Goal: Task Accomplishment & Management: Use online tool/utility

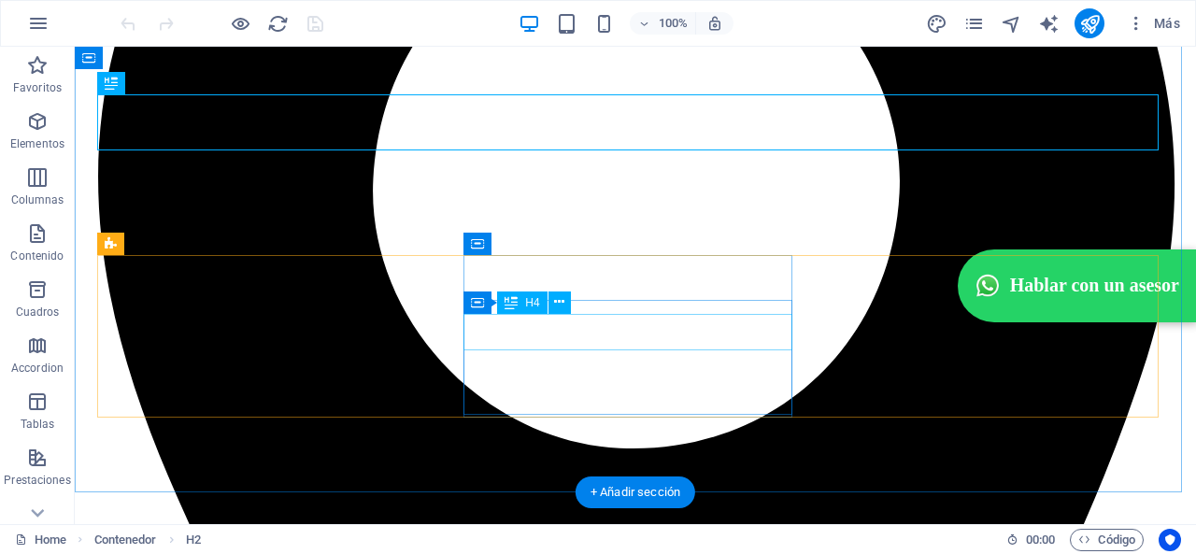
scroll to position [615, 0]
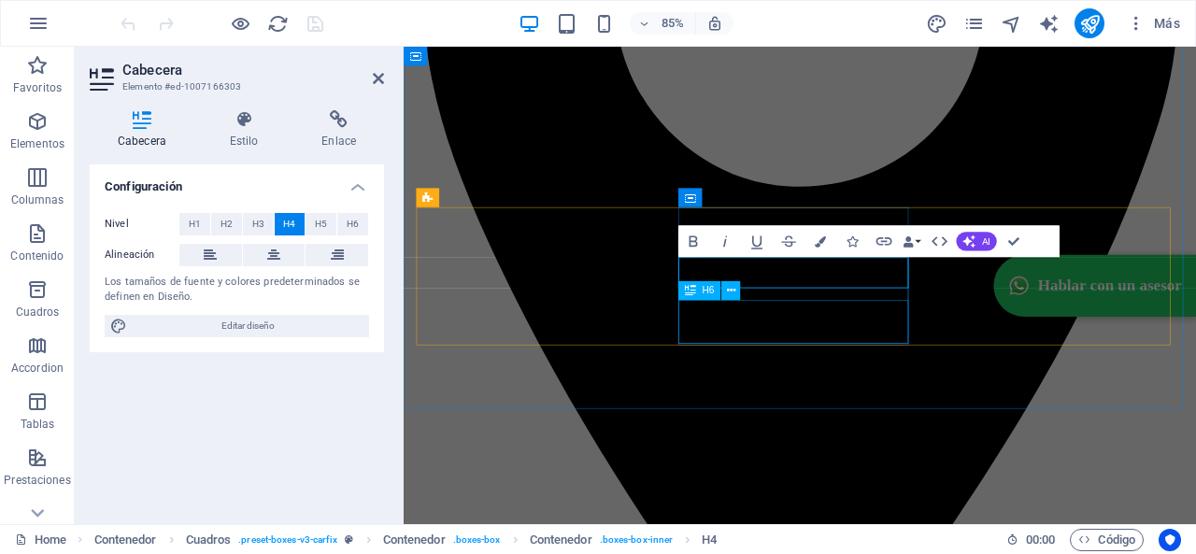
scroll to position [678, 0]
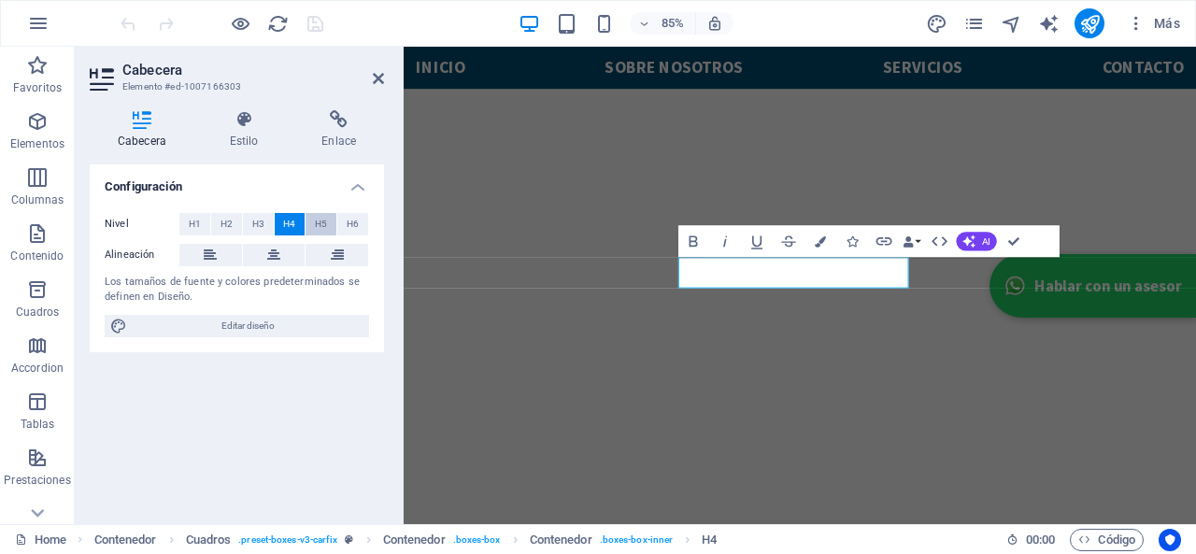
click at [329, 220] on button "H5" at bounding box center [320, 224] width 31 height 22
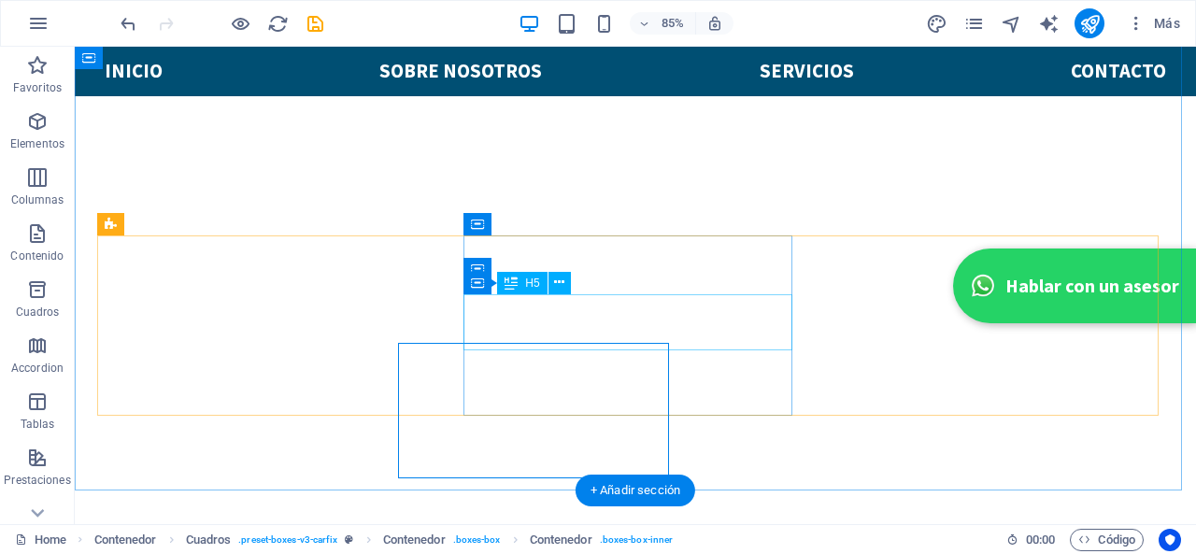
scroll to position [615, 0]
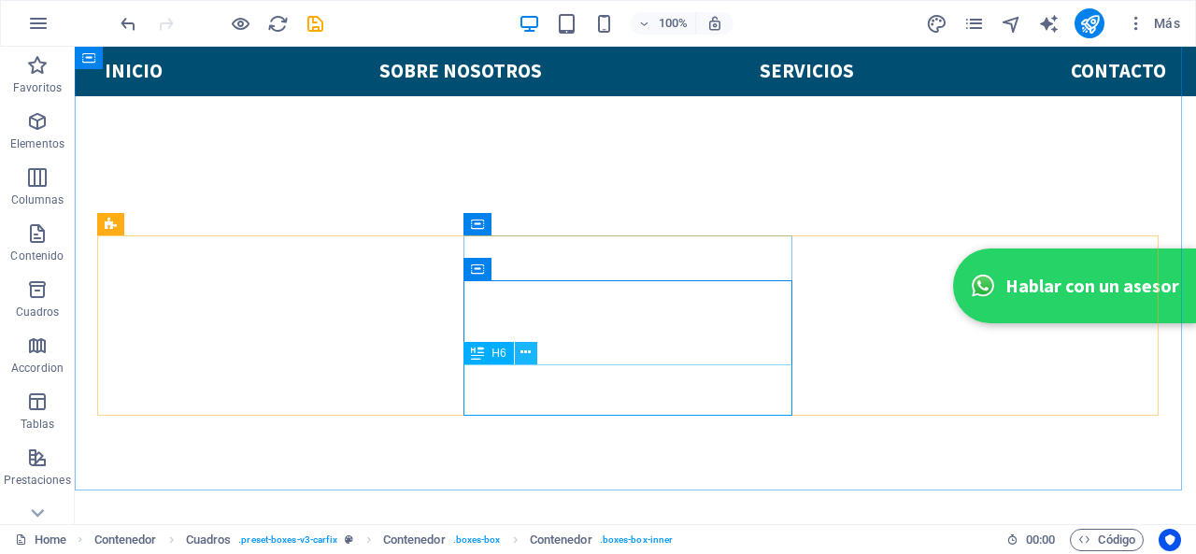
click at [517, 353] on button at bounding box center [526, 353] width 22 height 22
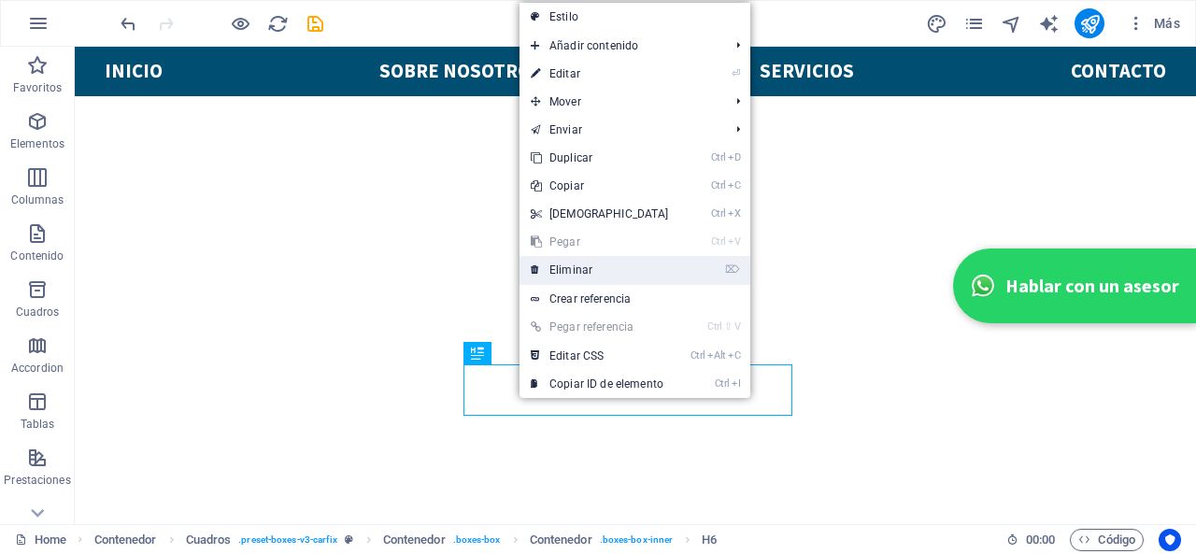
click at [625, 264] on link "⌦ Eliminar" at bounding box center [599, 270] width 161 height 28
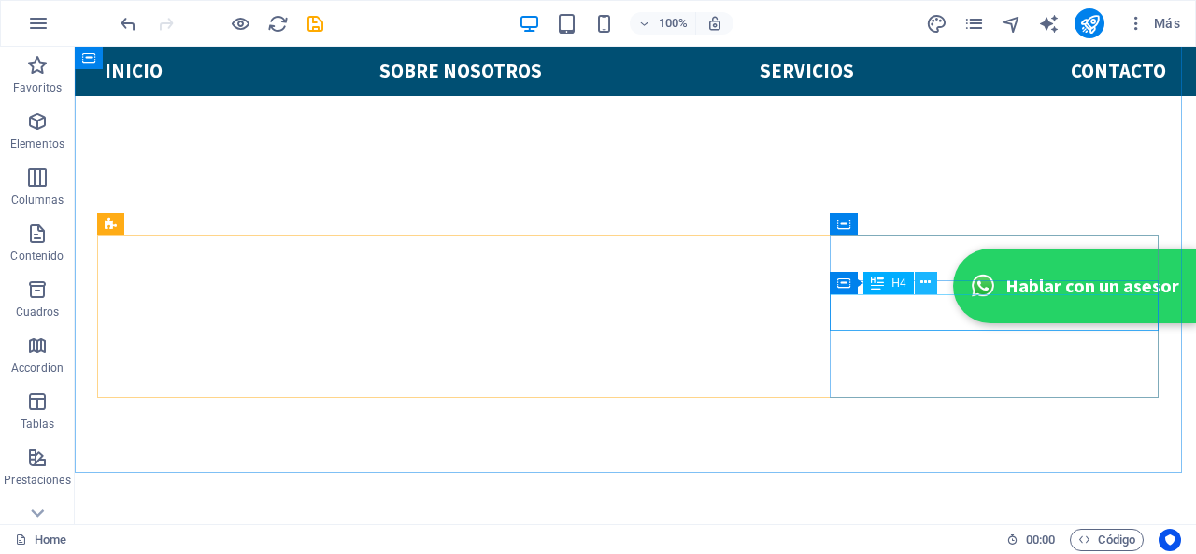
click at [914, 285] on button at bounding box center [925, 283] width 22 height 22
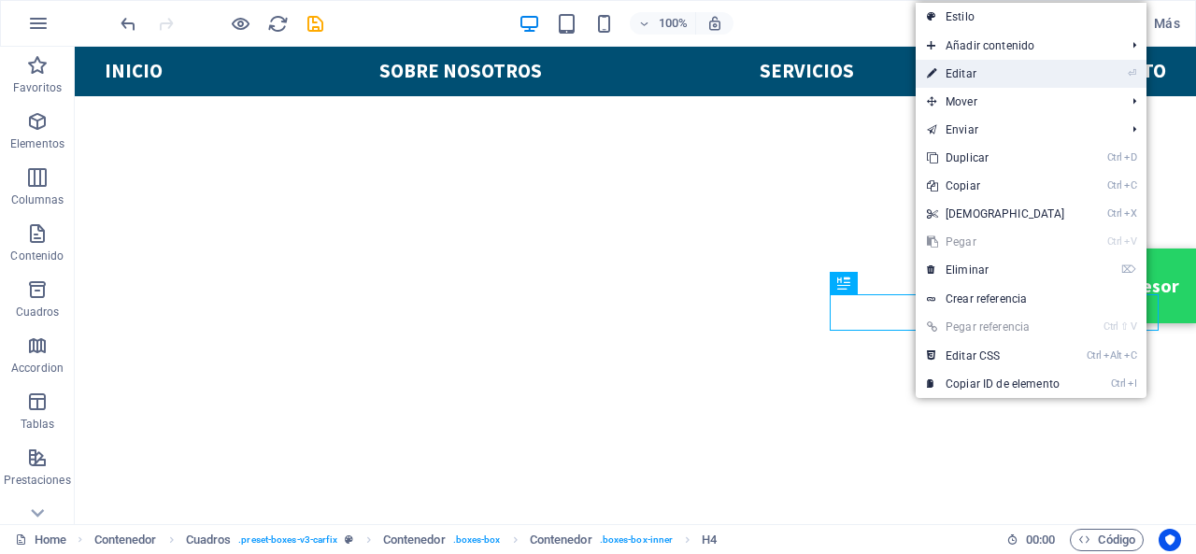
drag, startPoint x: 978, startPoint y: 74, endPoint x: 737, endPoint y: 127, distance: 246.8
click at [978, 74] on link "⏎ Editar" at bounding box center [995, 74] width 161 height 28
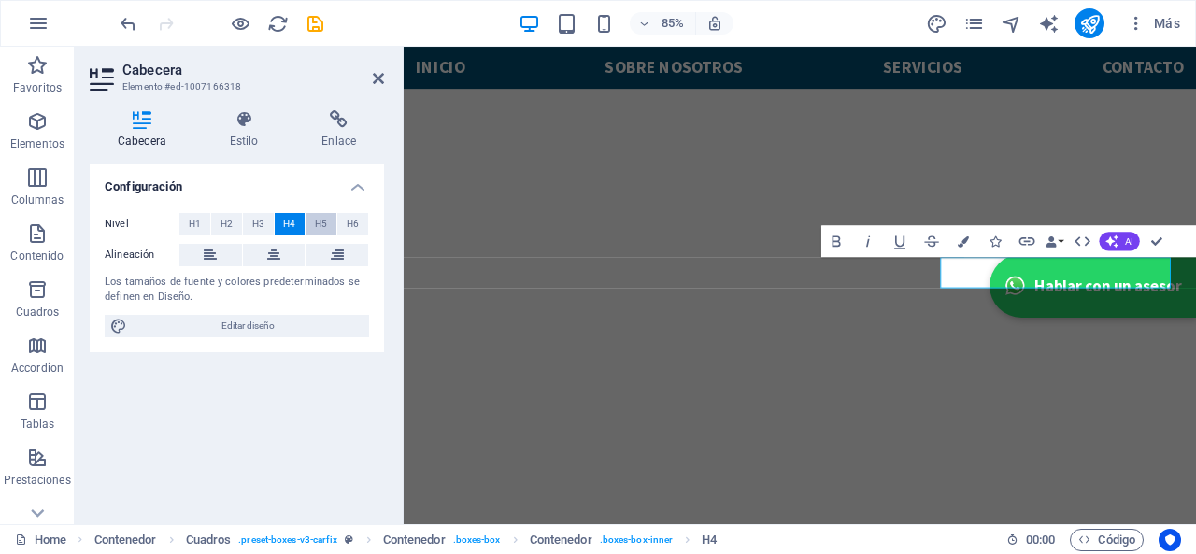
scroll to position [678, 0]
click at [314, 216] on button "H5" at bounding box center [320, 224] width 31 height 22
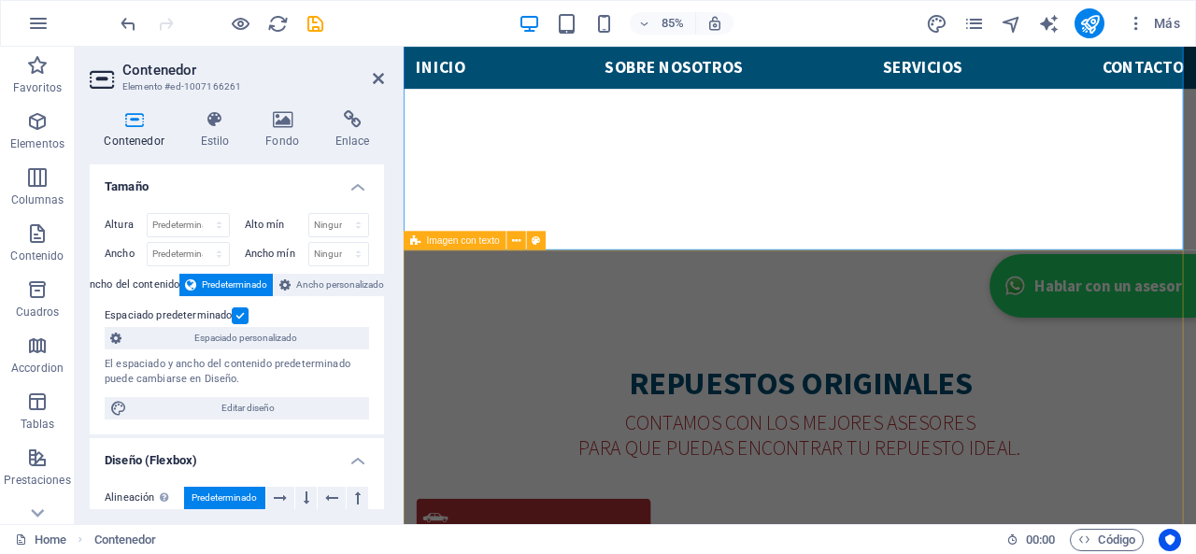
scroll to position [772, 0]
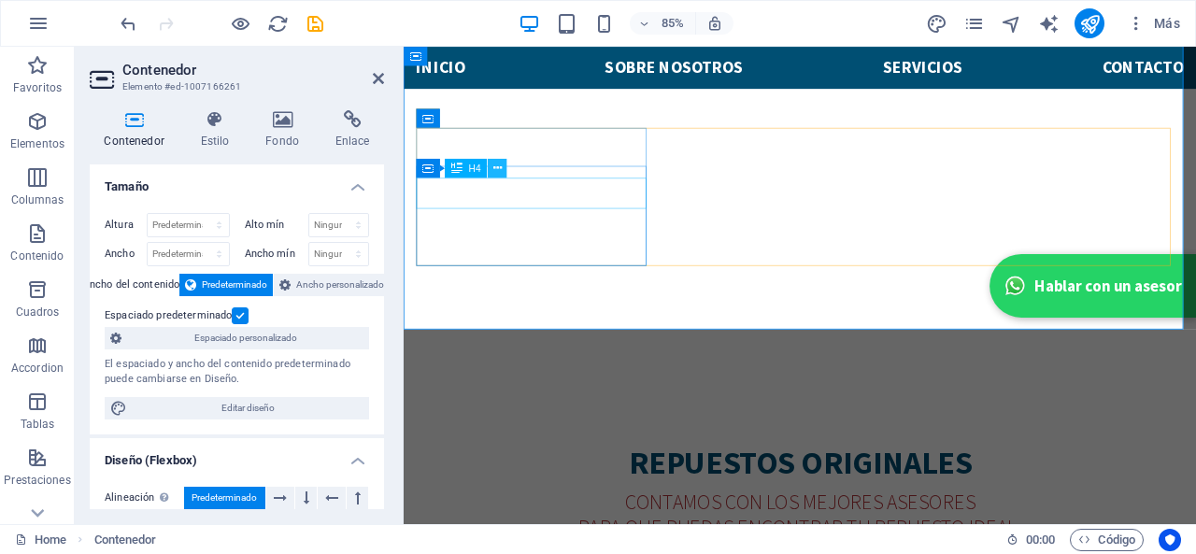
click at [499, 171] on icon at bounding box center [497, 168] width 8 height 17
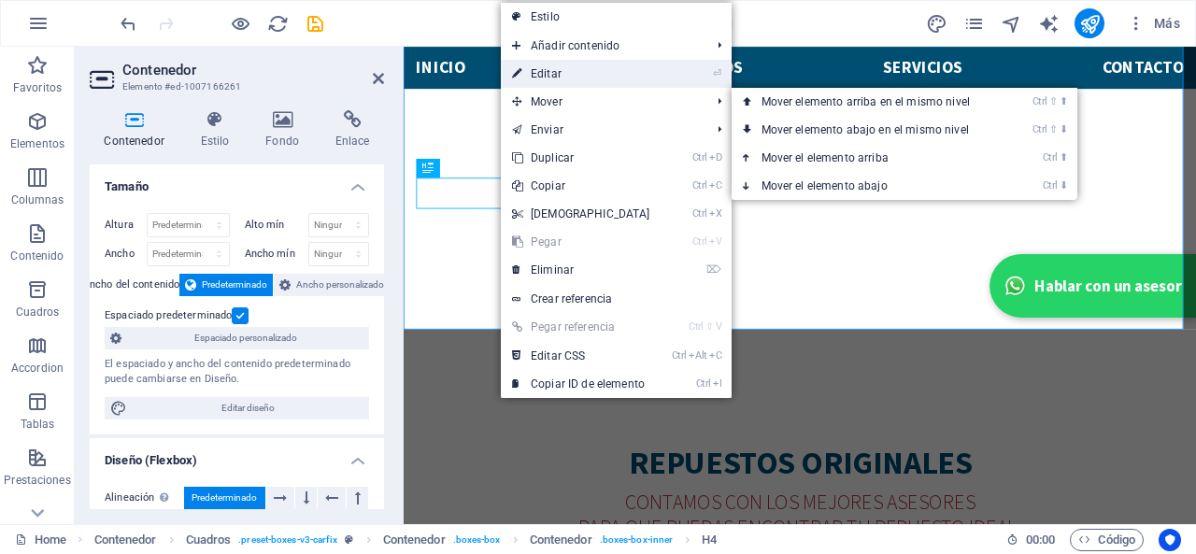
click at [545, 72] on link "⏎ Editar" at bounding box center [581, 74] width 161 height 28
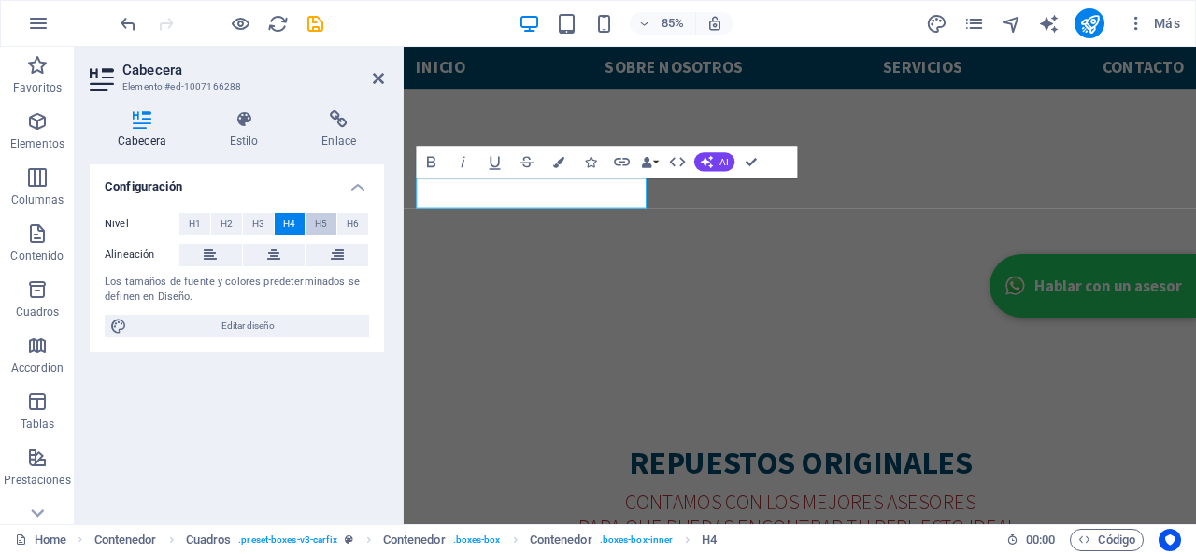
click at [323, 216] on span "H5" at bounding box center [321, 224] width 12 height 22
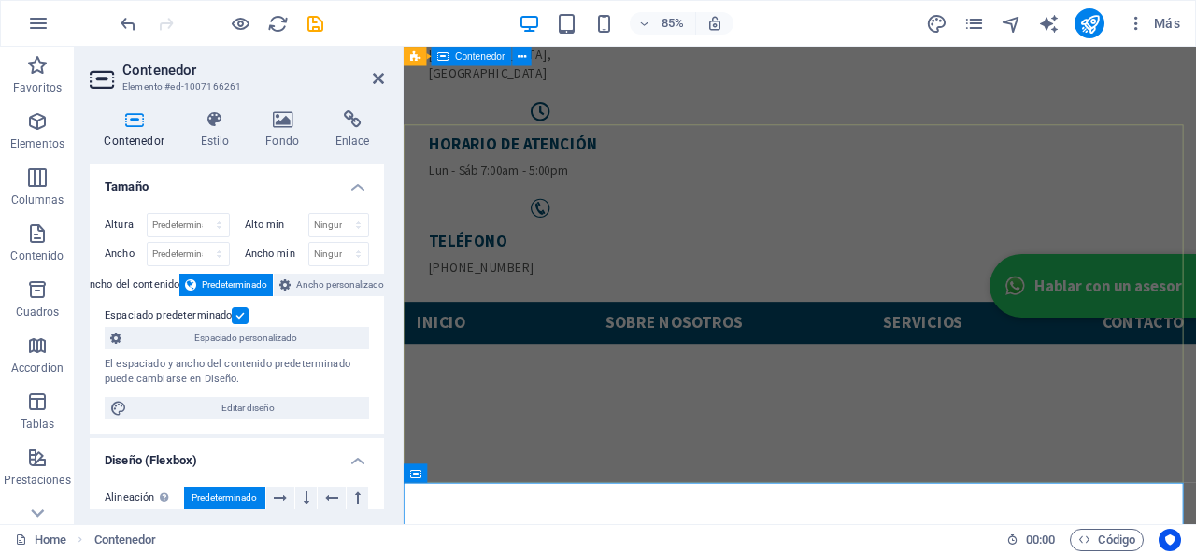
scroll to position [118, 0]
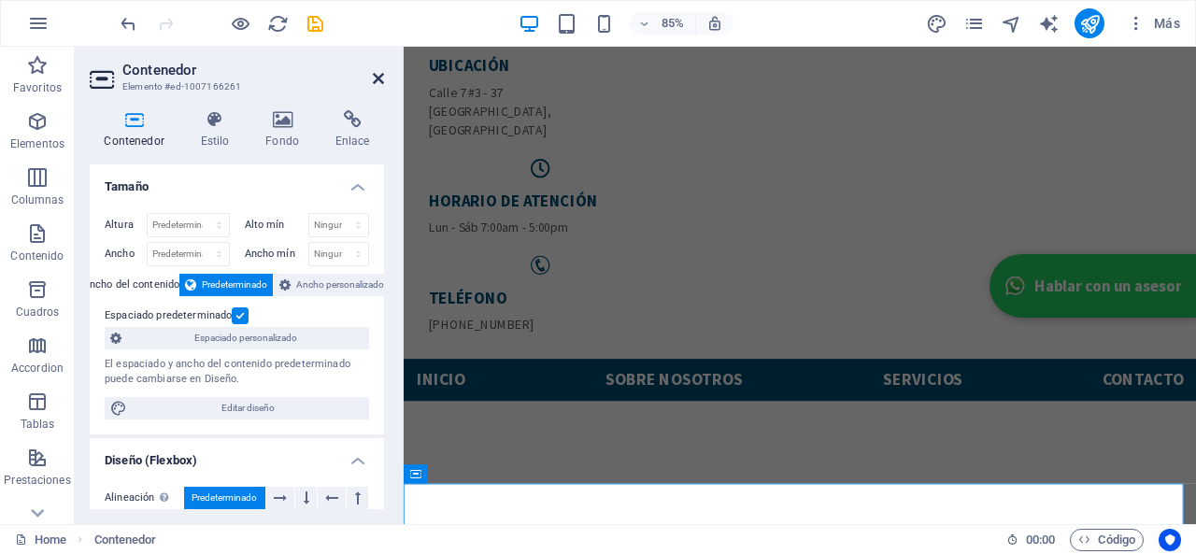
click at [381, 72] on icon at bounding box center [378, 78] width 11 height 15
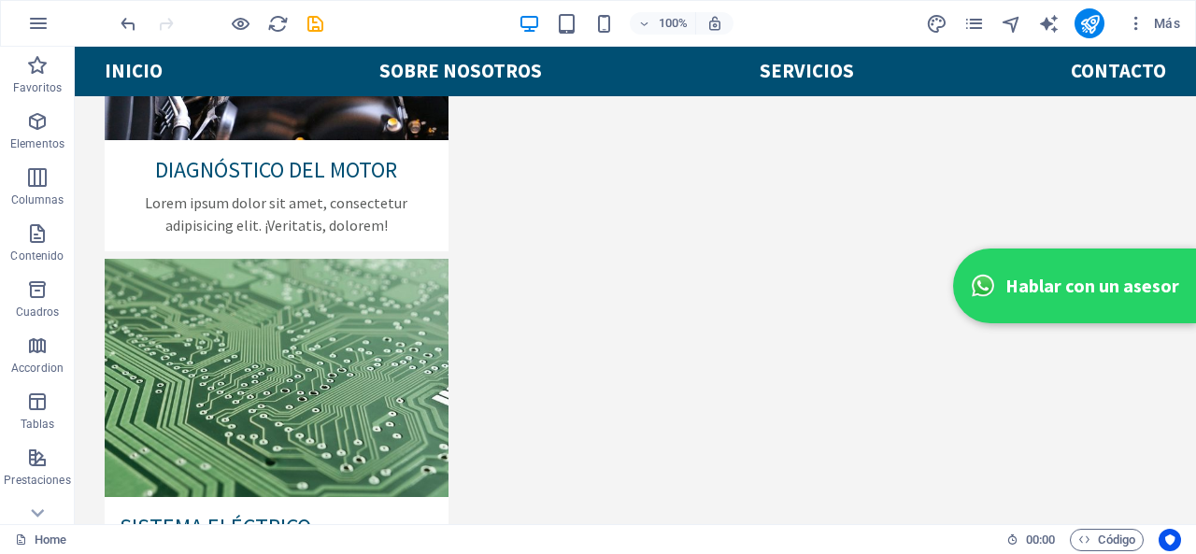
scroll to position [3859, 0]
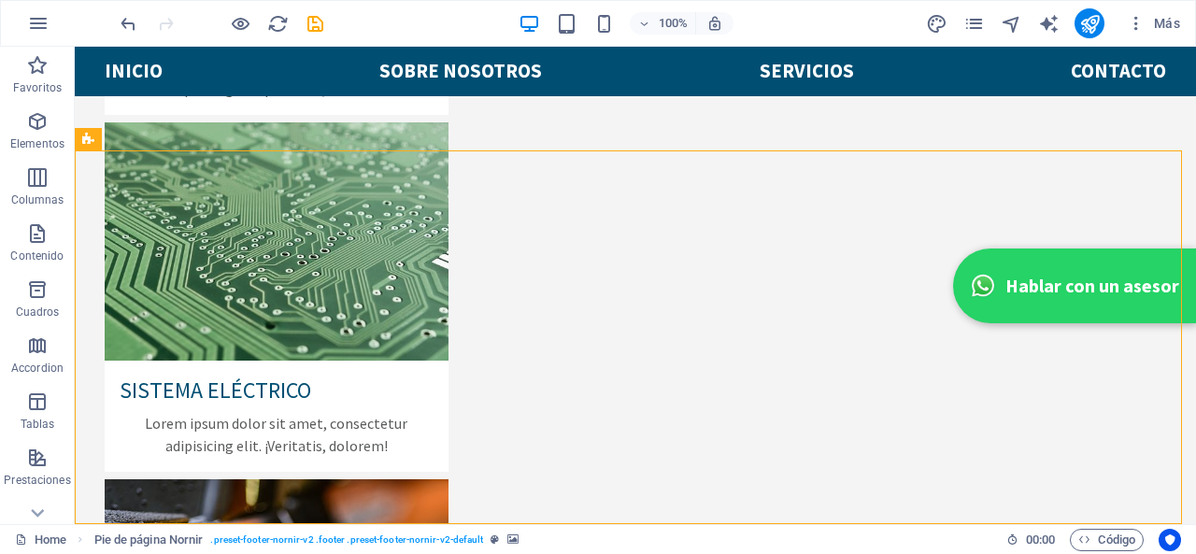
select select "px"
select select "footer"
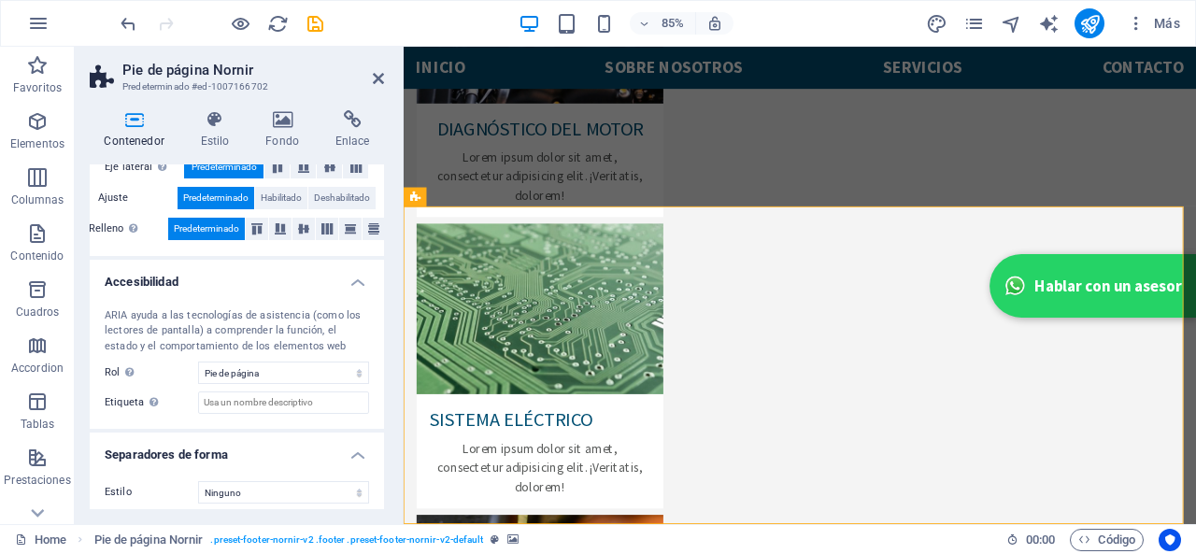
scroll to position [400, 0]
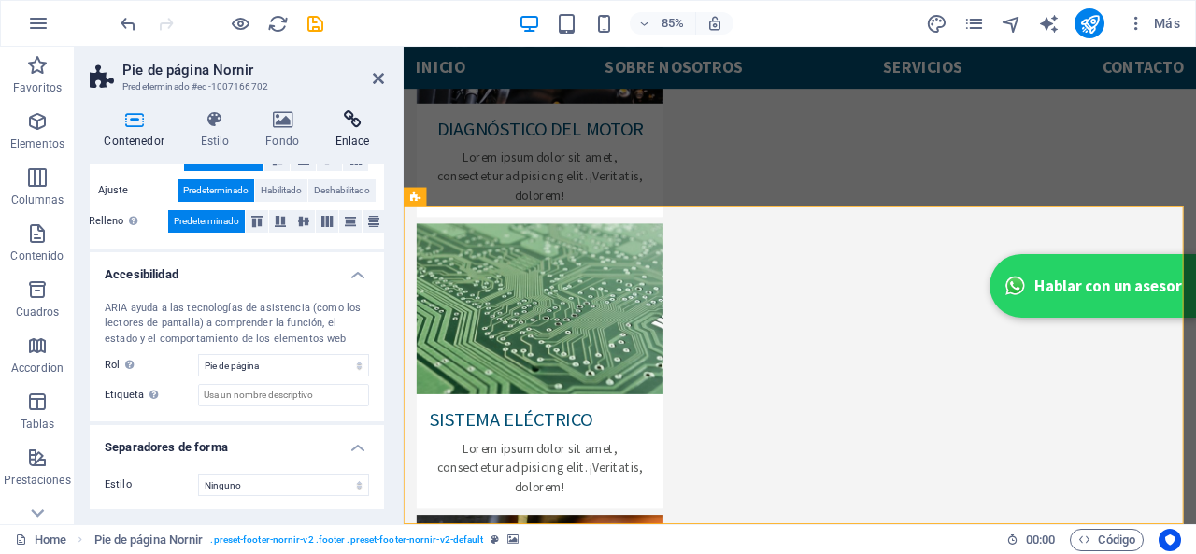
click at [347, 124] on icon at bounding box center [352, 119] width 64 height 19
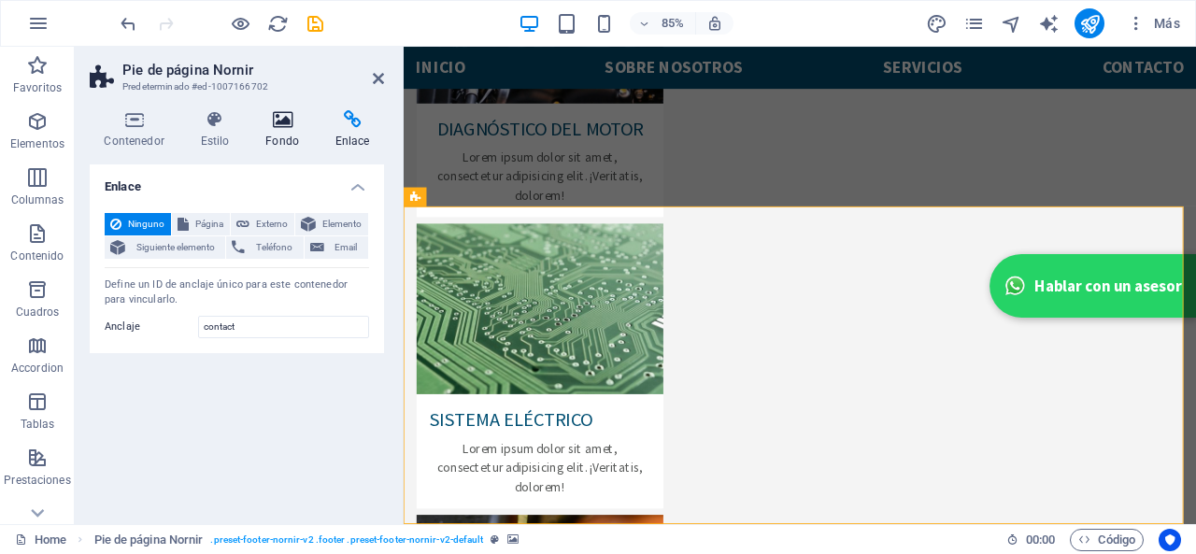
click at [291, 127] on icon at bounding box center [282, 119] width 63 height 19
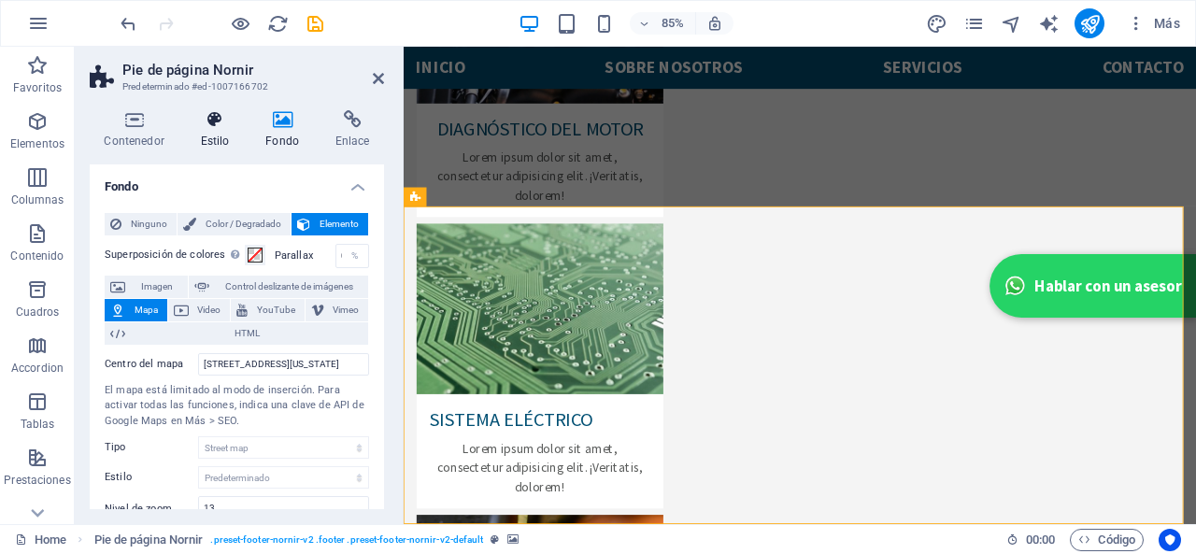
click at [234, 134] on h4 "Estilo" at bounding box center [218, 129] width 65 height 39
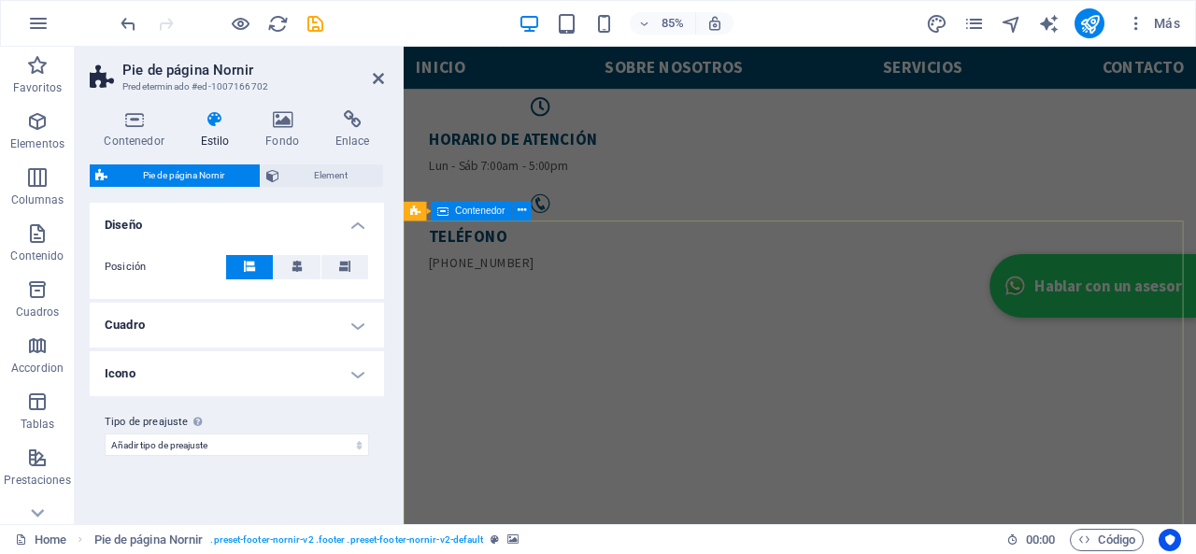
scroll to position [0, 0]
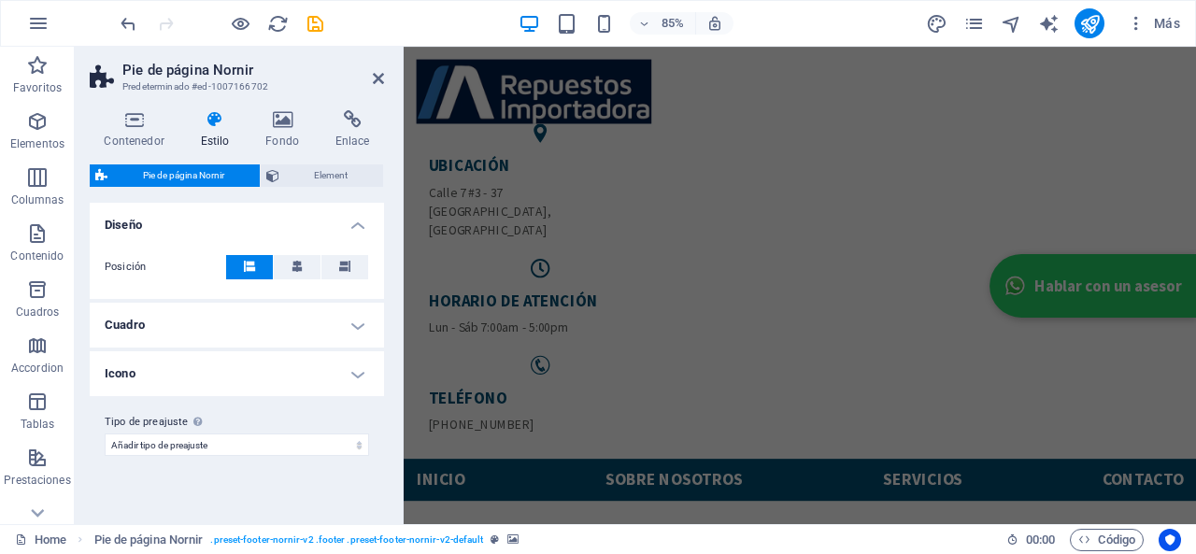
click at [389, 69] on aside "Pie de página Nornir Predeterminado #ed-1007166702 Contenedor Estilo Fondo Enla…" at bounding box center [239, 285] width 329 height 477
click at [381, 79] on icon at bounding box center [378, 78] width 11 height 15
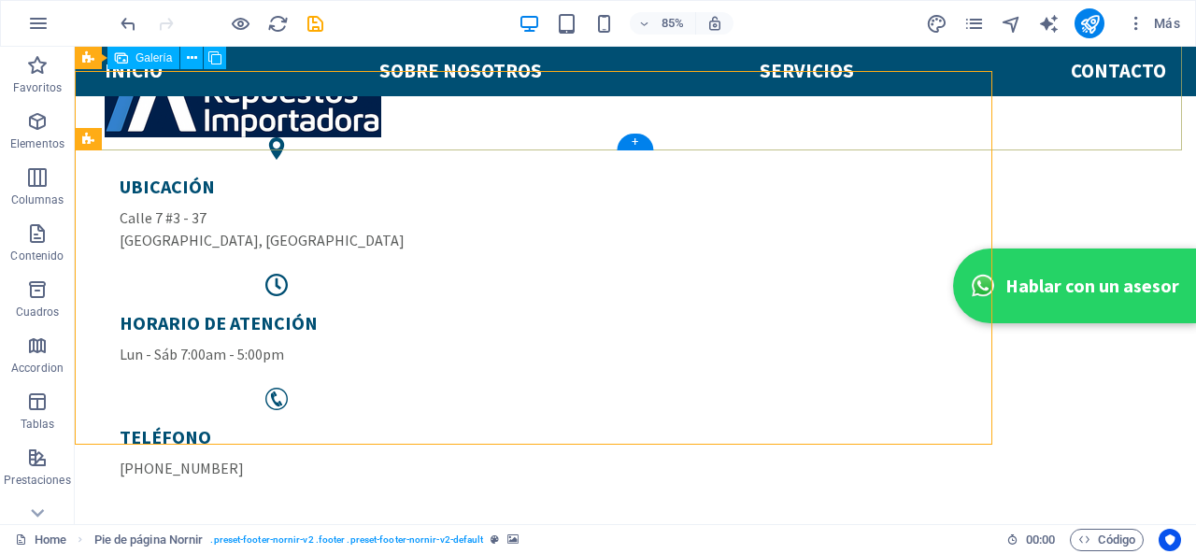
scroll to position [3859, 0]
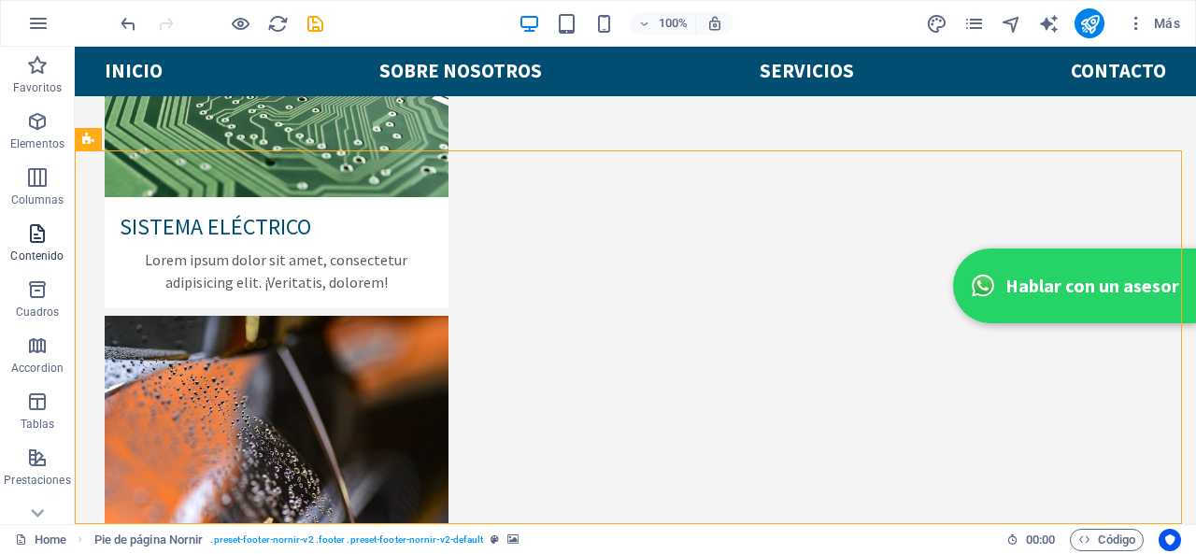
click at [40, 248] on p "Contenido" at bounding box center [36, 255] width 53 height 15
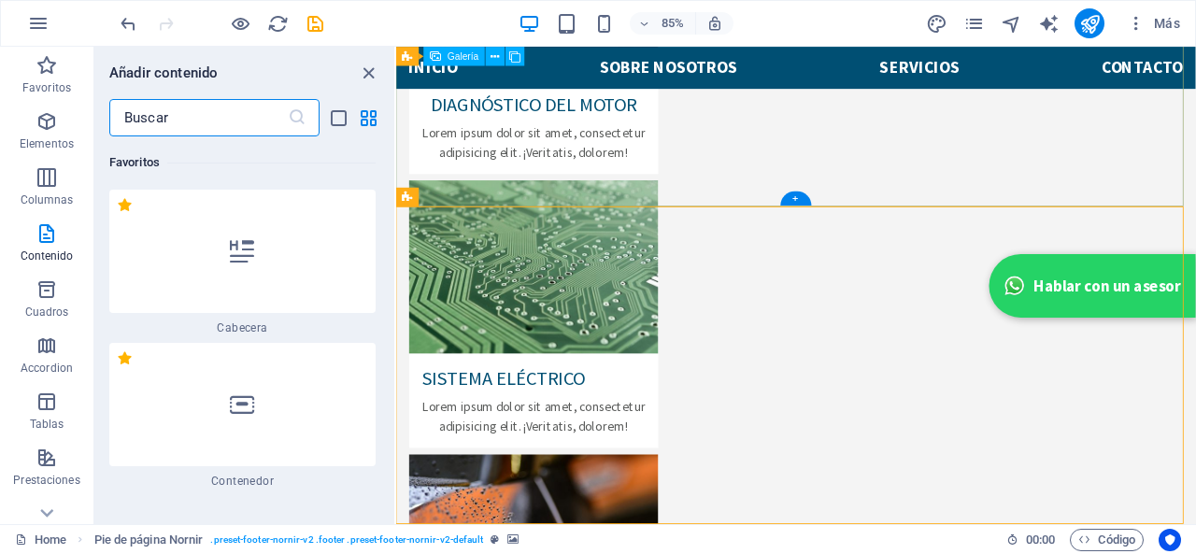
scroll to position [6267, 0]
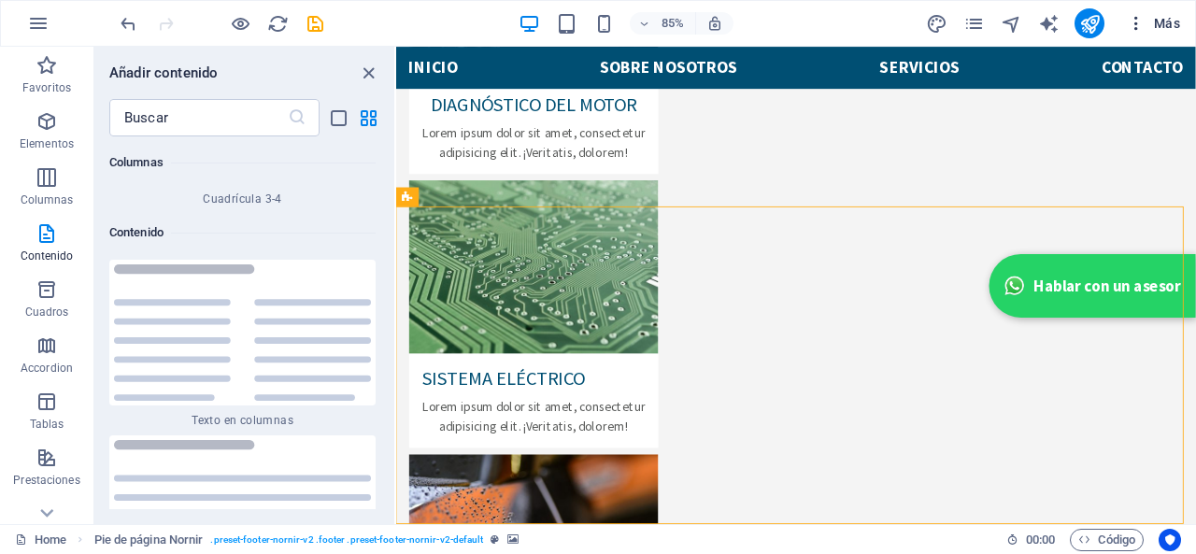
click at [1132, 25] on icon "button" at bounding box center [1135, 23] width 19 height 19
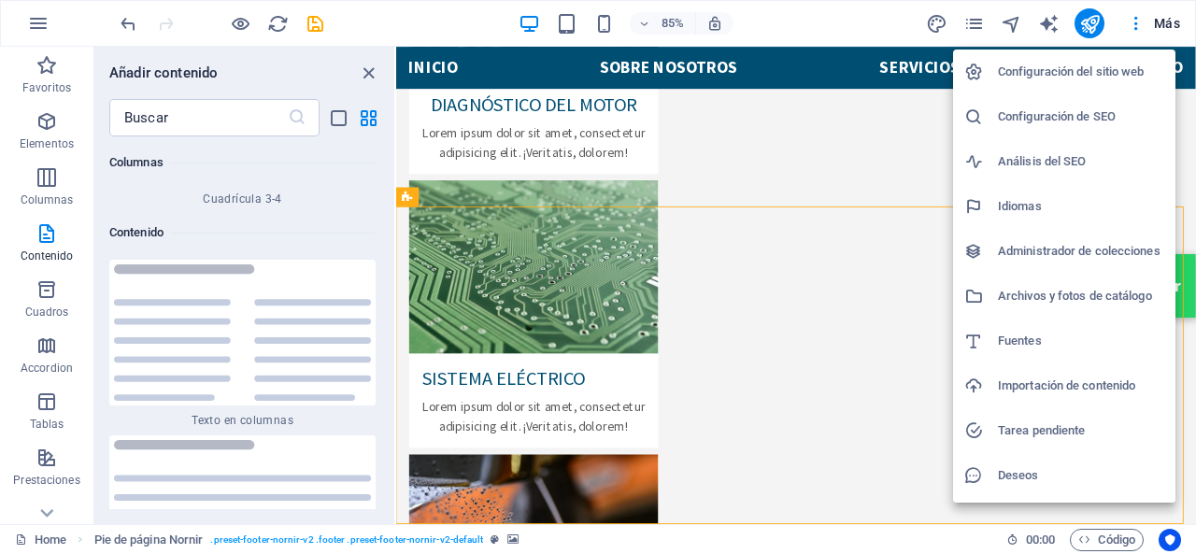
click at [1137, 25] on div at bounding box center [598, 277] width 1196 height 554
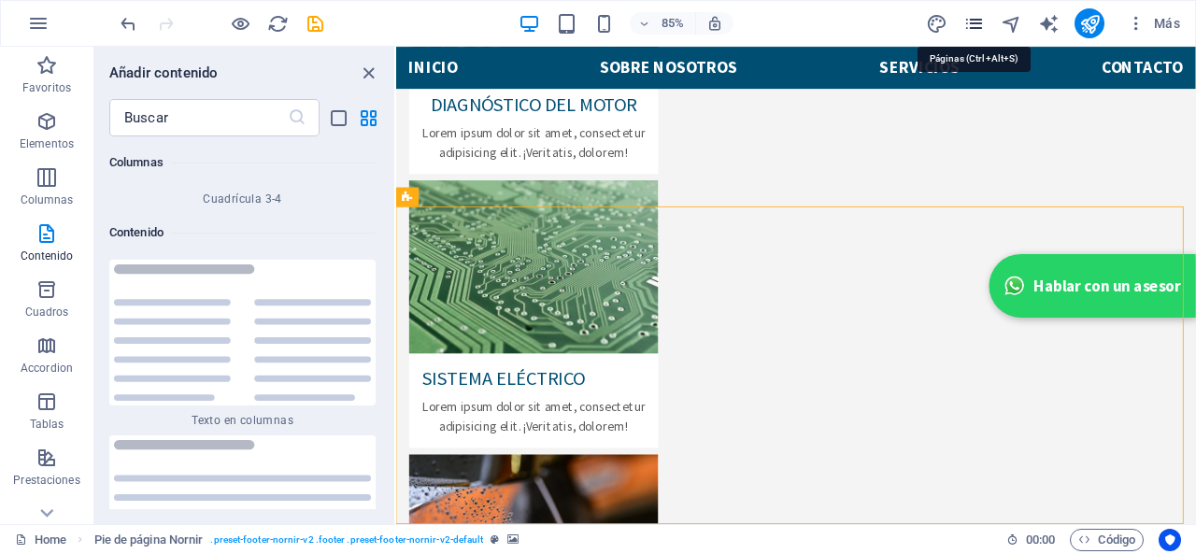
click at [975, 20] on icon "pages" at bounding box center [973, 23] width 21 height 21
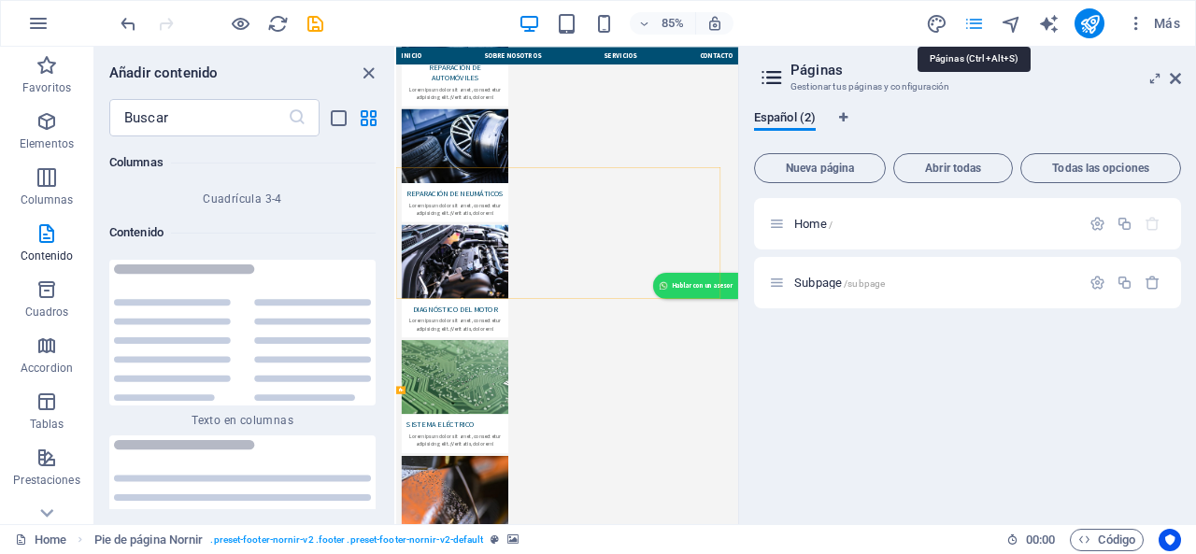
scroll to position [3528, 0]
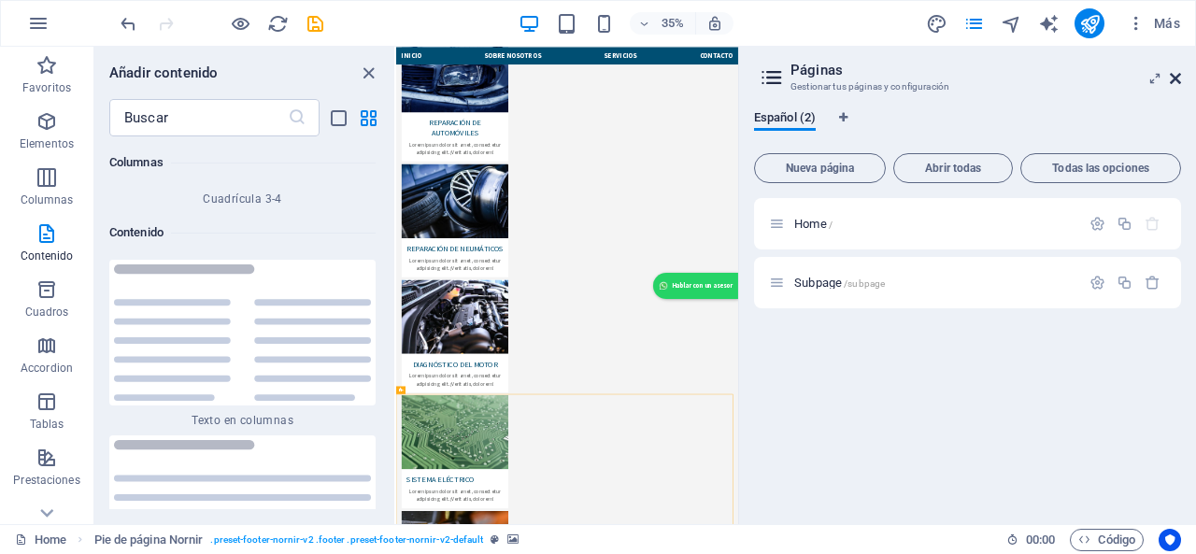
click at [1173, 78] on icon at bounding box center [1174, 78] width 11 height 15
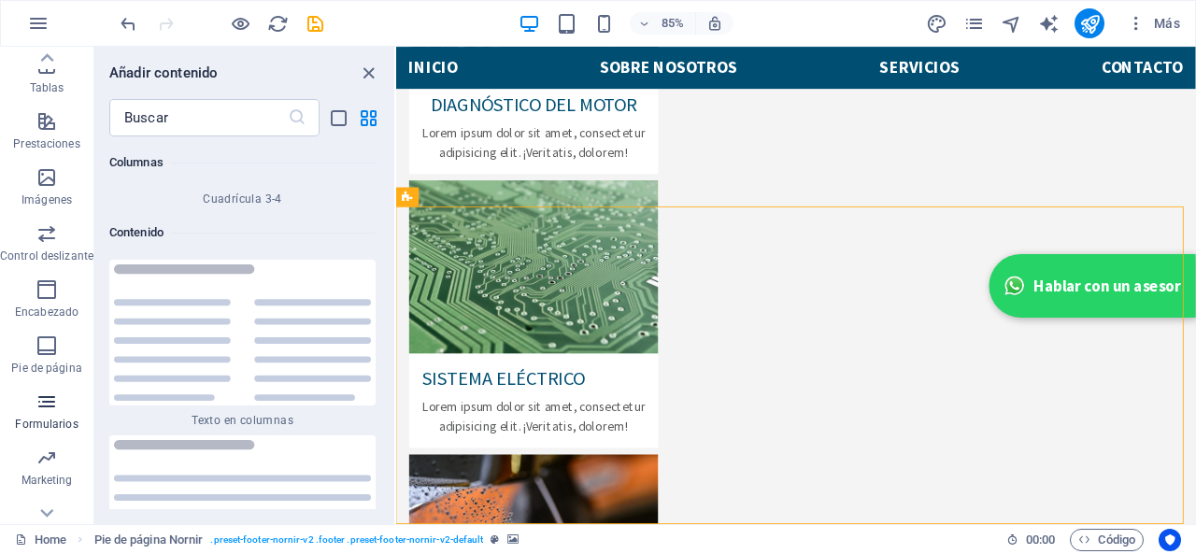
scroll to position [362, 0]
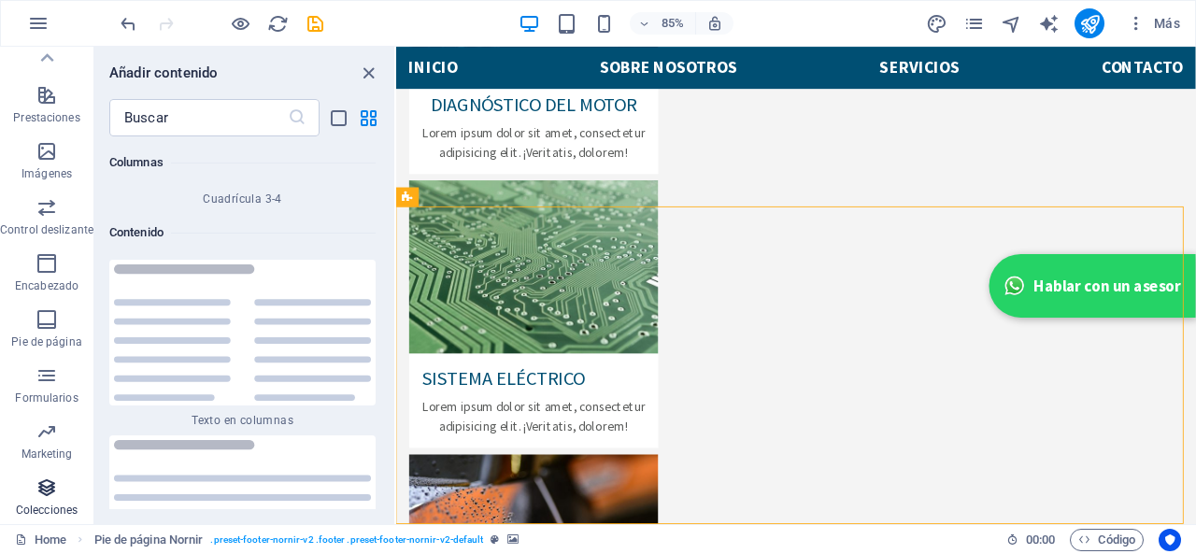
click at [40, 500] on span "Colecciones" at bounding box center [46, 498] width 93 height 45
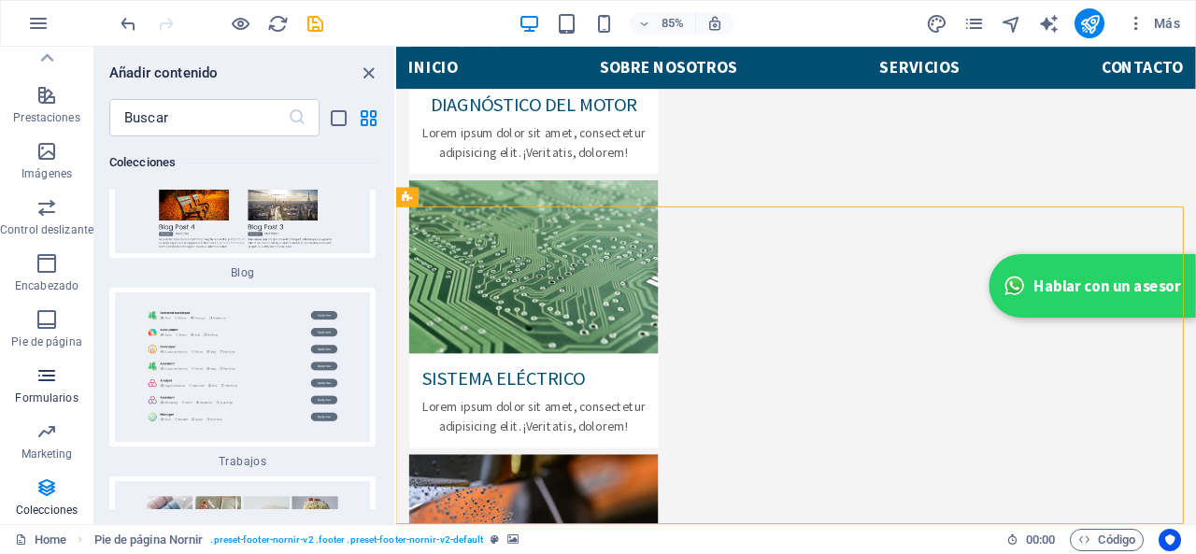
scroll to position [0, 0]
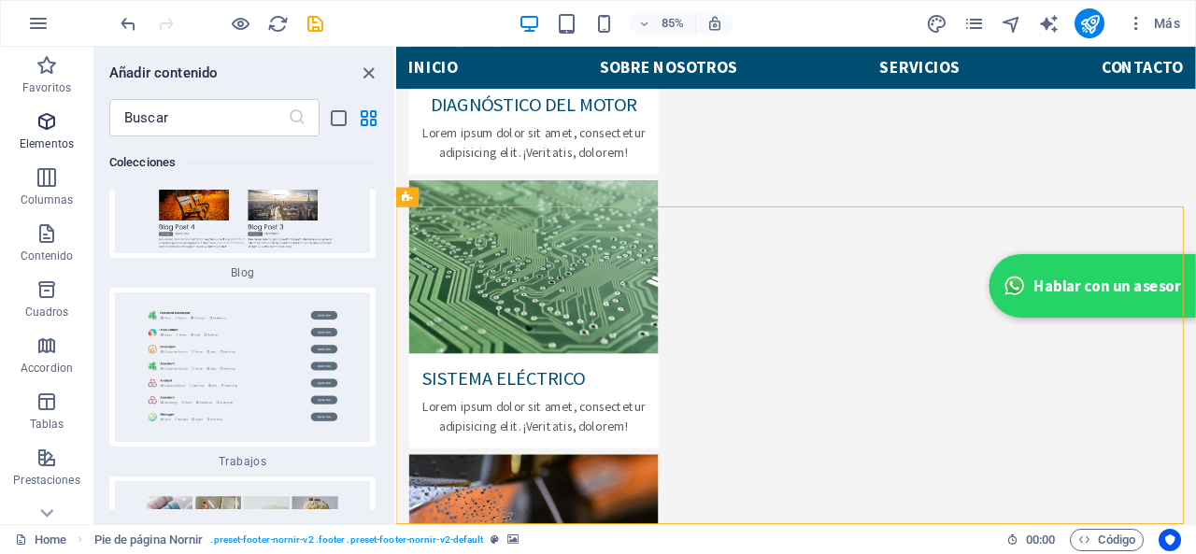
click at [45, 134] on span "Elementos" at bounding box center [46, 132] width 93 height 45
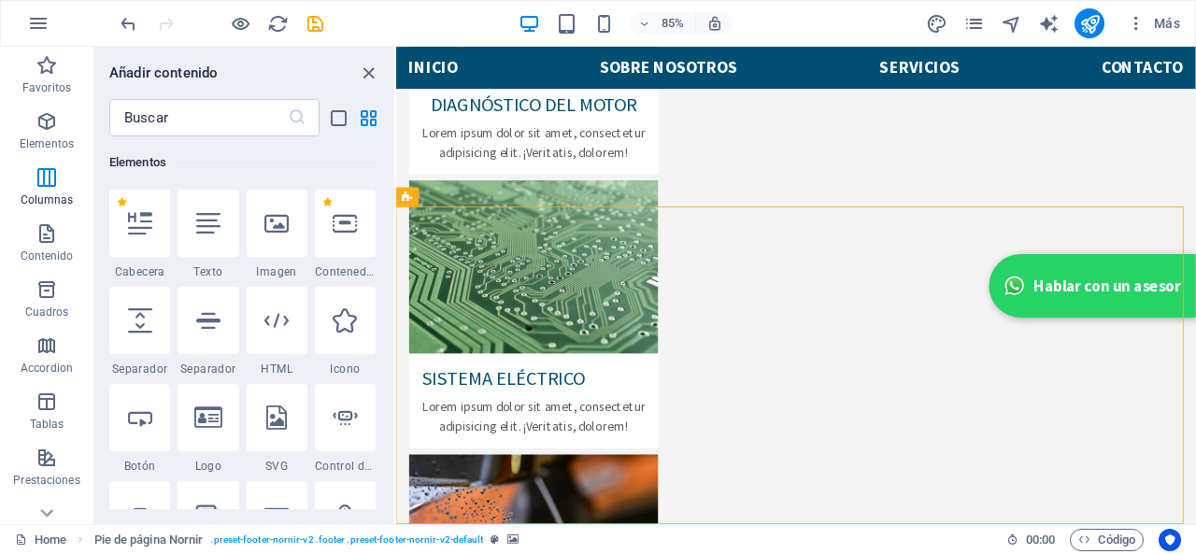
scroll to position [446, 0]
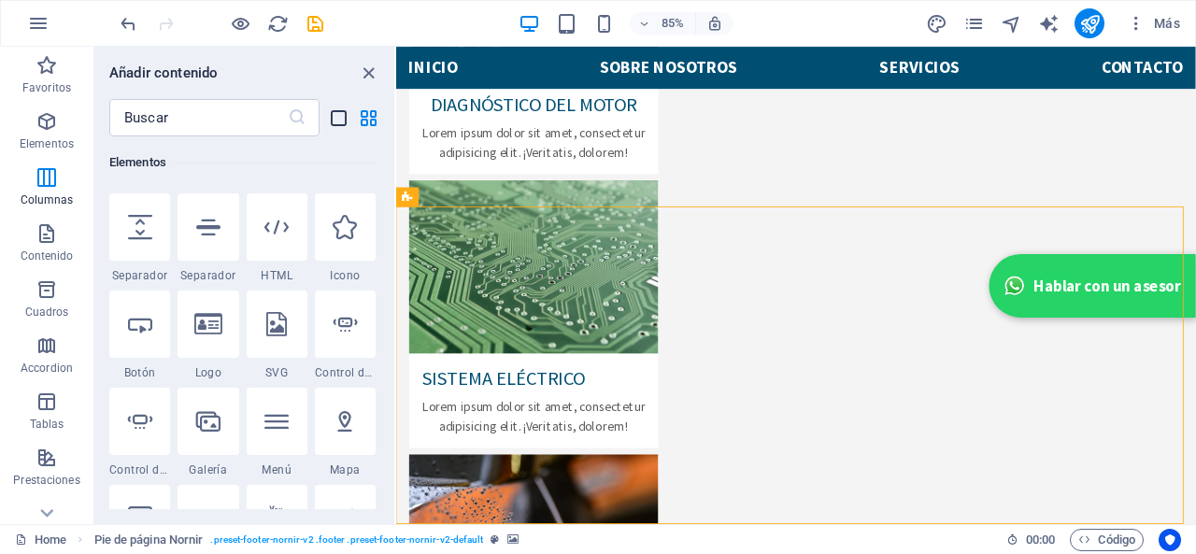
click at [342, 113] on icon "list-view" at bounding box center [338, 117] width 21 height 21
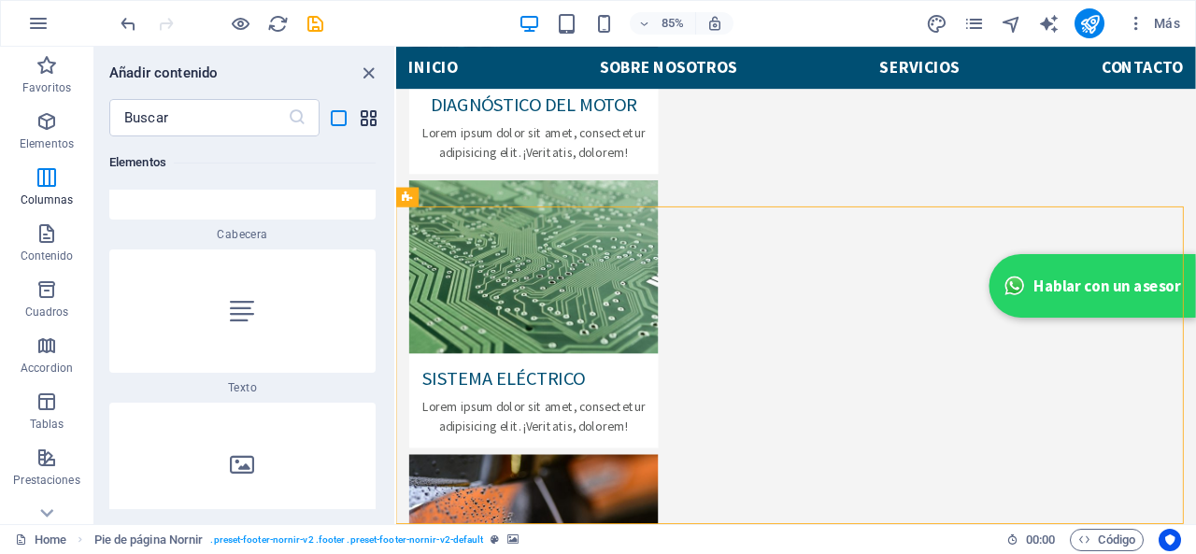
click at [373, 113] on icon "grid-view" at bounding box center [368, 117] width 21 height 21
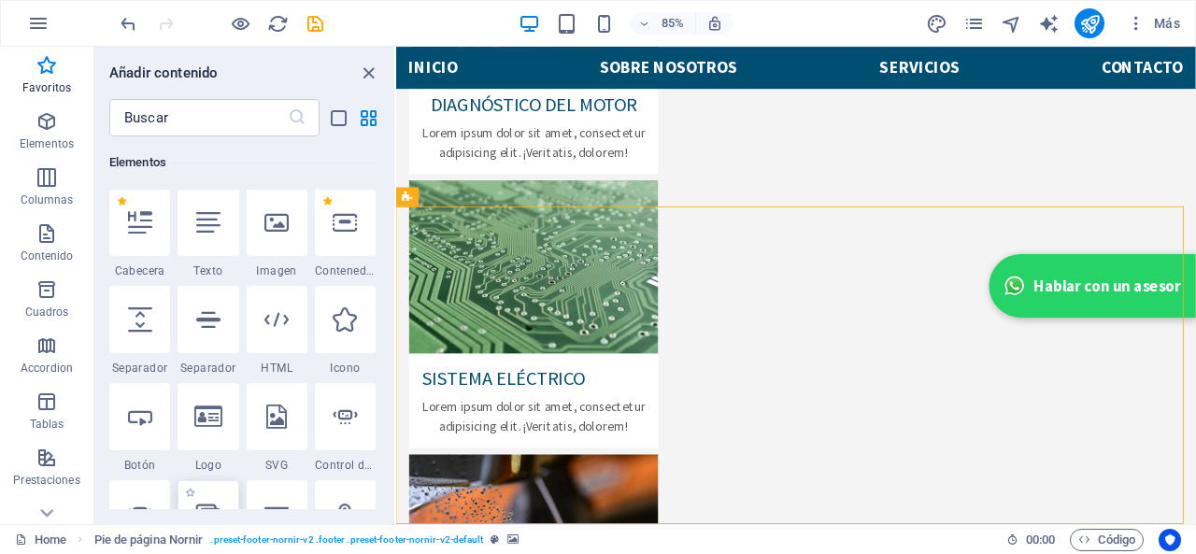
scroll to position [259, 0]
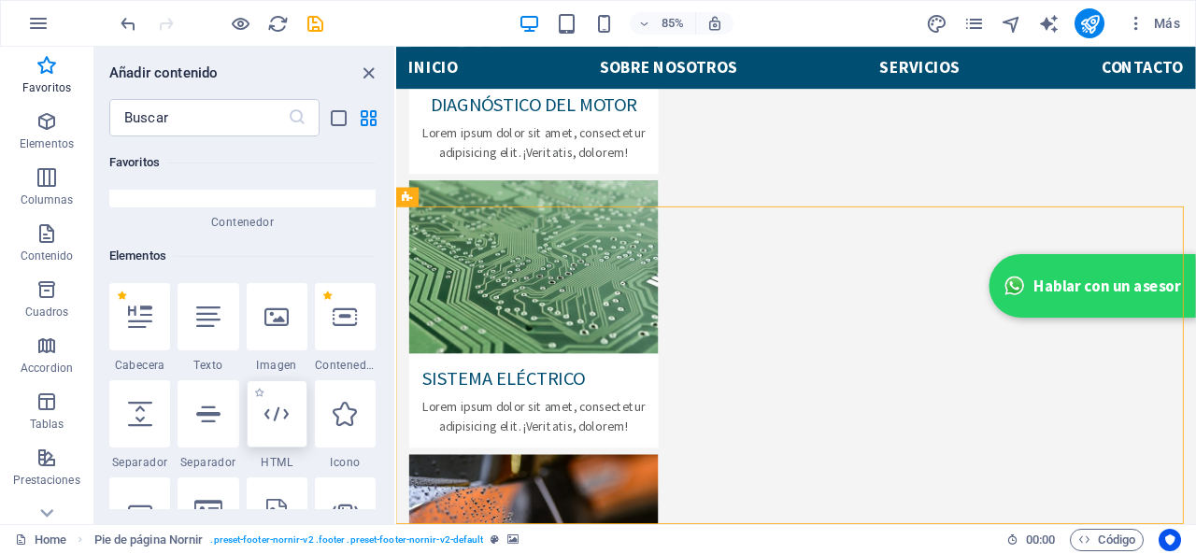
click at [251, 397] on div at bounding box center [277, 413] width 61 height 67
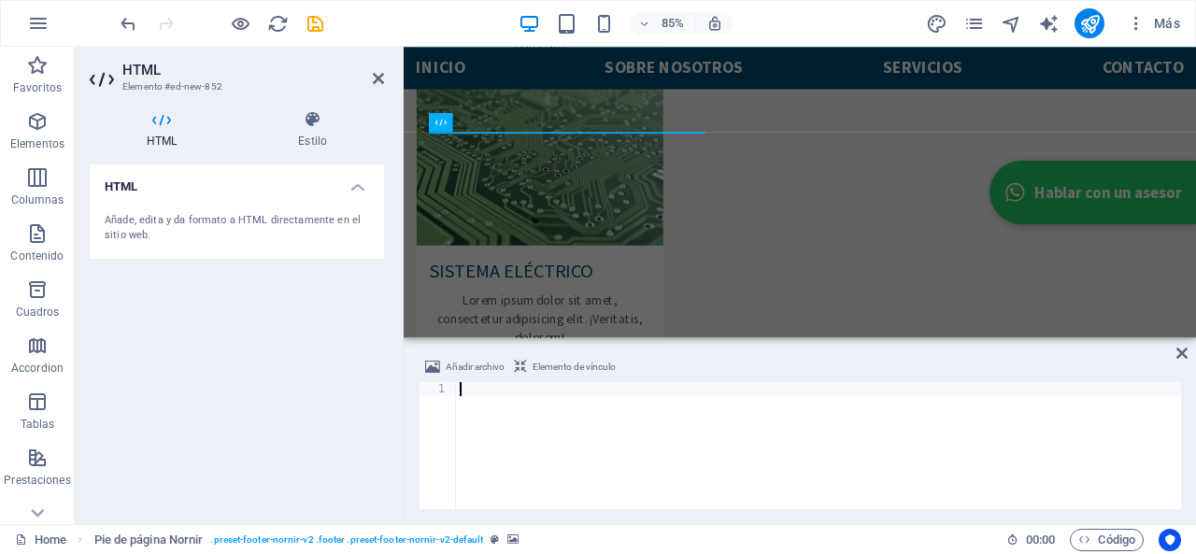
scroll to position [3709, 0]
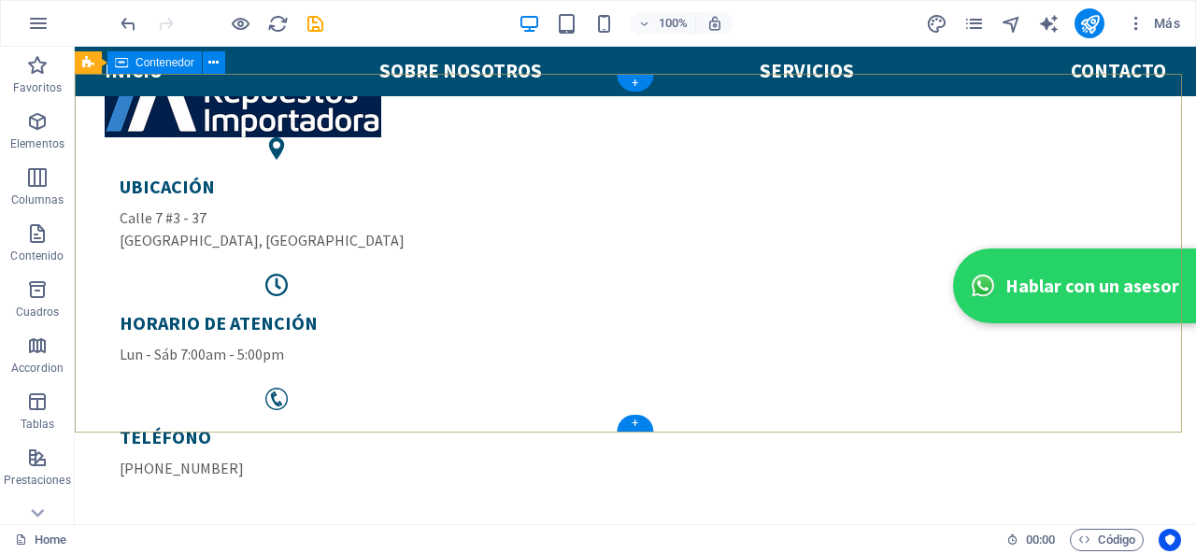
scroll to position [280, 0]
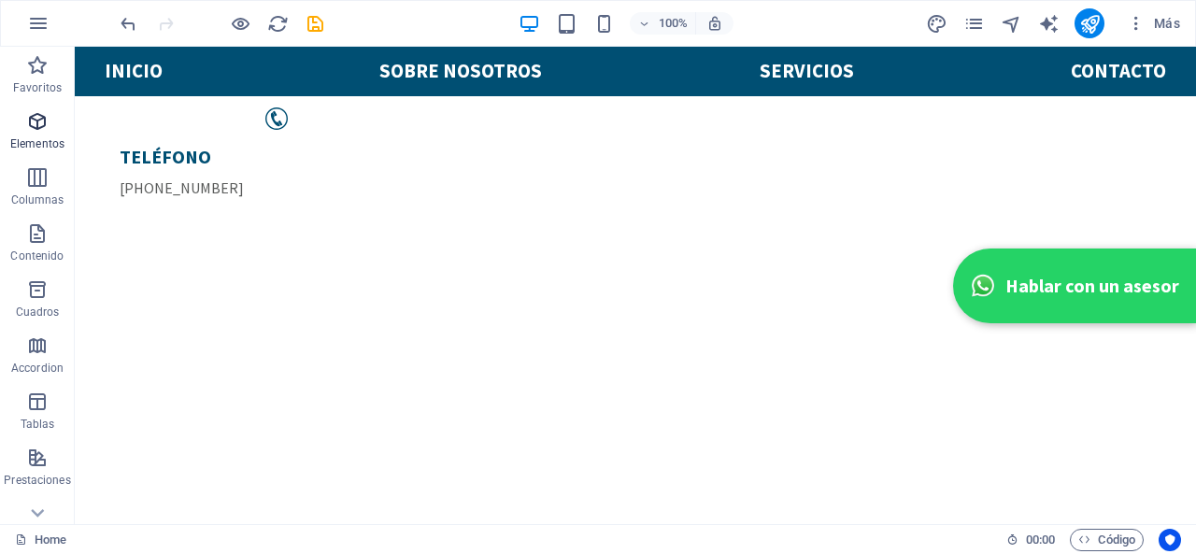
click at [30, 132] on icon "button" at bounding box center [37, 121] width 22 height 22
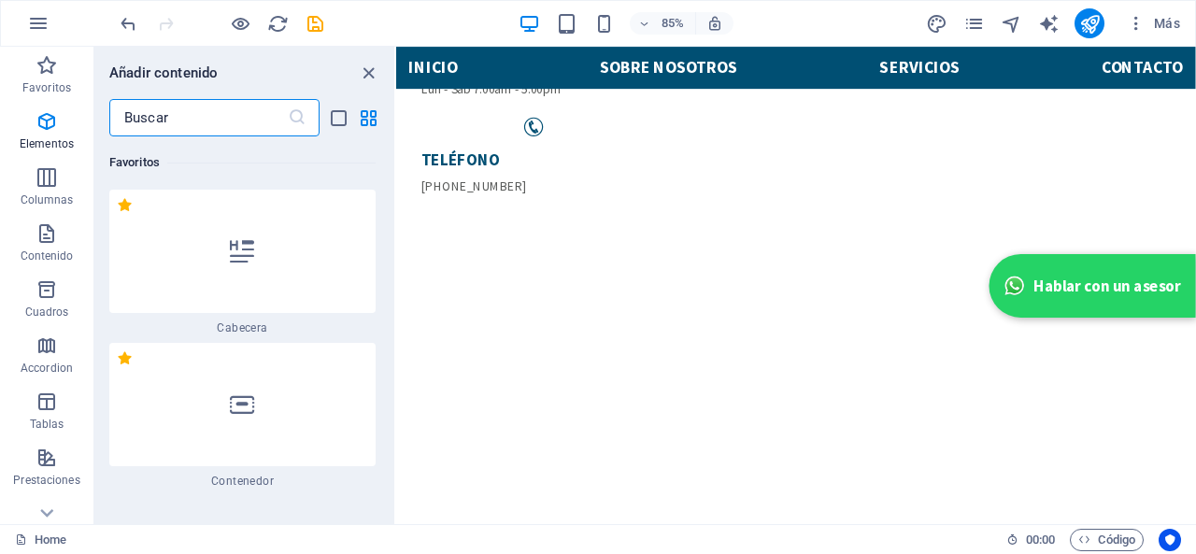
scroll to position [352, 0]
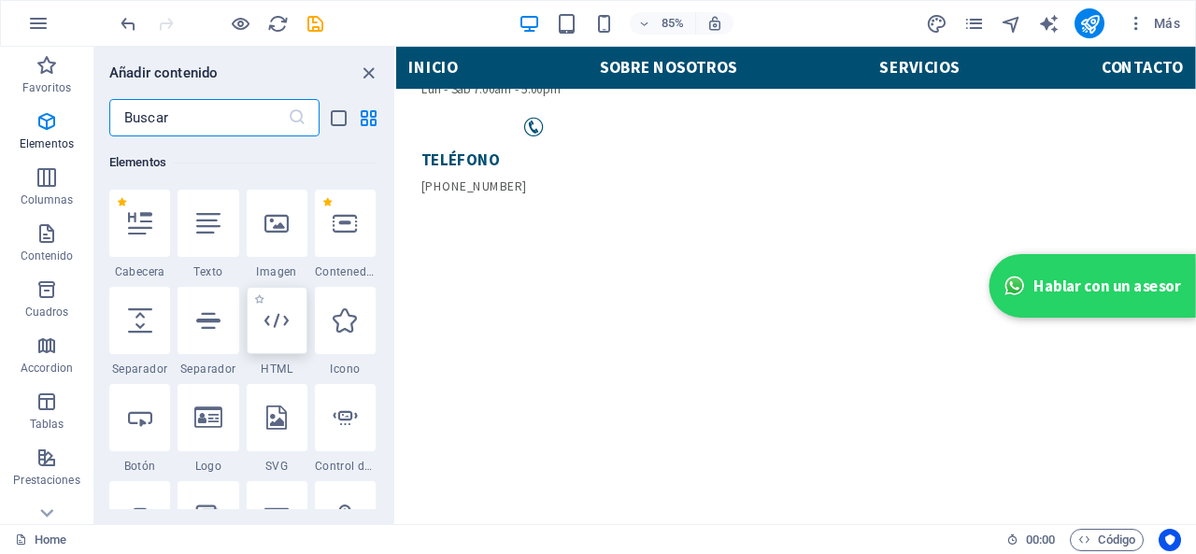
click at [278, 307] on div at bounding box center [277, 320] width 61 height 67
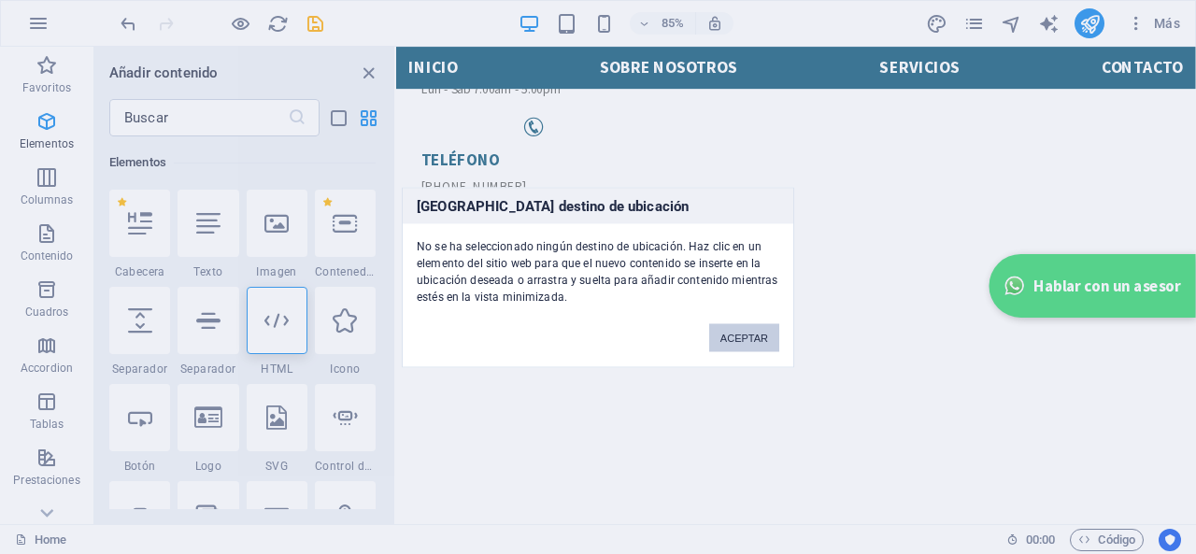
click at [732, 337] on button "ACEPTAR" at bounding box center [744, 337] width 70 height 28
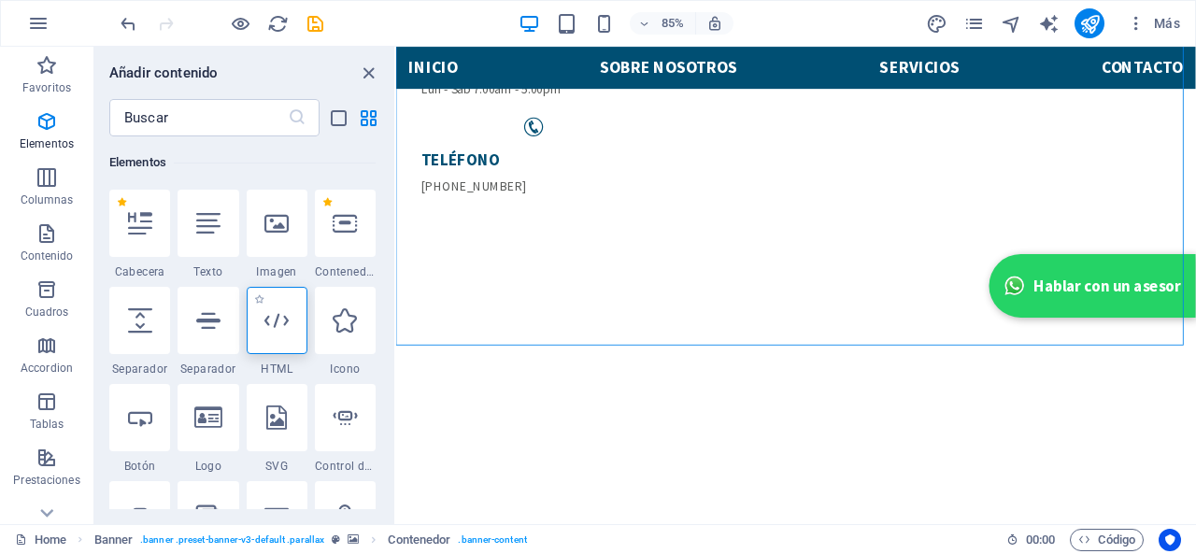
click at [256, 318] on div at bounding box center [277, 320] width 61 height 67
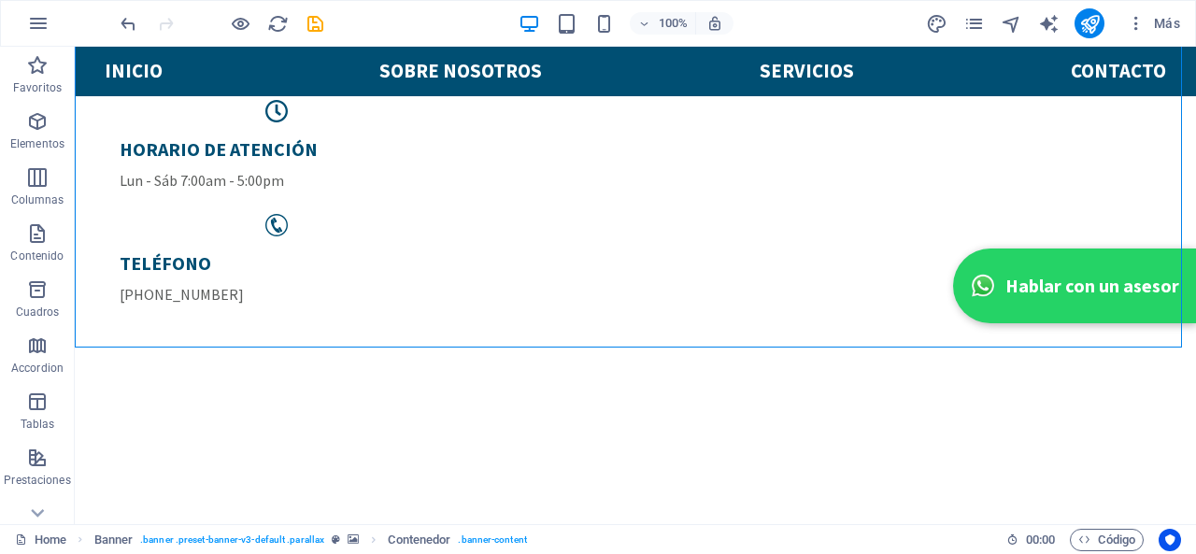
scroll to position [267, 0]
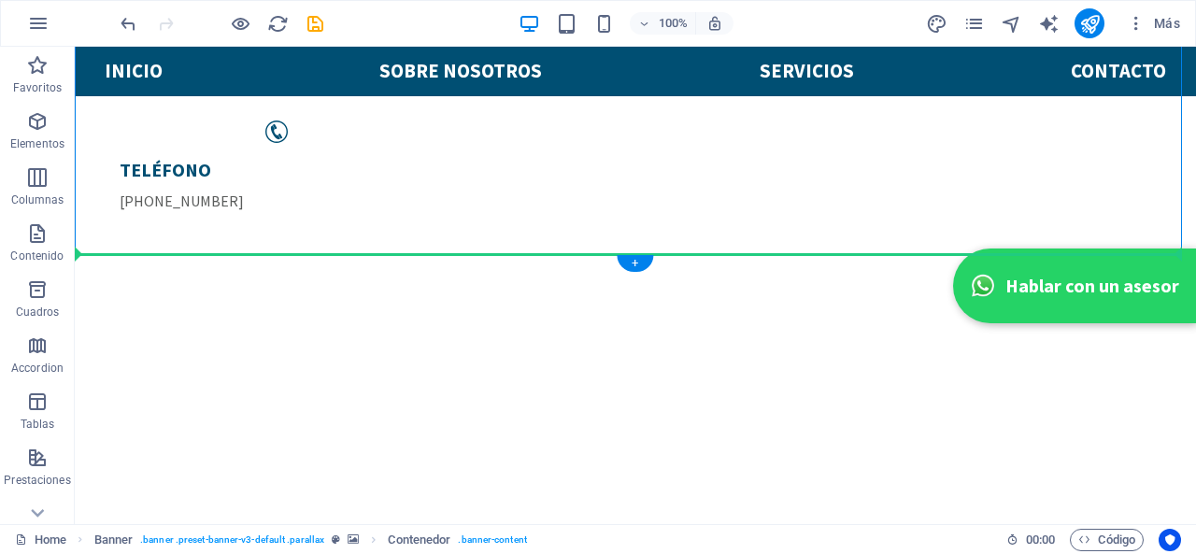
scroll to position [361, 0]
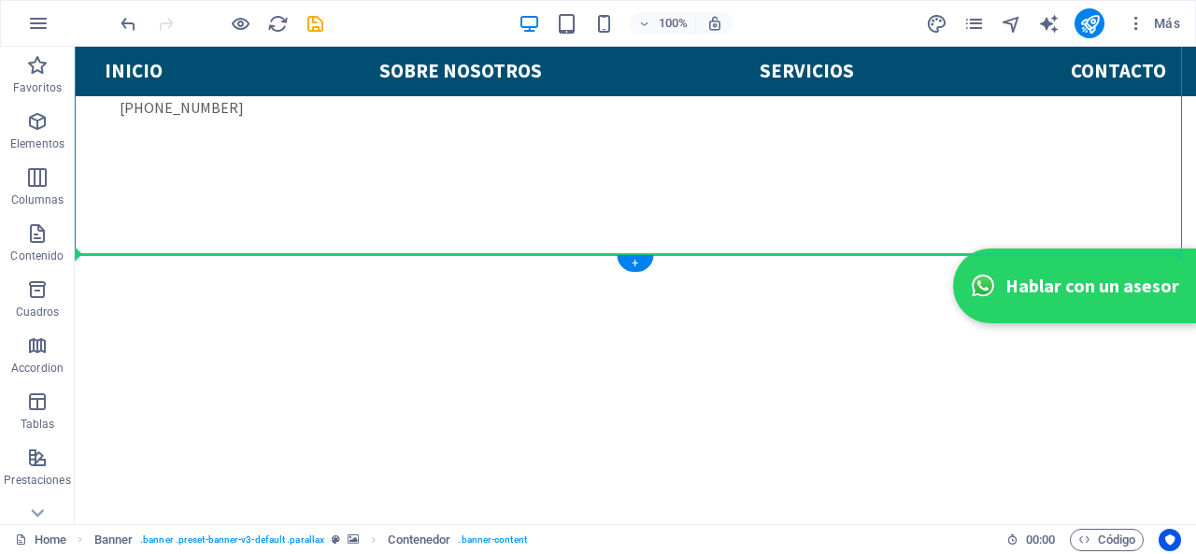
drag, startPoint x: 1079, startPoint y: 274, endPoint x: 1082, endPoint y: 311, distance: 37.5
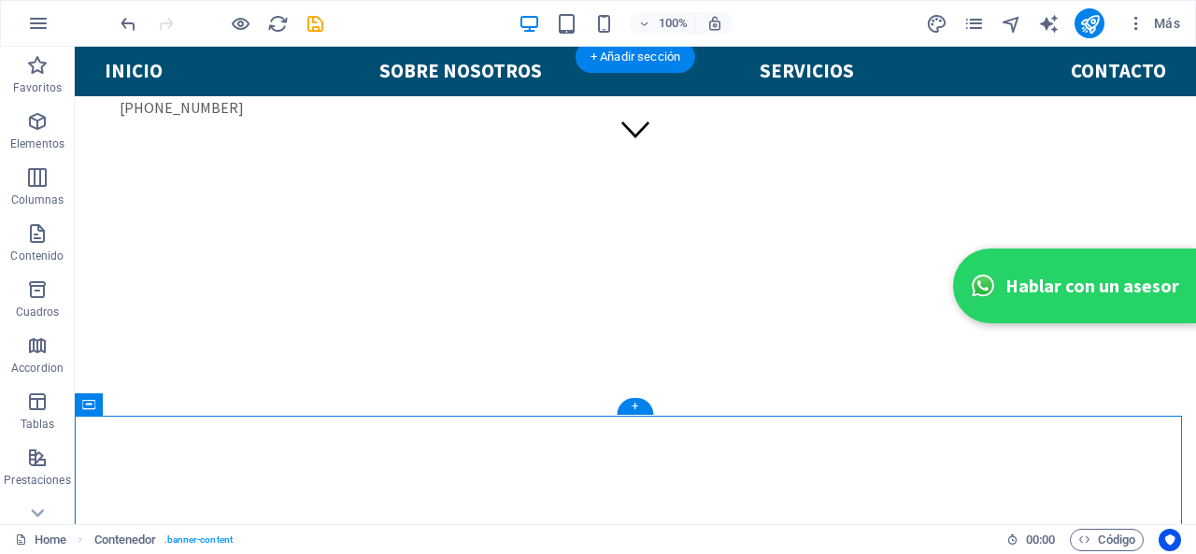
scroll to position [174, 0]
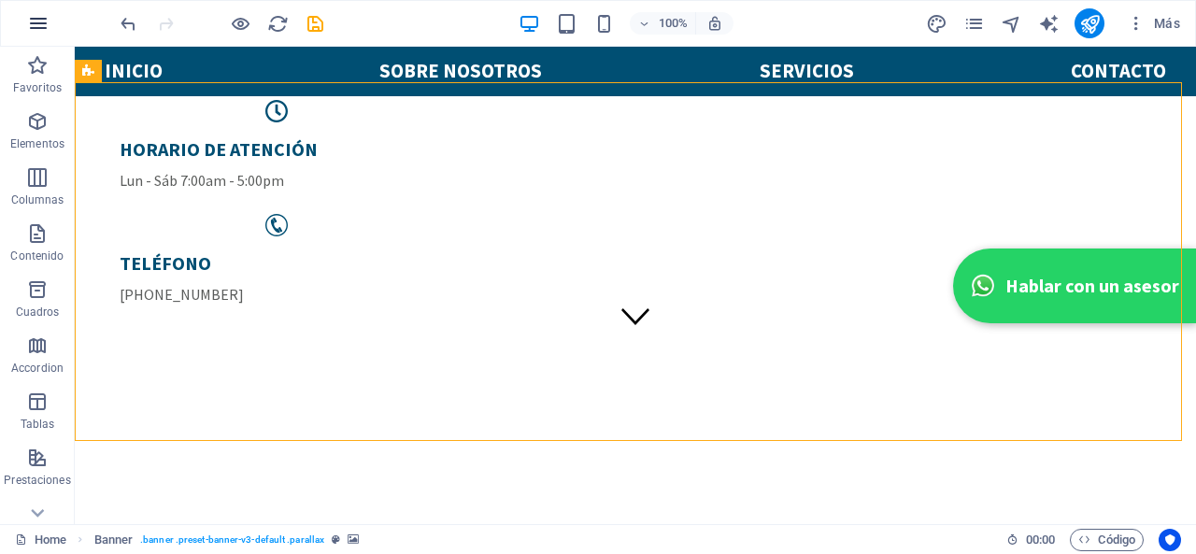
click at [38, 25] on icon "button" at bounding box center [38, 23] width 22 height 22
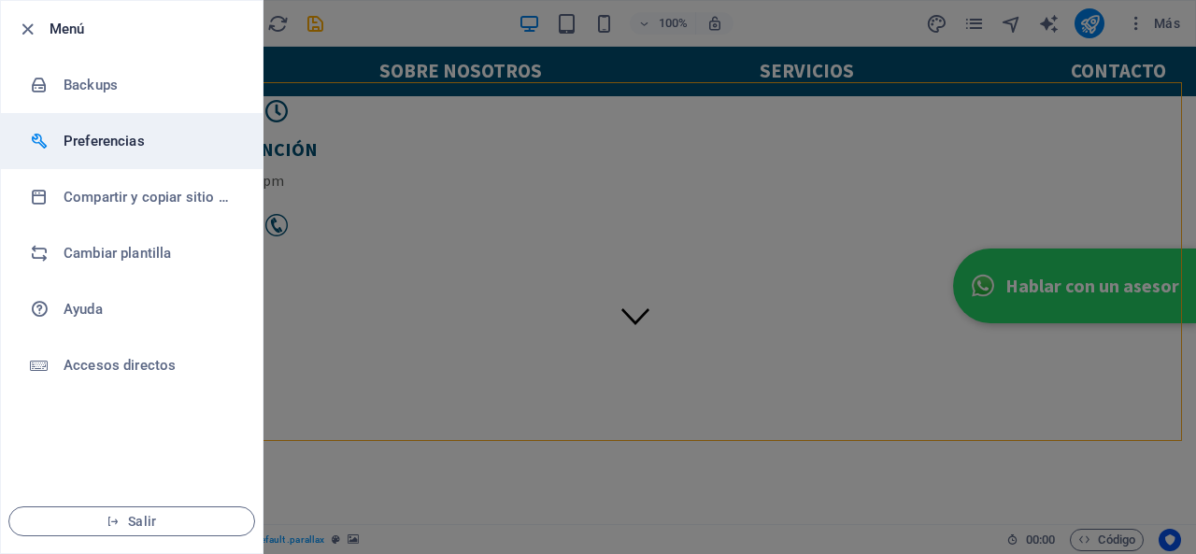
click at [135, 152] on li "Preferencias" at bounding box center [132, 141] width 262 height 56
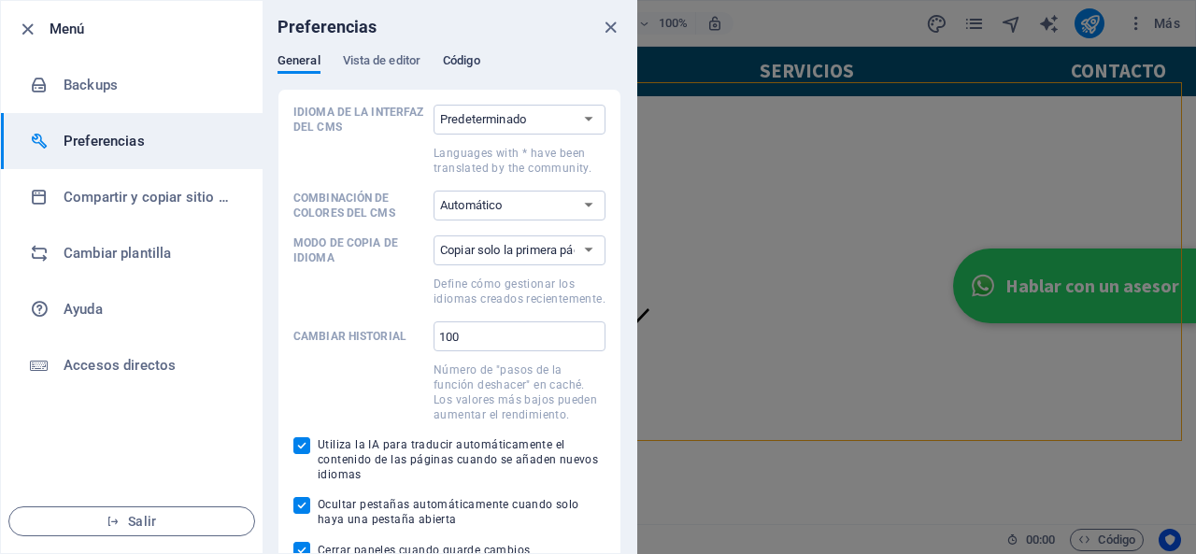
click at [478, 68] on span "Código" at bounding box center [461, 63] width 37 height 26
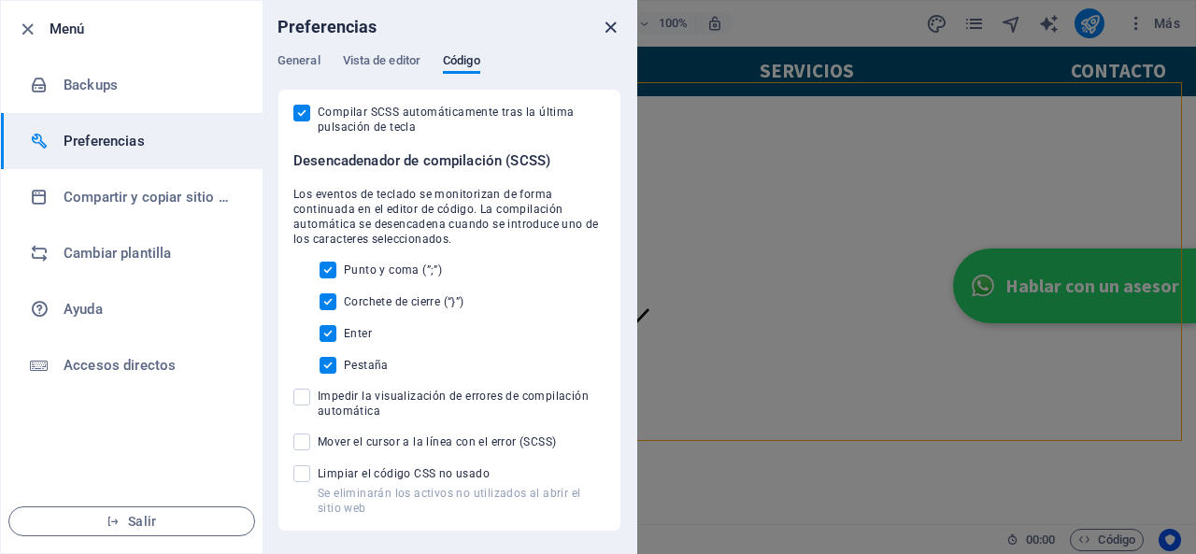
click at [615, 28] on icon "close" at bounding box center [610, 27] width 21 height 21
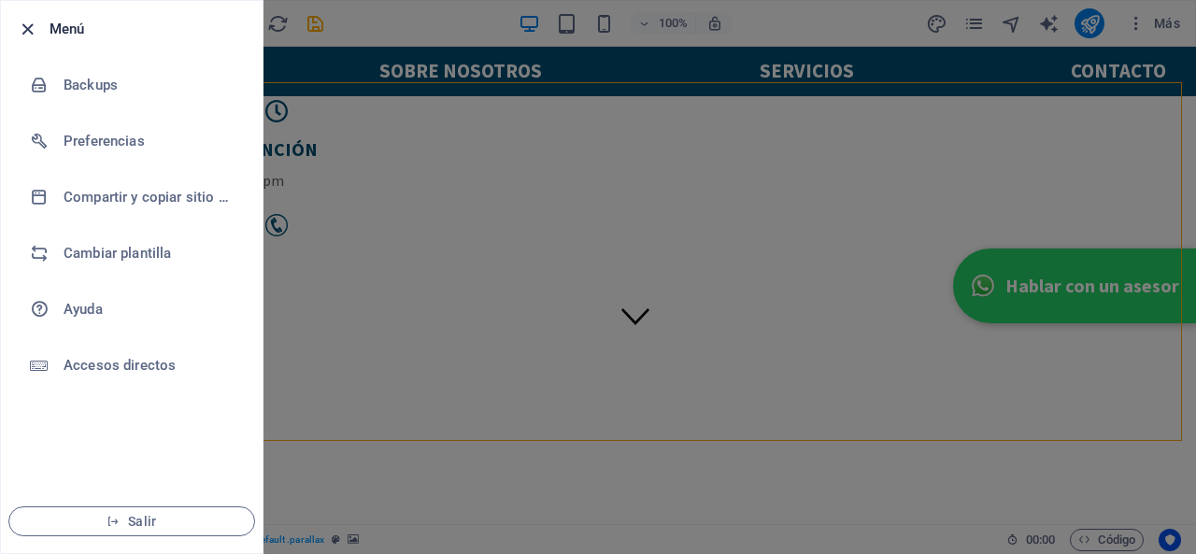
click at [23, 20] on icon "button" at bounding box center [27, 29] width 21 height 21
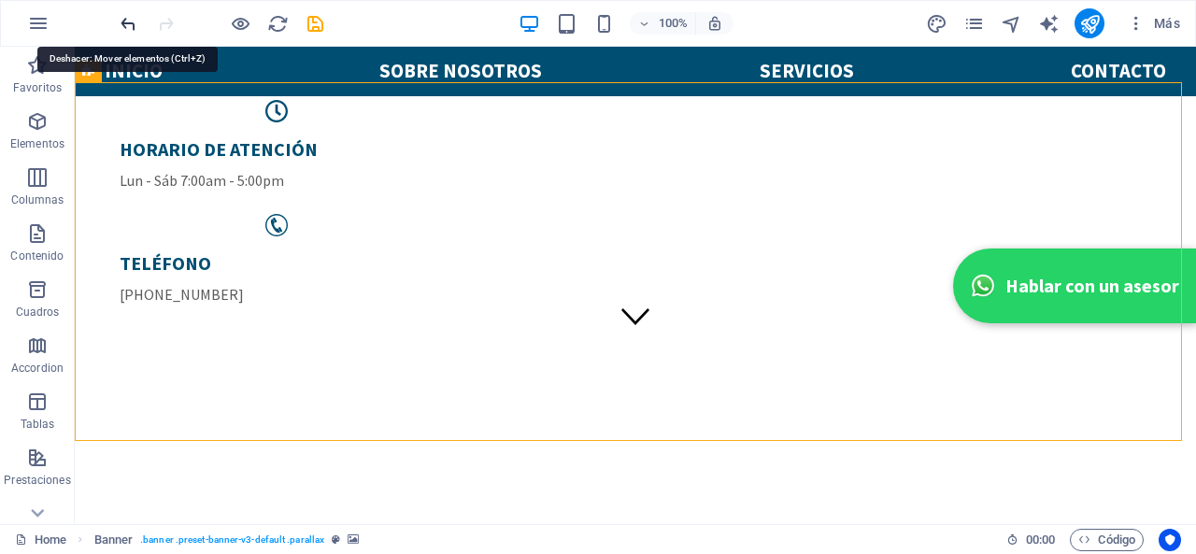
click at [122, 21] on icon "undo" at bounding box center [128, 23] width 21 height 21
click at [43, 292] on icon "button" at bounding box center [37, 289] width 22 height 22
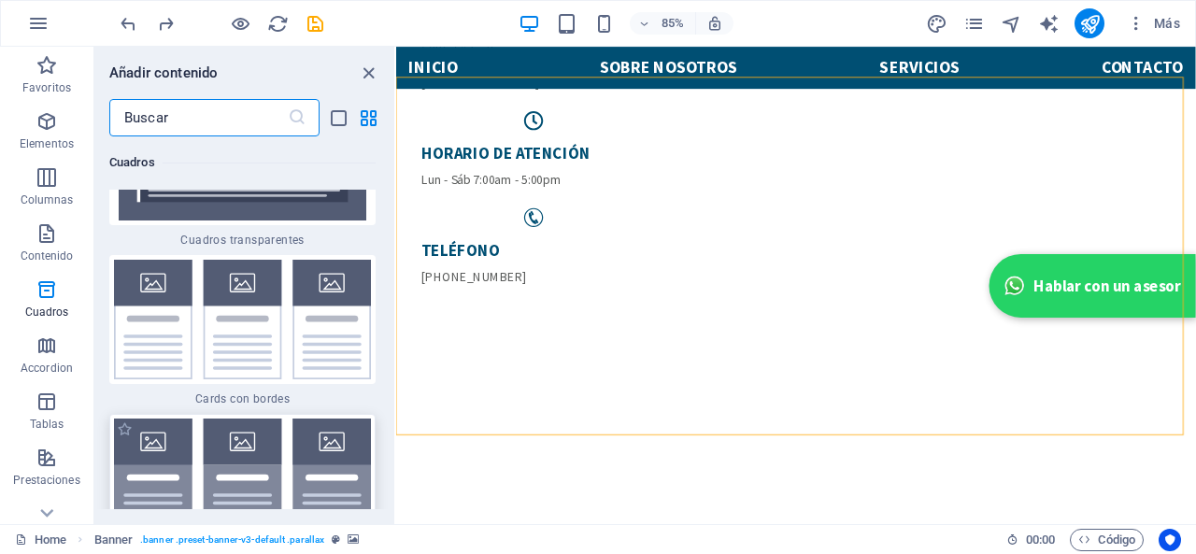
scroll to position [11229, 0]
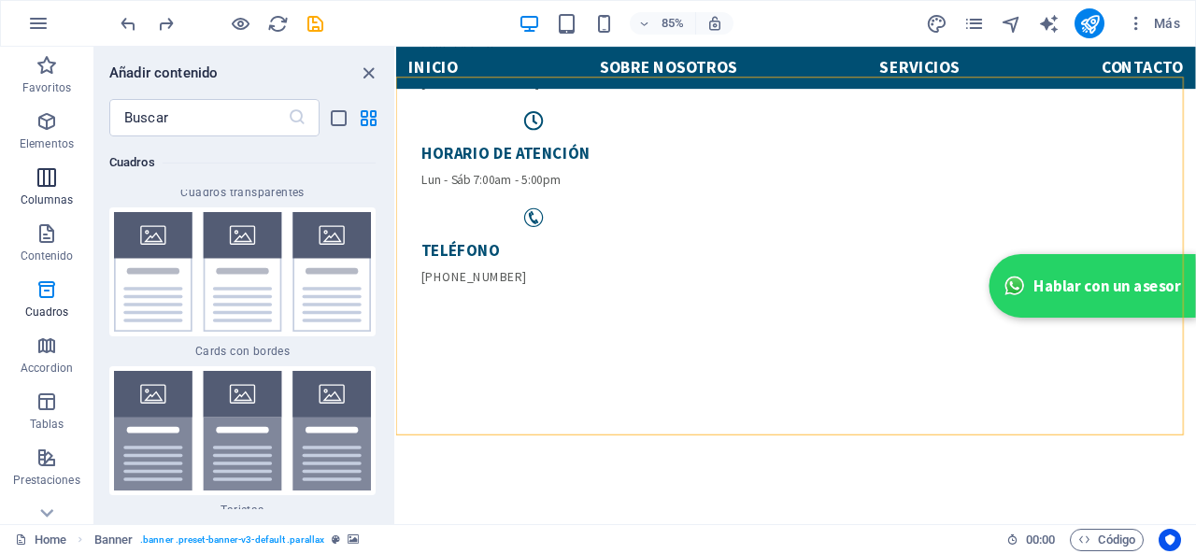
click at [37, 187] on icon "button" at bounding box center [46, 177] width 22 height 22
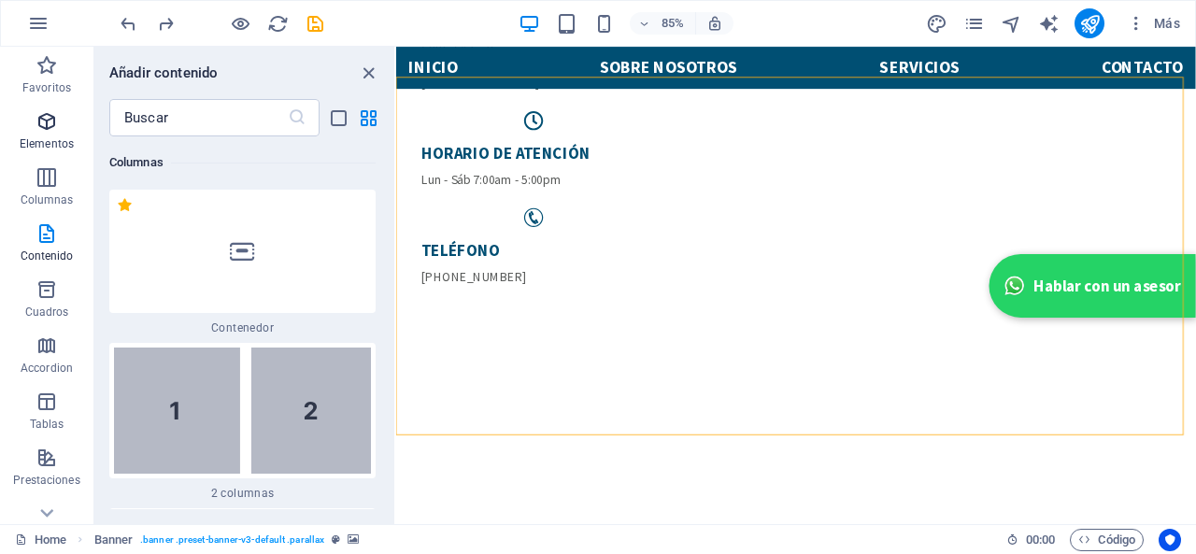
click at [50, 110] on icon "button" at bounding box center [46, 121] width 22 height 22
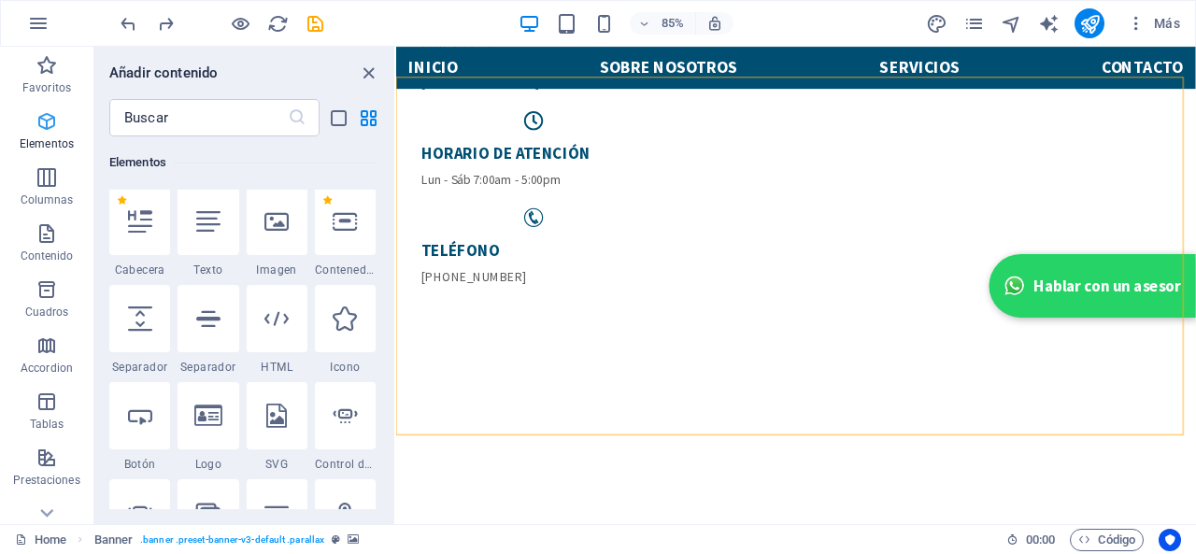
scroll to position [352, 0]
click at [256, 298] on label "1 Star" at bounding box center [259, 299] width 10 height 10
click at [254, 312] on input "1 Star" at bounding box center [253, 312] width 1 height 1
radio input "true"
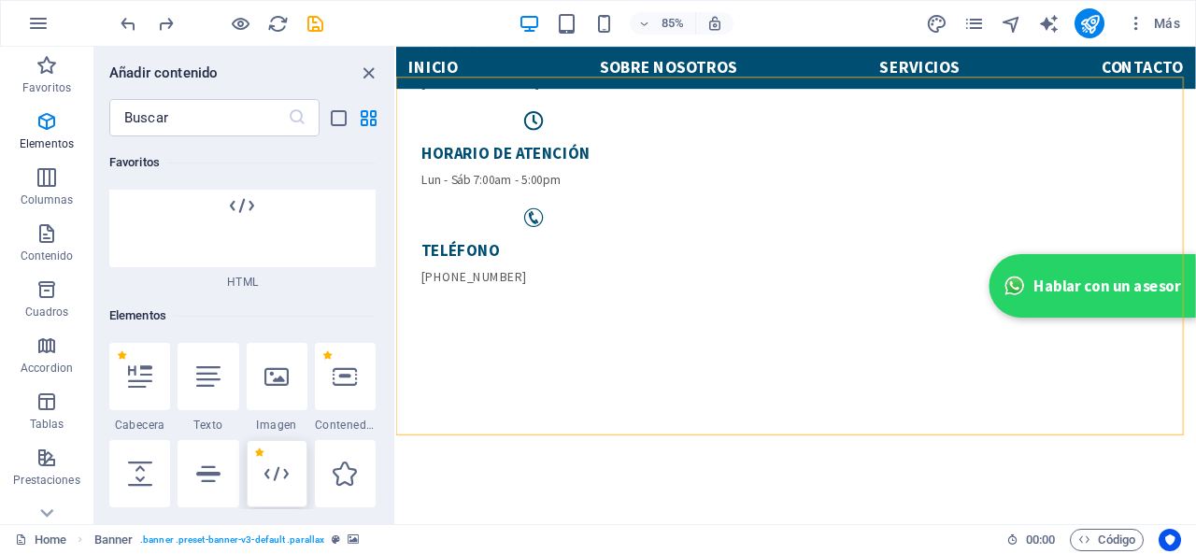
scroll to position [505, 0]
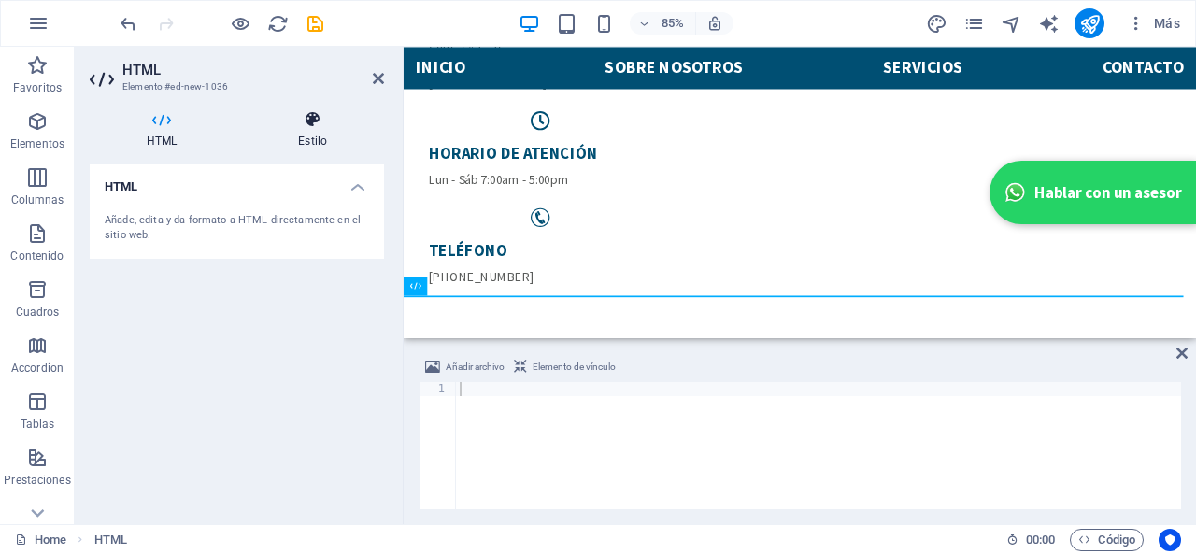
click at [327, 126] on icon at bounding box center [312, 119] width 143 height 19
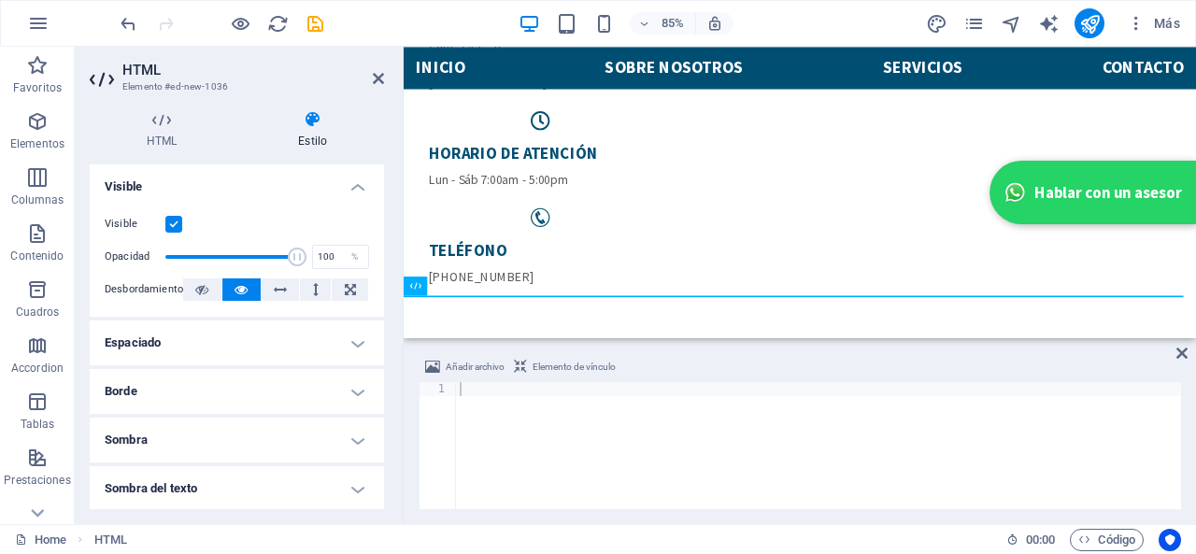
click at [553, 363] on span "Elemento de vínculo" at bounding box center [573, 367] width 83 height 22
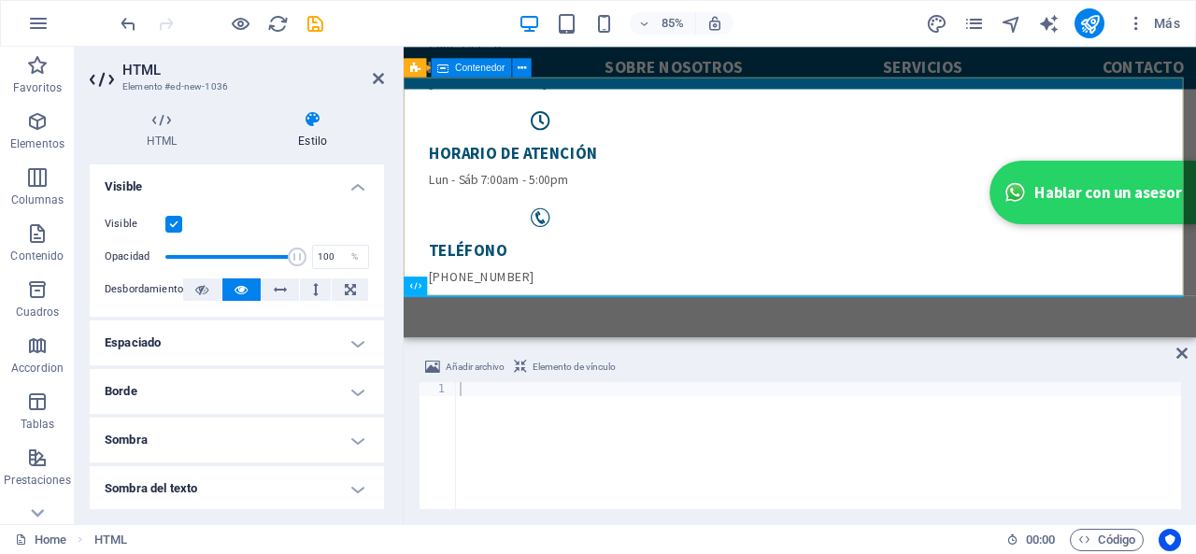
type textarea "<a href="#ed-1007166243" class="wv-link-elm"></a>"
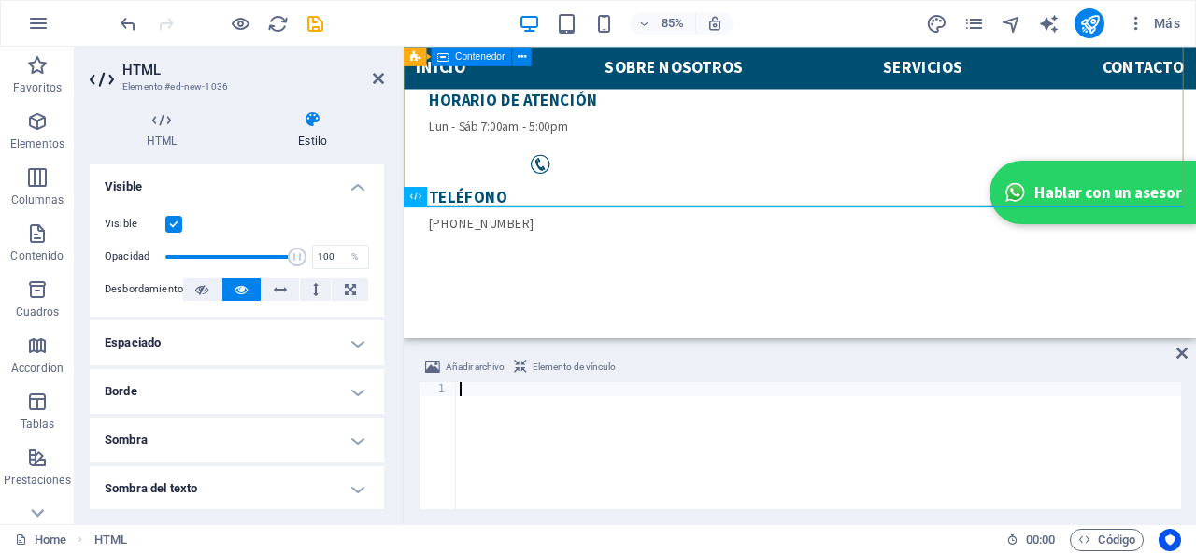
scroll to position [187, 0]
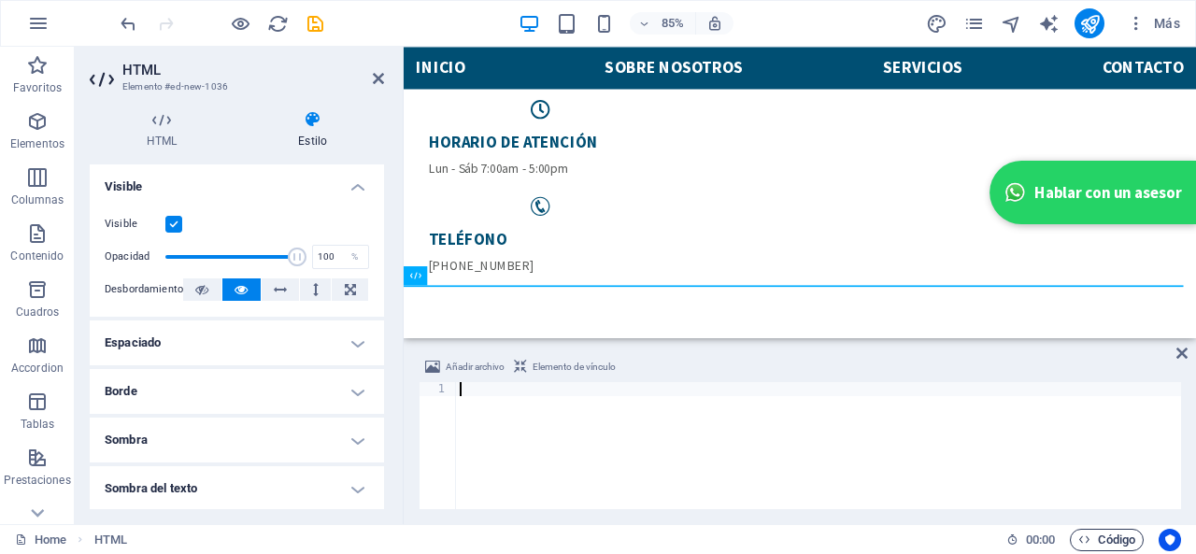
click at [1138, 536] on button "Código" at bounding box center [1106, 540] width 74 height 22
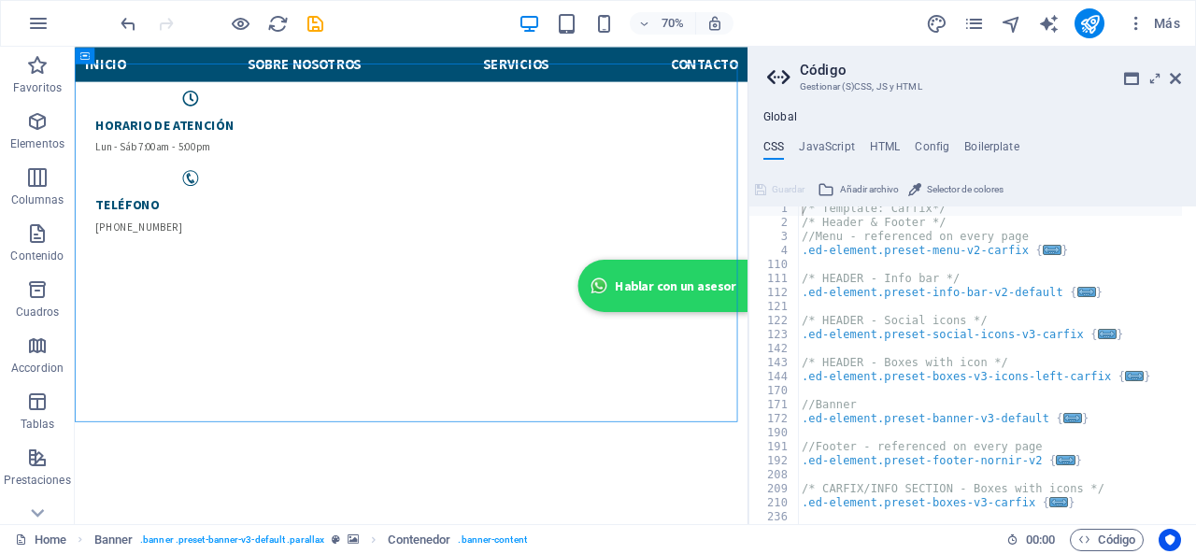
scroll to position [0, 0]
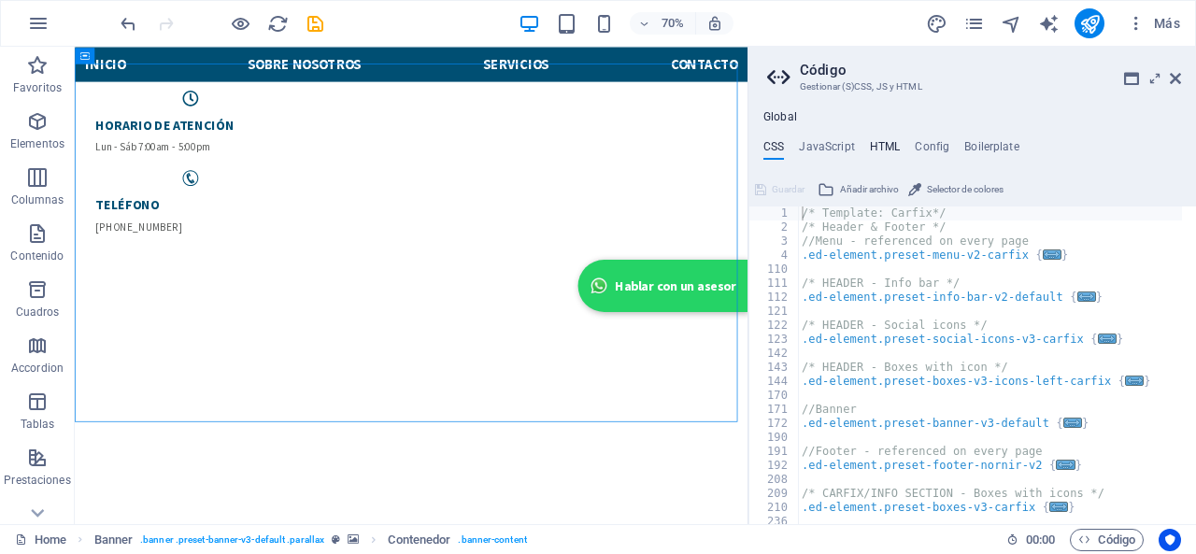
click at [884, 143] on h4 "HTML" at bounding box center [885, 150] width 31 height 21
type textarea "<a href="#main-content" class="wv-link-content button">Skip to main content</a>"
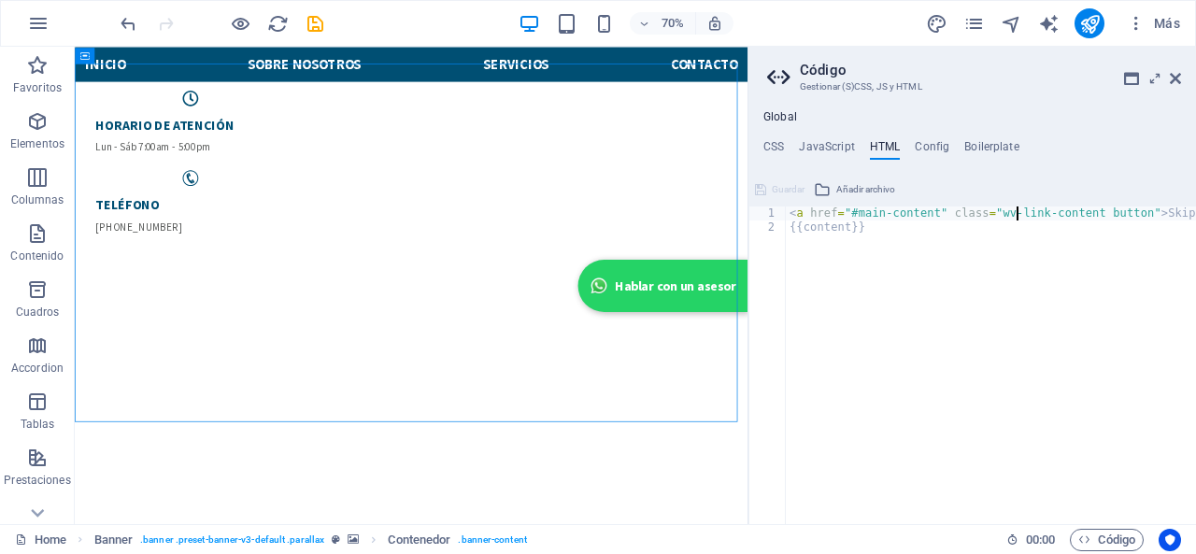
click at [1012, 216] on div "< a href = "#main-content" class = "wv-link-content button" > Skip to main cont…" at bounding box center [1038, 372] width 504 height 332
click at [1054, 219] on div "< a href = "#main-content" class = "wv-link-content button" > Skip to main cont…" at bounding box center [1038, 372] width 504 height 332
click at [946, 147] on h4 "Config" at bounding box center [931, 150] width 35 height 21
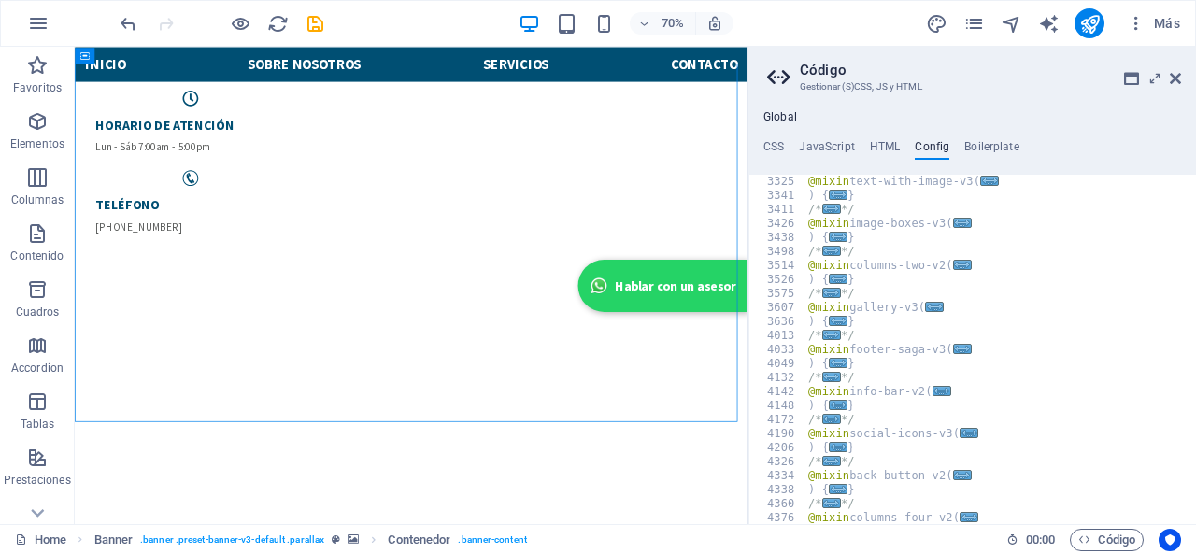
scroll to position [785, 0]
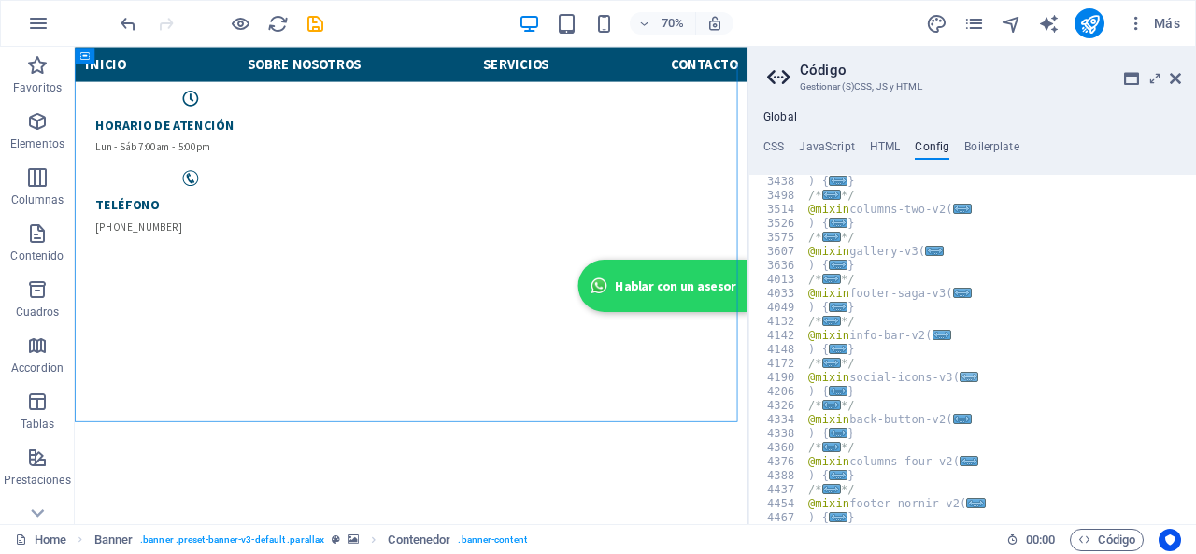
click at [960, 378] on span "..." at bounding box center [968, 377] width 19 height 10
type textarea "@mixin social-icons-v3("
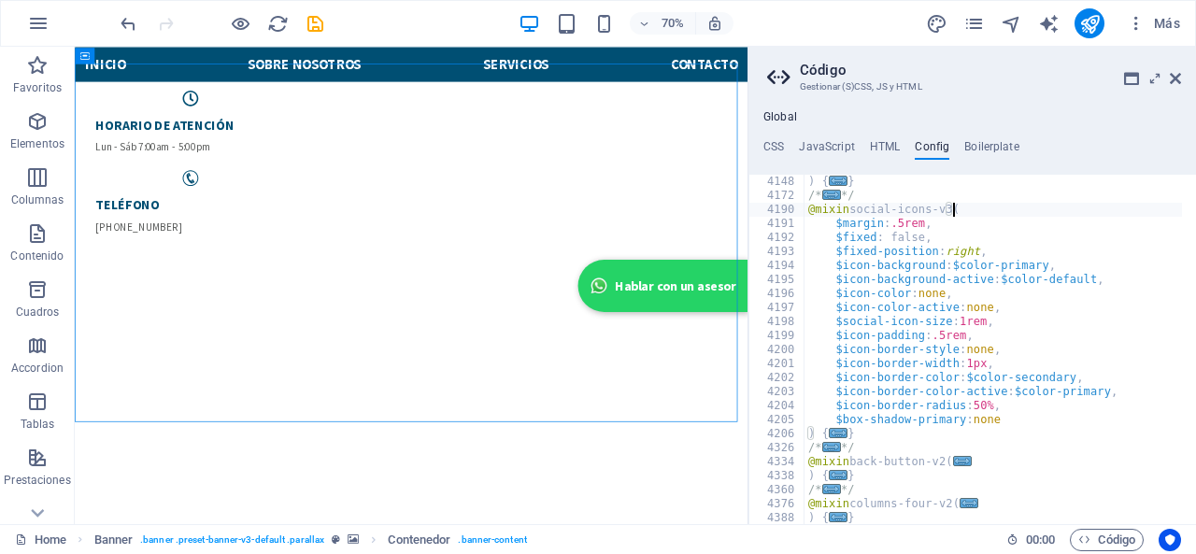
scroll to position [996, 0]
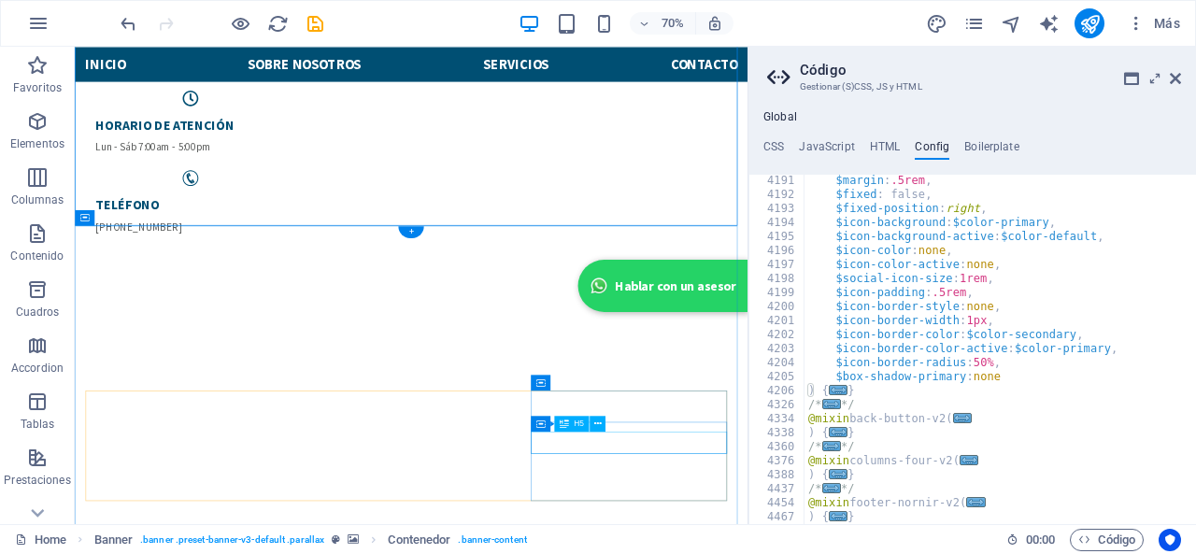
scroll to position [467, 0]
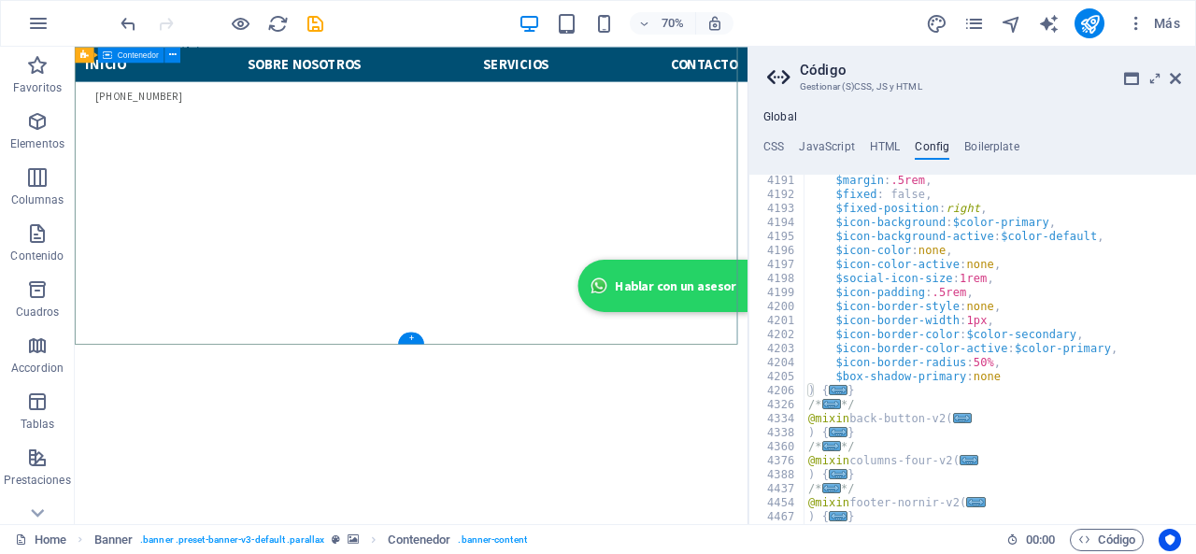
scroll to position [280, 0]
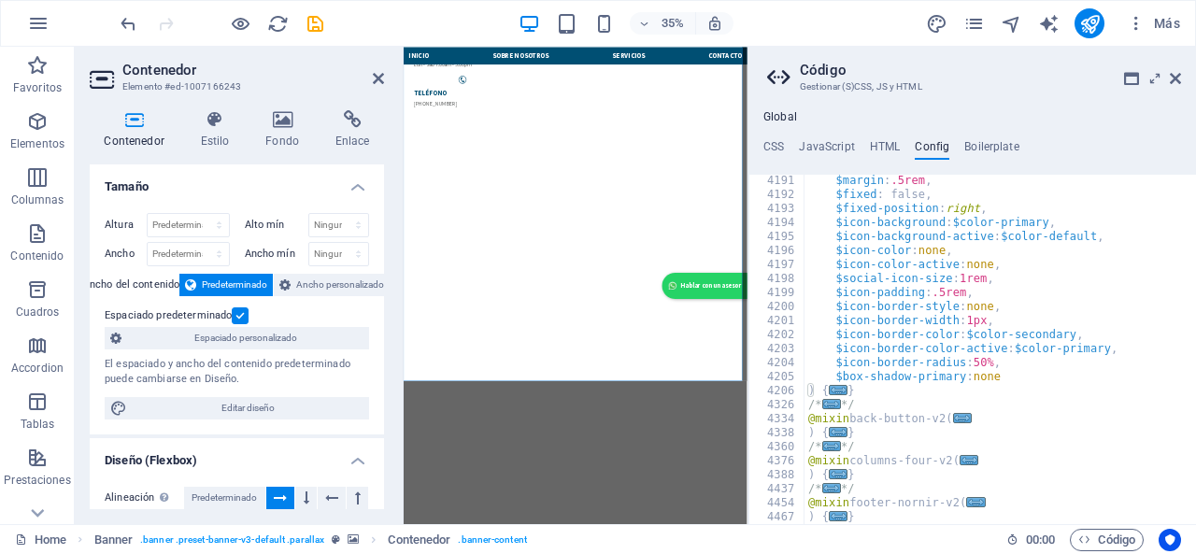
scroll to position [400, 0]
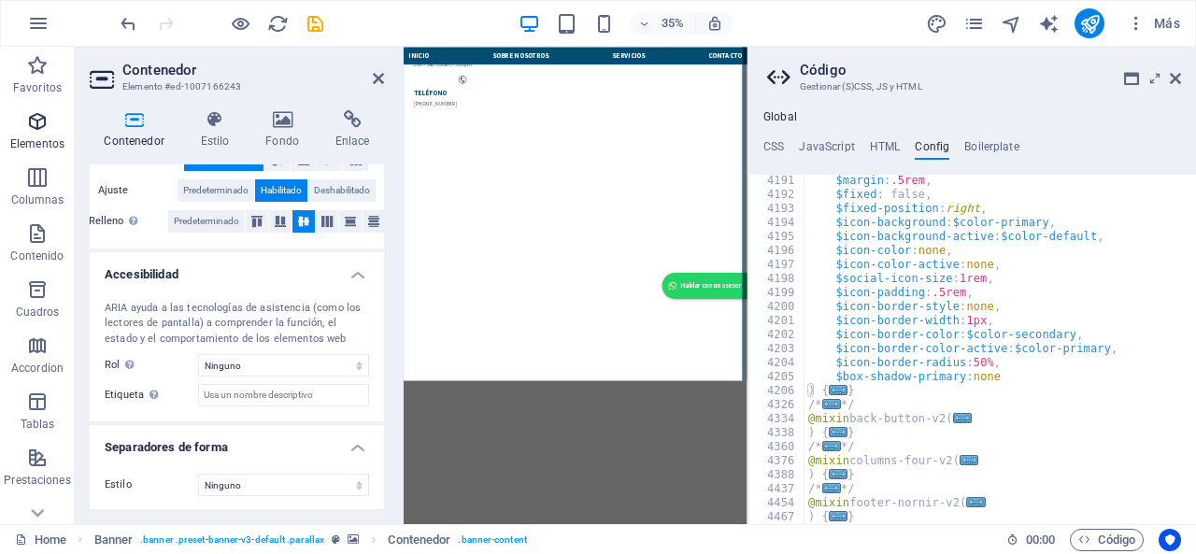
click at [46, 141] on p "Elementos" at bounding box center [37, 143] width 54 height 15
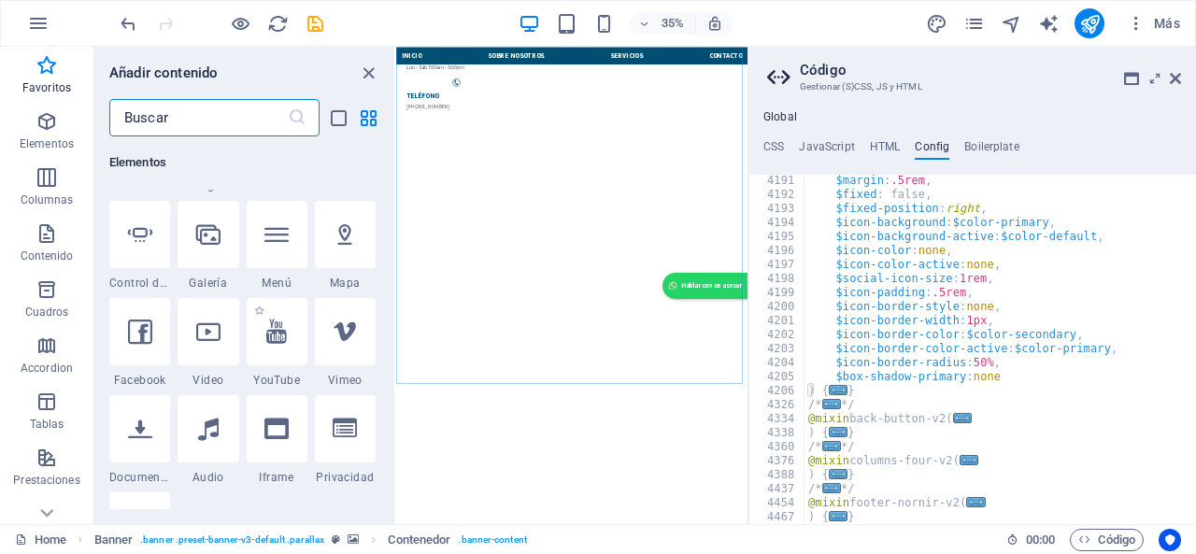
scroll to position [225, 0]
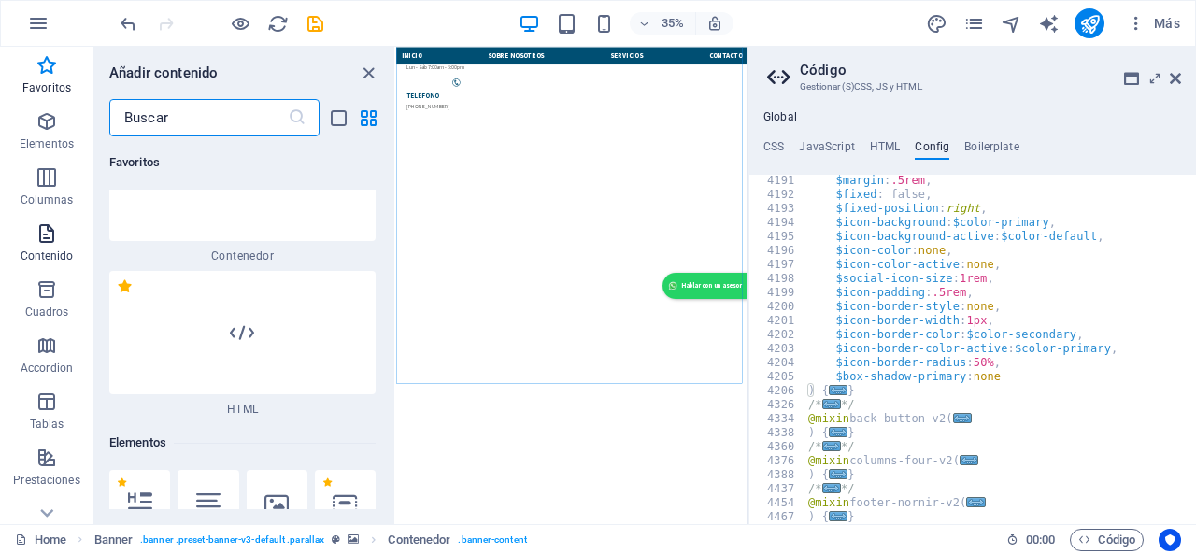
click at [90, 246] on span "Contenido" at bounding box center [46, 244] width 93 height 45
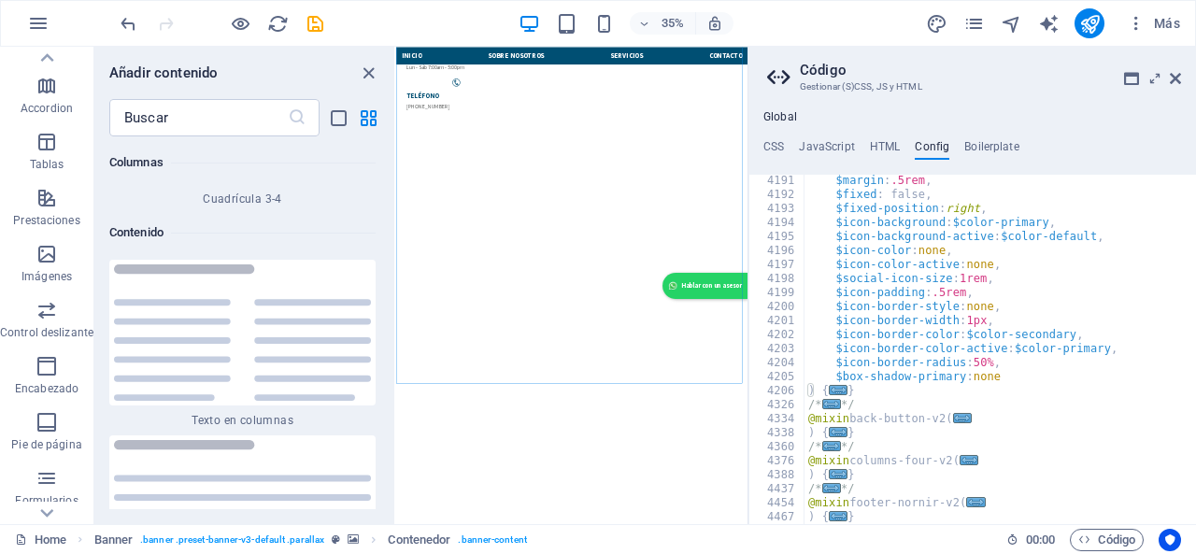
scroll to position [280, 0]
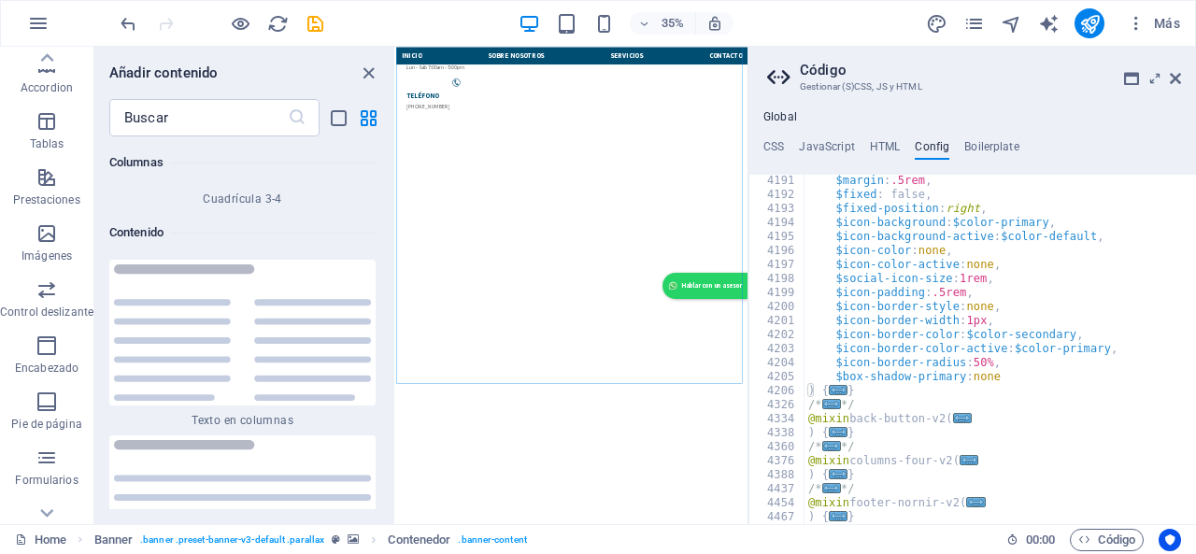
click at [64, 276] on button "Control deslizante" at bounding box center [46, 299] width 93 height 56
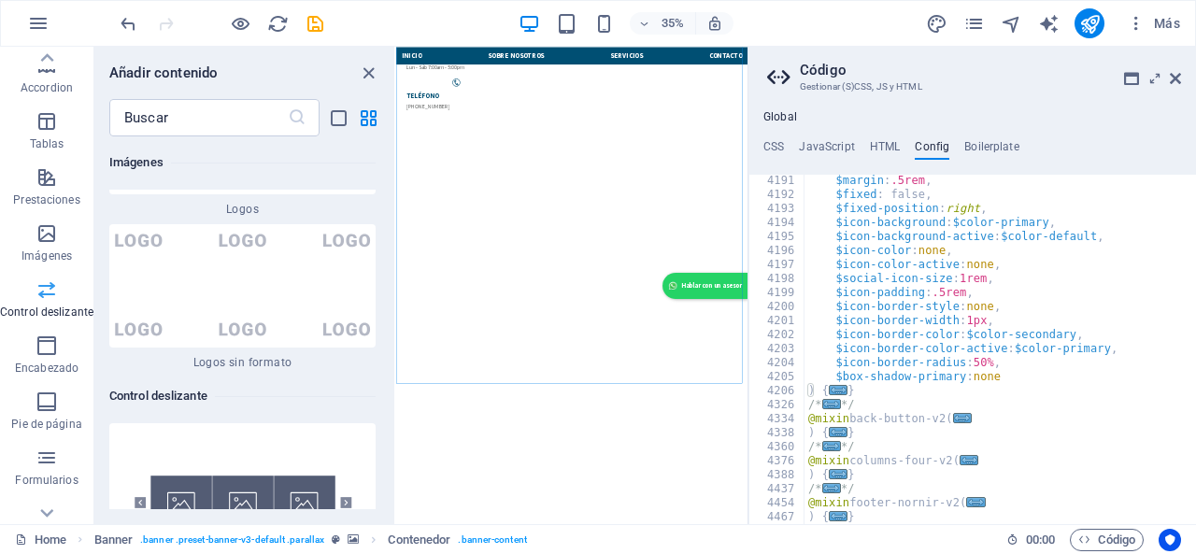
scroll to position [362, 0]
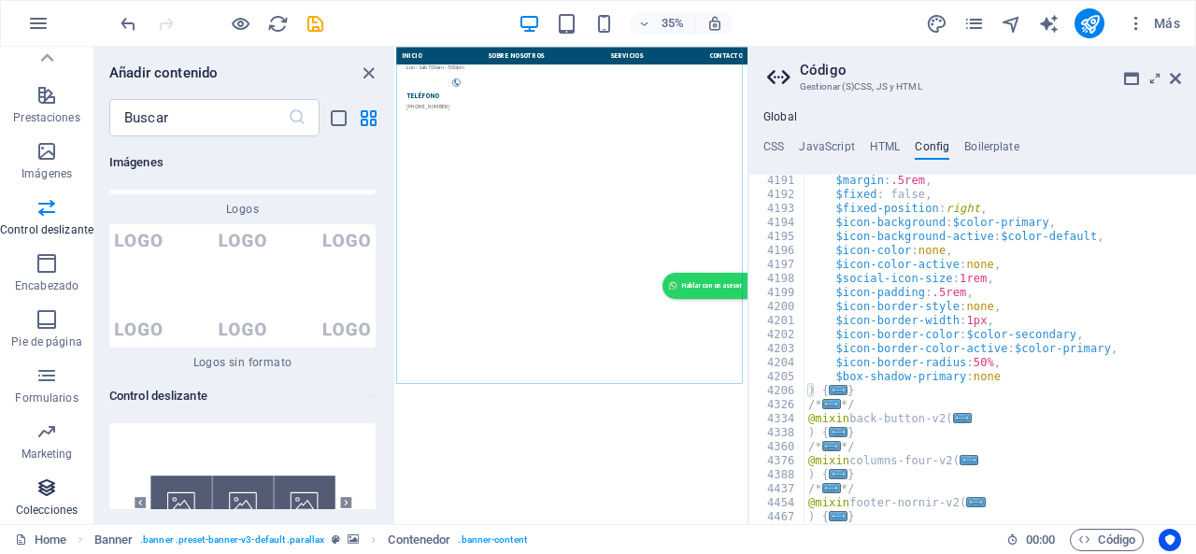
click at [44, 503] on p "Colecciones" at bounding box center [47, 510] width 62 height 15
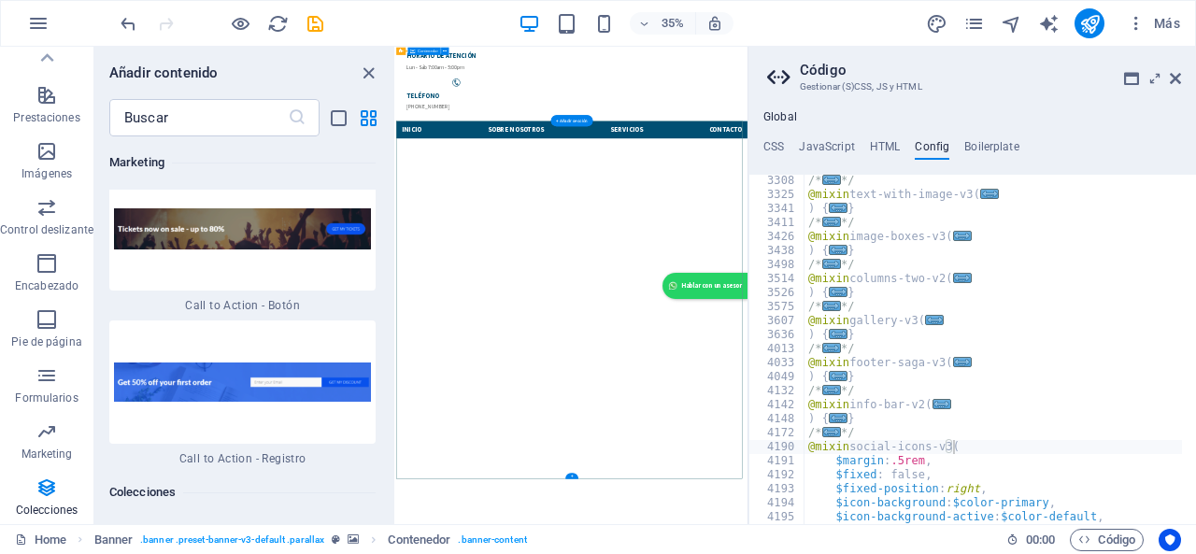
scroll to position [0, 0]
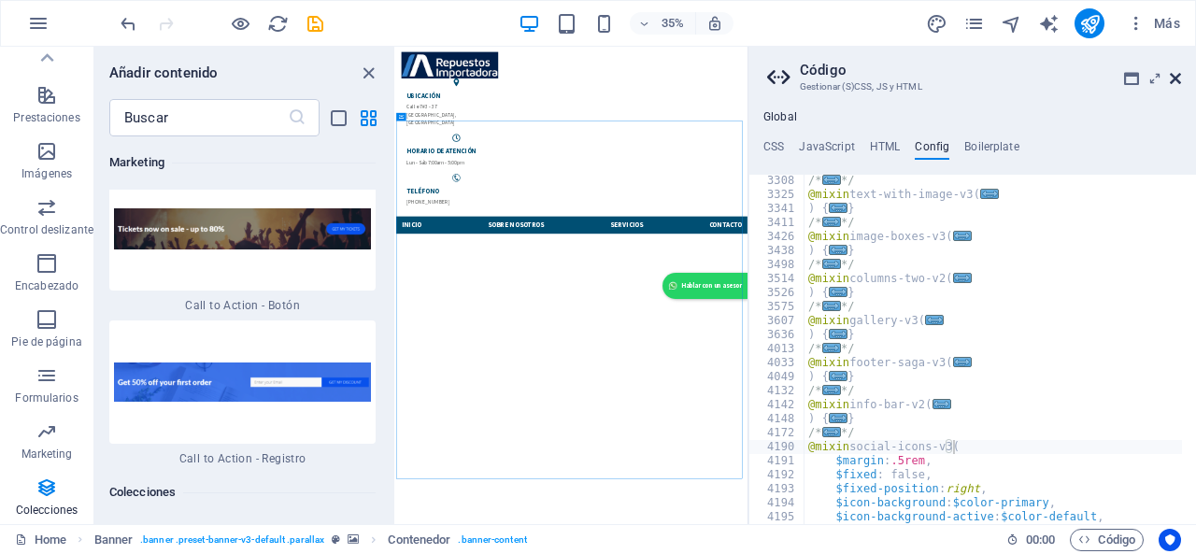
click at [1172, 79] on icon at bounding box center [1174, 78] width 11 height 15
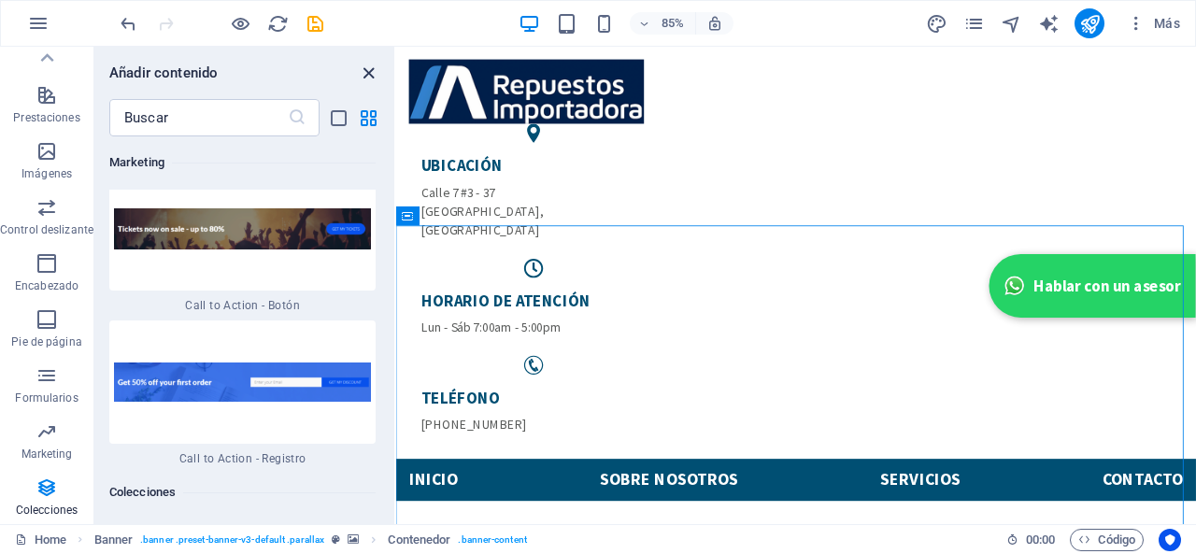
click at [373, 74] on icon "close panel" at bounding box center [368, 73] width 21 height 21
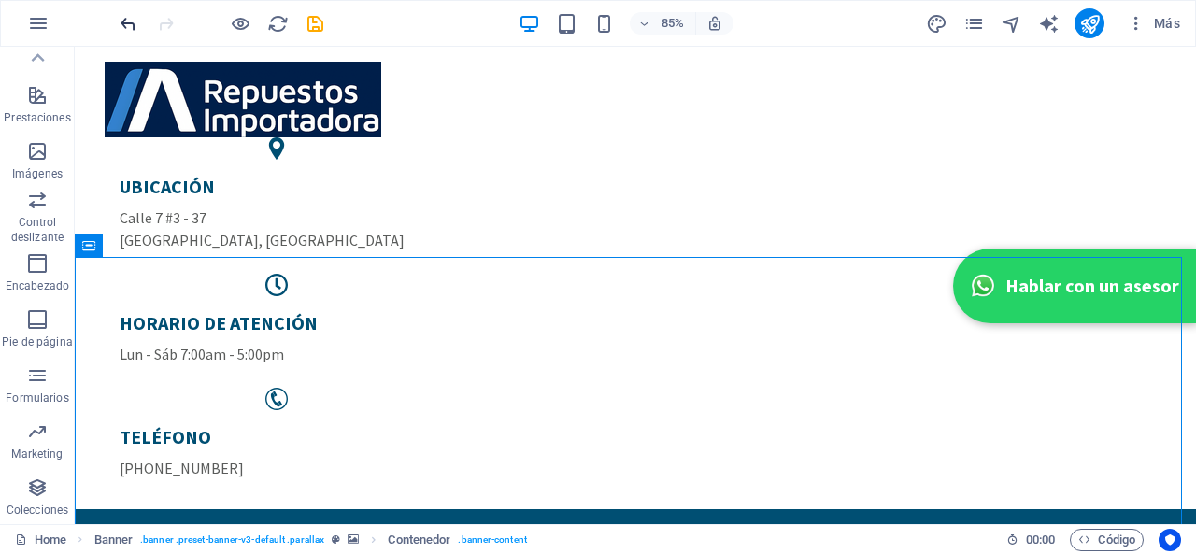
click at [124, 21] on icon "undo" at bounding box center [128, 23] width 21 height 21
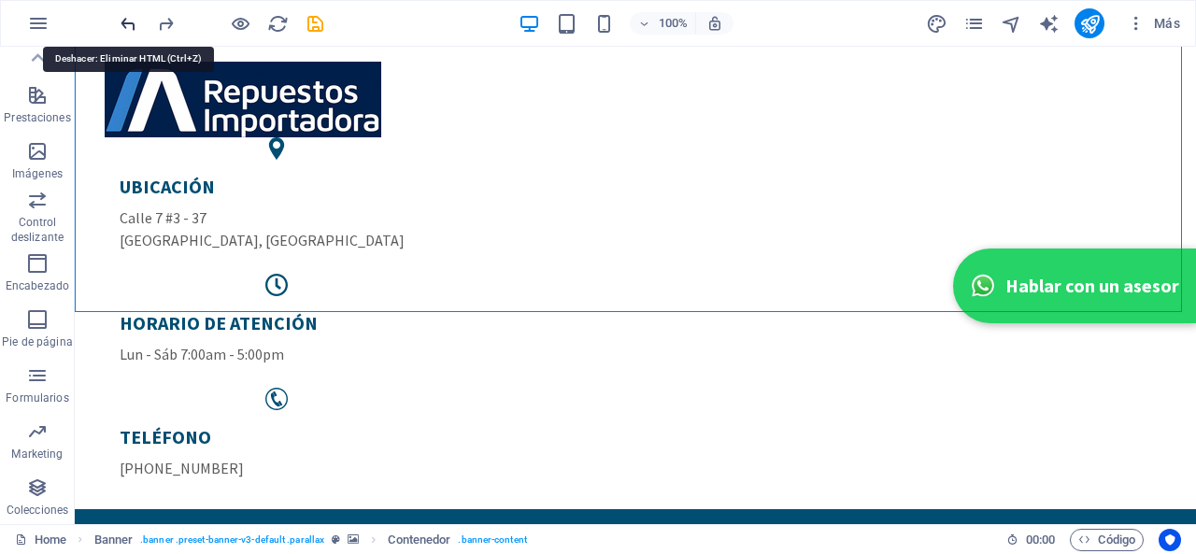
scroll to position [329, 0]
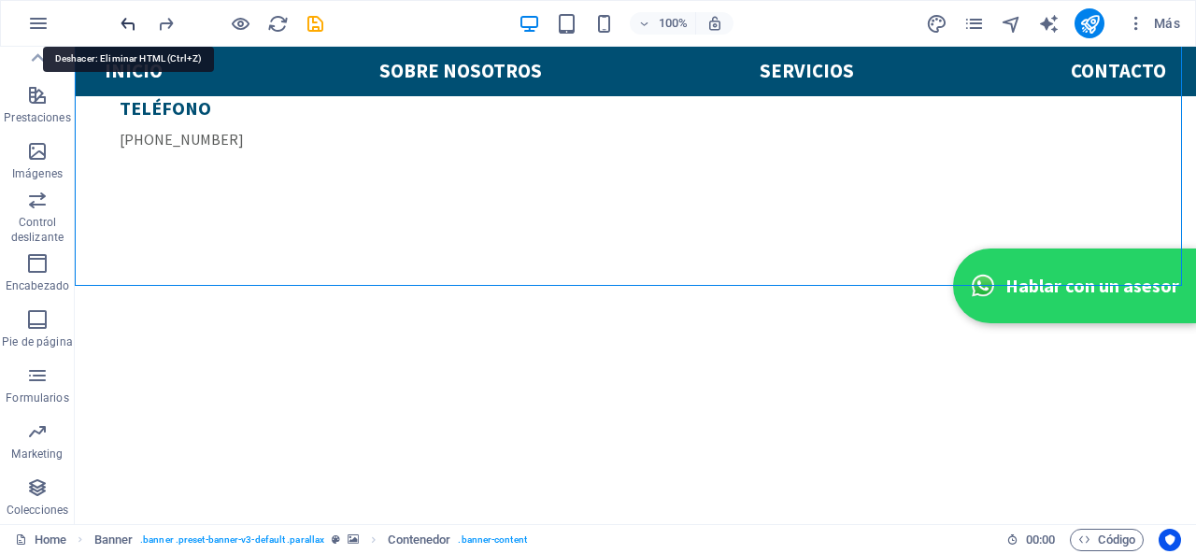
click at [124, 21] on icon "undo" at bounding box center [128, 23] width 21 height 21
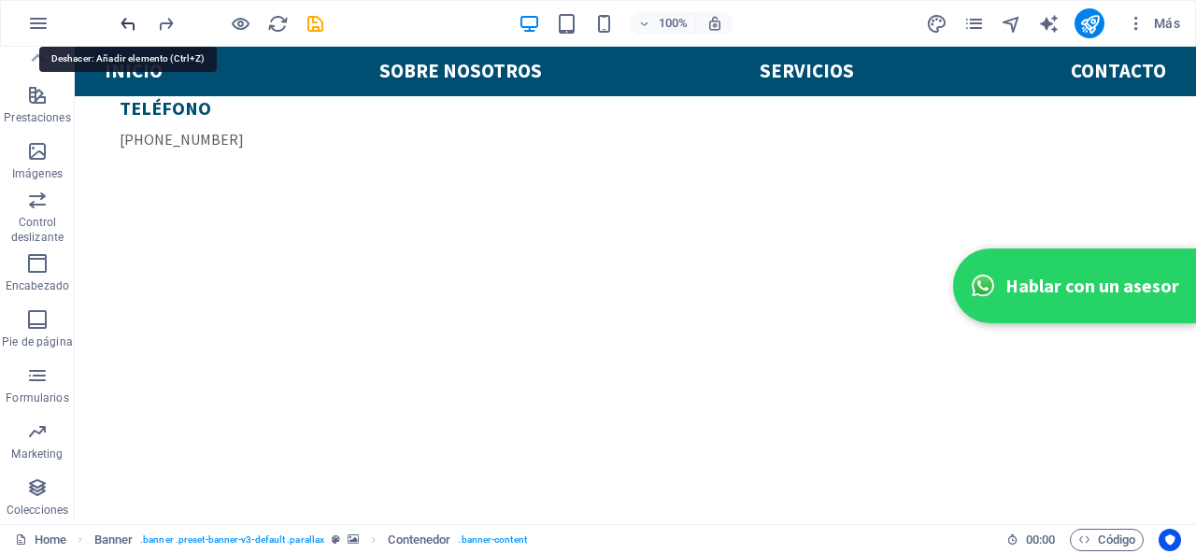
scroll to position [3815, 0]
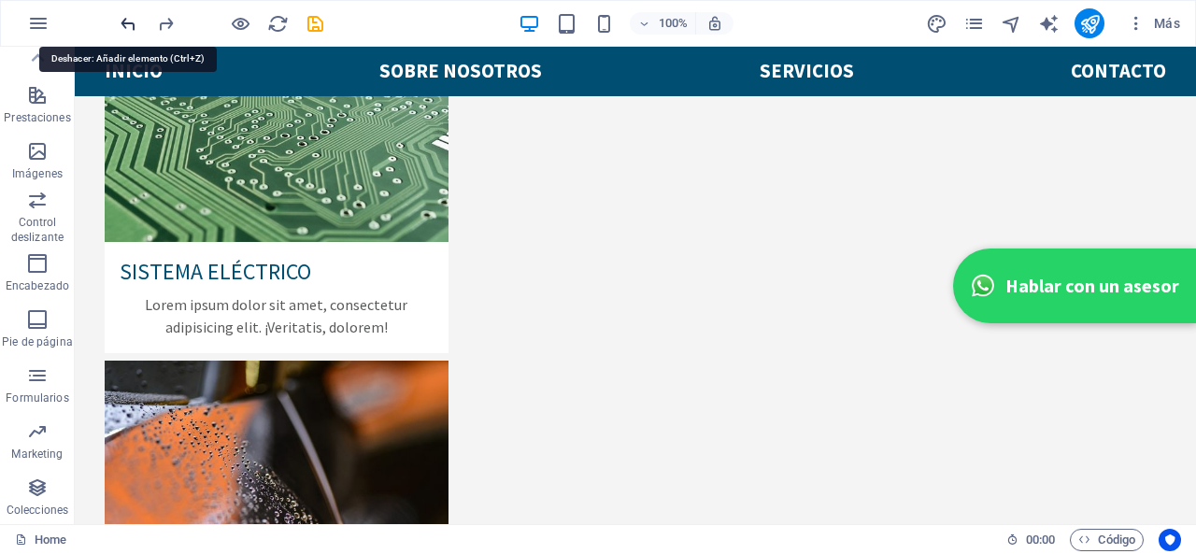
click at [124, 21] on icon "undo" at bounding box center [128, 23] width 21 height 21
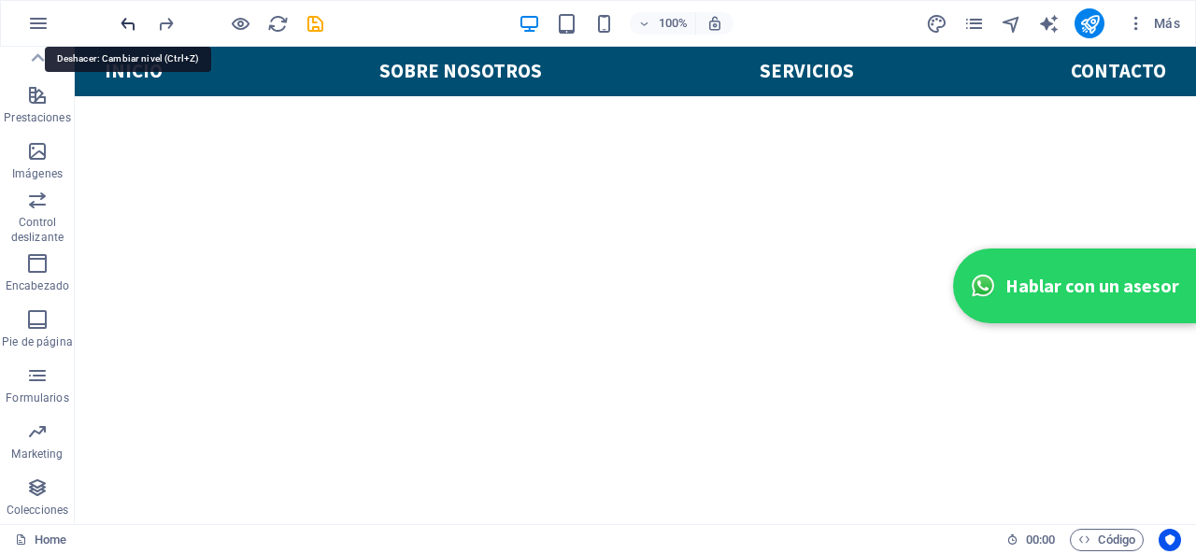
click at [124, 21] on icon "undo" at bounding box center [128, 23] width 21 height 21
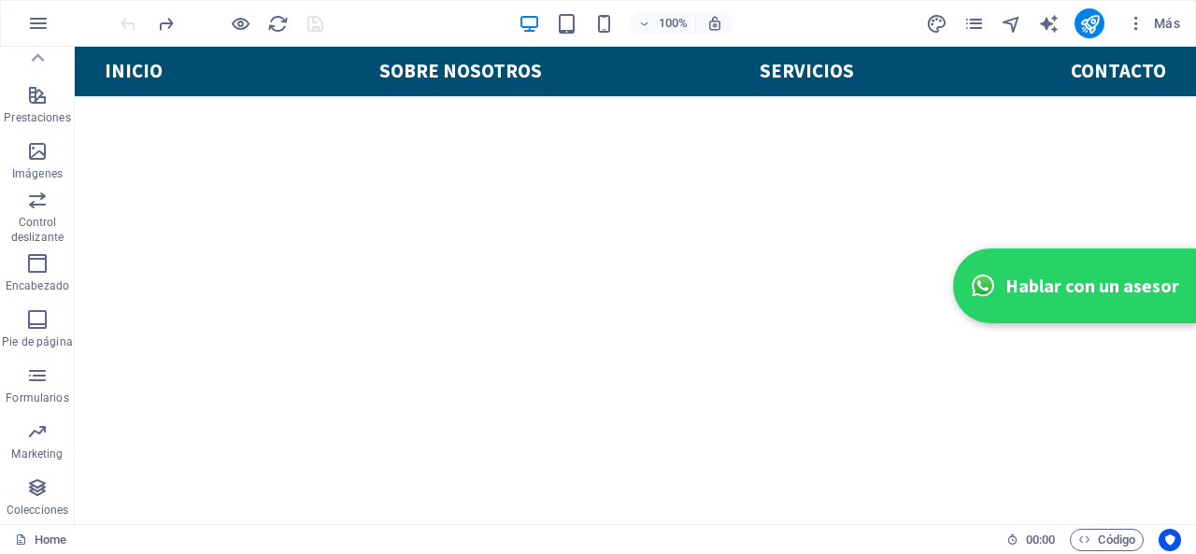
click at [124, 21] on div at bounding box center [221, 23] width 209 height 30
click at [1100, 535] on span "Código" at bounding box center [1106, 540] width 57 height 22
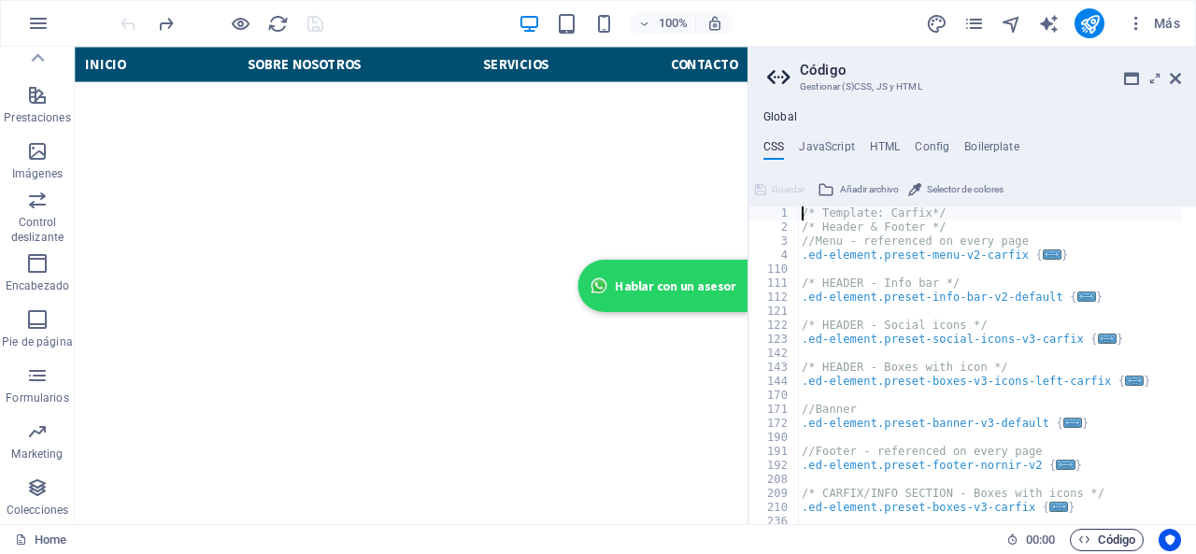
scroll to position [794, 0]
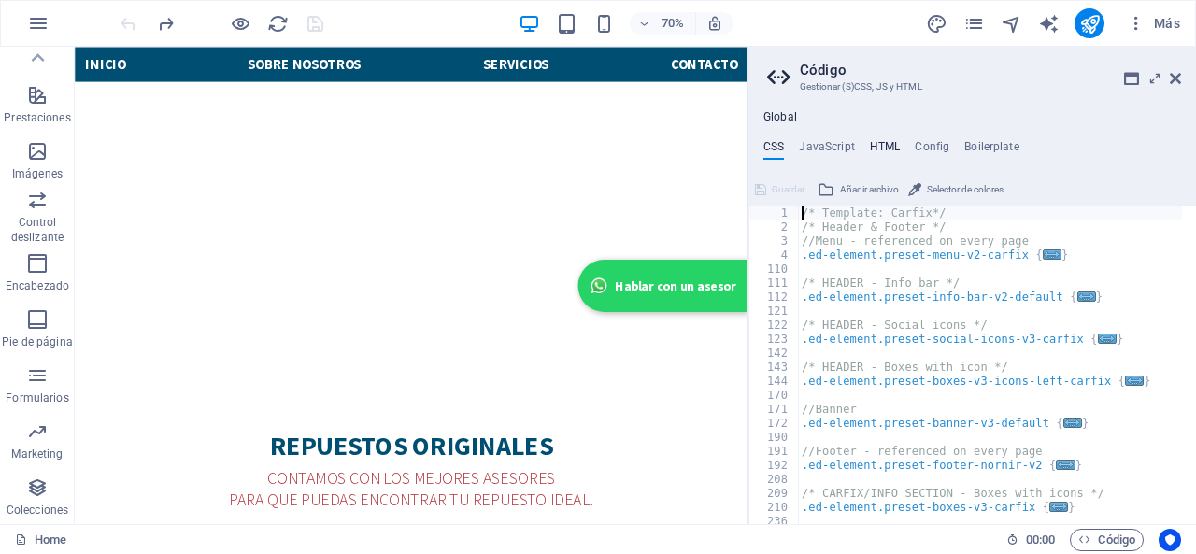
click at [876, 142] on h4 "HTML" at bounding box center [885, 150] width 31 height 21
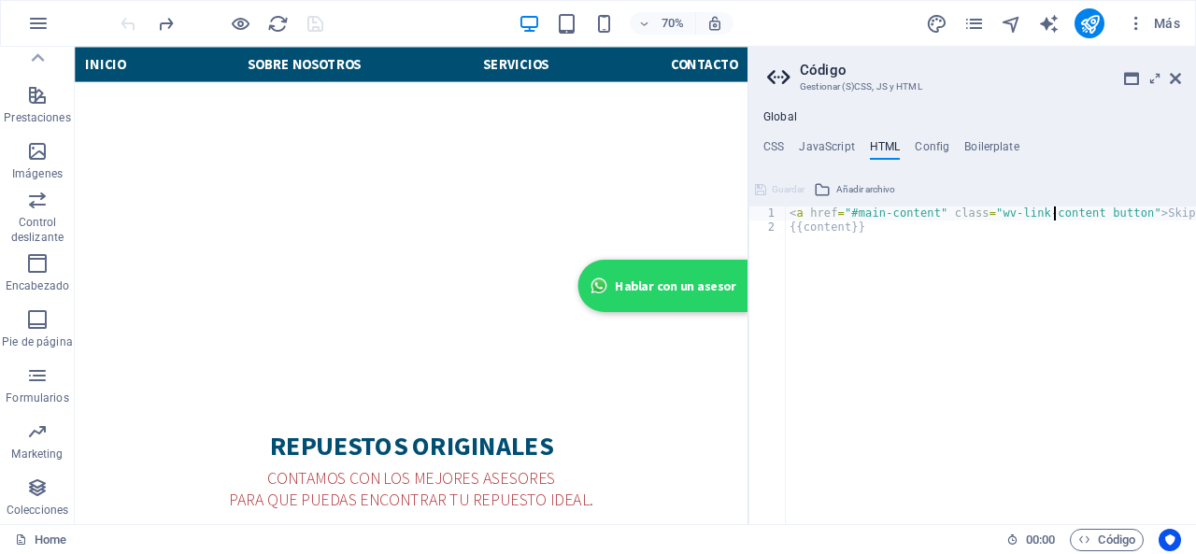
type textarea "<a href="#main-content" class="wv-link-content button">Skip to main content</a>…"
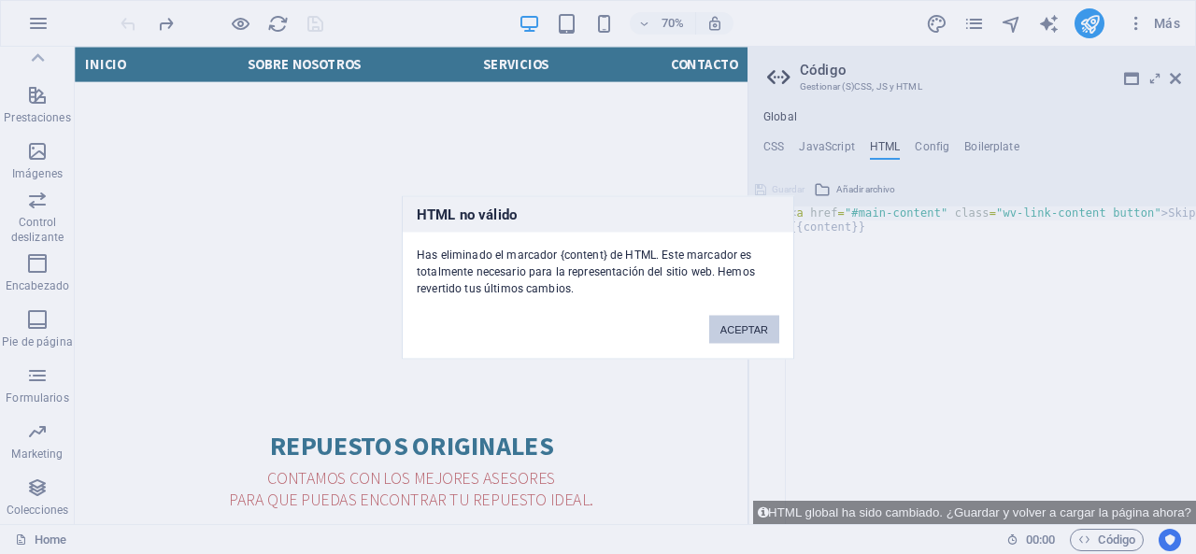
type textarea "<a href="#main-content" class="wv-link-content button">Skip to main content</a>"
click at [768, 326] on button "ACEPTAR" at bounding box center [744, 329] width 70 height 28
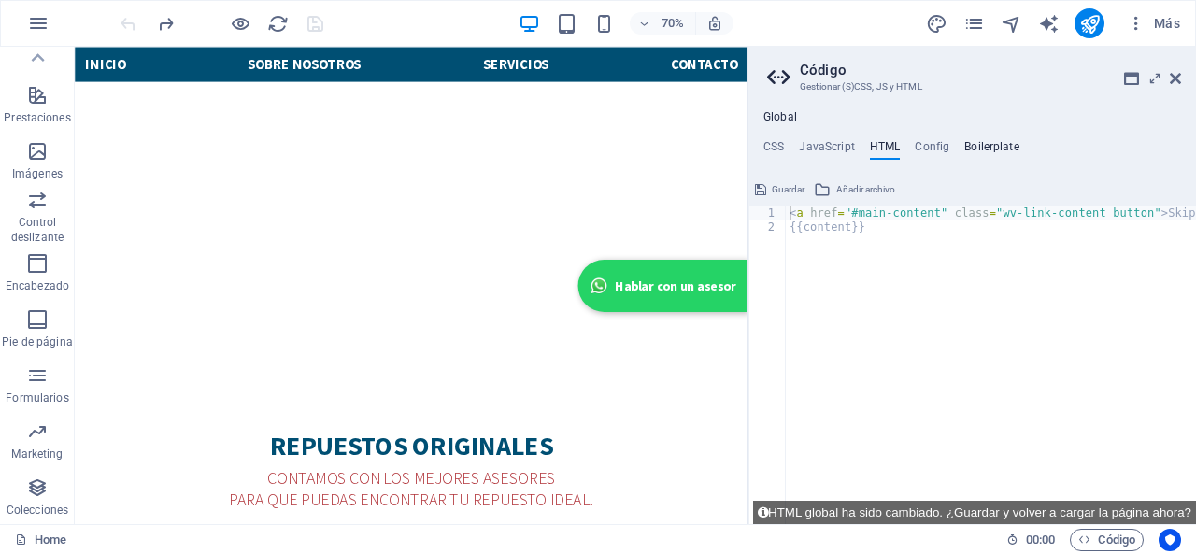
click at [989, 143] on h4 "Boilerplate" at bounding box center [991, 150] width 55 height 21
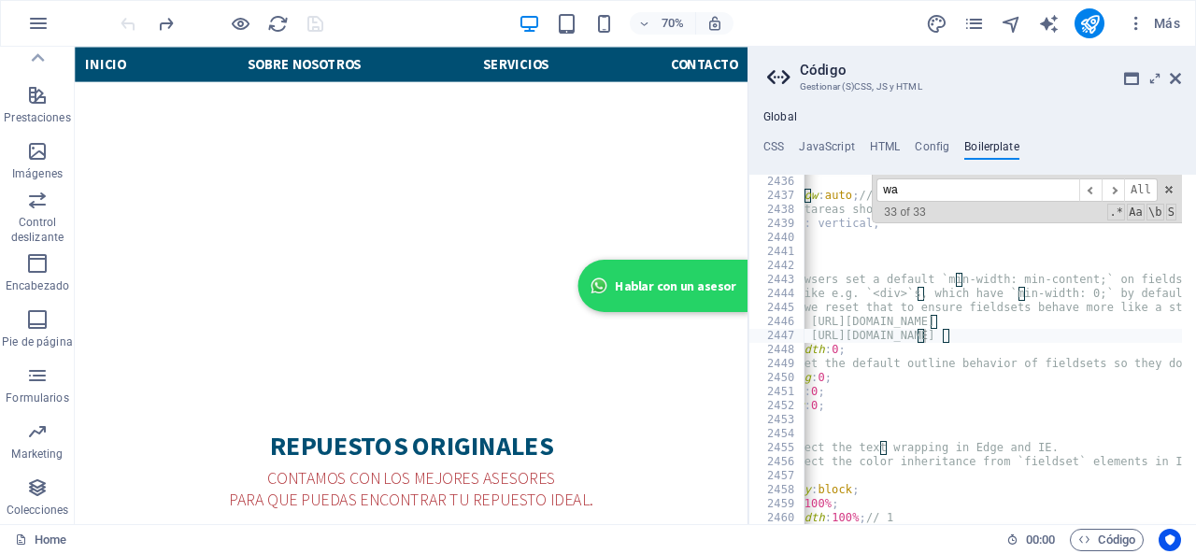
scroll to position [0, 35]
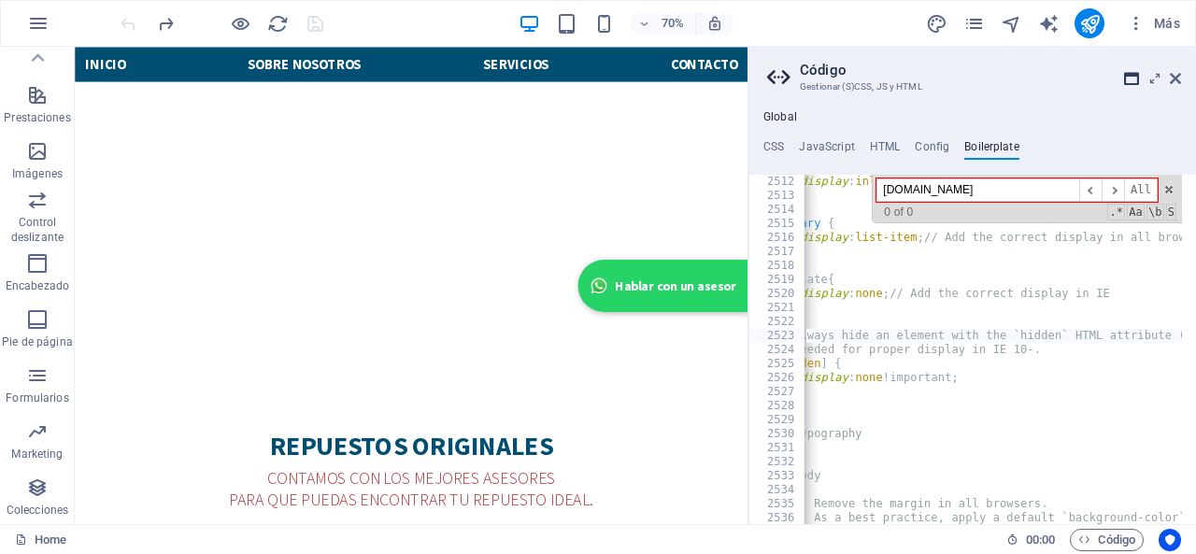
type input "wa.link"
click at [1132, 79] on icon at bounding box center [1131, 78] width 15 height 15
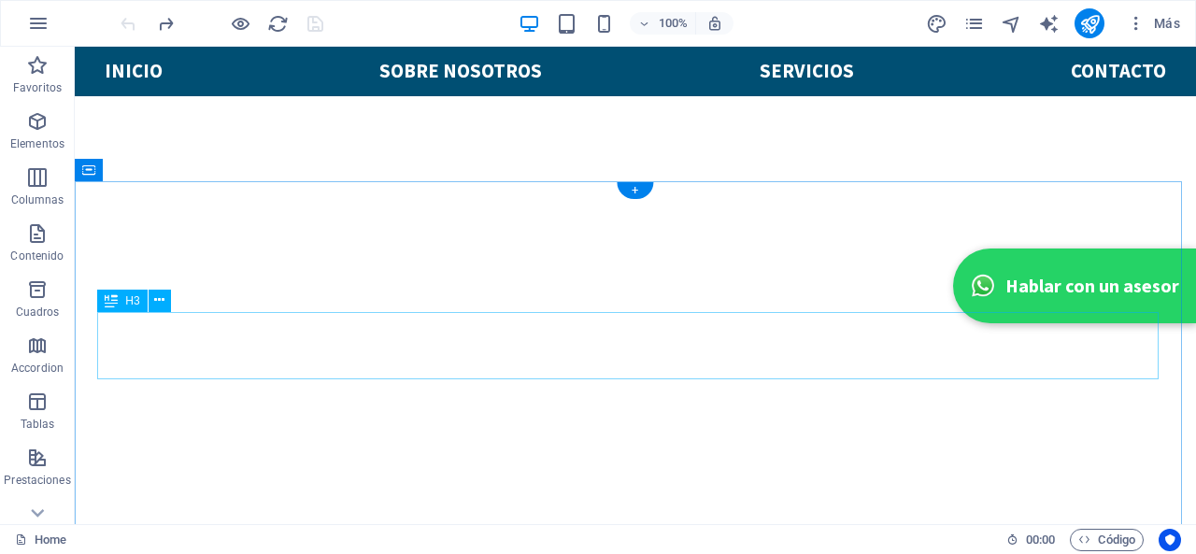
scroll to position [173, 0]
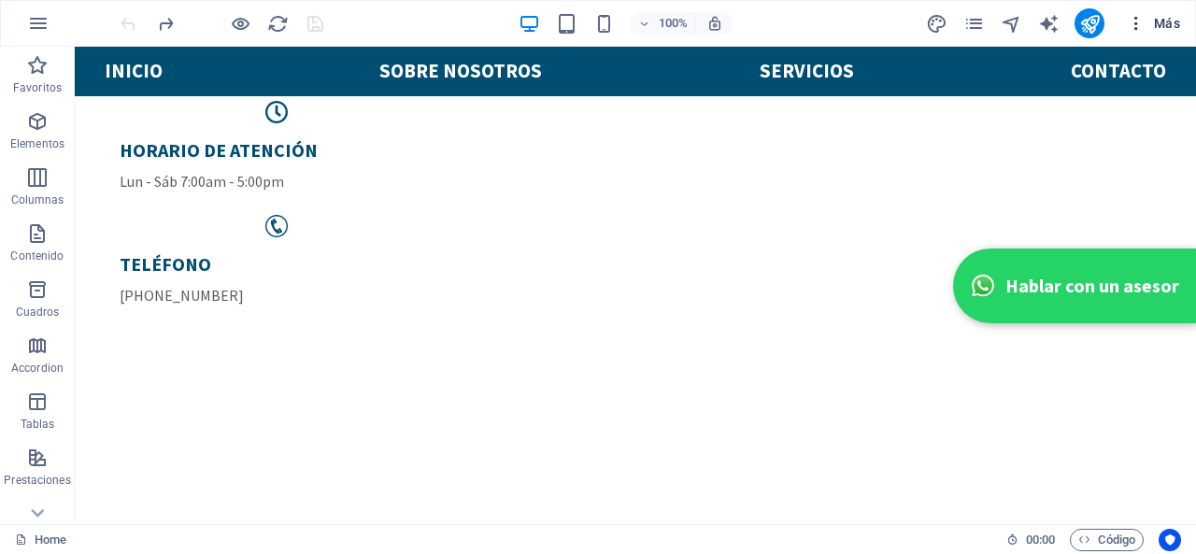
click at [1128, 21] on icon "button" at bounding box center [1135, 23] width 19 height 19
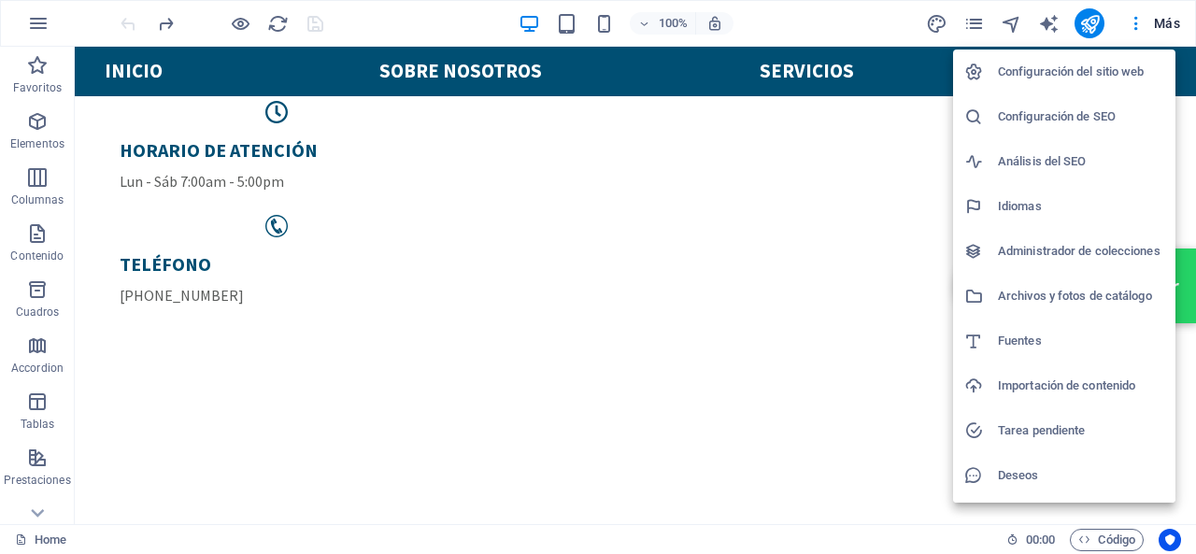
click at [1111, 76] on h6 "Configuración del sitio web" at bounding box center [1081, 72] width 166 height 22
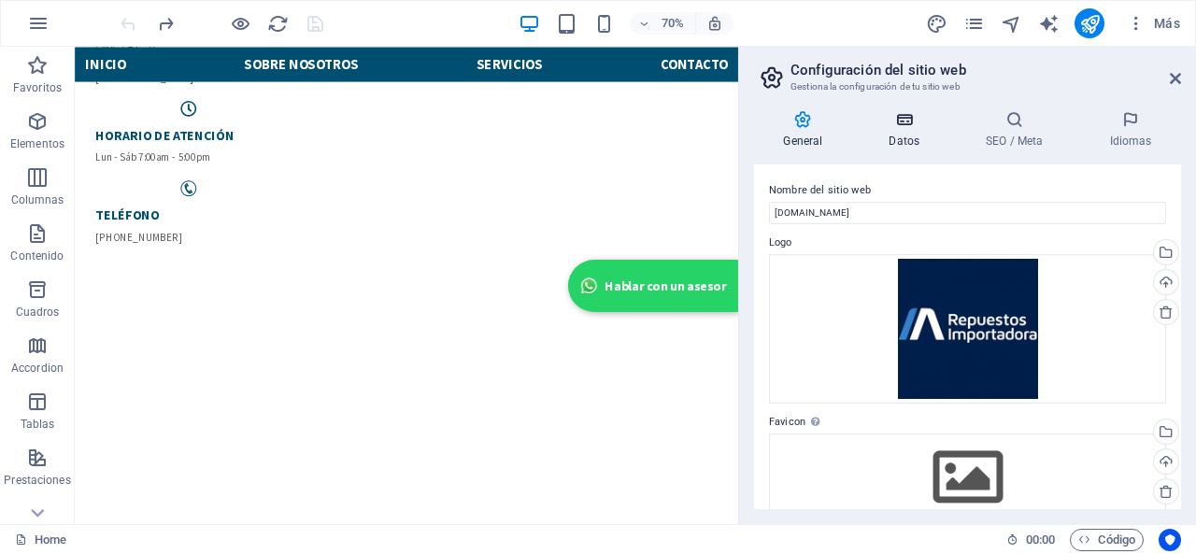
click at [915, 125] on icon at bounding box center [904, 119] width 90 height 19
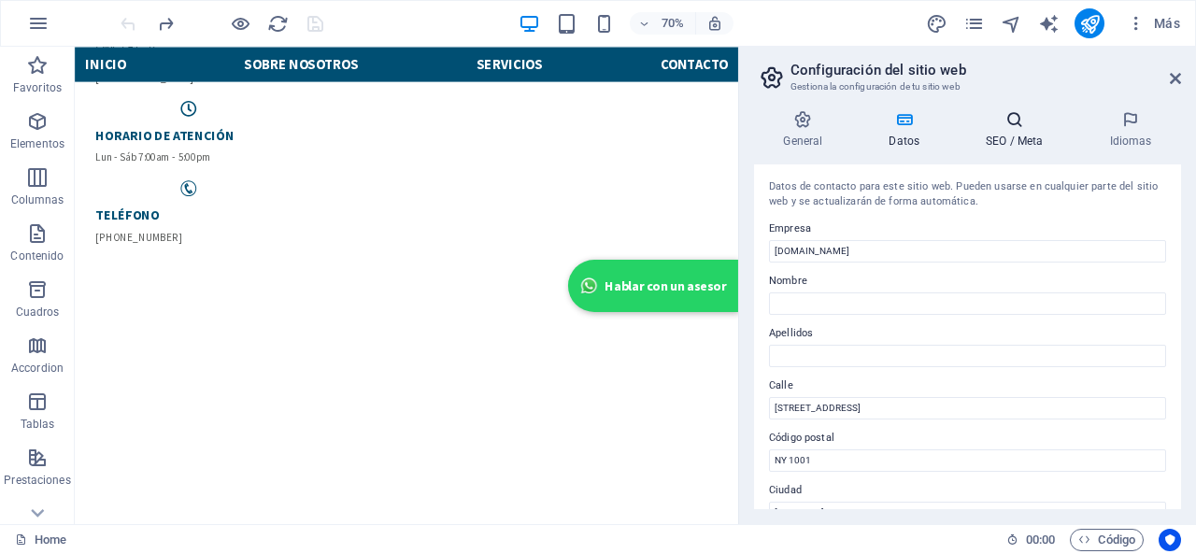
click at [1029, 139] on h4 "SEO / Meta" at bounding box center [1017, 129] width 123 height 39
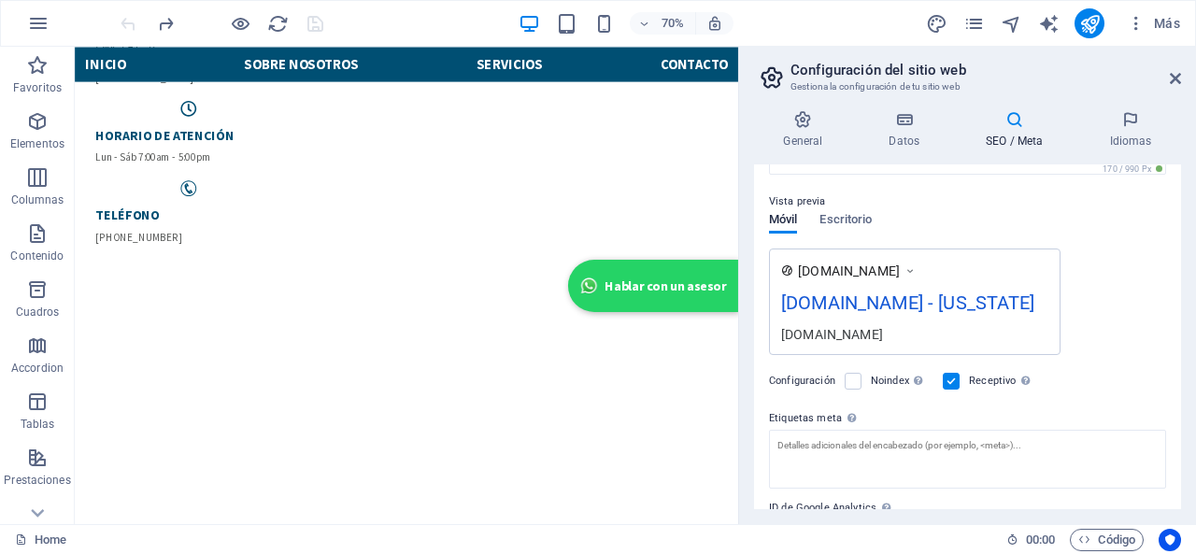
scroll to position [179, 0]
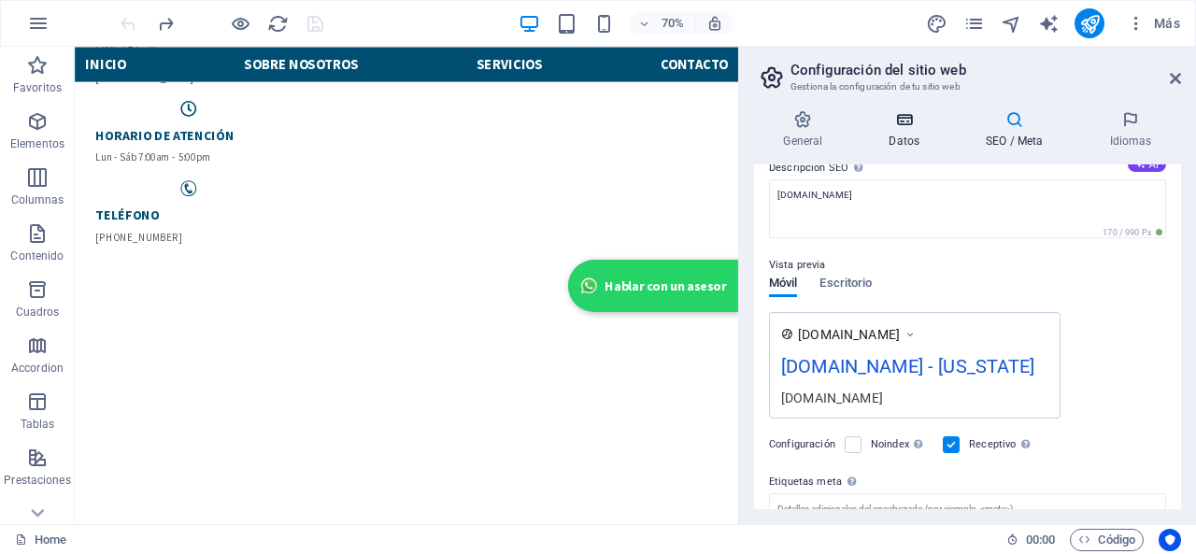
click at [924, 124] on icon at bounding box center [904, 119] width 90 height 19
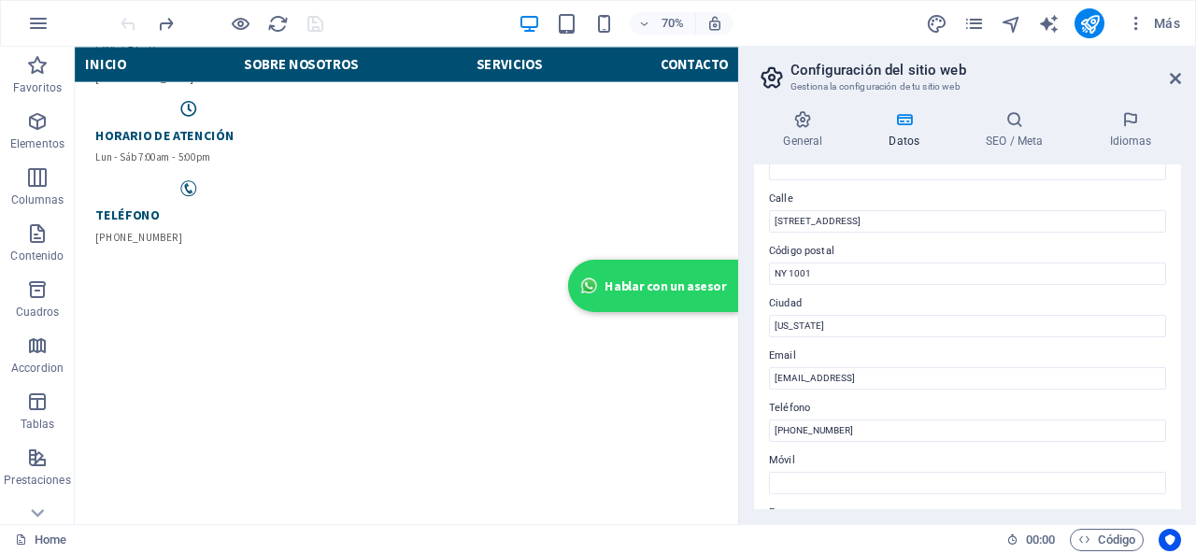
scroll to position [374, 0]
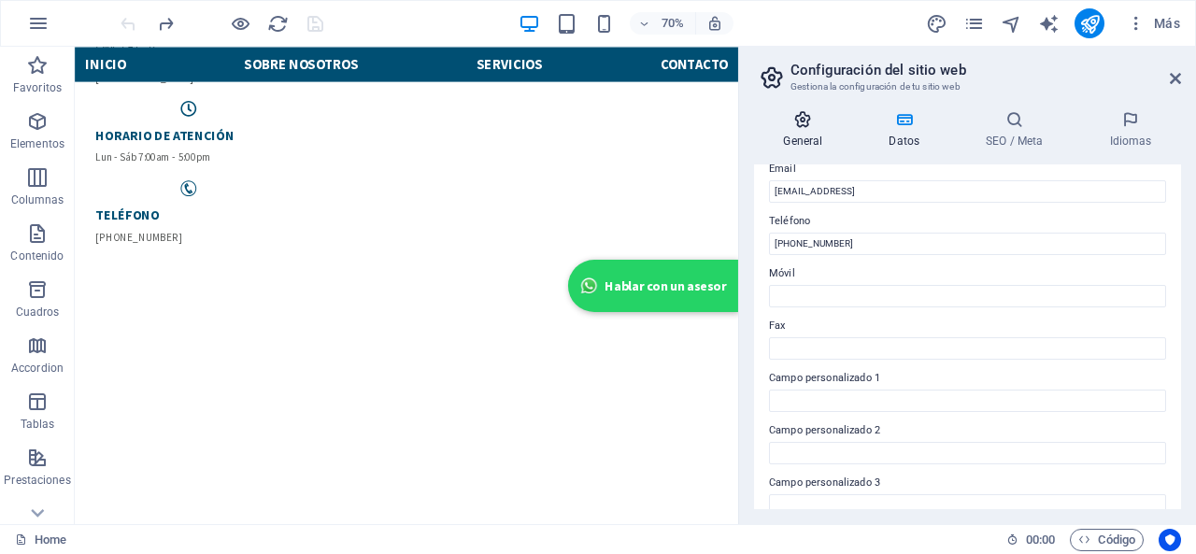
click at [814, 124] on icon at bounding box center [803, 119] width 98 height 19
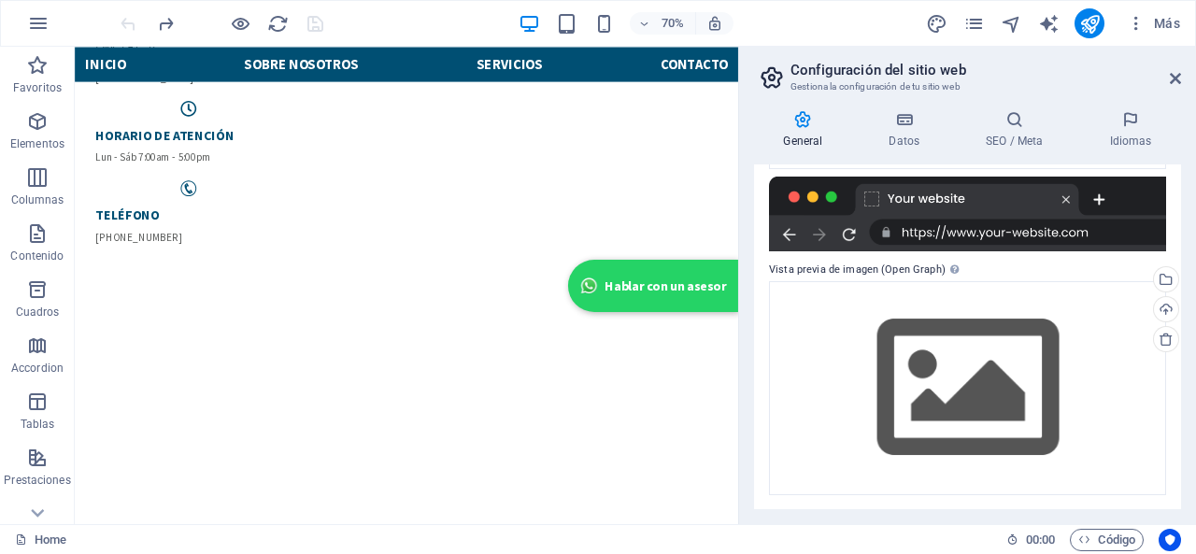
scroll to position [353, 0]
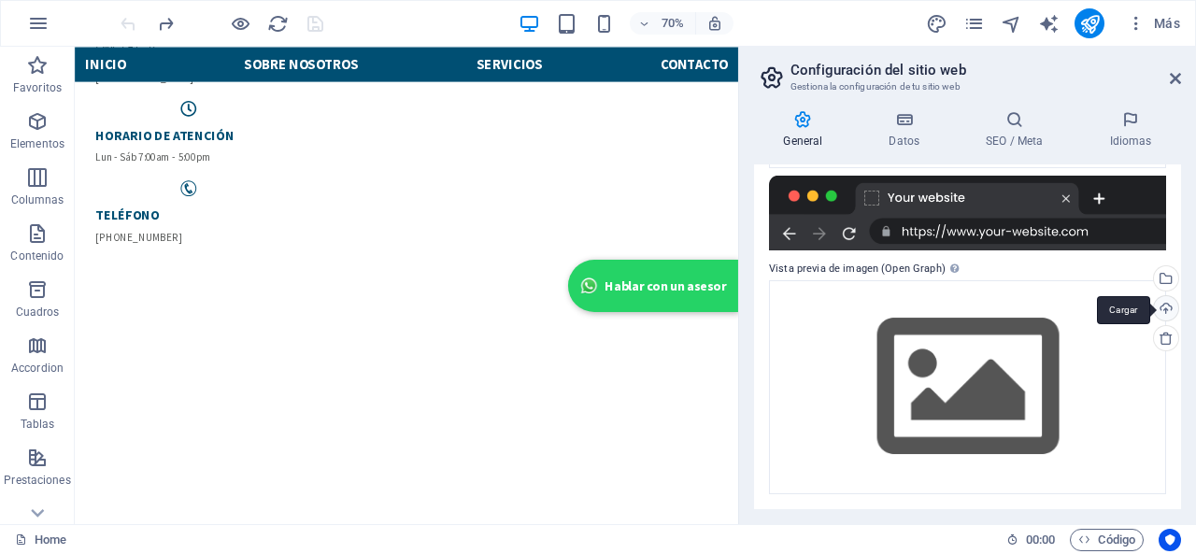
click at [1163, 303] on div "Cargar" at bounding box center [1164, 310] width 28 height 28
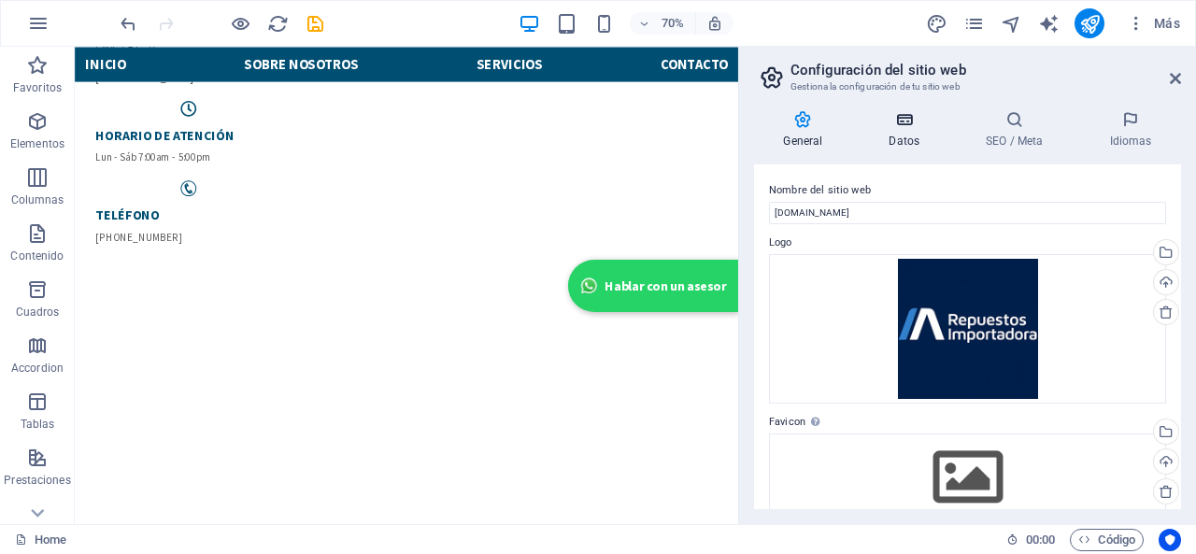
click at [897, 146] on h4 "Datos" at bounding box center [907, 129] width 97 height 39
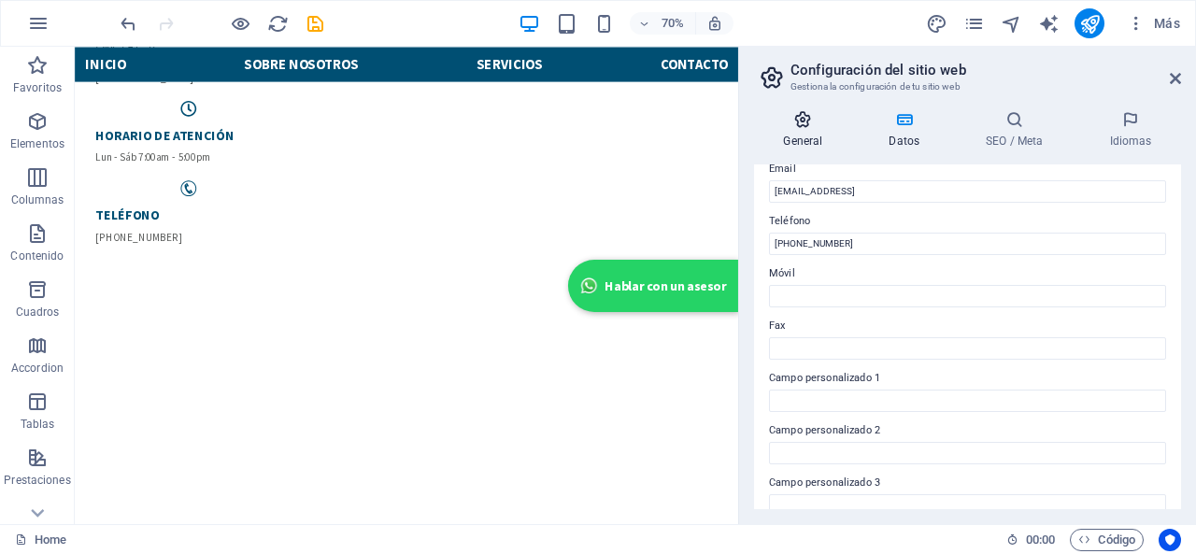
click at [815, 132] on h4 "General" at bounding box center [807, 129] width 106 height 39
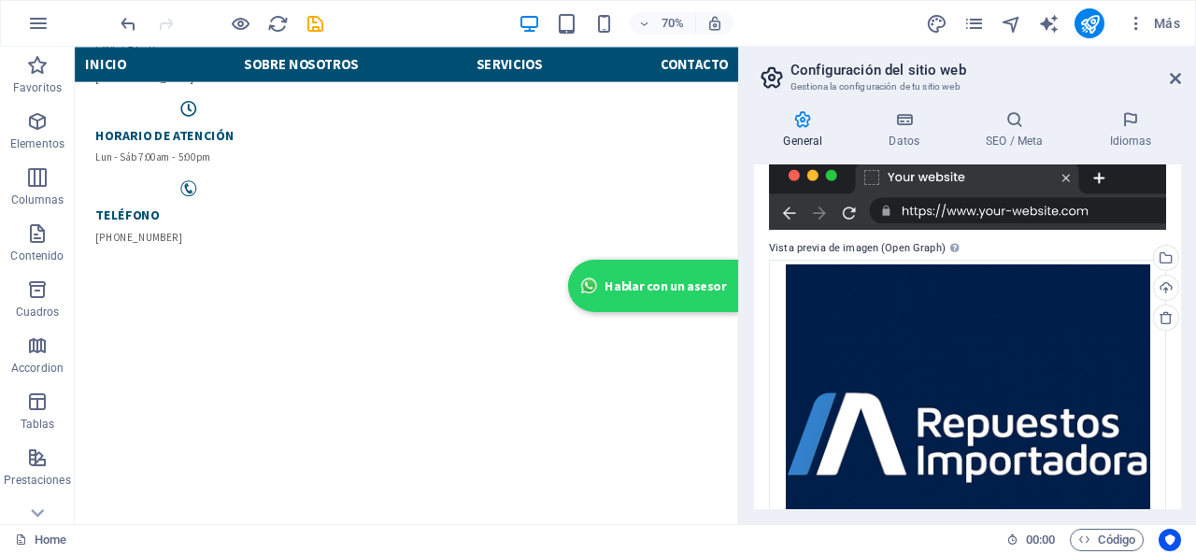
scroll to position [512, 0]
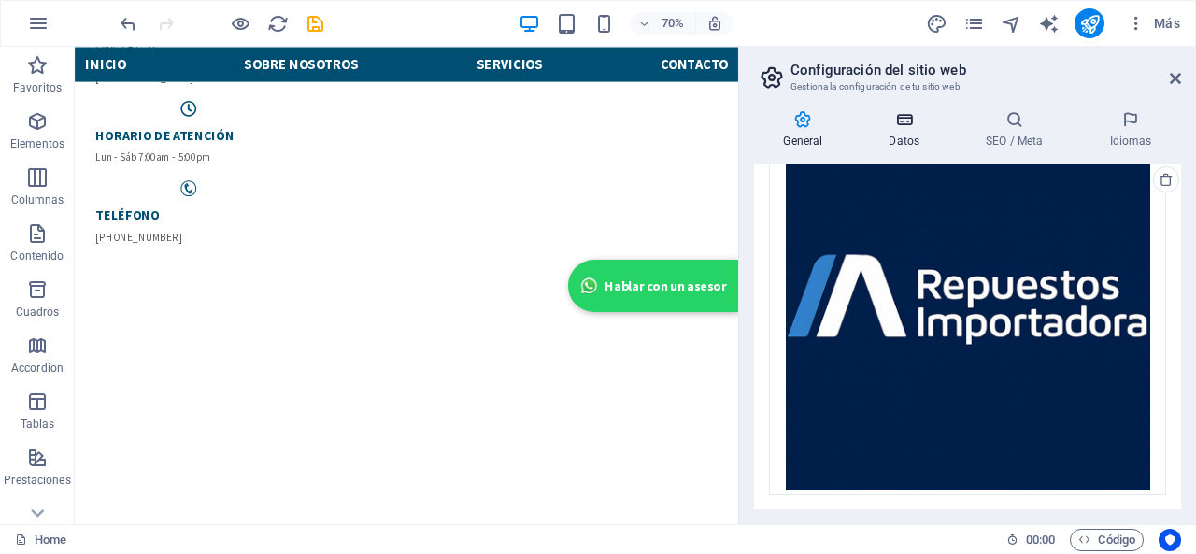
click at [876, 146] on h4 "Datos" at bounding box center [907, 129] width 97 height 39
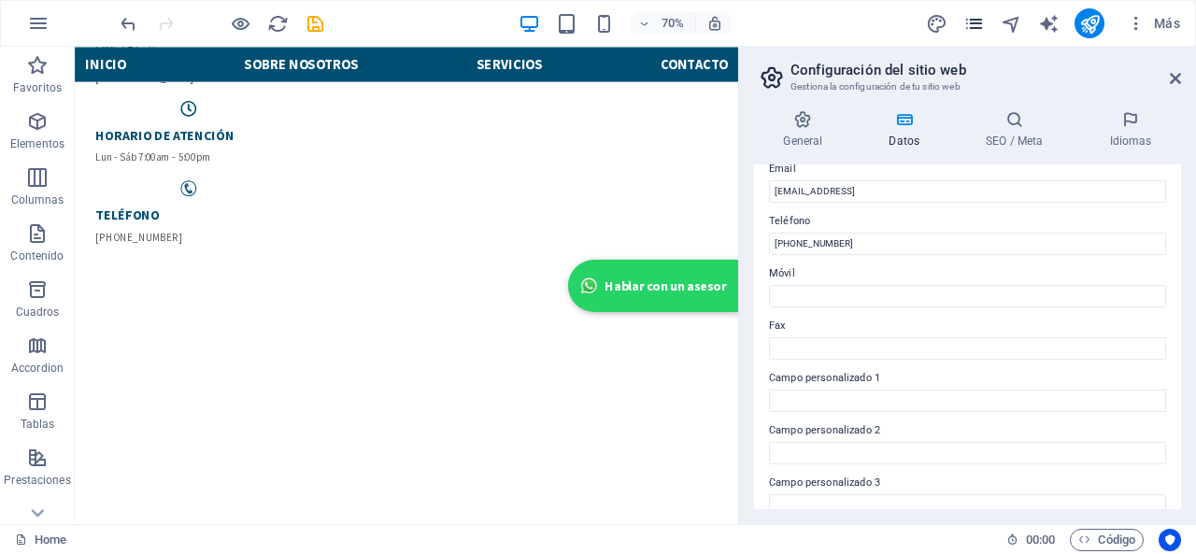
click at [979, 21] on icon "pages" at bounding box center [973, 23] width 21 height 21
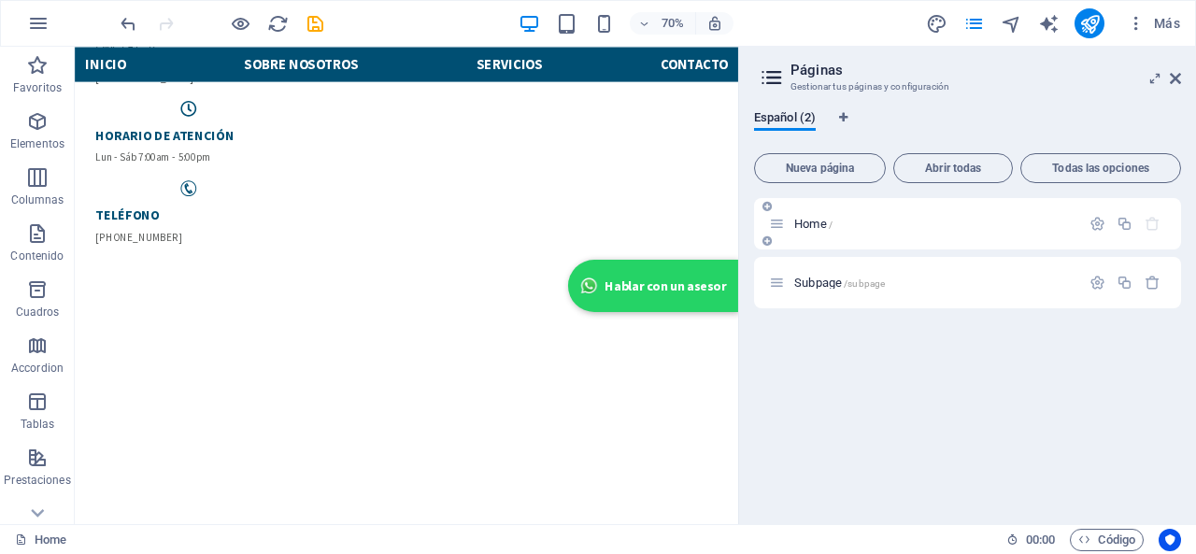
click at [781, 221] on icon at bounding box center [777, 224] width 16 height 16
click at [1095, 224] on icon "button" at bounding box center [1097, 224] width 16 height 16
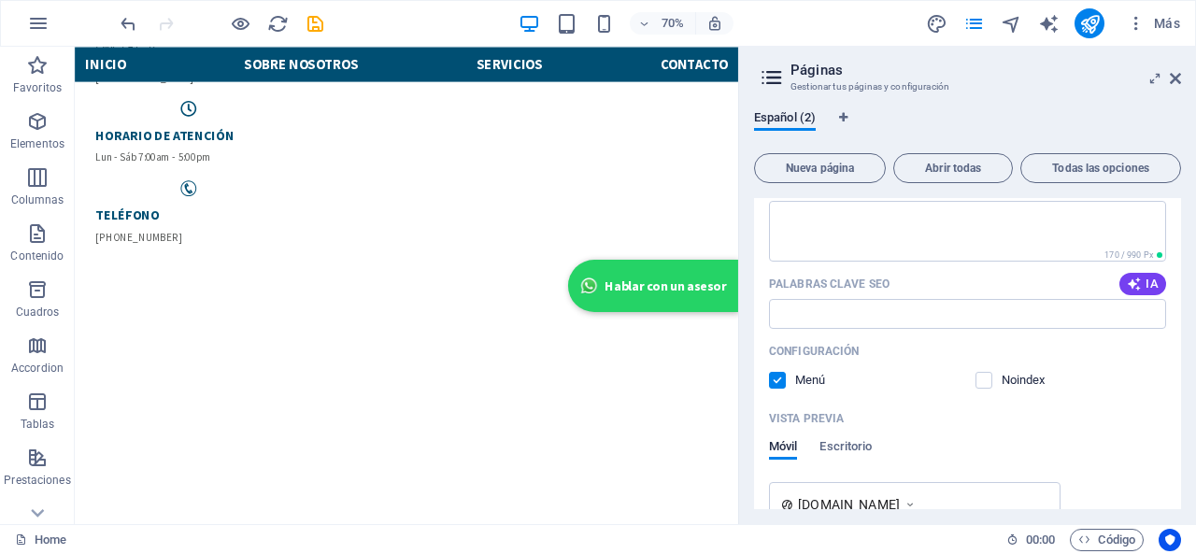
scroll to position [528, 0]
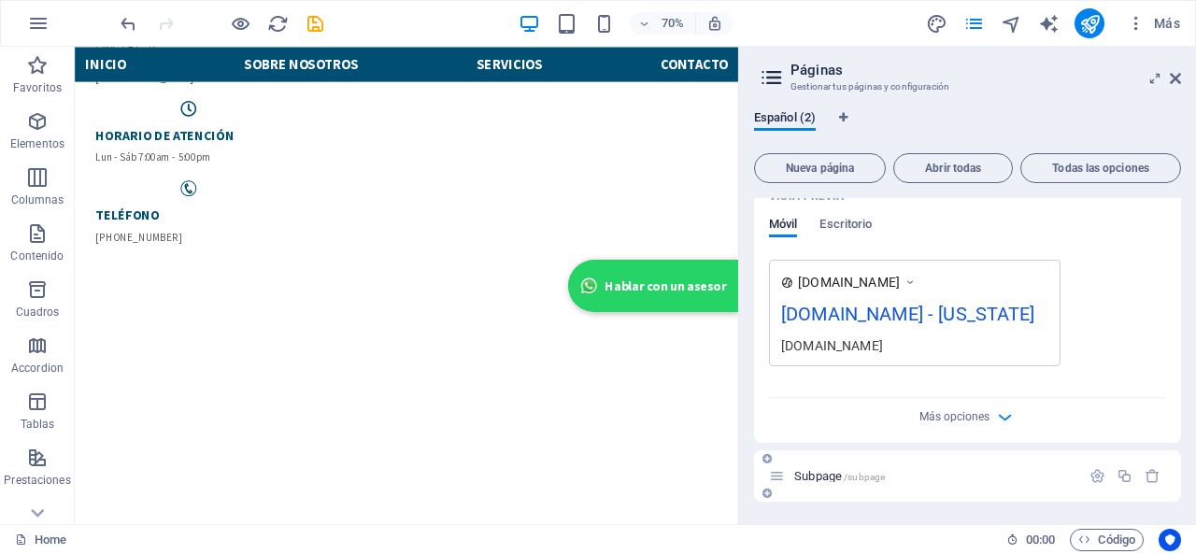
click at [784, 468] on icon at bounding box center [777, 476] width 16 height 16
click at [1091, 466] on div at bounding box center [1124, 476] width 82 height 21
click at [1092, 470] on icon "button" at bounding box center [1097, 476] width 16 height 16
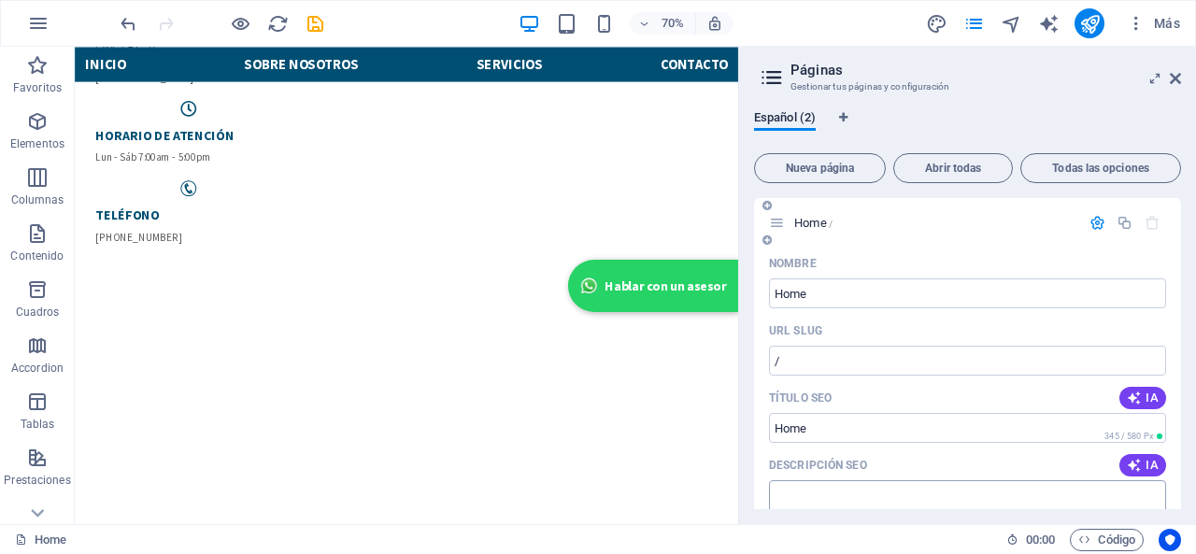
scroll to position [0, 0]
click at [1135, 18] on icon "button" at bounding box center [1135, 23] width 19 height 19
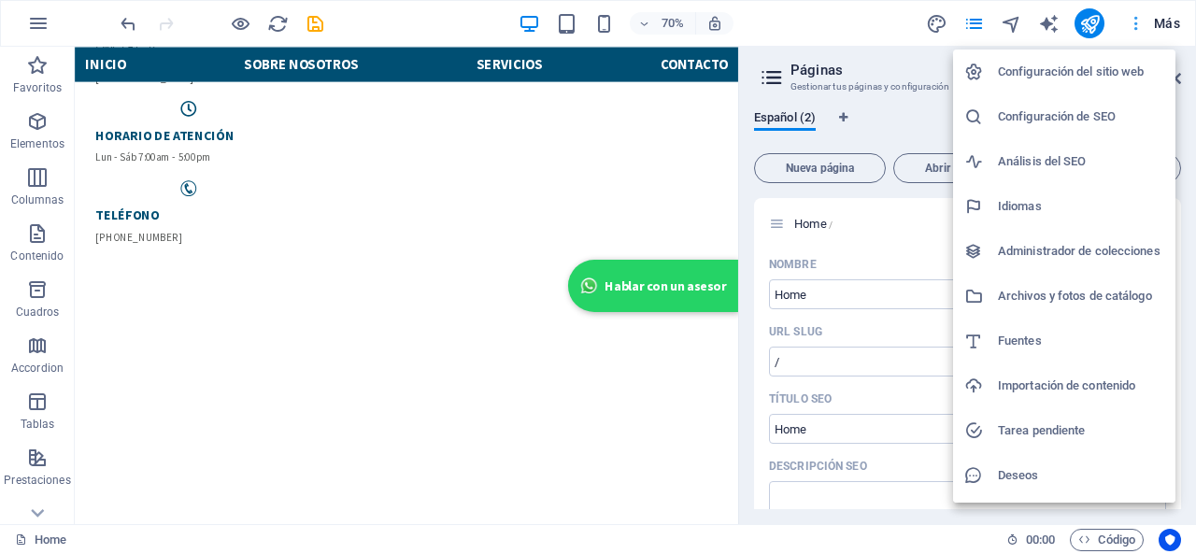
click at [1135, 18] on div at bounding box center [598, 277] width 1196 height 554
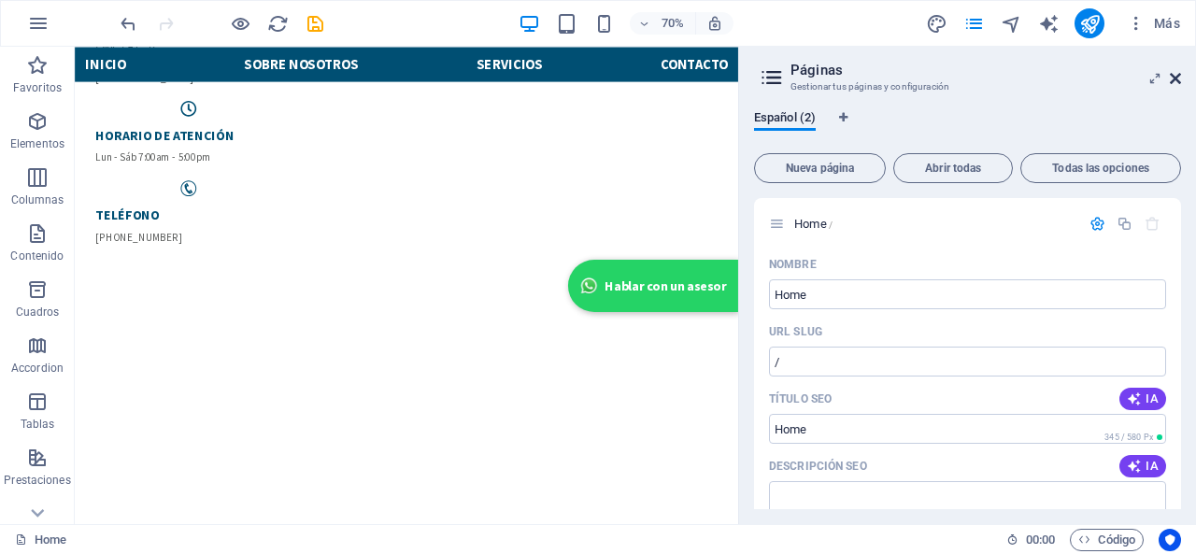
click at [1178, 83] on icon at bounding box center [1174, 78] width 11 height 15
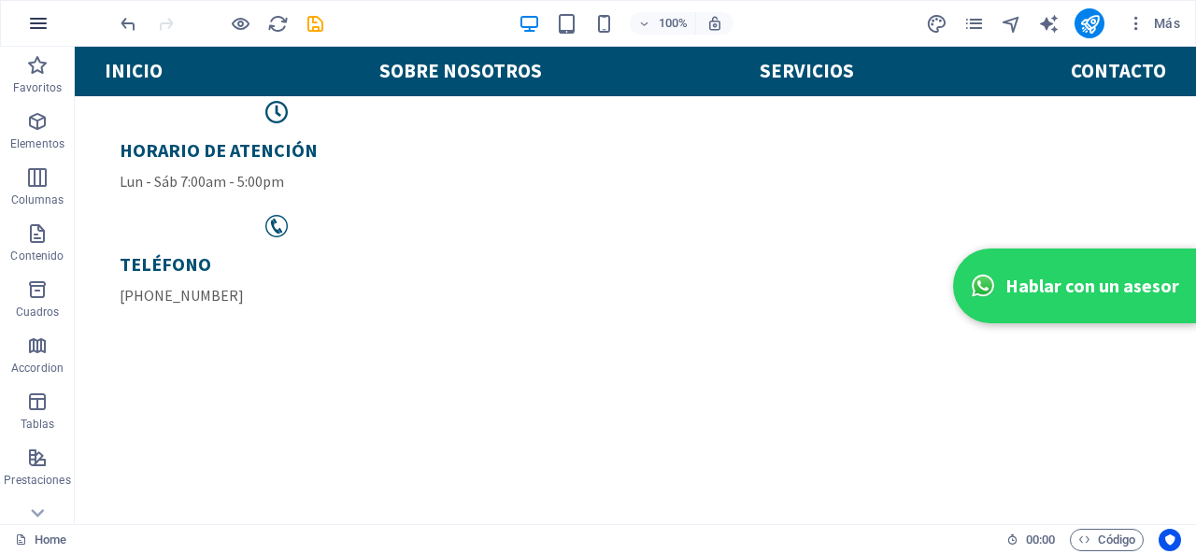
click at [38, 19] on icon "button" at bounding box center [38, 23] width 22 height 22
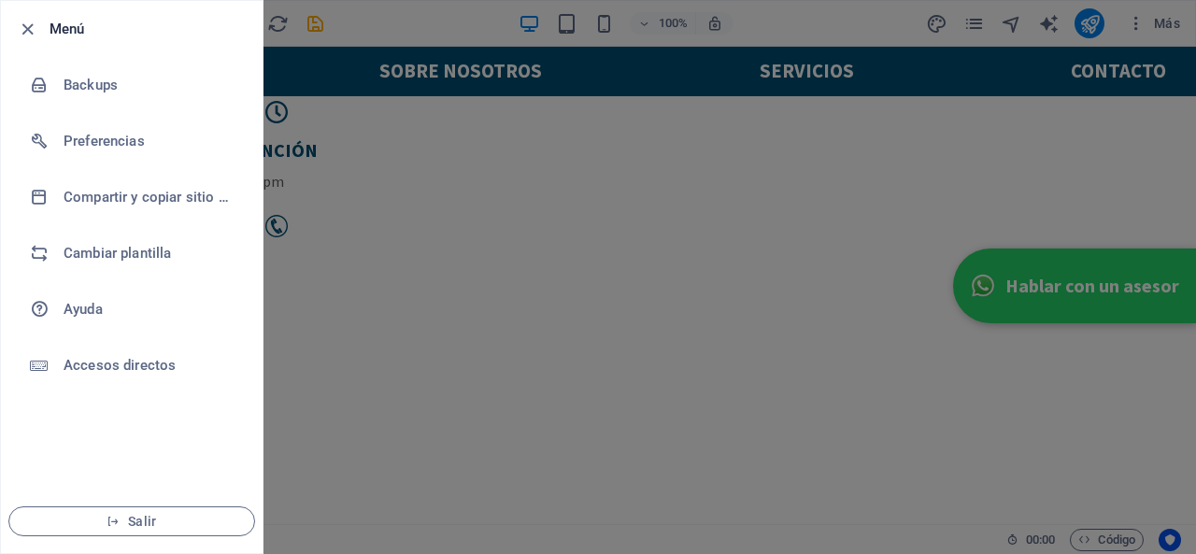
click at [366, 443] on div at bounding box center [598, 277] width 1196 height 554
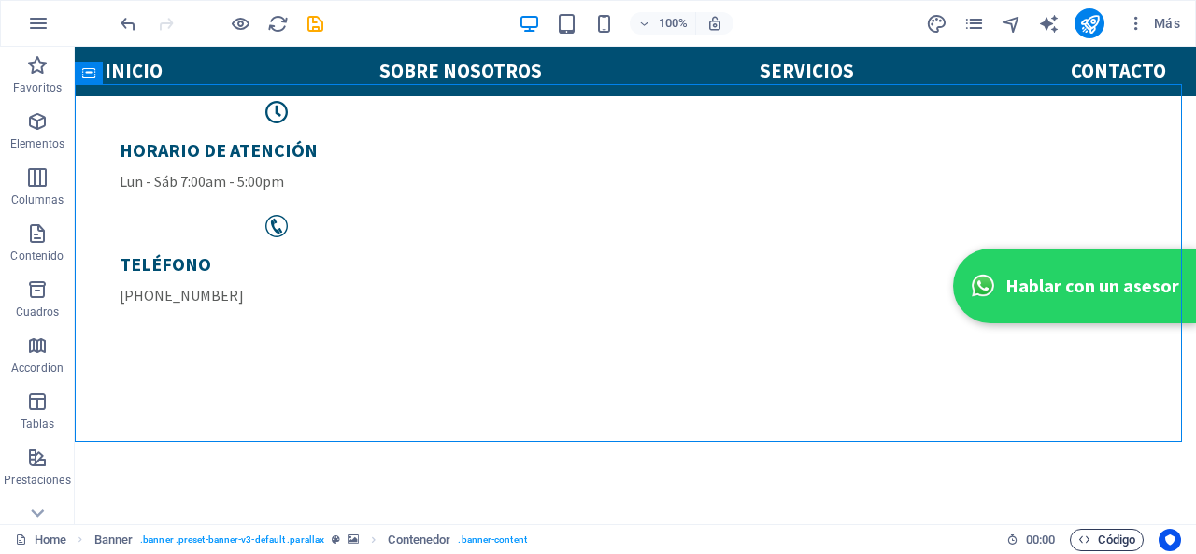
click at [1093, 529] on span "Código" at bounding box center [1106, 540] width 57 height 22
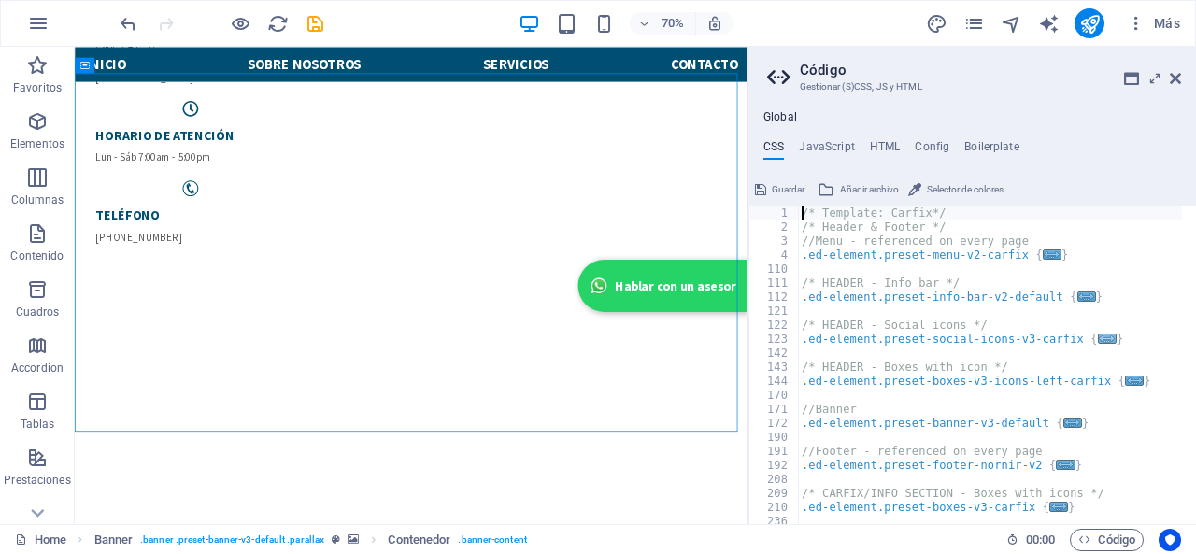
click at [1097, 344] on span "..." at bounding box center [1106, 338] width 19 height 10
type textarea ".ed-element.preset-social-icons-v3-carfix {"
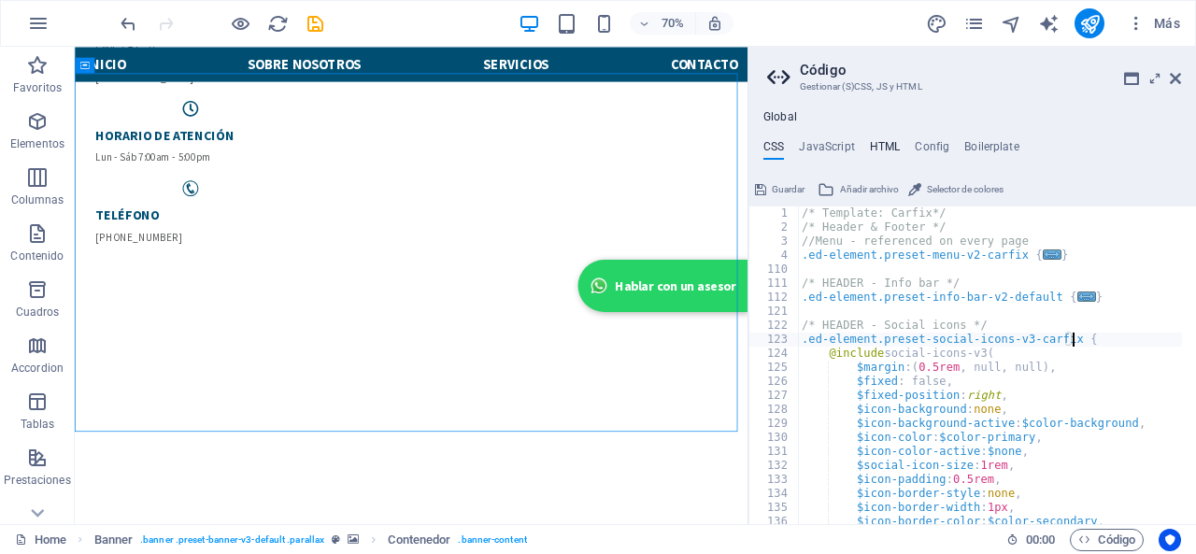
click at [875, 149] on h4 "HTML" at bounding box center [885, 150] width 31 height 21
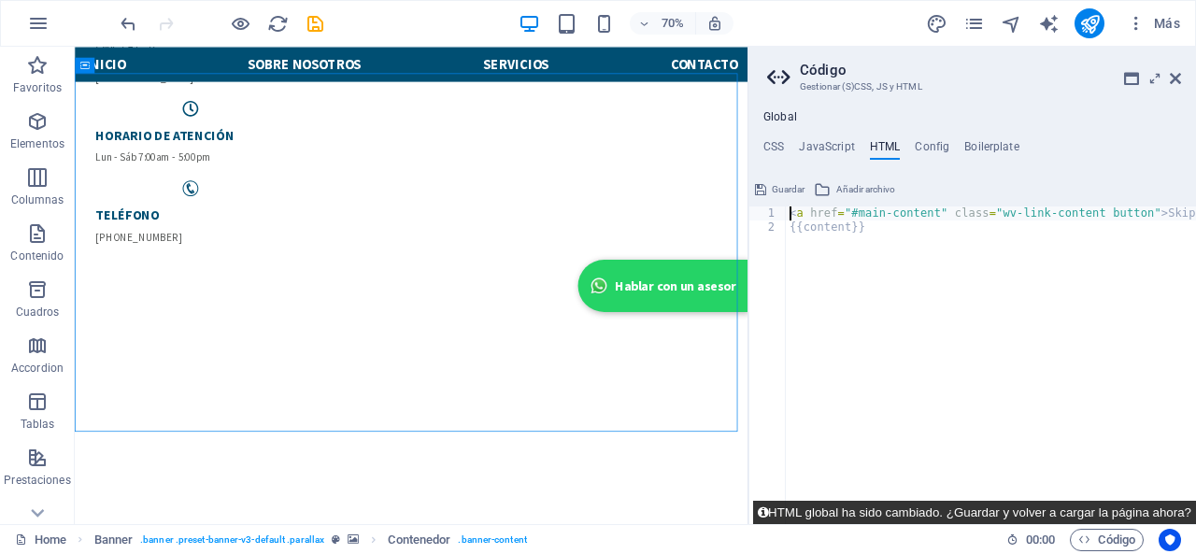
click at [1027, 516] on button "HTML global ha sido cambiado. ¿Guardar y volver a cargar la página ahora?" at bounding box center [974, 512] width 443 height 23
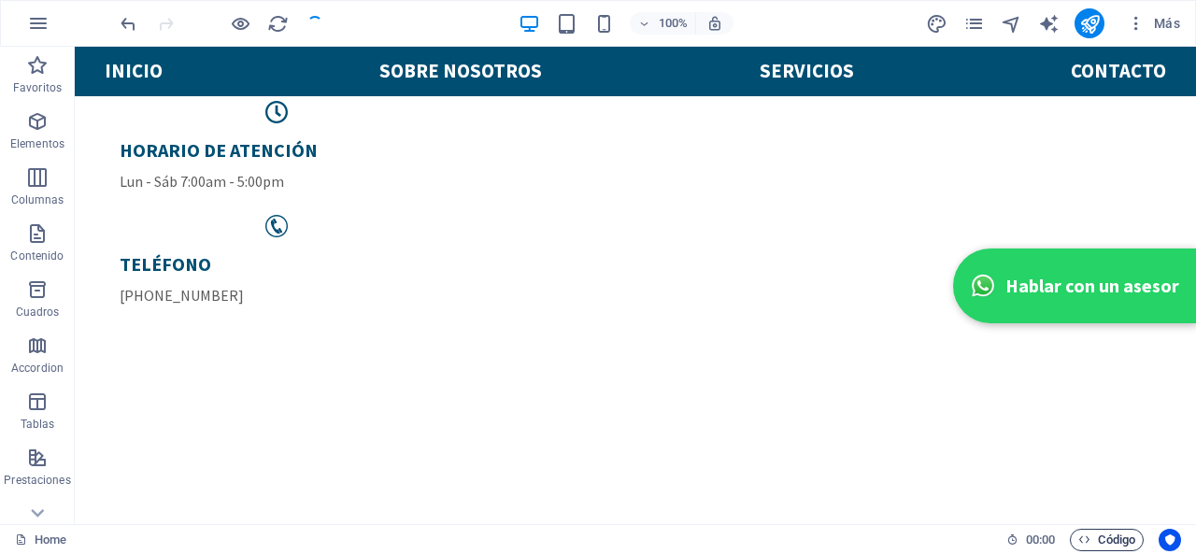
click at [1104, 540] on span "Código" at bounding box center [1106, 540] width 57 height 22
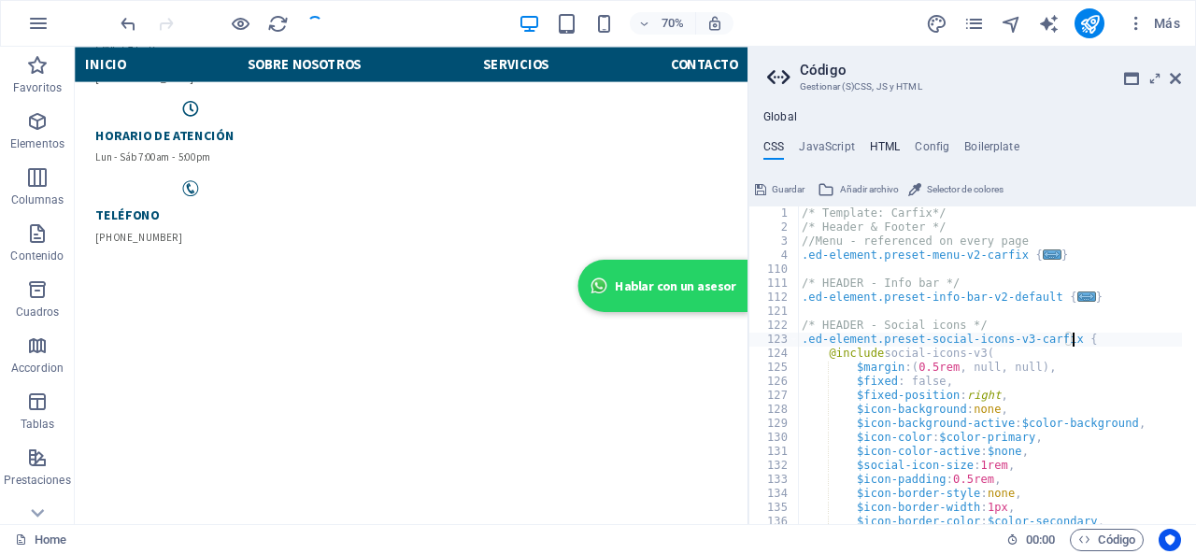
click at [872, 148] on h4 "HTML" at bounding box center [885, 150] width 31 height 21
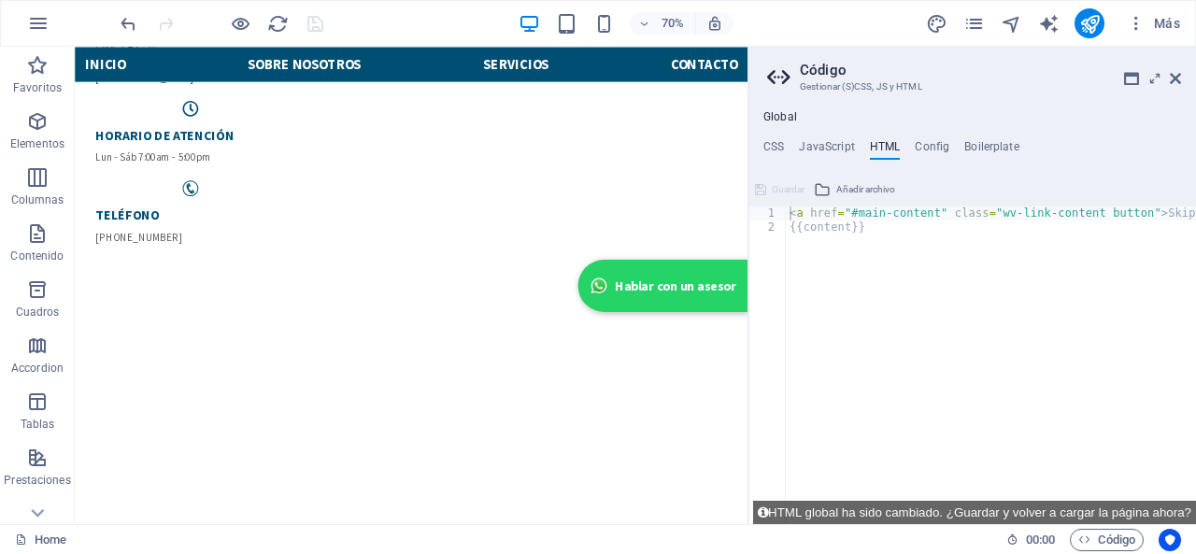
click at [951, 147] on ul "CSS JavaScript HTML Config Boilerplate" at bounding box center [971, 150] width 447 height 21
click at [934, 147] on h4 "Config" at bounding box center [931, 150] width 35 height 21
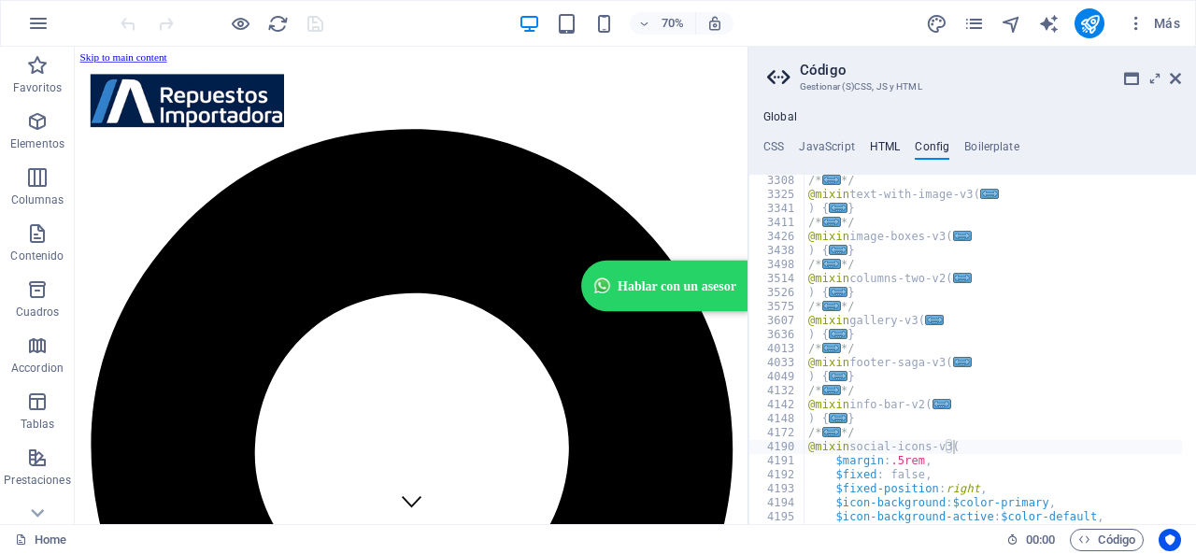
click at [882, 154] on h4 "HTML" at bounding box center [885, 150] width 31 height 21
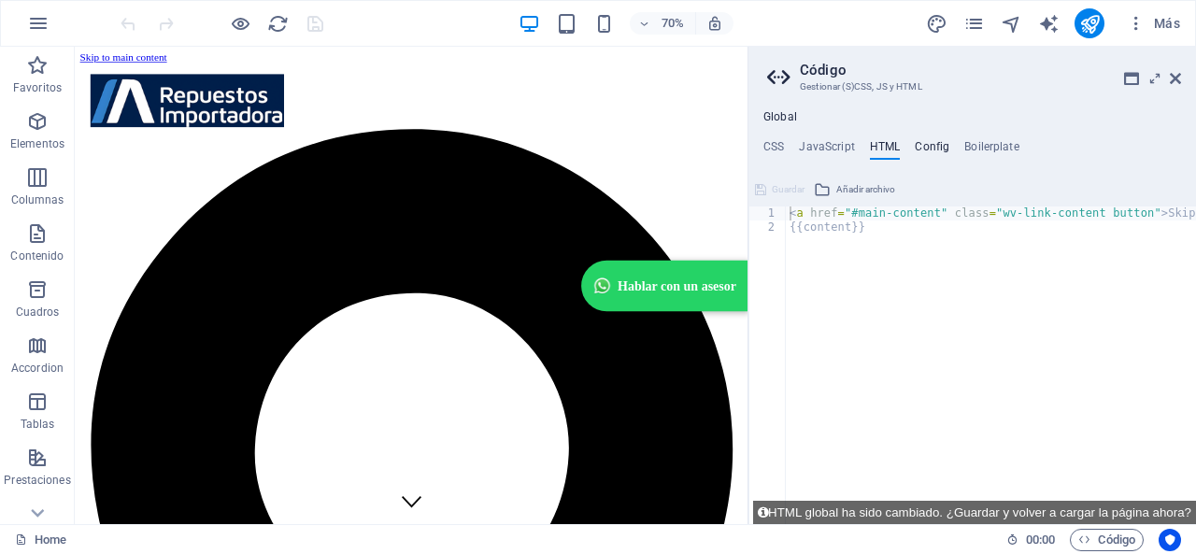
click at [923, 148] on h4 "Config" at bounding box center [931, 150] width 35 height 21
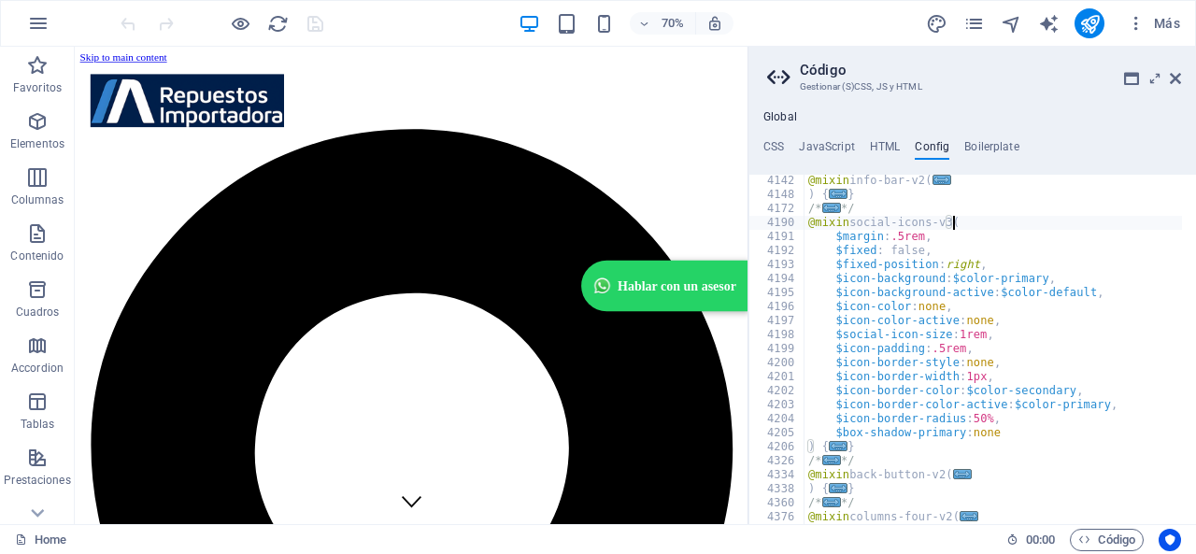
scroll to position [940, 0]
click at [988, 140] on h4 "Boilerplate" at bounding box center [991, 150] width 55 height 21
type textarea "// Always hide an element with the `hidden` HTML attribute (from PureCSS)."
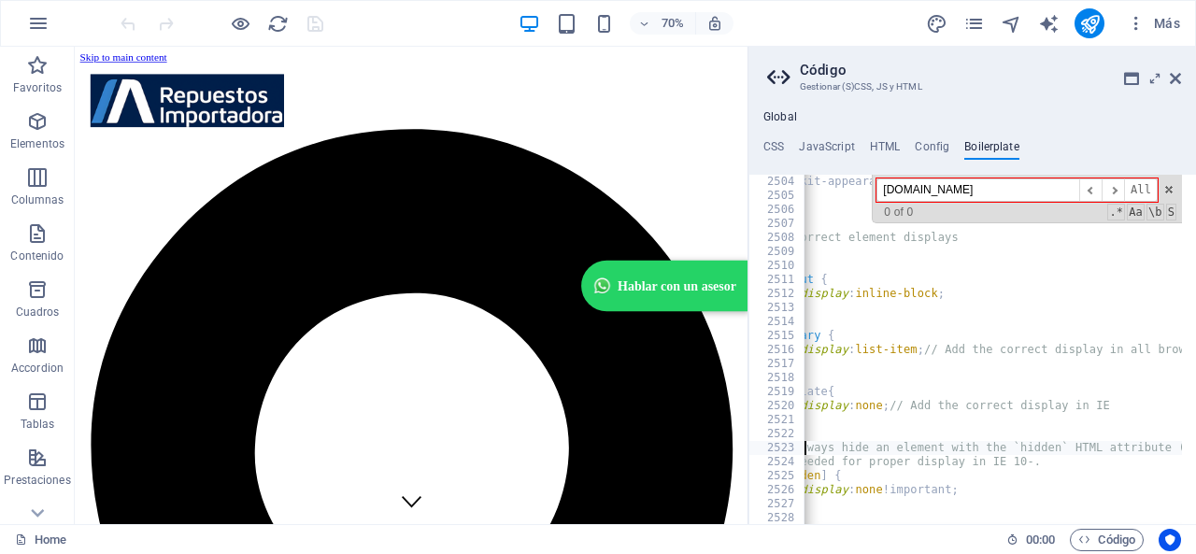
scroll to position [18382, 0]
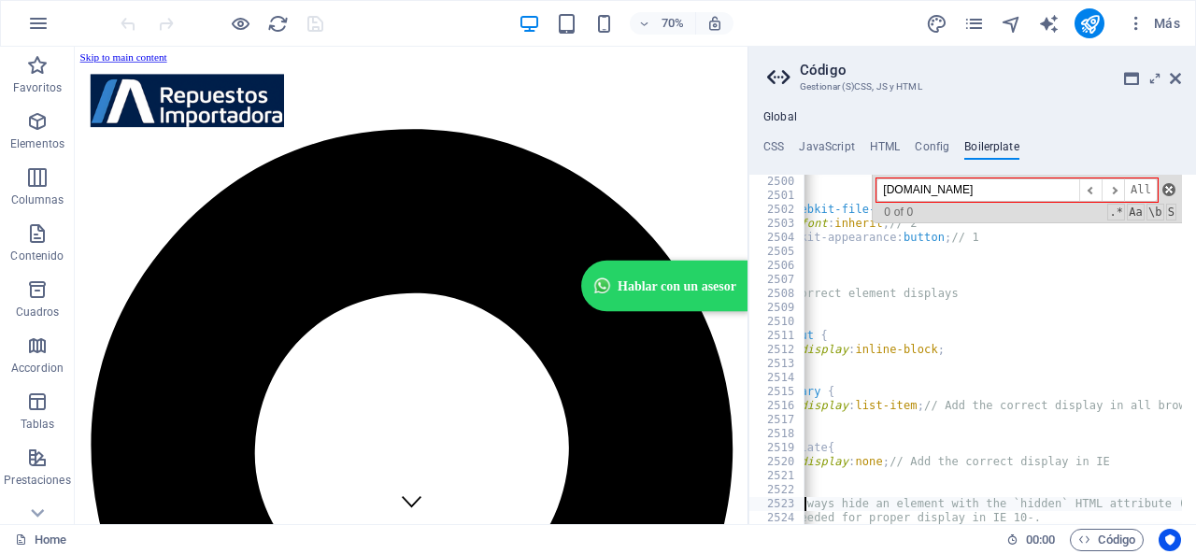
click at [1166, 189] on span at bounding box center [1168, 189] width 13 height 13
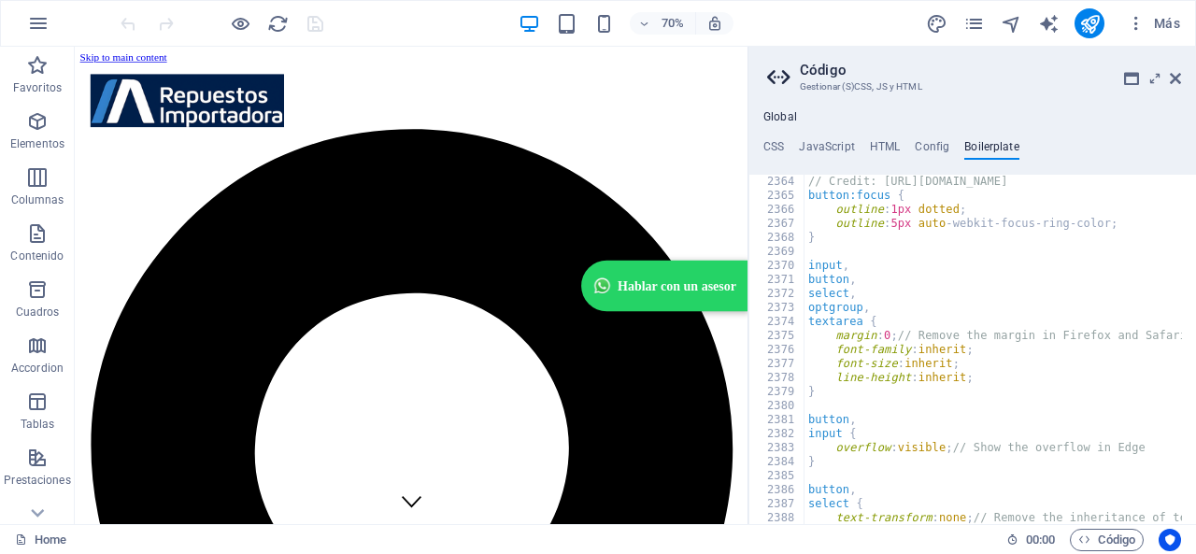
scroll to position [17380, 0]
drag, startPoint x: 1175, startPoint y: 79, endPoint x: 1055, endPoint y: 225, distance: 189.1
click at [1175, 79] on icon at bounding box center [1174, 78] width 11 height 15
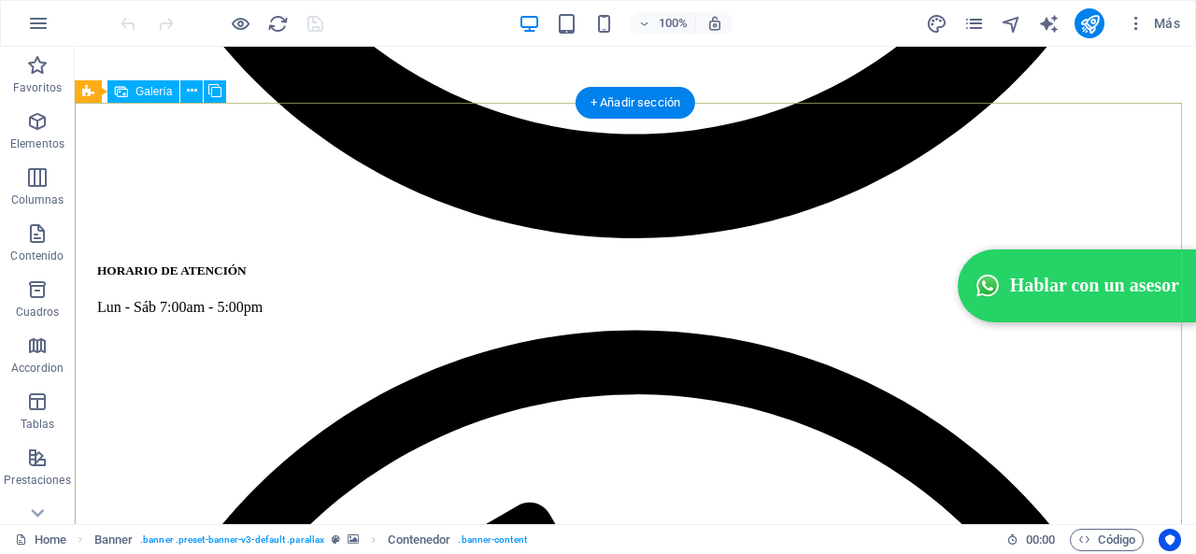
scroll to position [3082, 0]
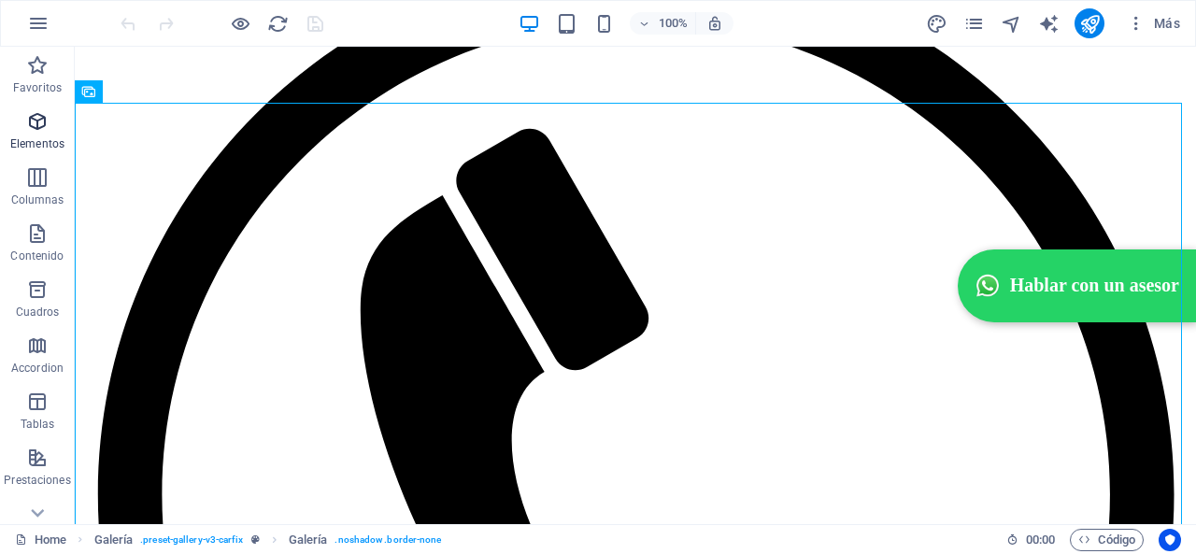
click at [38, 142] on p "Elementos" at bounding box center [37, 143] width 54 height 15
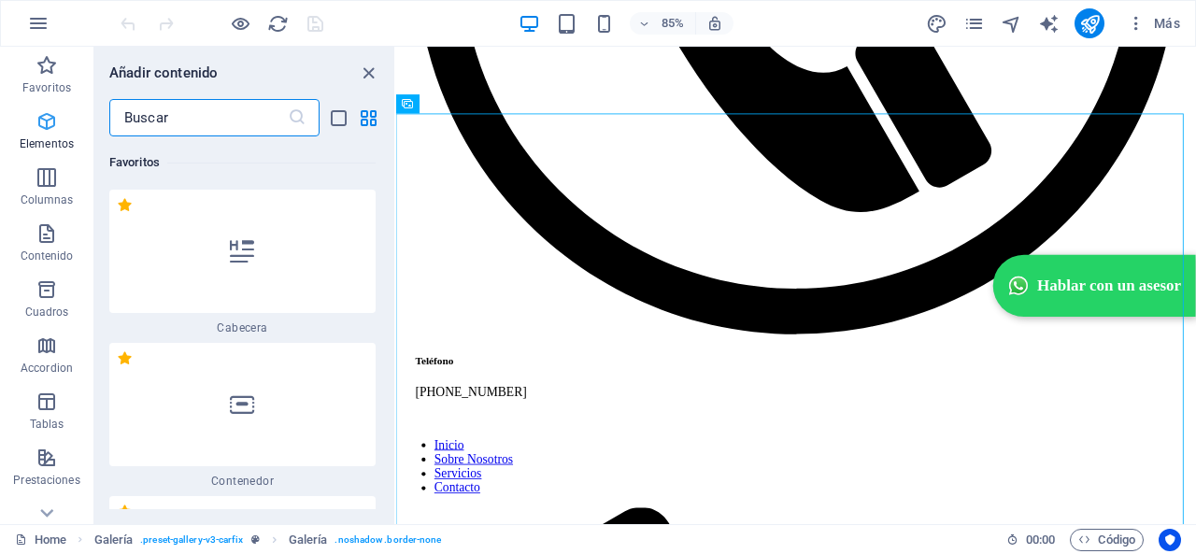
scroll to position [505, 0]
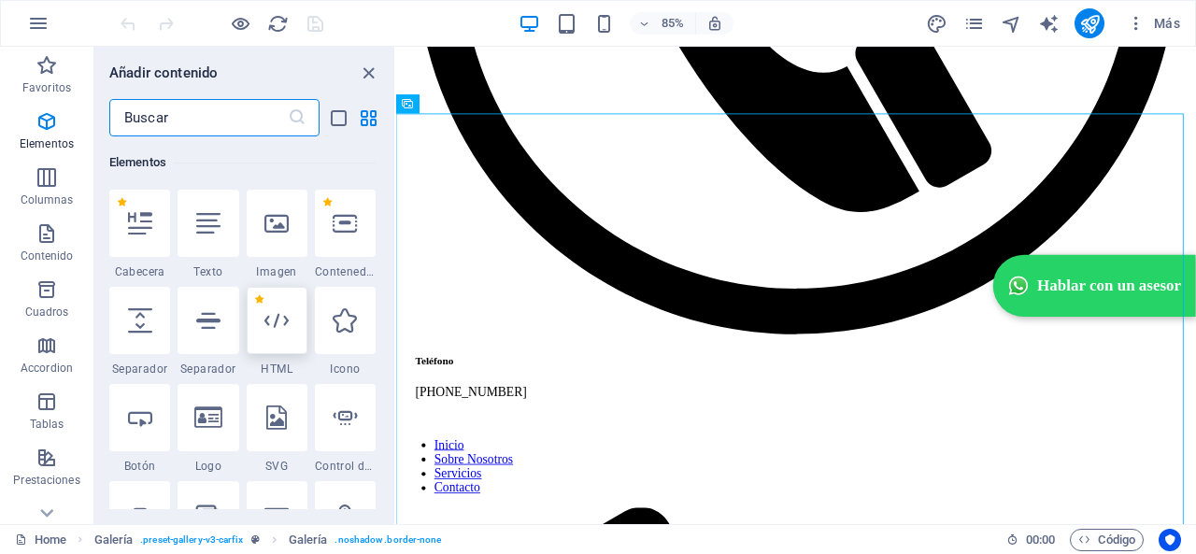
click at [276, 313] on icon at bounding box center [276, 320] width 24 height 24
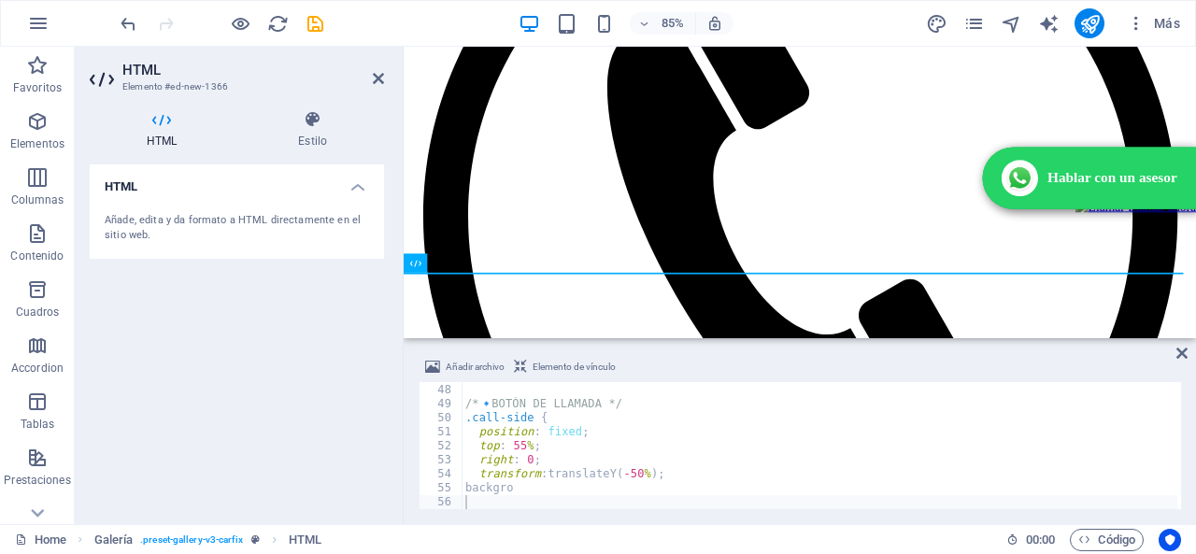
scroll to position [545, 0]
click at [620, 488] on div "} .whatsapp-side img { width : 38 px ; height : 38 px ; border-radius : 50 % ; …" at bounding box center [818, 446] width 715 height 155
type textarea "backgro"
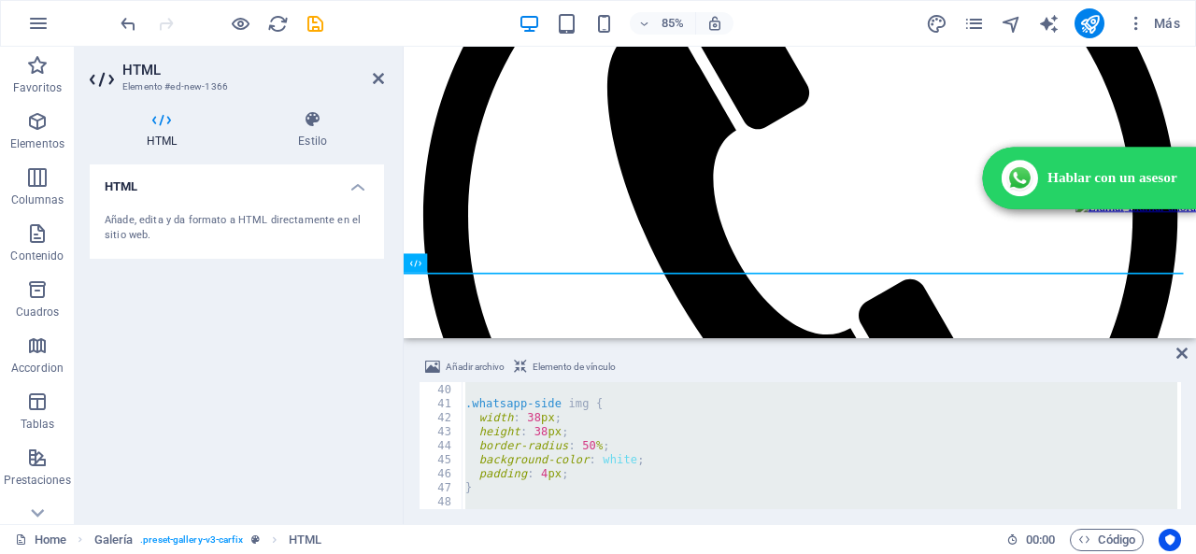
paste textarea
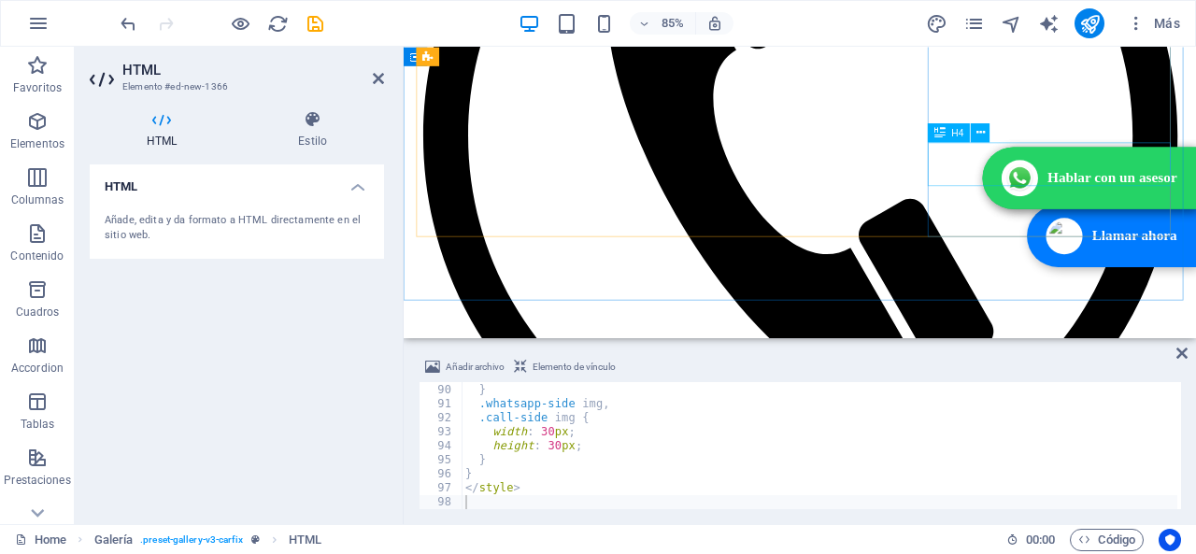
scroll to position [2117, 0]
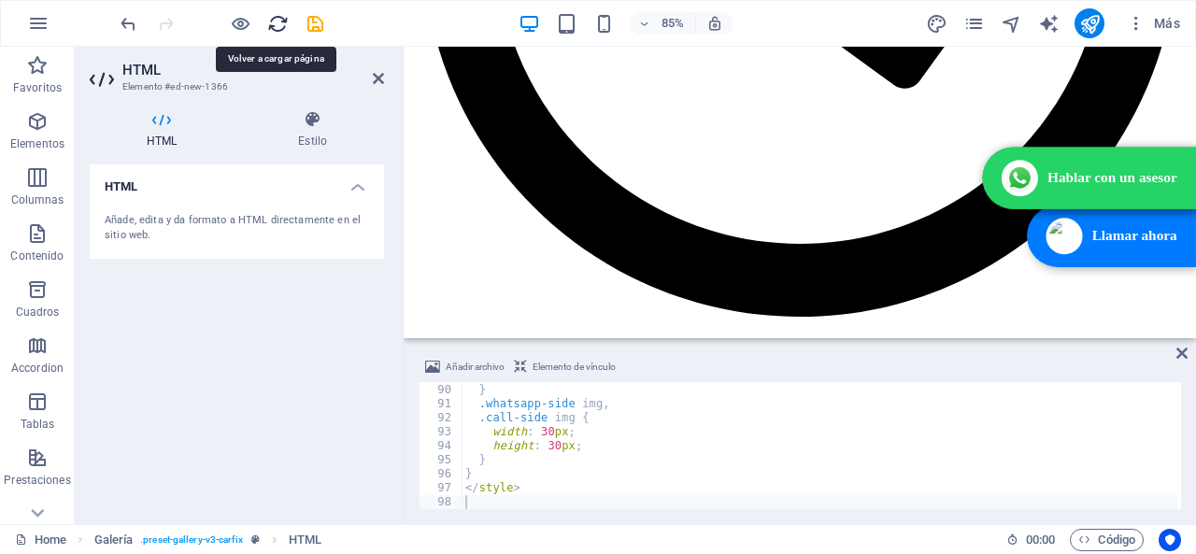
drag, startPoint x: 276, startPoint y: 17, endPoint x: 579, endPoint y: 73, distance: 307.8
click at [276, 17] on icon "reload" at bounding box center [277, 23] width 21 height 21
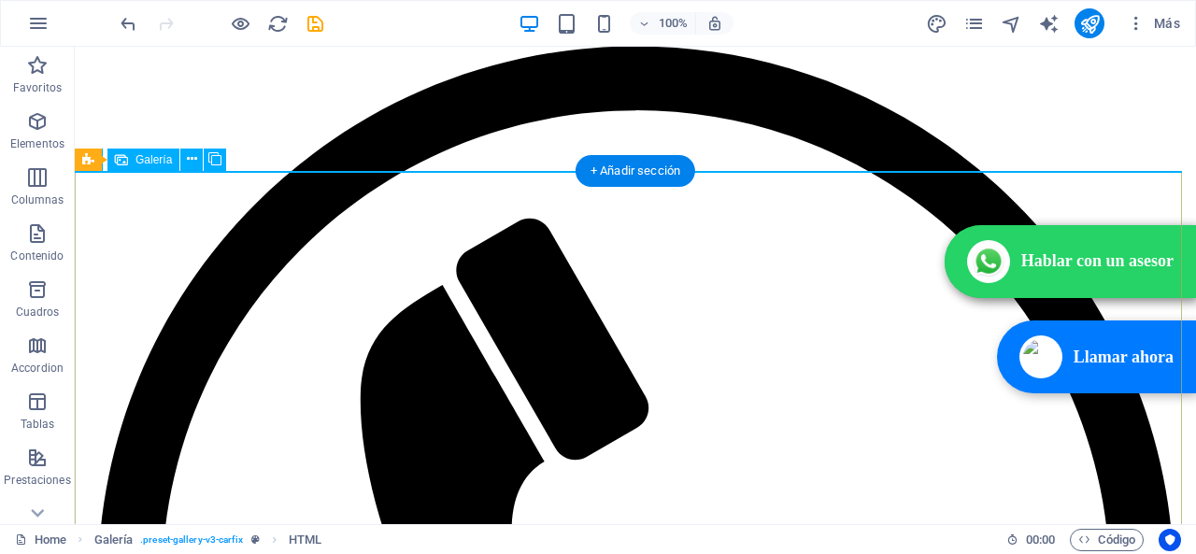
scroll to position [3273, 0]
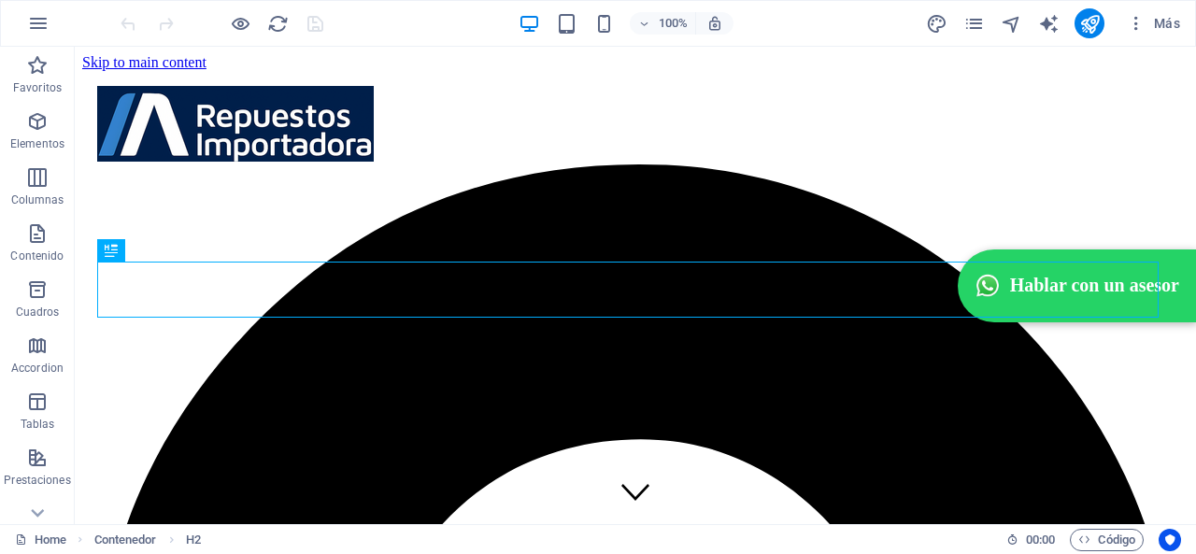
scroll to position [428, 0]
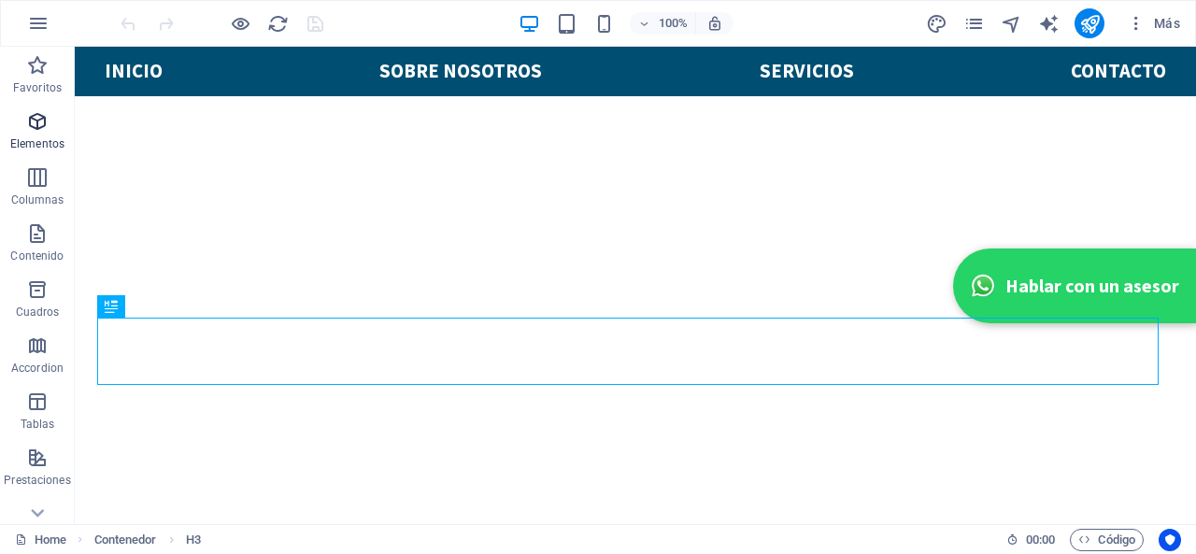
click at [52, 139] on p "Elementos" at bounding box center [37, 143] width 54 height 15
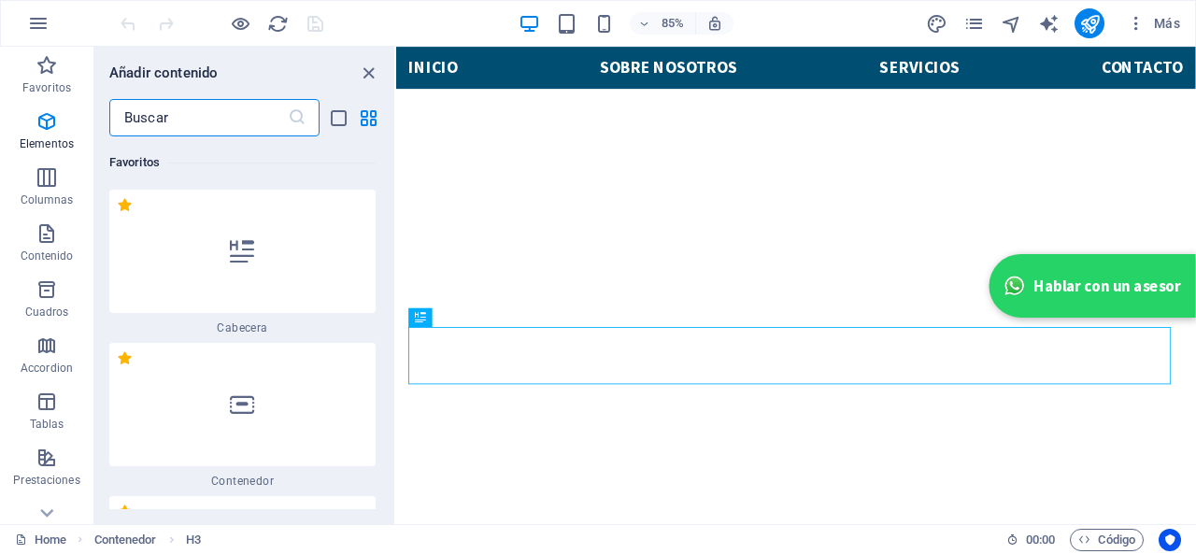
scroll to position [505, 0]
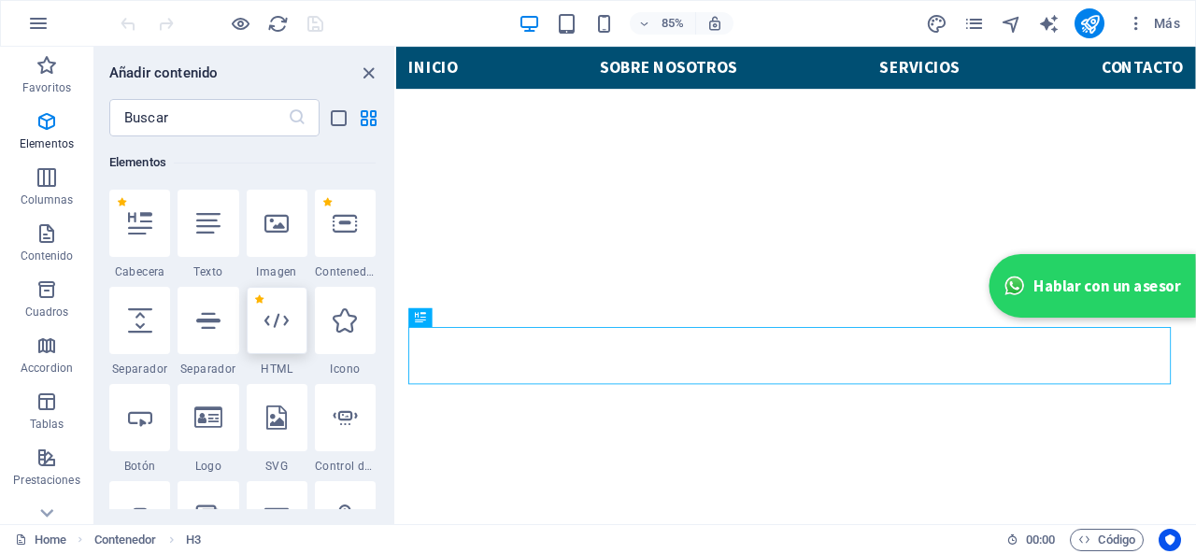
click at [262, 325] on div at bounding box center [277, 320] width 61 height 67
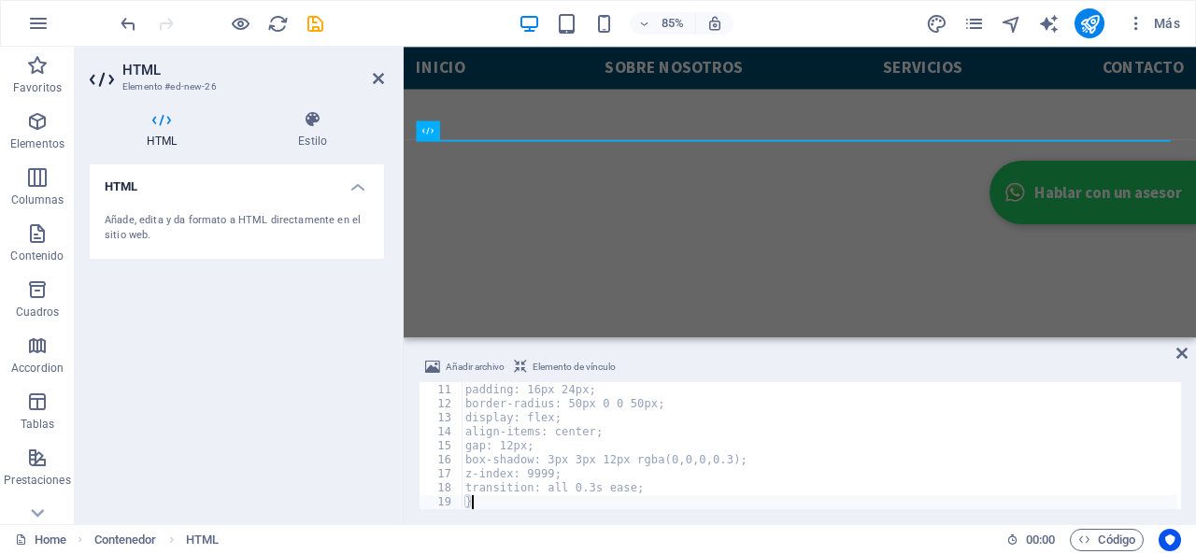
scroll to position [139, 0]
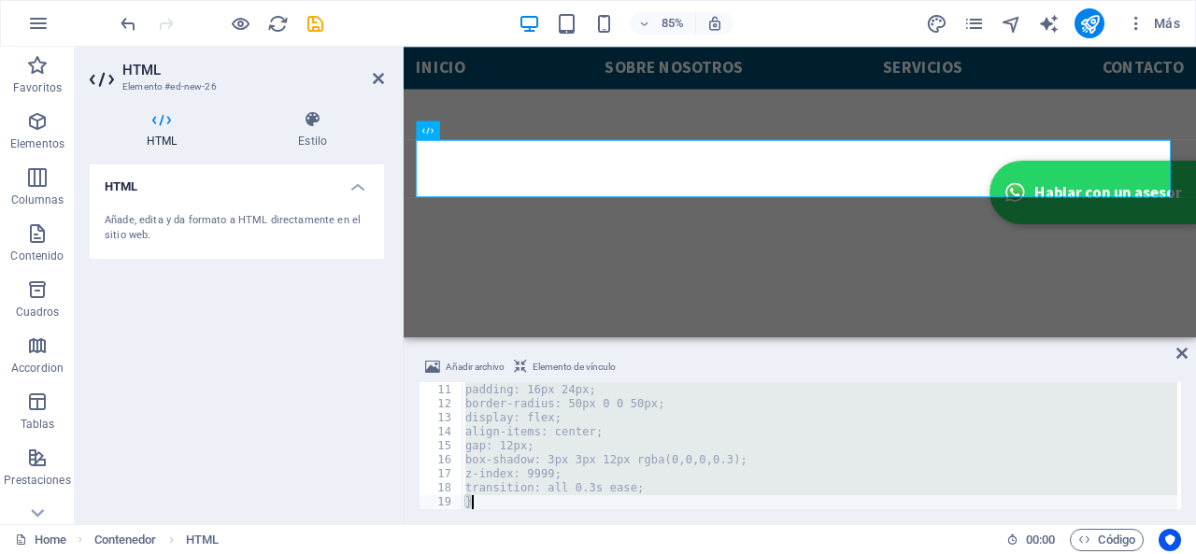
click at [503, 490] on div "text-decoration: none; padding: 16px 24px; border-radius: 50px 0 0 50px; displa…" at bounding box center [818, 445] width 715 height 127
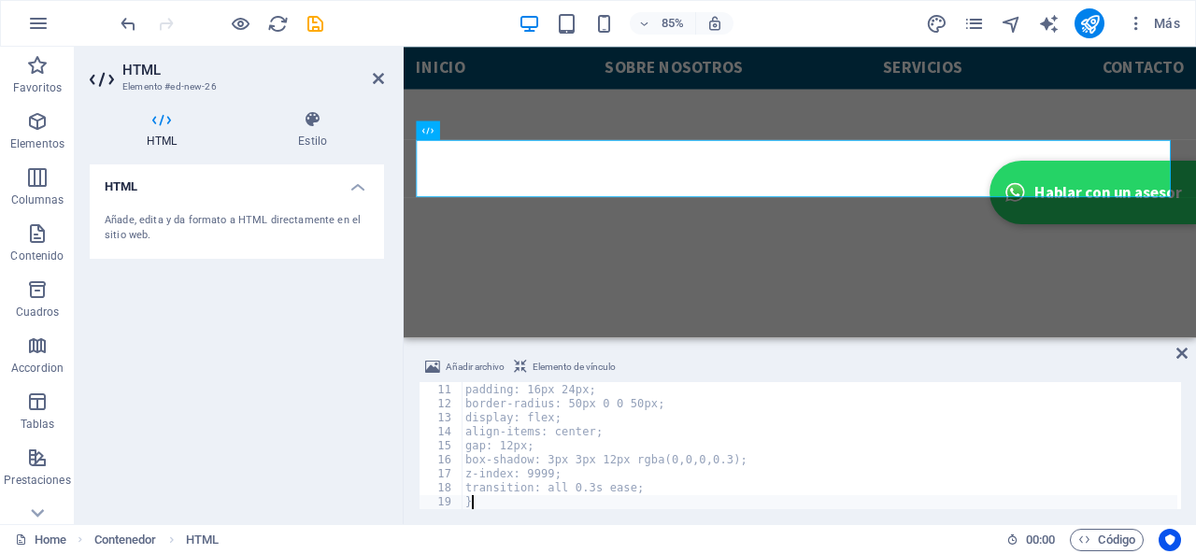
click at [500, 502] on div "text-decoration: none; padding: 16px 24px; border-radius: 50px 0 0 50px; displa…" at bounding box center [818, 446] width 715 height 155
type textarea "transition: all 0.3s ease; }"
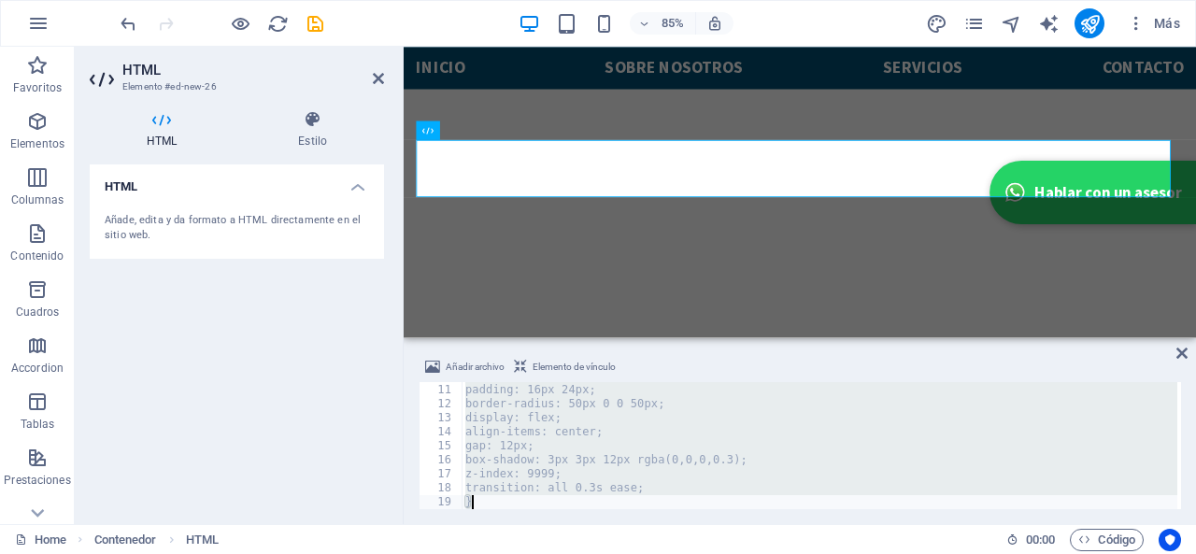
paste textarea
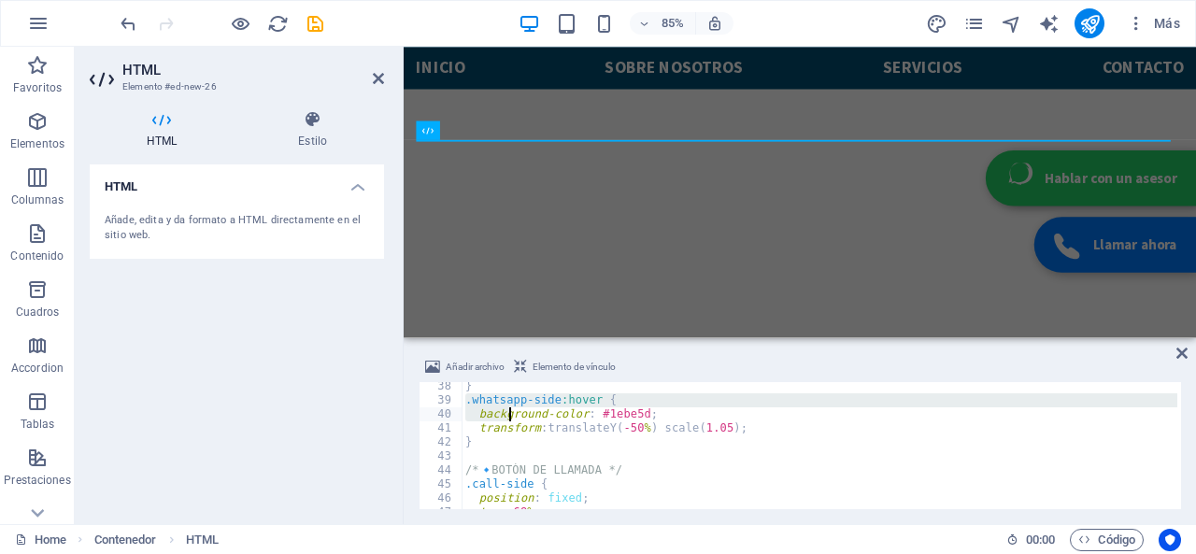
scroll to position [465, 0]
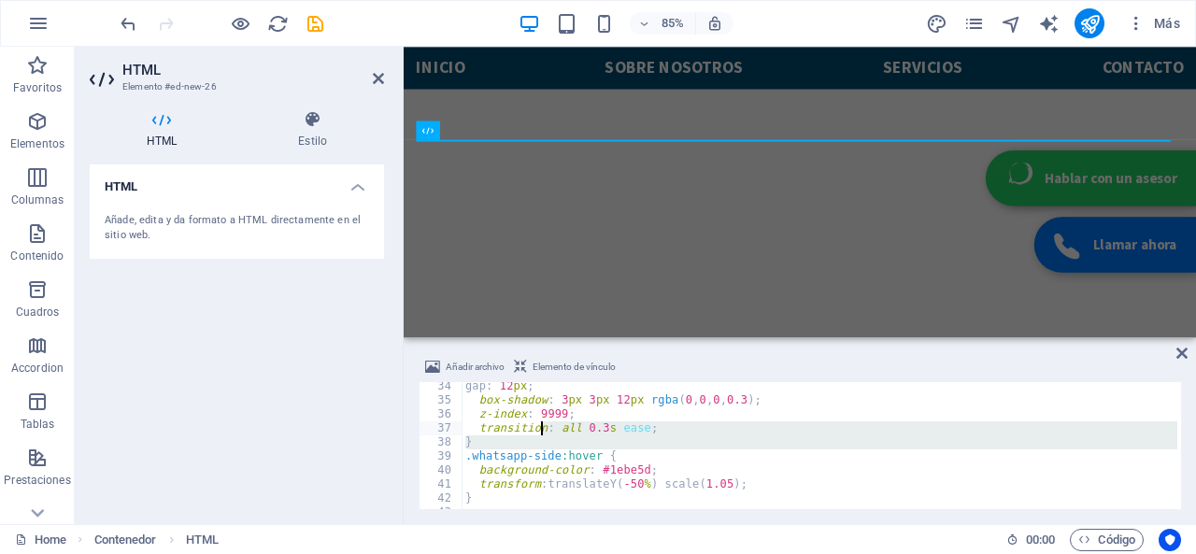
drag, startPoint x: 465, startPoint y: 460, endPoint x: 539, endPoint y: 427, distance: 81.1
click at [536, 437] on div "gap : 12 px ; box-shadow : 3 px 3 px 12 px rgba ( 0 , 0 , 0 , 0.3 ) ; z-index :…" at bounding box center [818, 445] width 715 height 127
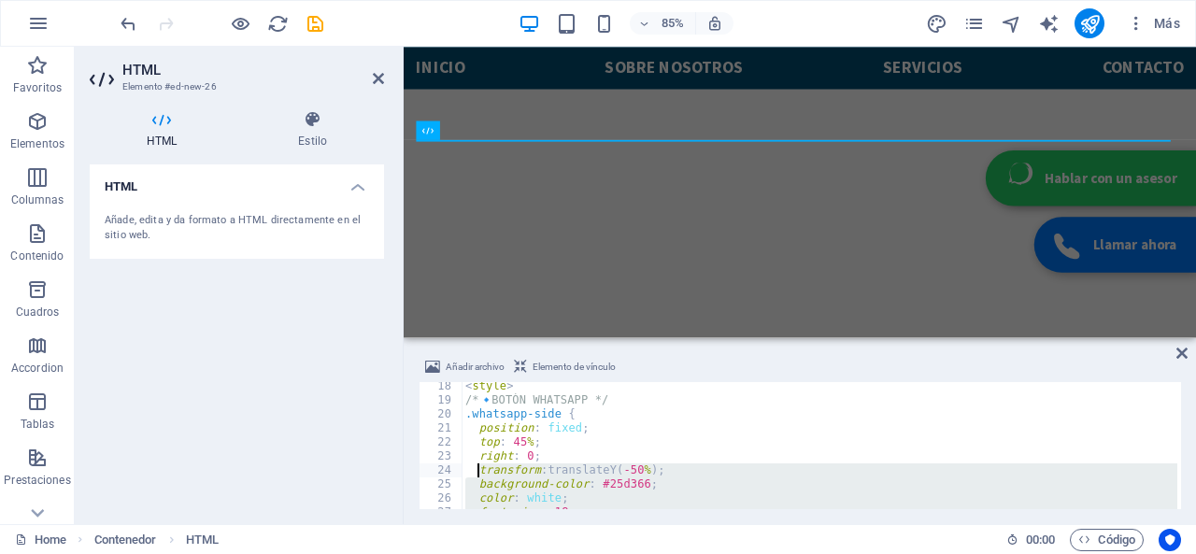
scroll to position [241, 0]
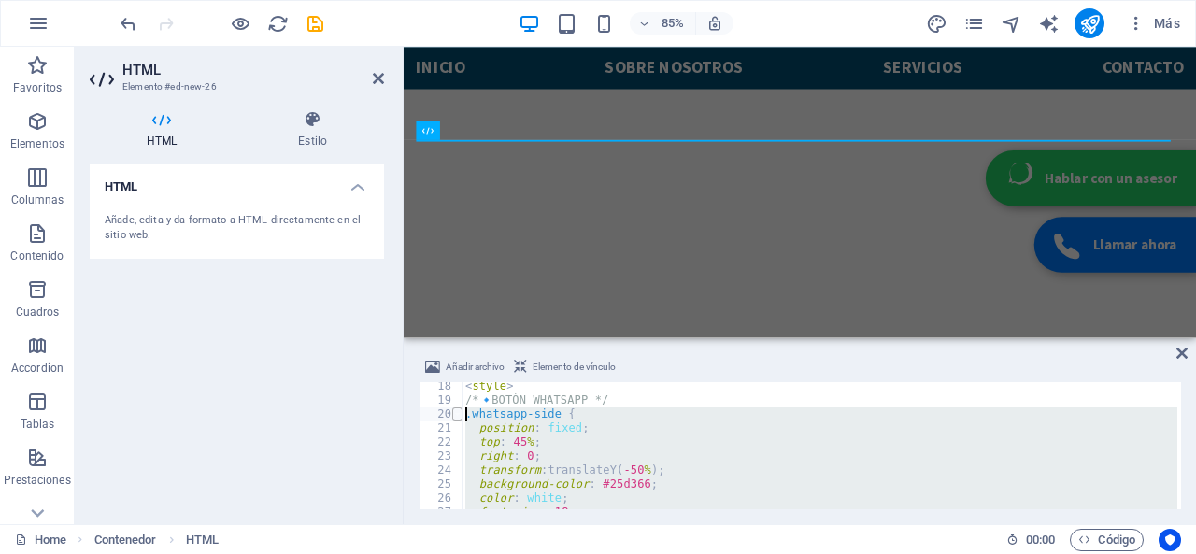
drag, startPoint x: 482, startPoint y: 438, endPoint x: 459, endPoint y: 417, distance: 31.7
paste textarea "}"
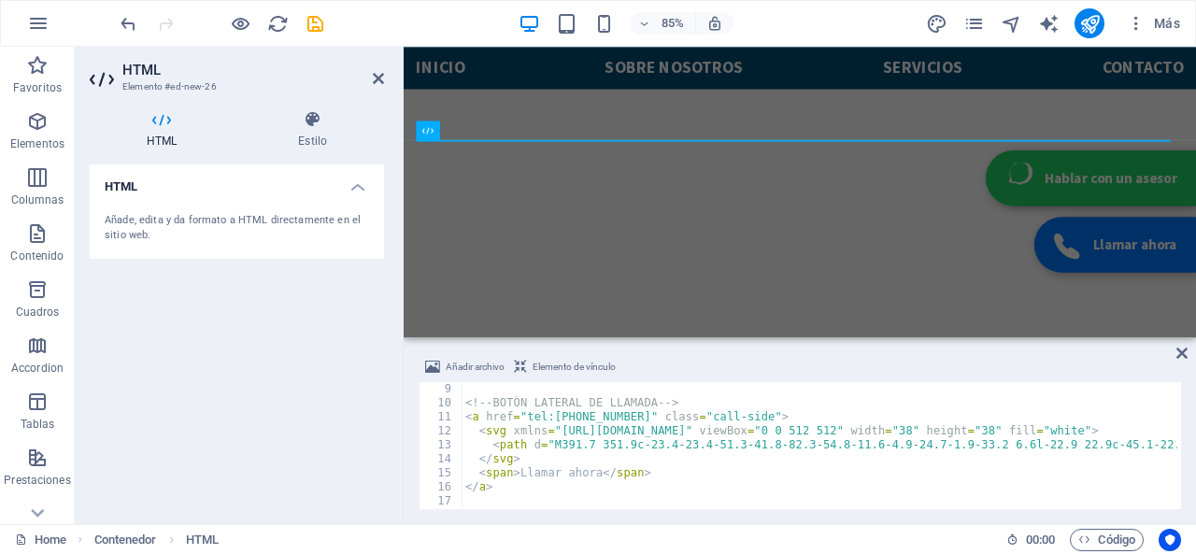
scroll to position [112, 0]
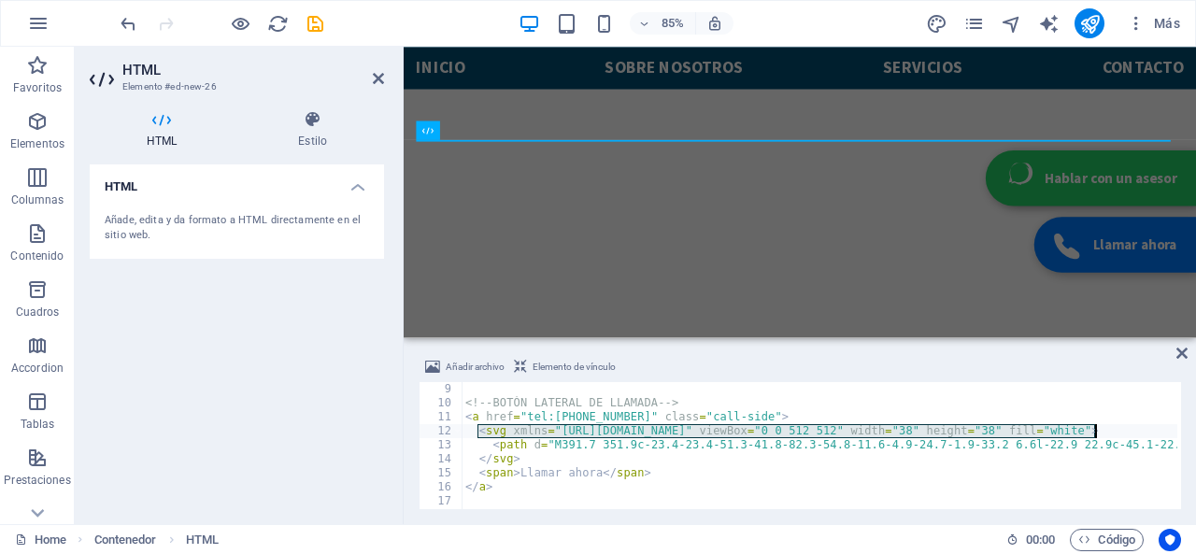
drag, startPoint x: 476, startPoint y: 429, endPoint x: 1100, endPoint y: 432, distance: 623.9
paste textarea "img src="https://upload.wikimedia.org/wikipedia/commons/5/5e/WhatsApp_icon.png"…"
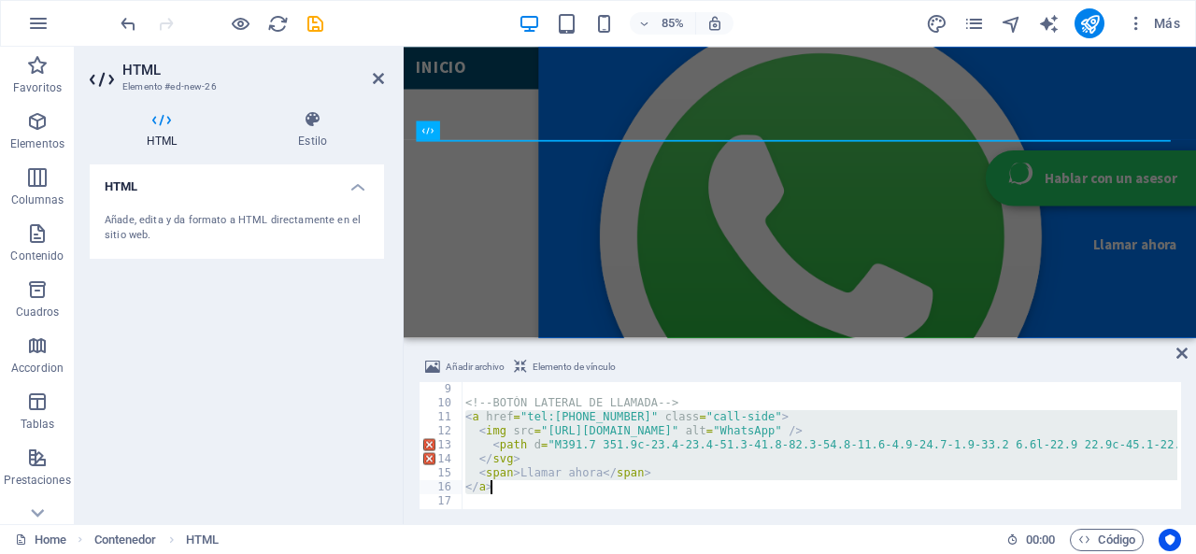
drag, startPoint x: 465, startPoint y: 416, endPoint x: 517, endPoint y: 490, distance: 91.2
paste textarea
type textarea "</a>"
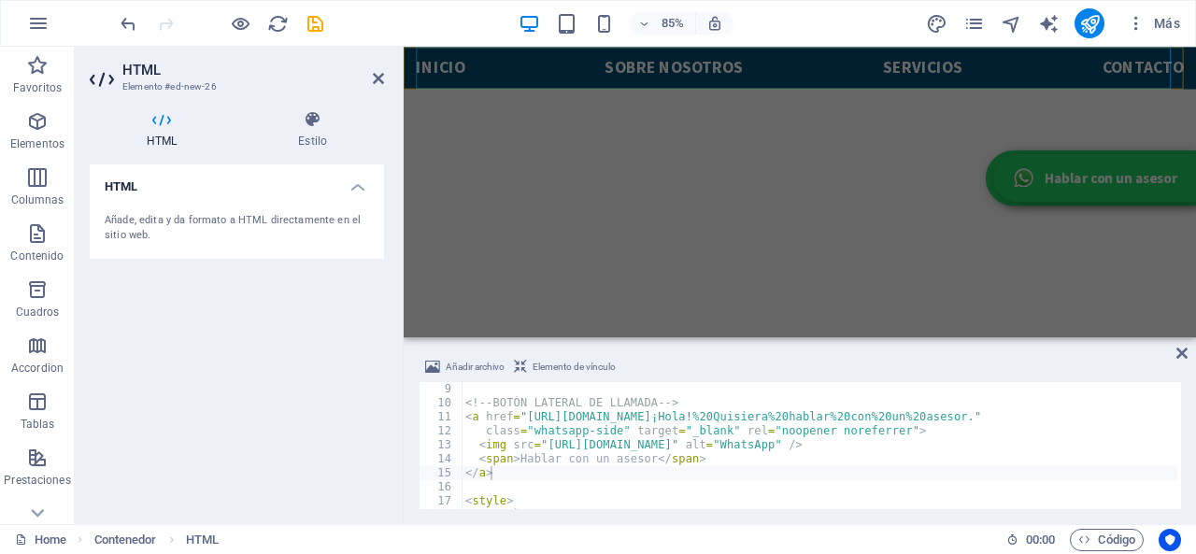
scroll to position [618, 0]
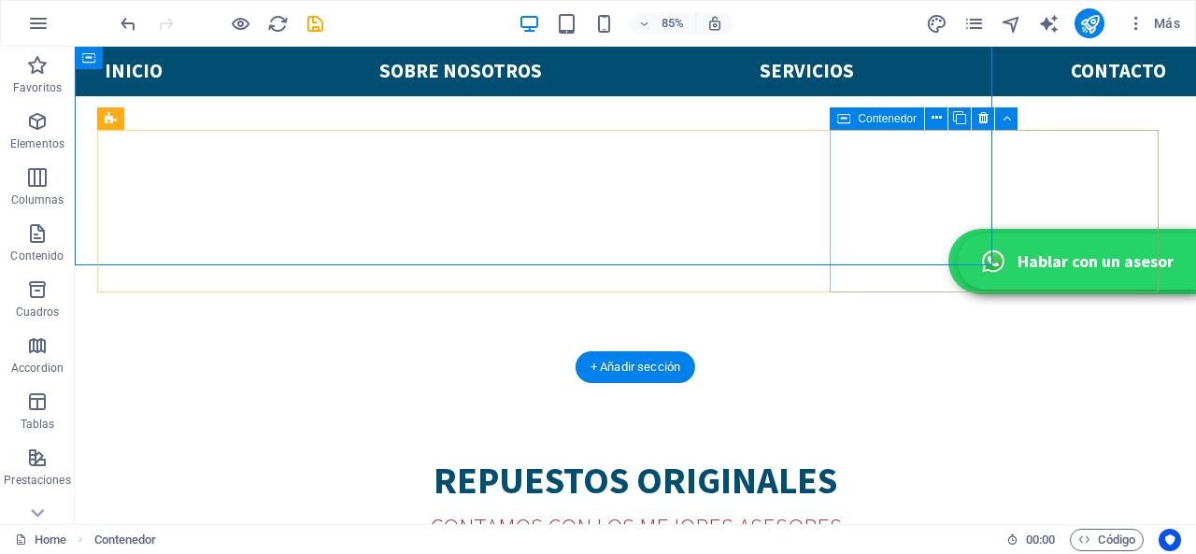
scroll to position [721, 0]
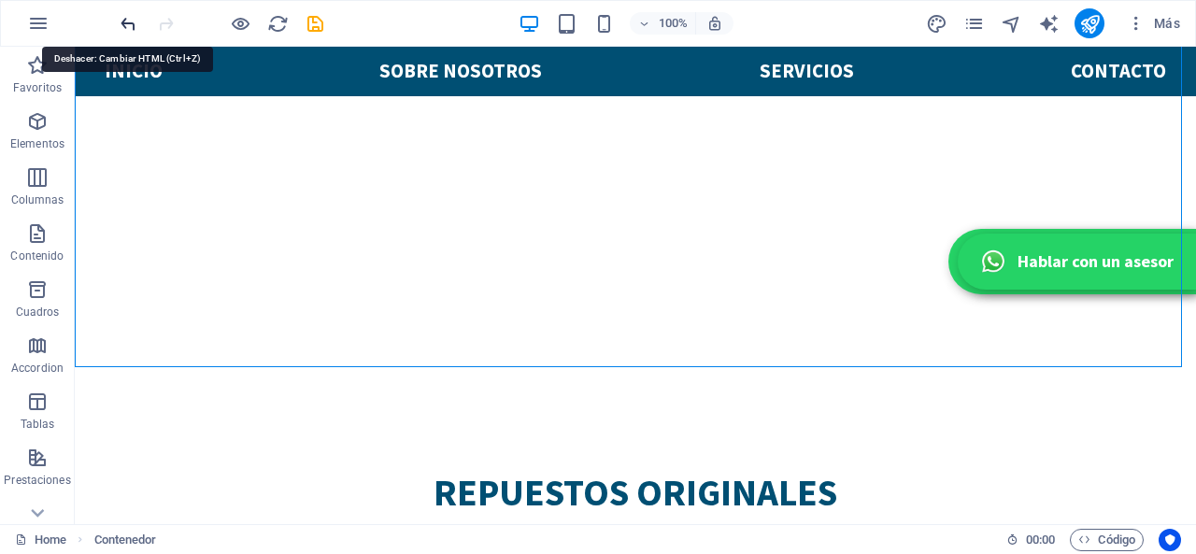
click at [125, 18] on icon "undo" at bounding box center [128, 23] width 21 height 21
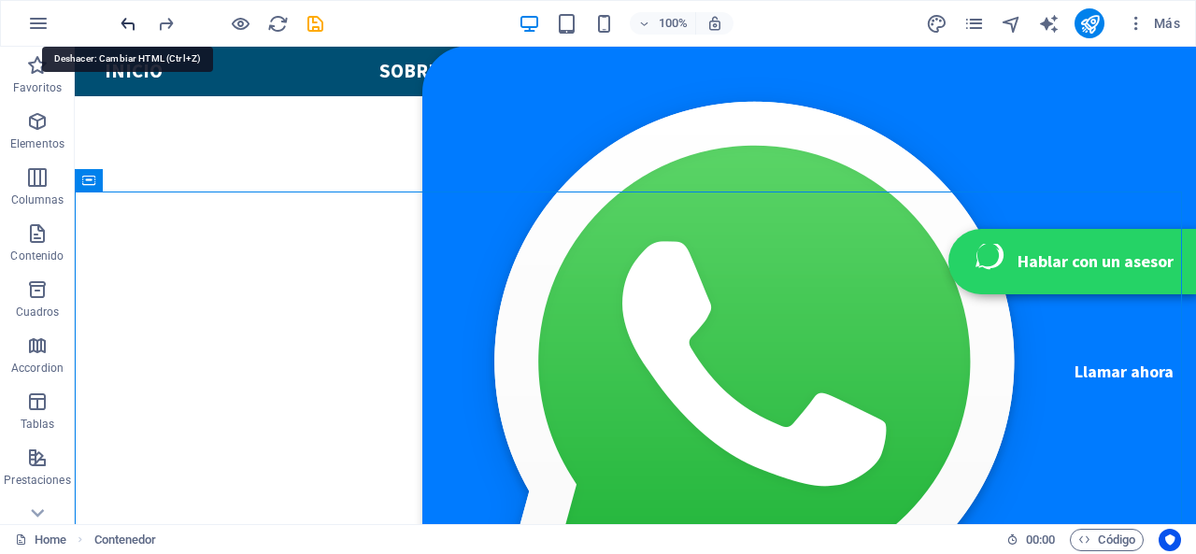
scroll to position [404, 0]
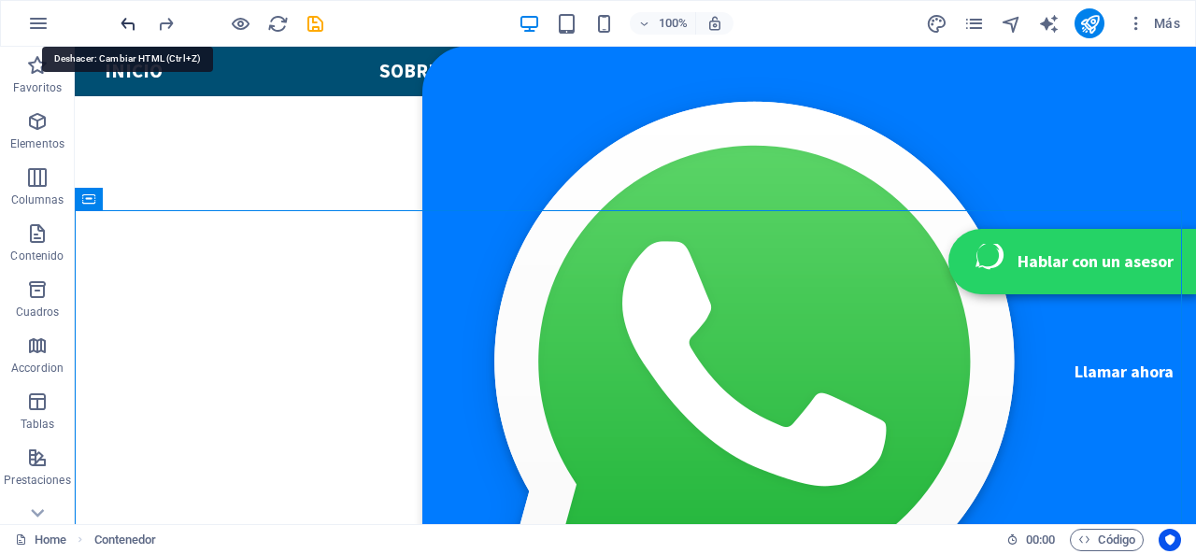
click at [125, 18] on icon "undo" at bounding box center [128, 23] width 21 height 21
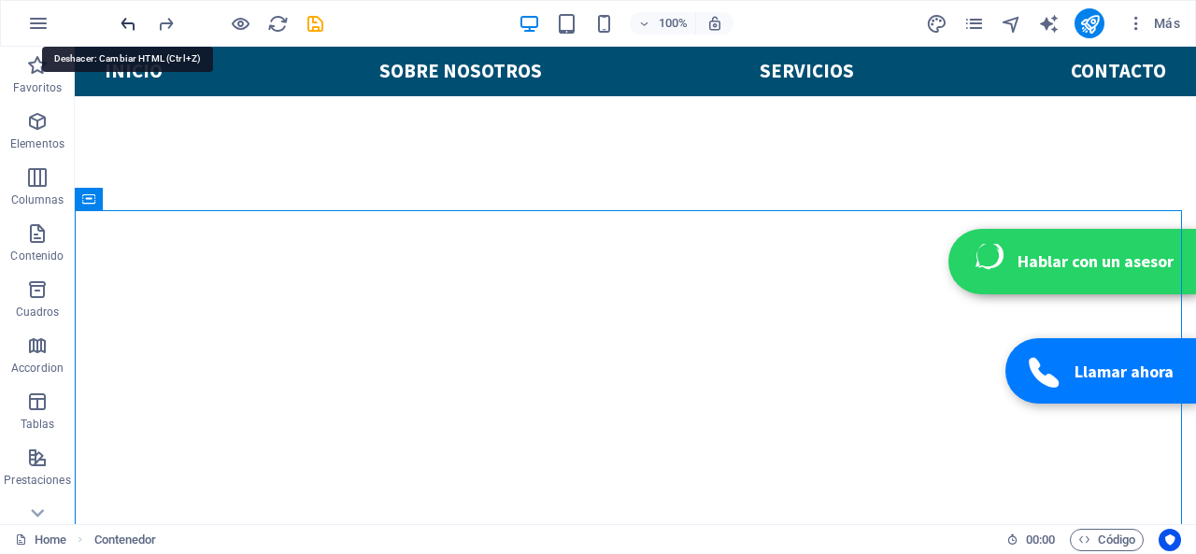
click at [125, 18] on icon "undo" at bounding box center [128, 23] width 21 height 21
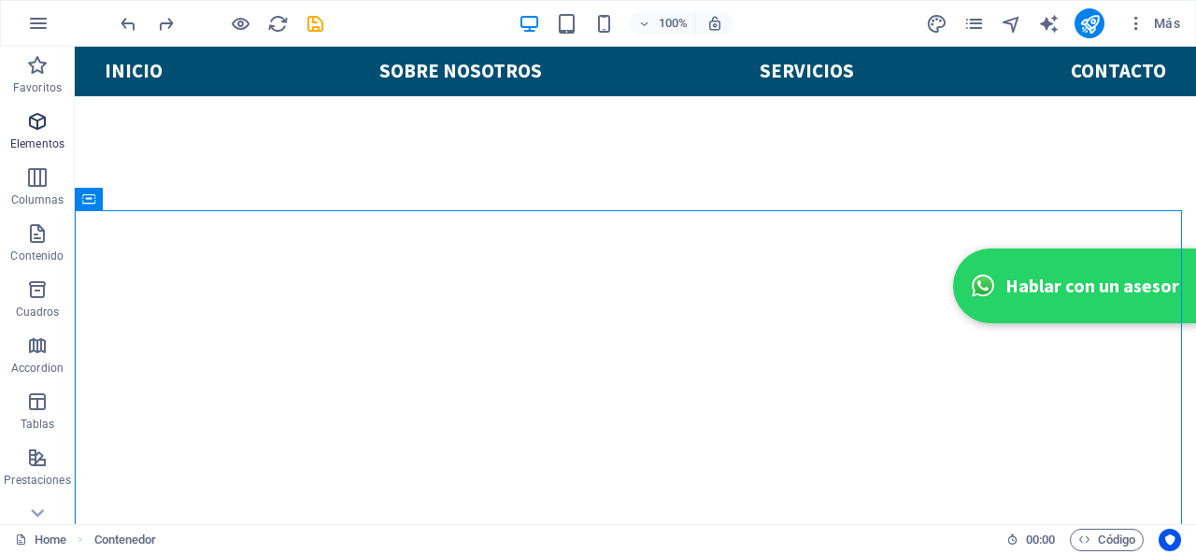
click at [26, 117] on icon "button" at bounding box center [37, 121] width 22 height 22
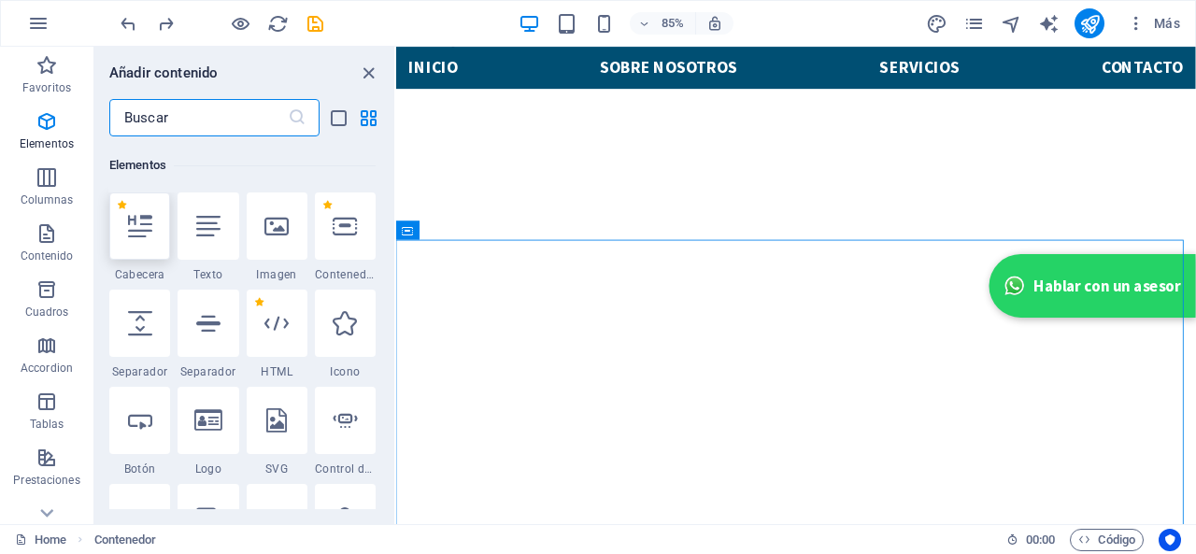
scroll to position [505, 0]
click at [148, 241] on div at bounding box center [139, 223] width 61 height 67
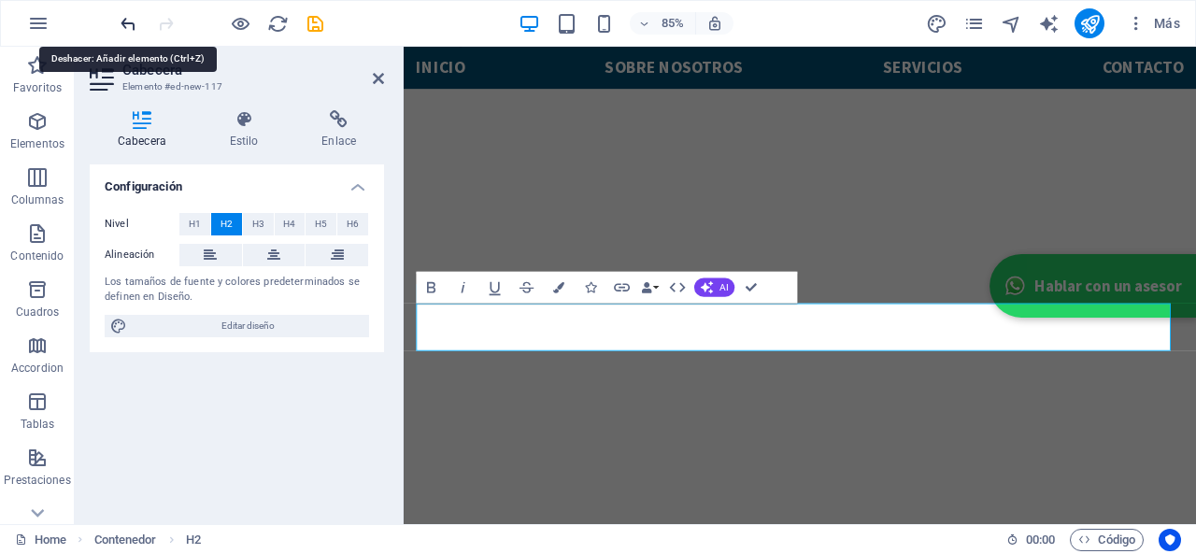
drag, startPoint x: 126, startPoint y: 16, endPoint x: 42, endPoint y: 18, distance: 84.1
click at [126, 16] on icon "undo" at bounding box center [128, 23] width 21 height 21
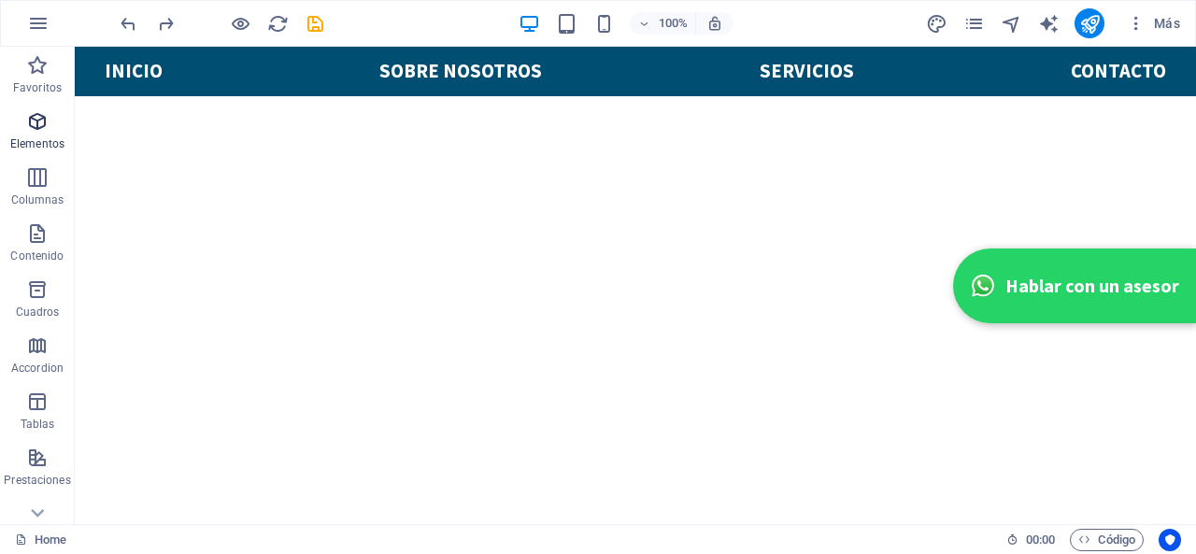
click at [29, 143] on p "Elementos" at bounding box center [37, 143] width 54 height 15
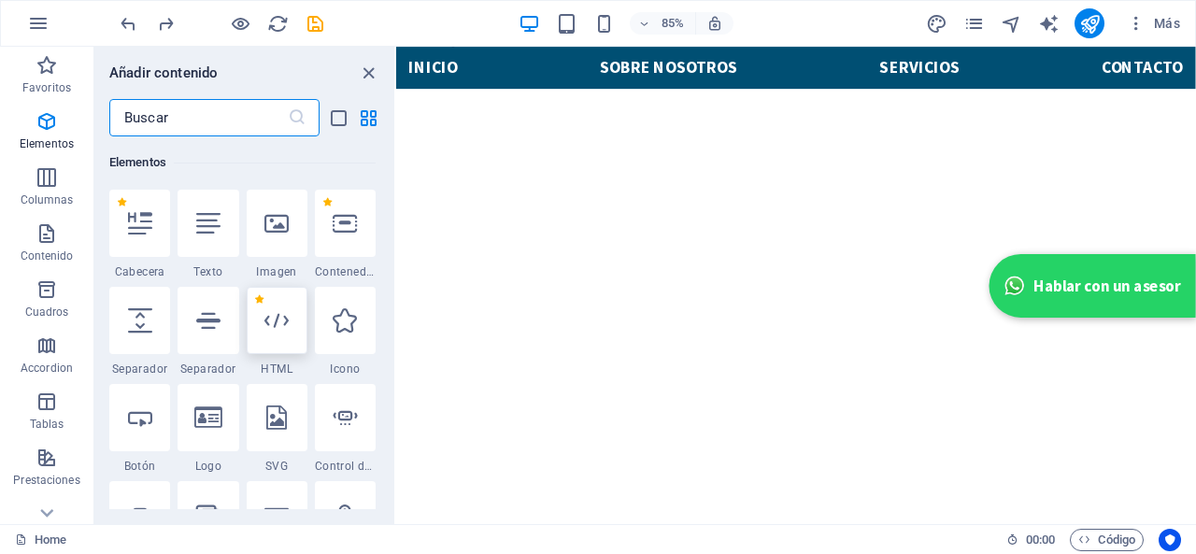
click at [290, 335] on div at bounding box center [277, 320] width 61 height 67
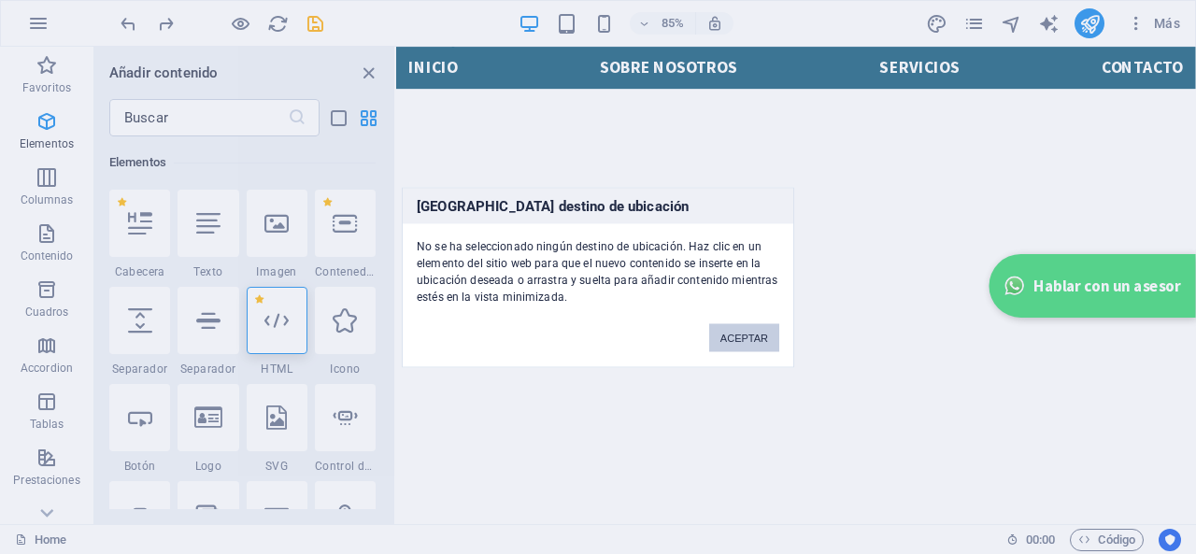
click at [729, 330] on button "ACEPTAR" at bounding box center [744, 337] width 70 height 28
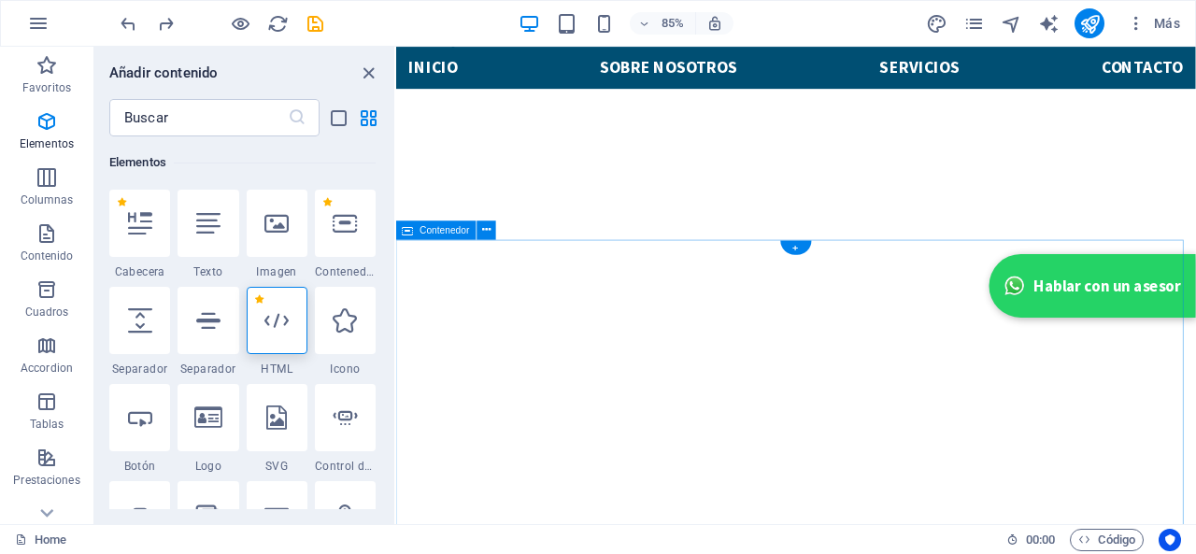
click at [297, 300] on div at bounding box center [277, 320] width 61 height 67
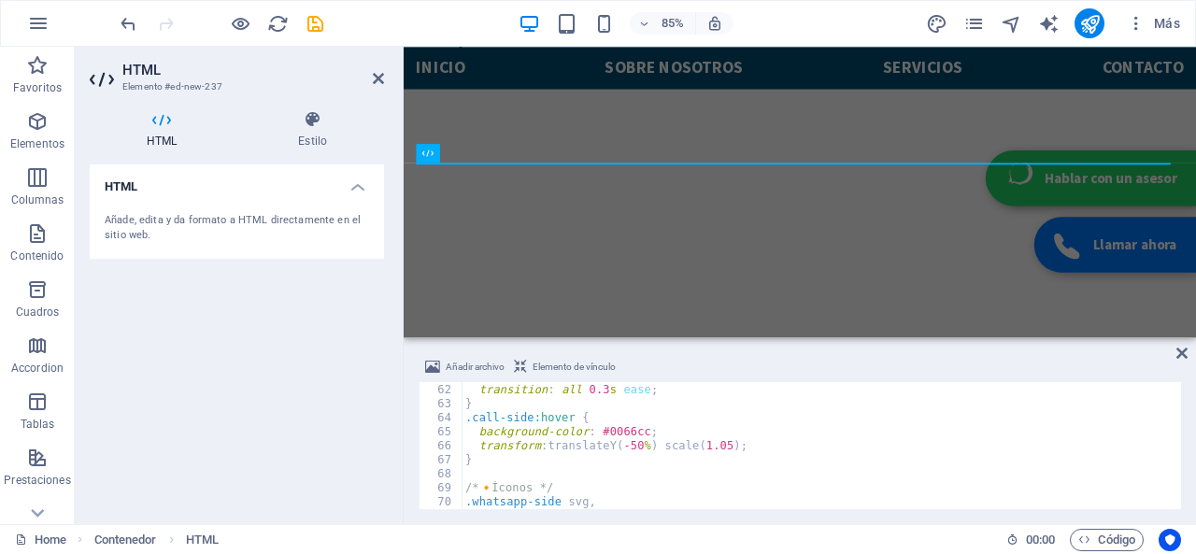
scroll to position [854, 0]
type textarea "</style>"
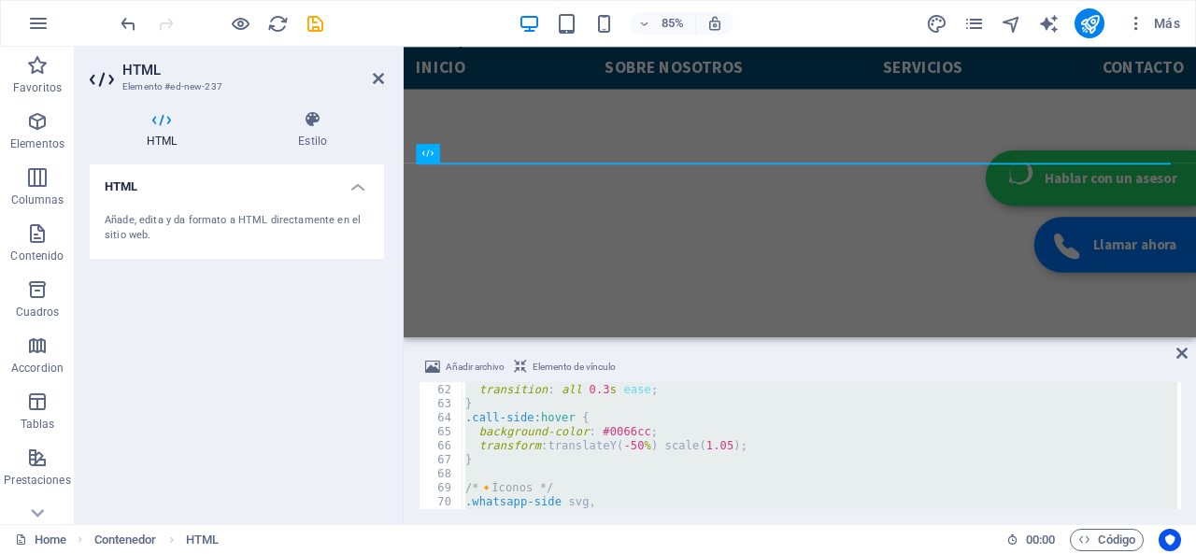
paste textarea
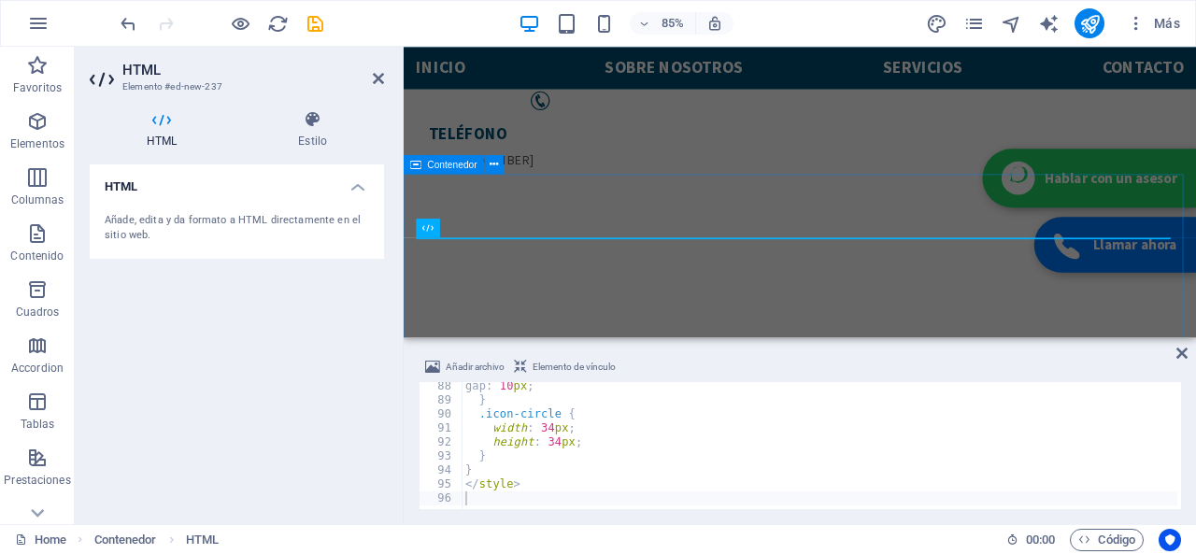
scroll to position [498, 0]
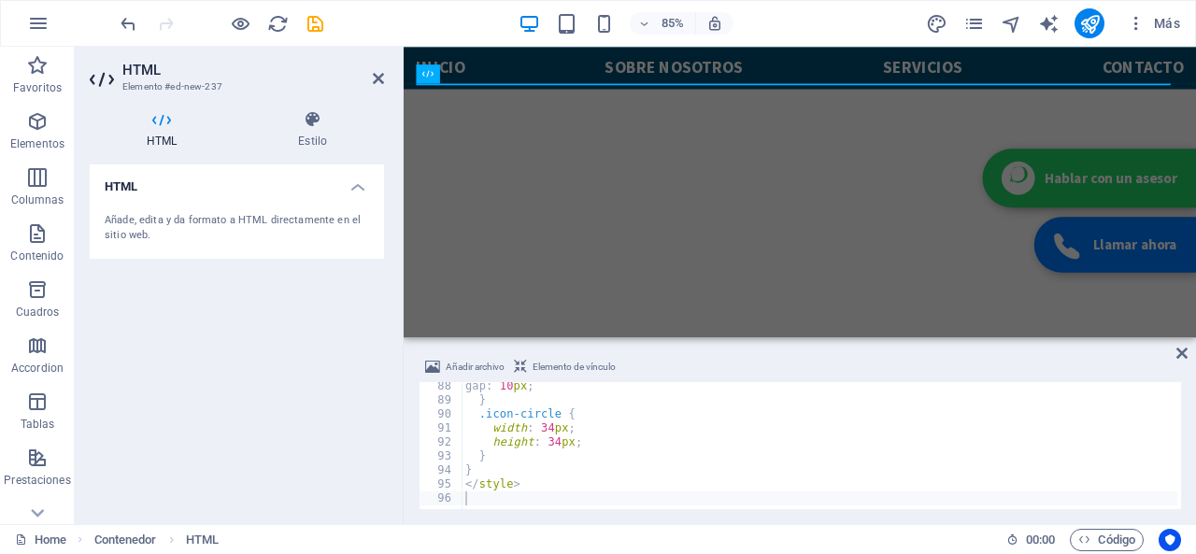
type textarea "</style>"
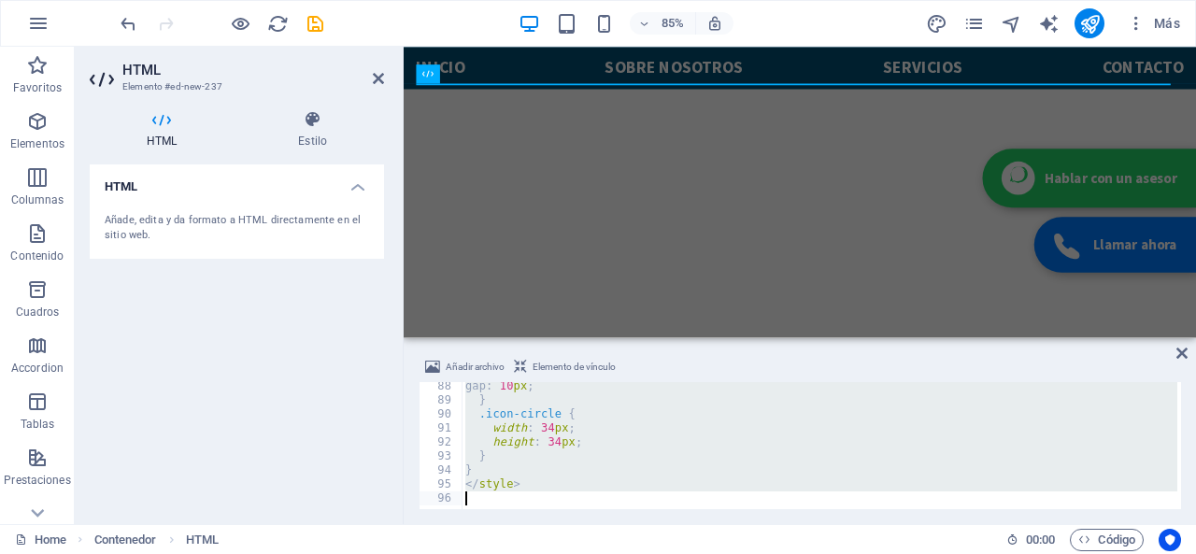
paste textarea
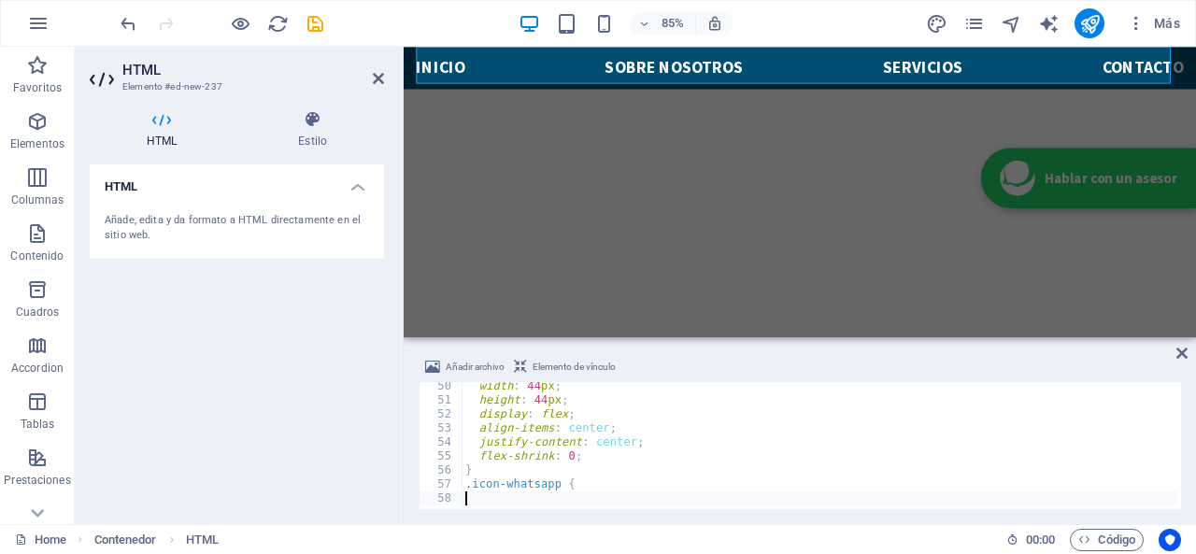
scroll to position [1414, 0]
type textarea ".icon-whatsapp {"
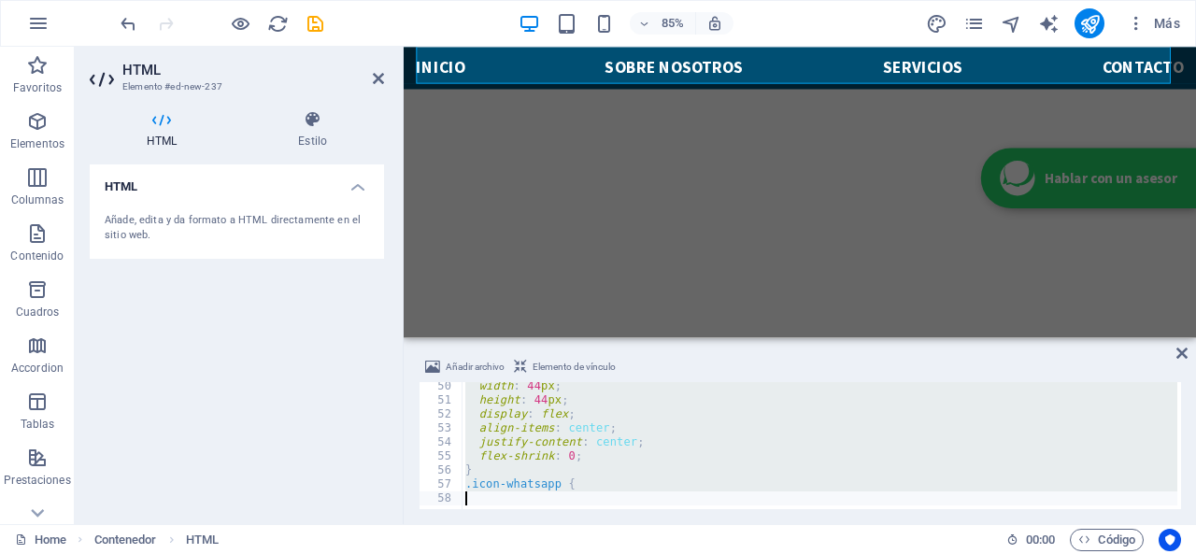
paste textarea
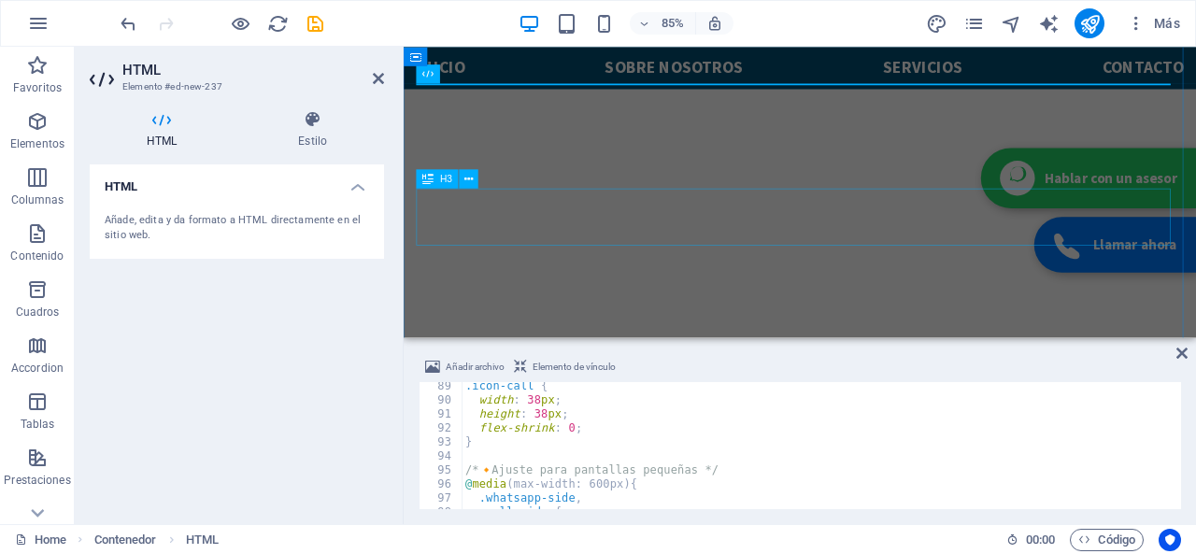
scroll to position [1236, 0]
click at [1173, 365] on div "Añadir archivo Elemento de vínculo" at bounding box center [799, 369] width 762 height 27
click at [1178, 356] on icon at bounding box center [1181, 353] width 11 height 15
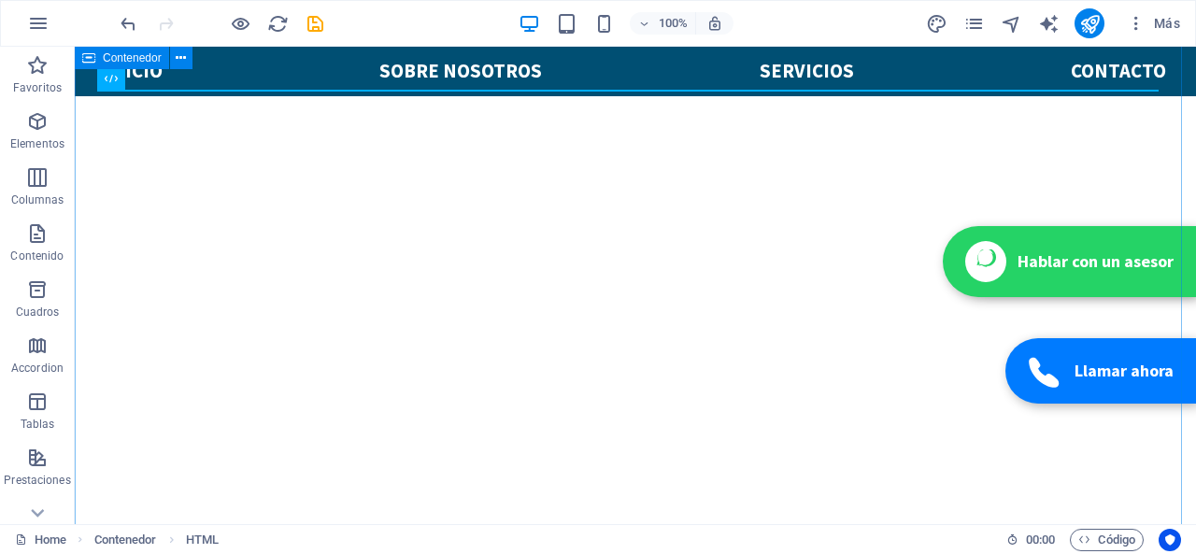
scroll to position [600, 0]
click at [1137, 19] on icon "button" at bounding box center [1135, 23] width 19 height 19
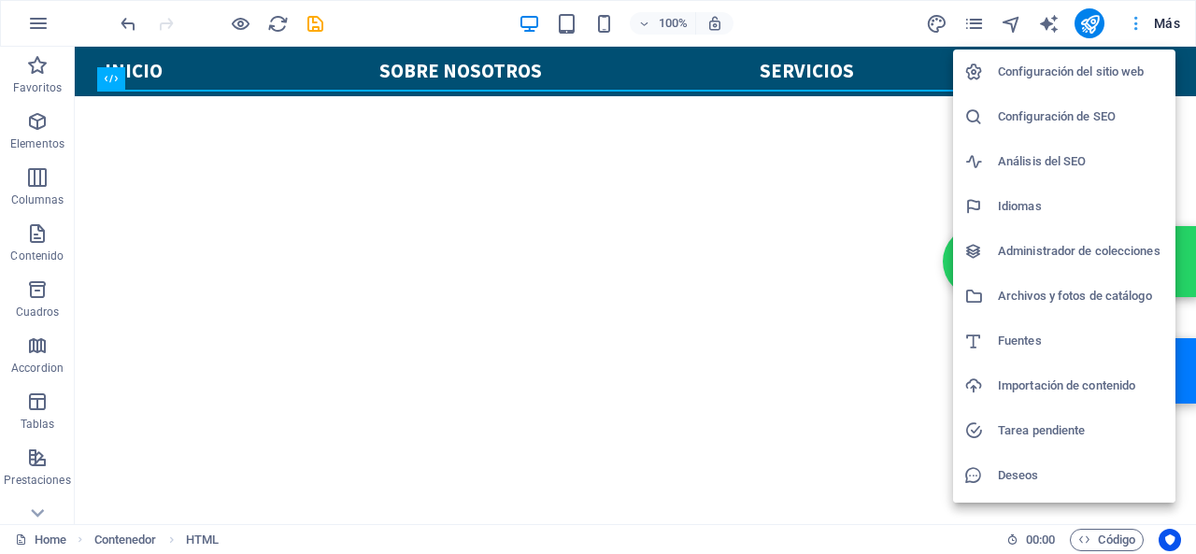
click at [1137, 19] on div at bounding box center [598, 277] width 1196 height 554
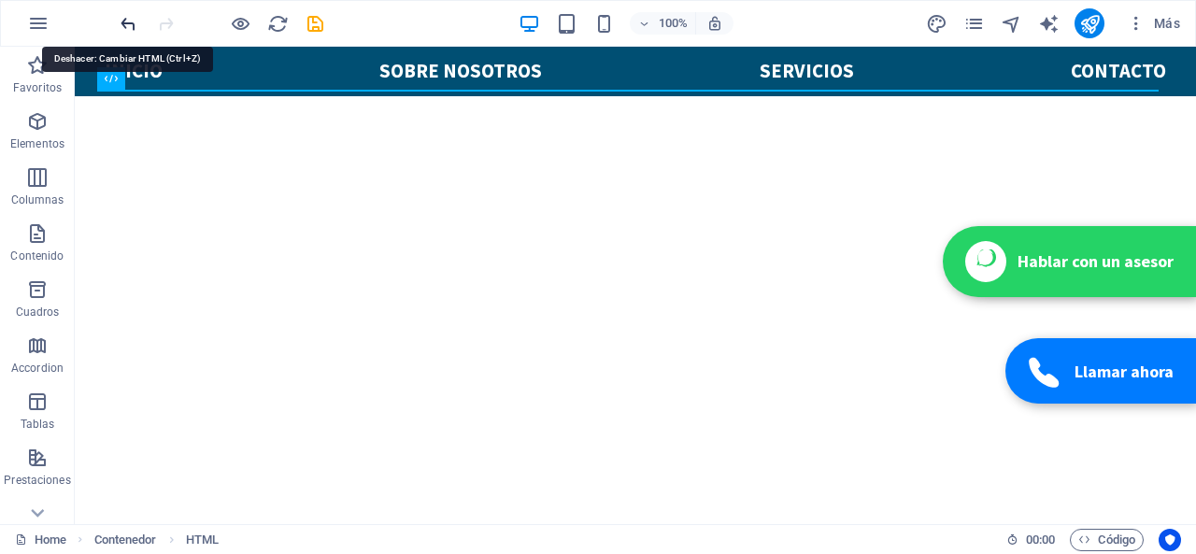
click at [126, 25] on icon "undo" at bounding box center [128, 23] width 21 height 21
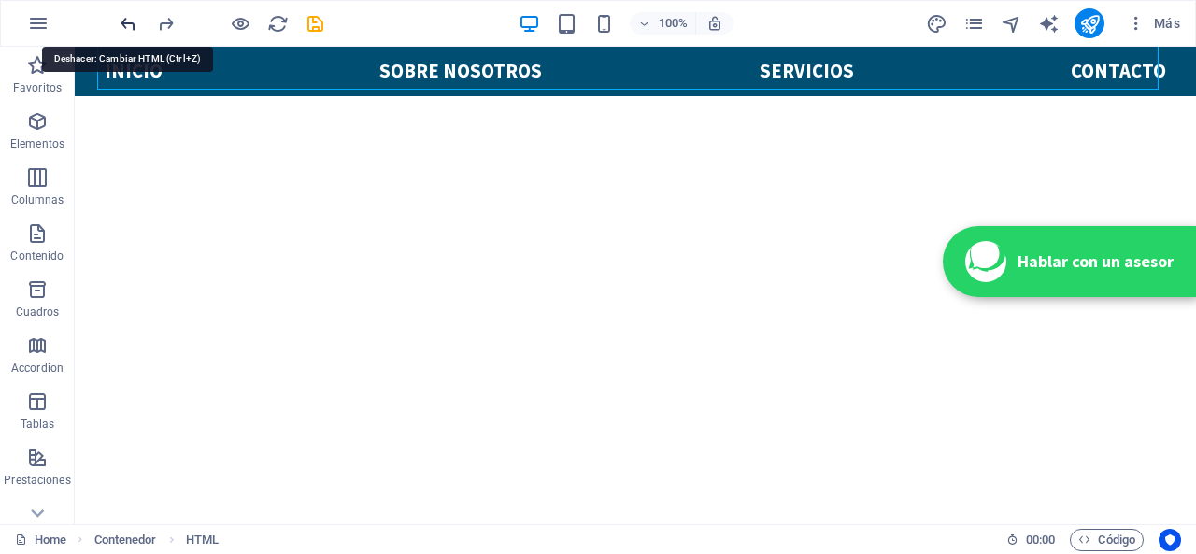
click at [126, 25] on icon "undo" at bounding box center [128, 23] width 21 height 21
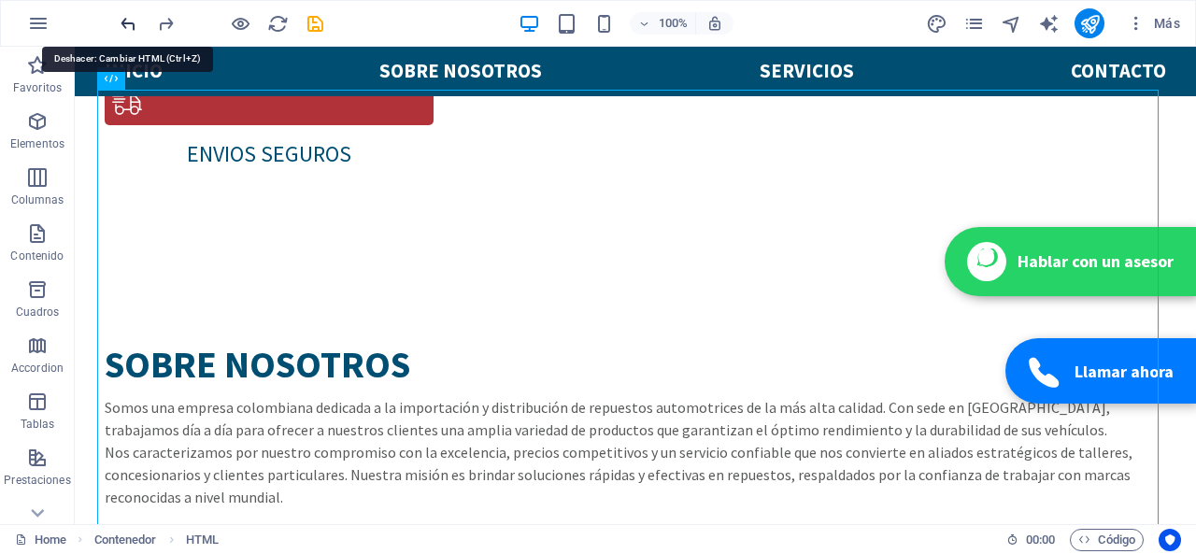
click at [126, 25] on icon "undo" at bounding box center [128, 23] width 21 height 21
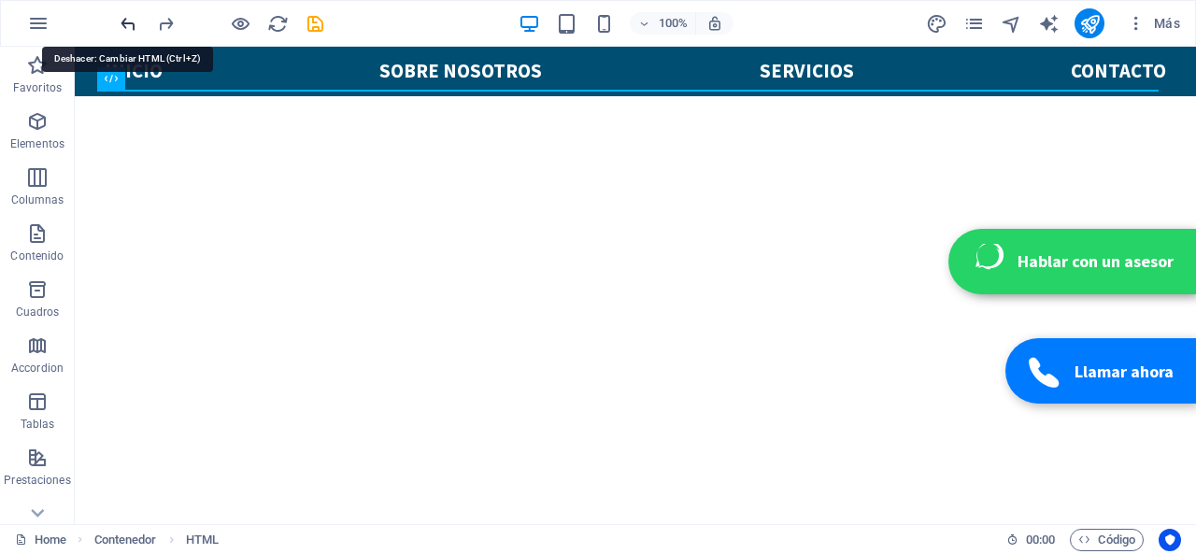
click at [126, 25] on icon "undo" at bounding box center [128, 23] width 21 height 21
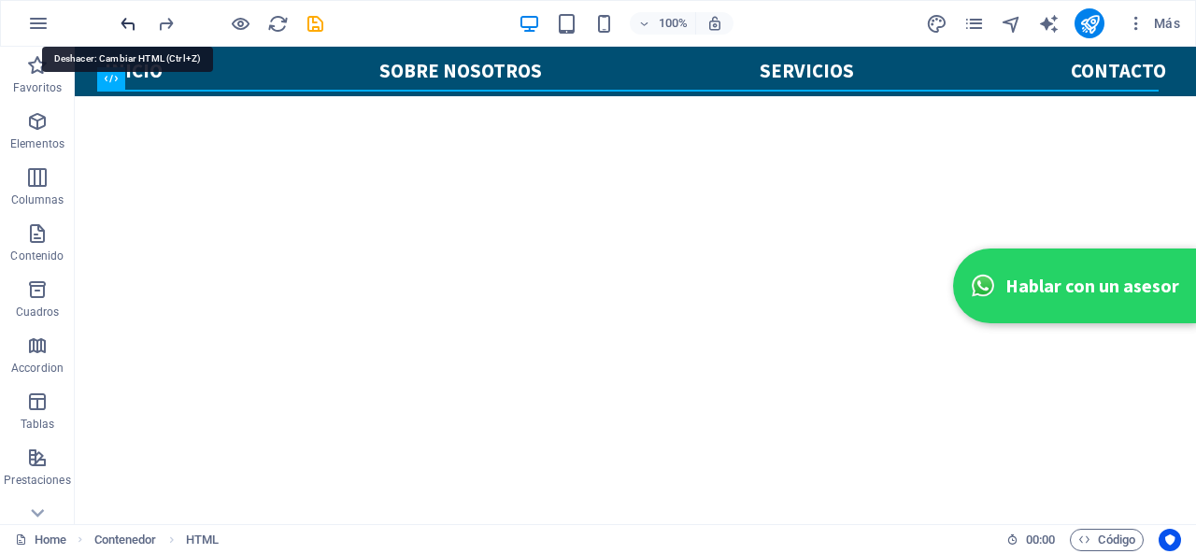
click at [126, 25] on icon "undo" at bounding box center [128, 23] width 21 height 21
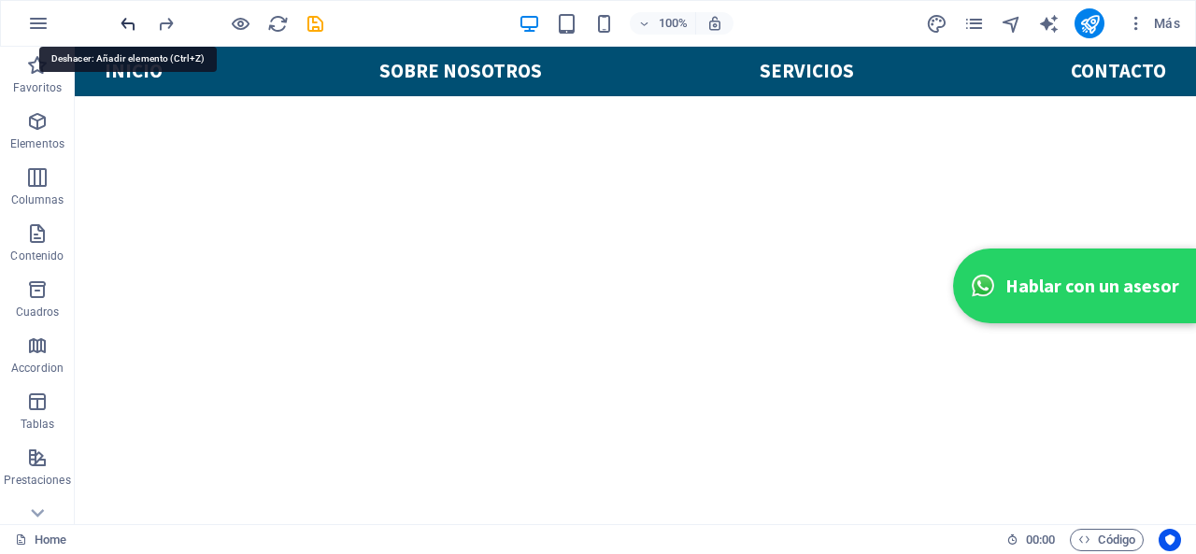
click at [126, 25] on icon "undo" at bounding box center [128, 23] width 21 height 21
click at [126, 25] on div at bounding box center [221, 23] width 209 height 30
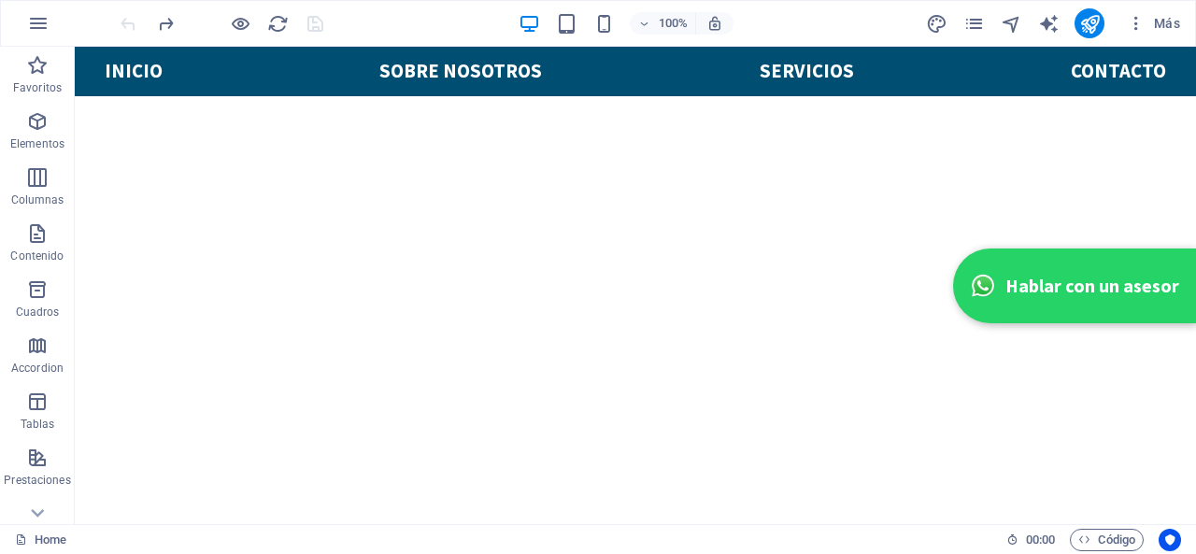
click at [126, 25] on div at bounding box center [221, 23] width 209 height 30
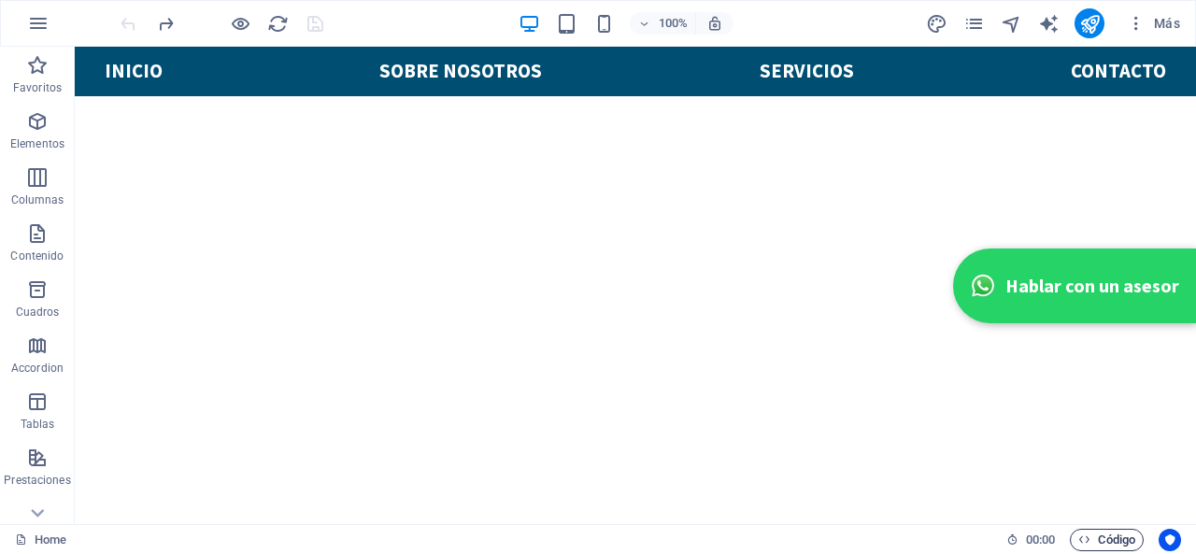
click at [1099, 538] on span "Código" at bounding box center [1106, 540] width 57 height 22
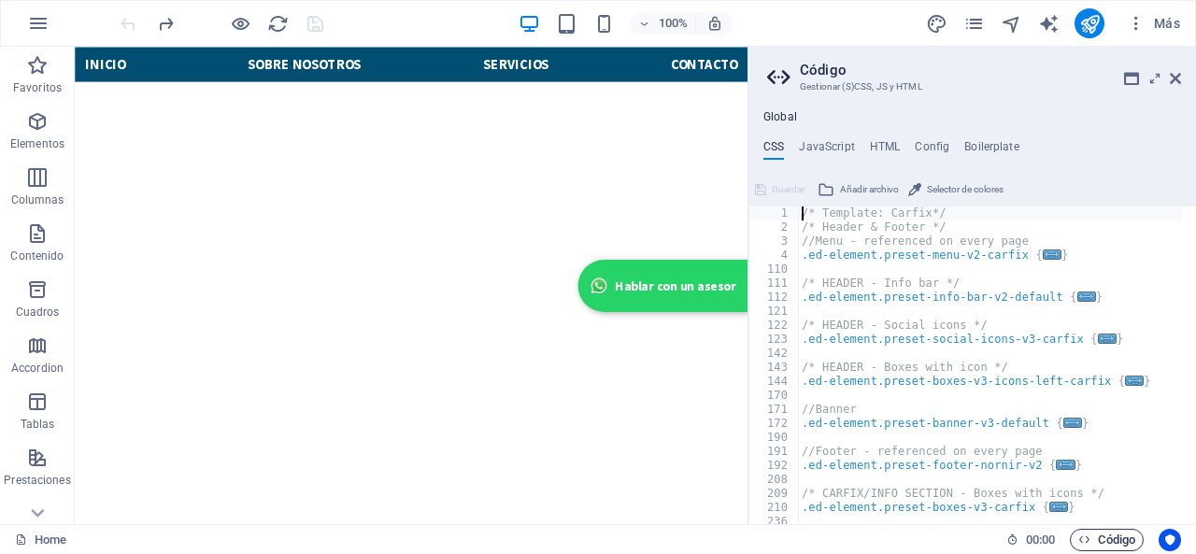
scroll to position [754, 0]
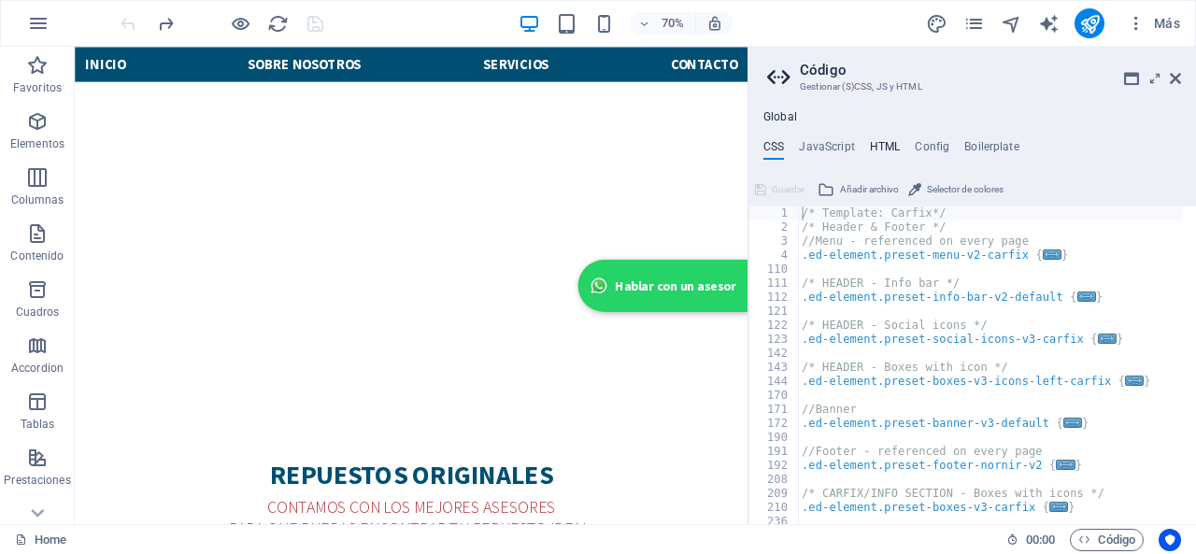
click at [884, 154] on h4 "HTML" at bounding box center [885, 150] width 31 height 21
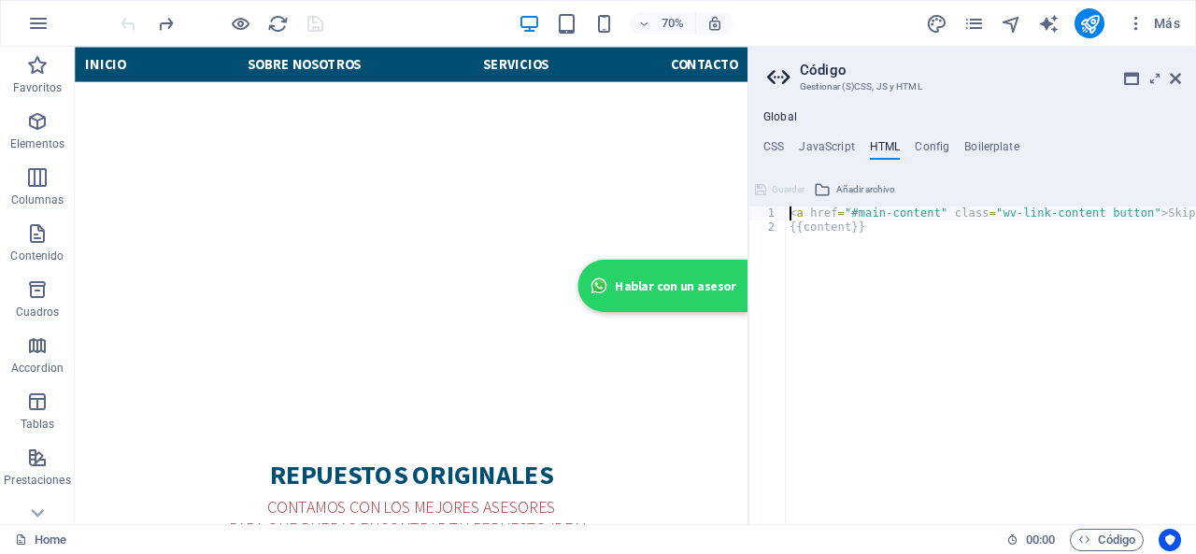
type textarea "<a href="#main-content" class="wv-link-content button">Skip to main content</a>…"
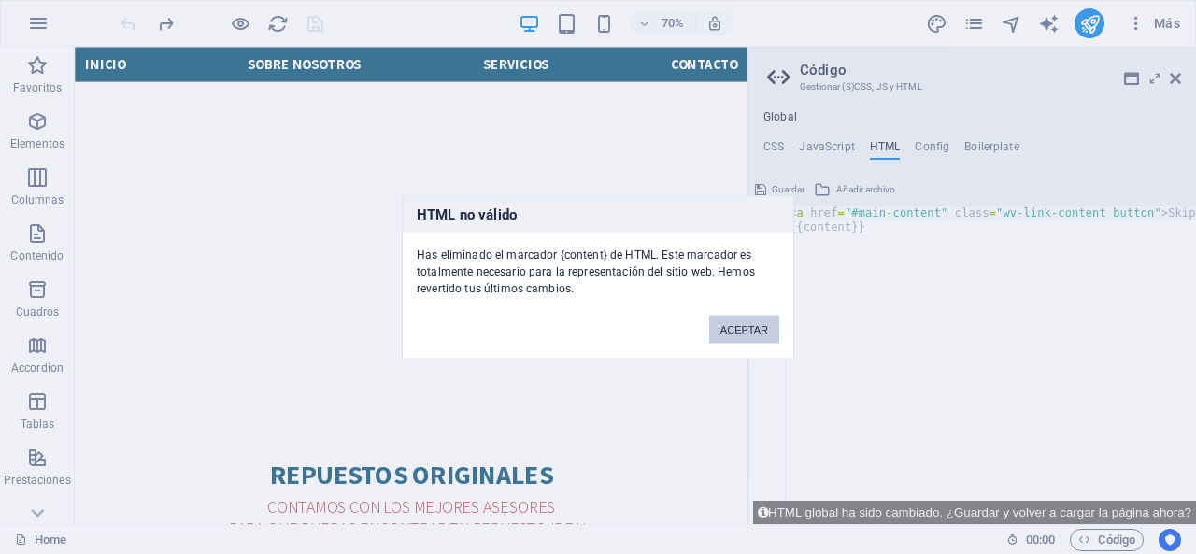
click at [734, 332] on button "ACEPTAR" at bounding box center [744, 329] width 70 height 28
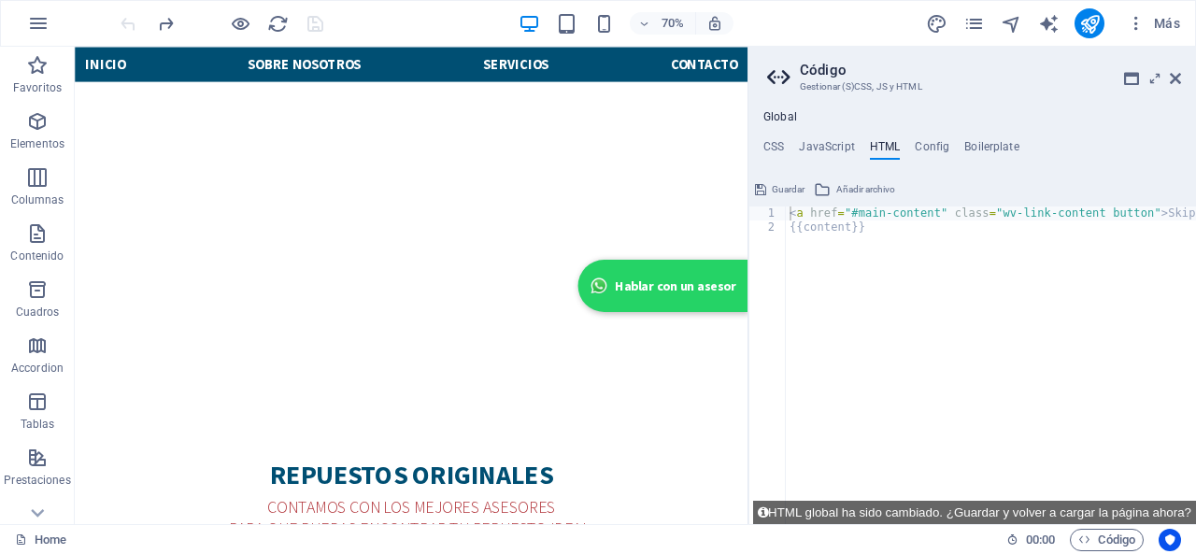
click at [1139, 214] on div "< a href = "#main-content" class = "wv-link-content button" > Skip to main cont…" at bounding box center [1038, 379] width 504 height 346
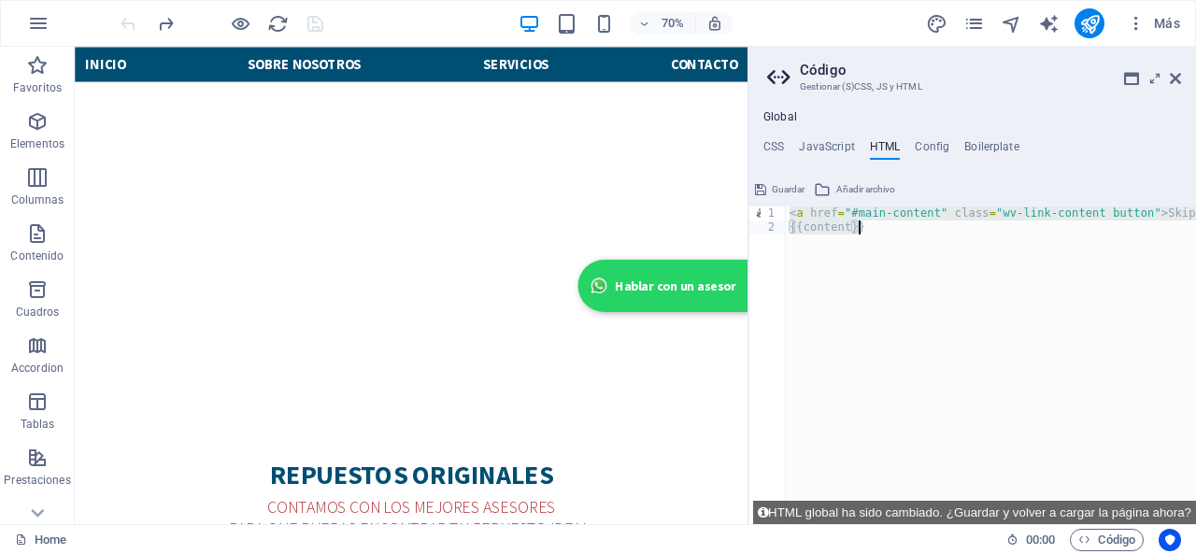
click at [872, 227] on div "< a href = "#main-content" class = "wv-link-content button" > Skip to main cont…" at bounding box center [991, 365] width 410 height 318
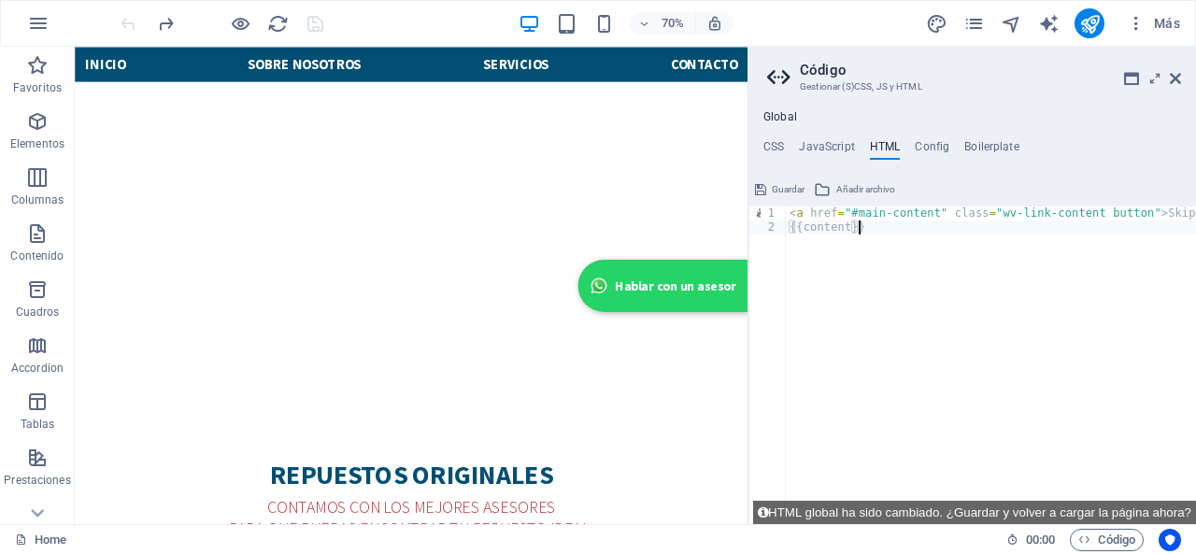
click at [794, 209] on div "< a href = "#main-content" class = "wv-link-content button" > Skip to main cont…" at bounding box center [1038, 379] width 504 height 346
type textarea "<a href="#main-content" class="wv-link-content button">Skip to main content</a>"
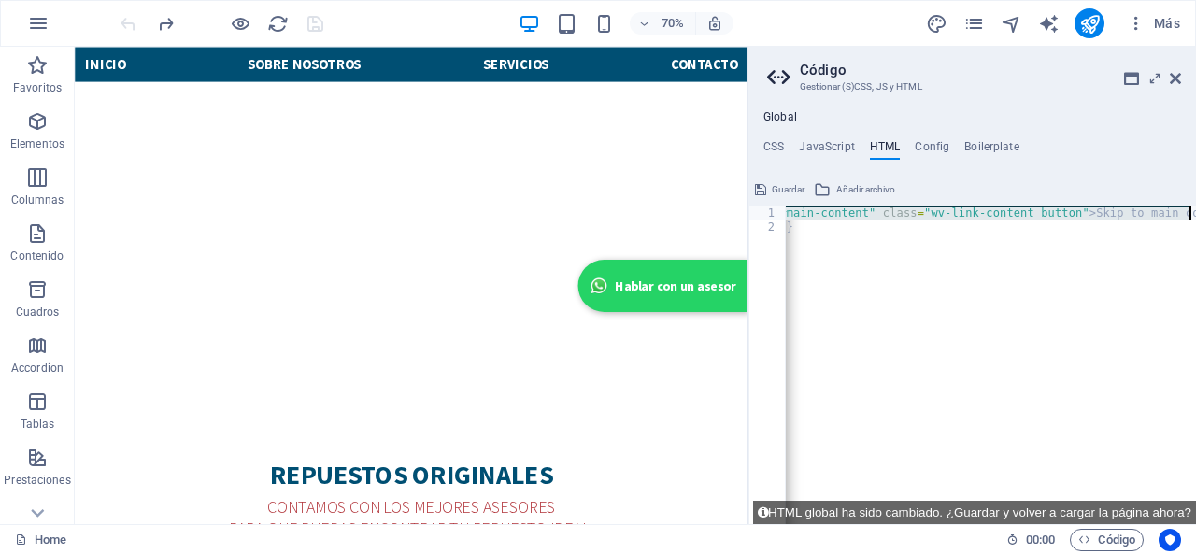
scroll to position [0, 93]
drag, startPoint x: 785, startPoint y: 211, endPoint x: 1195, endPoint y: 208, distance: 410.0
click at [1195, 208] on div "< a href = "#main-content" class = "wv-link-content button" > Skip to main cont…" at bounding box center [943, 372] width 504 height 332
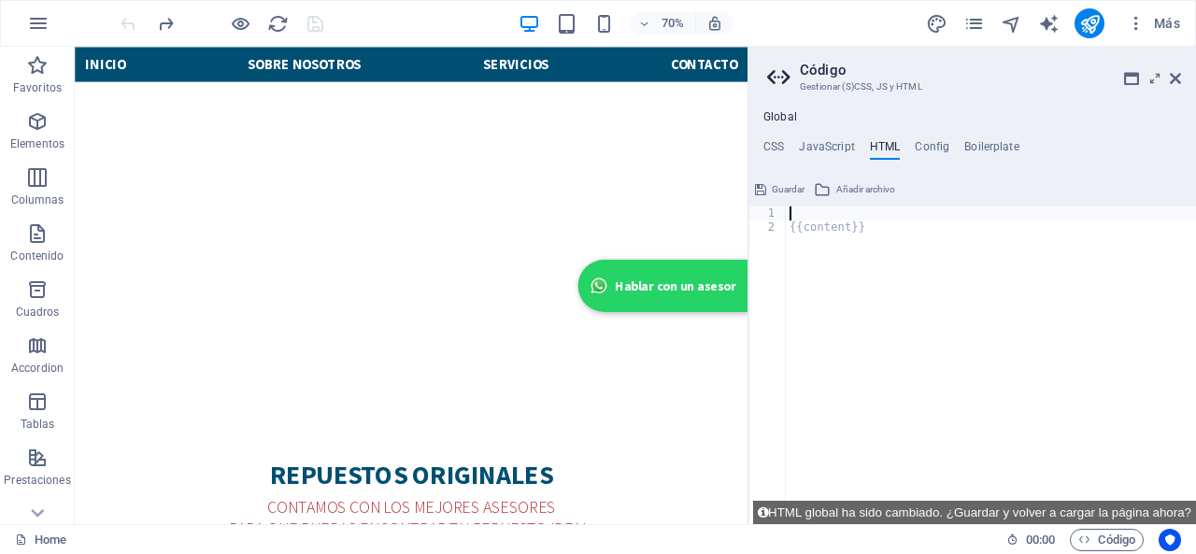
click at [1166, 78] on h2 "Código" at bounding box center [990, 70] width 381 height 17
click at [1173, 78] on icon at bounding box center [1174, 78] width 11 height 15
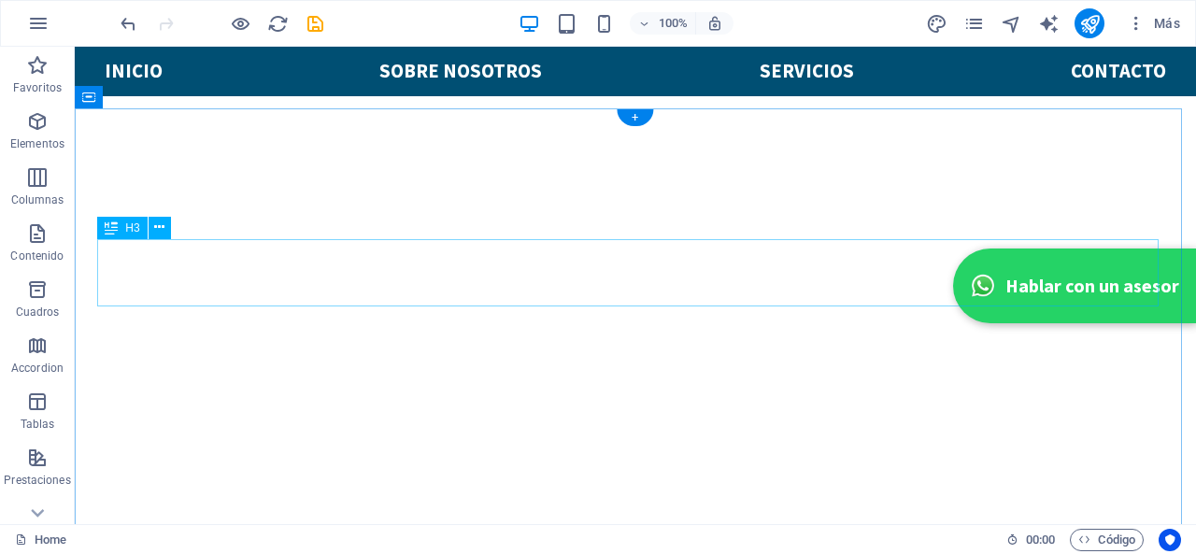
scroll to position [506, 0]
click at [1098, 539] on span "Código" at bounding box center [1106, 540] width 57 height 22
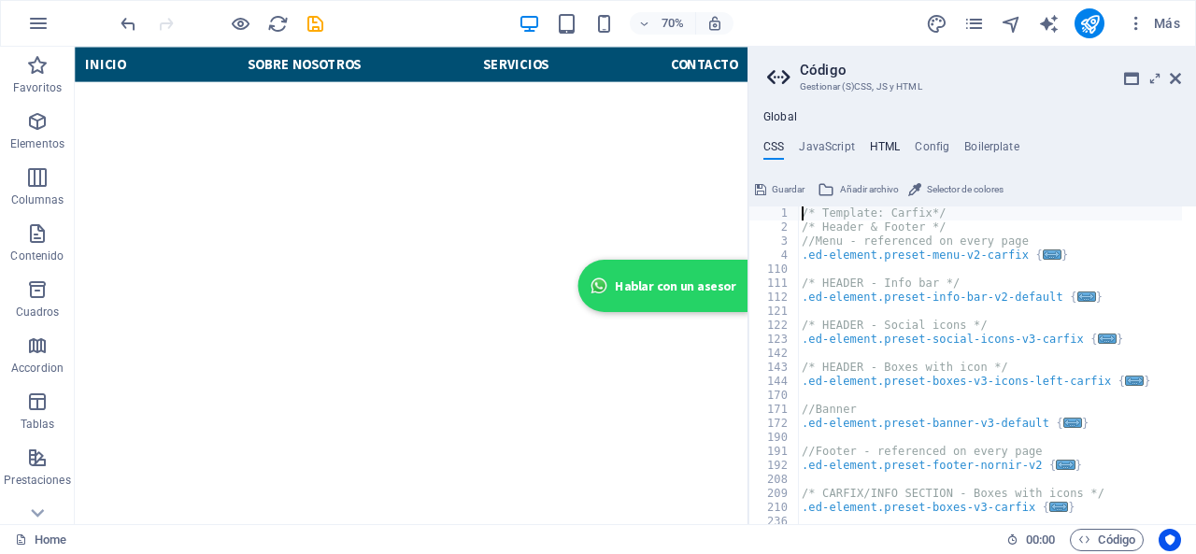
click at [878, 143] on h4 "HTML" at bounding box center [885, 150] width 31 height 21
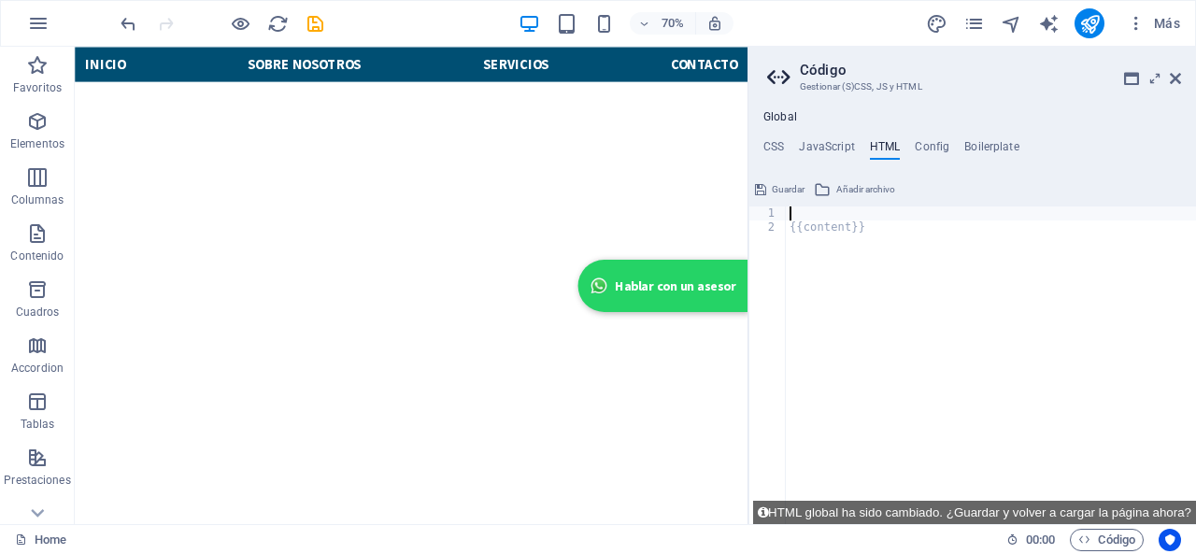
click at [873, 234] on div "{{content}}" at bounding box center [991, 379] width 410 height 346
type textarea "{{content}}"
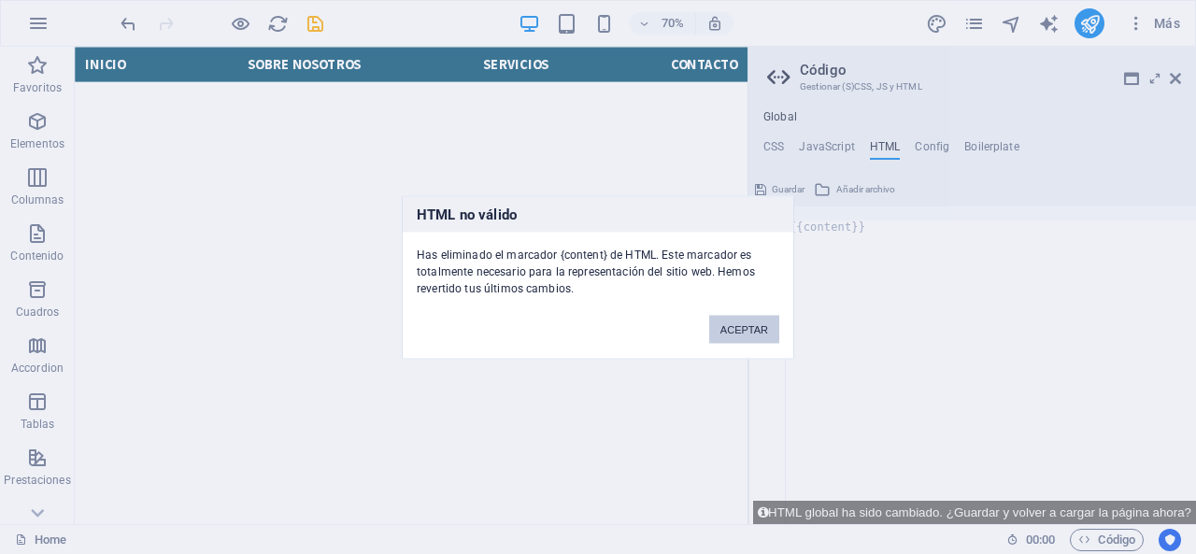
click at [723, 322] on button "ACEPTAR" at bounding box center [744, 329] width 70 height 28
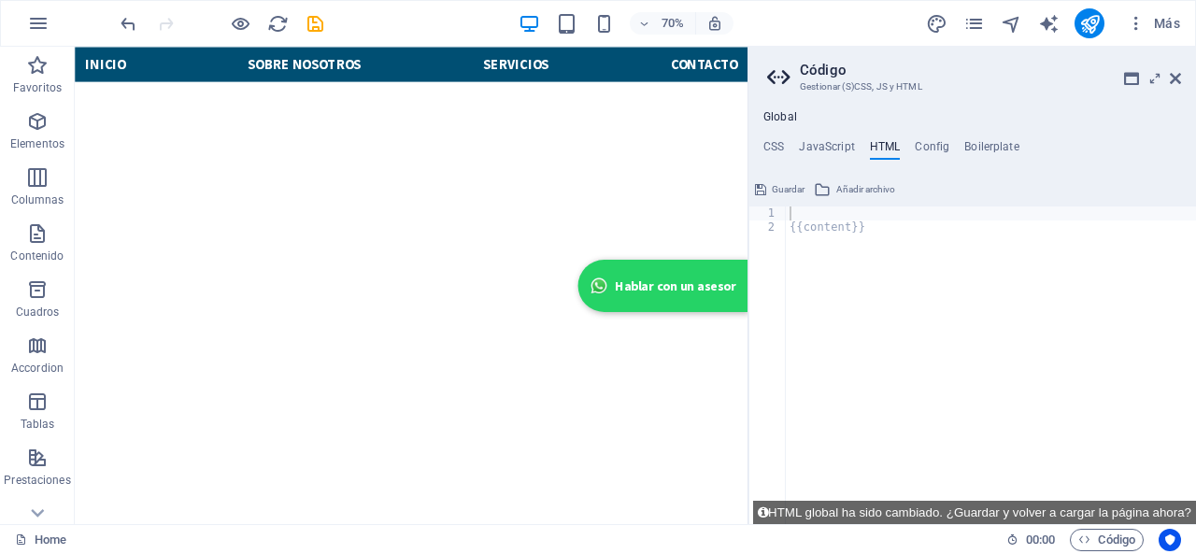
type textarea "{{content}}"
click at [833, 230] on div "{{content}}" at bounding box center [991, 379] width 410 height 346
click at [786, 191] on span "Guardar" at bounding box center [788, 189] width 33 height 22
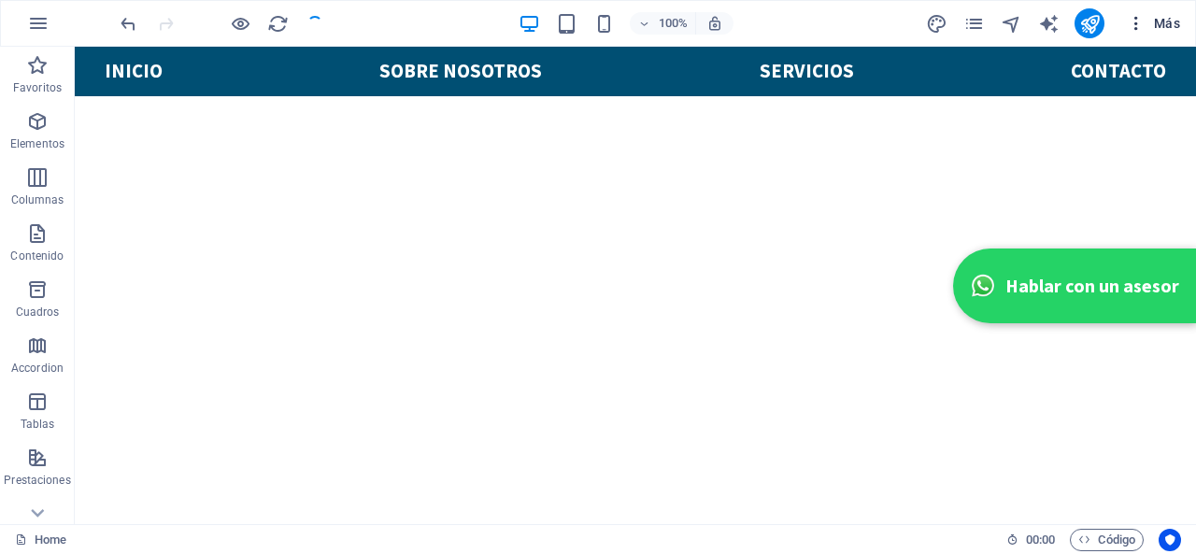
click at [1128, 37] on button "Más" at bounding box center [1153, 23] width 68 height 30
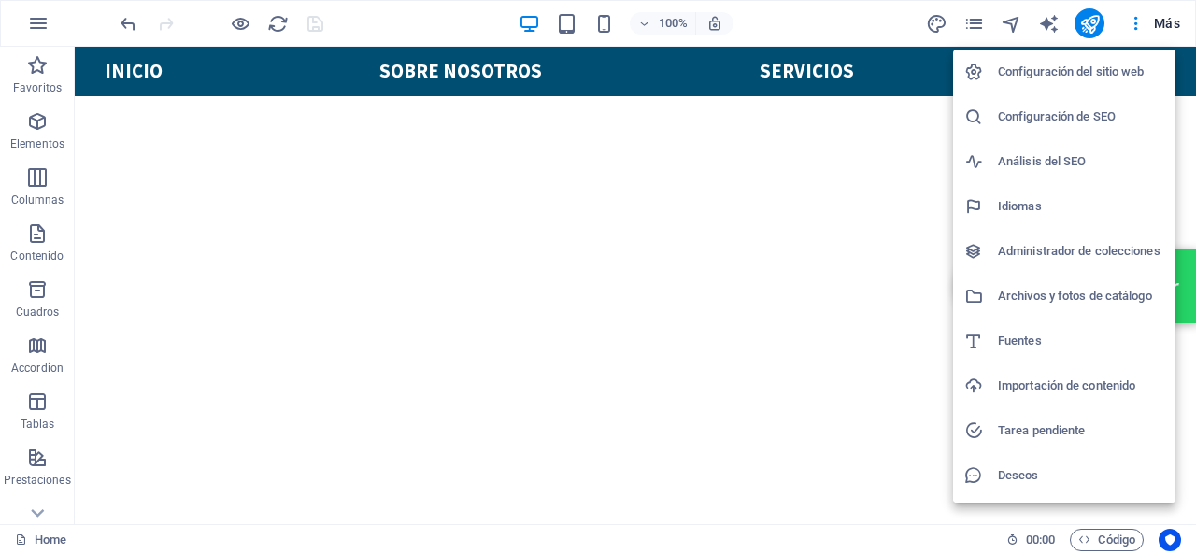
click at [577, 167] on div at bounding box center [598, 277] width 1196 height 554
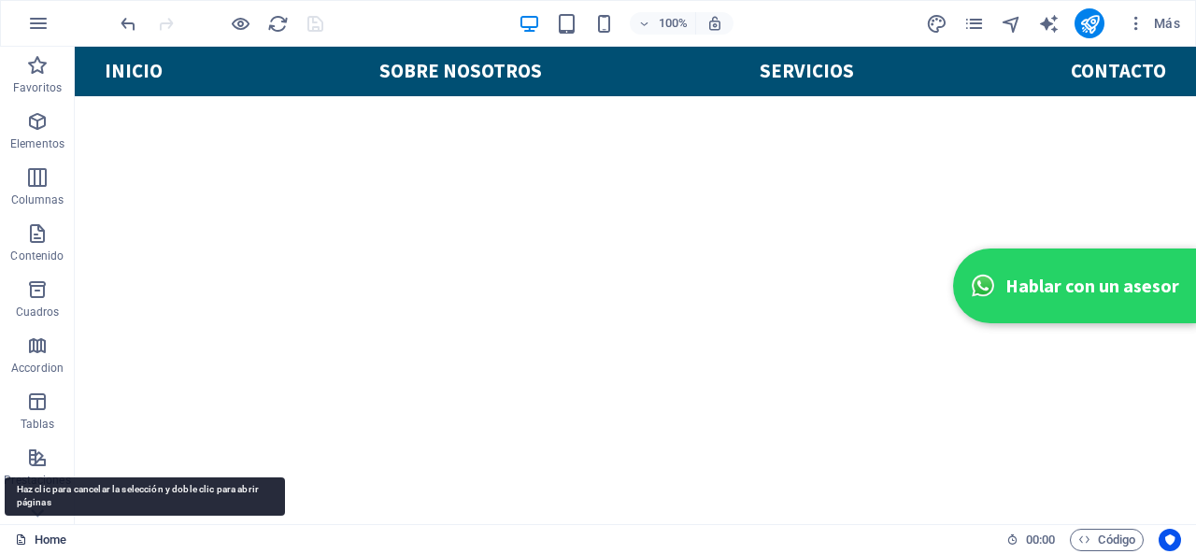
click at [61, 536] on link "Home" at bounding box center [40, 540] width 51 height 22
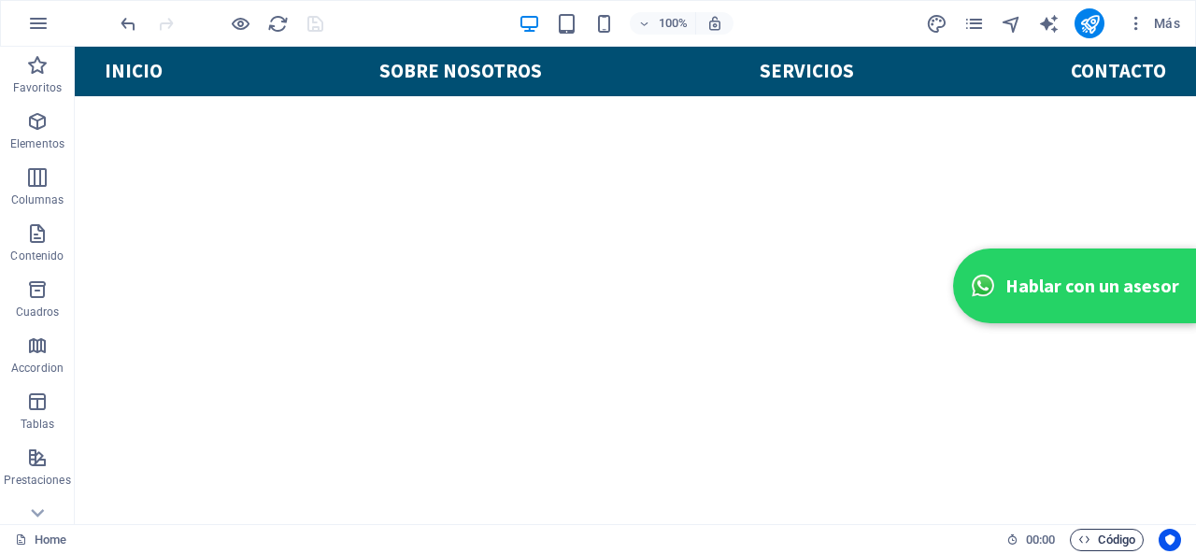
click at [1097, 531] on span "Código" at bounding box center [1106, 540] width 57 height 22
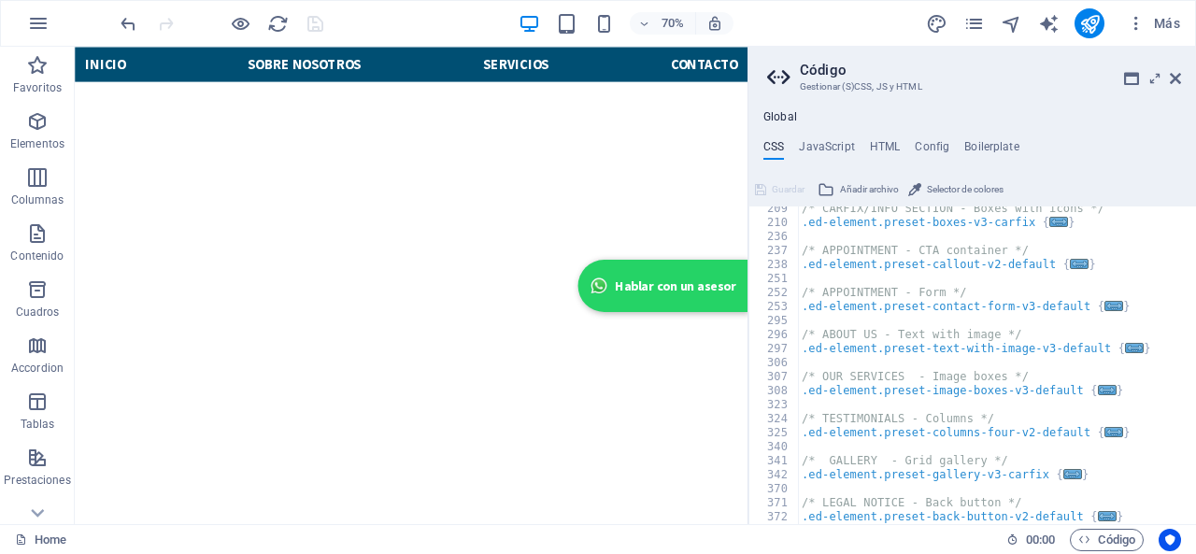
scroll to position [285, 0]
click at [1168, 76] on h2 "Código" at bounding box center [990, 70] width 381 height 17
click at [1177, 70] on h2 "Código" at bounding box center [990, 70] width 381 height 17
click at [1174, 78] on icon at bounding box center [1174, 78] width 11 height 15
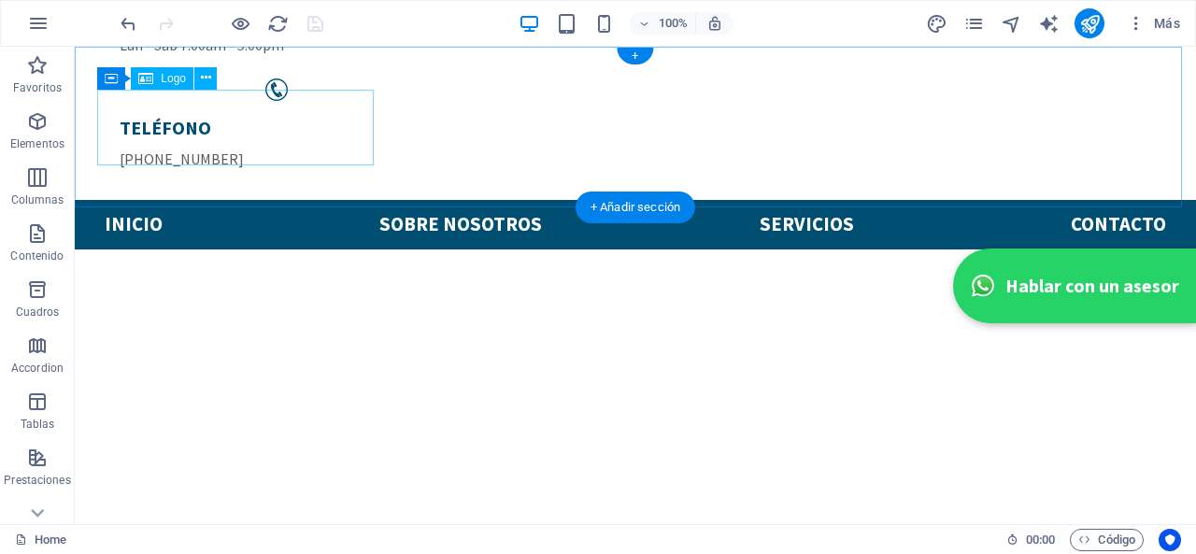
scroll to position [0, 0]
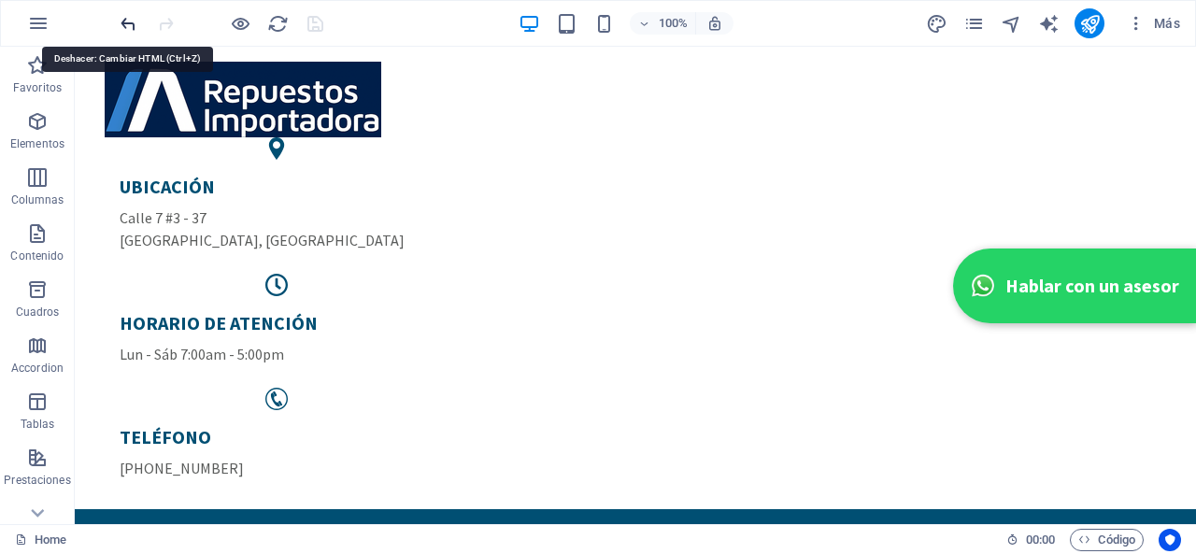
click at [129, 23] on icon "undo" at bounding box center [128, 23] width 21 height 21
click at [44, 138] on p "Elementos" at bounding box center [37, 143] width 54 height 15
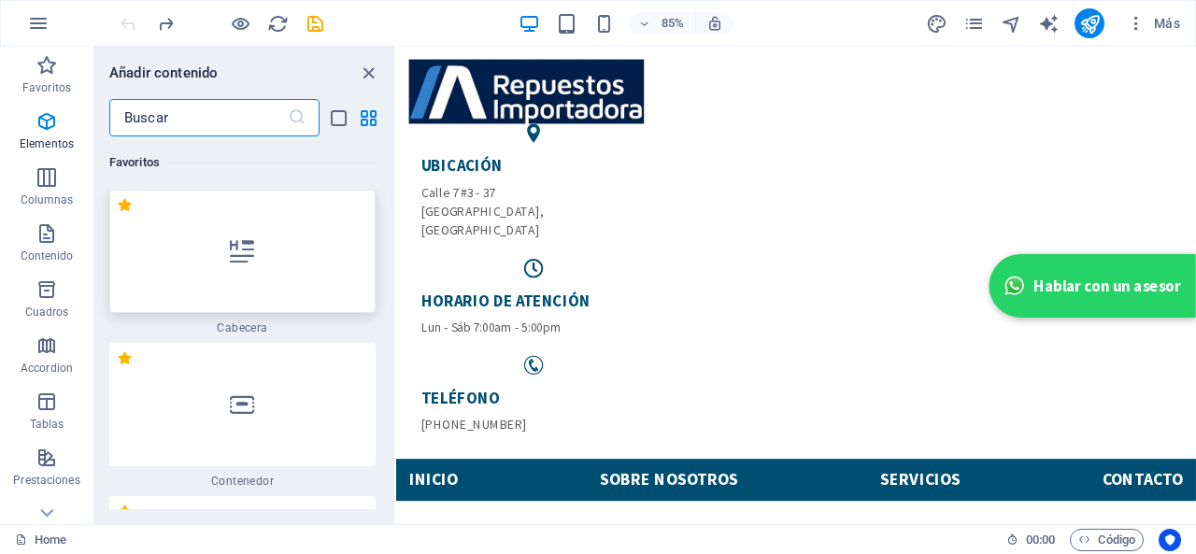
scroll to position [505, 0]
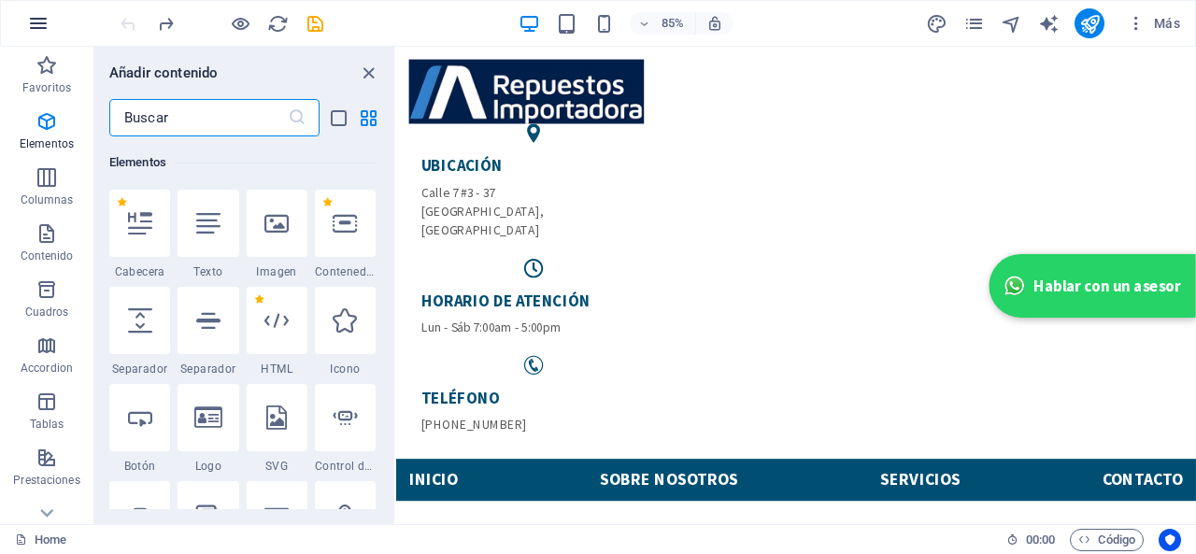
click at [37, 24] on icon "button" at bounding box center [38, 23] width 22 height 22
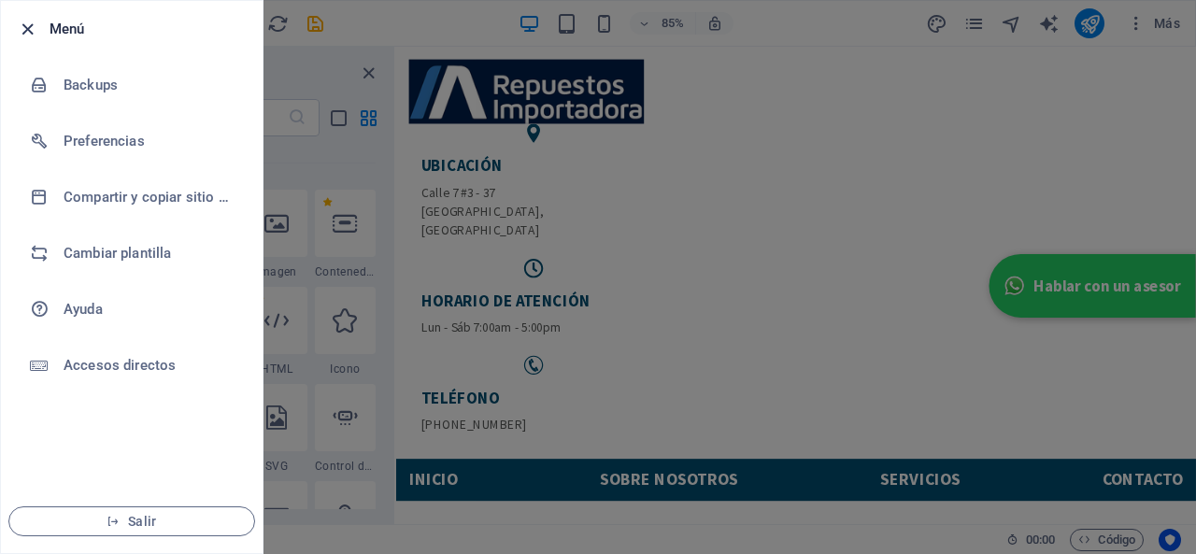
click at [26, 21] on icon "button" at bounding box center [27, 29] width 21 height 21
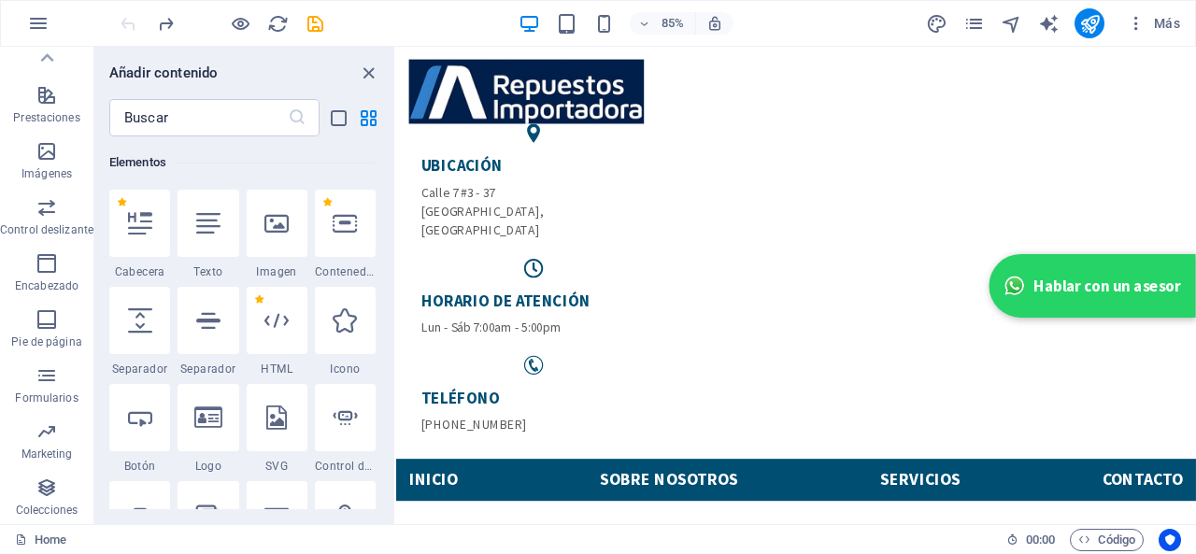
scroll to position [0, 0]
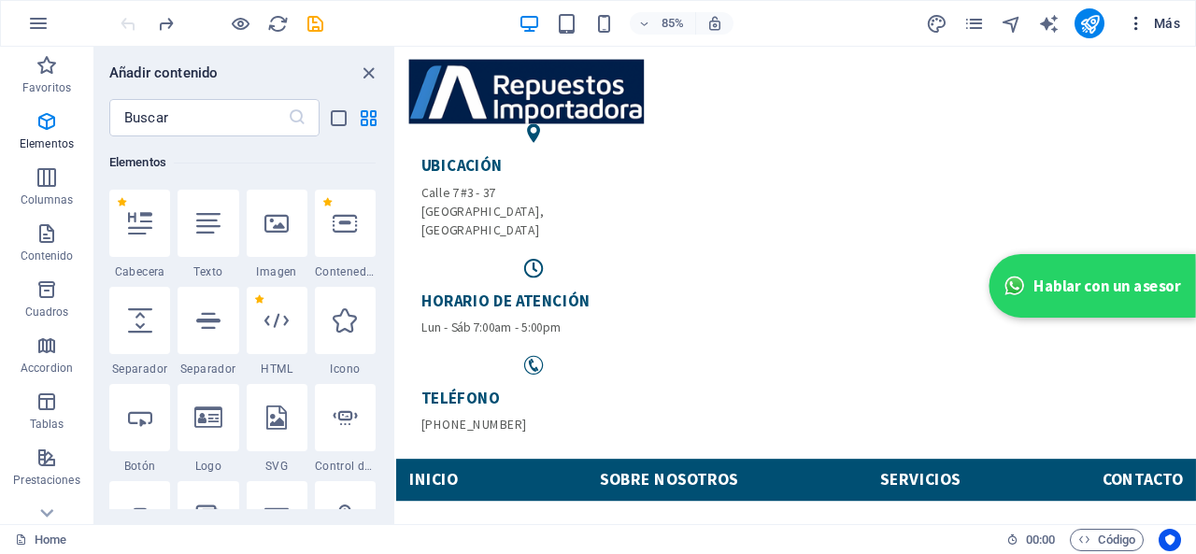
click at [1140, 23] on icon "button" at bounding box center [1135, 23] width 19 height 19
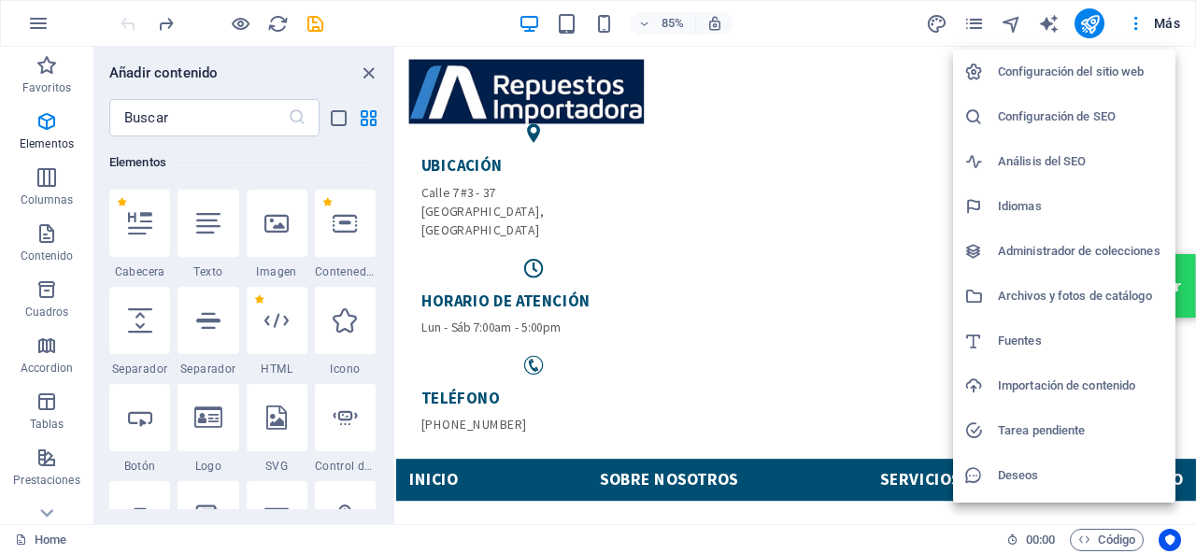
click at [1104, 532] on div at bounding box center [598, 277] width 1196 height 554
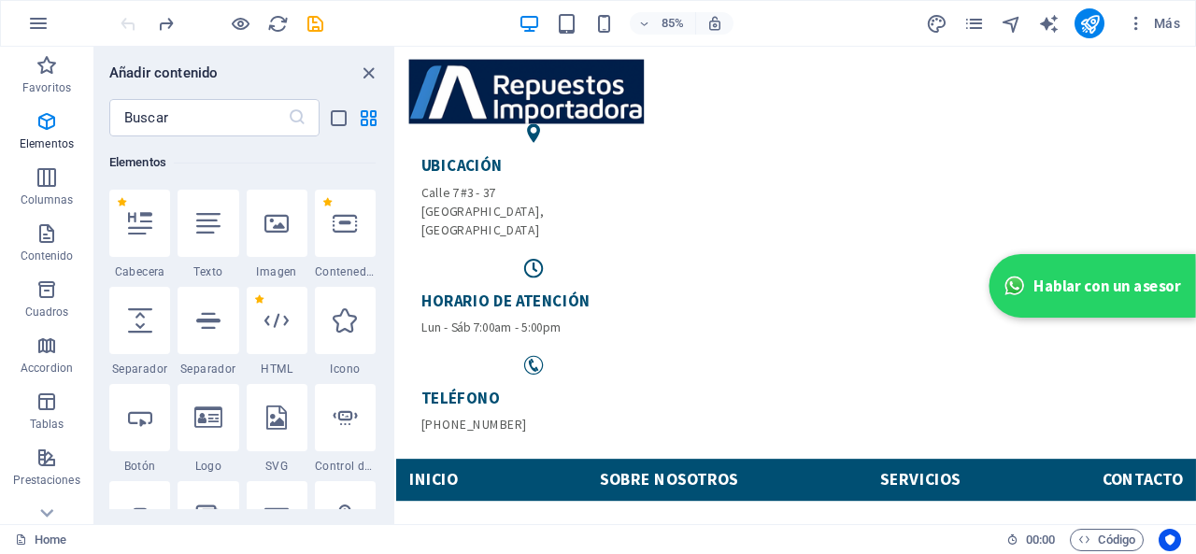
click at [1104, 532] on span "Código" at bounding box center [1106, 540] width 57 height 22
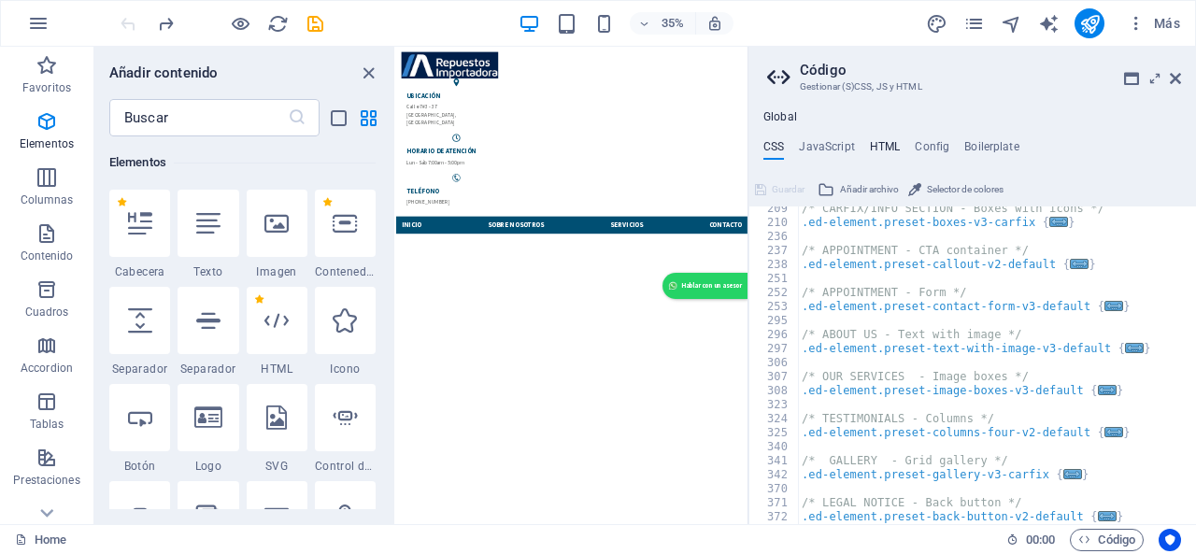
click at [872, 149] on h4 "HTML" at bounding box center [885, 150] width 31 height 21
type textarea "<a href="#main-content" class="wv-link-content button">Skip to main content</a>"
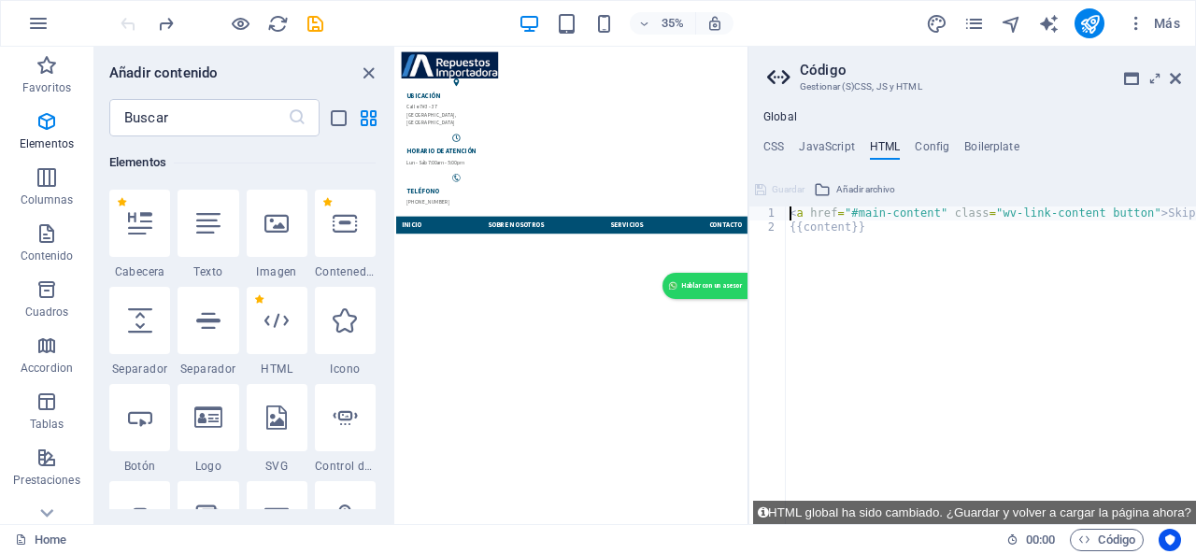
click at [942, 122] on ul "Global" at bounding box center [971, 117] width 447 height 15
click at [934, 135] on div "Global CSS JavaScript HTML Config Boilerplate /* Template: Carfix*/ 209 210 236…" at bounding box center [971, 317] width 447 height 414
click at [930, 154] on h4 "Config" at bounding box center [931, 150] width 35 height 21
type textarea "$color-background: #ffffff;$color-primary: #004f73;"
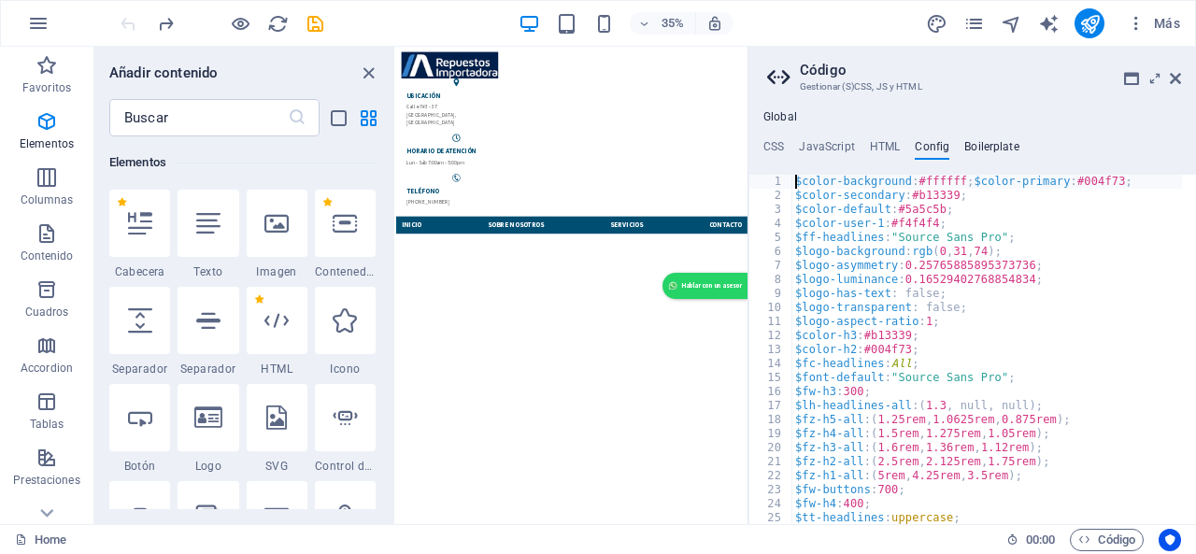
click at [971, 154] on h4 "Boilerplate" at bounding box center [991, 150] width 55 height 21
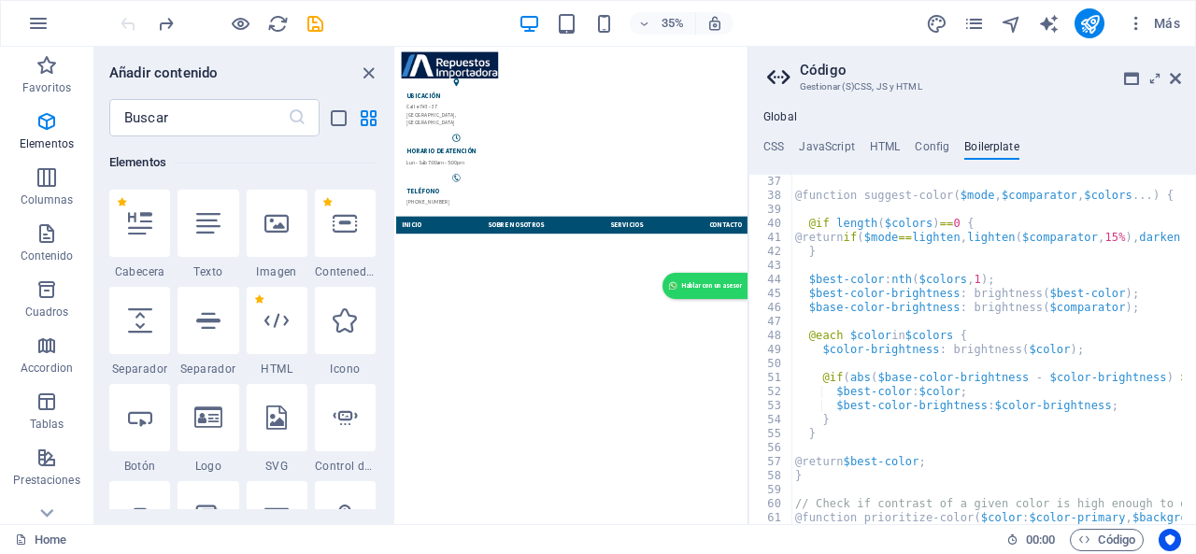
scroll to position [264, 0]
click at [816, 140] on h4 "JavaScript" at bounding box center [826, 150] width 55 height 21
type textarea "/* JS for preset "Menu V2" */"
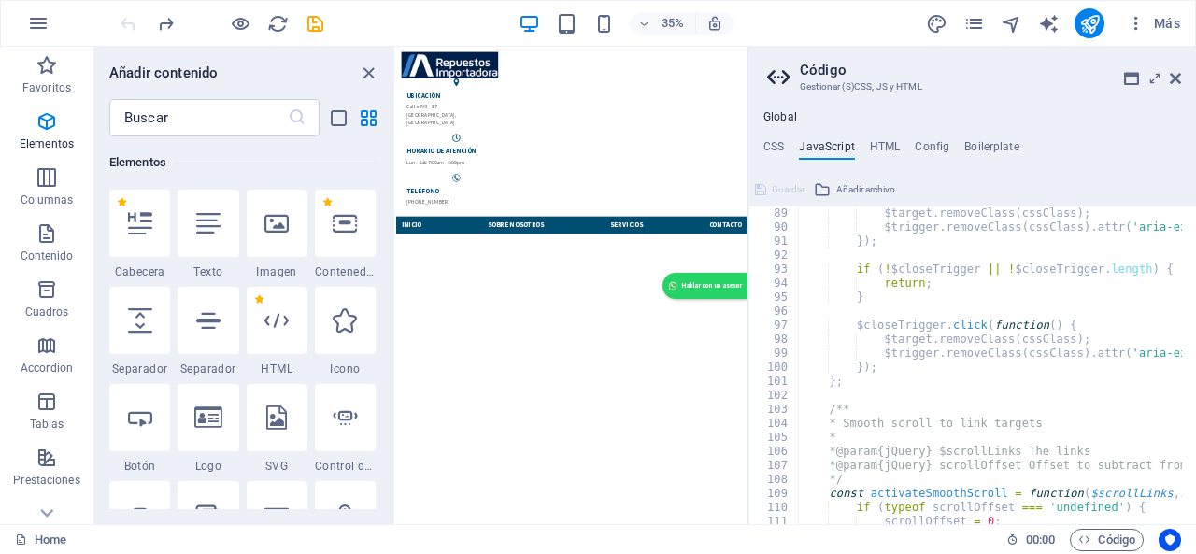
scroll to position [1233, 0]
click at [895, 155] on h4 "HTML" at bounding box center [885, 150] width 31 height 21
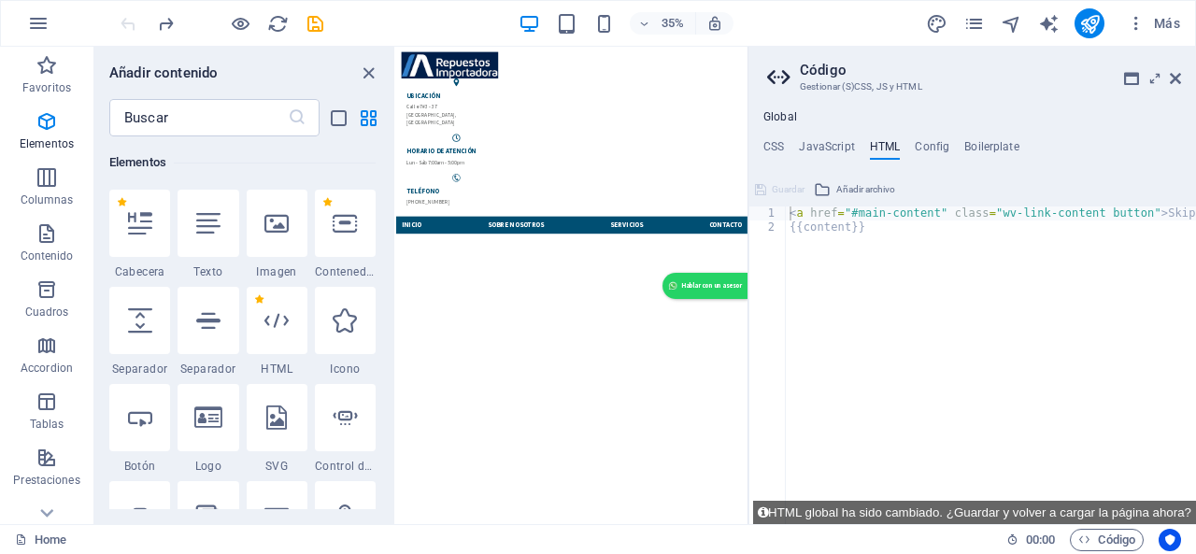
click at [786, 149] on ul "CSS JavaScript HTML Config Boilerplate" at bounding box center [971, 150] width 447 height 21
click at [779, 144] on h4 "CSS" at bounding box center [773, 150] width 21 height 21
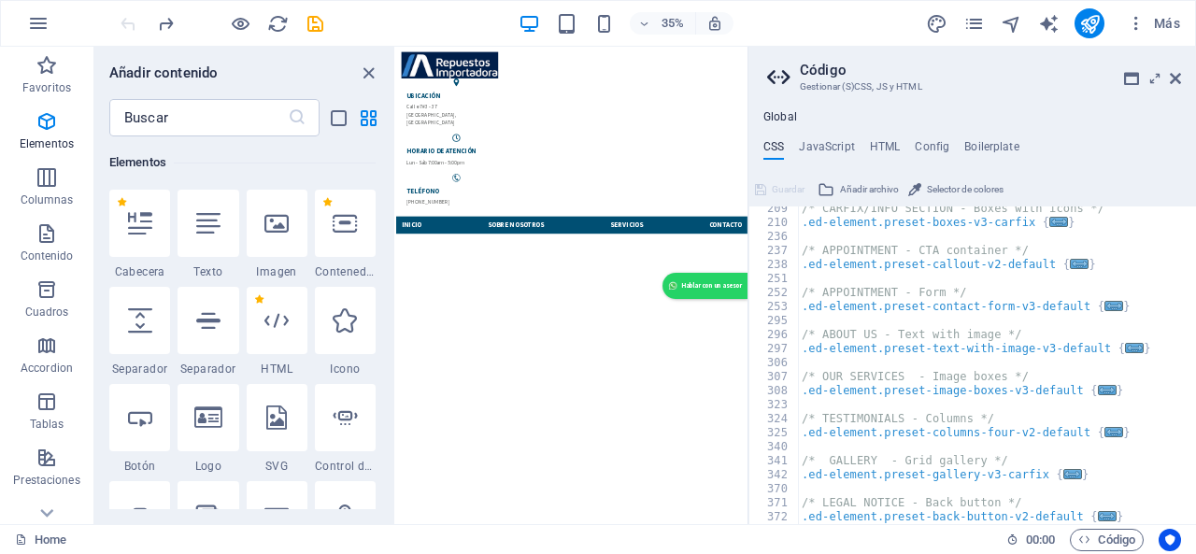
click at [771, 79] on icon at bounding box center [781, 77] width 28 height 26
click at [775, 72] on icon at bounding box center [781, 77] width 28 height 26
drag, startPoint x: 1176, startPoint y: 80, endPoint x: 890, endPoint y: 95, distance: 286.2
click at [1176, 80] on icon at bounding box center [1174, 78] width 11 height 15
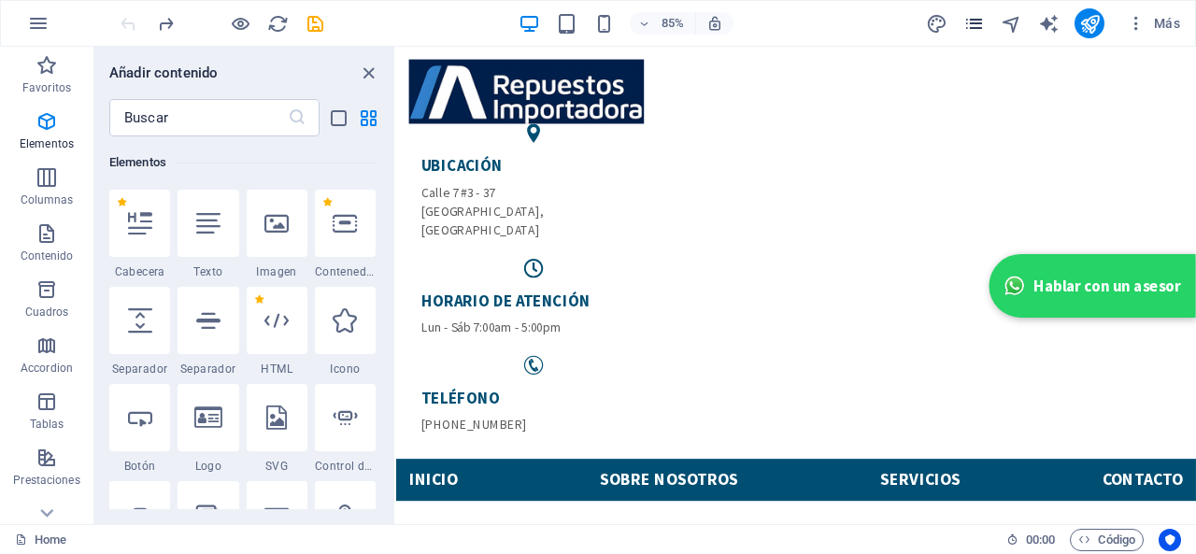
click at [973, 18] on icon "pages" at bounding box center [973, 23] width 21 height 21
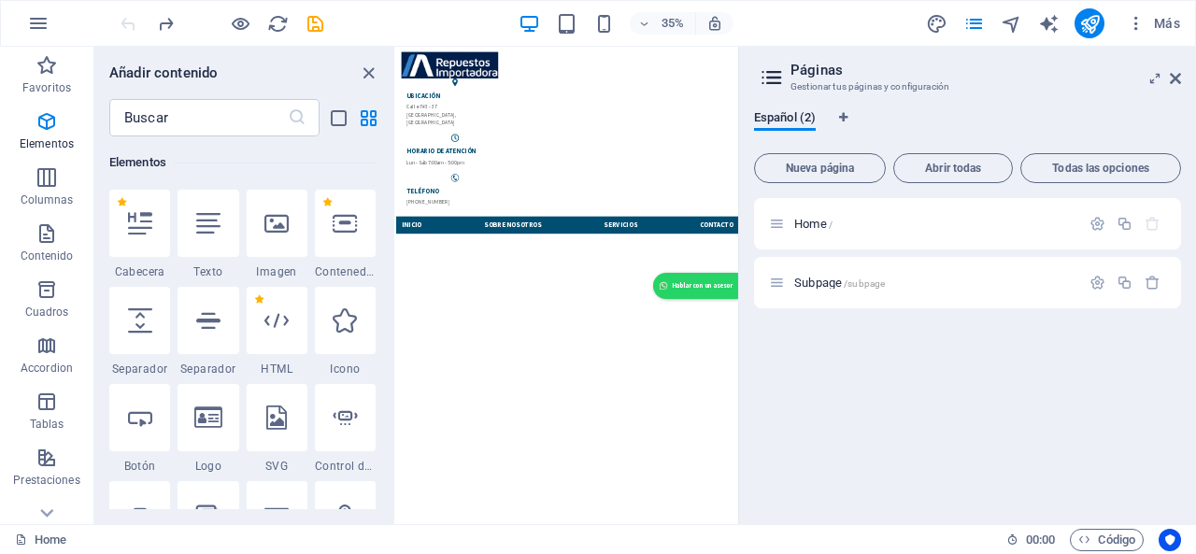
click at [1195, 70] on aside "Páginas Gestionar tus páginas y configuración Español (2) Nueva página Abrir to…" at bounding box center [967, 285] width 458 height 477
click at [1182, 72] on aside "Páginas Gestionar tus páginas y configuración Español (2) Nueva página Abrir to…" at bounding box center [967, 285] width 458 height 477
drag, startPoint x: 1179, startPoint y: 74, endPoint x: 912, endPoint y: 32, distance: 270.4
click at [1179, 74] on icon at bounding box center [1174, 78] width 11 height 15
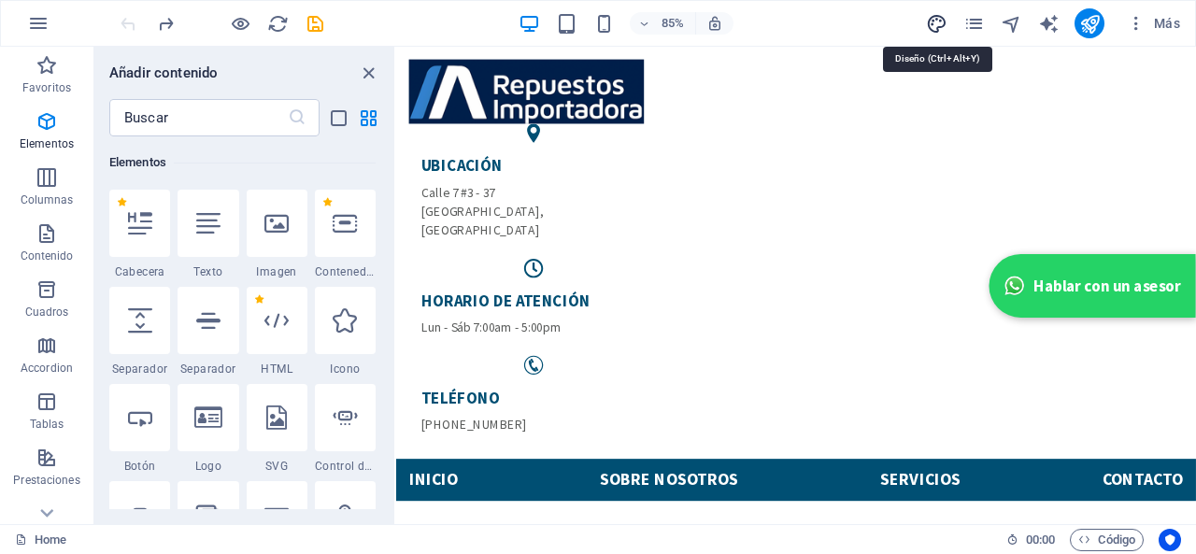
click at [943, 20] on icon "design" at bounding box center [936, 23] width 21 height 21
select select "px"
select select "400"
select select "px"
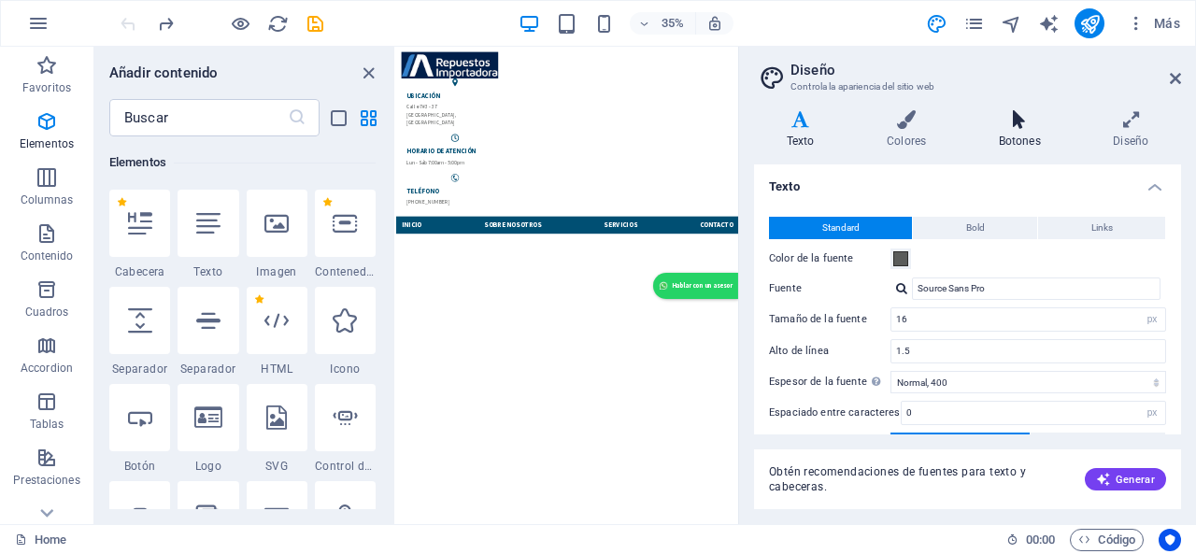
click at [1018, 124] on icon at bounding box center [1019, 119] width 107 height 19
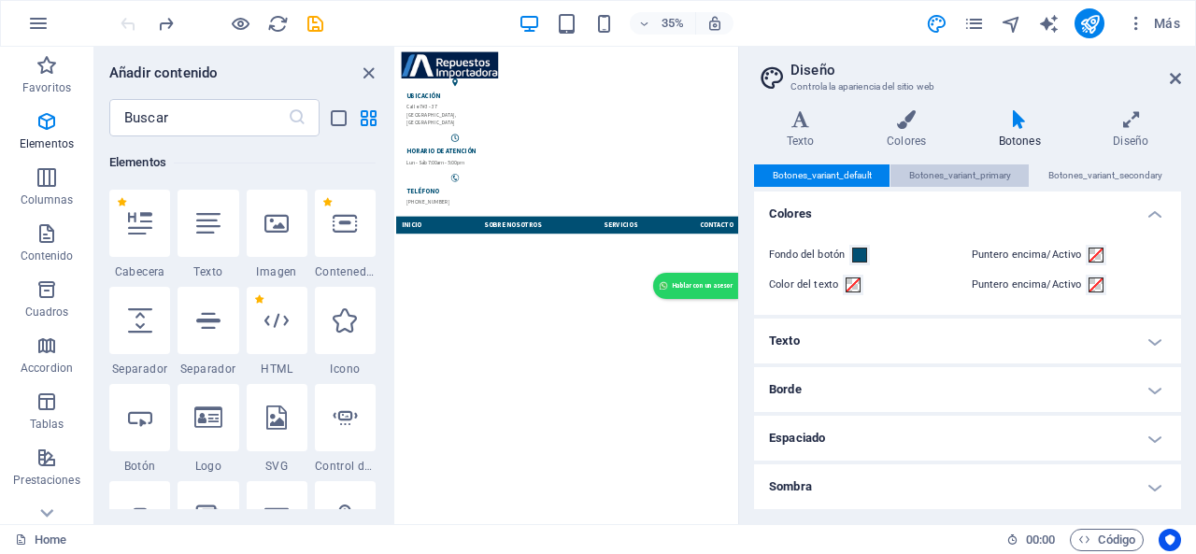
click at [948, 175] on span "Botones_variant_primary" at bounding box center [960, 175] width 102 height 22
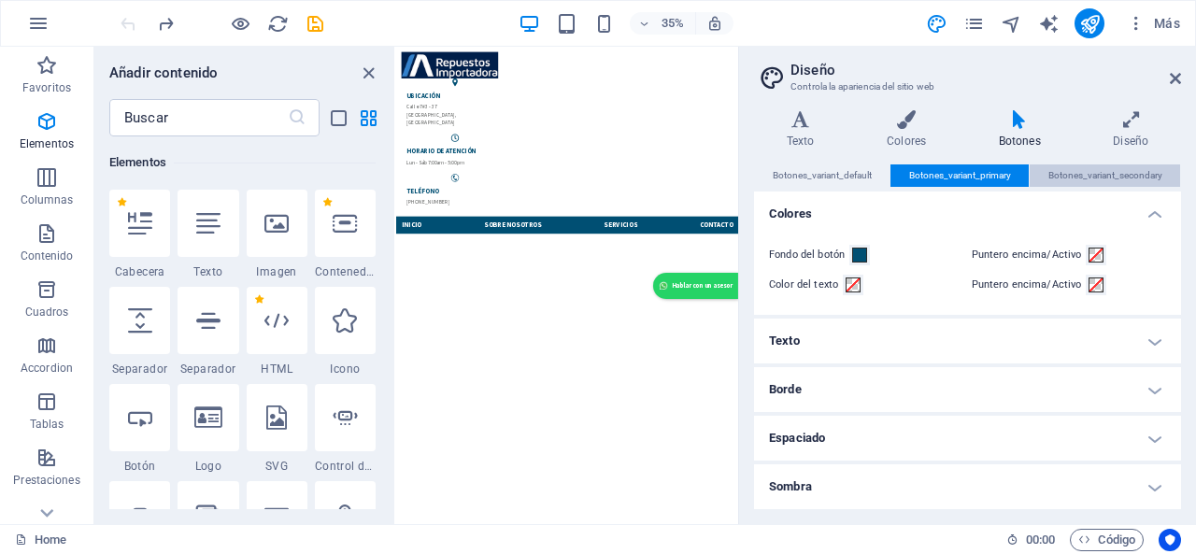
click at [1078, 171] on span "Botones_variant_secondary" at bounding box center [1105, 175] width 114 height 22
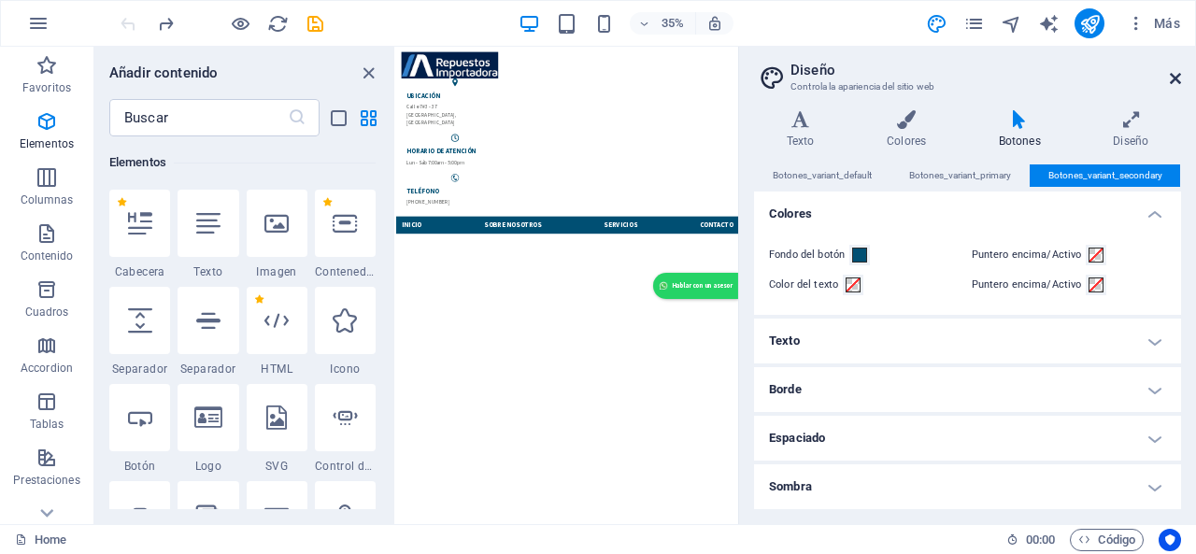
click at [1169, 79] on icon at bounding box center [1174, 78] width 11 height 15
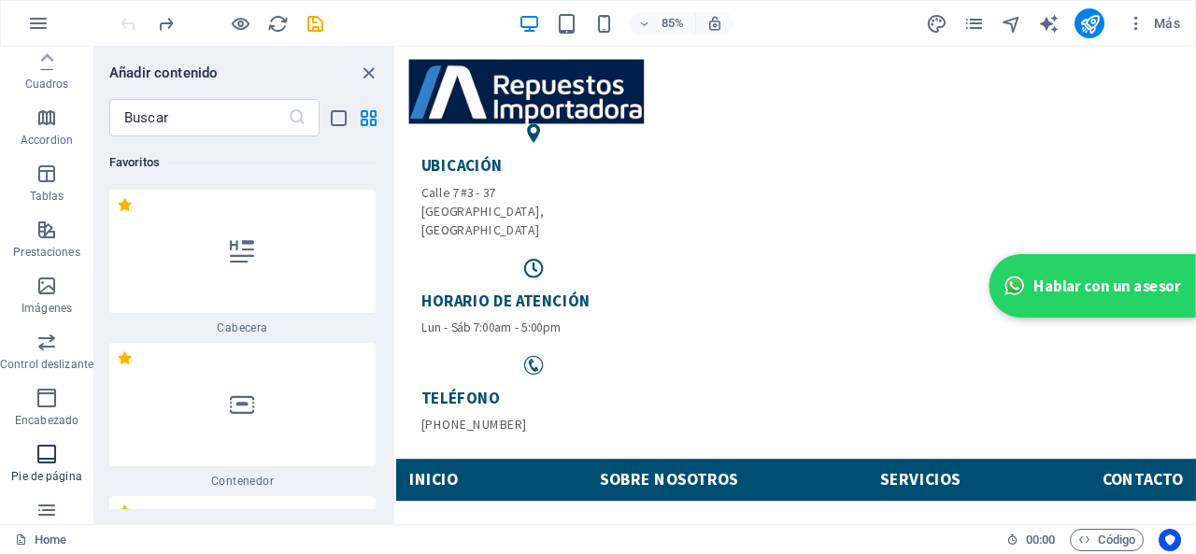
scroll to position [82, 0]
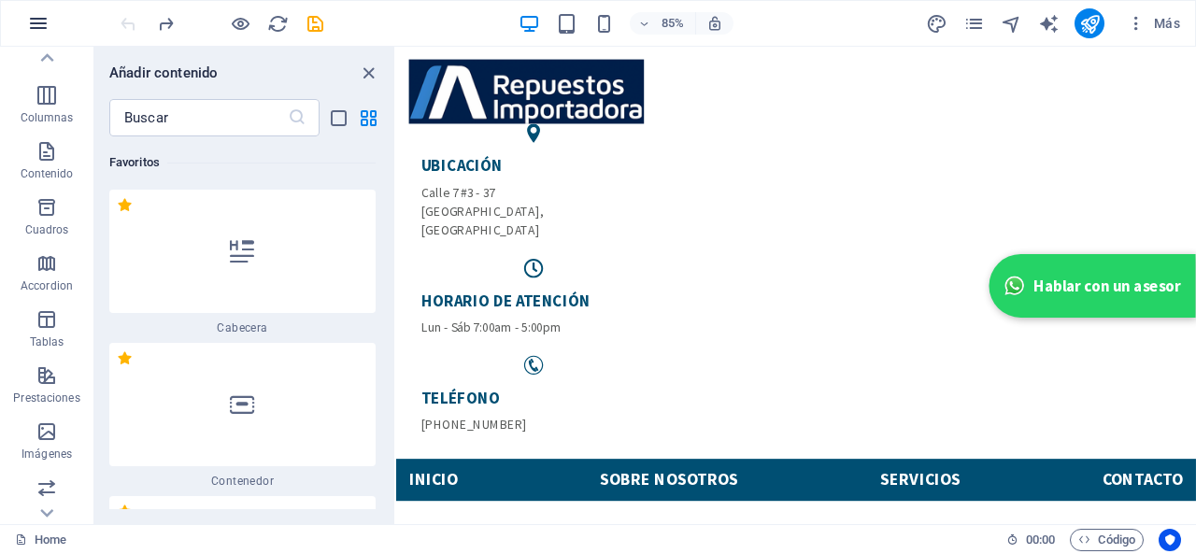
click at [35, 15] on icon "button" at bounding box center [38, 23] width 22 height 22
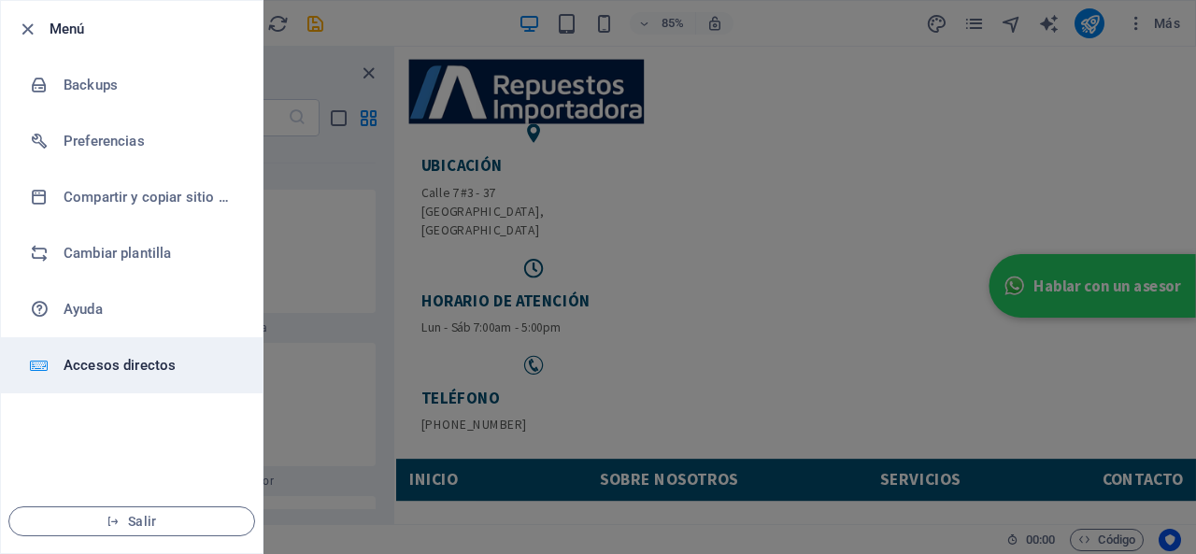
click at [90, 377] on li "Accesos directos" at bounding box center [132, 365] width 262 height 56
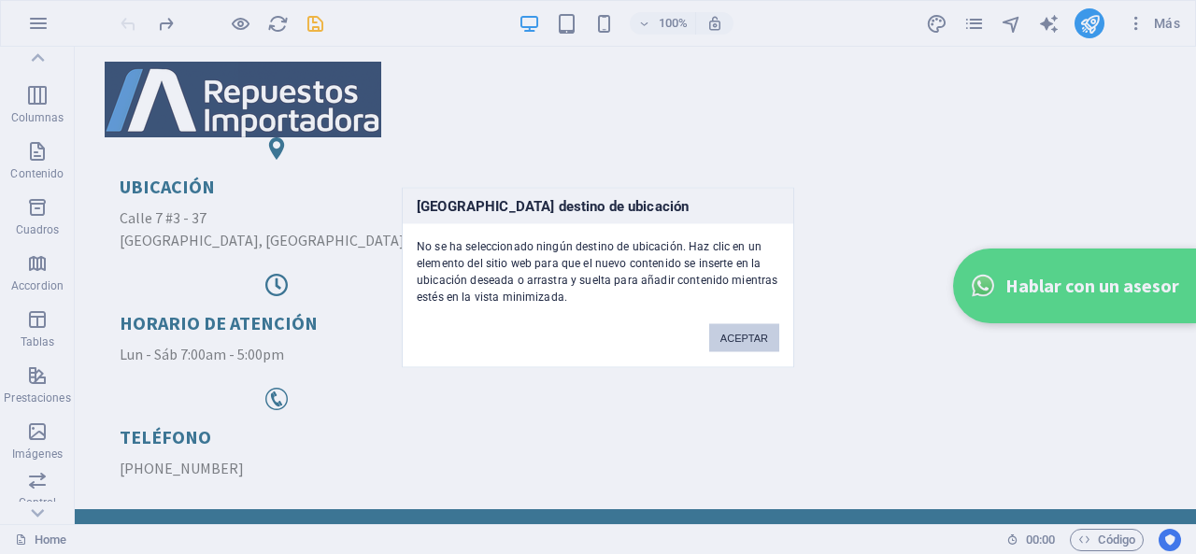
drag, startPoint x: 743, startPoint y: 333, endPoint x: 742, endPoint y: 296, distance: 37.4
click at [743, 333] on button "ACEPTAR" at bounding box center [744, 337] width 70 height 28
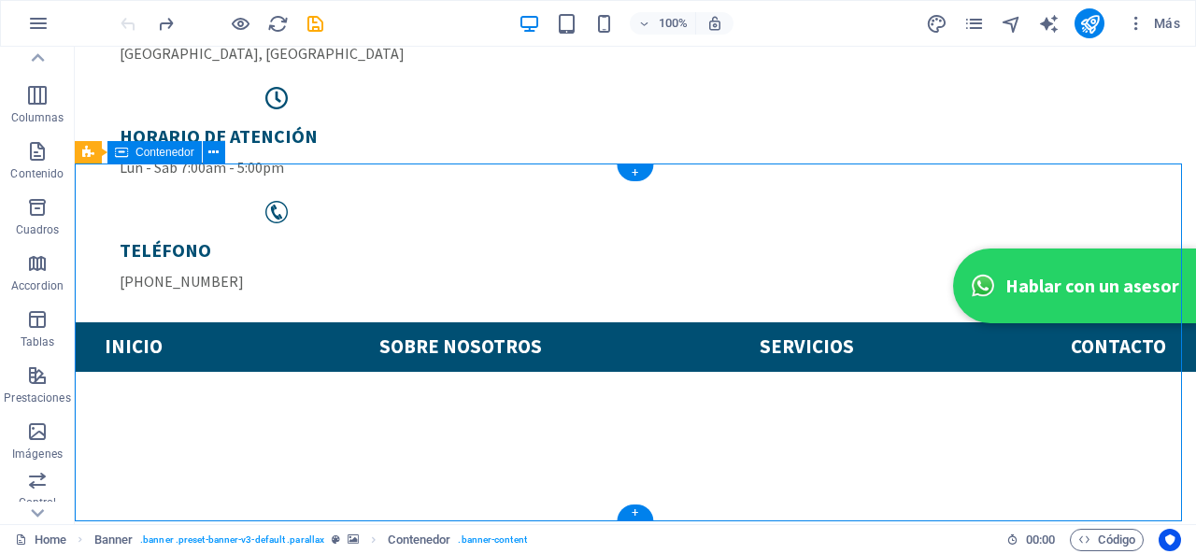
scroll to position [93, 0]
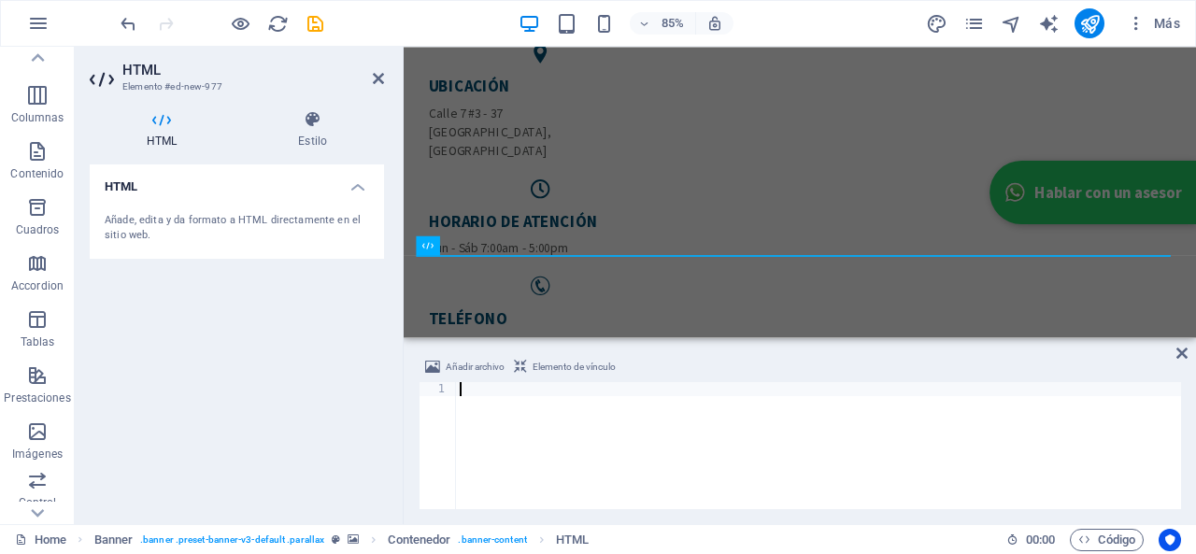
click at [564, 359] on span "Elemento de vínculo" at bounding box center [573, 367] width 83 height 22
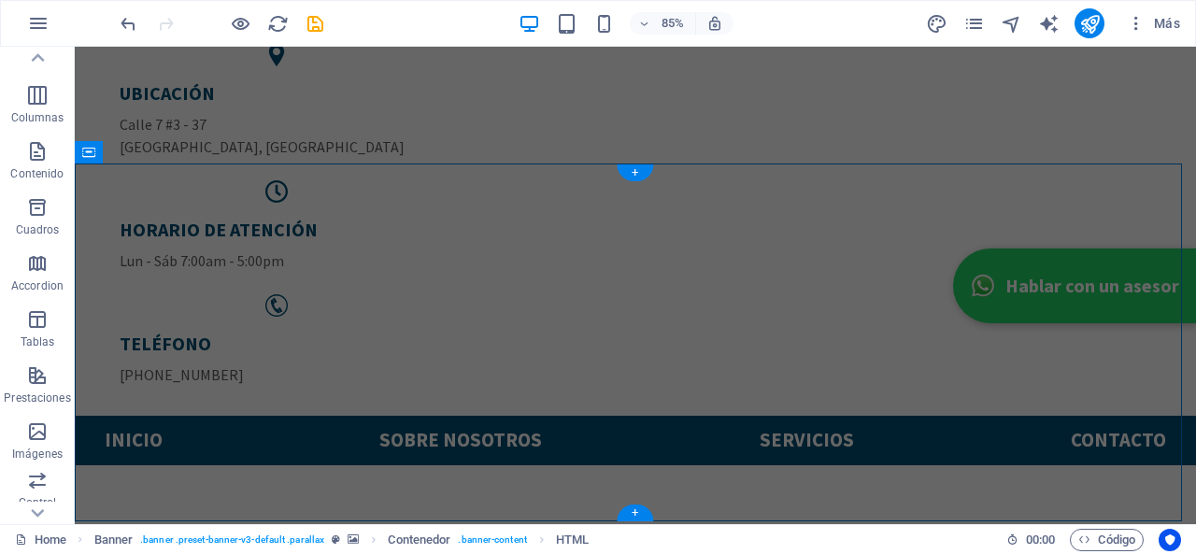
drag, startPoint x: 766, startPoint y: 181, endPoint x: 1168, endPoint y: 199, distance: 403.0
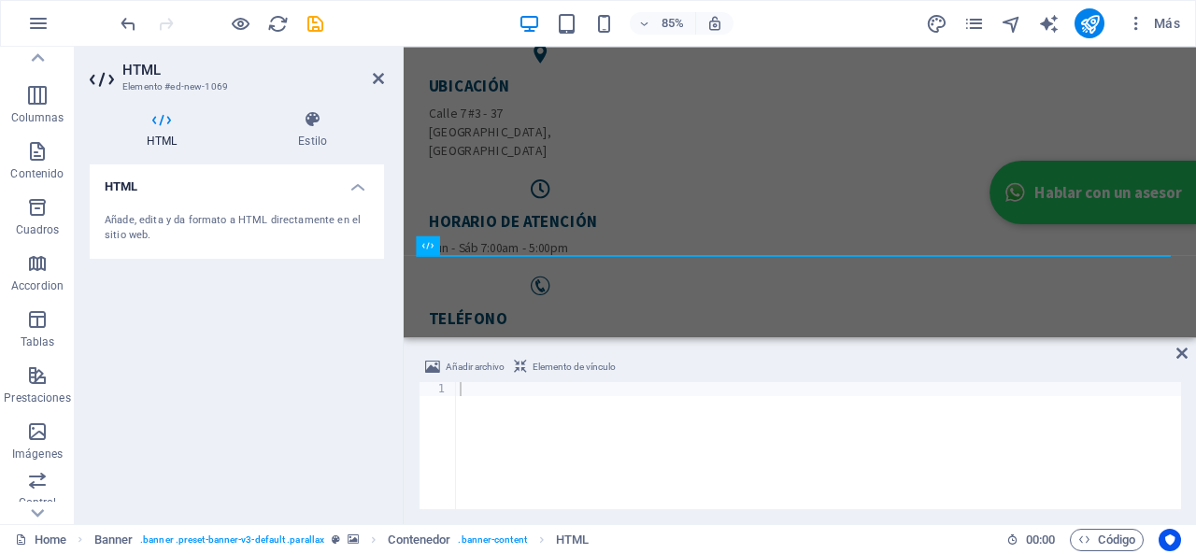
click at [239, 196] on h4 "HTML" at bounding box center [237, 181] width 294 height 34
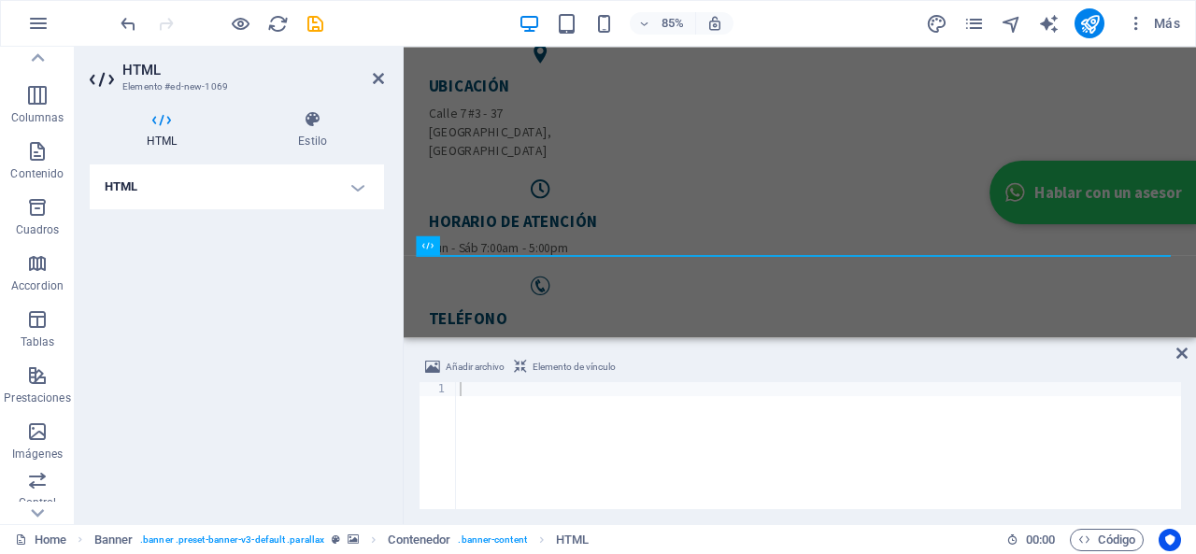
click at [239, 196] on h4 "HTML" at bounding box center [237, 186] width 294 height 45
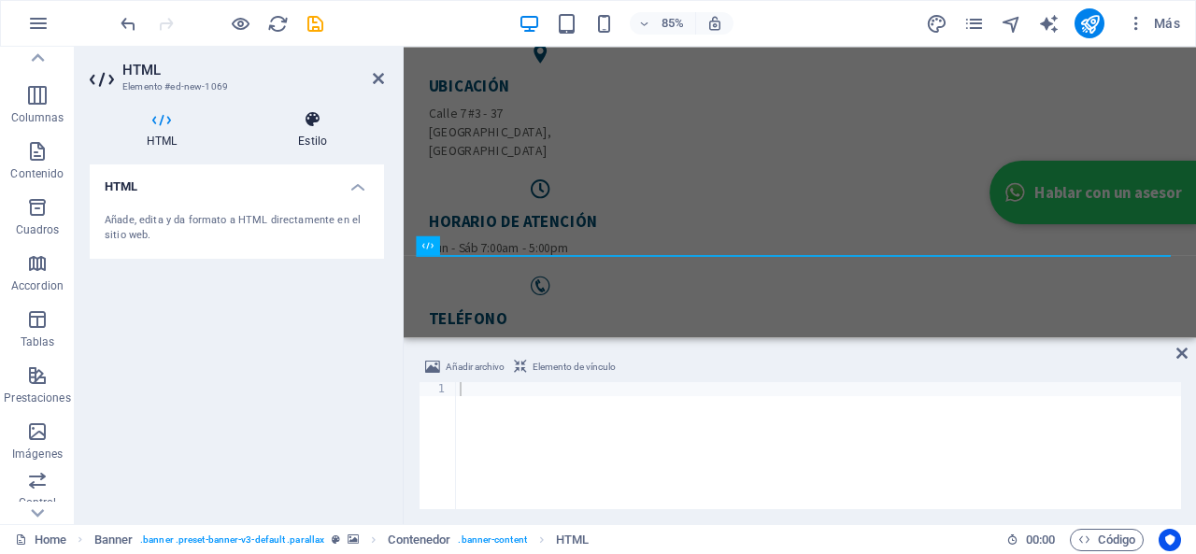
click at [320, 119] on icon at bounding box center [312, 119] width 143 height 19
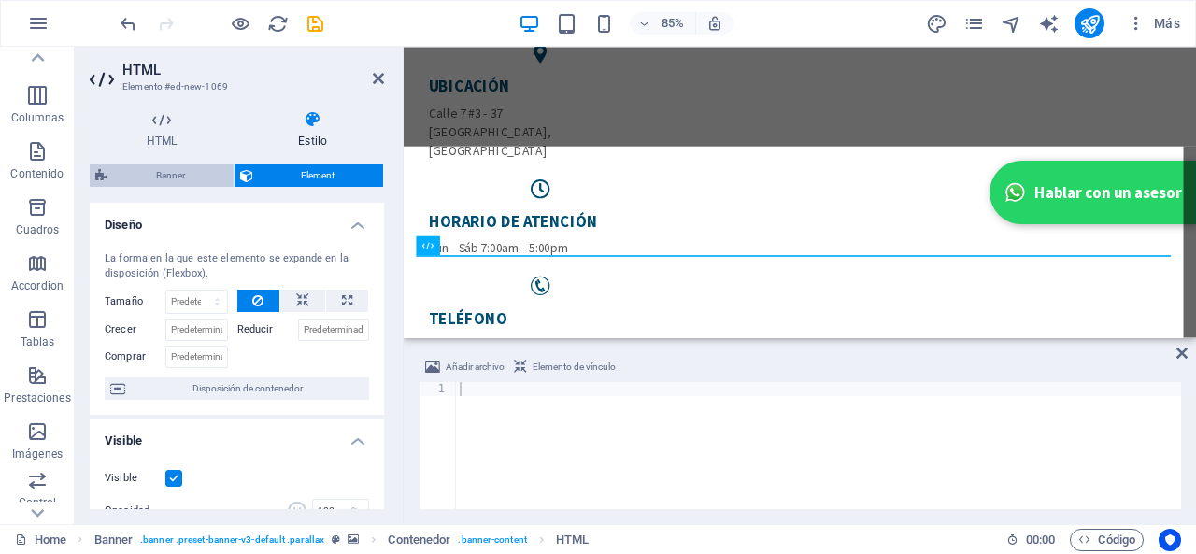
click at [180, 184] on span "Banner" at bounding box center [170, 175] width 115 height 22
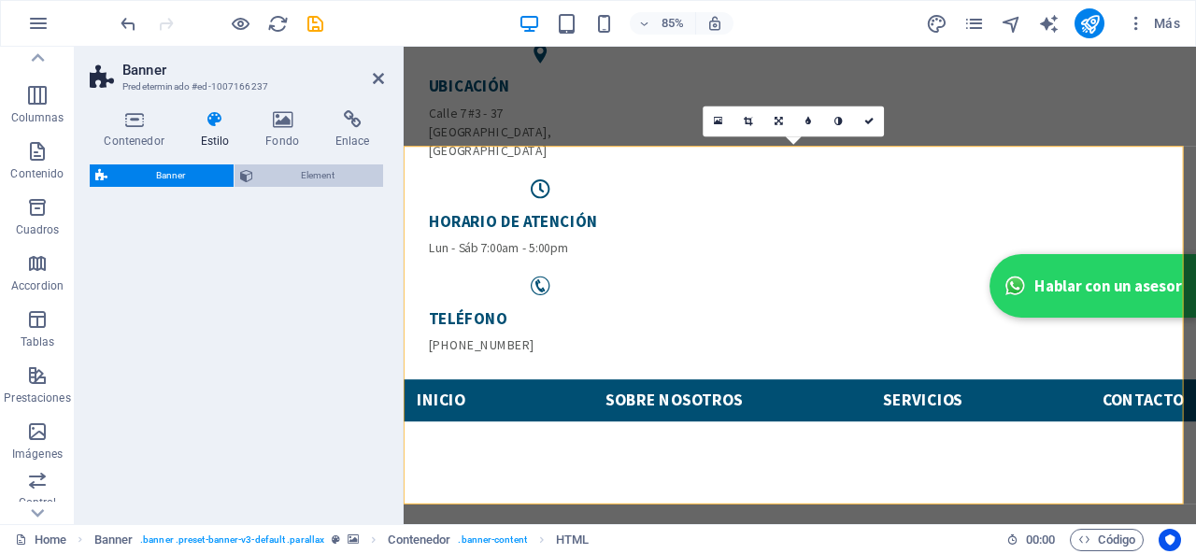
click at [267, 179] on span "Element" at bounding box center [319, 175] width 120 height 22
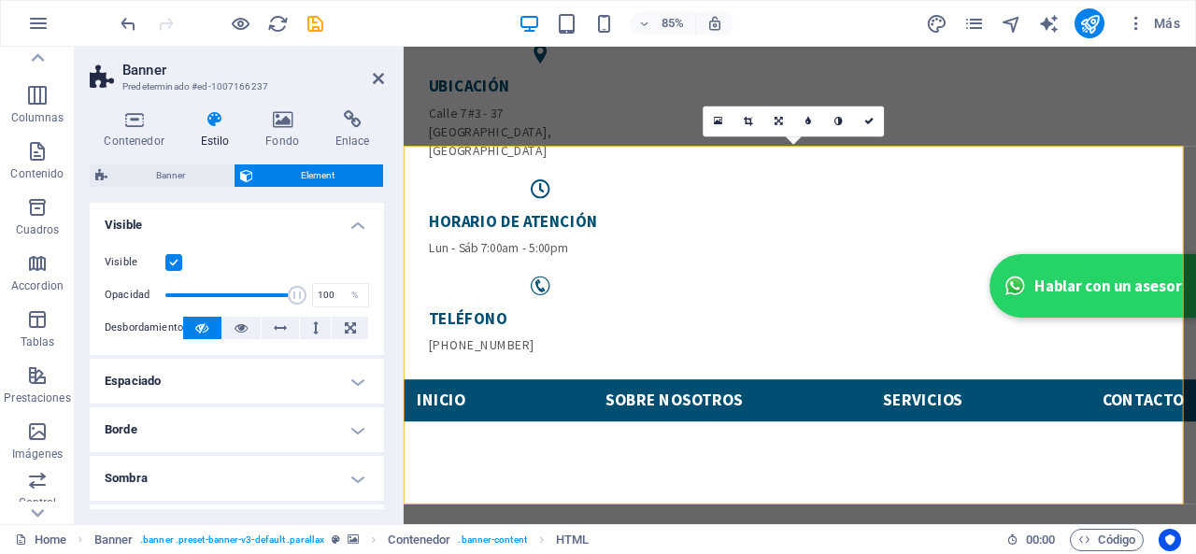
click at [274, 175] on span "Element" at bounding box center [319, 175] width 120 height 22
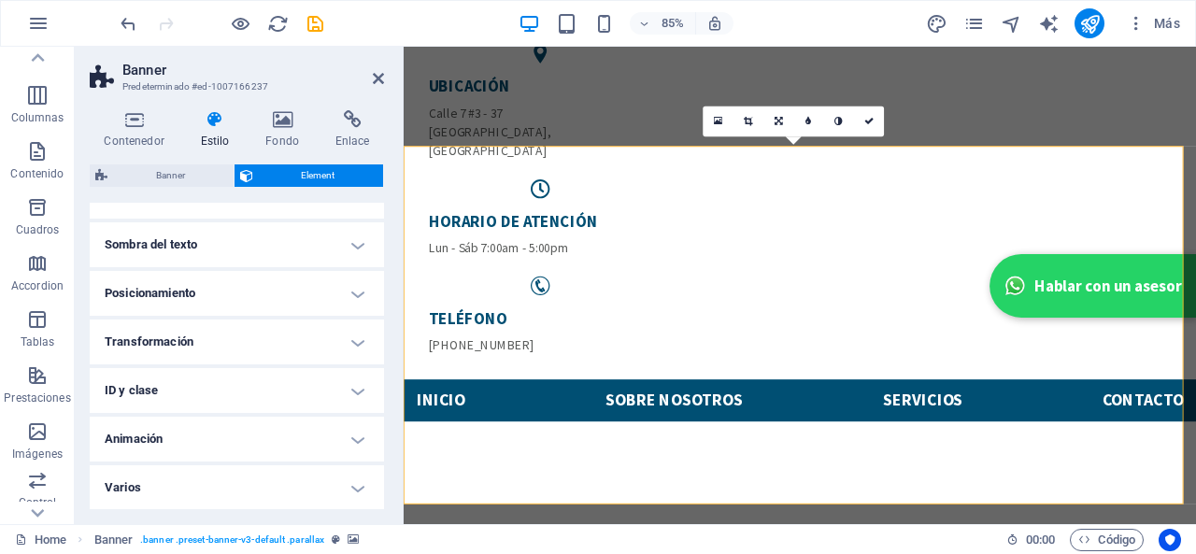
scroll to position [0, 0]
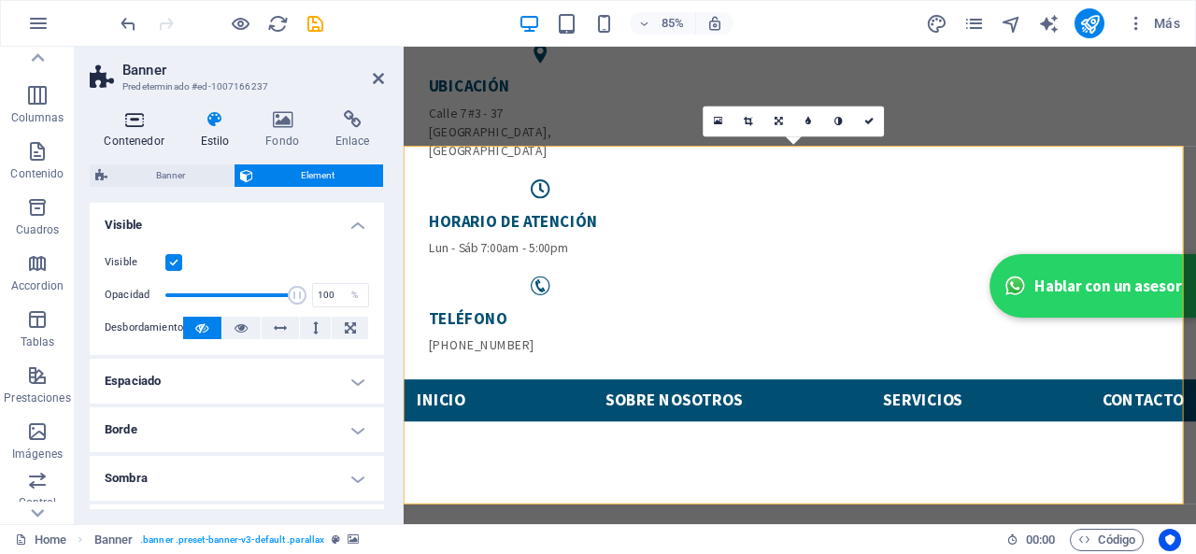
click at [127, 120] on icon at bounding box center [134, 119] width 89 height 19
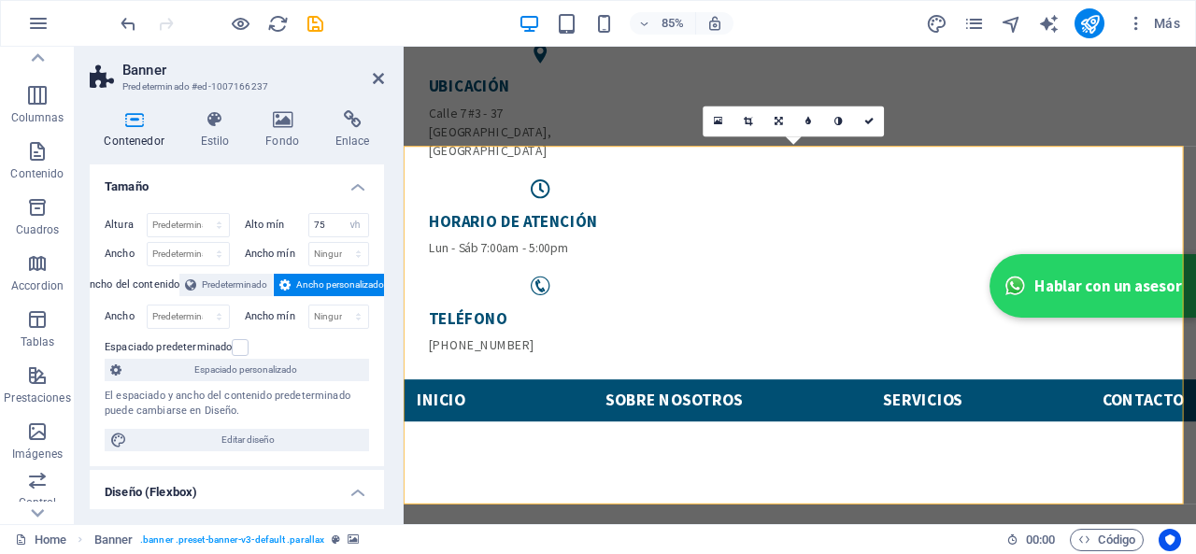
scroll to position [93, 0]
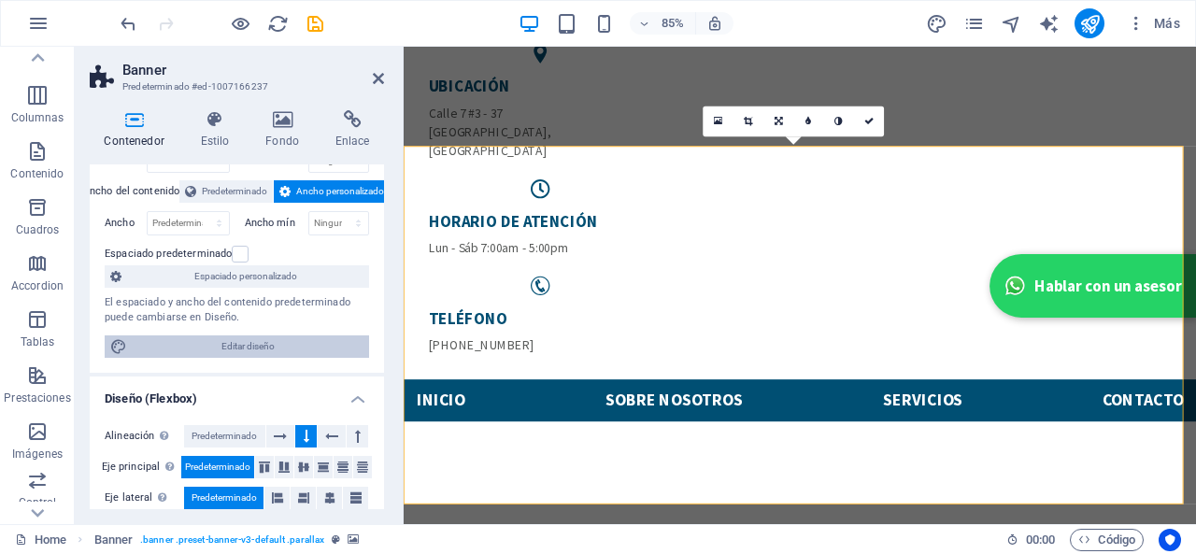
click at [248, 342] on span "Editar diseño" at bounding box center [248, 346] width 231 height 22
select select "rem"
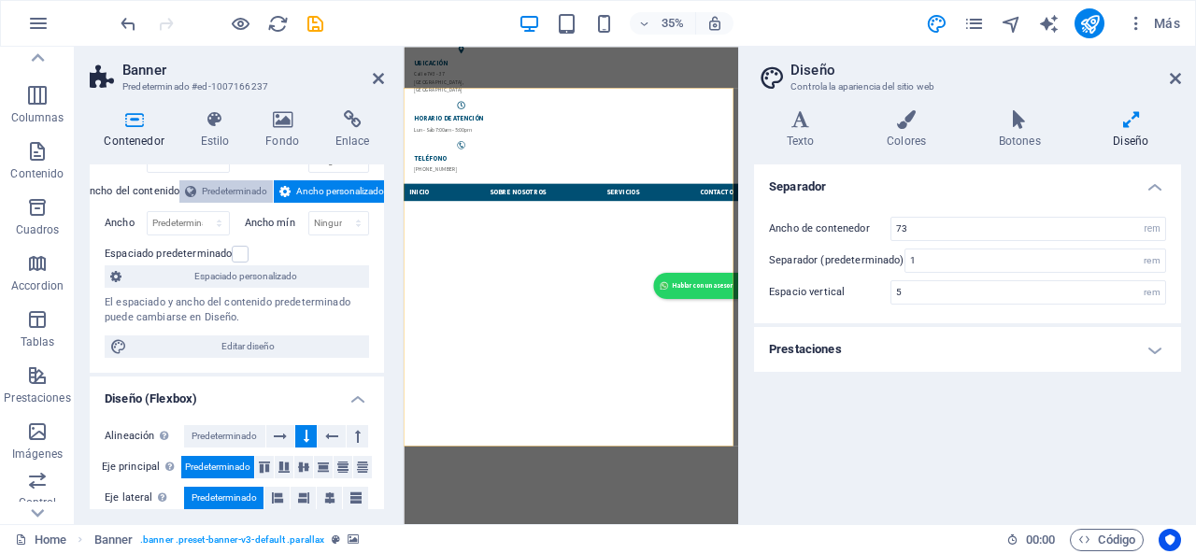
click at [1173, 79] on icon at bounding box center [1174, 78] width 11 height 15
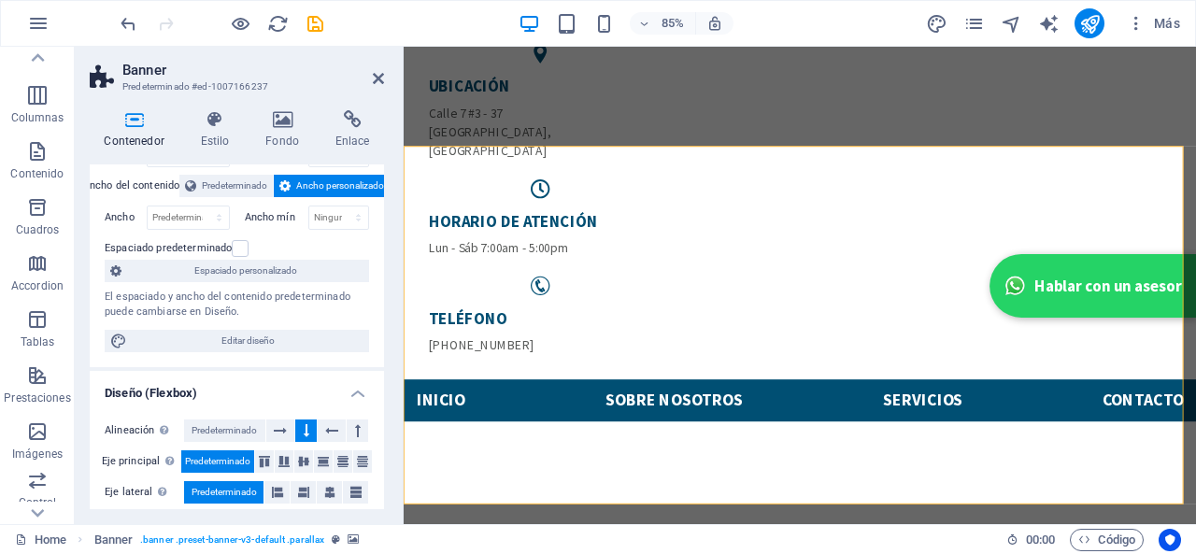
scroll to position [0, 0]
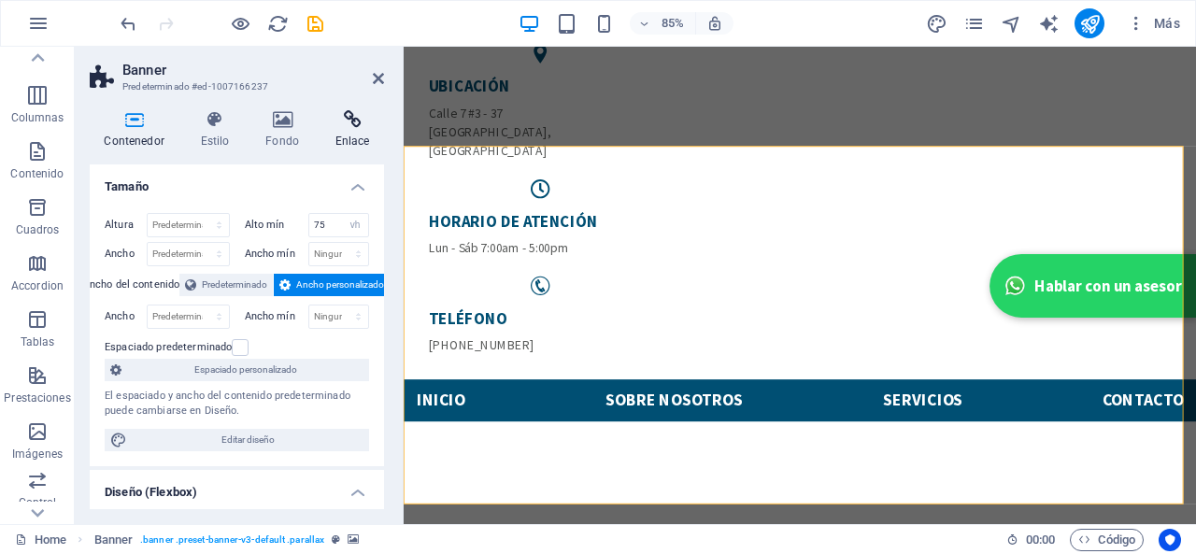
click at [350, 116] on icon at bounding box center [352, 119] width 64 height 19
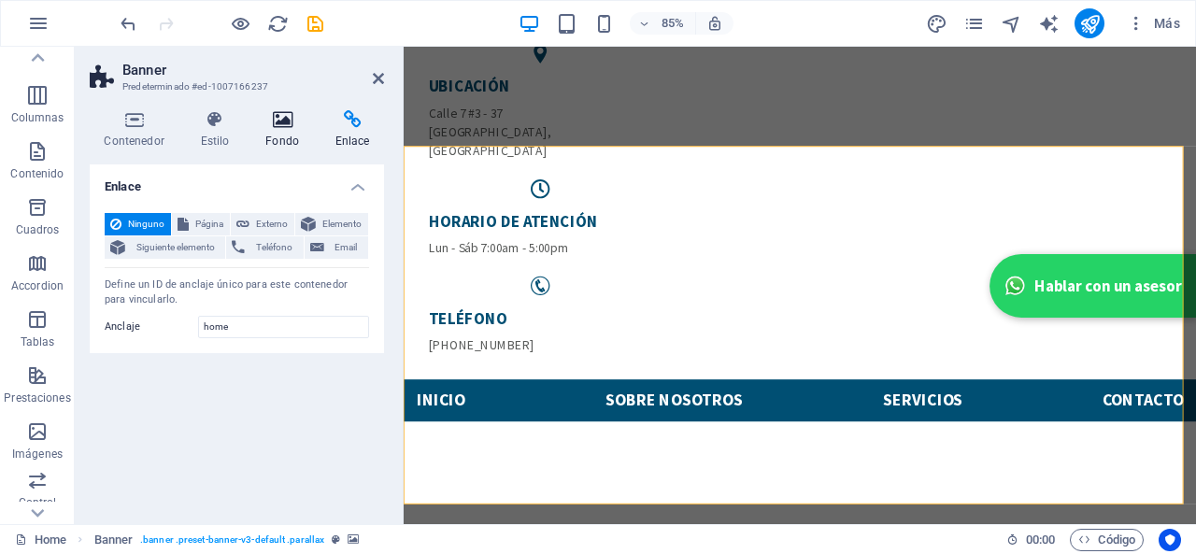
click at [256, 122] on icon at bounding box center [282, 119] width 63 height 19
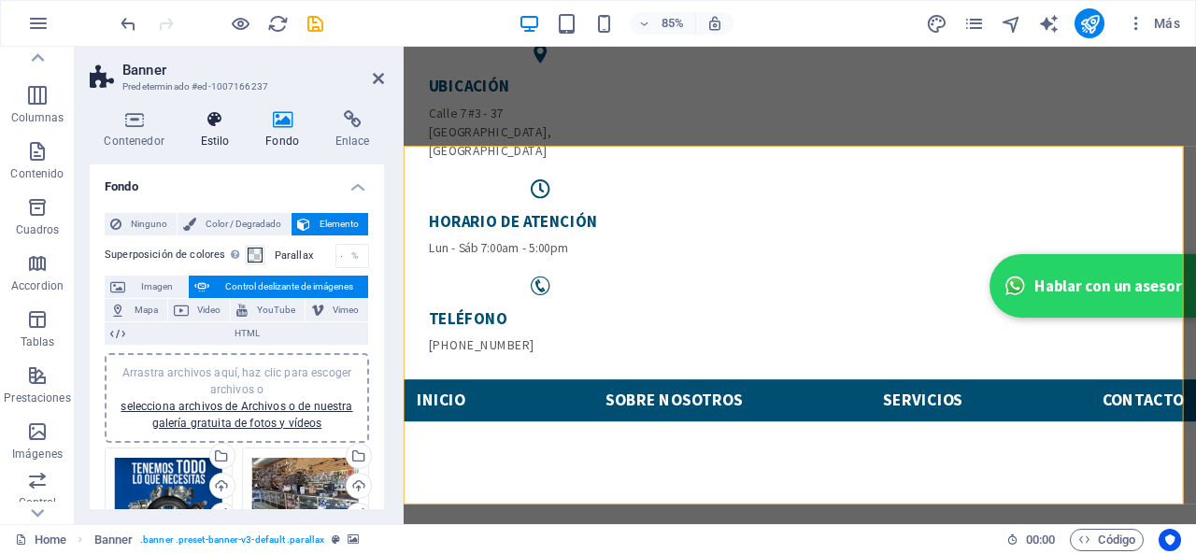
click at [215, 135] on h4 "Estilo" at bounding box center [218, 129] width 65 height 39
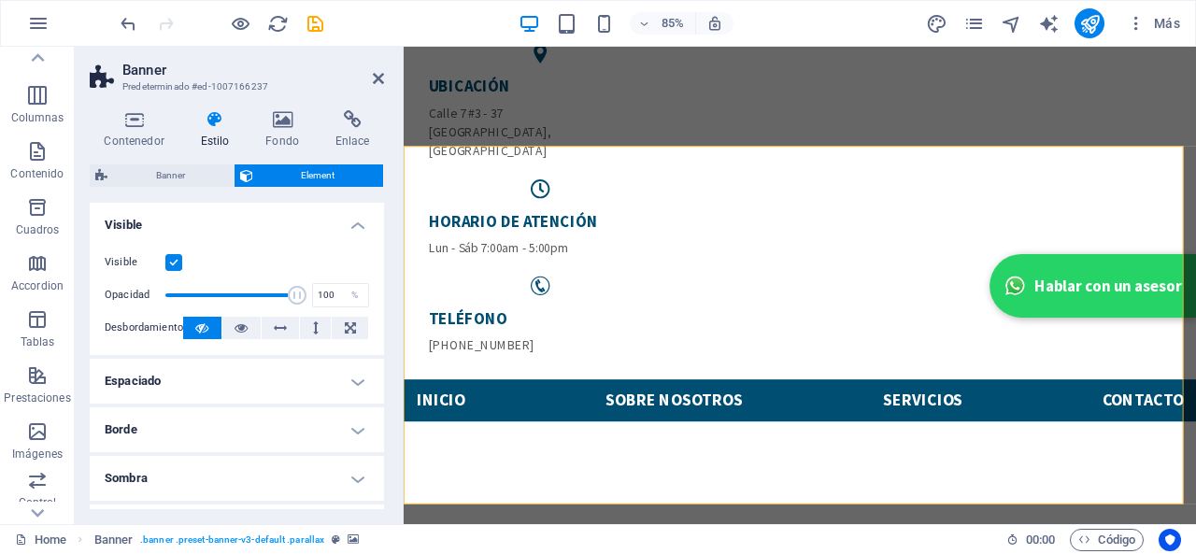
click at [195, 127] on icon at bounding box center [215, 119] width 58 height 19
click at [153, 147] on h4 "Contenedor" at bounding box center [138, 129] width 96 height 39
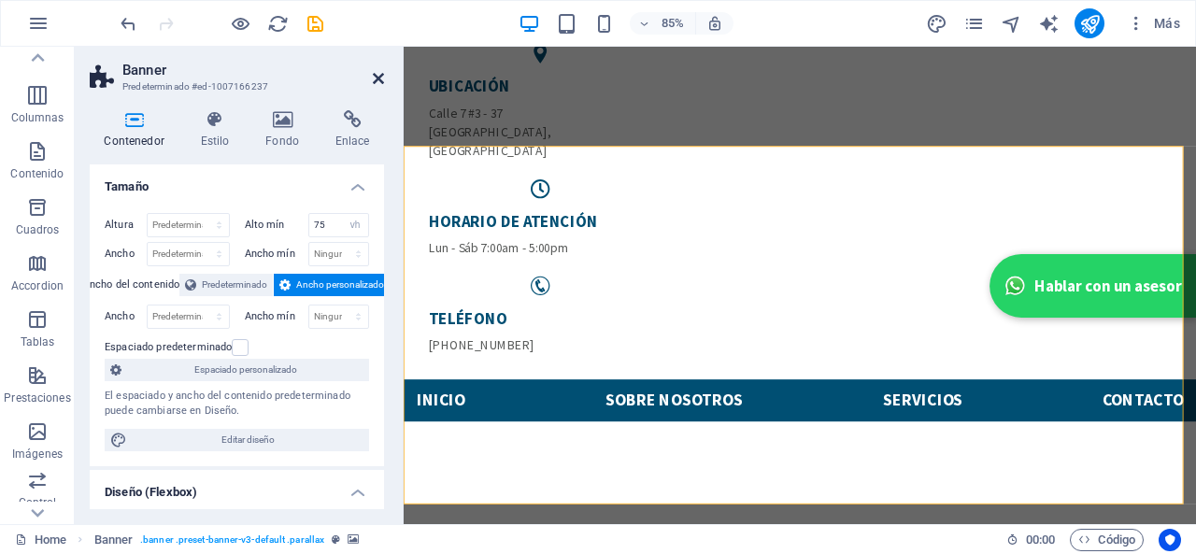
click at [375, 74] on icon at bounding box center [378, 78] width 11 height 15
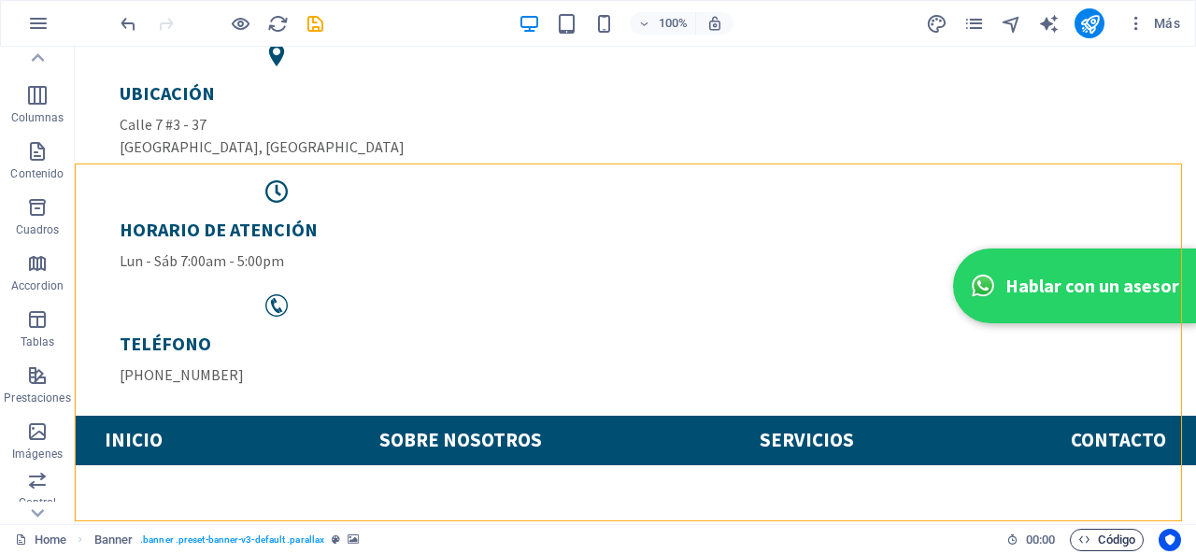
click at [1105, 545] on span "Código" at bounding box center [1106, 540] width 57 height 22
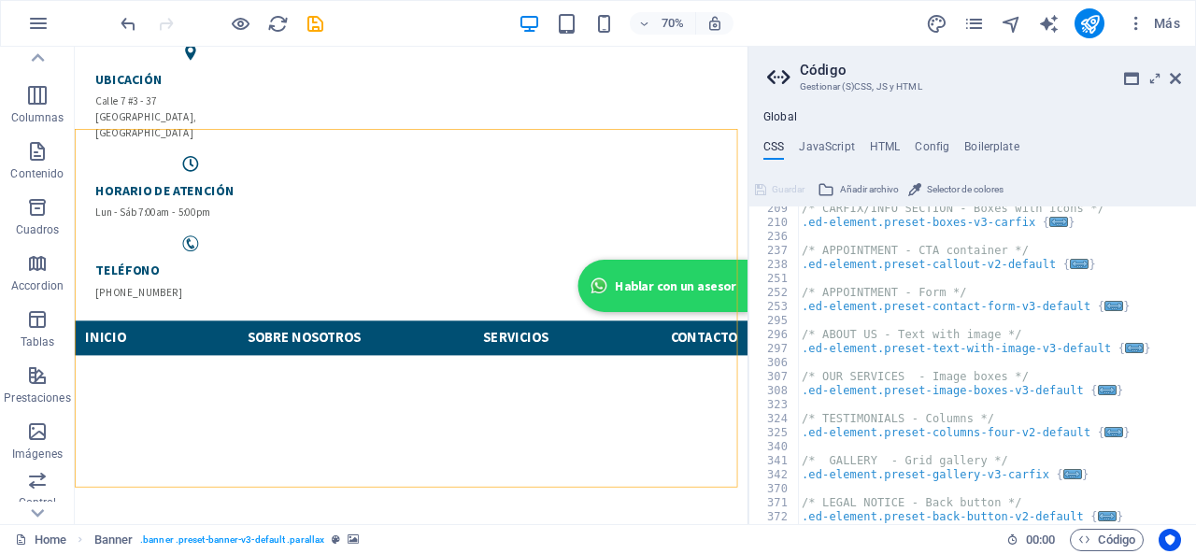
click at [880, 136] on div "Global CSS JavaScript HTML Config Boilerplate /* Template: Carfix*/ 209 210 236…" at bounding box center [971, 317] width 447 height 414
click at [882, 138] on div "Global CSS JavaScript HTML Config Boilerplate /* Template: Carfix*/ 209 210 236…" at bounding box center [971, 317] width 447 height 414
click at [887, 143] on h4 "HTML" at bounding box center [885, 150] width 31 height 21
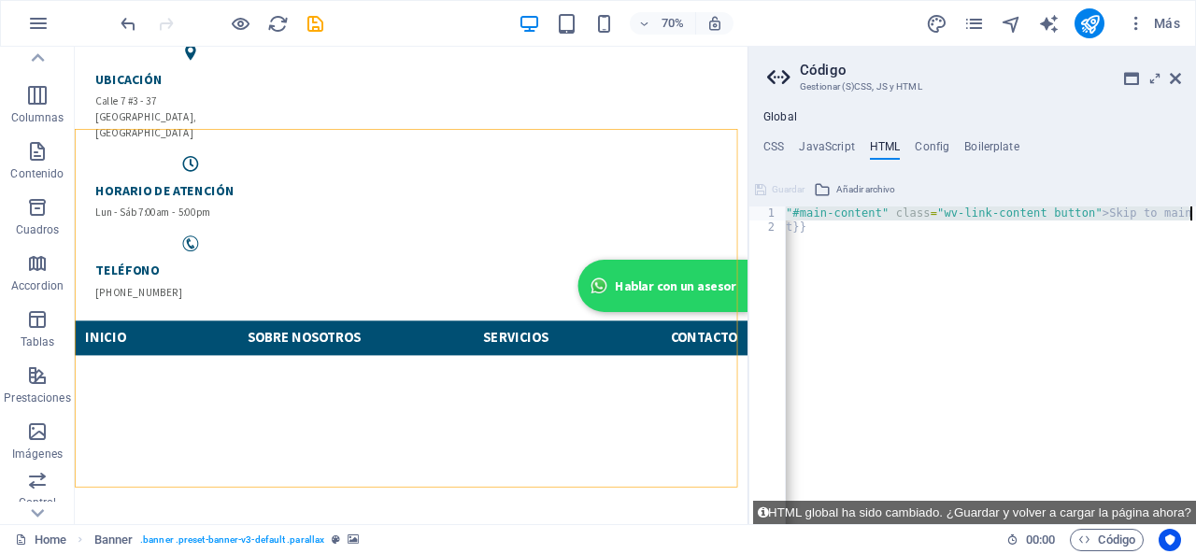
scroll to position [0, 93]
drag, startPoint x: 788, startPoint y: 208, endPoint x: 1195, endPoint y: 218, distance: 406.4
click at [1195, 218] on div "< a href = "#main-content" class = "wv-link-content button" > Skip to main cont…" at bounding box center [943, 372] width 504 height 332
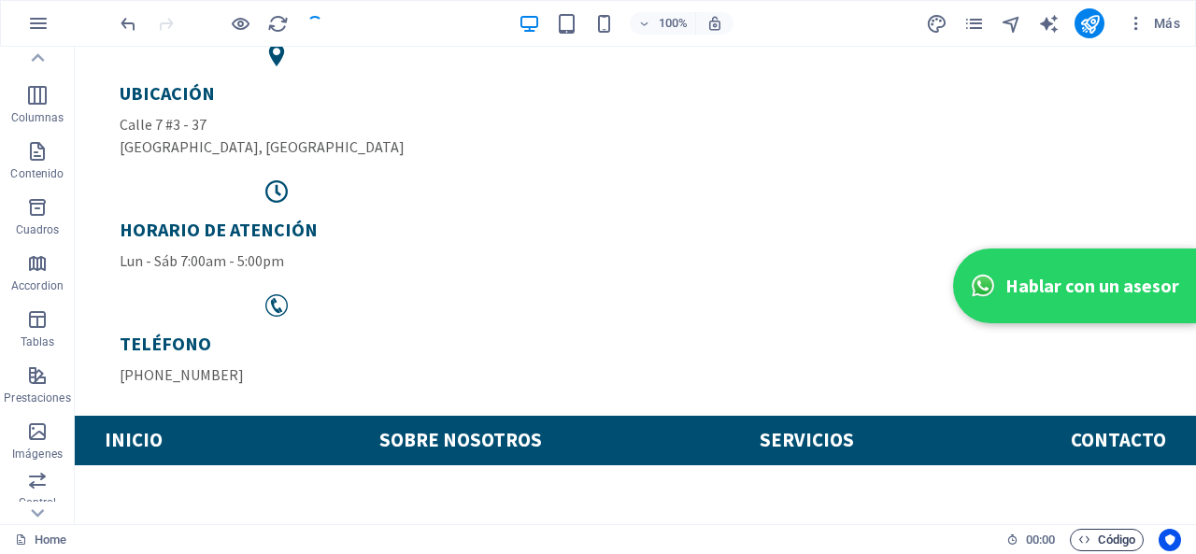
click at [1090, 529] on span "Código" at bounding box center [1106, 540] width 57 height 22
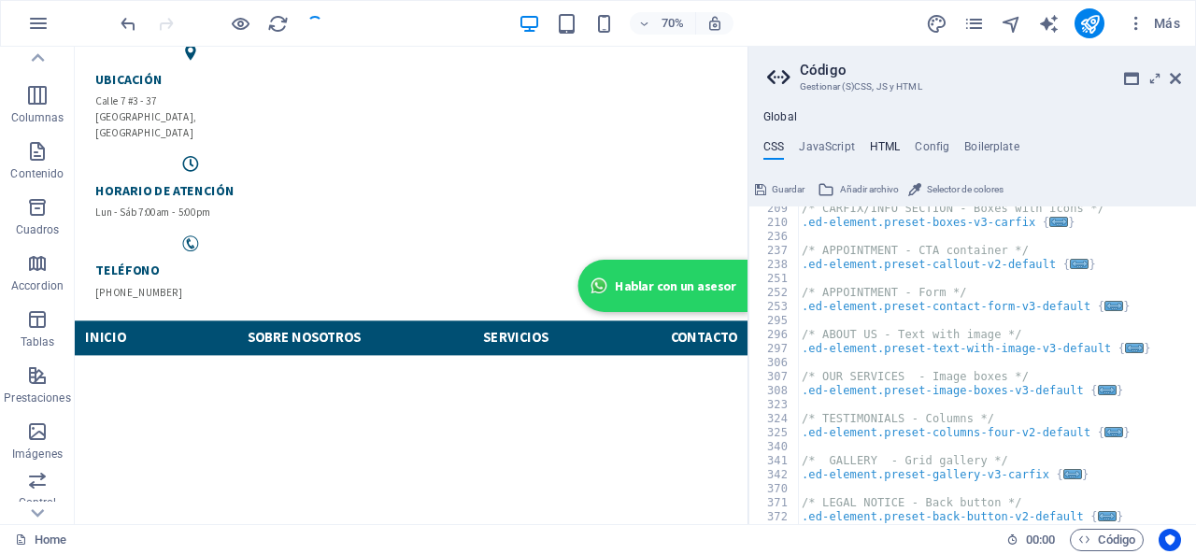
click at [872, 143] on h4 "HTML" at bounding box center [885, 150] width 31 height 21
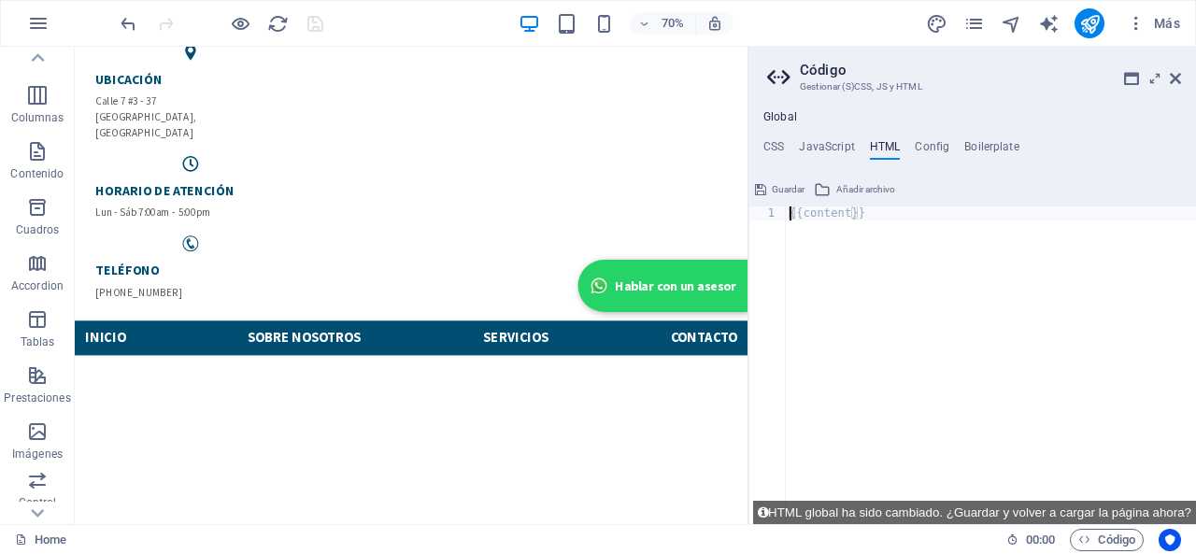
type textarea "{{content}}"
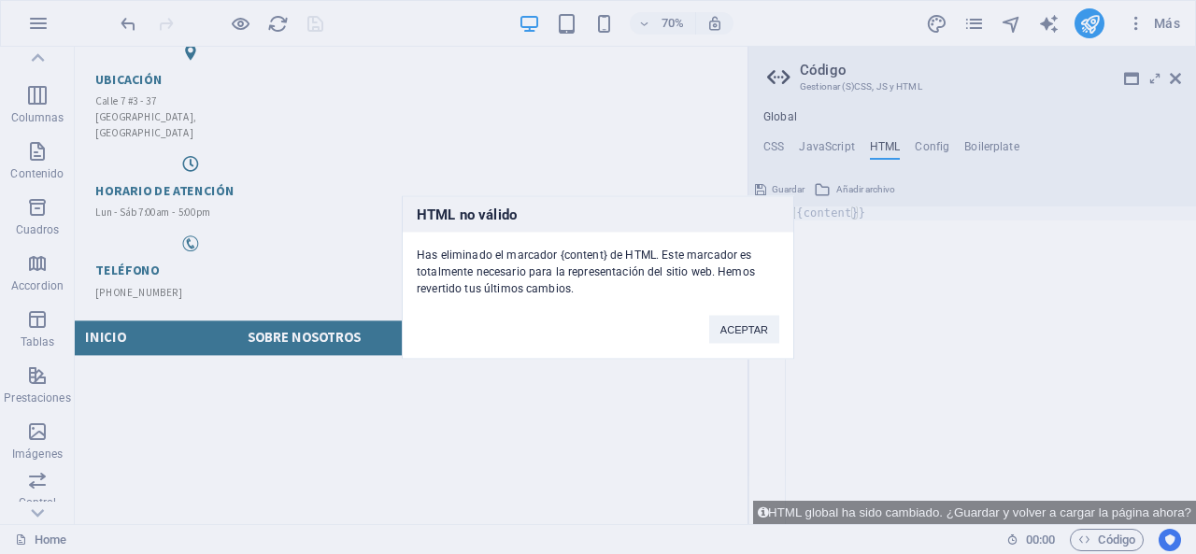
click button "ACEPTAR" at bounding box center [744, 329] width 70 height 28
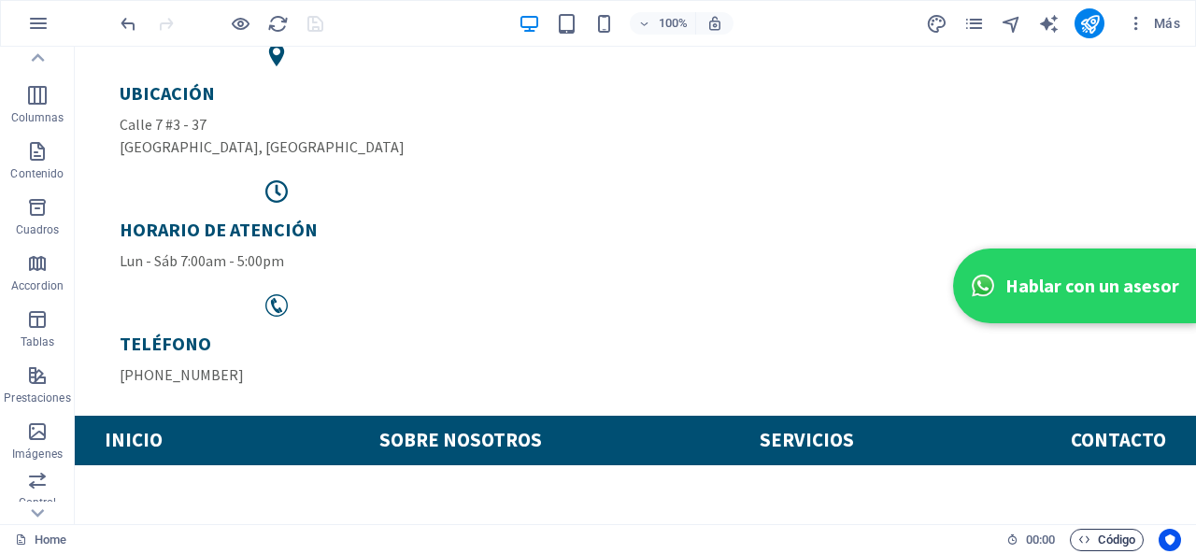
click at [1097, 535] on span "Código" at bounding box center [1106, 540] width 57 height 22
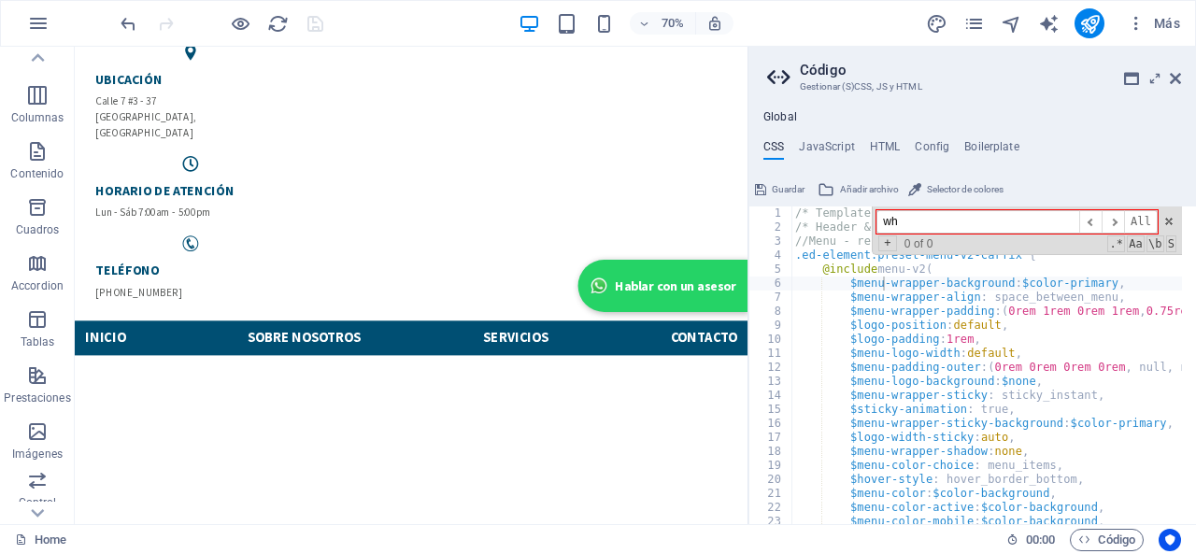
type input "w"
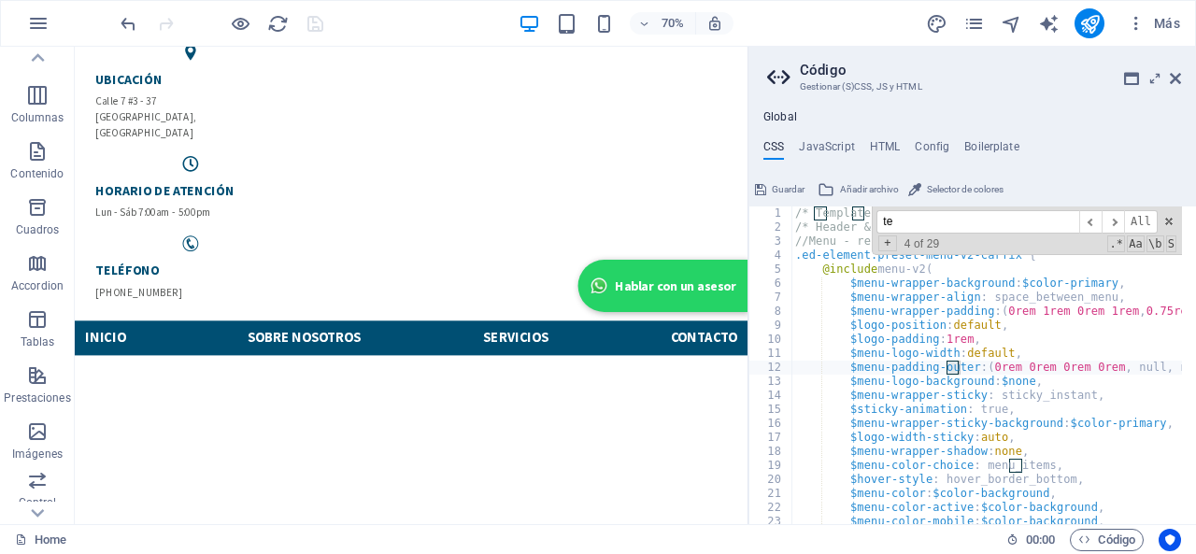
type input "t"
click at [830, 146] on h4 "JavaScript" at bounding box center [826, 150] width 55 height 21
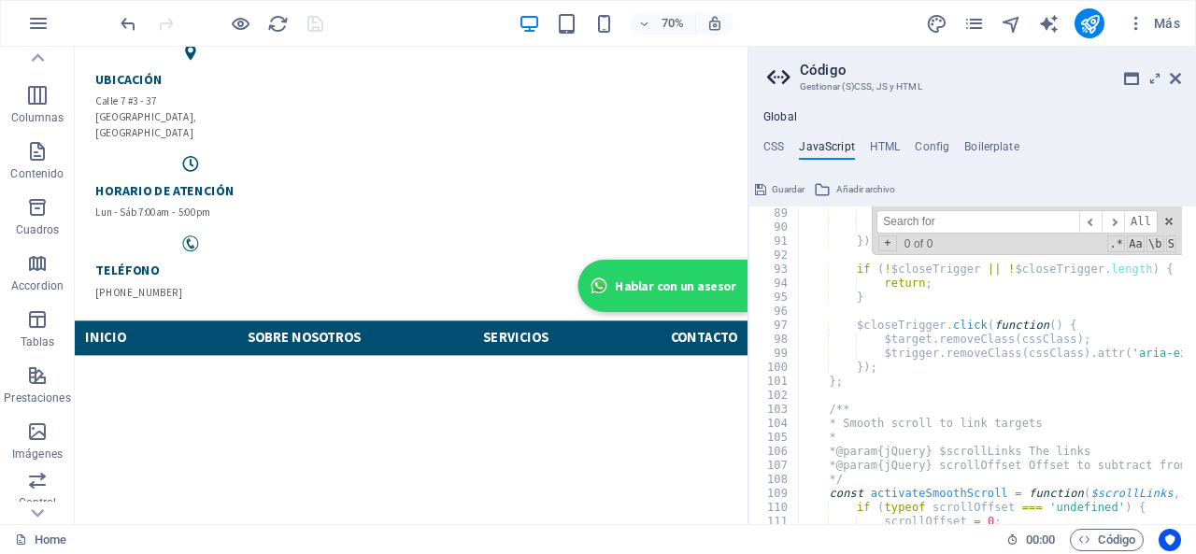
click at [919, 223] on input at bounding box center [977, 221] width 203 height 23
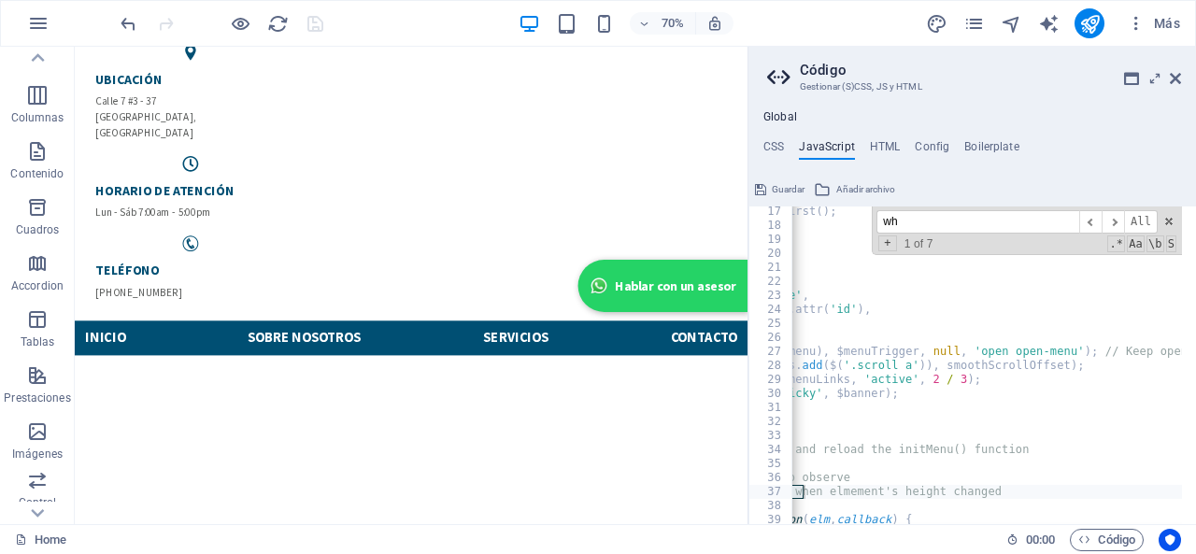
scroll to position [0, 268]
type input "wh"
click at [937, 150] on h4 "Config" at bounding box center [931, 150] width 35 height 21
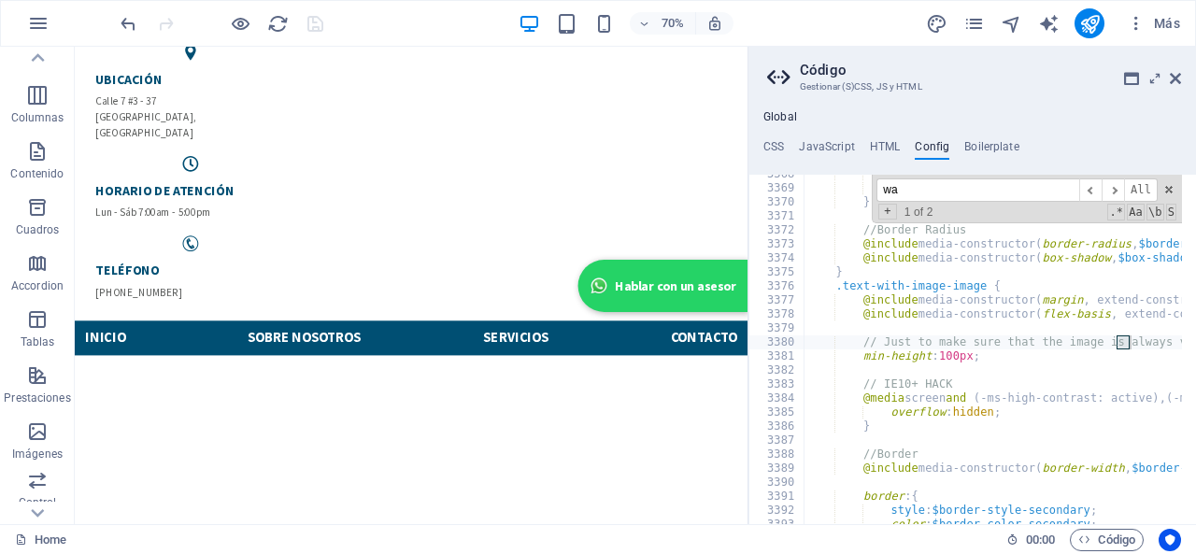
scroll to position [1128, 0]
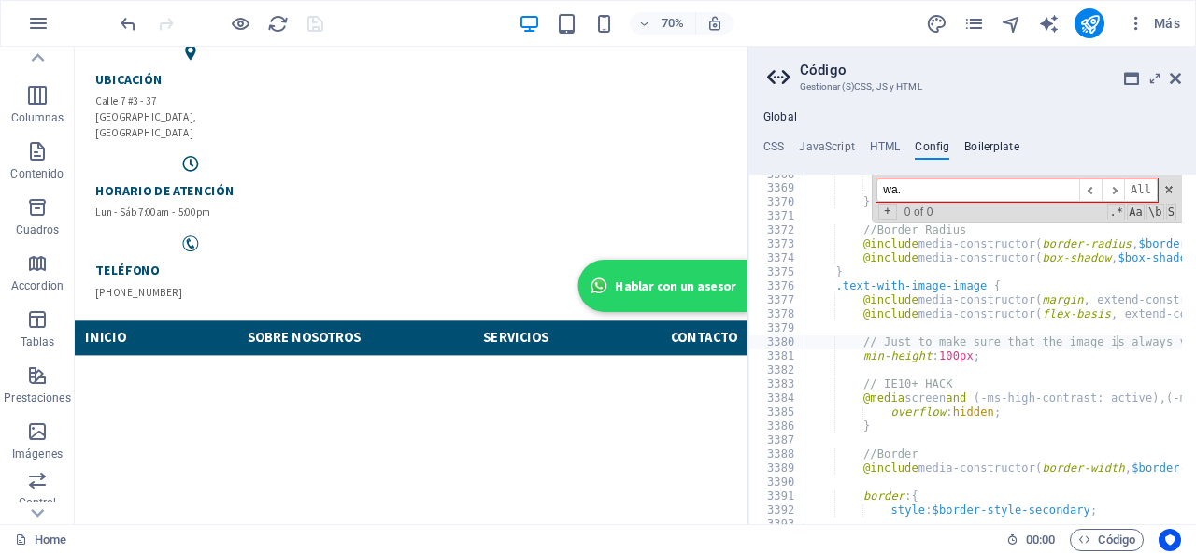
type input "wa."
click at [1003, 143] on h4 "Boilerplate" at bounding box center [991, 150] width 55 height 21
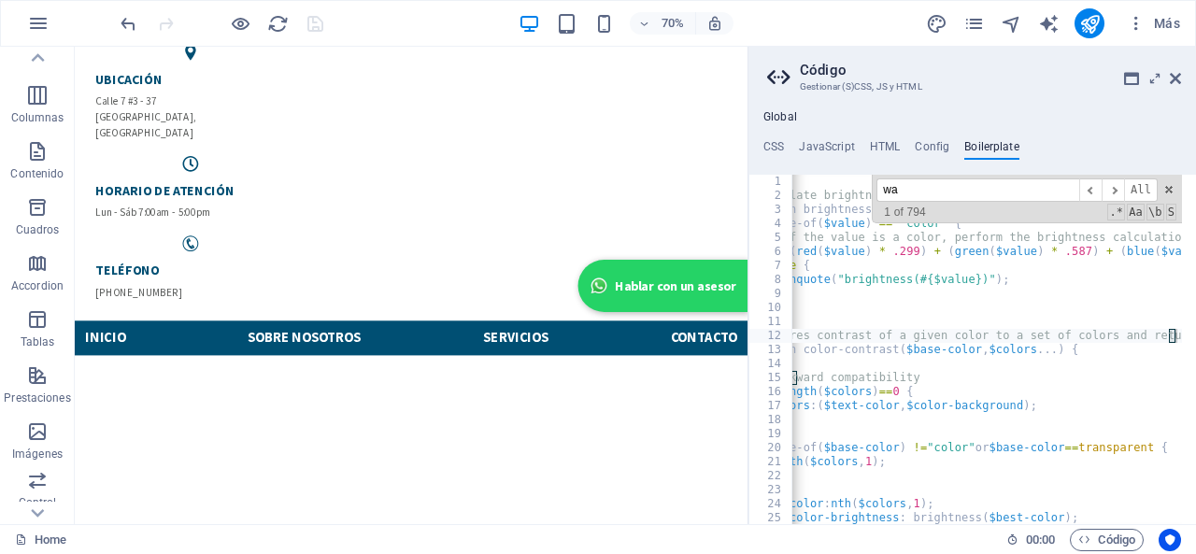
scroll to position [0, 60]
type input "w"
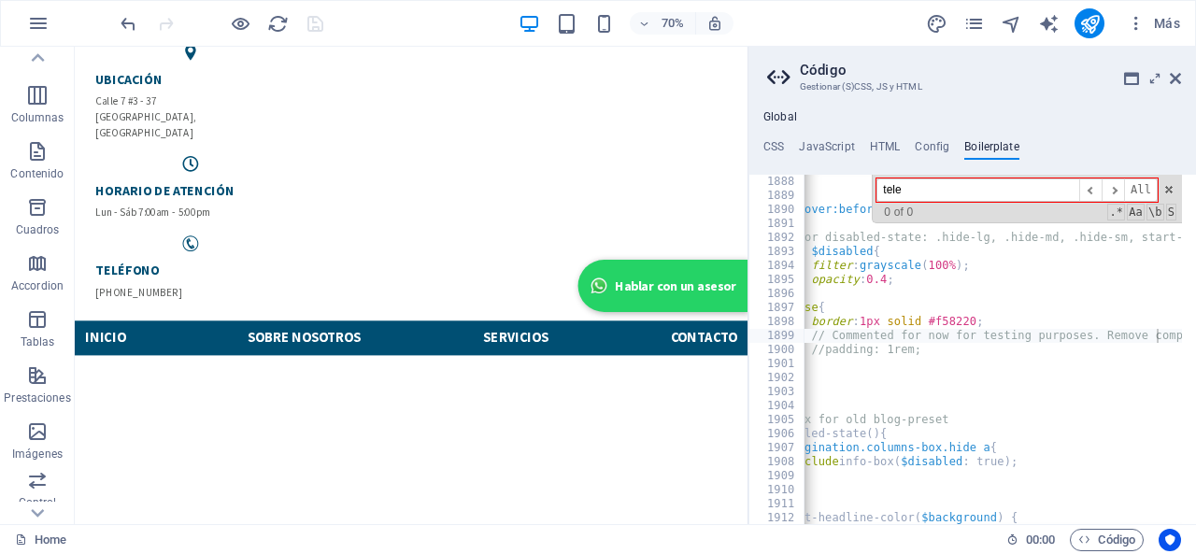
scroll to position [0, 79]
type input "tel"
click at [1173, 77] on icon at bounding box center [1174, 78] width 11 height 15
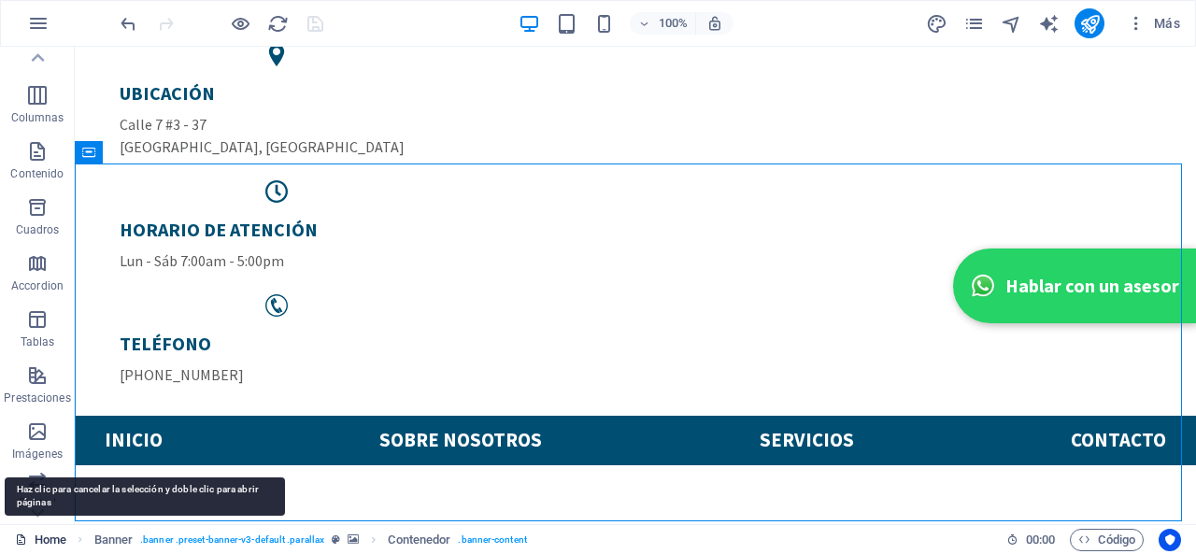
click at [56, 539] on link "Home" at bounding box center [40, 540] width 51 height 22
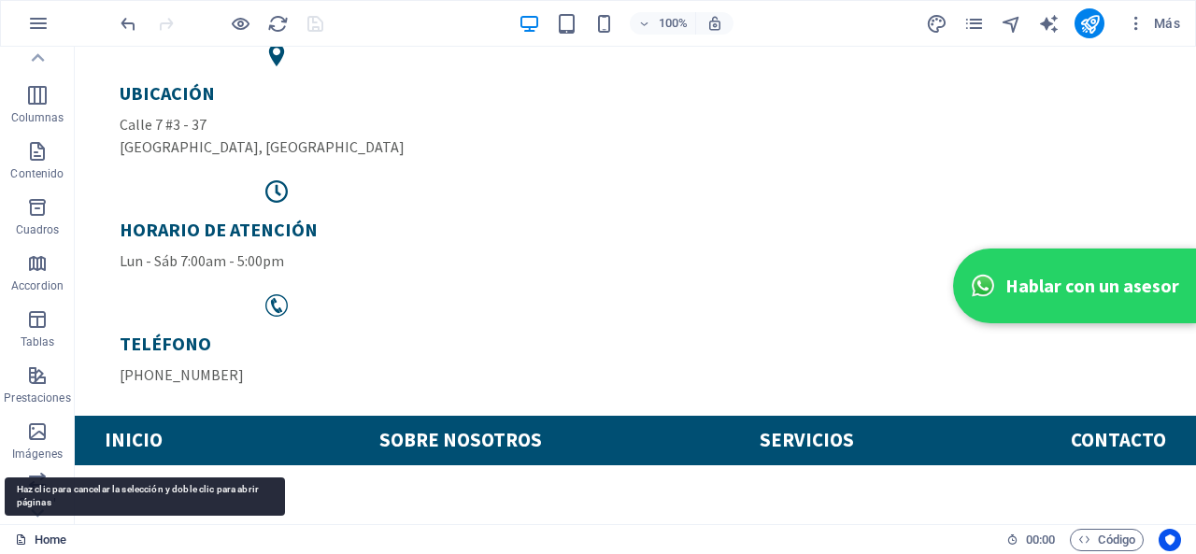
click at [56, 539] on link "Home" at bounding box center [40, 540] width 51 height 22
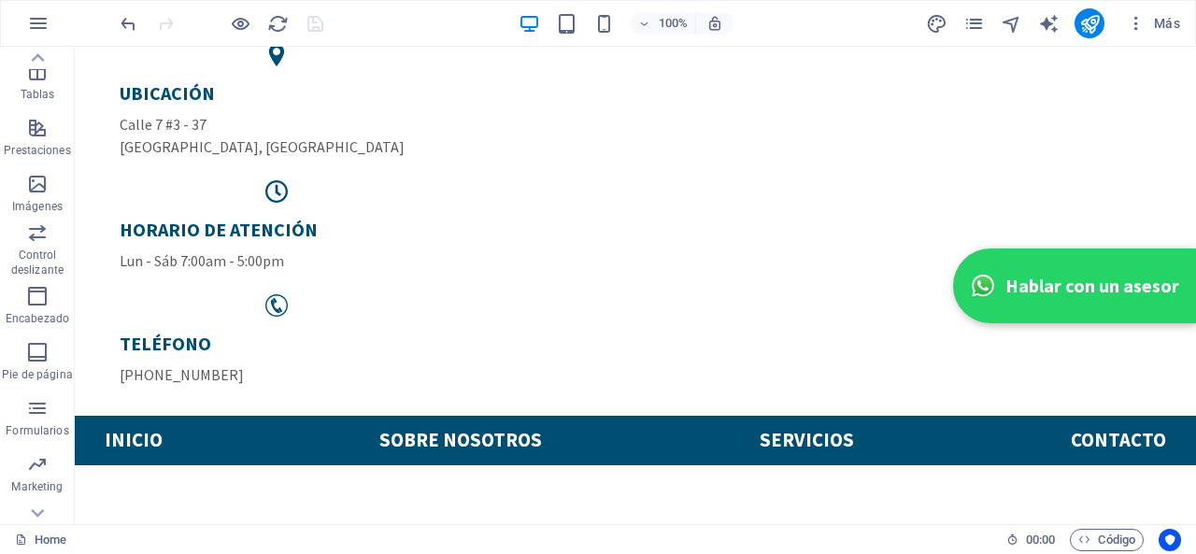
scroll to position [362, 0]
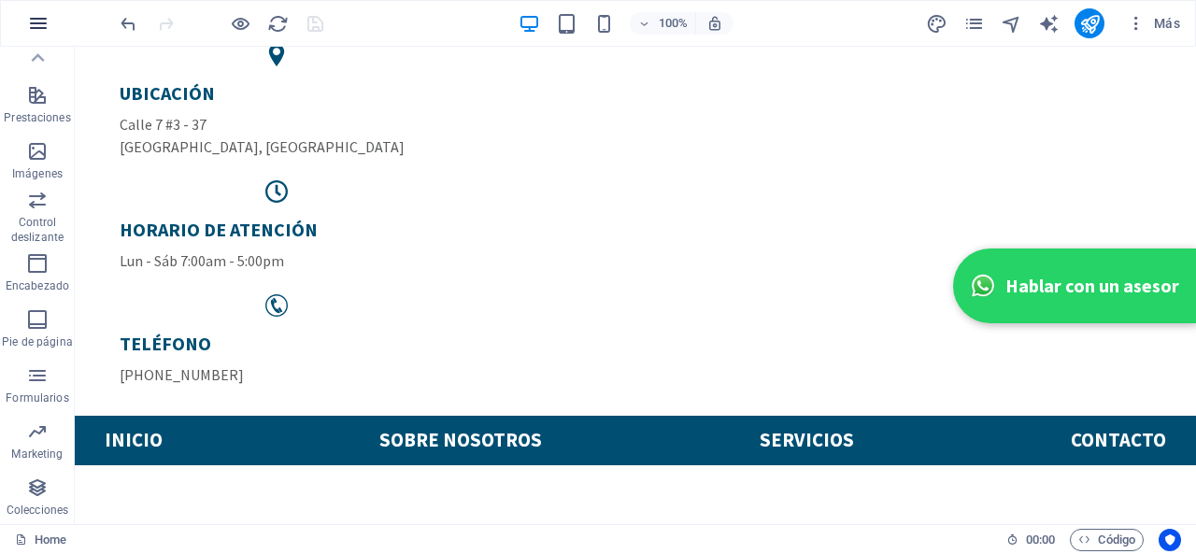
click at [31, 28] on icon "button" at bounding box center [38, 23] width 22 height 22
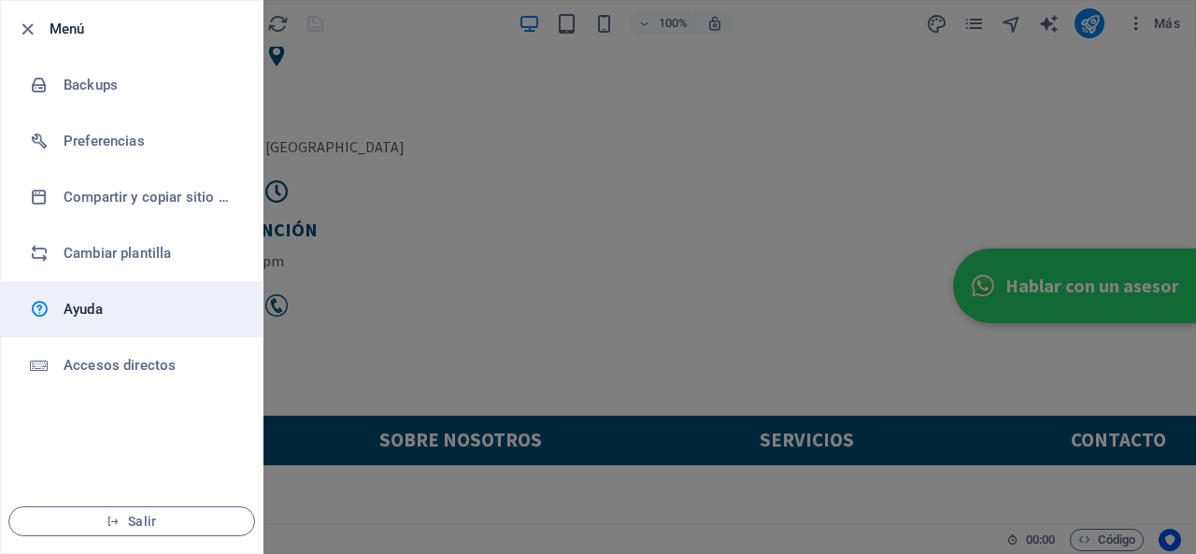
click at [135, 307] on h6 "Ayuda" at bounding box center [150, 309] width 173 height 22
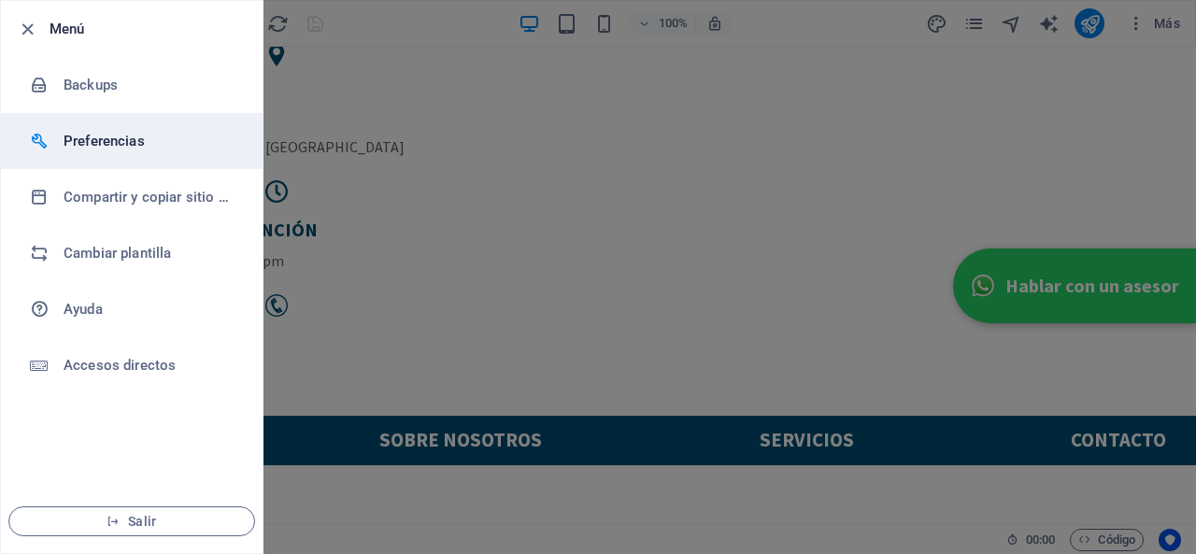
click at [135, 149] on h6 "Preferencias" at bounding box center [150, 141] width 173 height 22
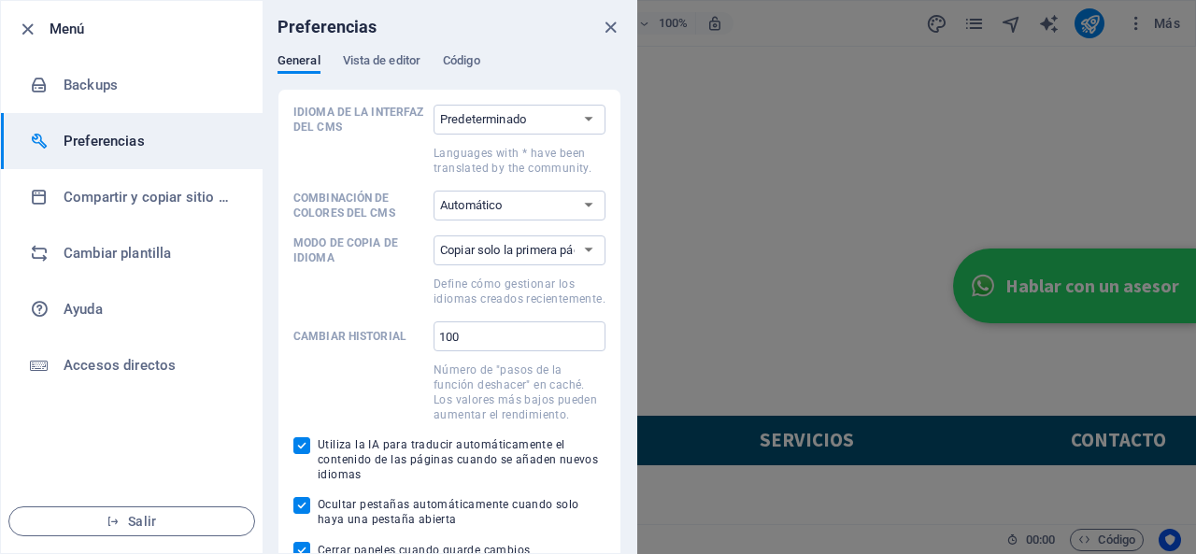
click at [368, 81] on div "General Vista de editor Código" at bounding box center [449, 70] width 344 height 35
click at [370, 63] on span "Vista de editor" at bounding box center [382, 63] width 78 height 26
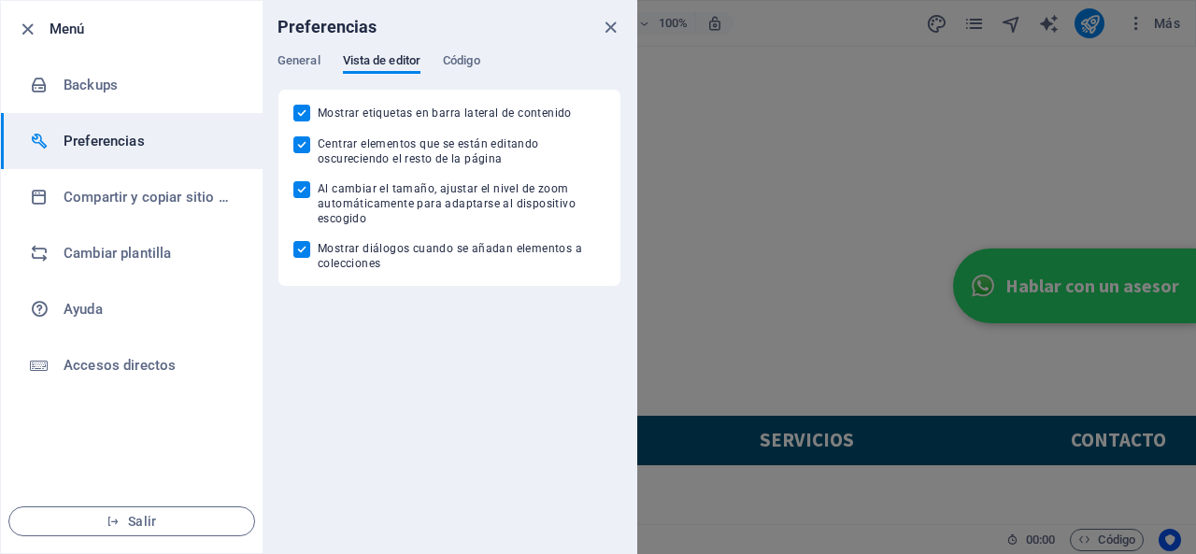
click at [485, 61] on div "General Vista de editor Código" at bounding box center [449, 70] width 344 height 35
click at [473, 61] on span "Código" at bounding box center [461, 63] width 37 height 26
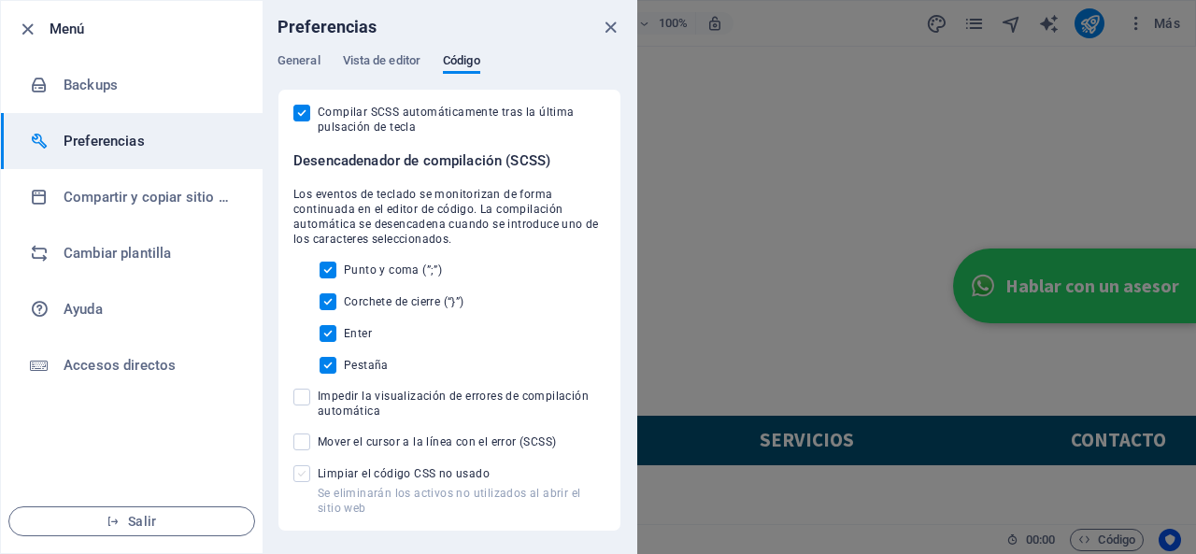
click at [299, 470] on span at bounding box center [301, 473] width 17 height 17
click at [299, 470] on input "Se eliminarán los activos no utilizados al abrir el sitio web Limpiar el código…" at bounding box center [305, 473] width 24 height 17
checkbox input "true"
click at [305, 442] on span at bounding box center [301, 441] width 17 height 17
click at [305, 442] on input "Mover el cursor a la línea con el error (SCSS)" at bounding box center [305, 441] width 24 height 17
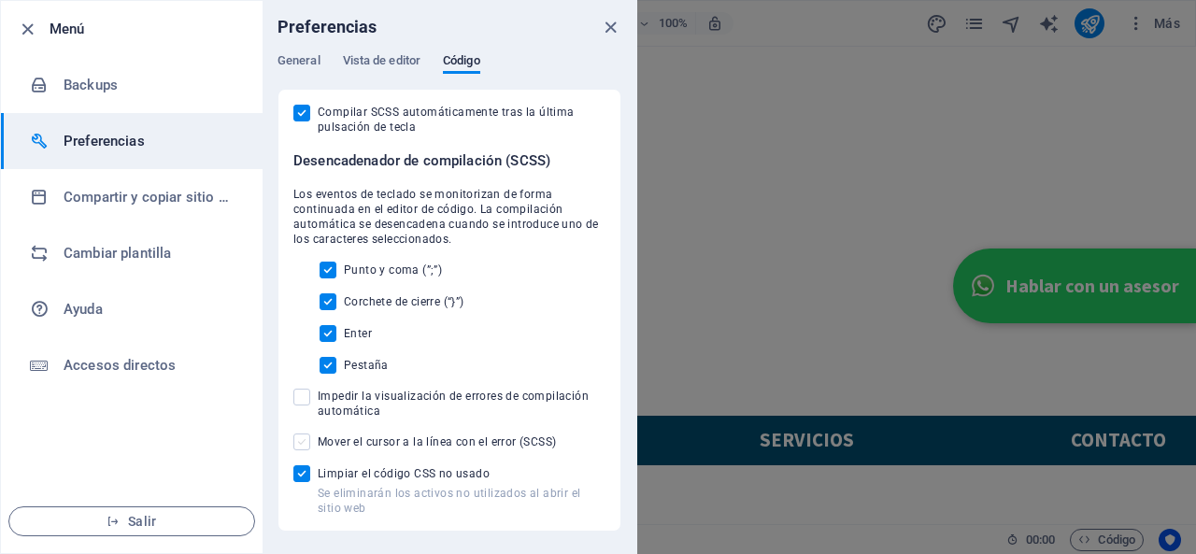
checkbox input "true"
click at [301, 403] on span at bounding box center [301, 397] width 17 height 17
click at [301, 403] on input "Impedir la visualización de errores de compilación automática" at bounding box center [305, 397] width 24 height 17
checkbox input "true"
drag, startPoint x: 398, startPoint y: 65, endPoint x: 404, endPoint y: 83, distance: 18.9
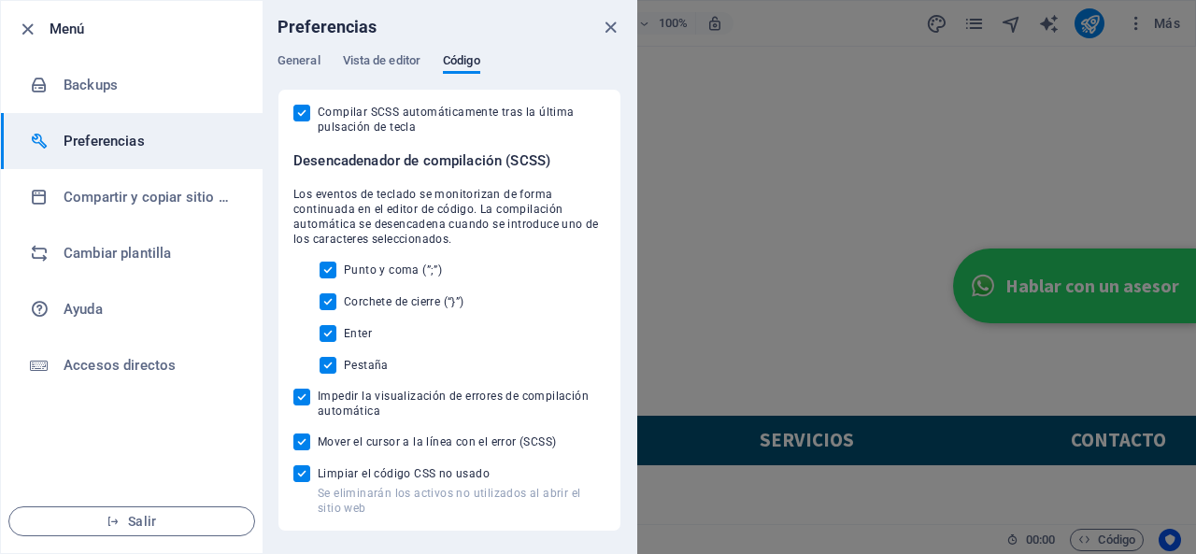
click at [404, 71] on button "Vista de editor" at bounding box center [382, 63] width 78 height 21
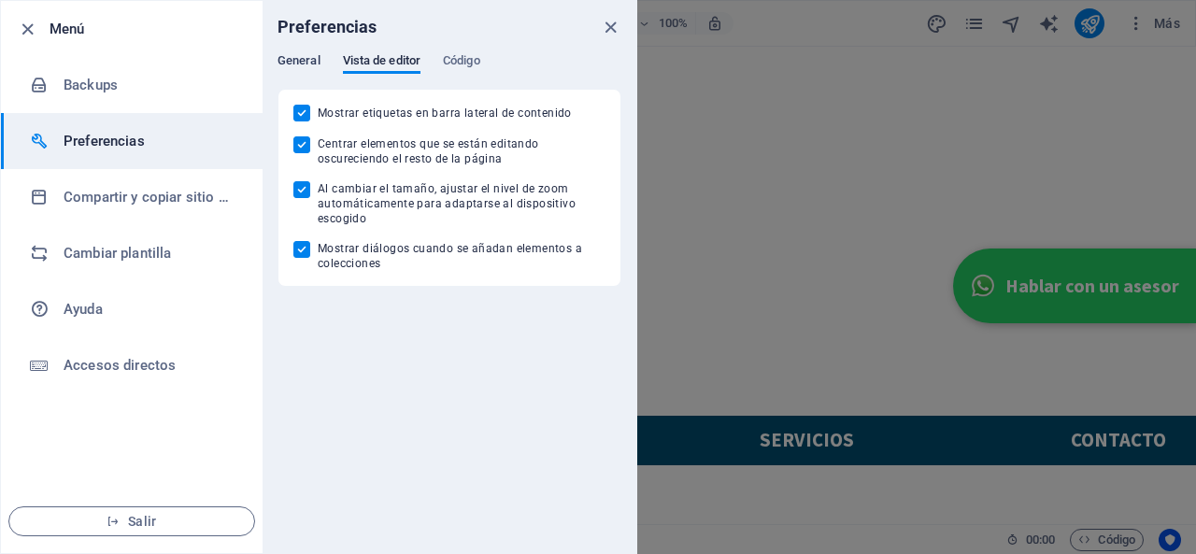
click at [301, 64] on span "General" at bounding box center [298, 63] width 43 height 26
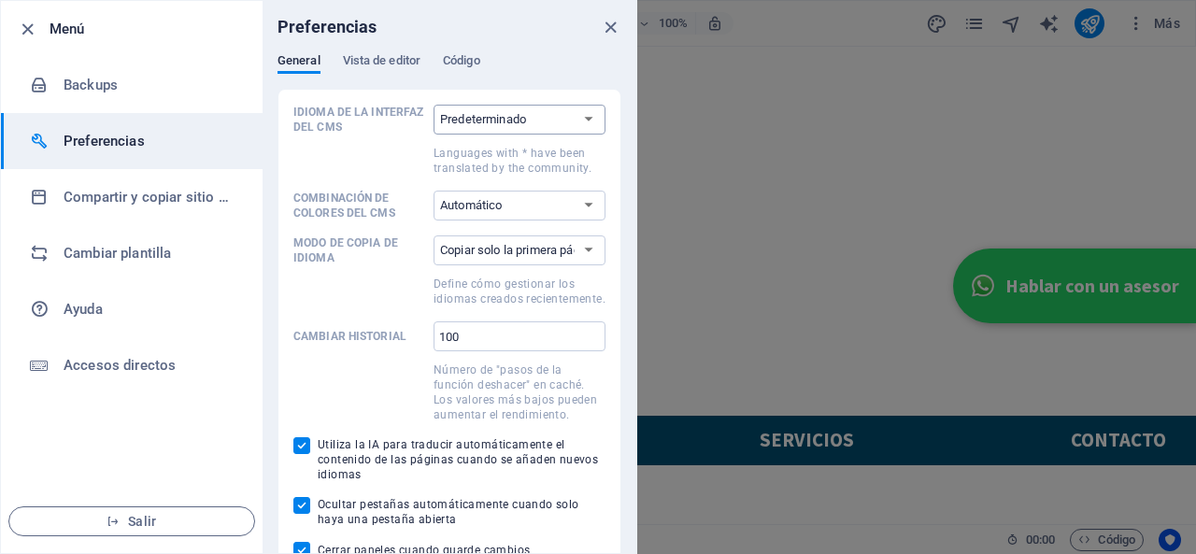
click at [462, 119] on select "Predeterminado Deutsch English Español Suomi* Français Magyar Italiano Nederlan…" at bounding box center [519, 120] width 172 height 30
select select "es"
click at [433, 105] on select "Predeterminado Deutsch English Español Suomi* Français Magyar Italiano Nederlan…" at bounding box center [519, 120] width 172 height 30
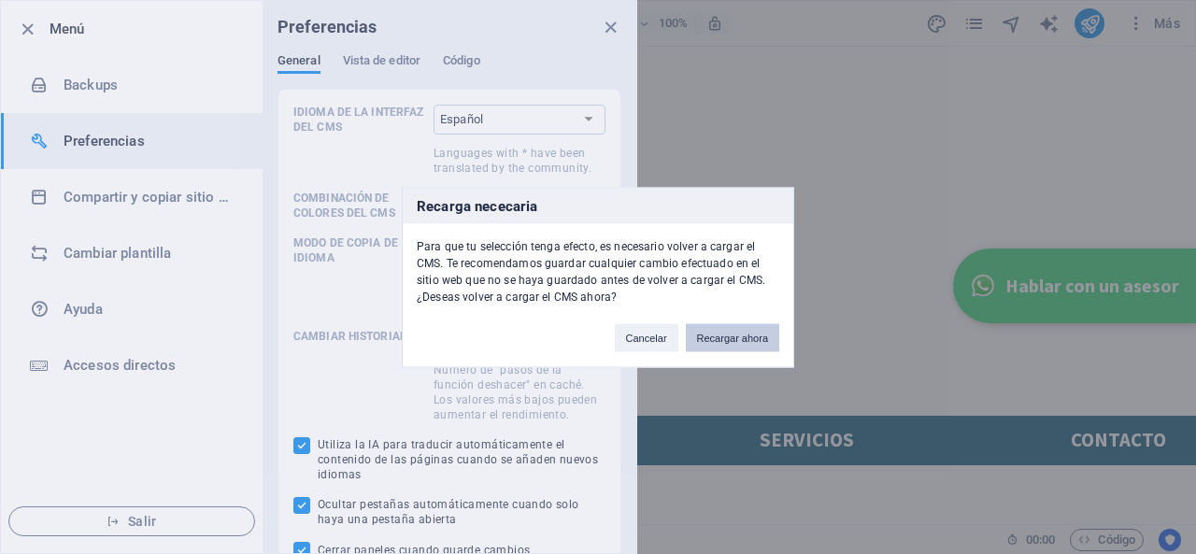
click at [715, 329] on button "Recargar ahora" at bounding box center [732, 337] width 93 height 28
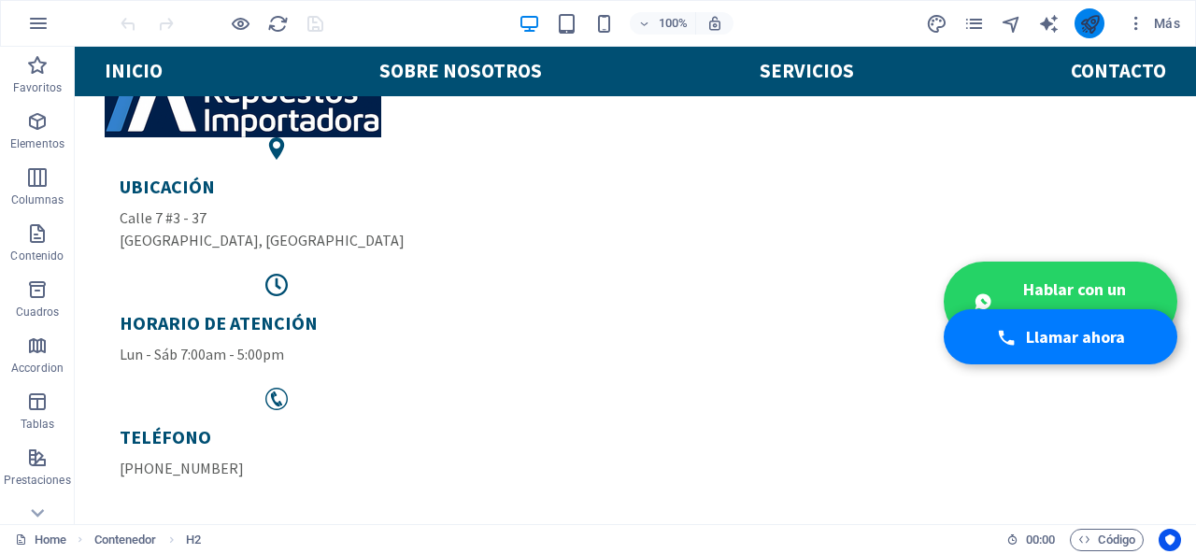
click at [1086, 18] on icon "publish" at bounding box center [1089, 23] width 21 height 21
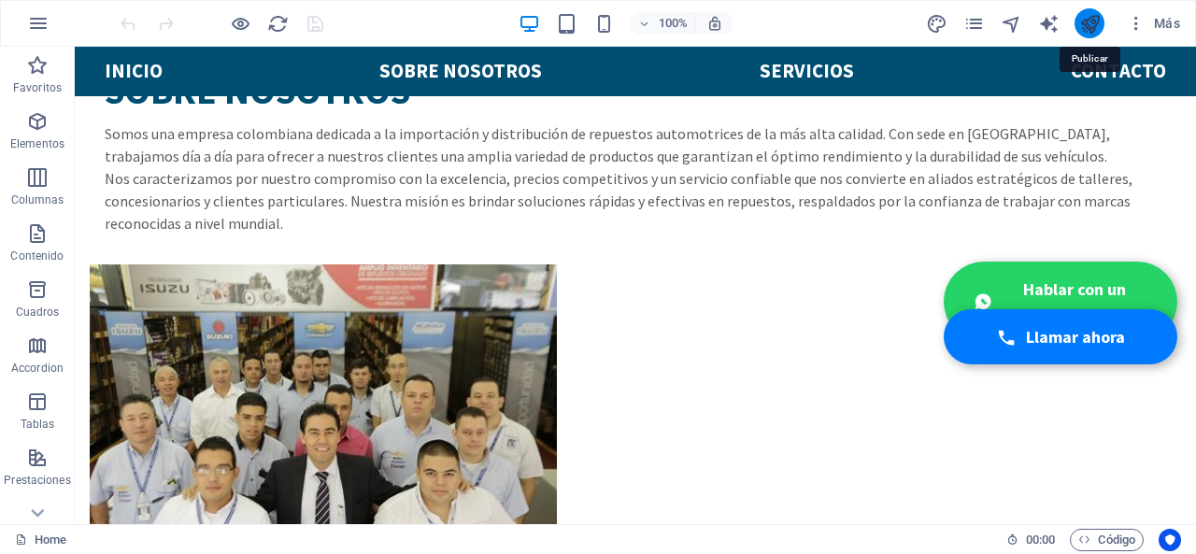
scroll to position [1933, 0]
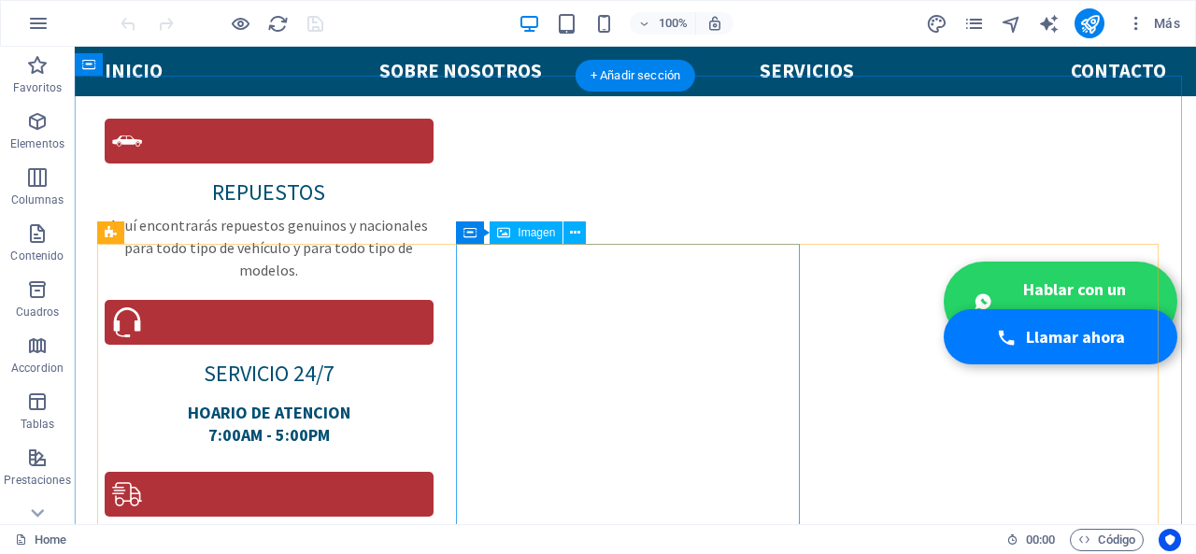
scroll to position [1455, 0]
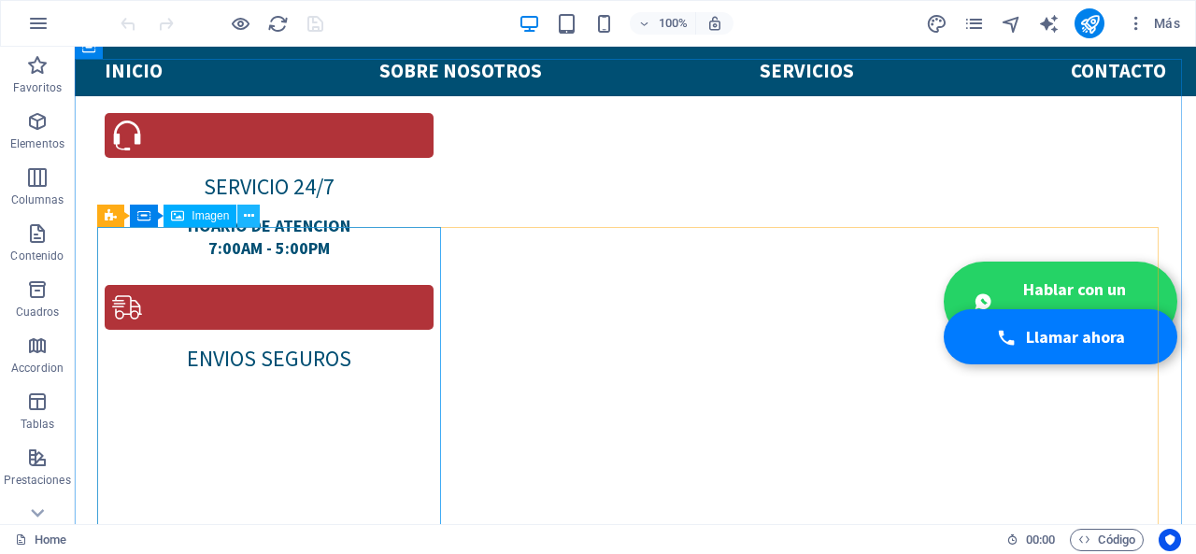
click at [254, 216] on button at bounding box center [248, 216] width 22 height 22
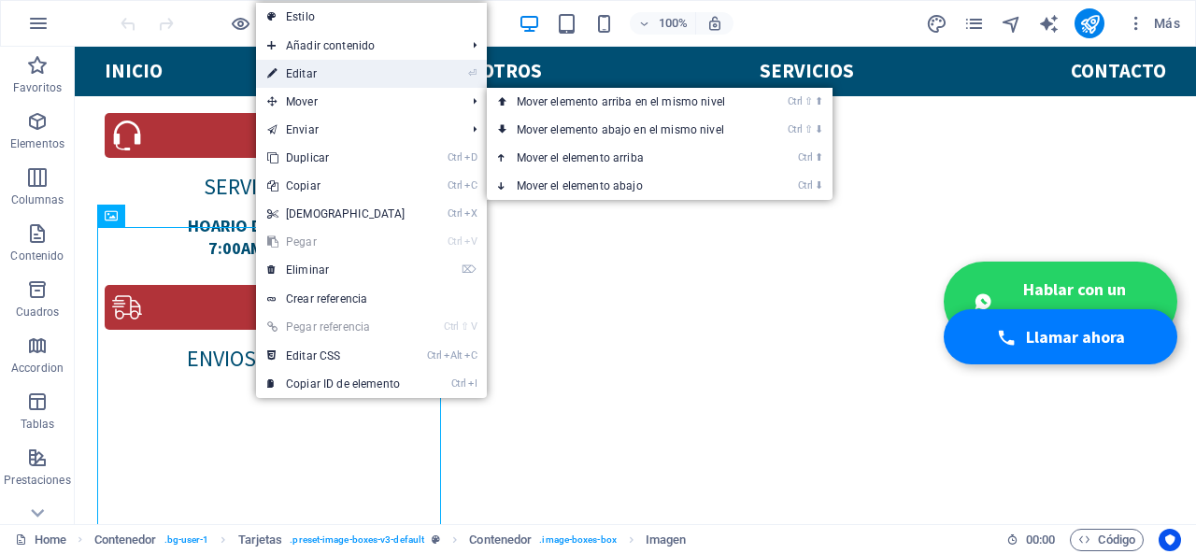
click at [339, 72] on link "⏎ Editar" at bounding box center [336, 74] width 161 height 28
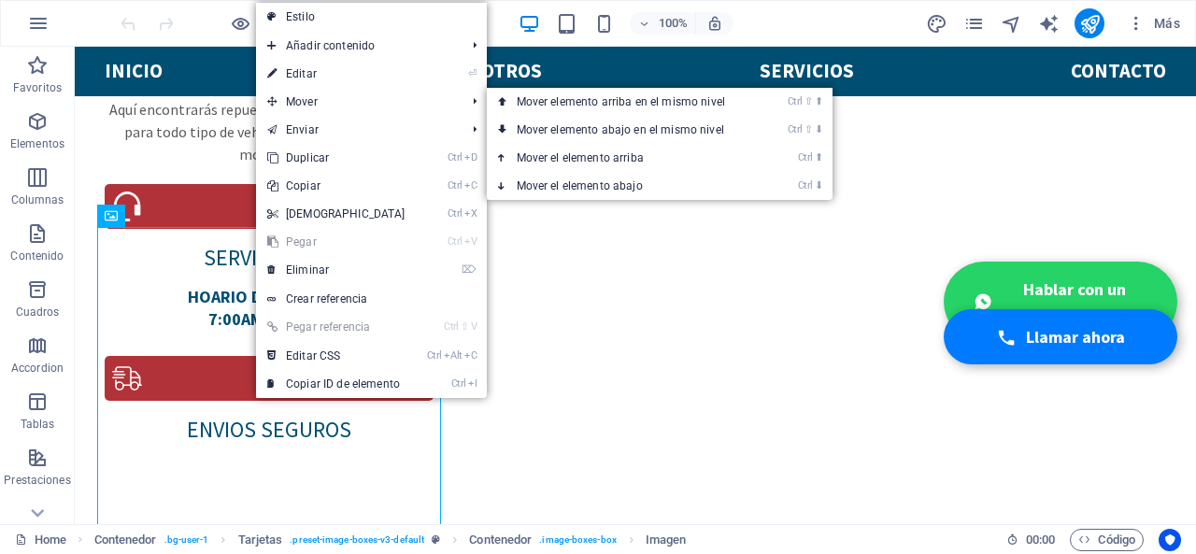
select select "px"
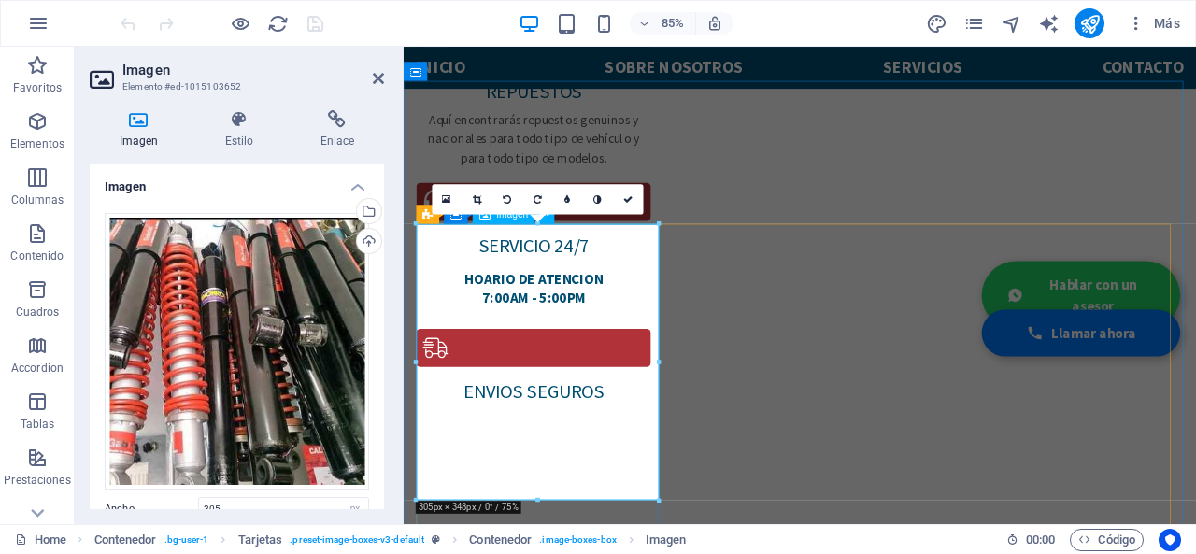
scroll to position [1519, 0]
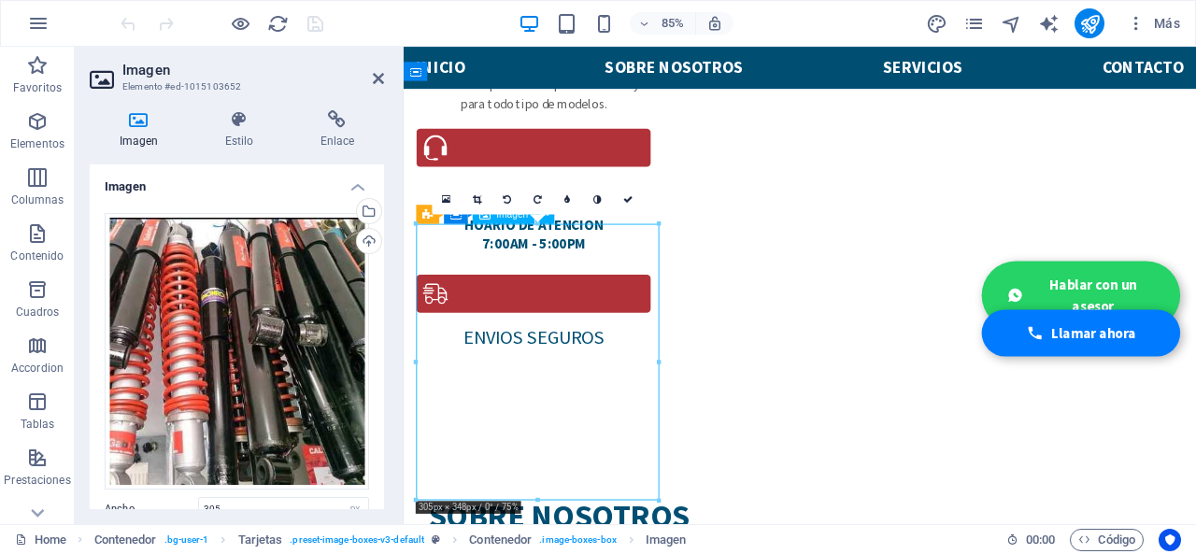
drag, startPoint x: 537, startPoint y: 371, endPoint x: 597, endPoint y: 379, distance: 60.4
click at [474, 200] on icon at bounding box center [477, 198] width 8 height 9
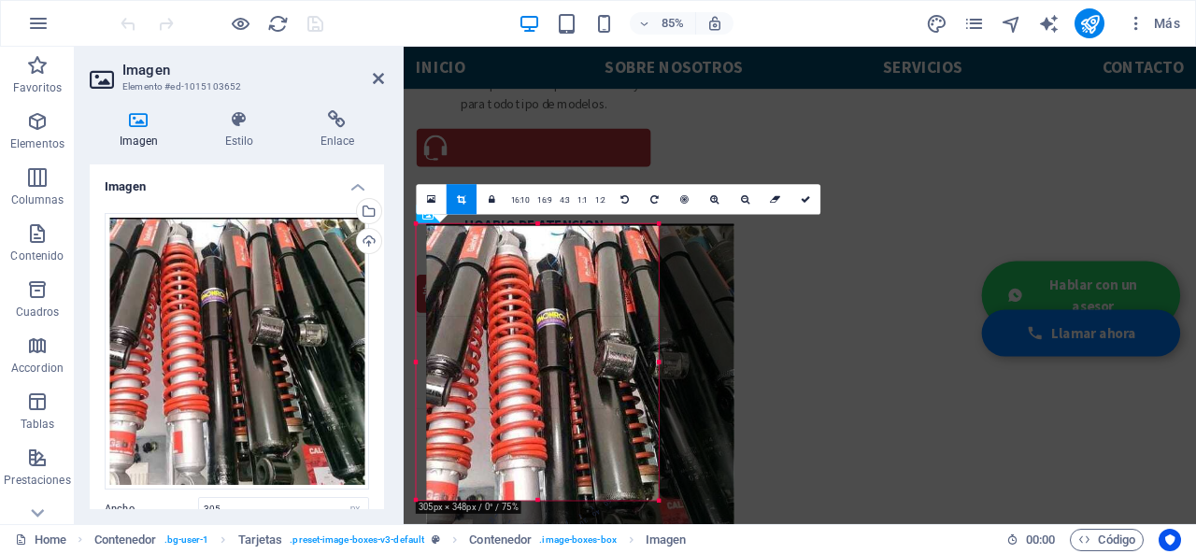
drag, startPoint x: 639, startPoint y: 369, endPoint x: 651, endPoint y: 371, distance: 12.3
click at [651, 371] on div at bounding box center [580, 385] width 307 height 322
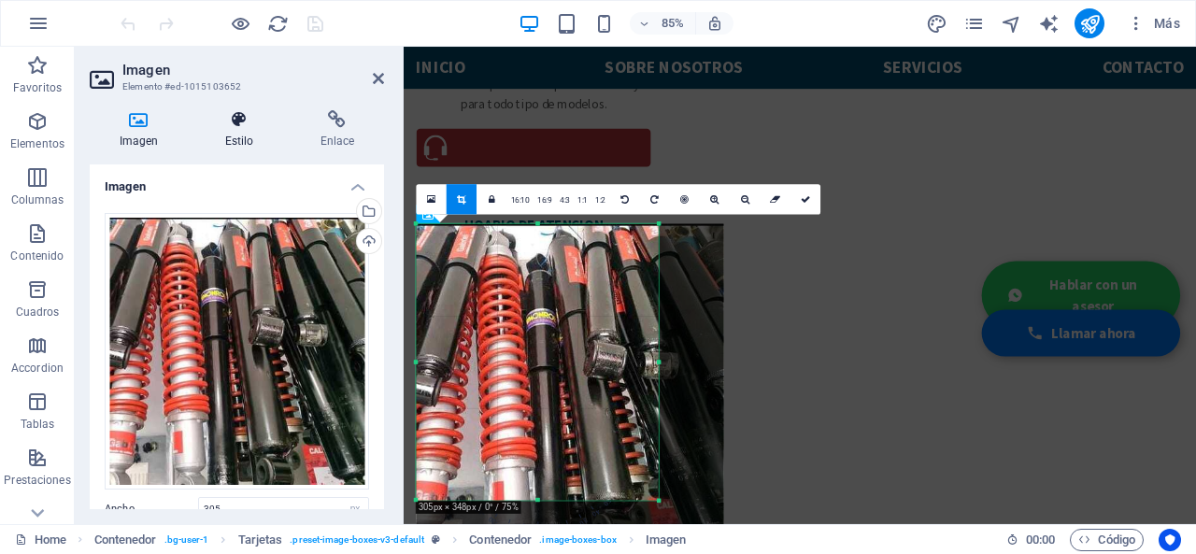
click at [246, 124] on icon at bounding box center [239, 119] width 88 height 19
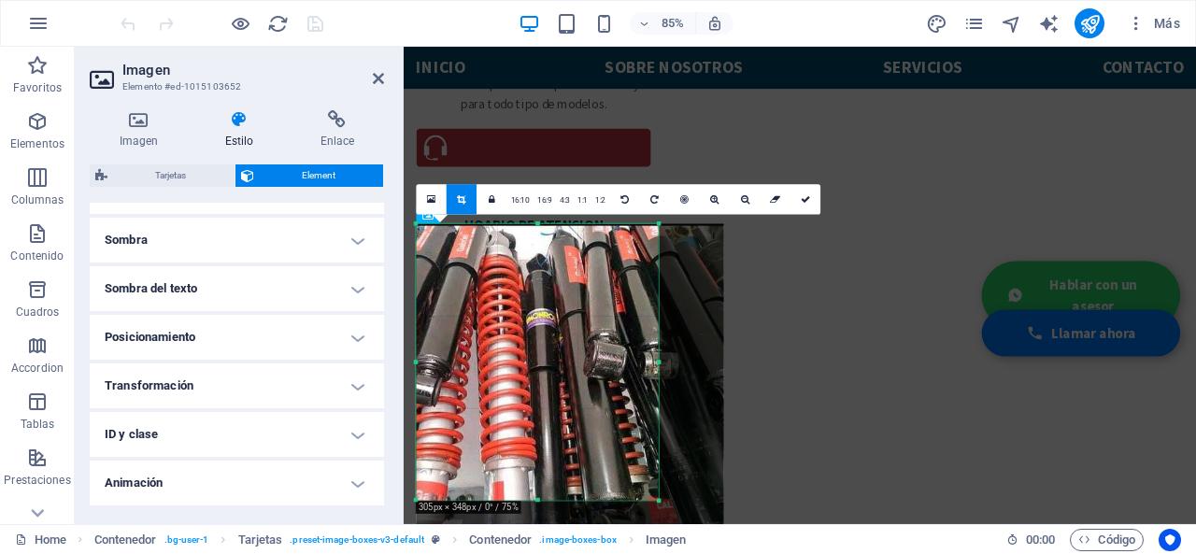
scroll to position [467, 0]
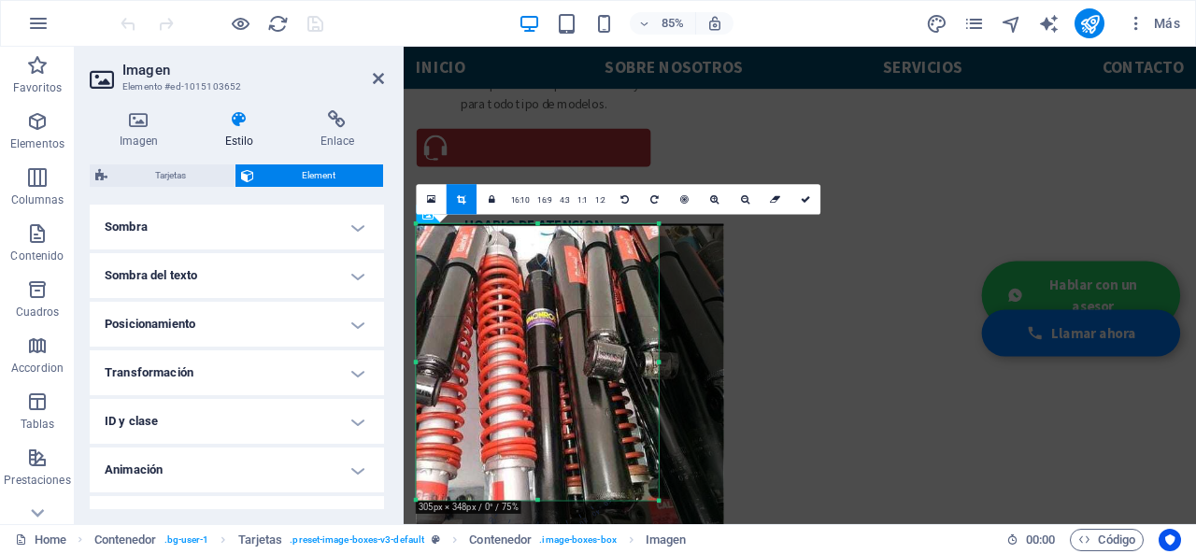
click at [247, 318] on h4 "Posicionamiento" at bounding box center [237, 324] width 294 height 45
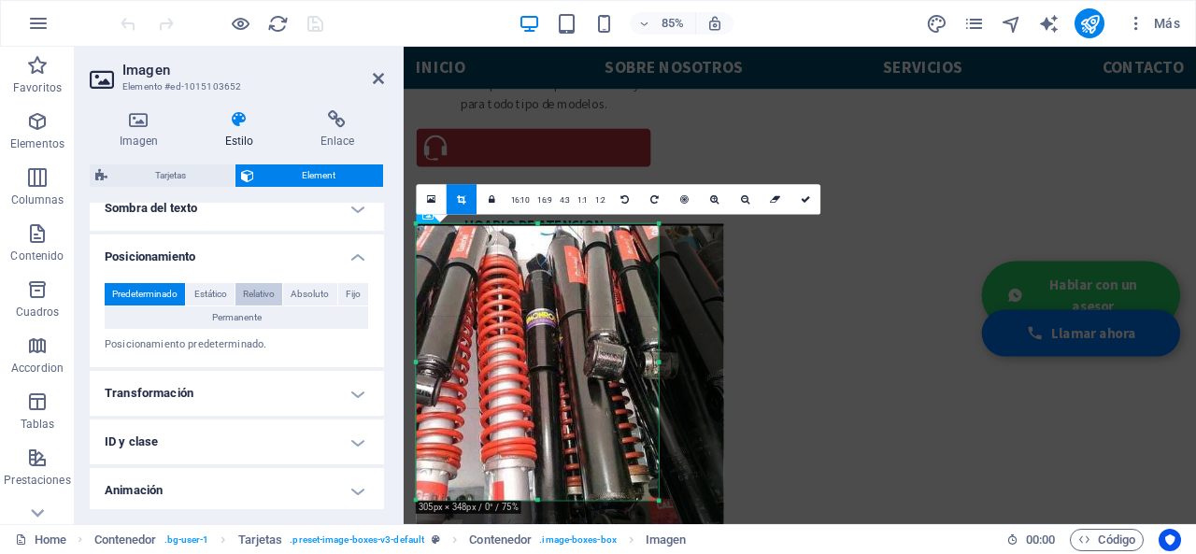
scroll to position [586, 0]
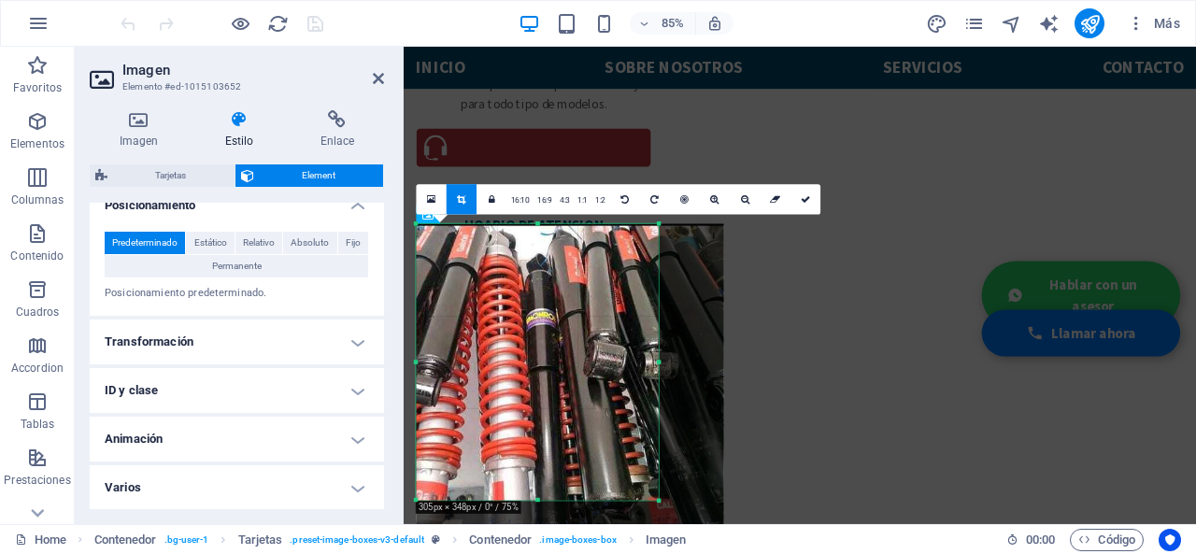
click at [245, 332] on h4 "Transformación" at bounding box center [237, 341] width 294 height 45
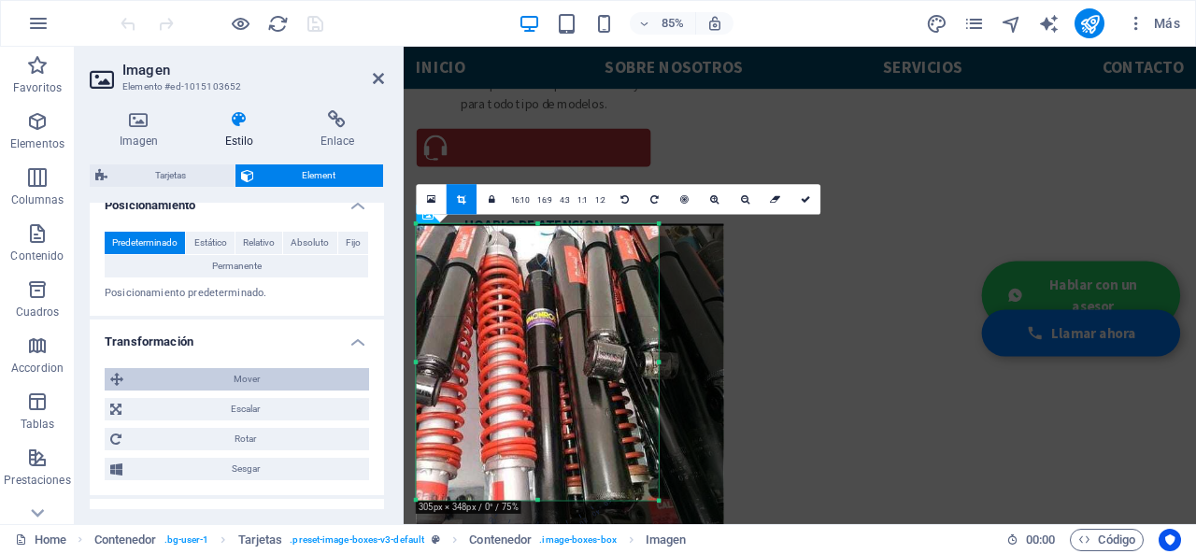
click at [247, 377] on span "Mover" at bounding box center [246, 379] width 234 height 22
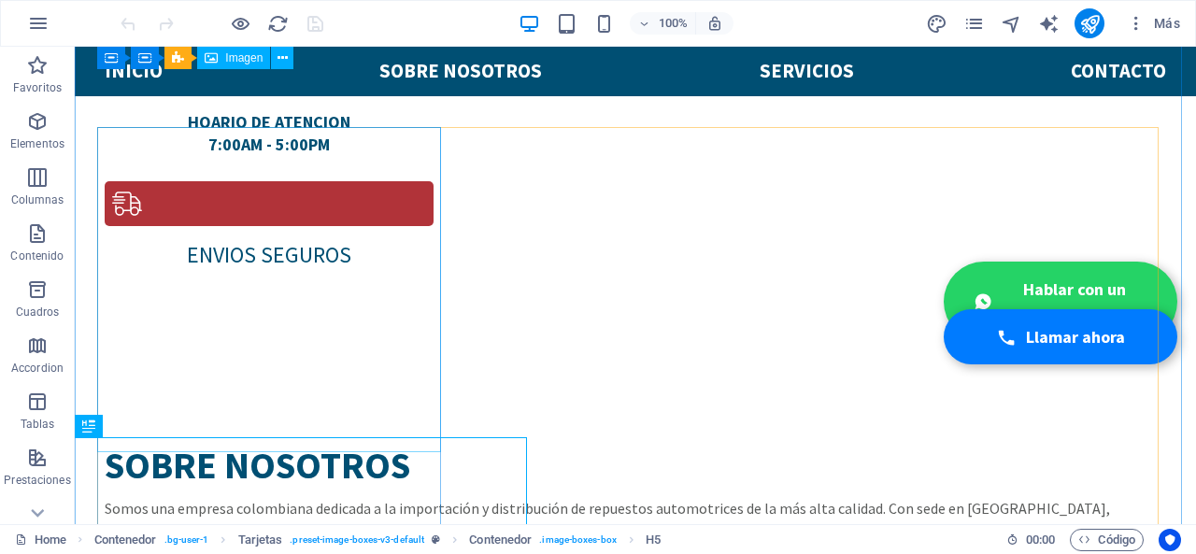
scroll to position [1554, 0]
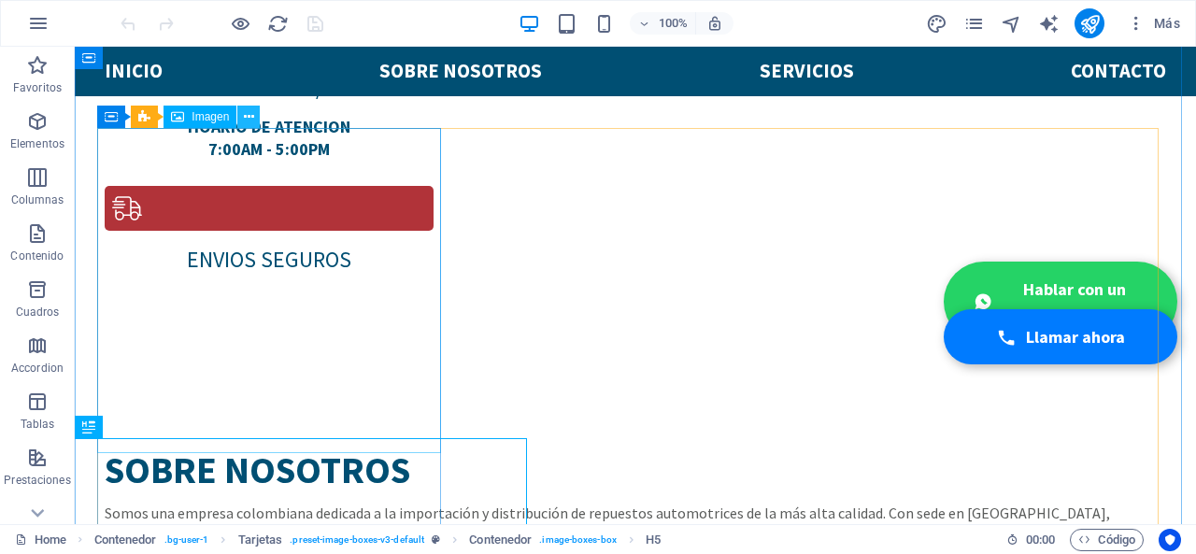
click at [241, 119] on button at bounding box center [248, 117] width 22 height 22
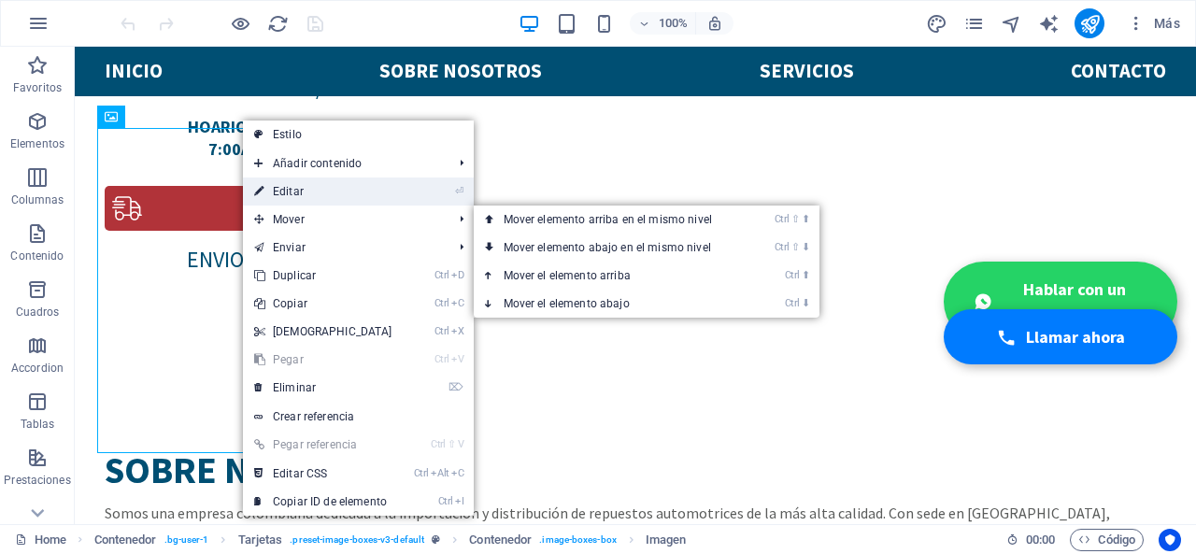
click at [305, 182] on link "⏎ Editar" at bounding box center [323, 191] width 161 height 28
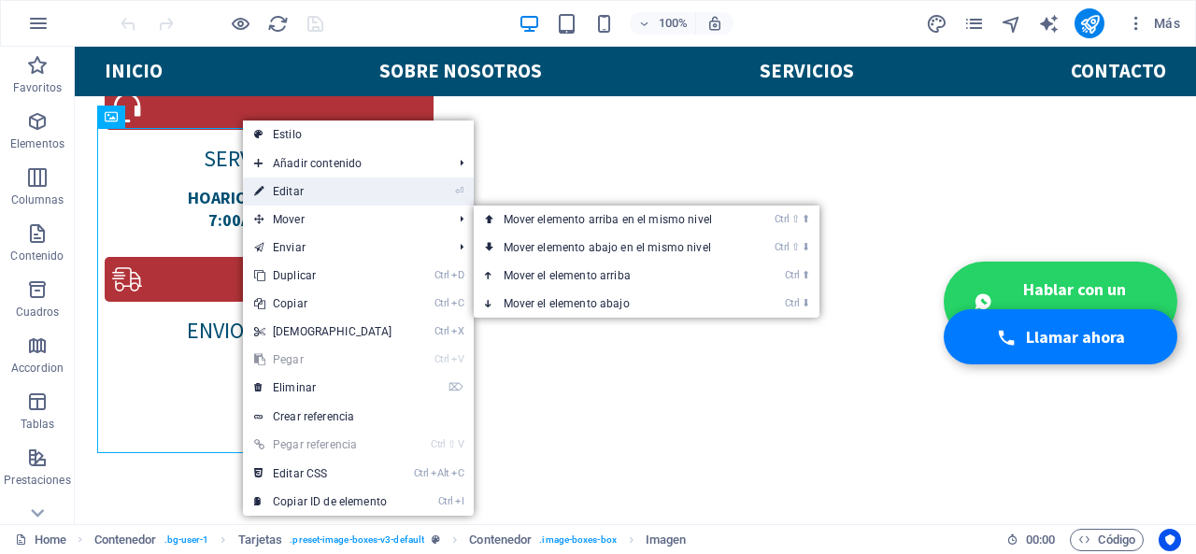
select select "px"
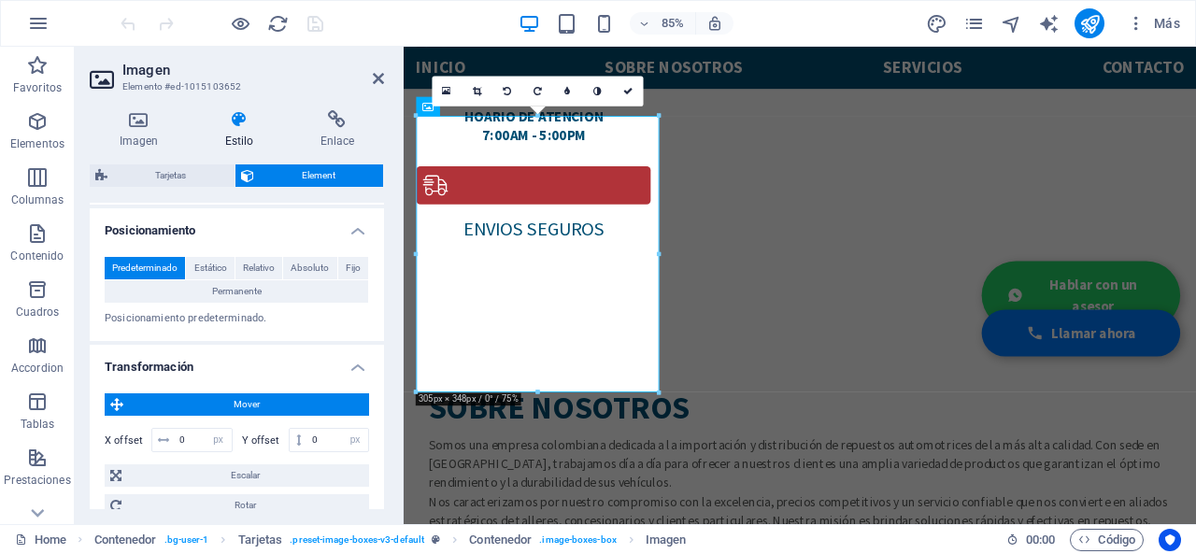
scroll to position [654, 0]
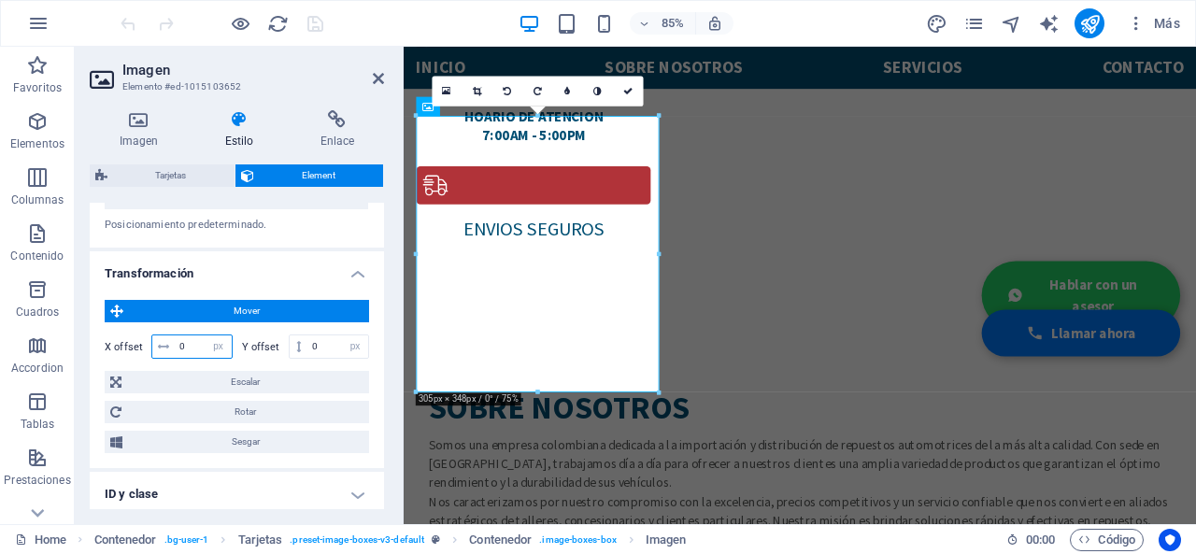
click at [195, 341] on input "0" at bounding box center [203, 346] width 57 height 22
drag, startPoint x: 195, startPoint y: 341, endPoint x: 175, endPoint y: 343, distance: 20.6
click at [175, 343] on input "0" at bounding box center [203, 346] width 57 height 22
type input "5"
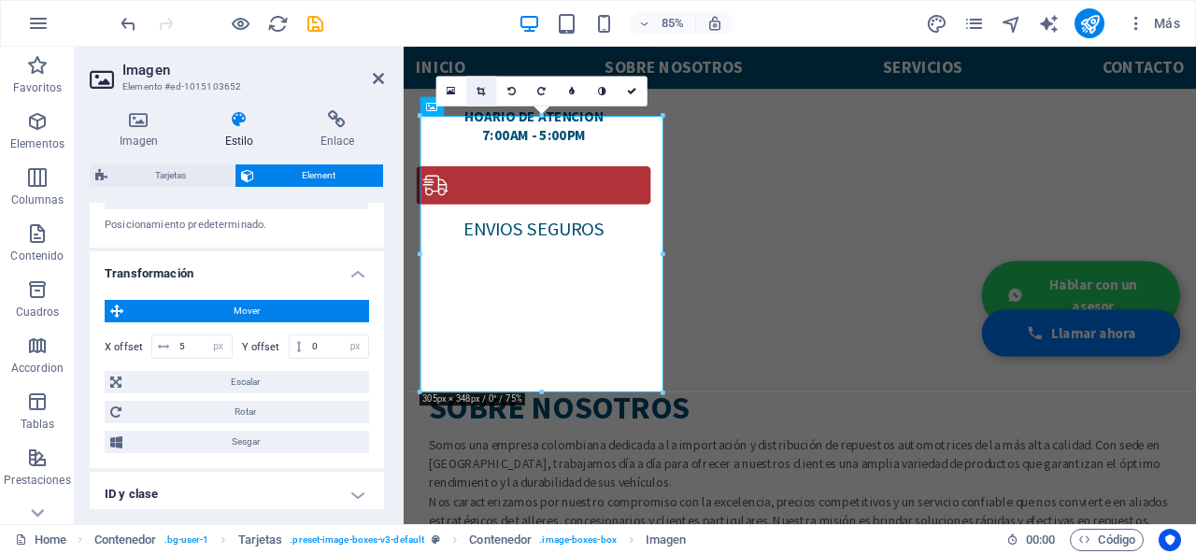
click at [485, 91] on icon at bounding box center [480, 91] width 8 height 9
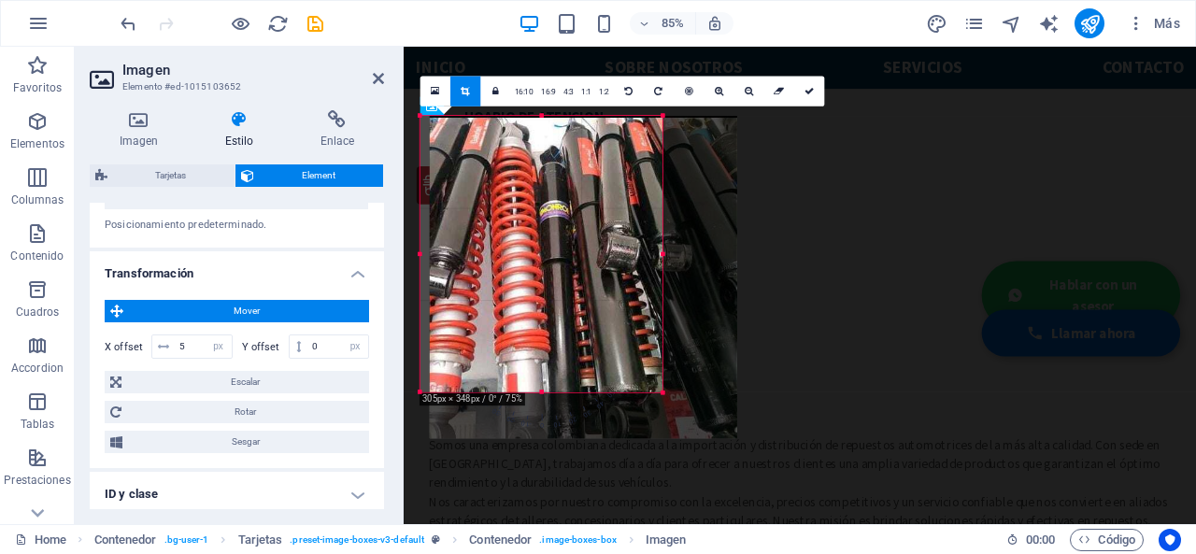
drag, startPoint x: 579, startPoint y: 268, endPoint x: 590, endPoint y: 272, distance: 11.8
click at [590, 272] on div at bounding box center [583, 277] width 307 height 322
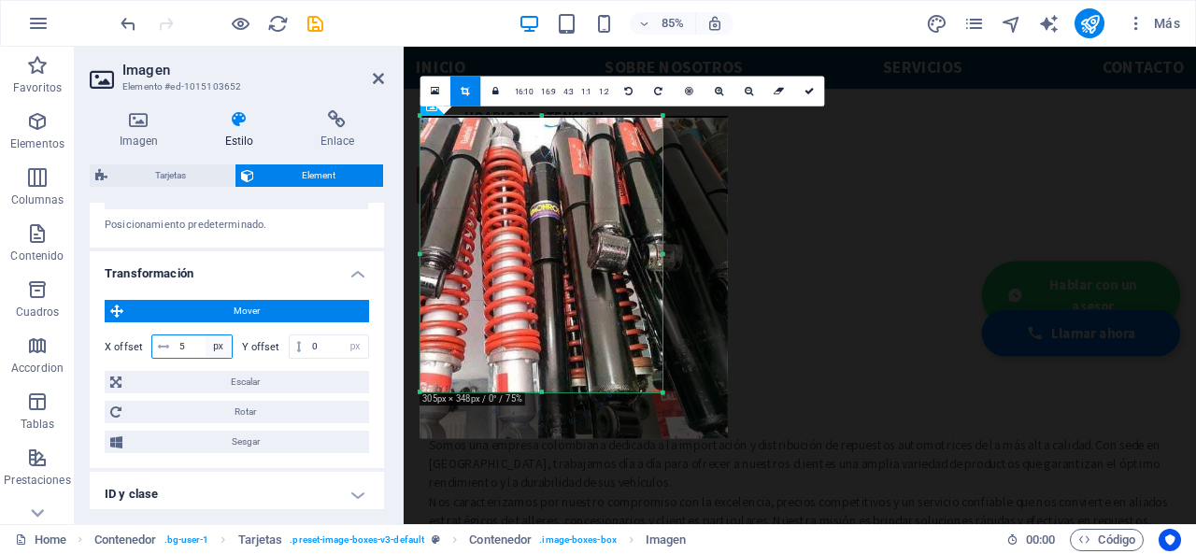
click at [205, 345] on select "px rem % em vh vw" at bounding box center [218, 346] width 26 height 22
click at [197, 345] on input "5" at bounding box center [203, 346] width 57 height 22
type input "8"
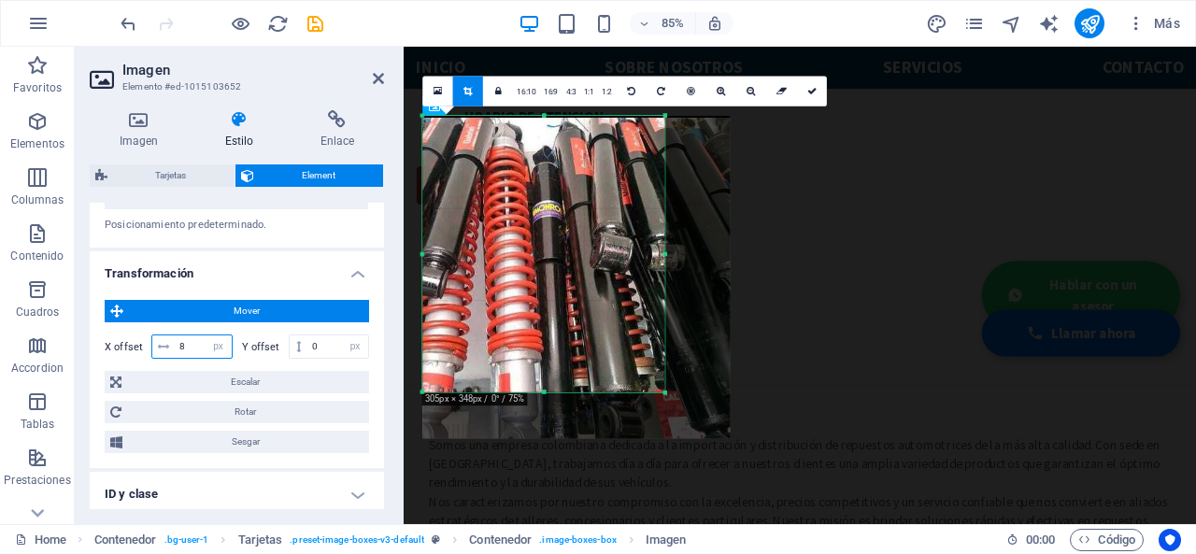
click at [186, 345] on input "8" at bounding box center [203, 346] width 57 height 22
type input "10"
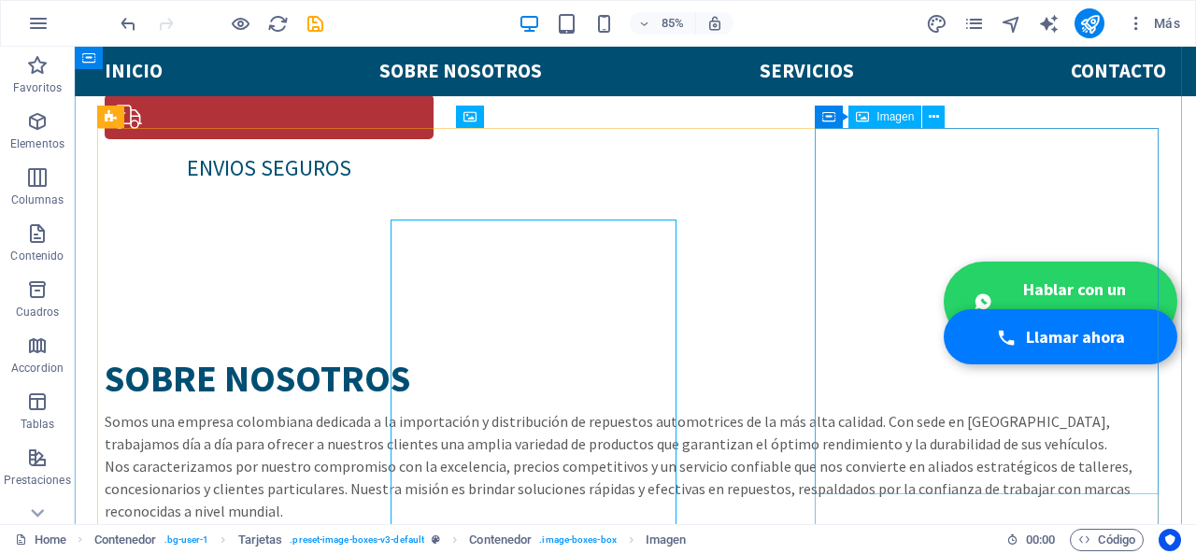
scroll to position [1554, 0]
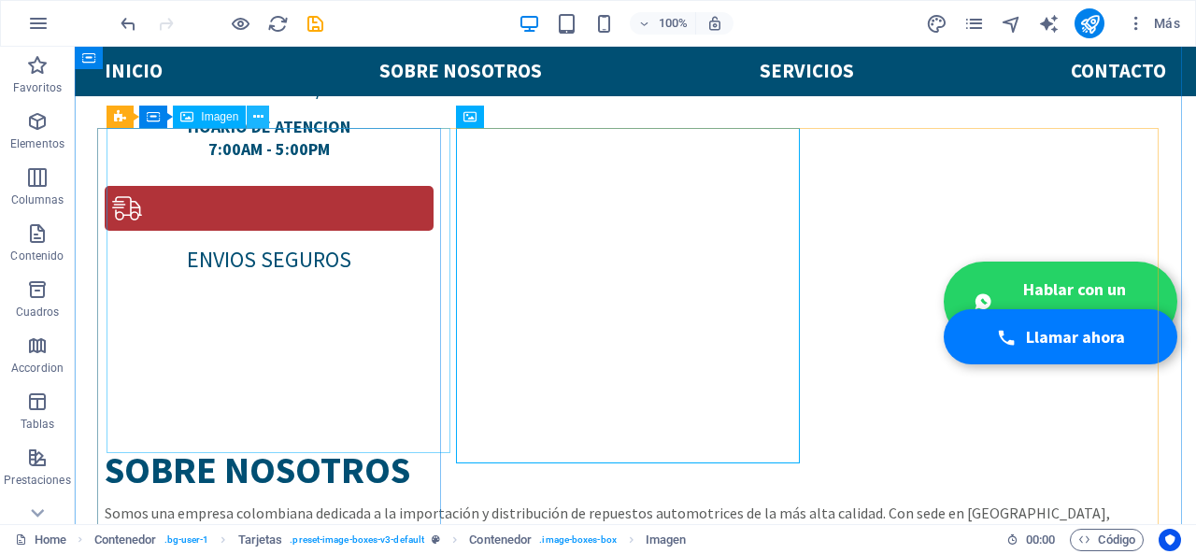
click at [253, 124] on icon at bounding box center [258, 117] width 10 height 20
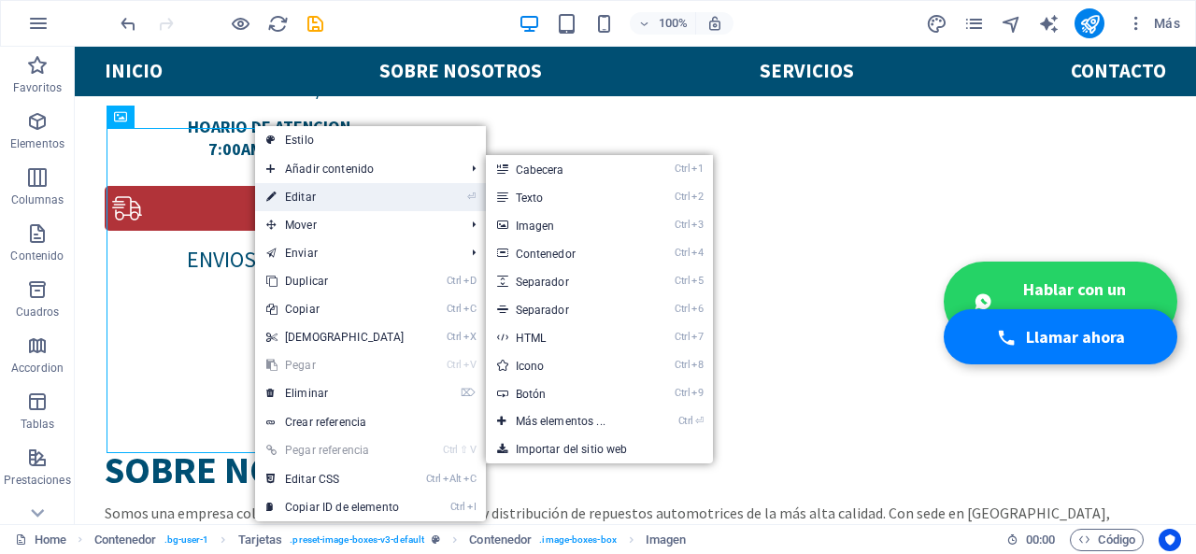
click at [279, 190] on link "⏎ Editar" at bounding box center [335, 197] width 161 height 28
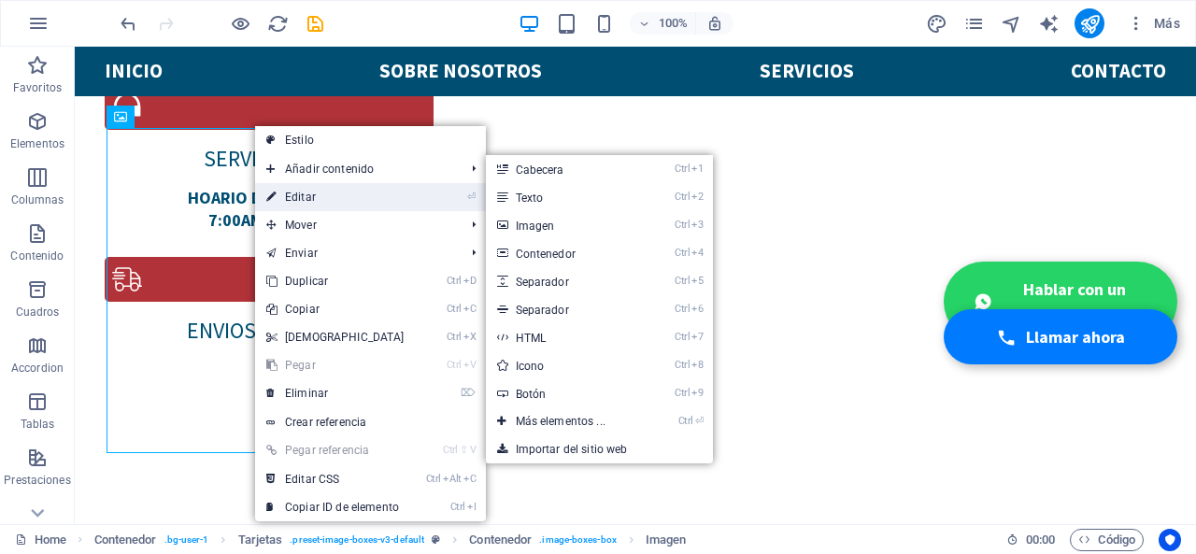
select select "px"
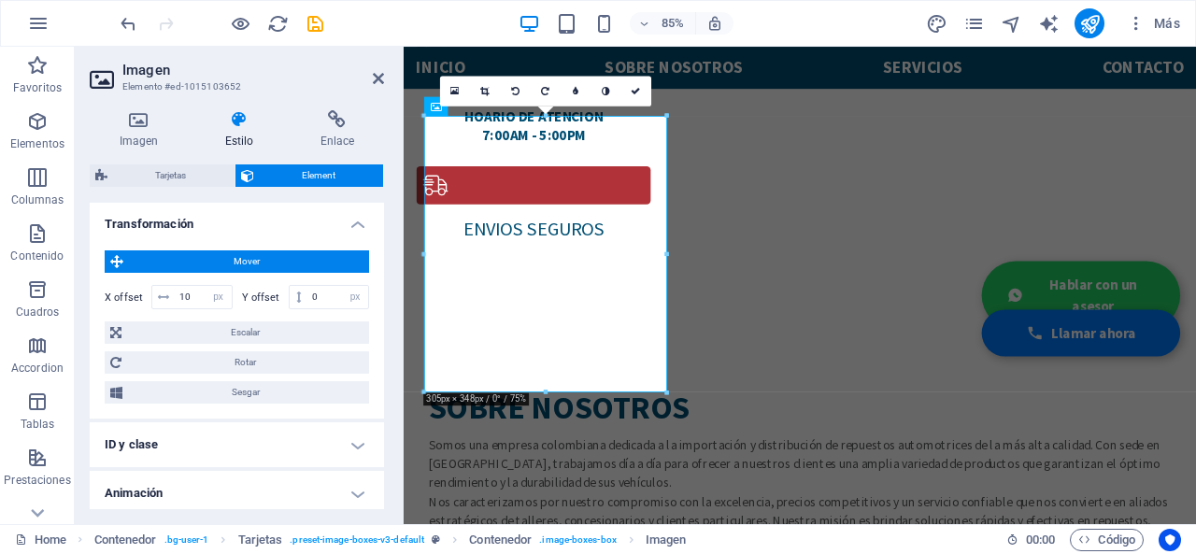
scroll to position [747, 0]
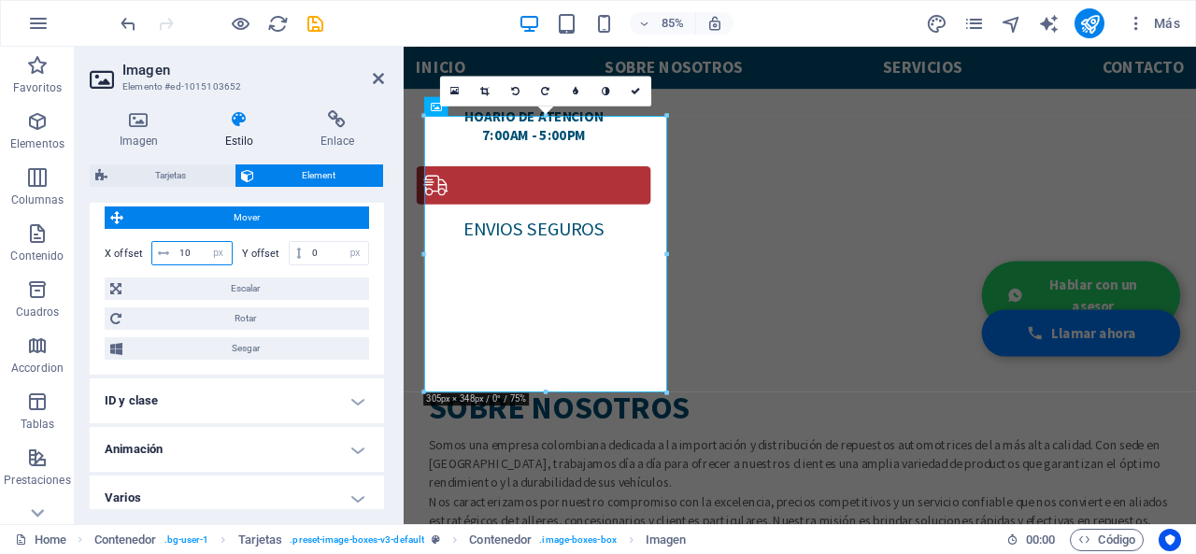
drag, startPoint x: 198, startPoint y: 256, endPoint x: 177, endPoint y: 249, distance: 21.6
click at [177, 249] on input "10" at bounding box center [203, 253] width 57 height 22
type input "50"
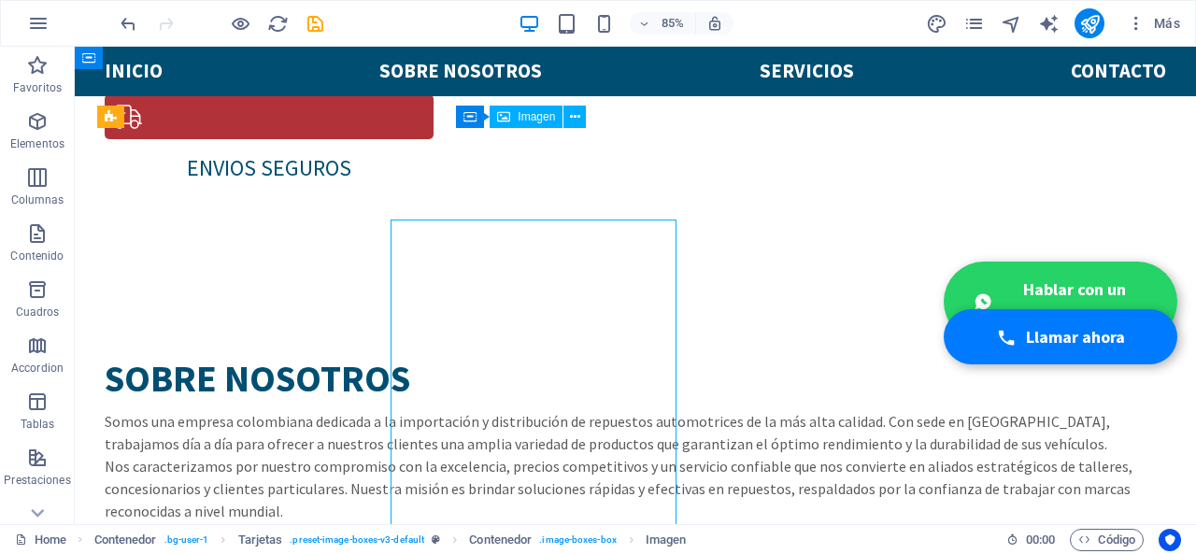
scroll to position [1554, 0]
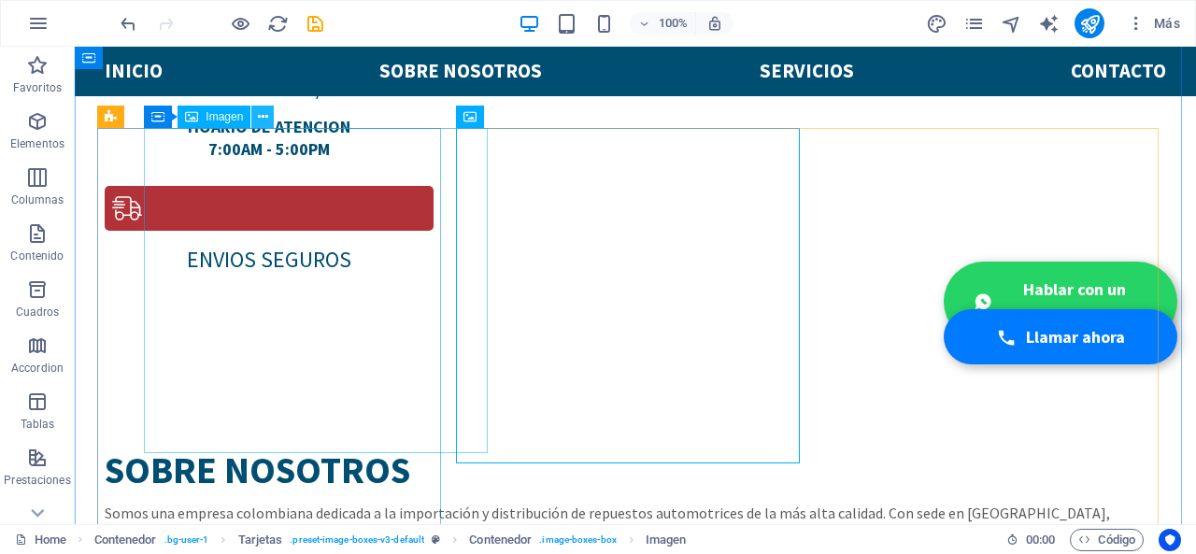
click at [260, 115] on icon at bounding box center [263, 117] width 10 height 20
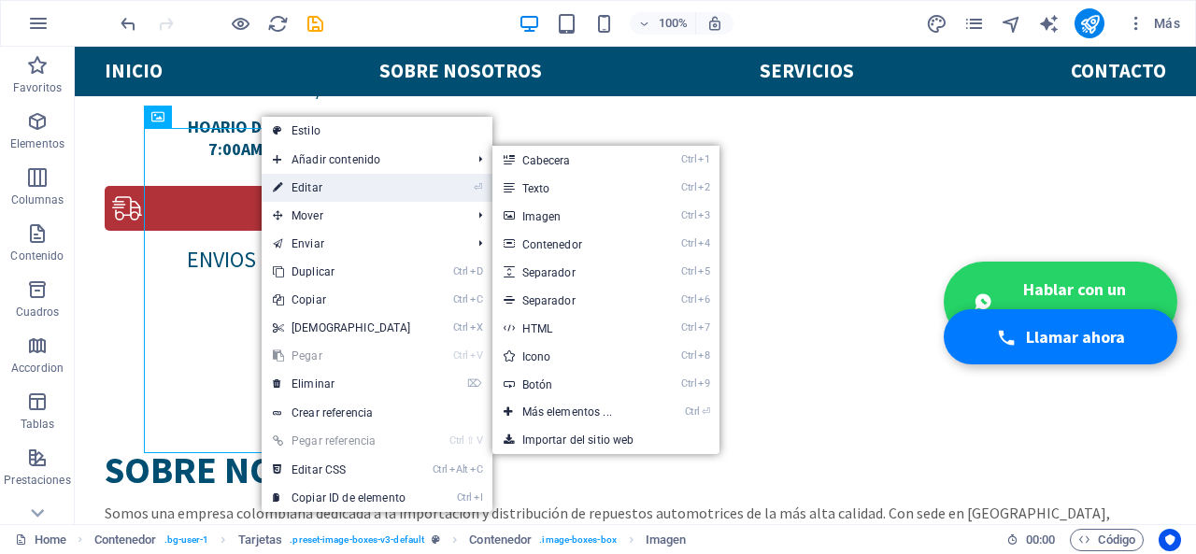
click at [276, 180] on icon at bounding box center [277, 188] width 9 height 28
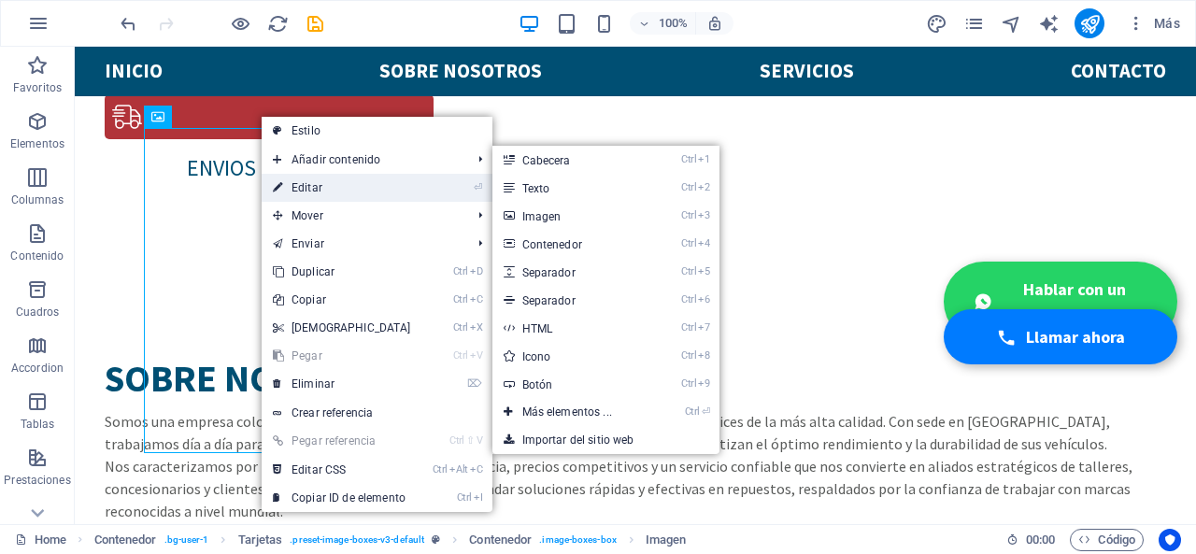
select select "px"
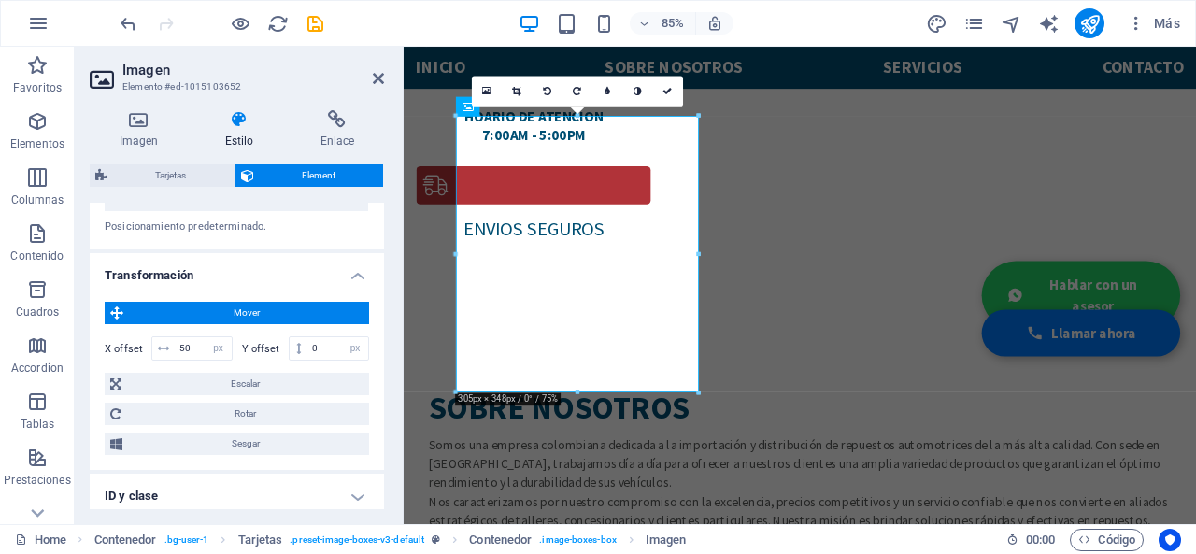
scroll to position [654, 0]
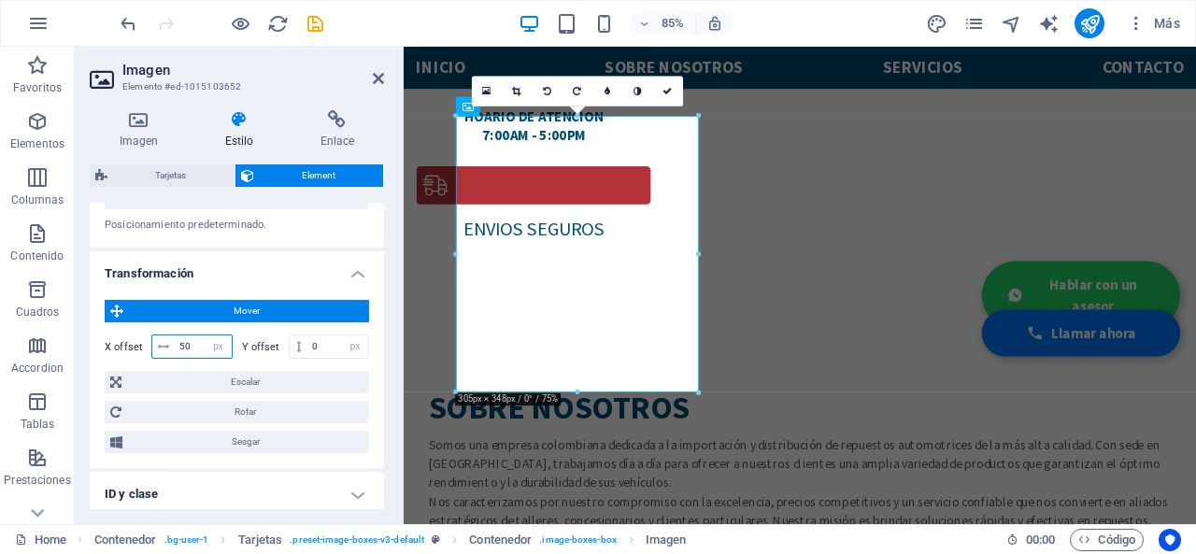
click at [192, 352] on input "50" at bounding box center [203, 346] width 57 height 22
type input "5"
type input "40"
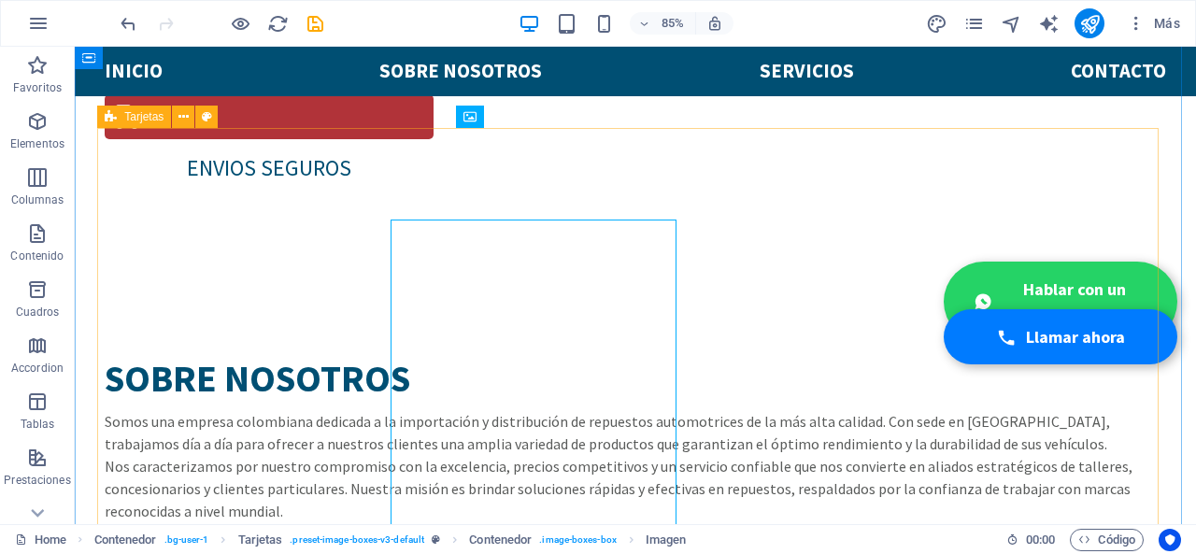
scroll to position [1554, 0]
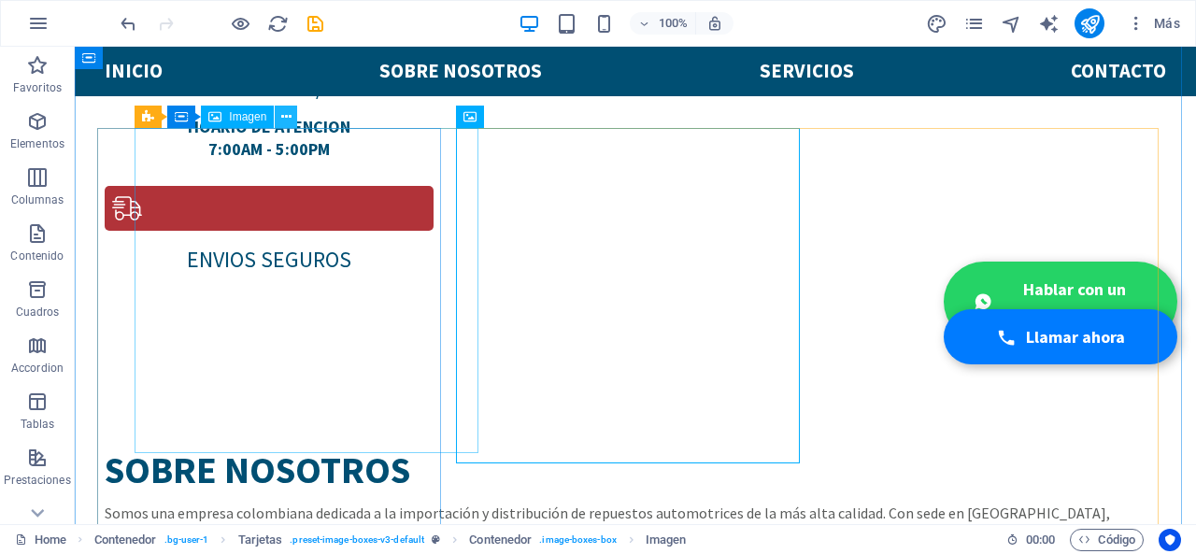
click at [293, 110] on button at bounding box center [286, 117] width 22 height 22
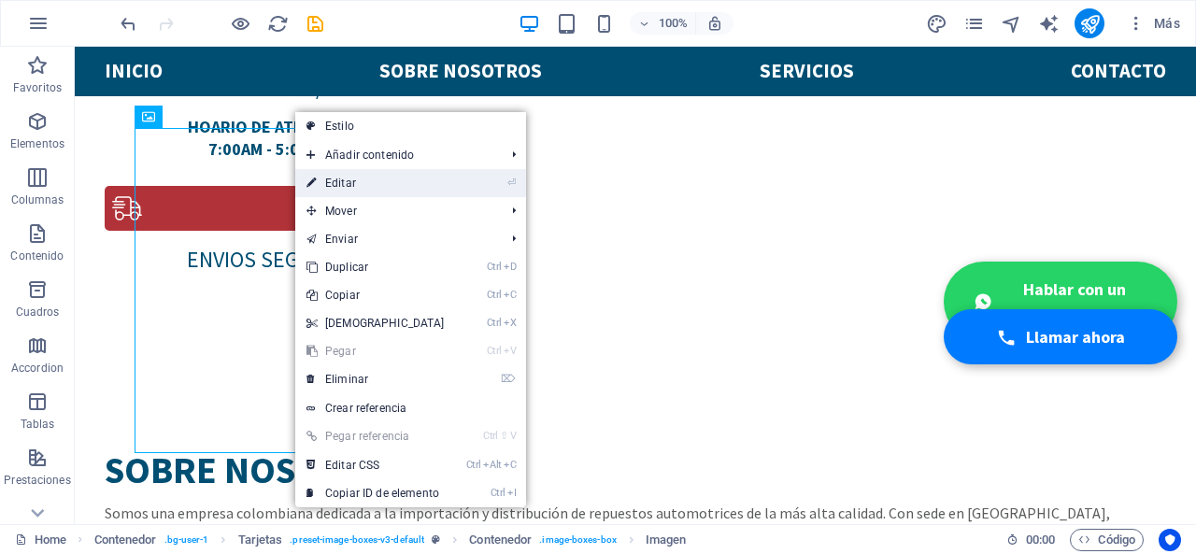
click at [306, 183] on icon at bounding box center [310, 183] width 9 height 28
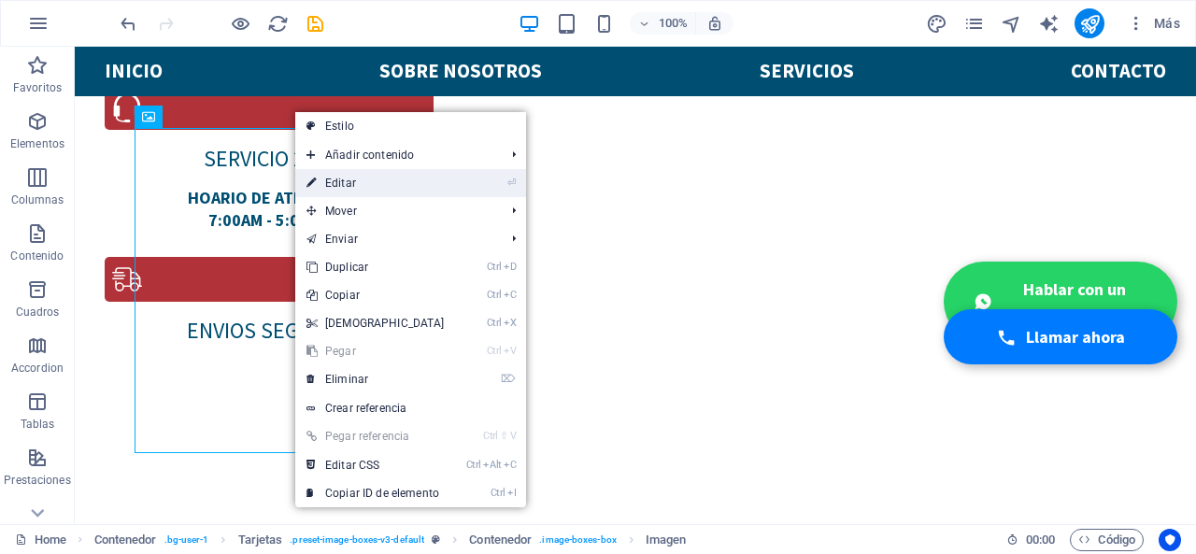
select select "px"
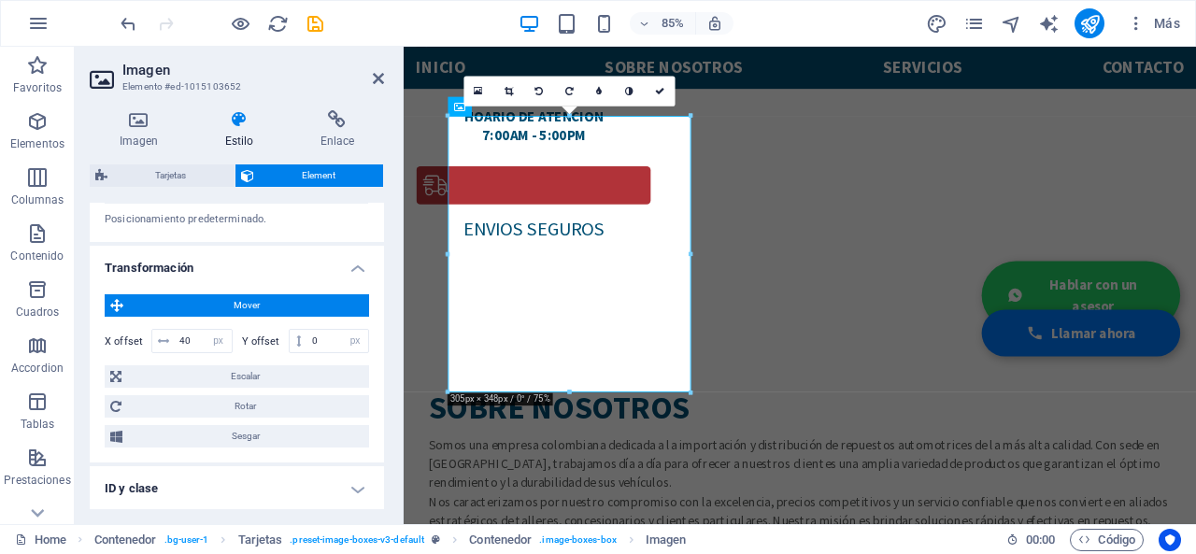
scroll to position [757, 0]
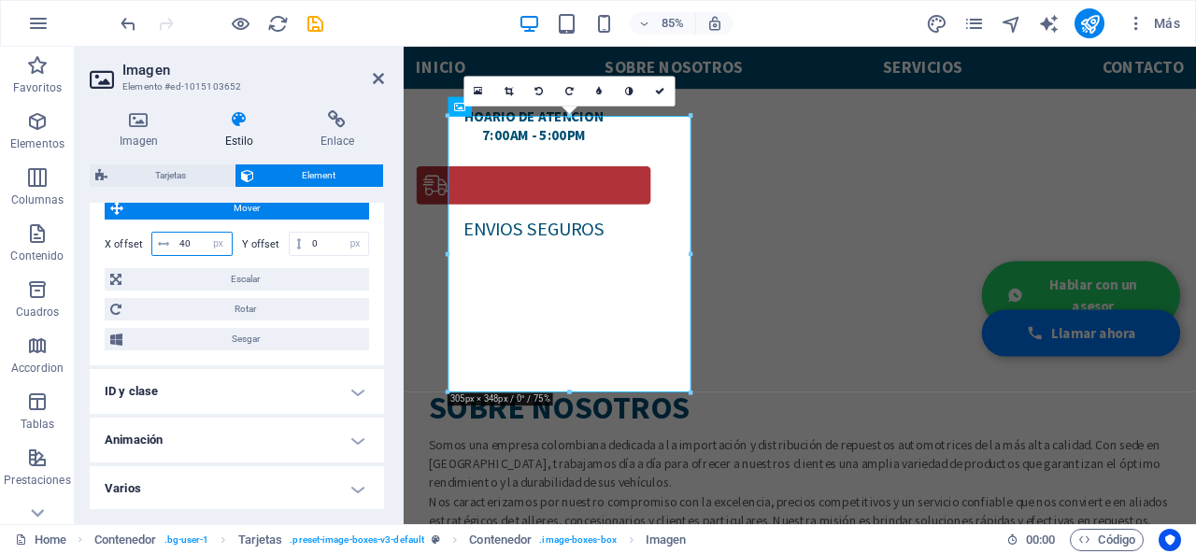
click at [195, 237] on input "40" at bounding box center [203, 244] width 57 height 22
type input "4"
type input "1"
type input "35"
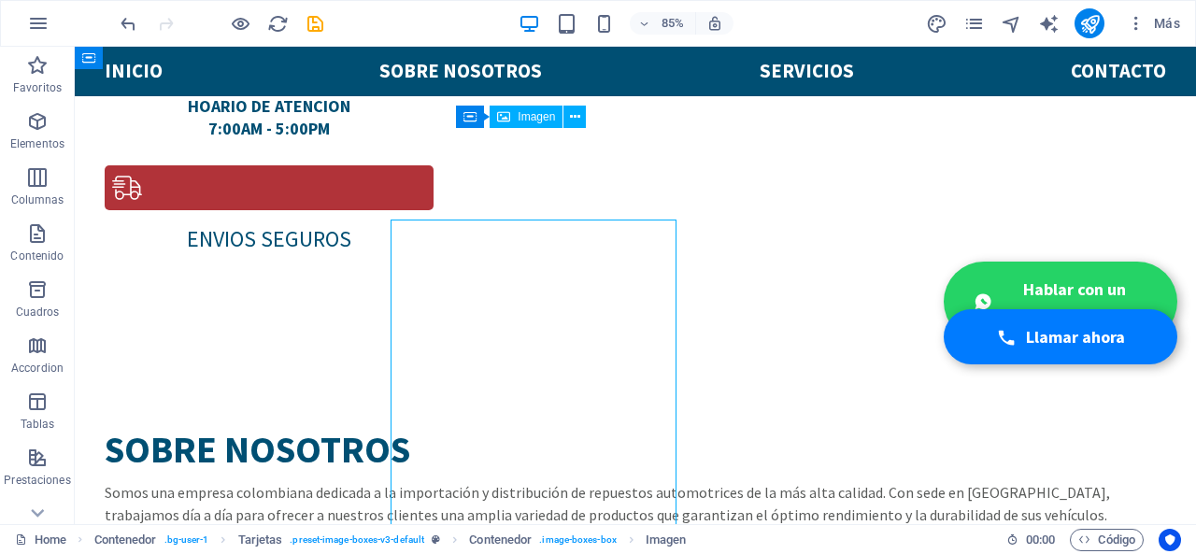
scroll to position [1554, 0]
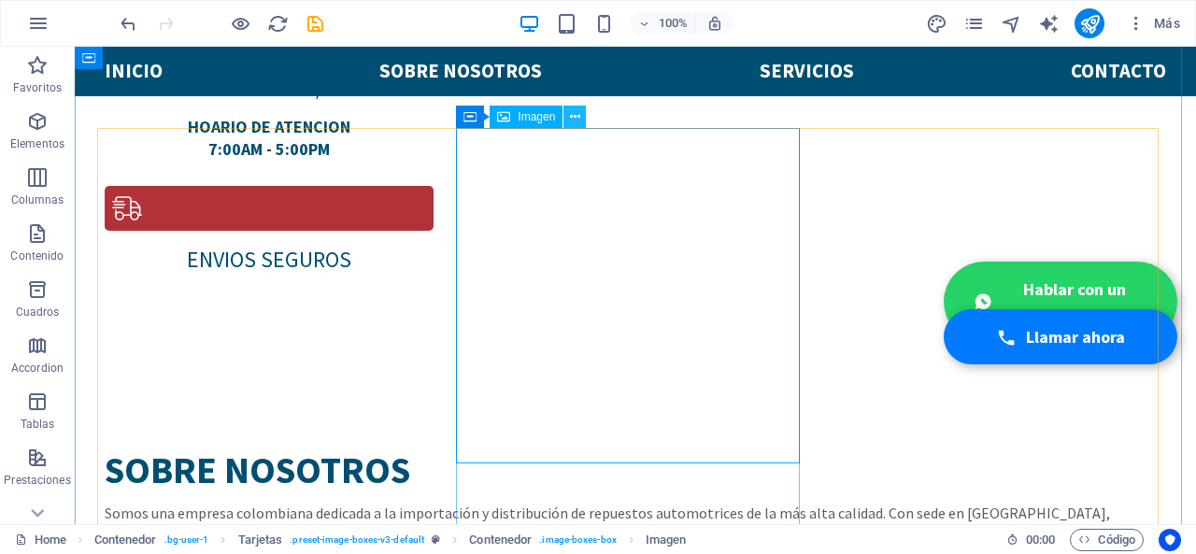
click at [579, 126] on icon at bounding box center [575, 117] width 10 height 20
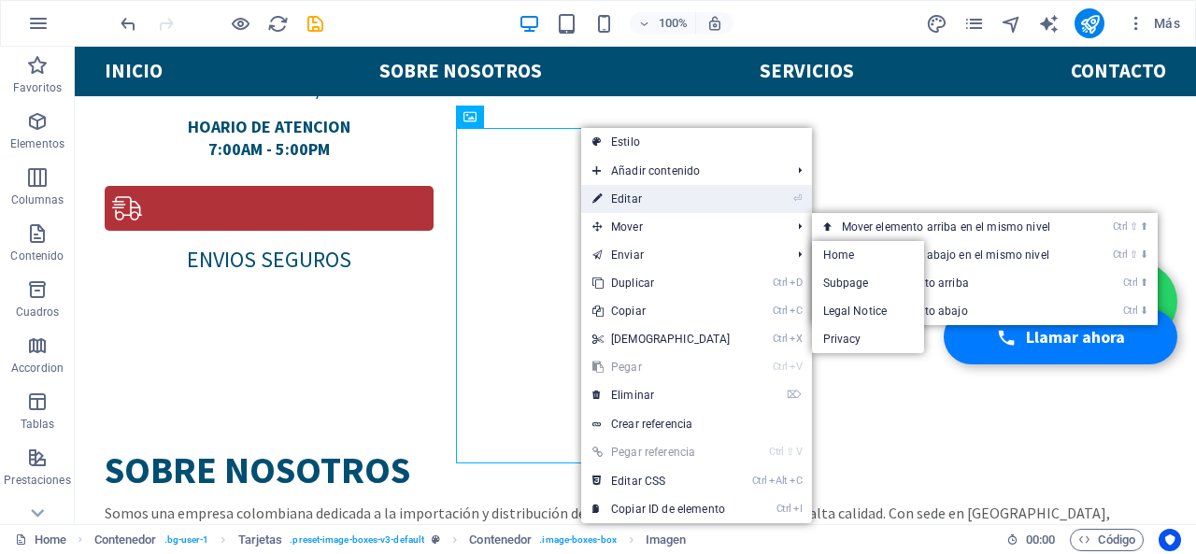
click at [665, 198] on link "⏎ Editar" at bounding box center [661, 199] width 161 height 28
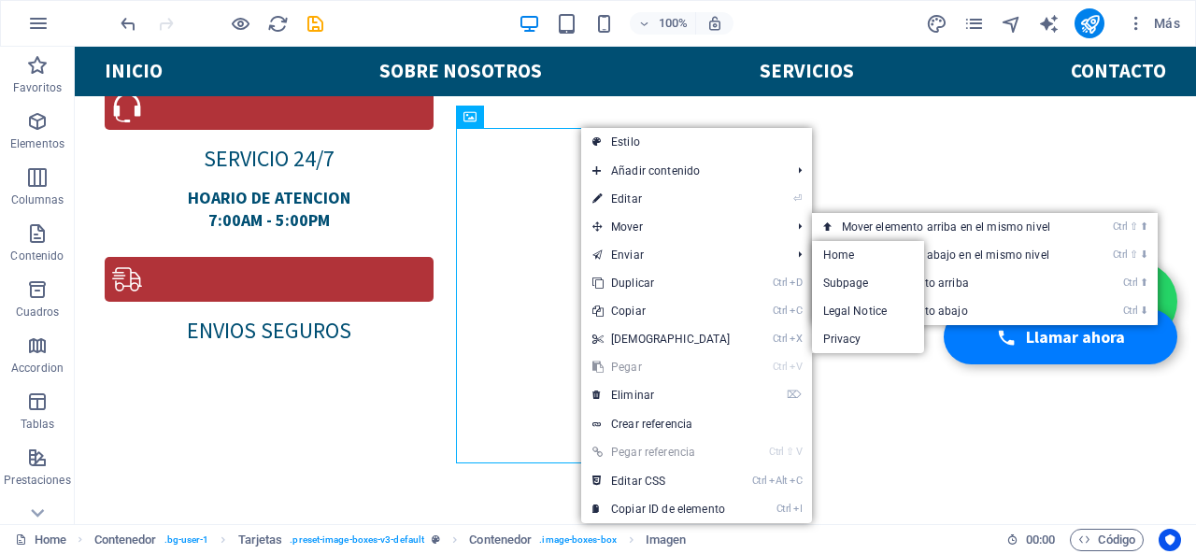
scroll to position [1646, 0]
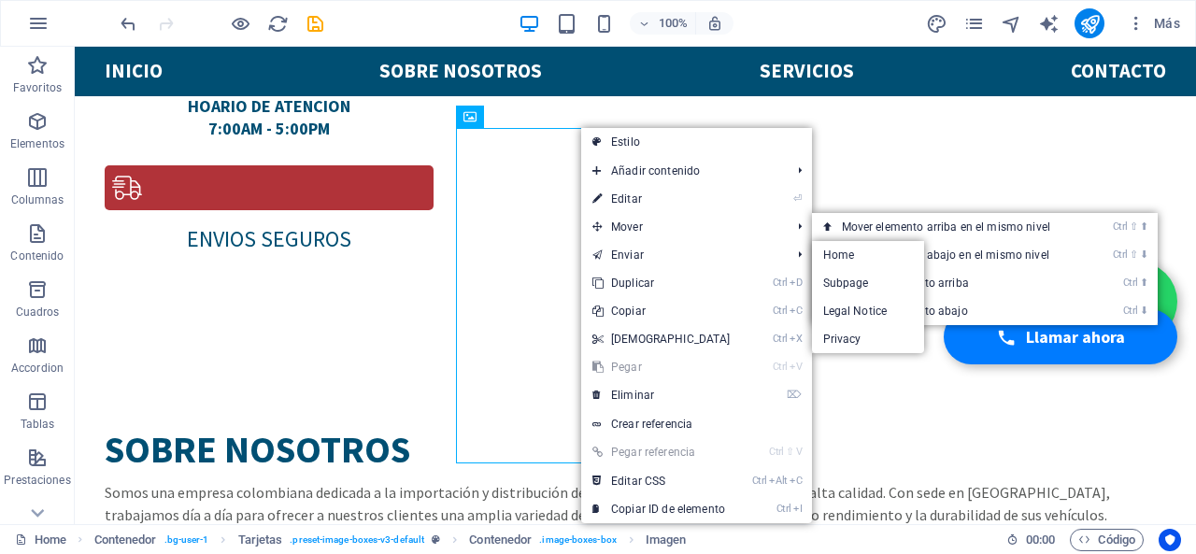
select select "px"
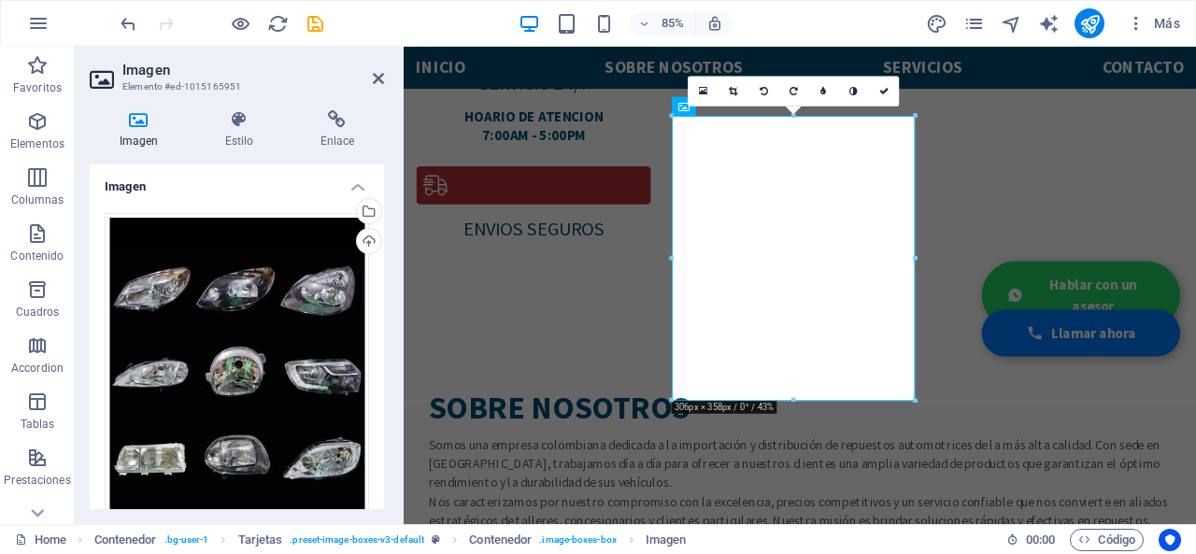
scroll to position [248, 0]
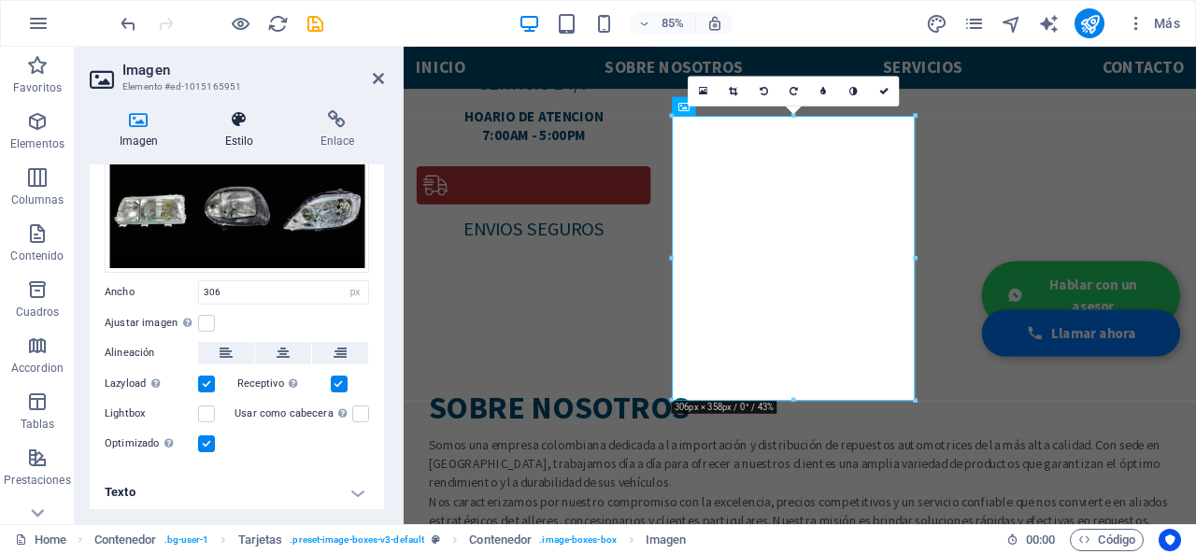
click at [240, 120] on icon at bounding box center [239, 119] width 88 height 19
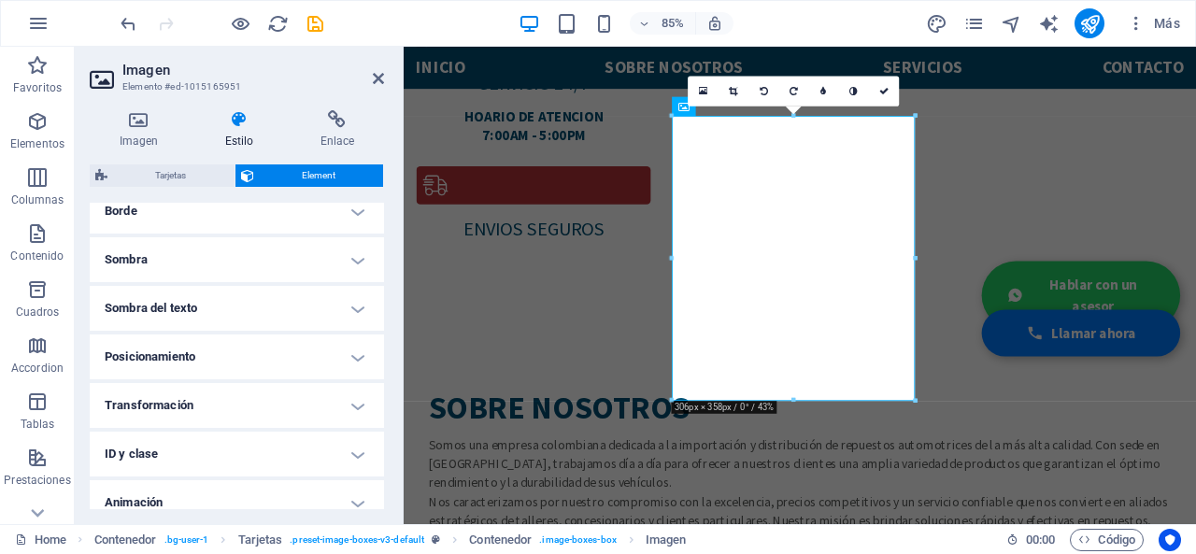
scroll to position [467, 0]
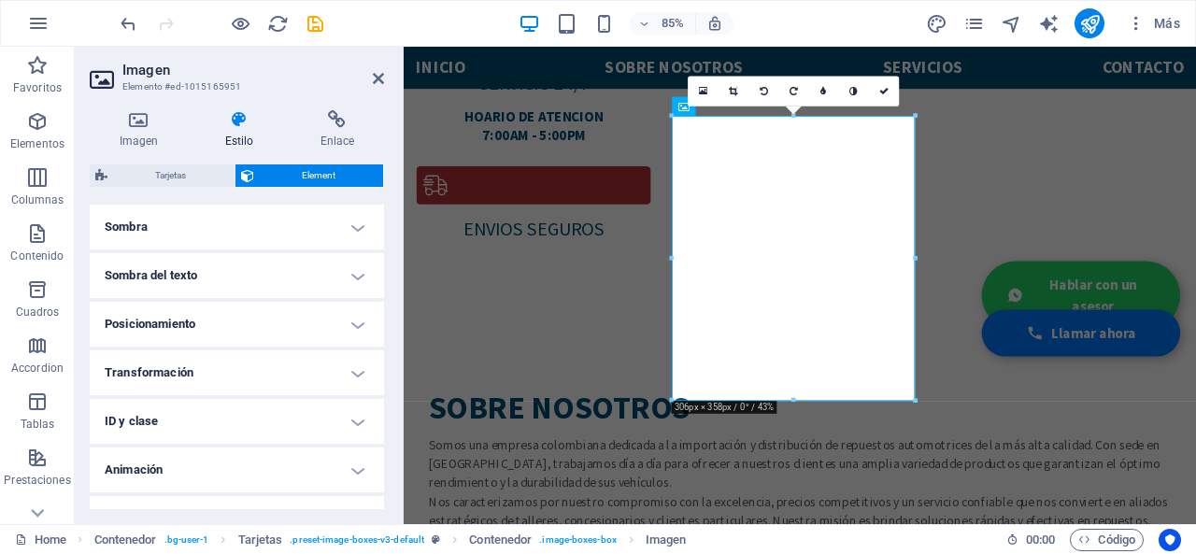
click at [271, 364] on h4 "Transformación" at bounding box center [237, 372] width 294 height 45
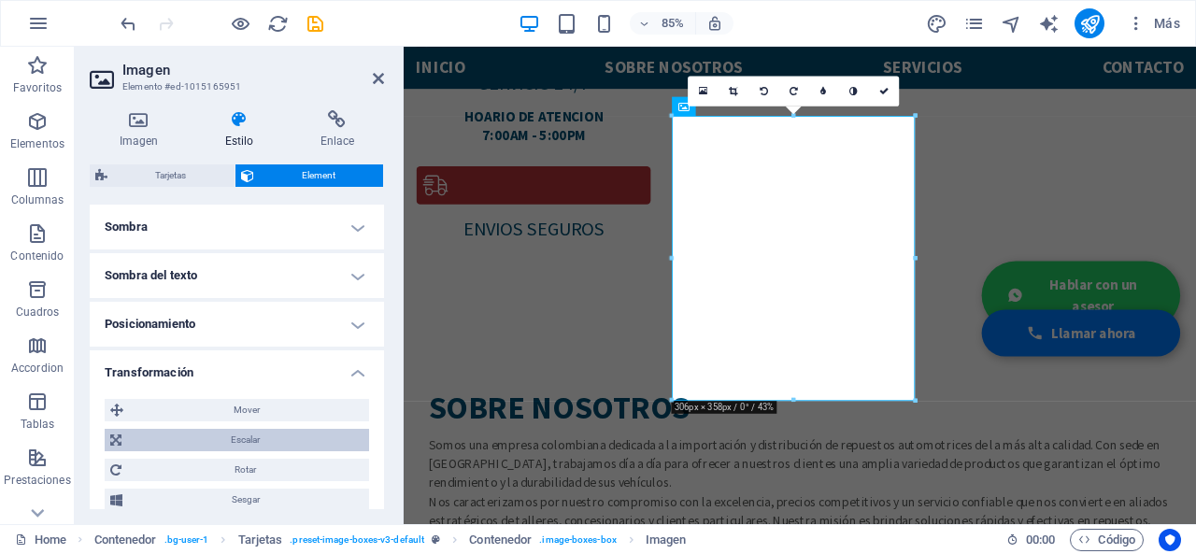
click at [261, 435] on span "Escalar" at bounding box center [245, 440] width 236 height 22
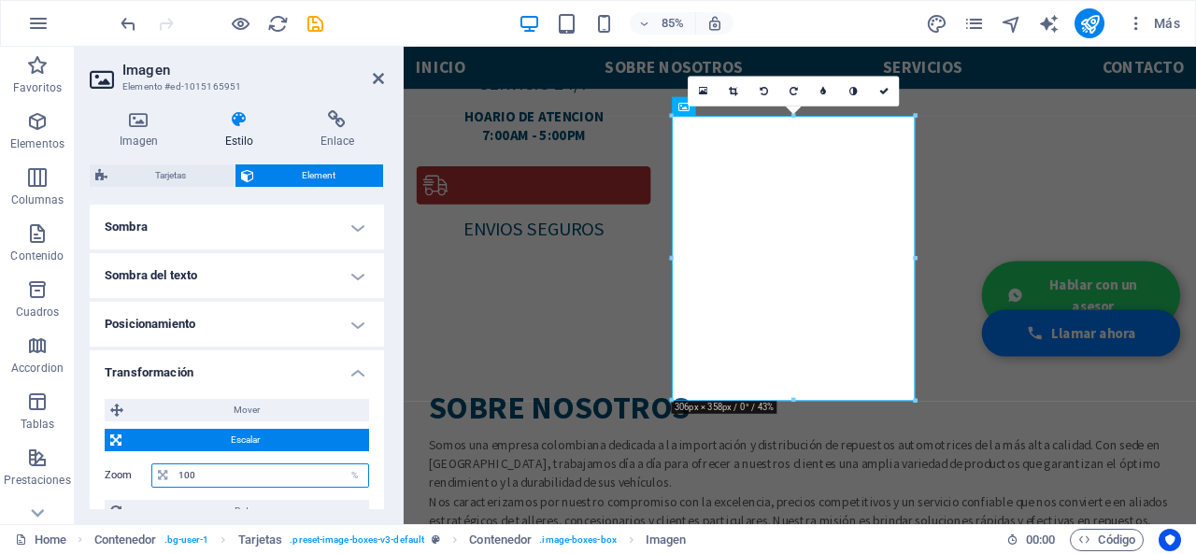
drag, startPoint x: 192, startPoint y: 472, endPoint x: 145, endPoint y: 474, distance: 47.7
click at [145, 474] on div "Zoom 100 %" at bounding box center [237, 475] width 264 height 24
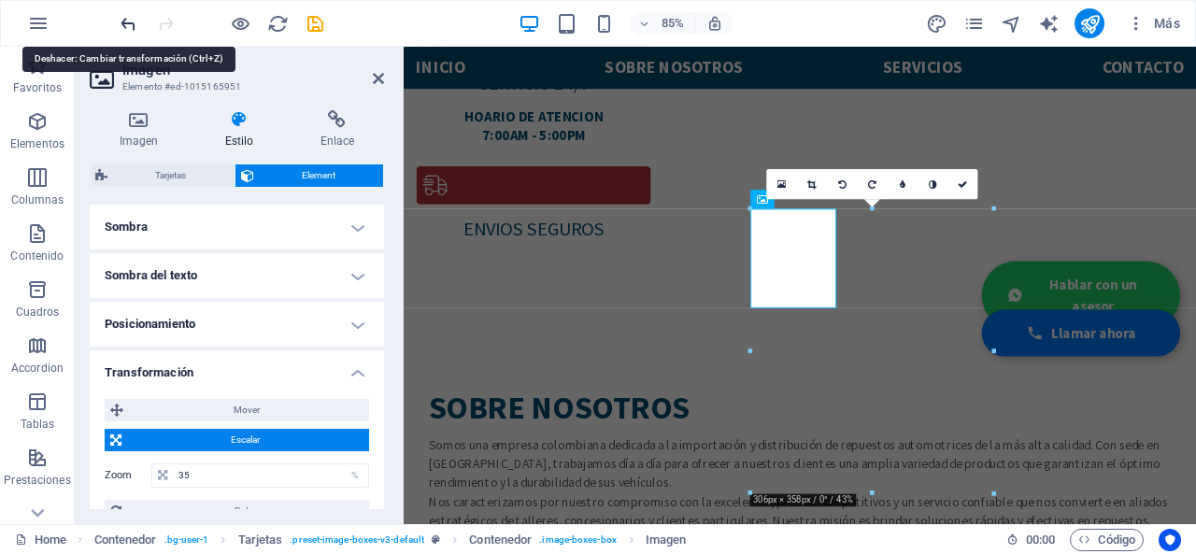
click at [130, 14] on icon "undo" at bounding box center [128, 23] width 21 height 21
type input "100"
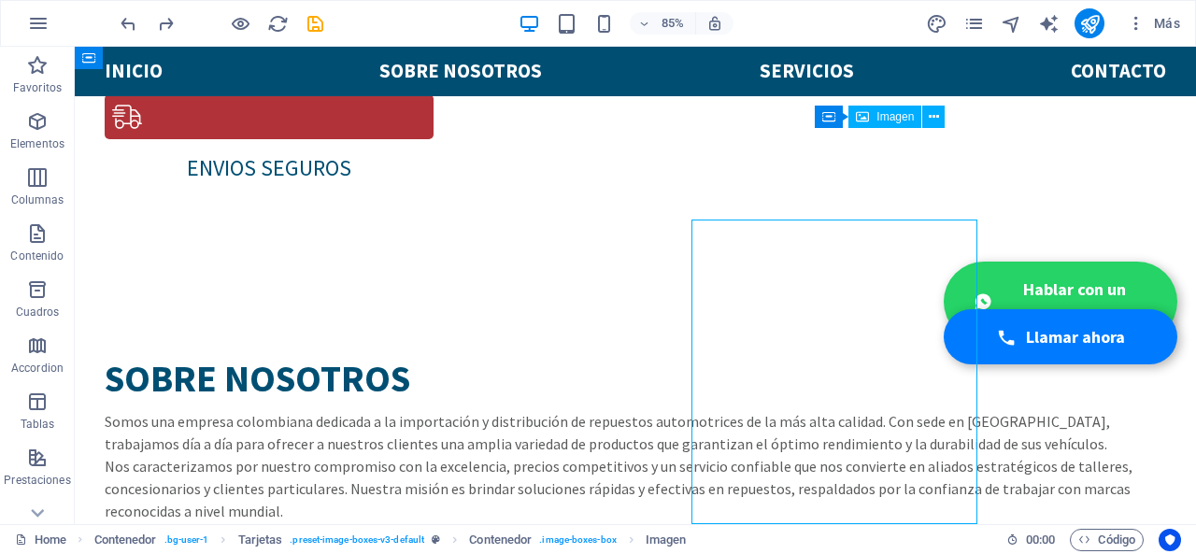
scroll to position [1554, 0]
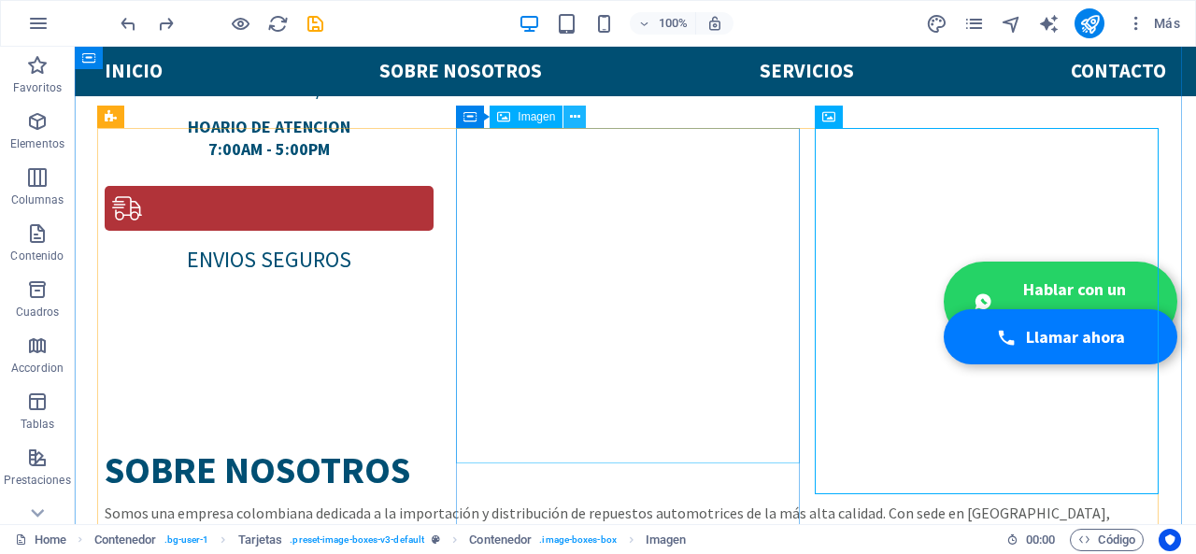
click at [578, 126] on icon at bounding box center [575, 117] width 10 height 20
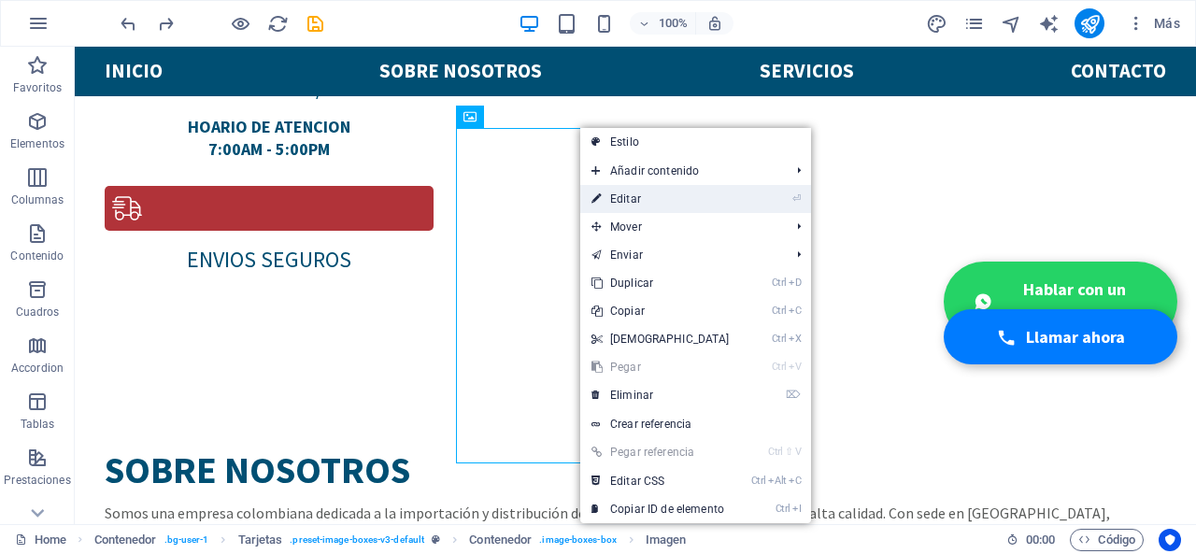
drag, startPoint x: 611, startPoint y: 207, endPoint x: 244, endPoint y: 190, distance: 367.5
click at [611, 207] on link "⏎ Editar" at bounding box center [660, 199] width 161 height 28
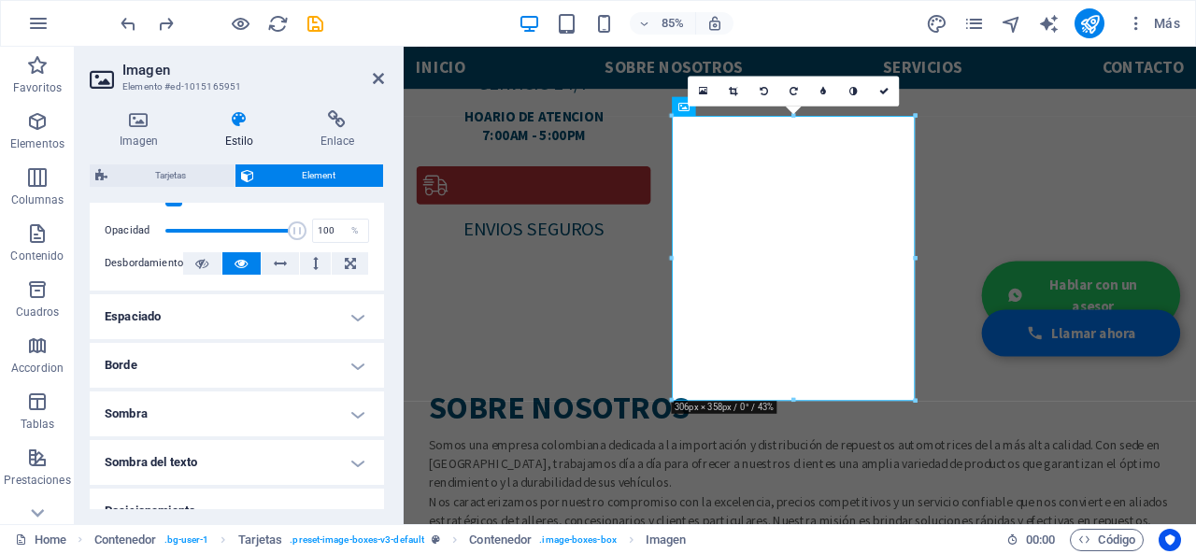
scroll to position [467, 0]
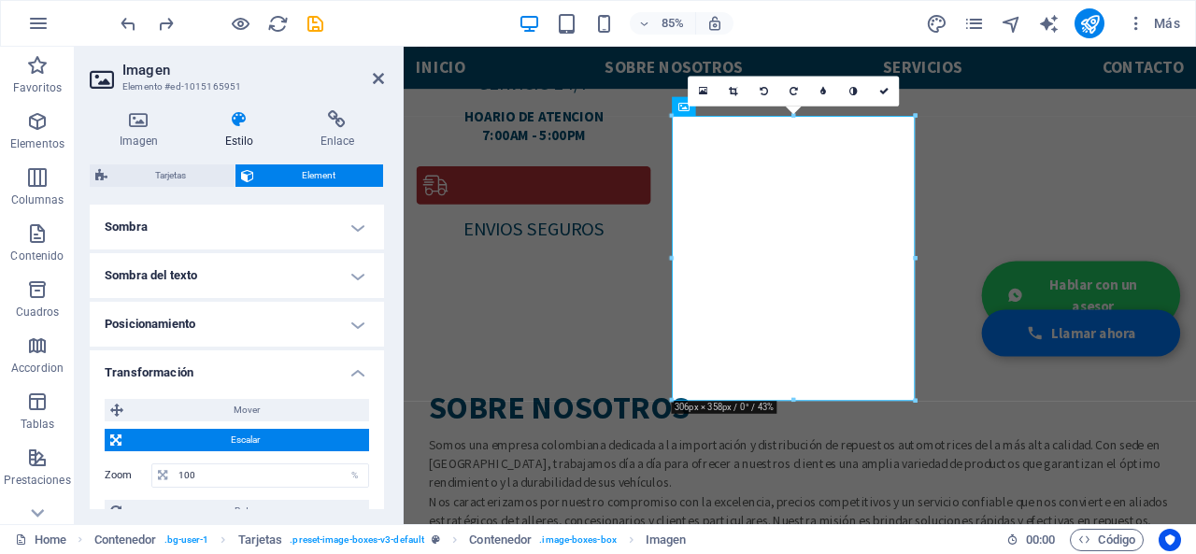
click at [248, 366] on h4 "Transformación" at bounding box center [237, 367] width 294 height 34
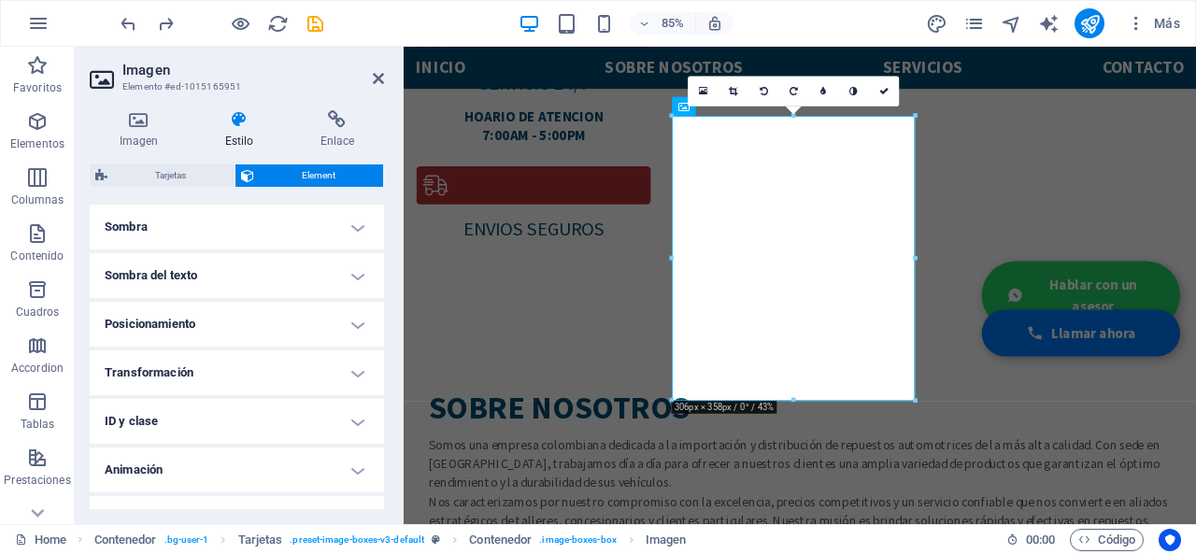
click at [248, 366] on h4 "Transformación" at bounding box center [237, 372] width 294 height 45
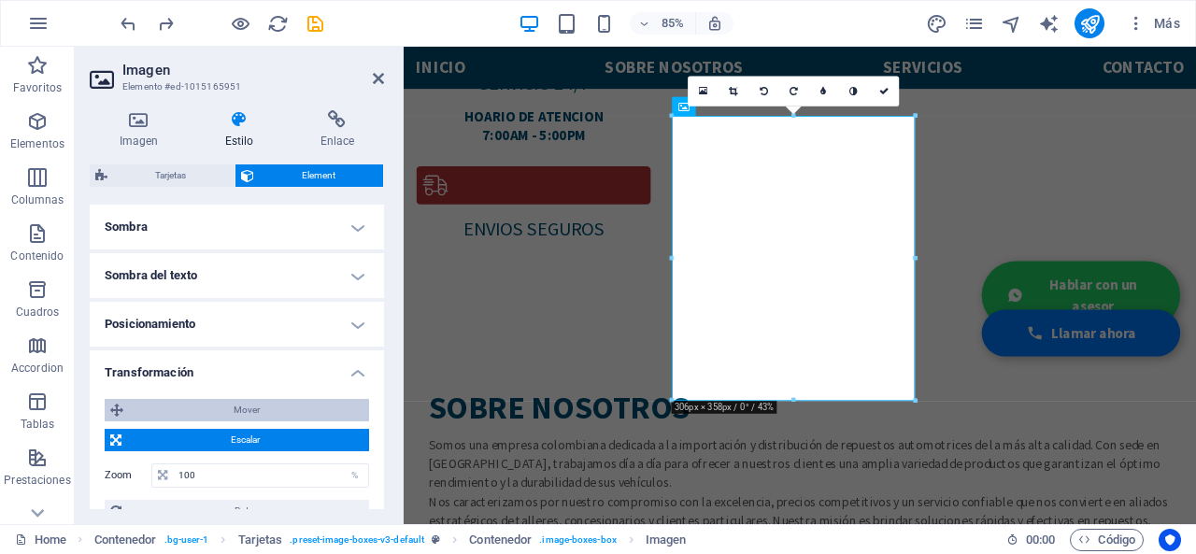
click at [248, 416] on span "Mover" at bounding box center [246, 410] width 234 height 22
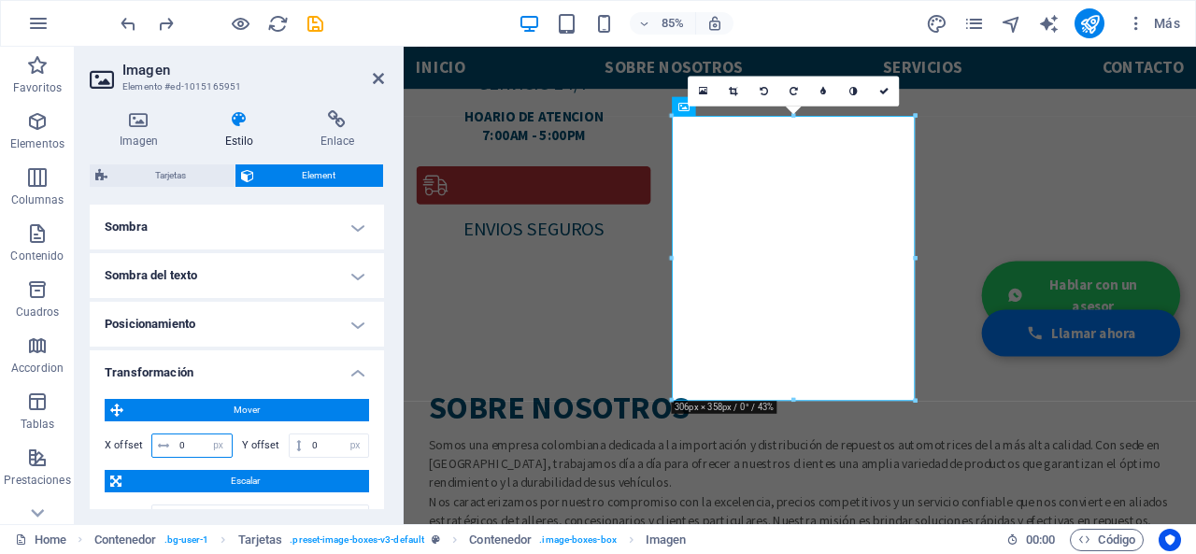
click at [190, 439] on input "0" at bounding box center [203, 445] width 57 height 22
type input "35"
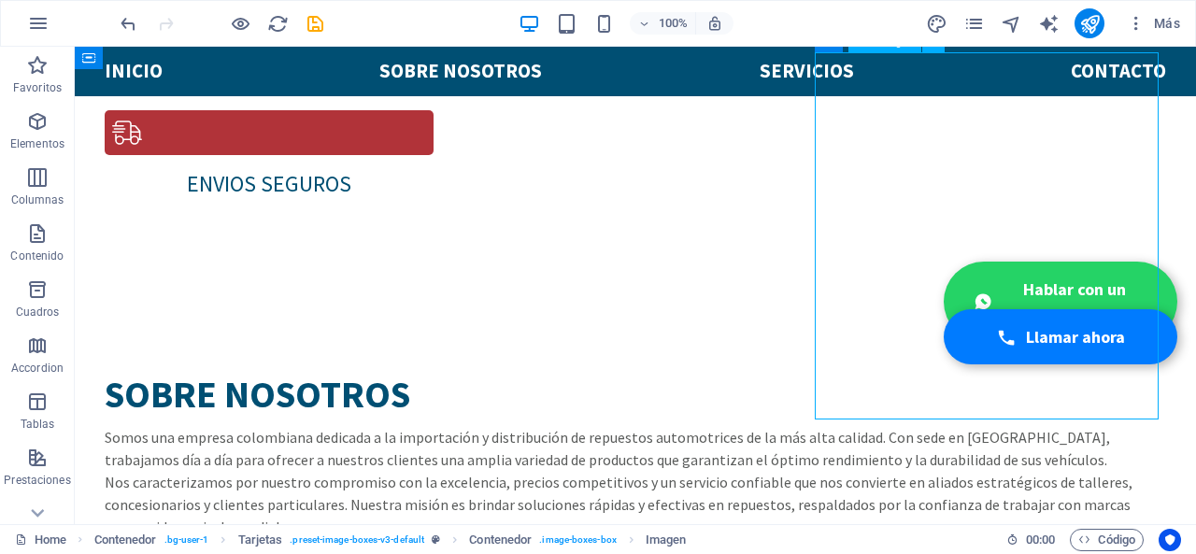
scroll to position [1648, 0]
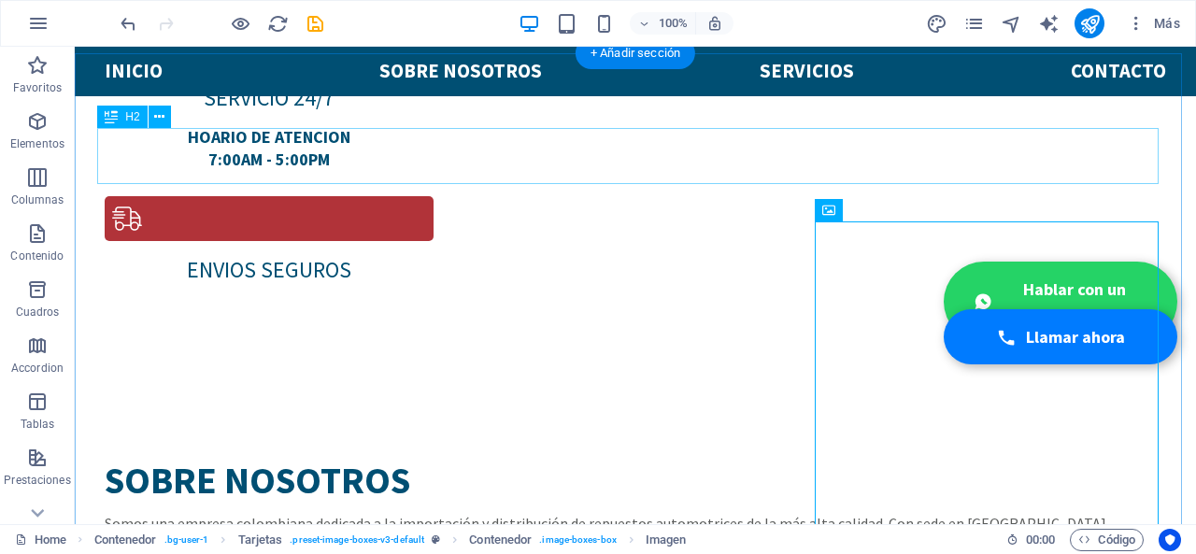
scroll to position [1461, 0]
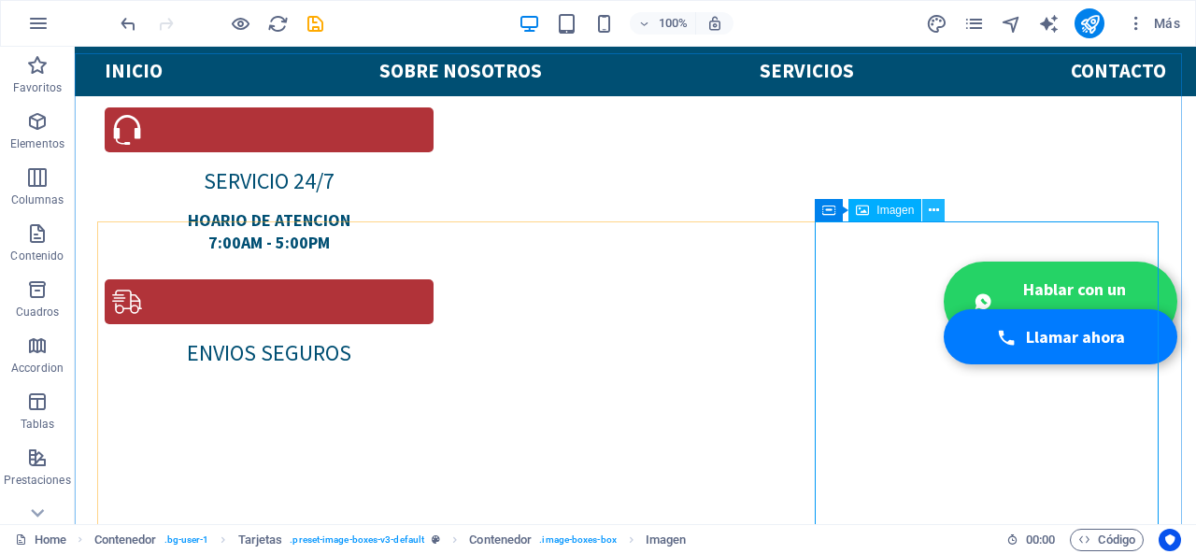
click at [937, 214] on icon at bounding box center [933, 211] width 10 height 20
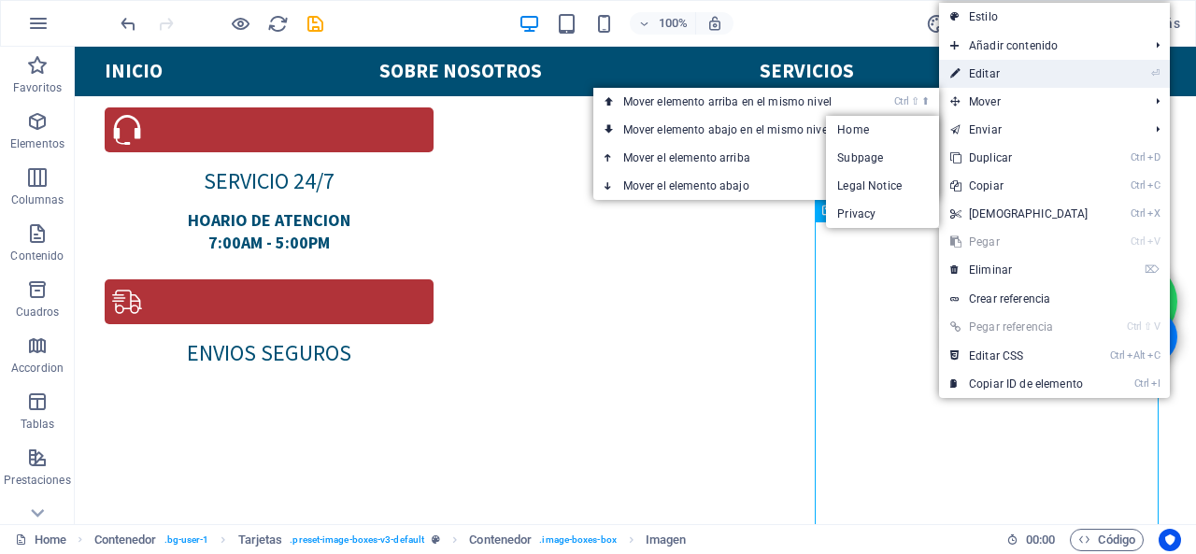
click at [965, 75] on link "⏎ Editar" at bounding box center [1019, 74] width 161 height 28
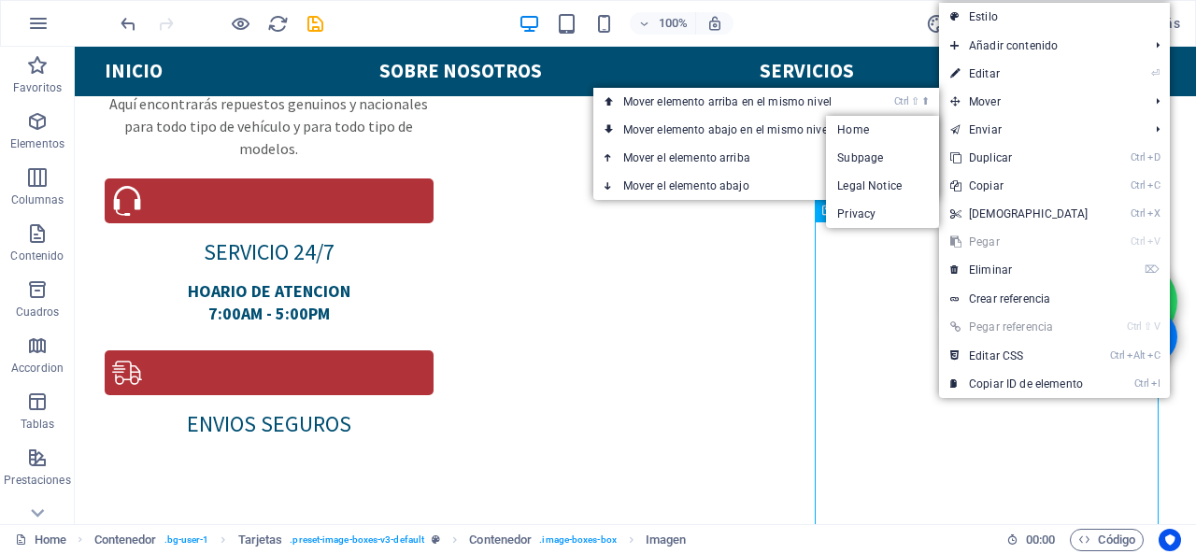
select select "%"
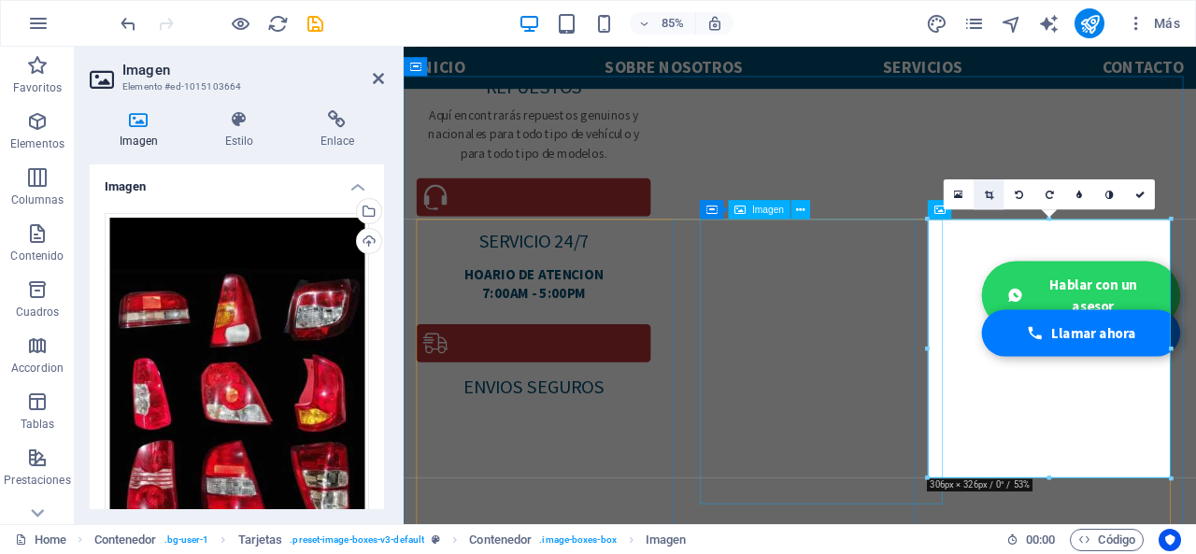
scroll to position [1524, 0]
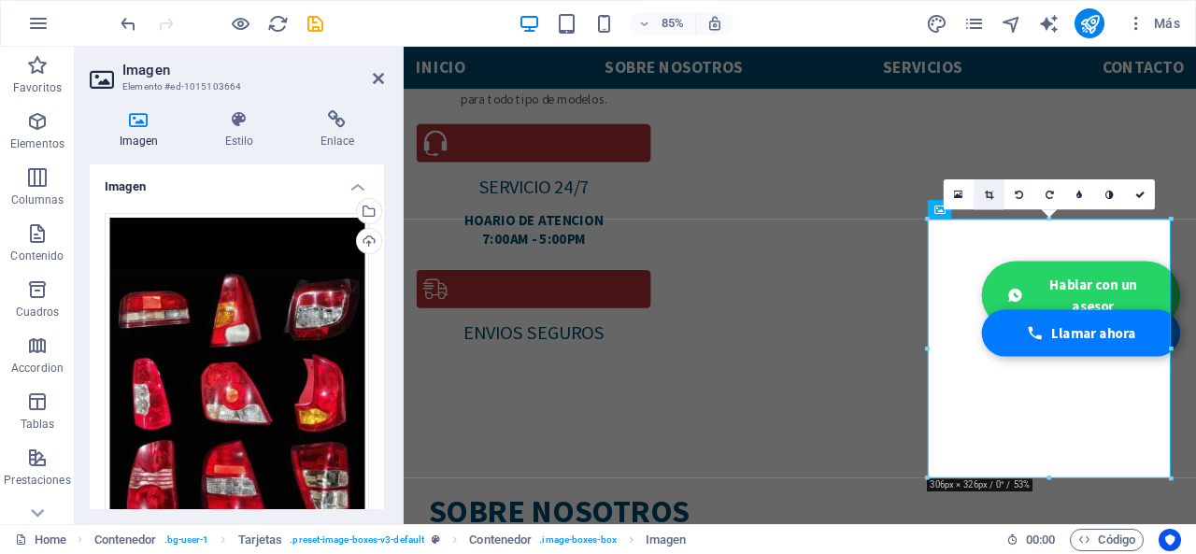
click at [982, 190] on link at bounding box center [988, 194] width 30 height 30
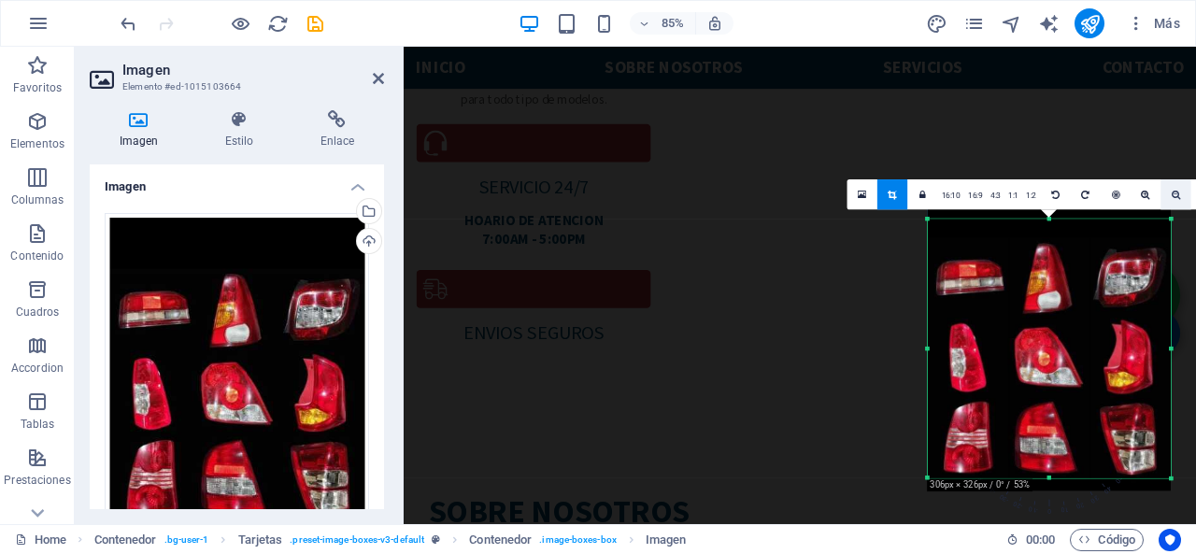
click at [1177, 204] on link at bounding box center [1175, 194] width 30 height 30
click at [1177, 187] on link at bounding box center [1175, 194] width 30 height 30
click at [244, 134] on h4 "Estilo" at bounding box center [242, 129] width 95 height 39
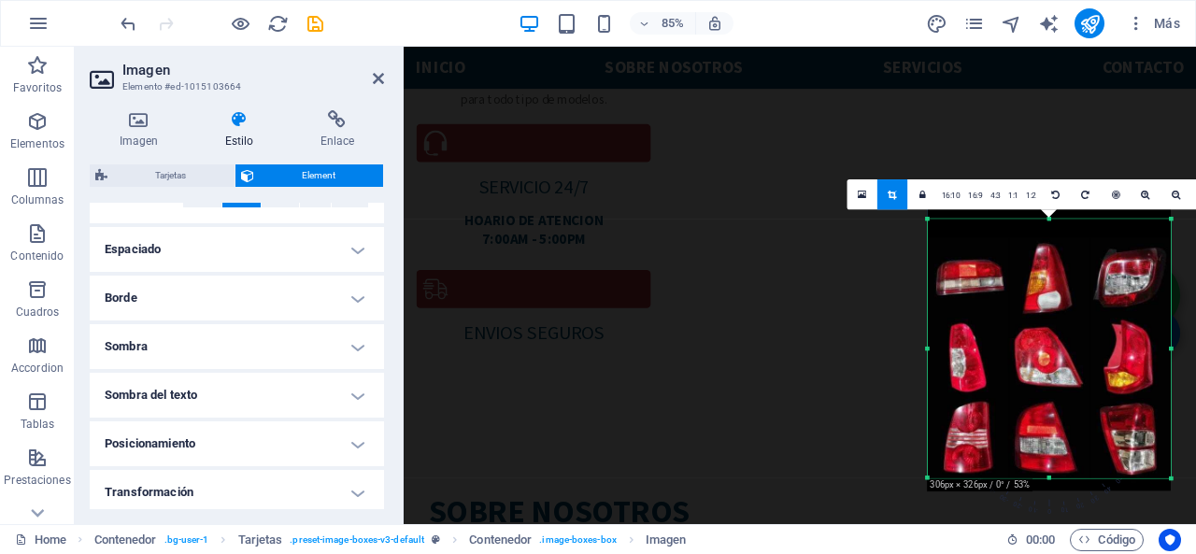
scroll to position [374, 0]
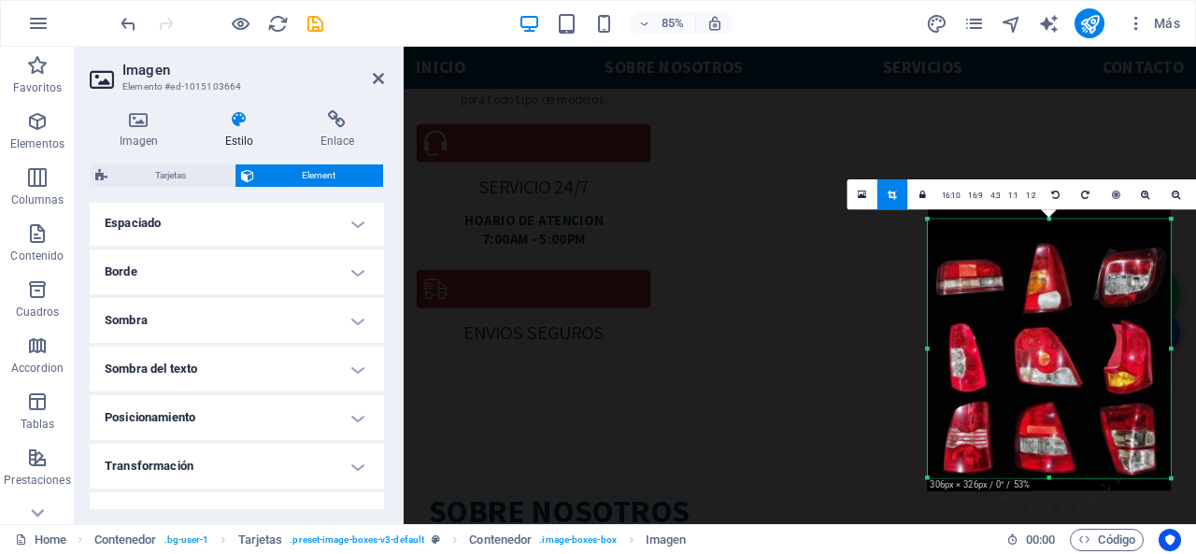
click at [309, 404] on h4 "Posicionamiento" at bounding box center [237, 417] width 294 height 45
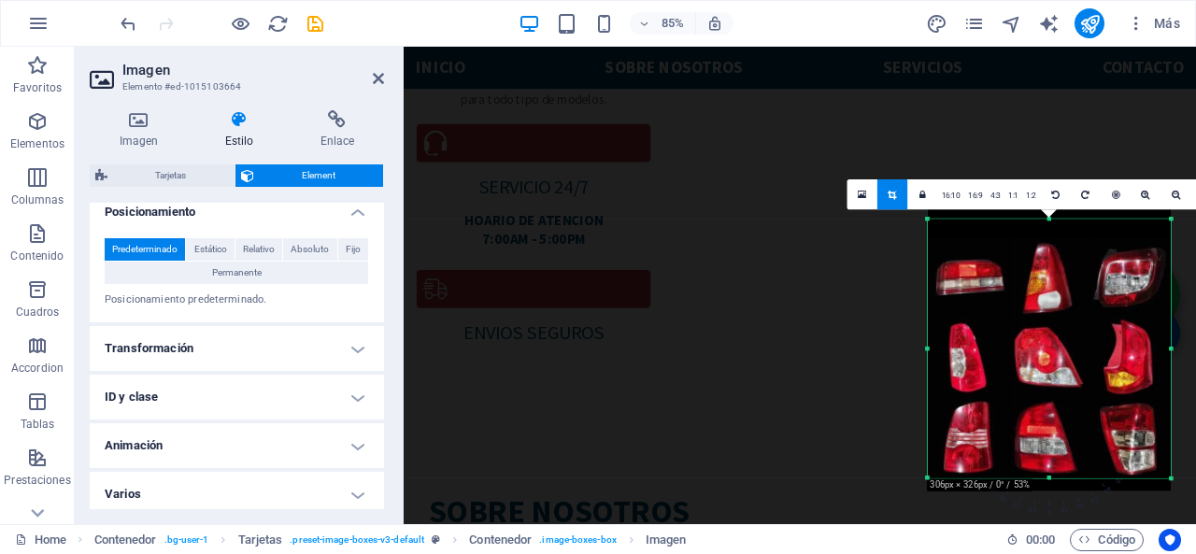
scroll to position [586, 0]
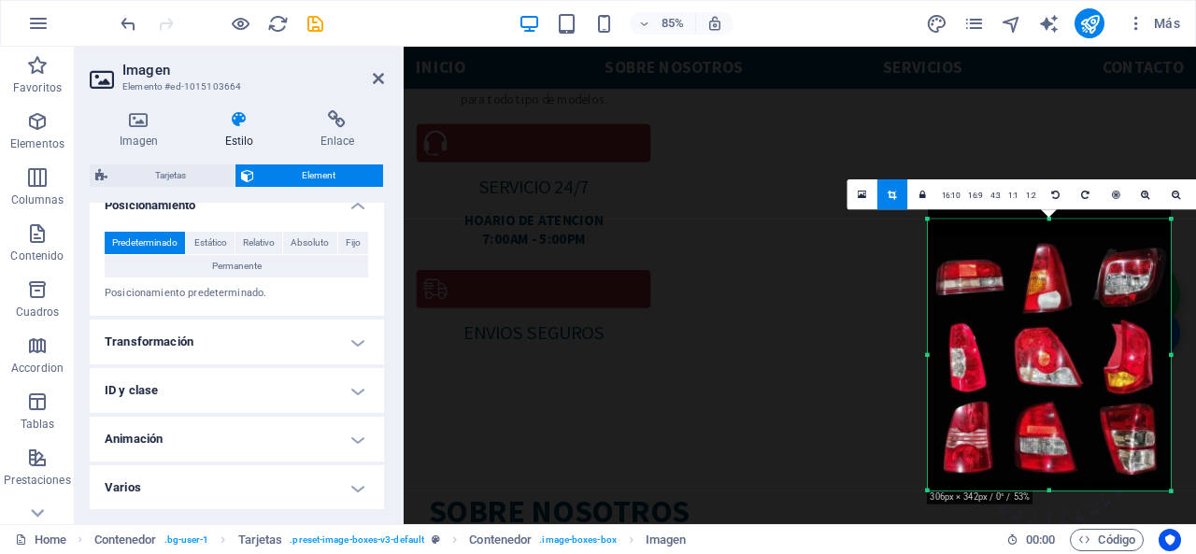
drag, startPoint x: 1048, startPoint y: 477, endPoint x: 1045, endPoint y: 497, distance: 19.8
click at [1045, 491] on div "180 170 160 150 140 130 120 110 100 90 80 70 60 50 40 30 20 10 0 -10 -20 -30 -4…" at bounding box center [1048, 355] width 243 height 272
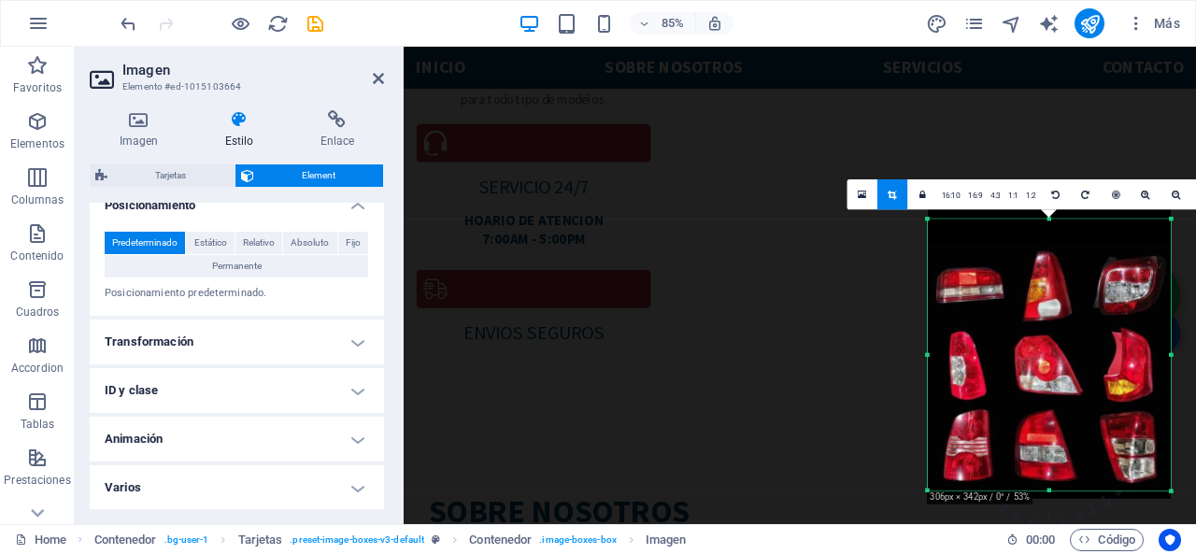
click at [1055, 424] on div at bounding box center [1048, 347] width 243 height 301
drag, startPoint x: 1050, startPoint y: 492, endPoint x: 1051, endPoint y: 503, distance: 11.2
click at [1051, 499] on div "180 170 160 150 140 130 120 110 100 90 80 70 60 50 40 30 20 10 0 -10 -20 -30 -4…" at bounding box center [1048, 358] width 243 height 279
click at [1165, 362] on div "180 170 160 150 140 130 120 110 100 90 80 70 60 50 40 30 20 10 0 -10 -20 -30 -4…" at bounding box center [1048, 358] width 243 height 278
drag, startPoint x: 1171, startPoint y: 355, endPoint x: 1162, endPoint y: 356, distance: 9.4
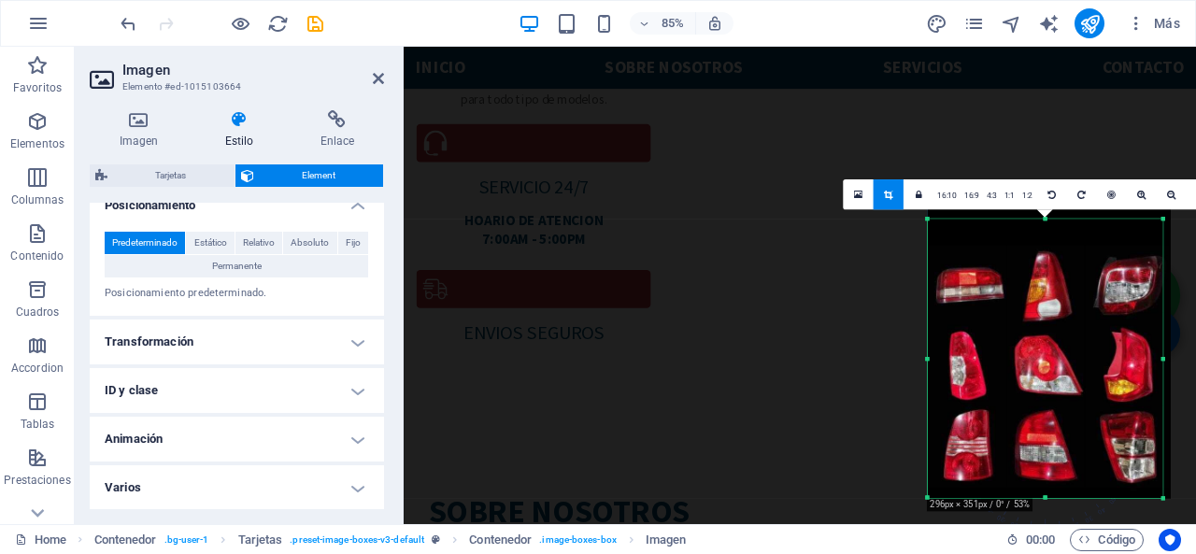
click at [1162, 356] on div at bounding box center [1163, 358] width 6 height 278
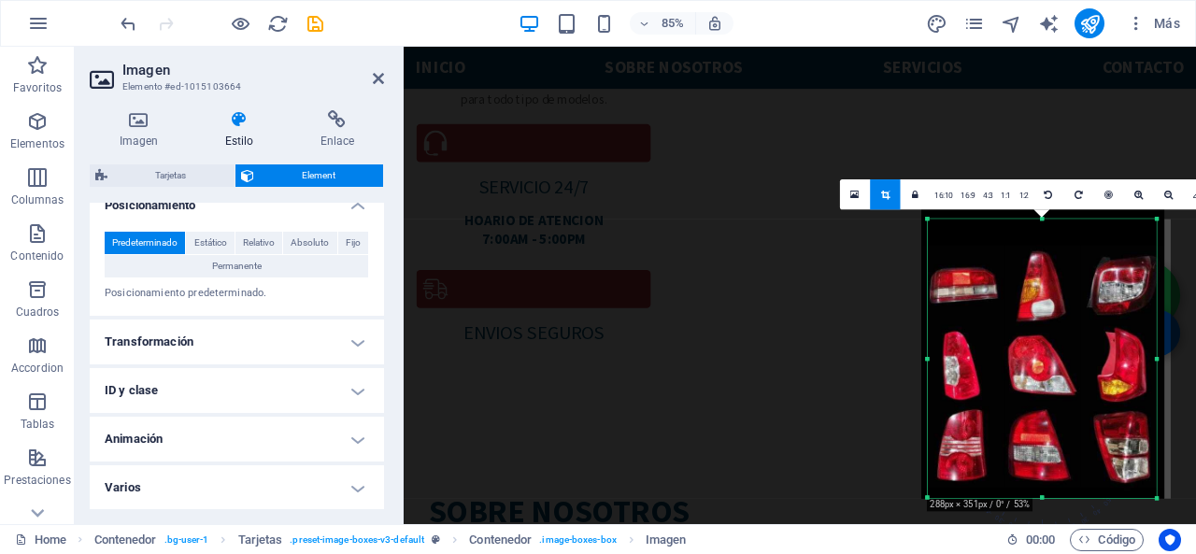
click at [932, 363] on div "180 170 160 150 140 130 120 110 100 90 80 70 60 50 40 30 20 10 0 -10 -20 -30 -4…" at bounding box center [1041, 358] width 229 height 278
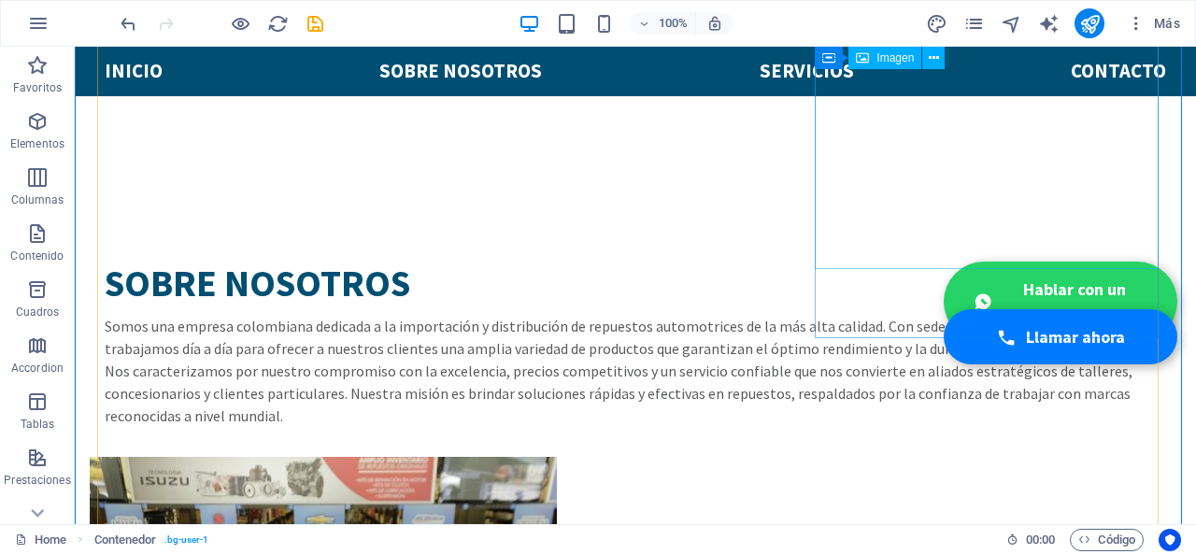
scroll to position [1554, 0]
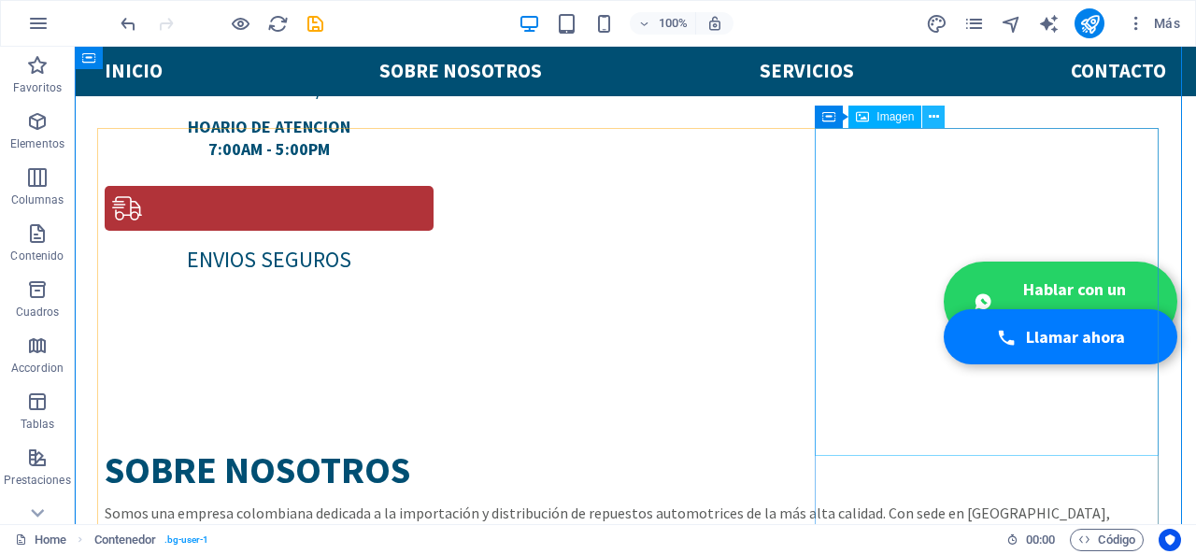
click at [940, 119] on button at bounding box center [933, 117] width 22 height 22
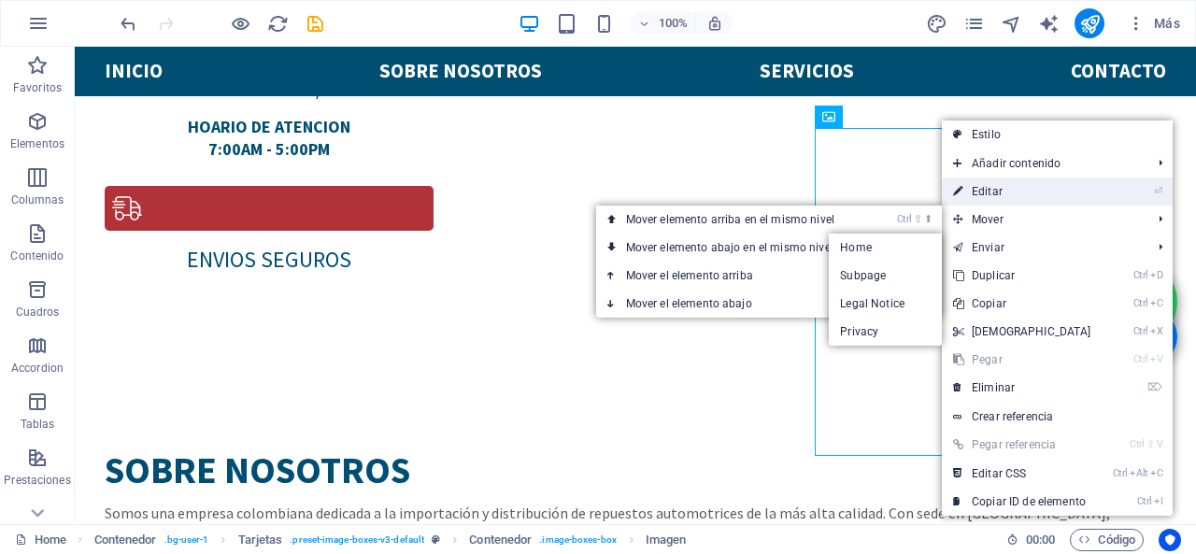
click at [990, 190] on link "⏎ Editar" at bounding box center [1022, 191] width 161 height 28
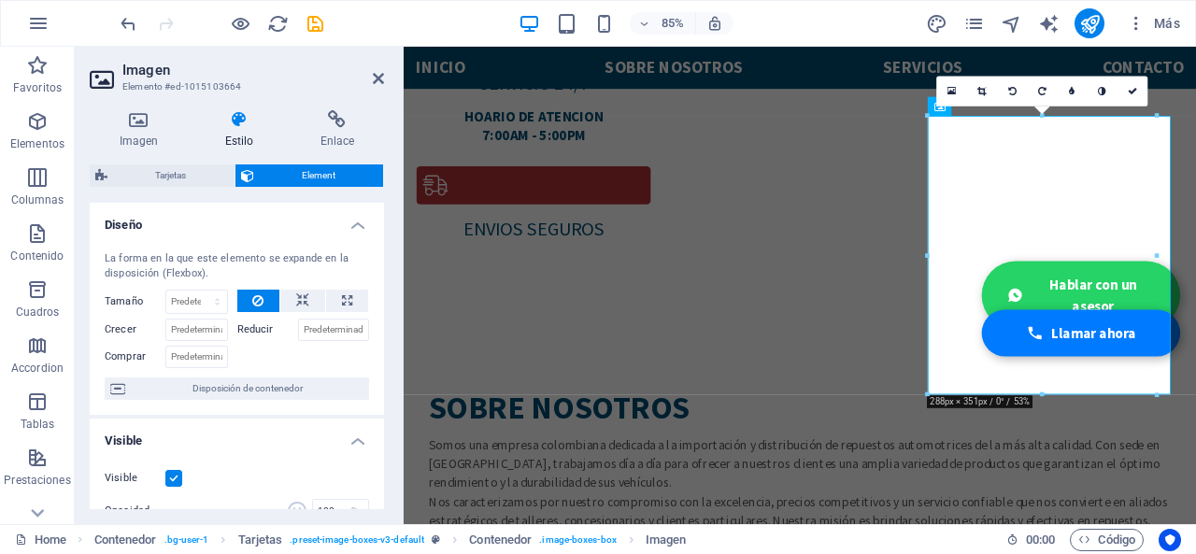
scroll to position [374, 0]
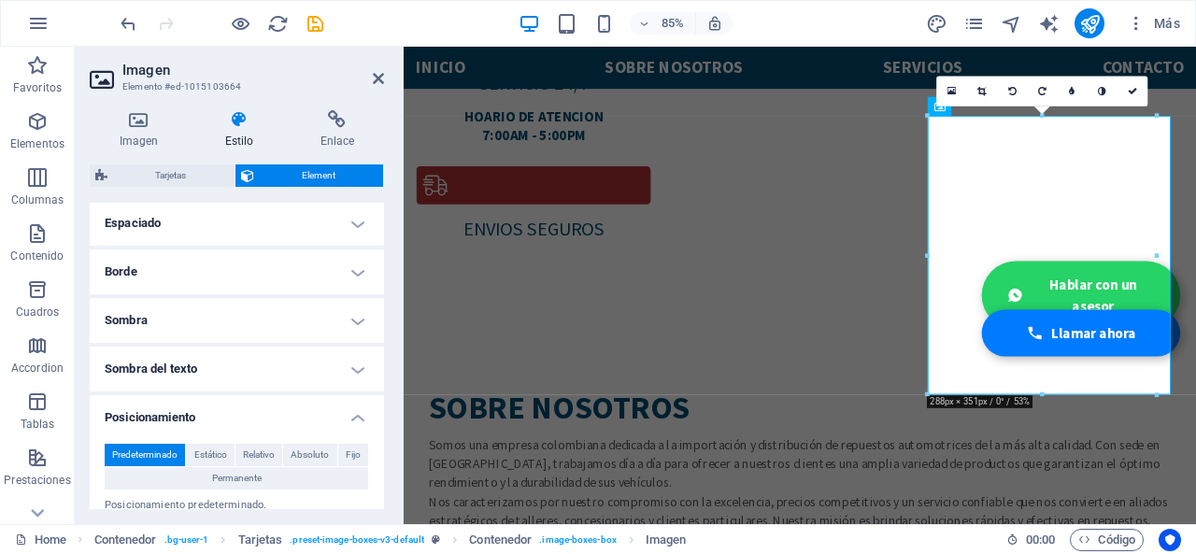
click at [304, 357] on h4 "Sombra del texto" at bounding box center [237, 369] width 294 height 45
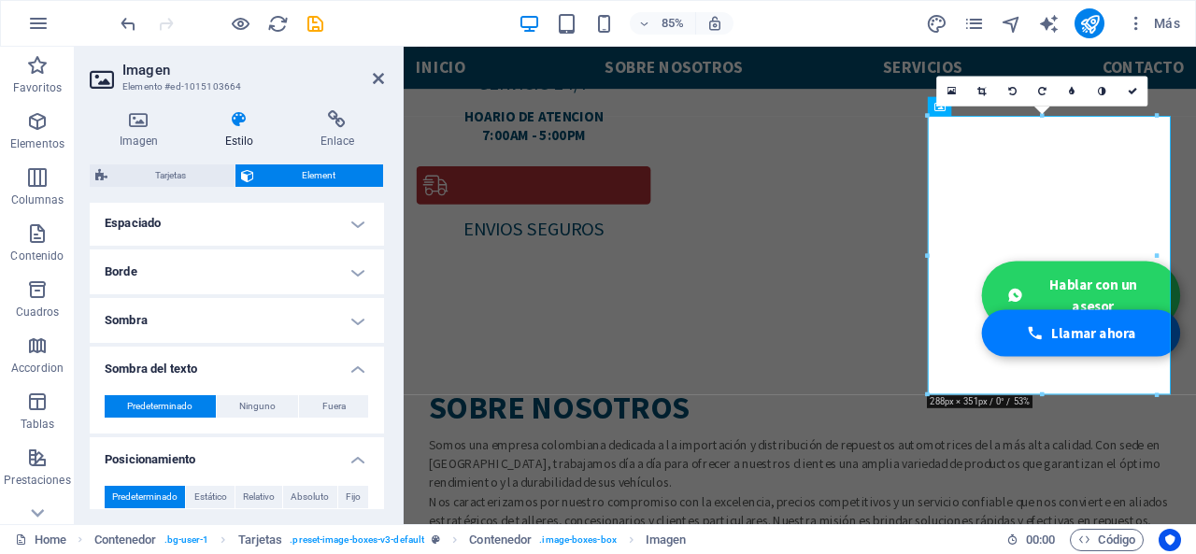
click at [304, 357] on h4 "Sombra del texto" at bounding box center [237, 364] width 294 height 34
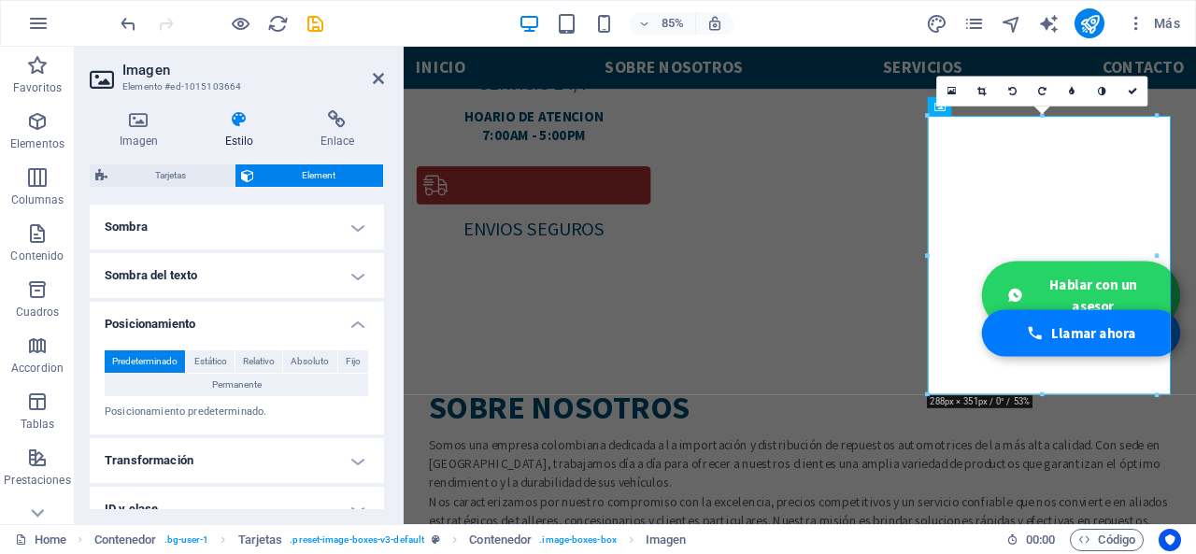
scroll to position [560, 0]
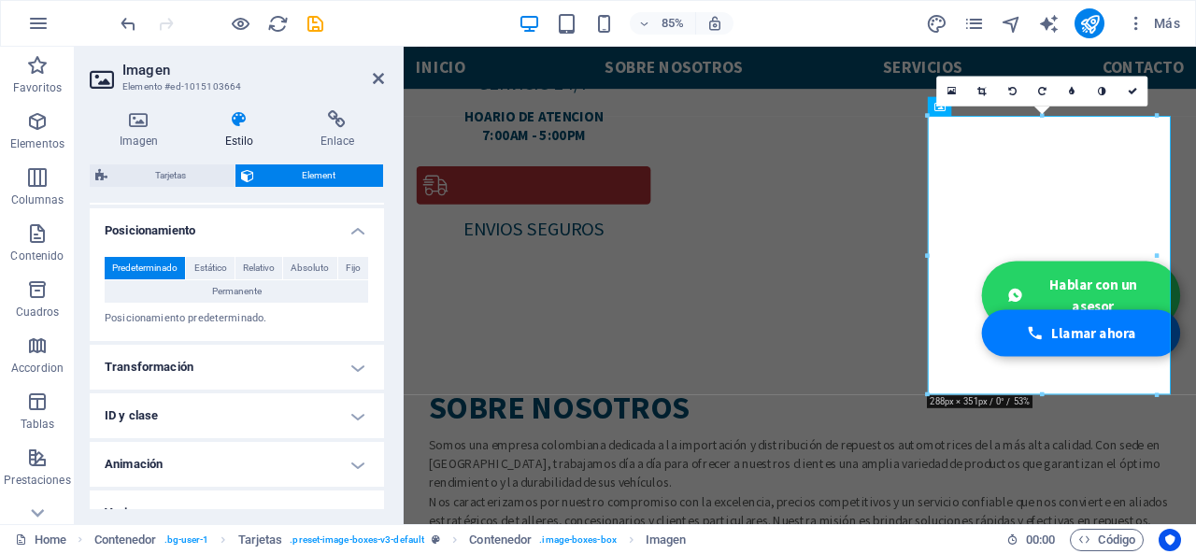
click at [242, 360] on h4 "Transformación" at bounding box center [237, 367] width 294 height 45
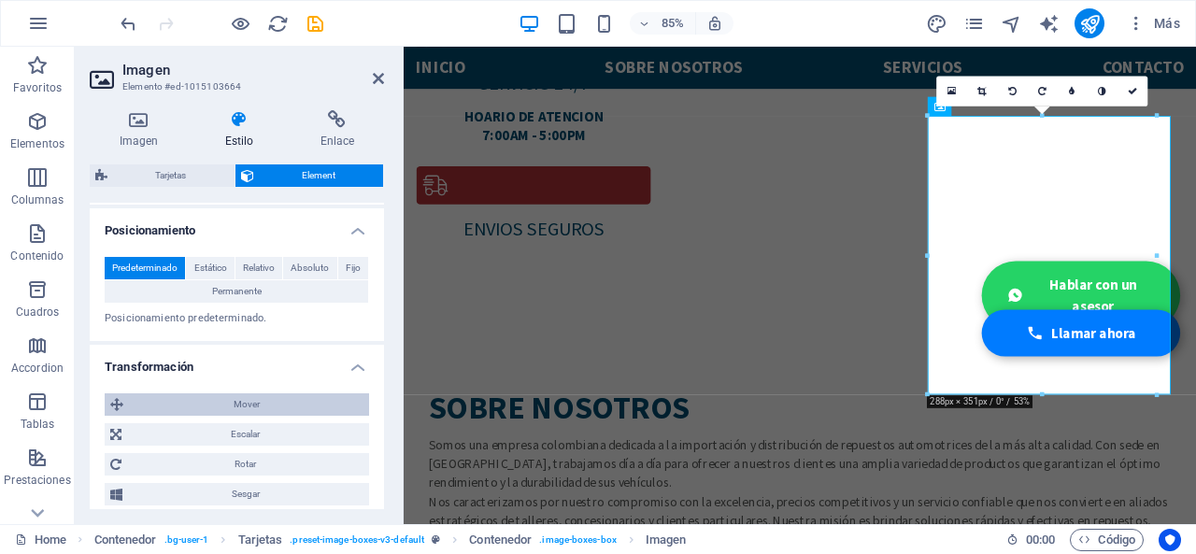
click at [273, 410] on span "Mover" at bounding box center [246, 404] width 234 height 22
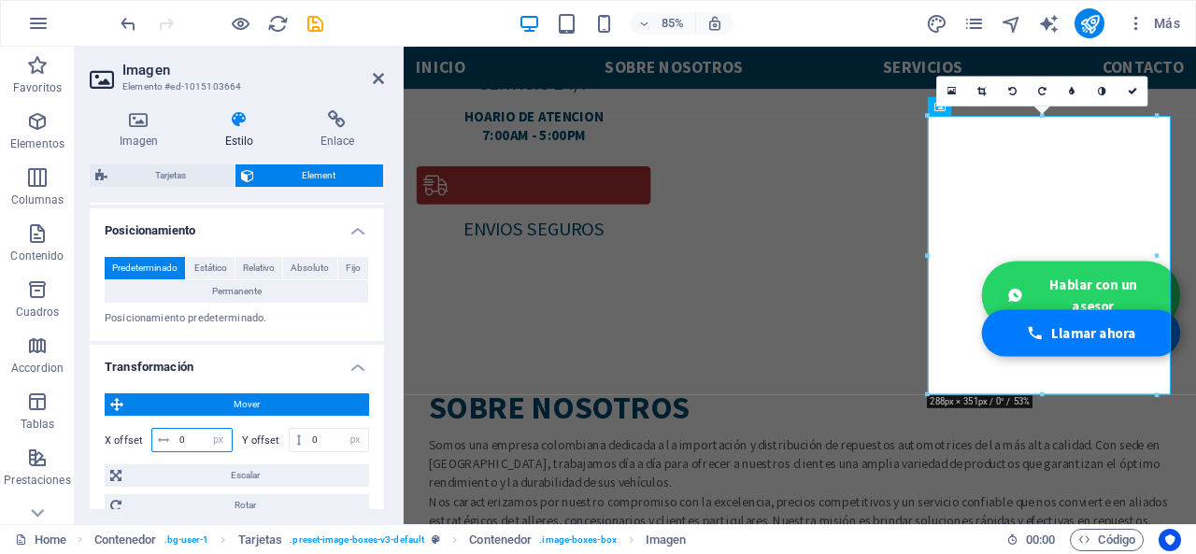
click at [183, 438] on input "0" at bounding box center [203, 440] width 57 height 22
type input "35"
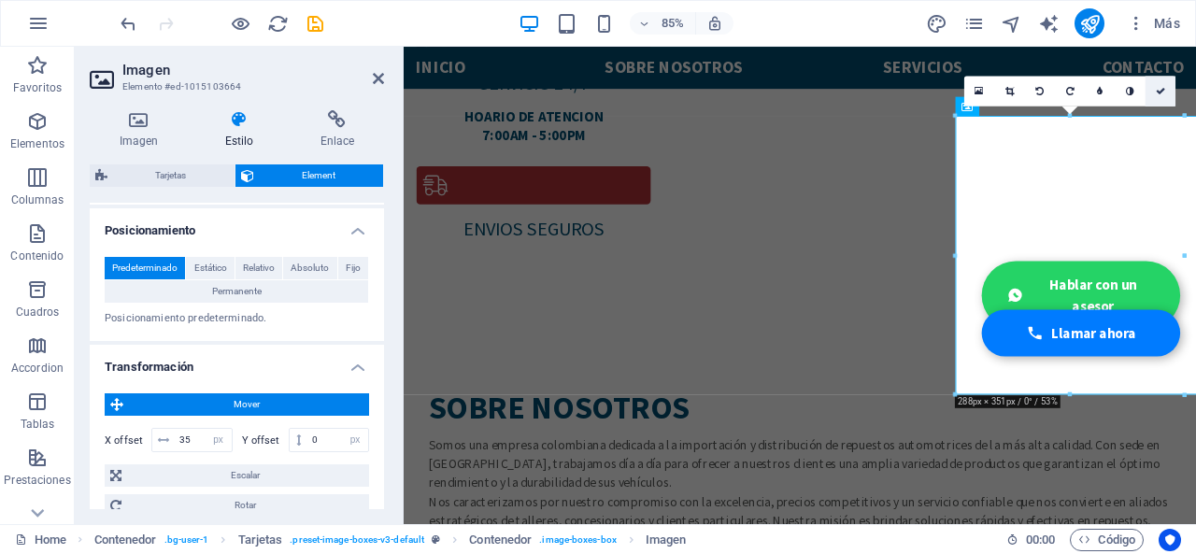
click at [1167, 78] on link at bounding box center [1160, 92] width 30 height 30
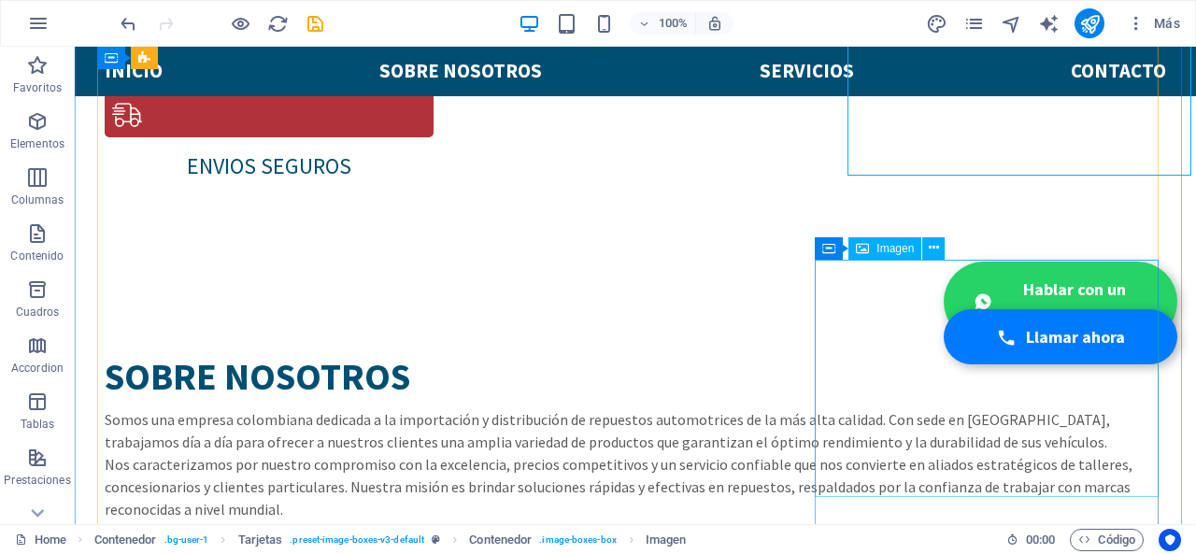
scroll to position [1834, 0]
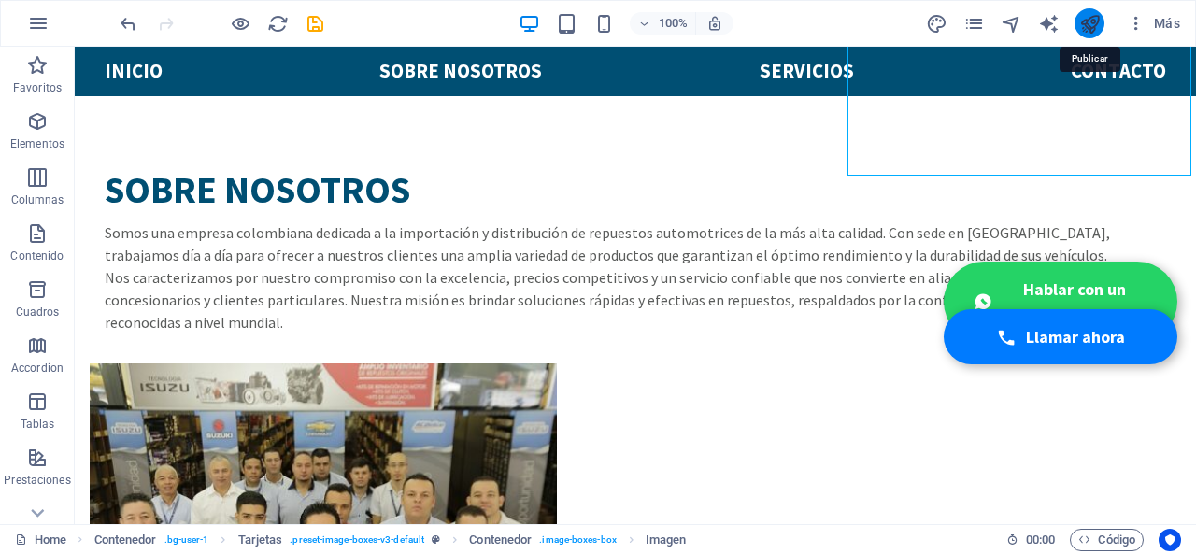
click at [1095, 24] on icon "publish" at bounding box center [1089, 23] width 21 height 21
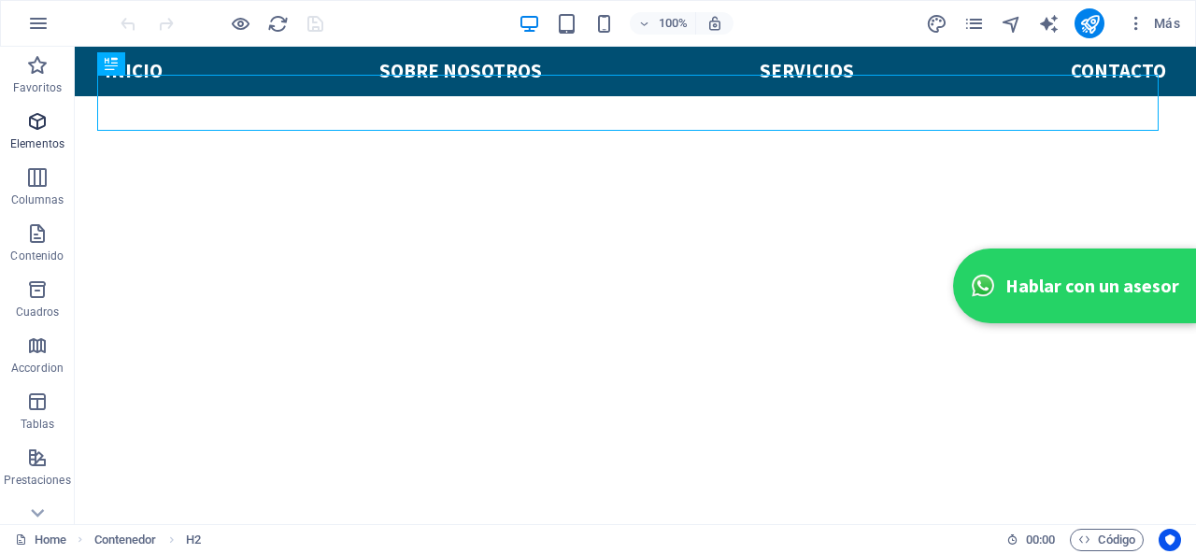
scroll to position [615, 0]
click at [28, 124] on icon "button" at bounding box center [37, 121] width 22 height 22
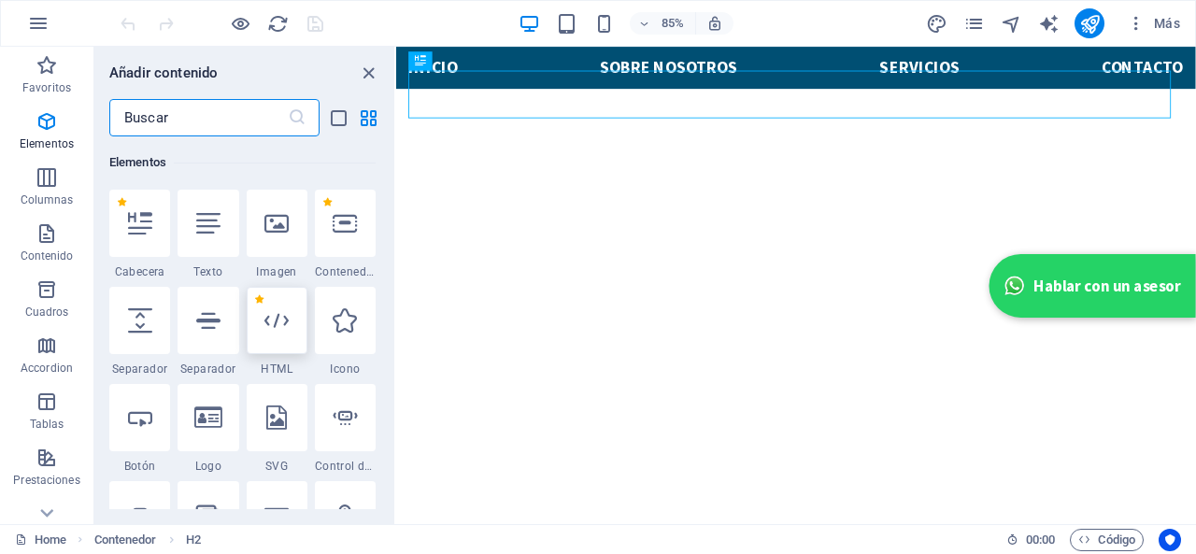
scroll to position [505, 0]
click at [262, 314] on div at bounding box center [277, 320] width 61 height 67
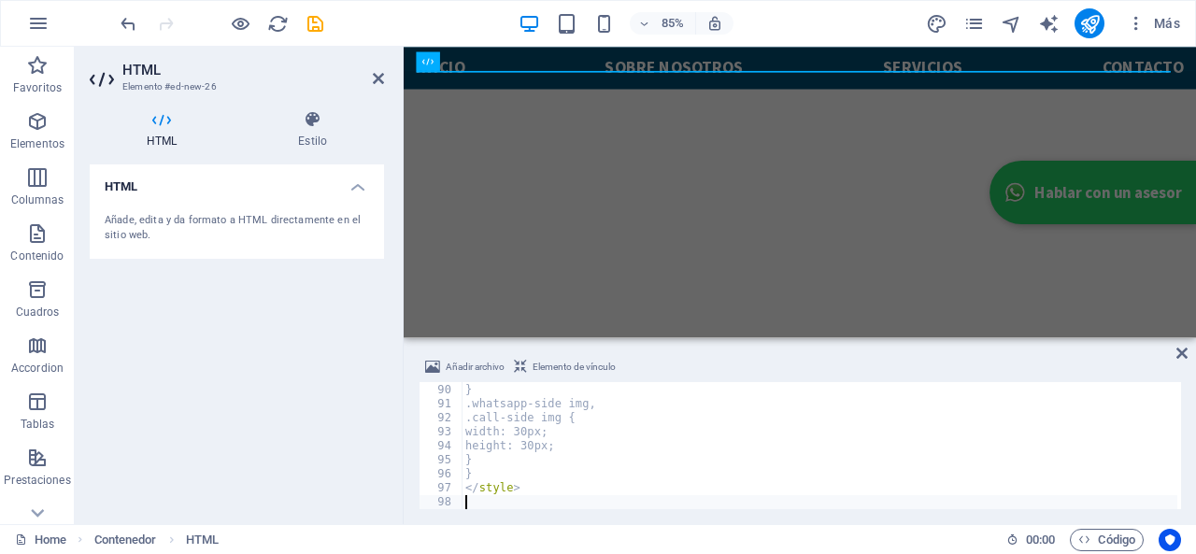
scroll to position [1246, 0]
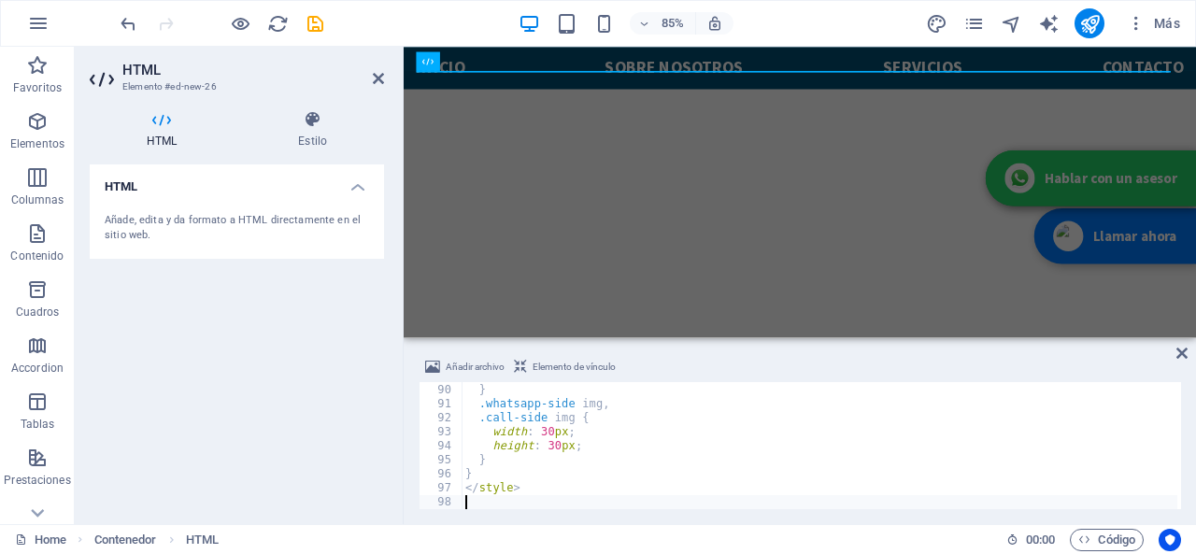
type textarea "</style>"
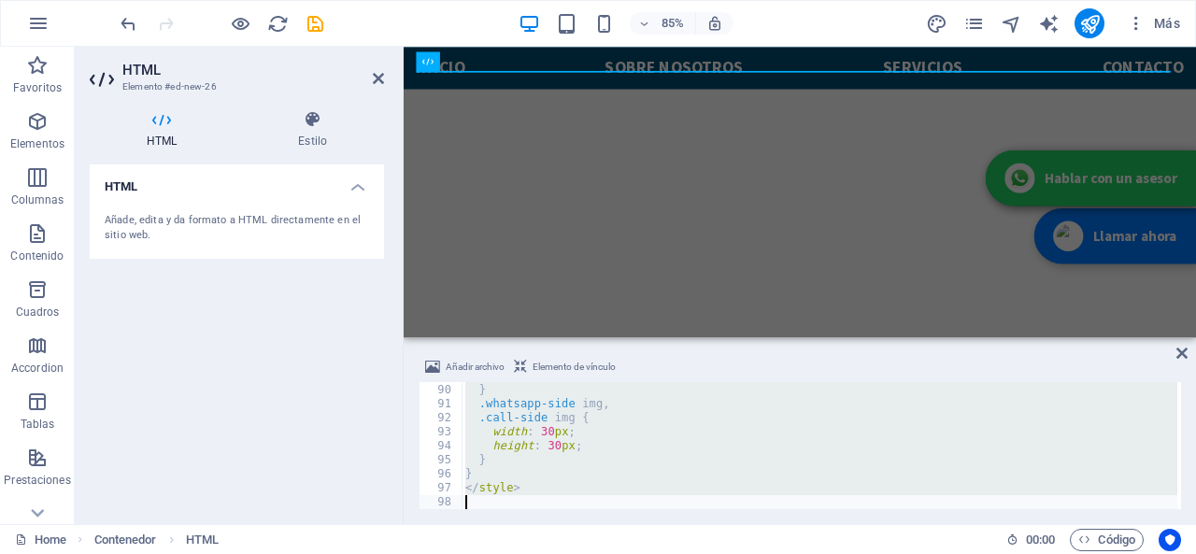
paste textarea
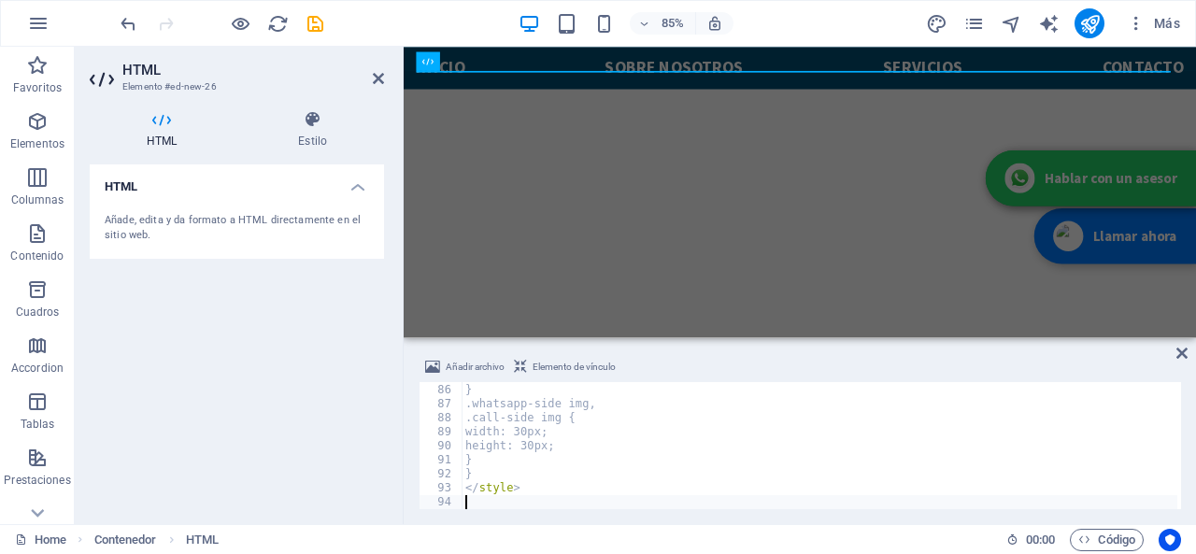
scroll to position [1190, 0]
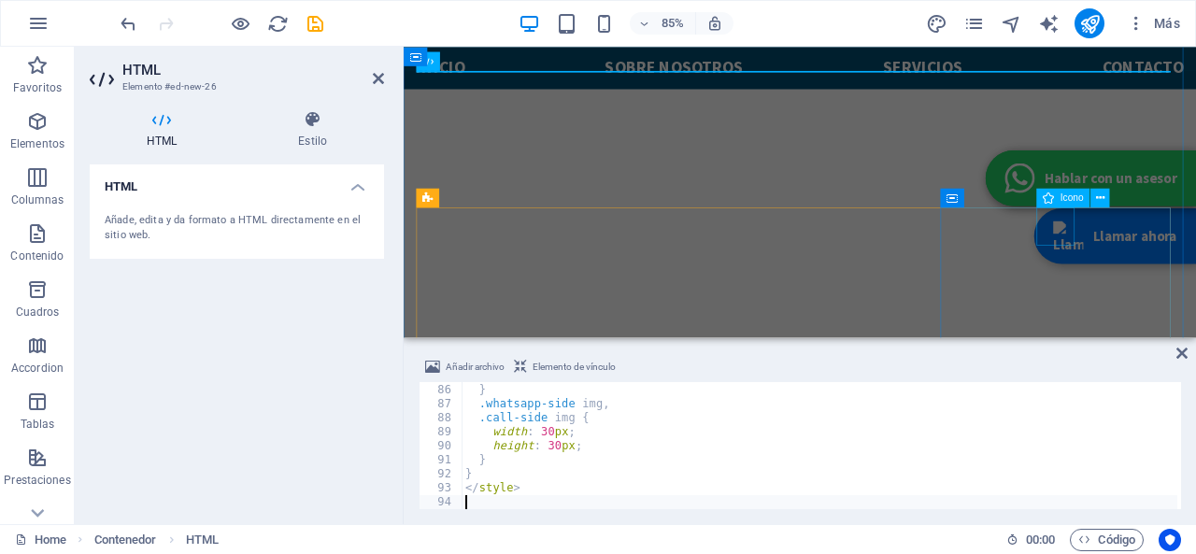
click at [1060, 201] on span "Icono" at bounding box center [1071, 197] width 23 height 9
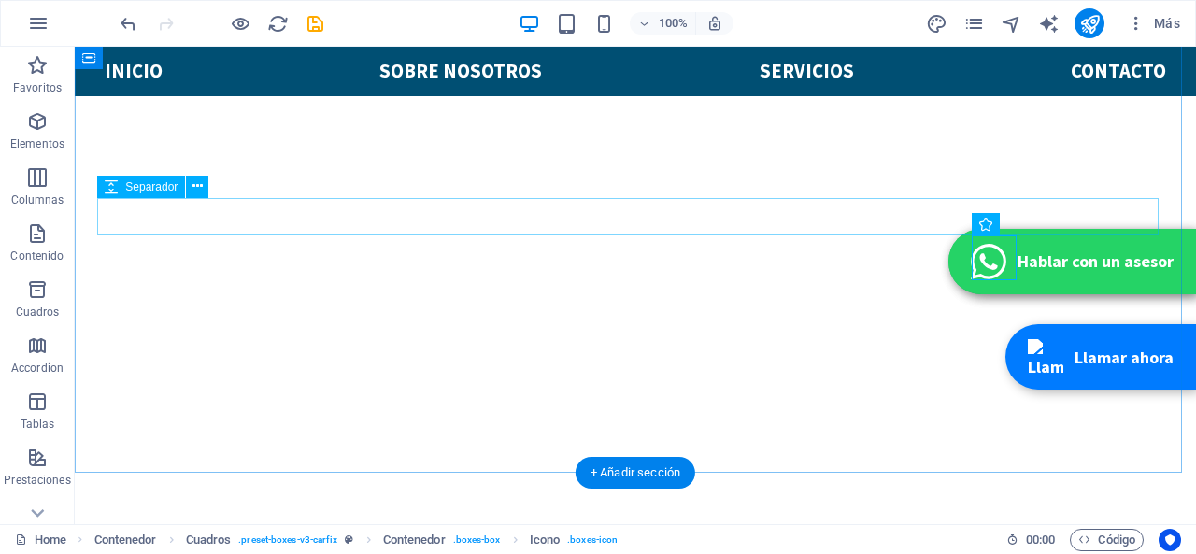
scroll to position [615, 0]
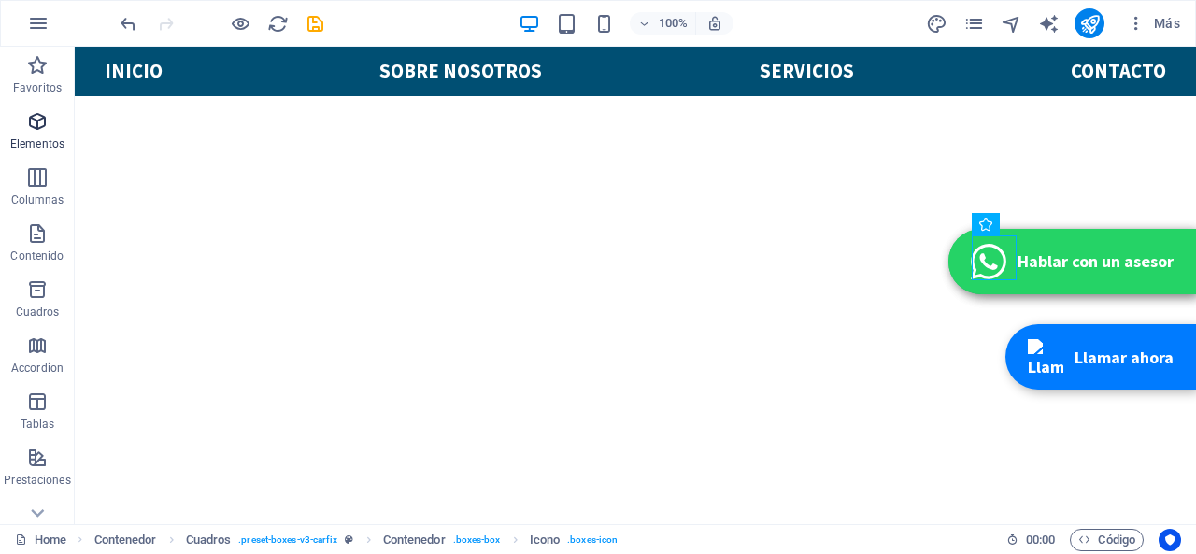
click at [42, 134] on span "Elementos" at bounding box center [37, 132] width 75 height 45
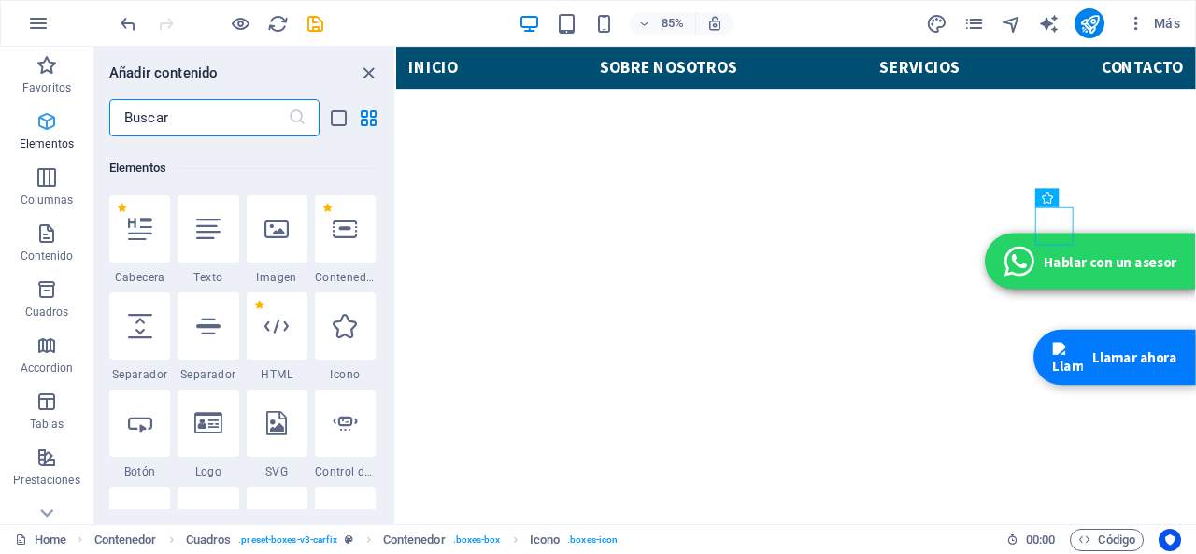
scroll to position [505, 0]
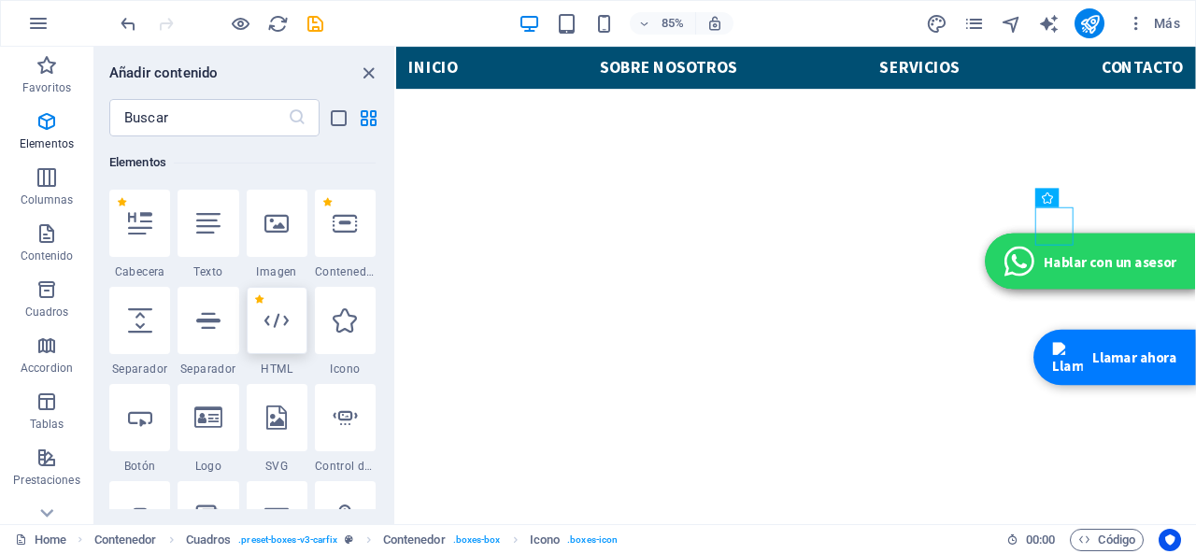
click at [266, 302] on div at bounding box center [277, 320] width 61 height 67
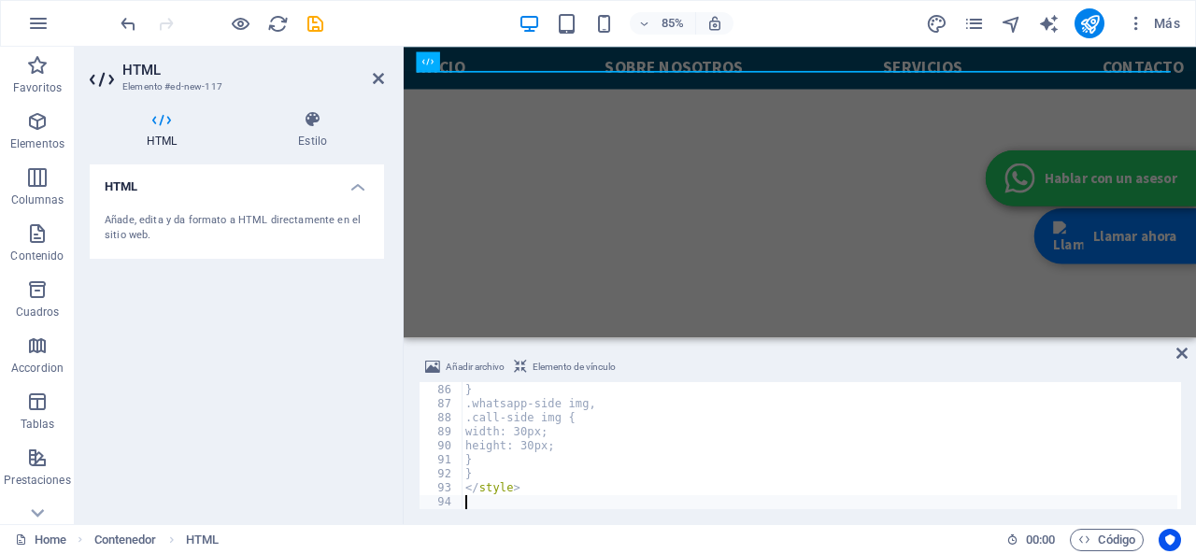
scroll to position [1190, 0]
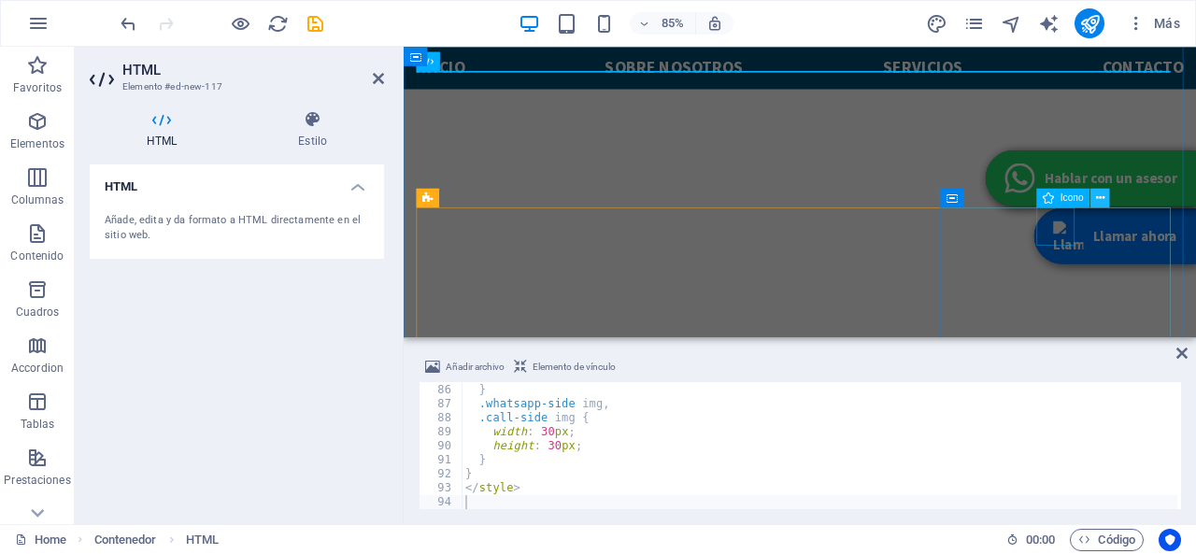
click at [1104, 193] on icon at bounding box center [1100, 198] width 8 height 17
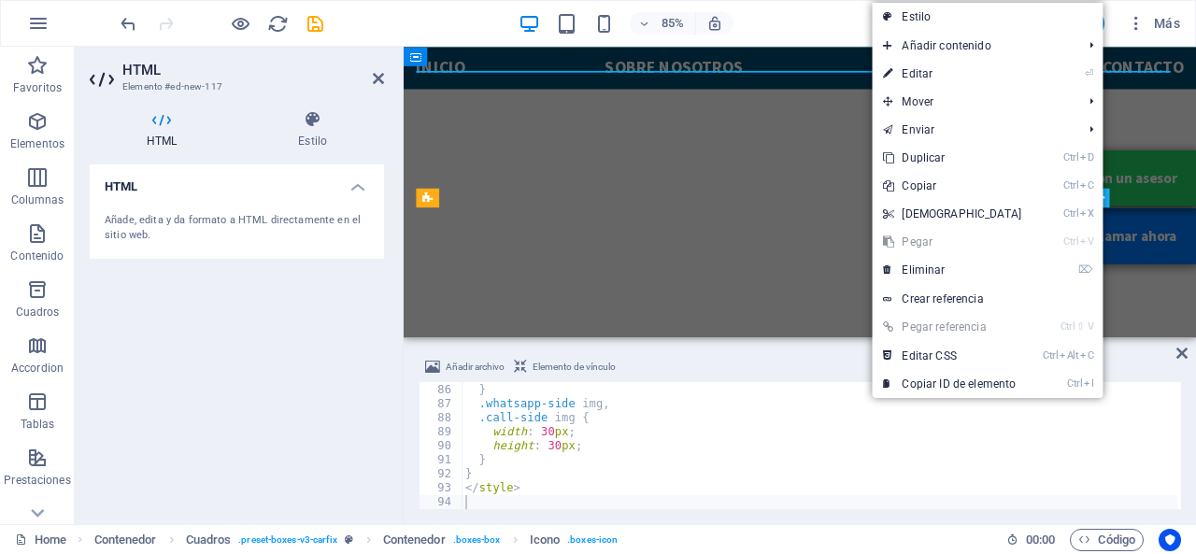
scroll to position [615, 0]
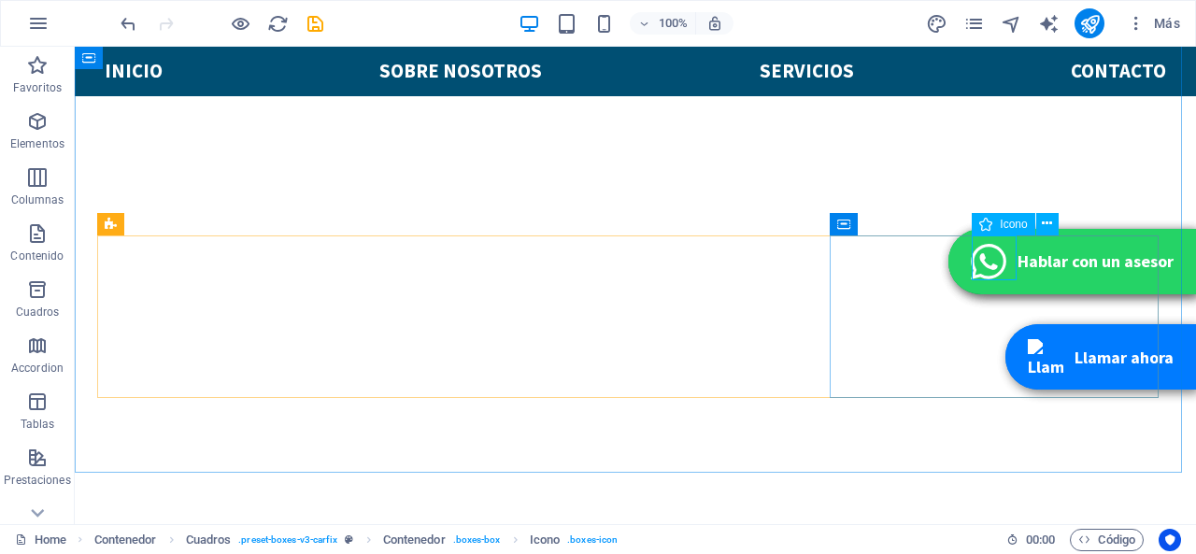
click at [1001, 223] on span "Icono" at bounding box center [1012, 224] width 27 height 11
click at [1045, 220] on icon at bounding box center [1046, 224] width 10 height 20
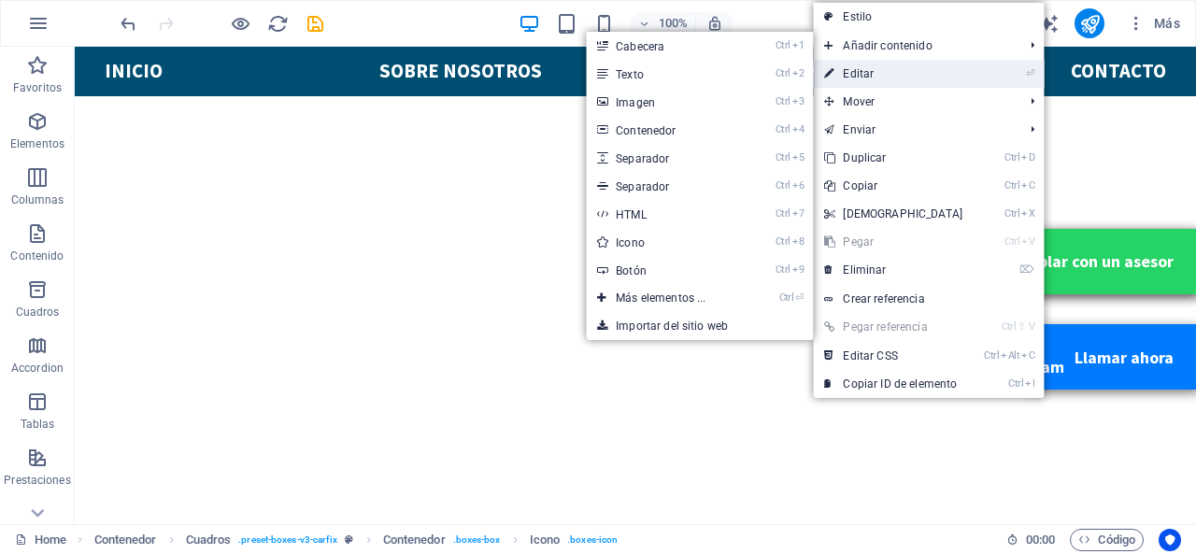
click at [899, 64] on link "⏎ Editar" at bounding box center [893, 74] width 161 height 28
select select "xMidYMid"
select select "px"
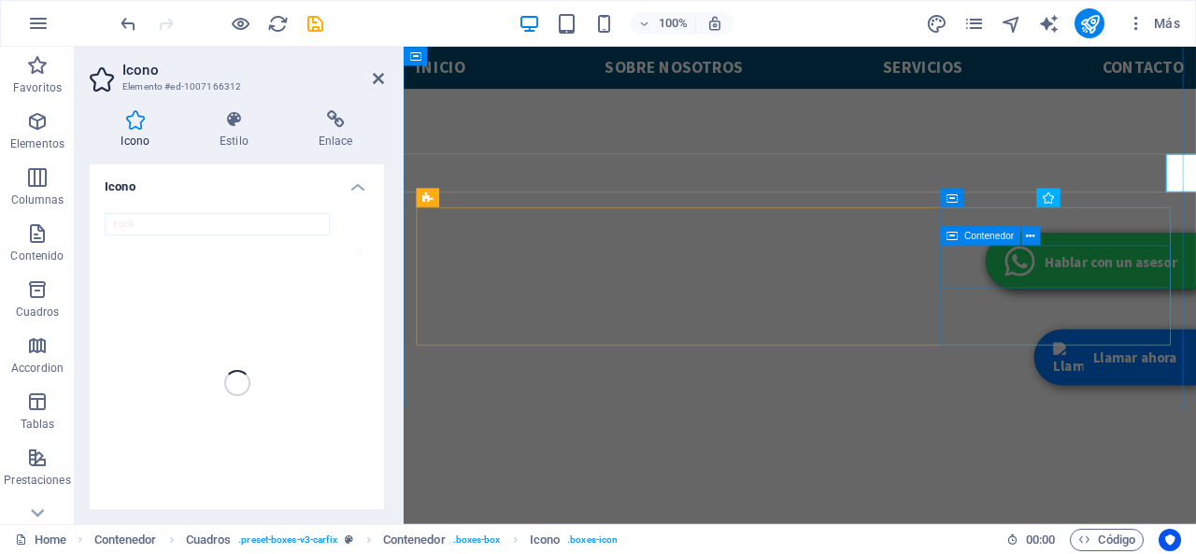
scroll to position [678, 0]
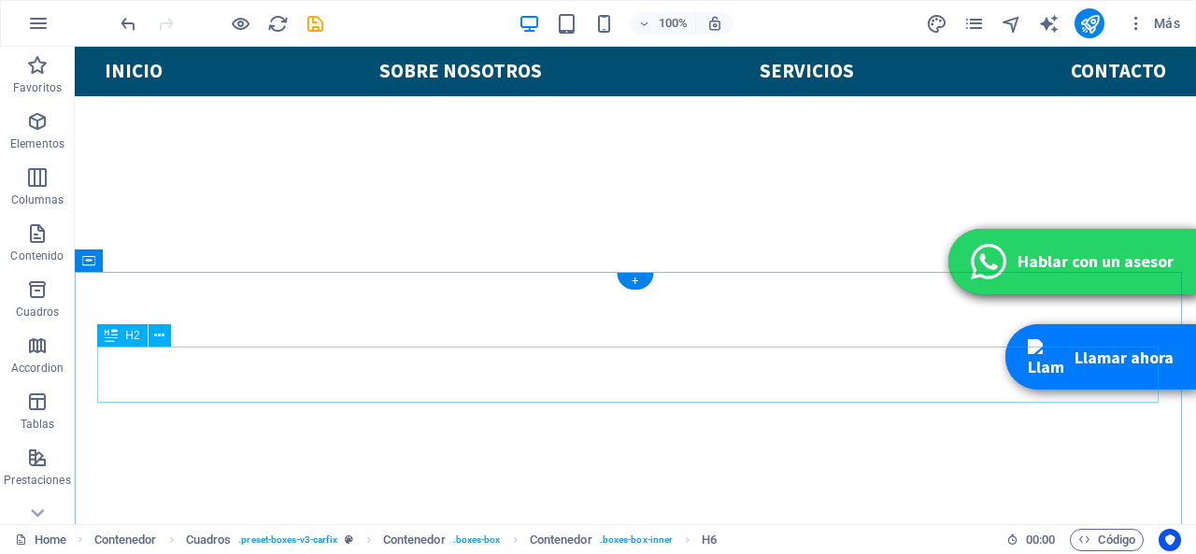
scroll to position [334, 0]
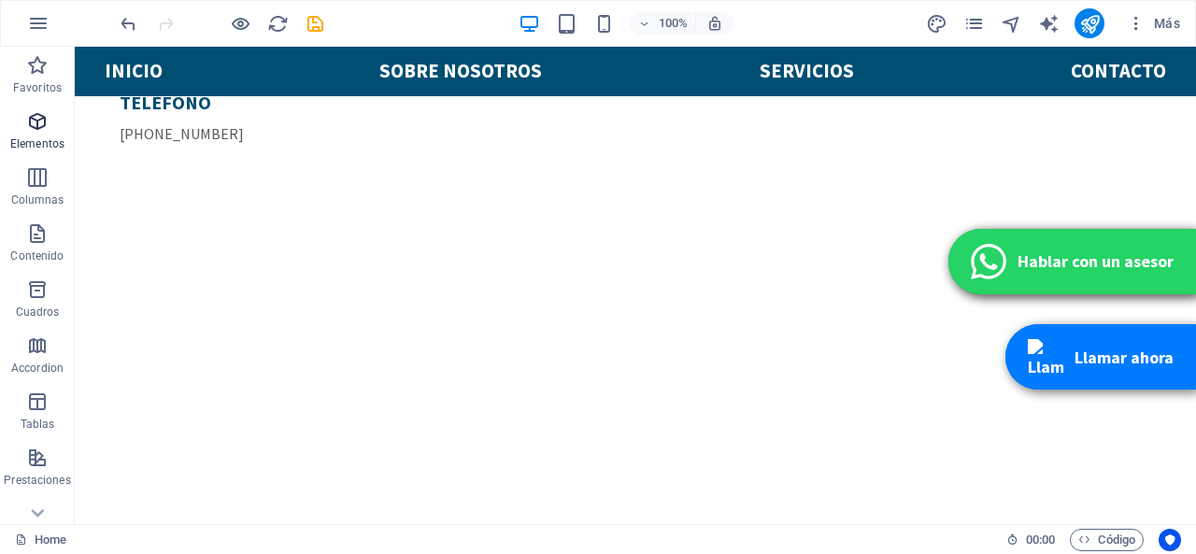
click at [30, 109] on button "Elementos" at bounding box center [37, 131] width 75 height 56
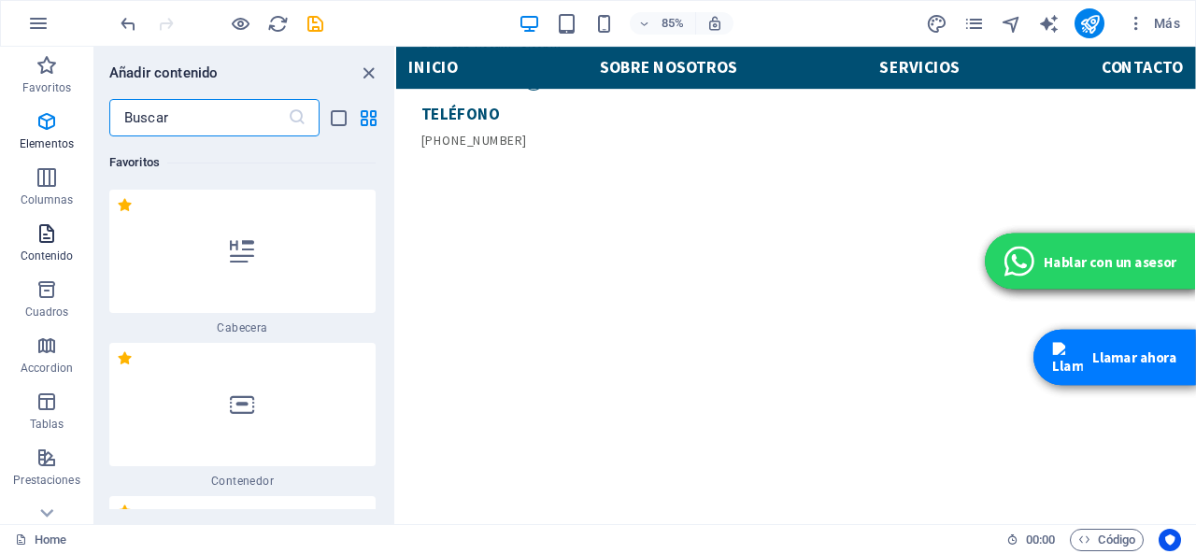
scroll to position [505, 0]
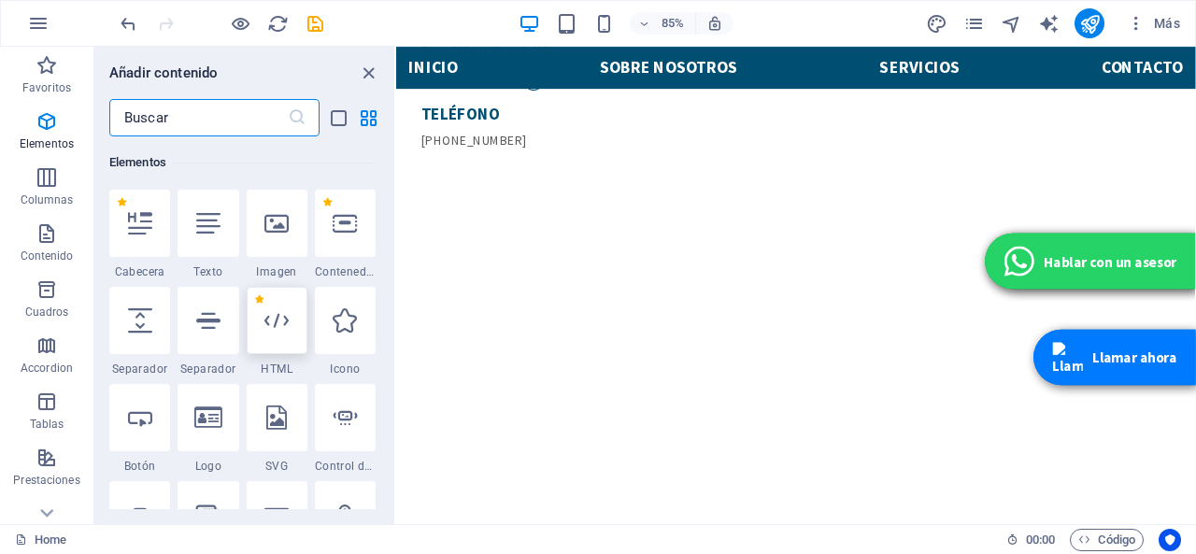
click at [293, 352] on div at bounding box center [277, 320] width 61 height 67
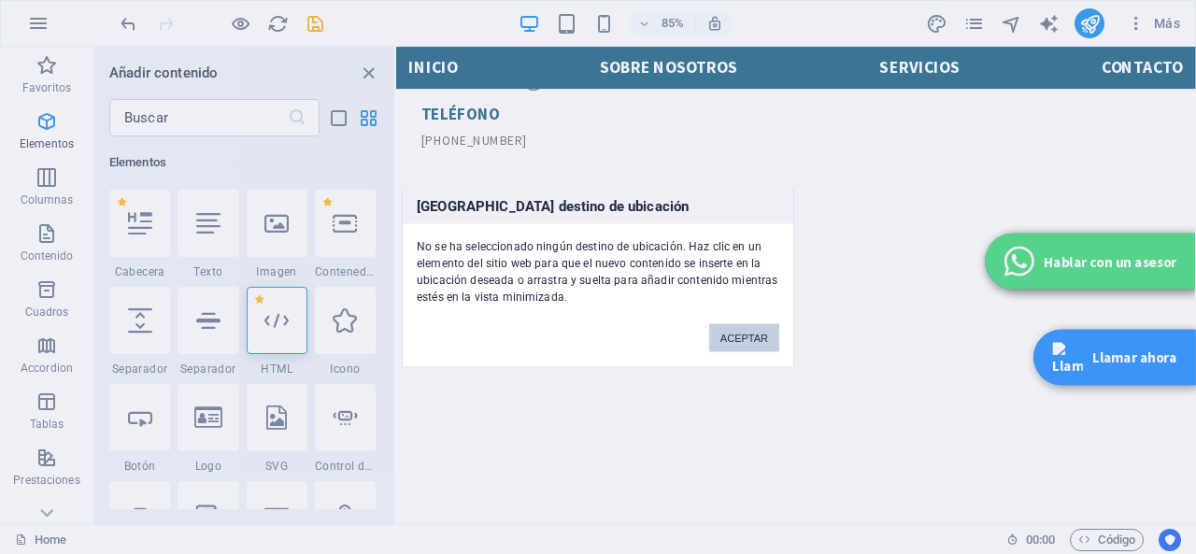
drag, startPoint x: 738, startPoint y: 339, endPoint x: 395, endPoint y: 355, distance: 343.2
click at [738, 339] on button "ACEPTAR" at bounding box center [744, 337] width 70 height 28
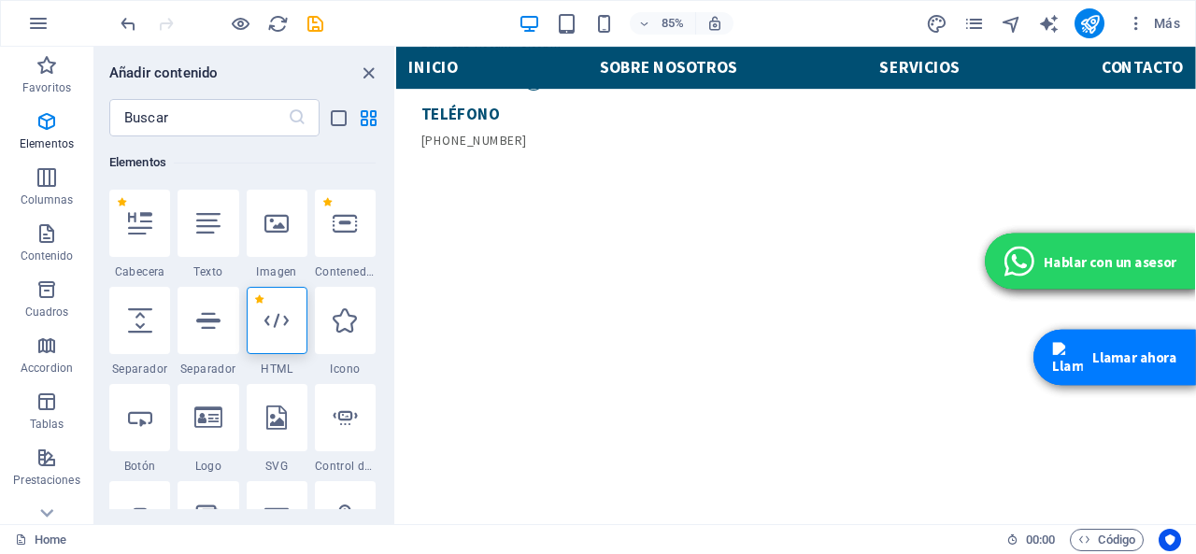
click at [276, 319] on icon at bounding box center [276, 320] width 24 height 24
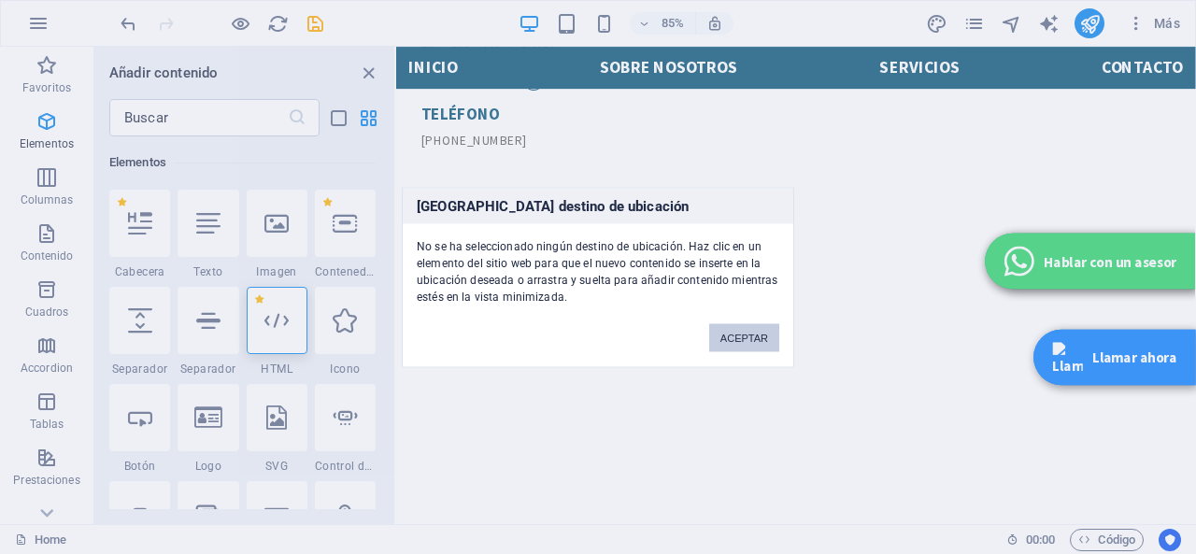
click at [757, 329] on button "ACEPTAR" at bounding box center [744, 337] width 70 height 28
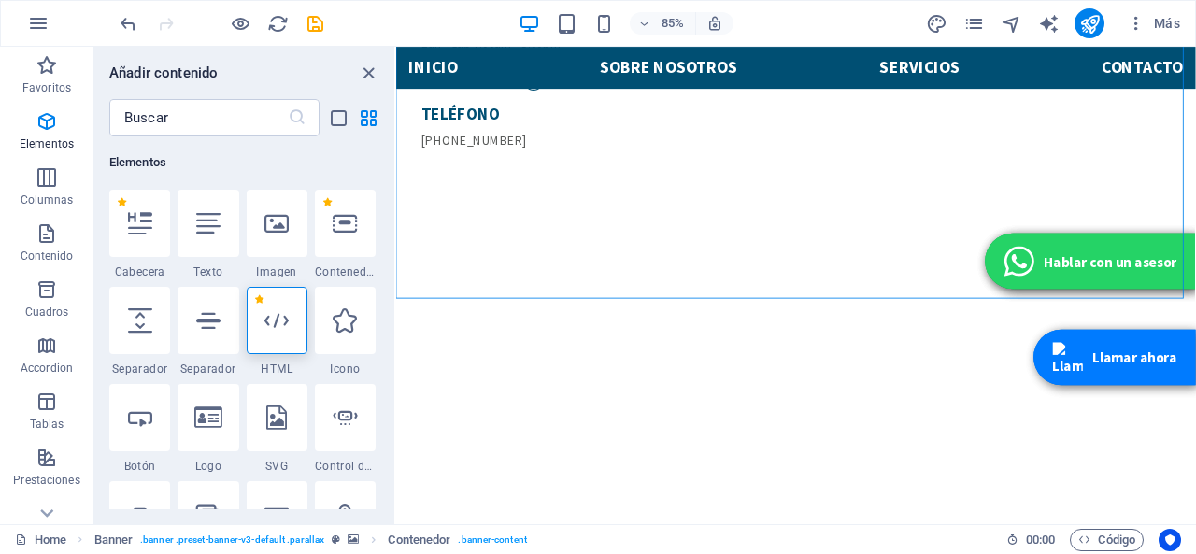
click at [282, 330] on icon at bounding box center [276, 320] width 24 height 24
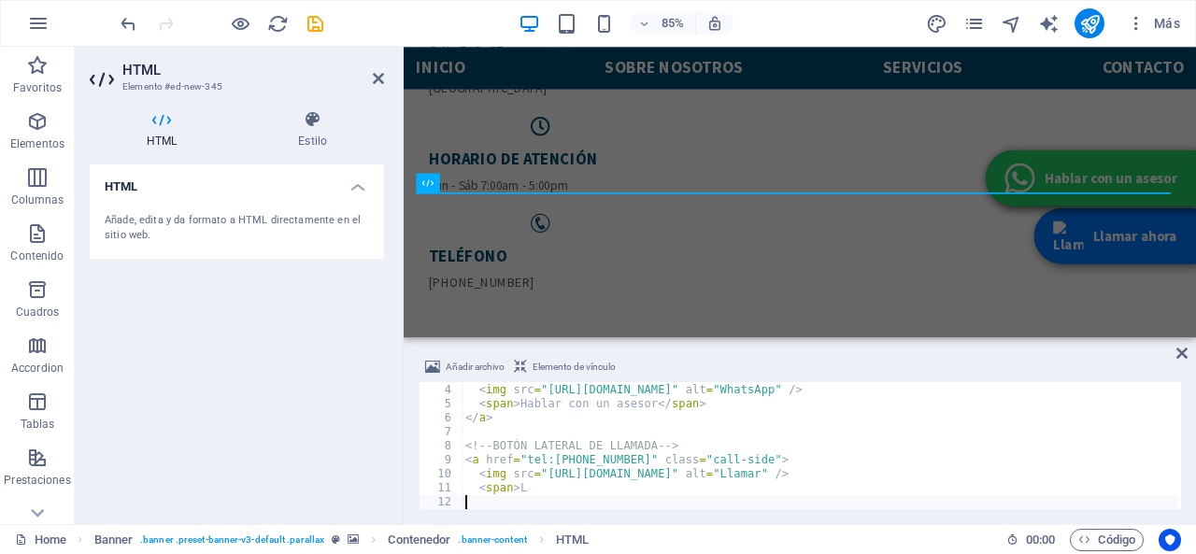
scroll to position [41, 0]
type textarea "<span>L"
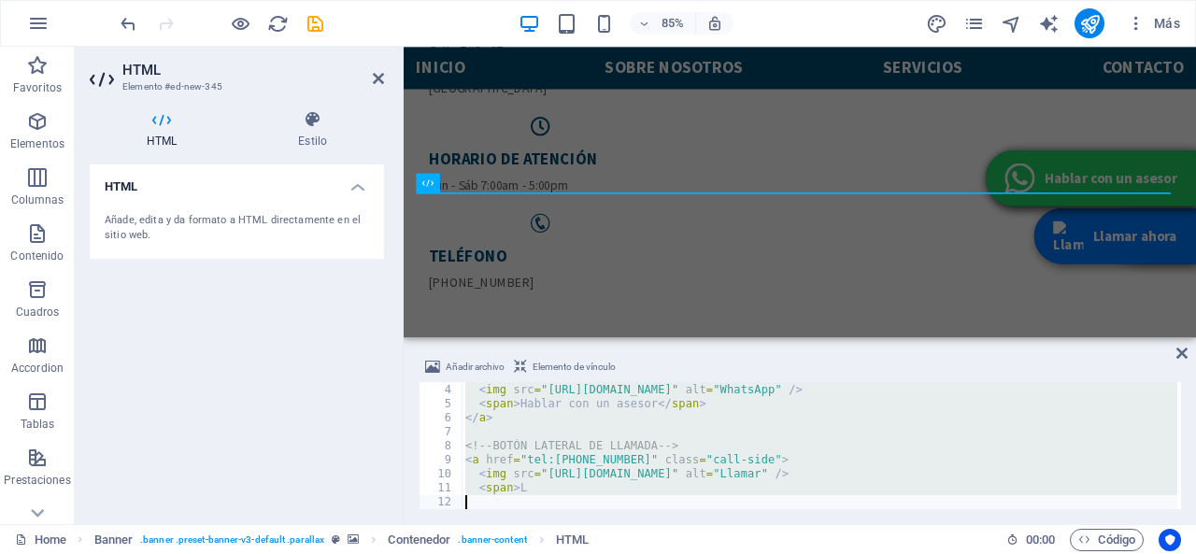
paste textarea
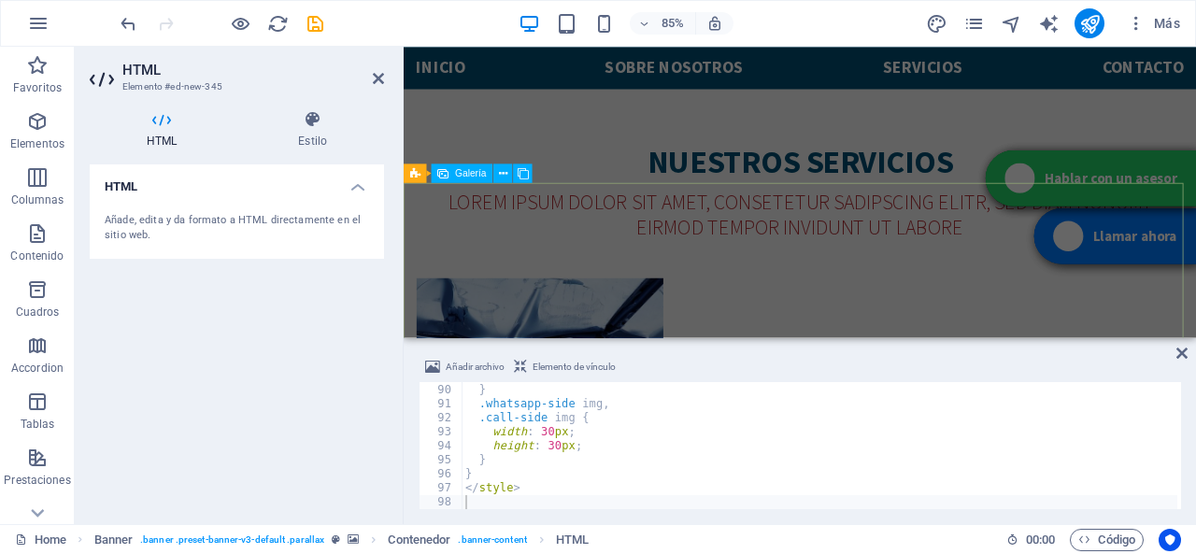
scroll to position [2876, 0]
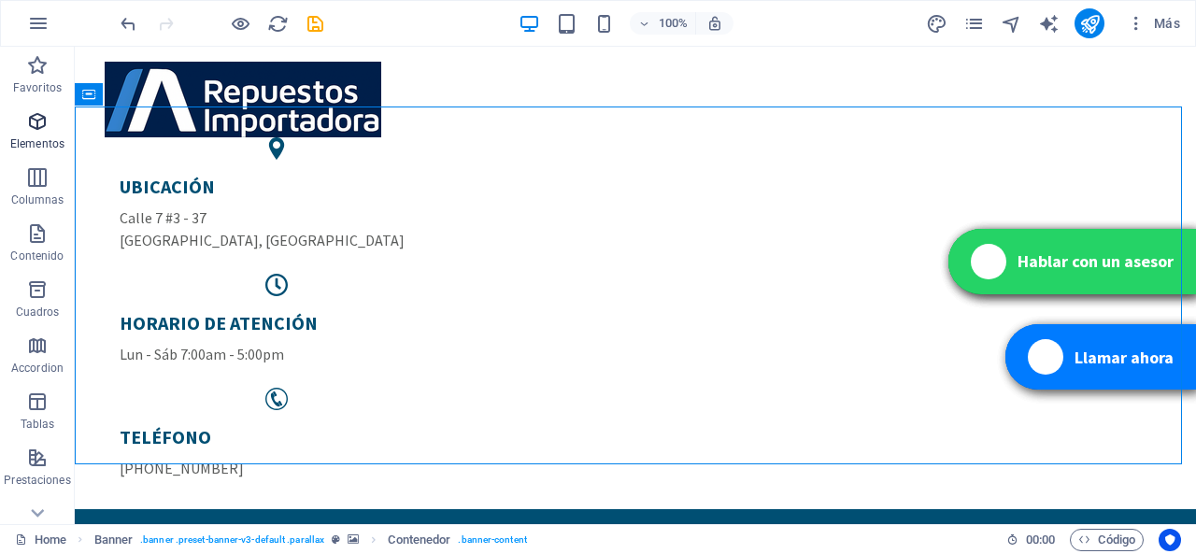
scroll to position [150, 0]
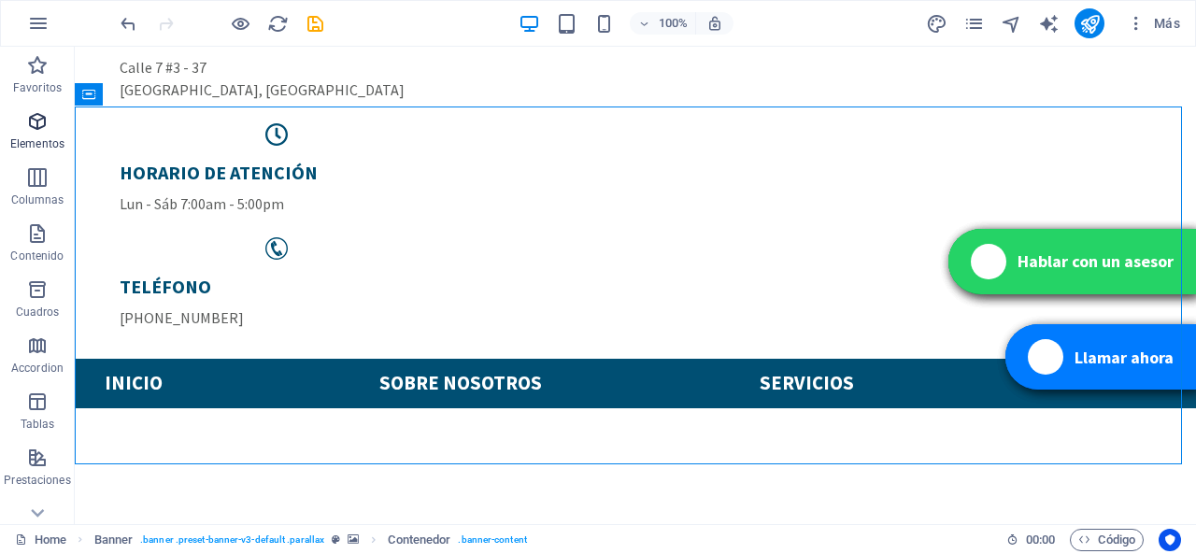
click at [32, 132] on icon "button" at bounding box center [37, 121] width 22 height 22
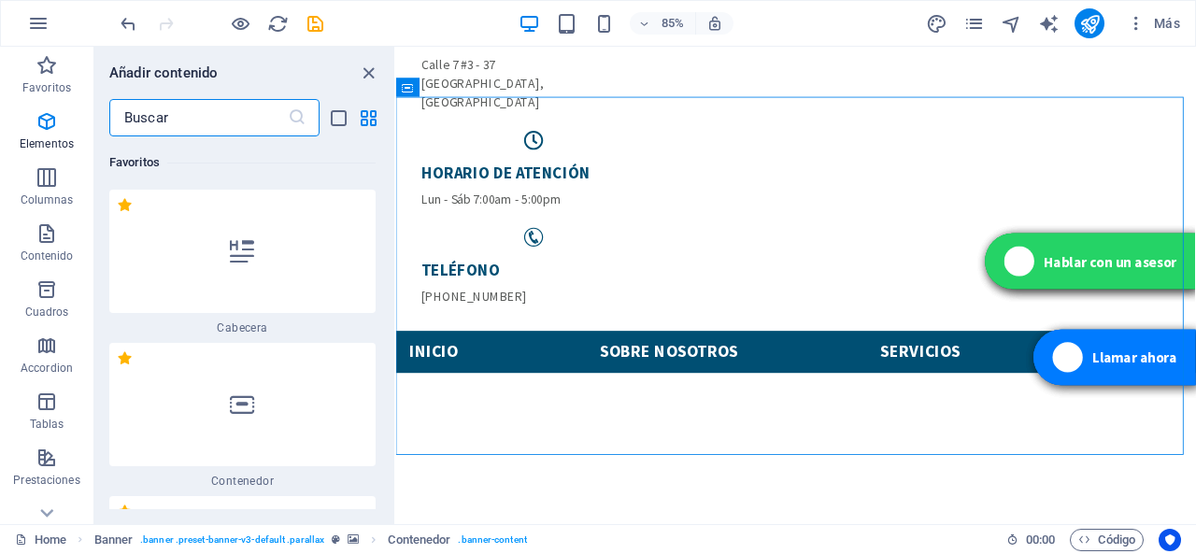
scroll to position [505, 0]
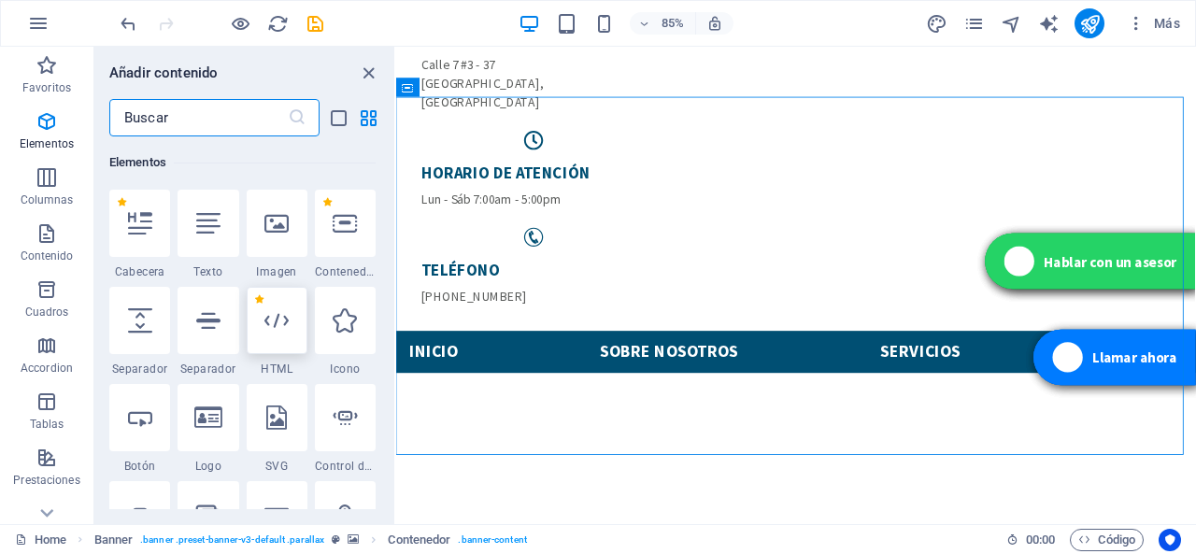
click at [276, 319] on icon at bounding box center [276, 320] width 24 height 24
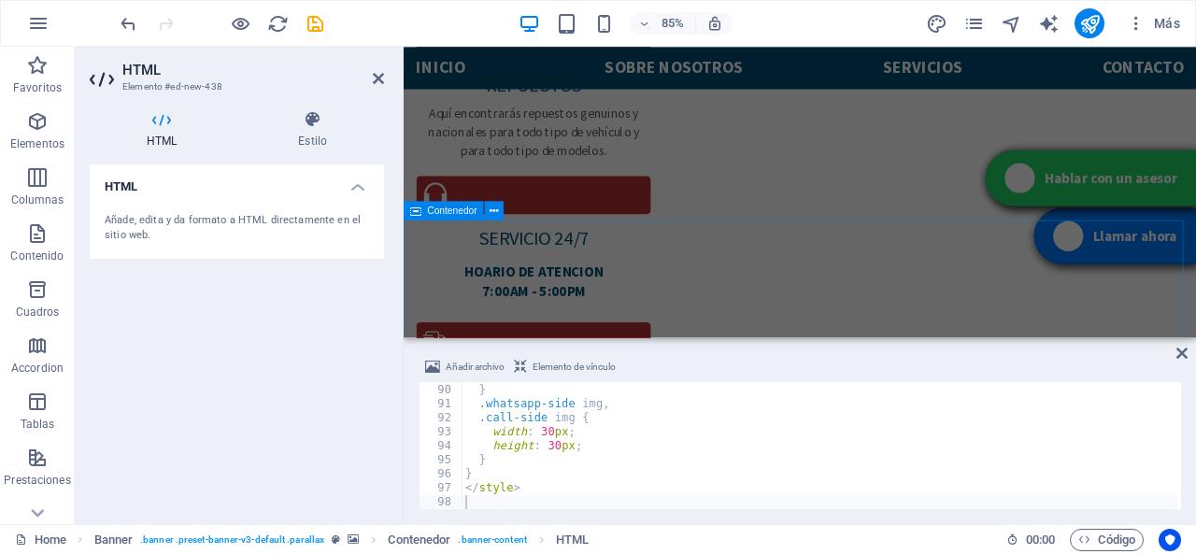
scroll to position [1308, 0]
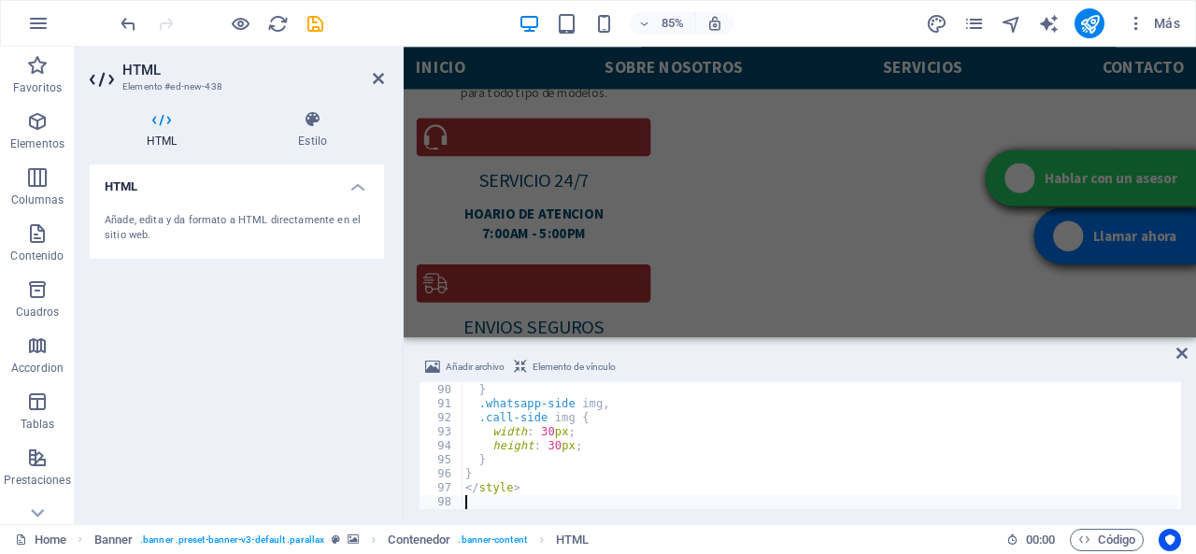
click at [499, 503] on div "gap : 10 px ; } .whatsapp-side img , .call-side img { width : 30 px ; height : …" at bounding box center [818, 446] width 715 height 155
type textarea "</style>"
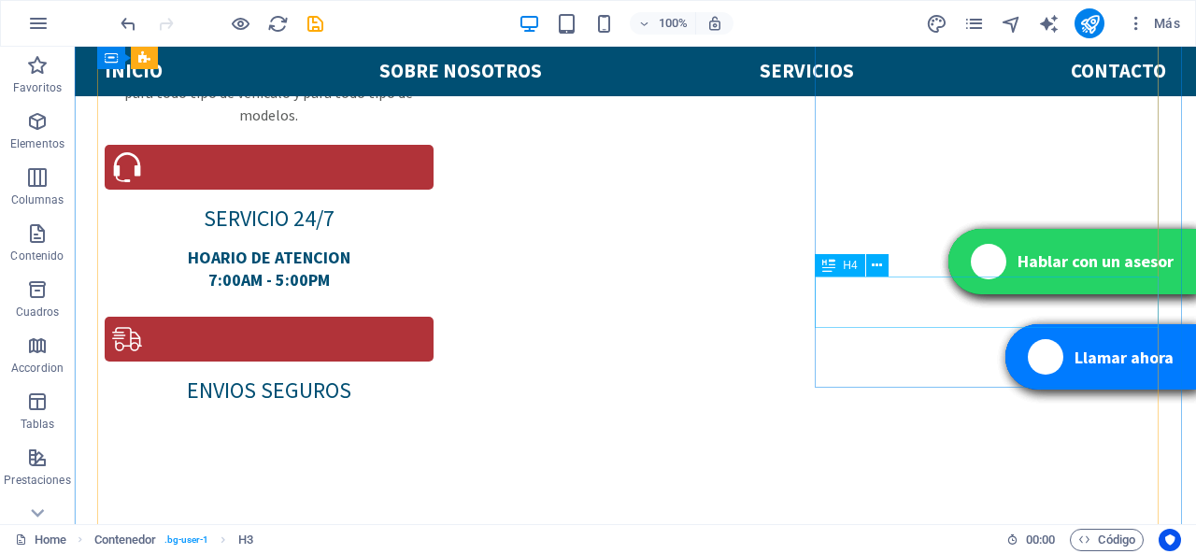
scroll to position [1760, 0]
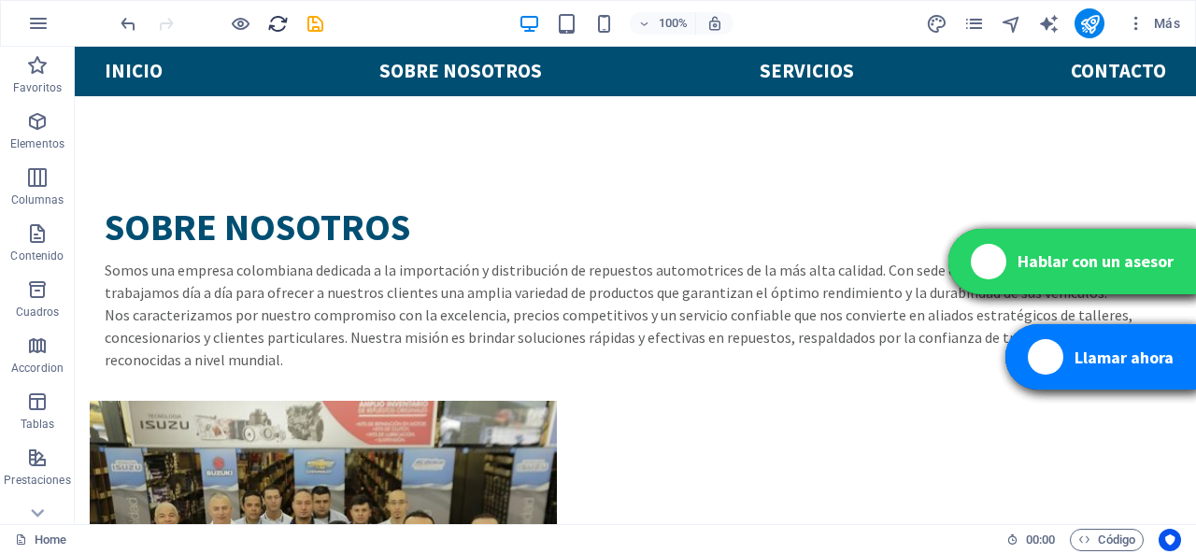
click at [285, 16] on icon "reload" at bounding box center [277, 23] width 21 height 21
drag, startPoint x: 317, startPoint y: 20, endPoint x: 232, endPoint y: 98, distance: 115.7
click at [317, 20] on icon "save" at bounding box center [314, 23] width 21 height 21
click at [40, 134] on span "Elementos" at bounding box center [37, 132] width 75 height 45
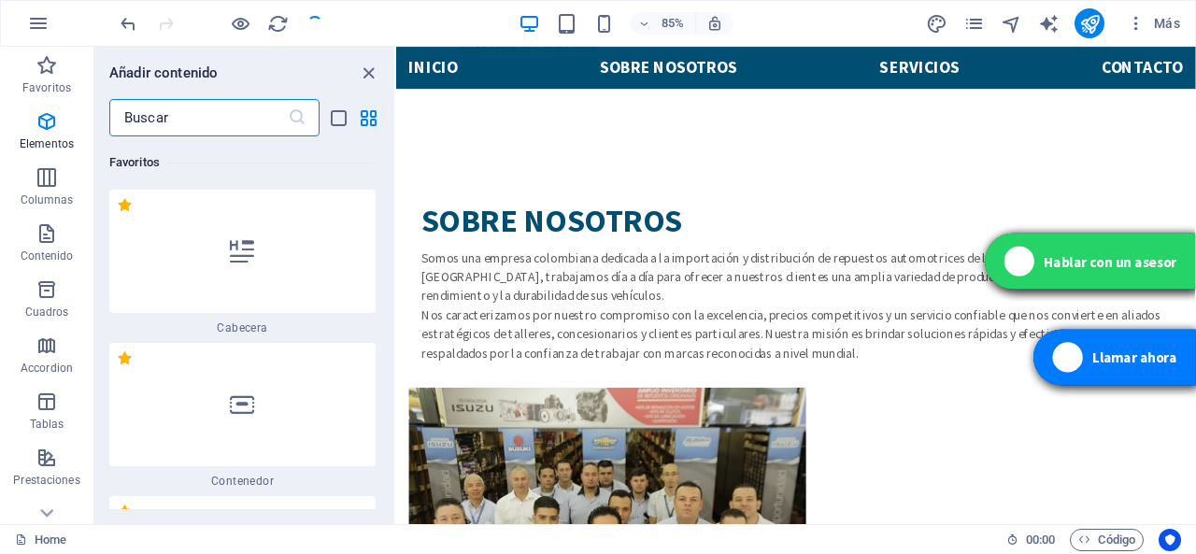
scroll to position [505, 0]
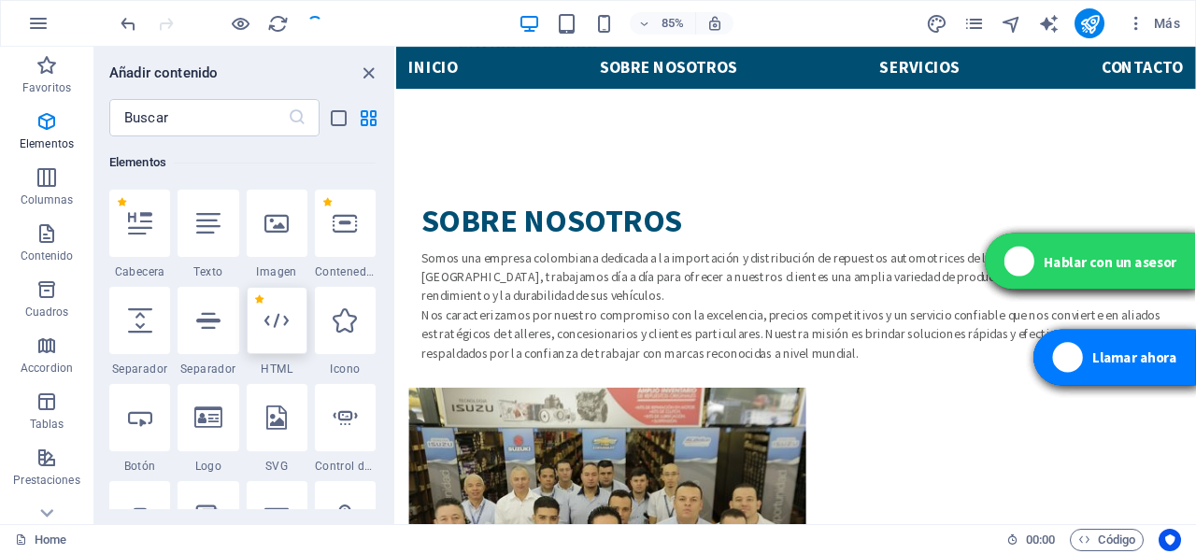
click at [262, 316] on div at bounding box center [277, 320] width 61 height 67
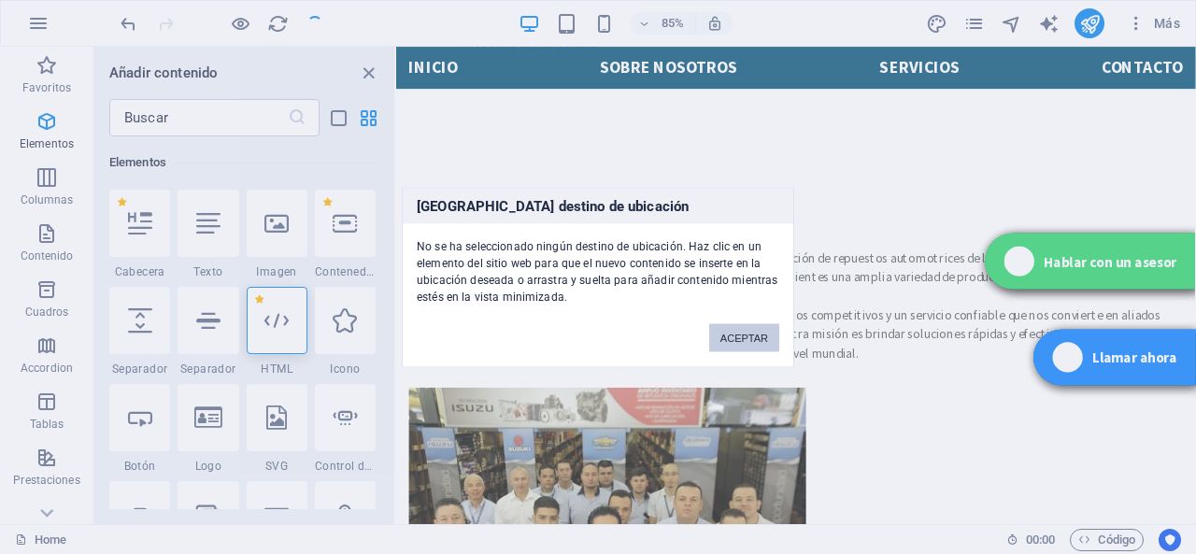
click at [749, 332] on button "ACEPTAR" at bounding box center [744, 337] width 70 height 28
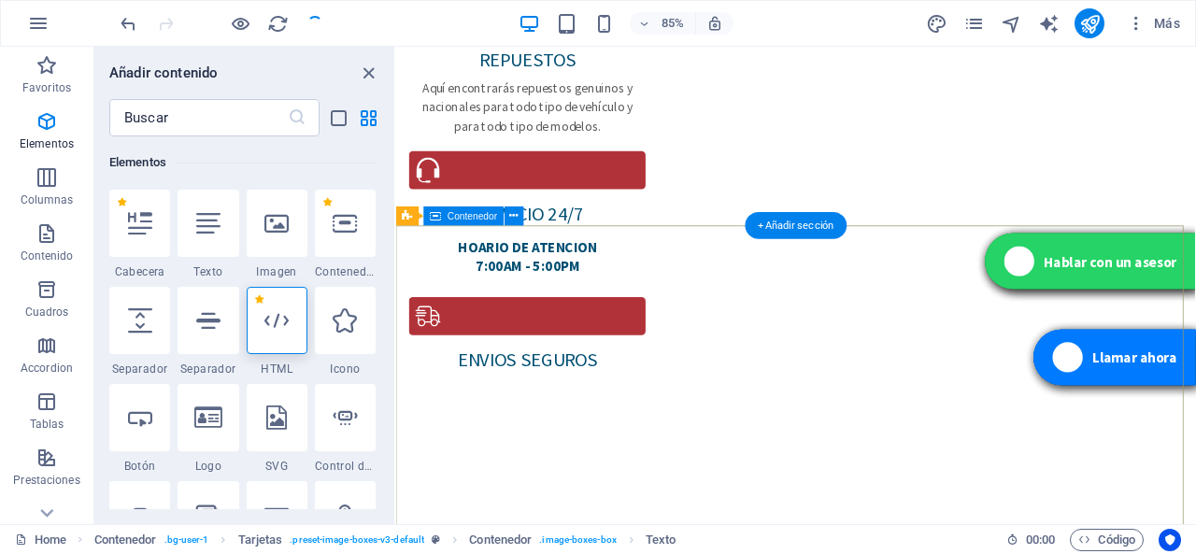
scroll to position [0, 0]
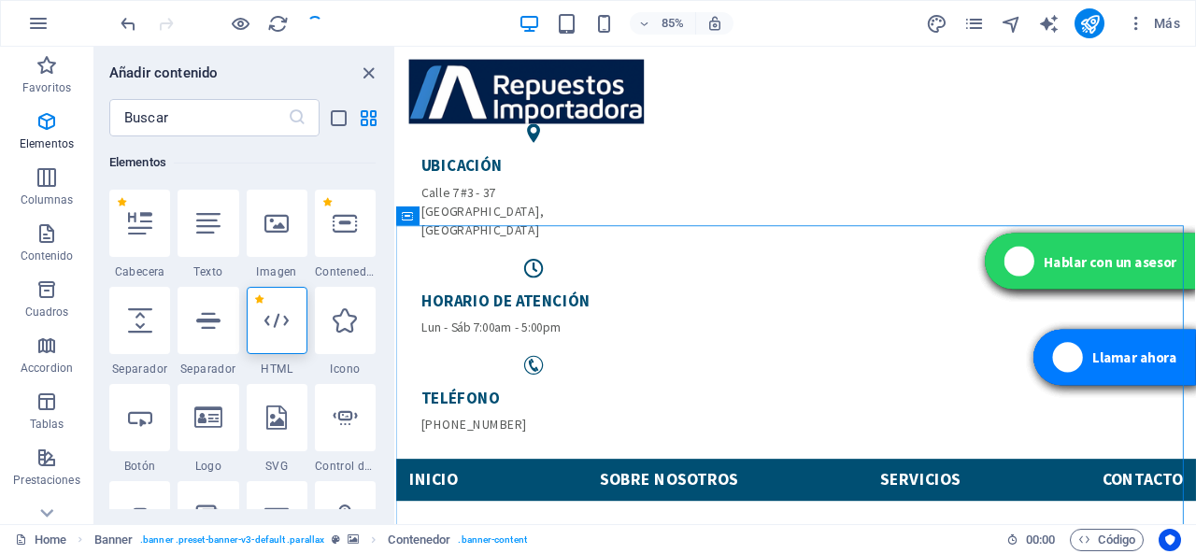
click at [285, 313] on icon at bounding box center [276, 320] width 24 height 24
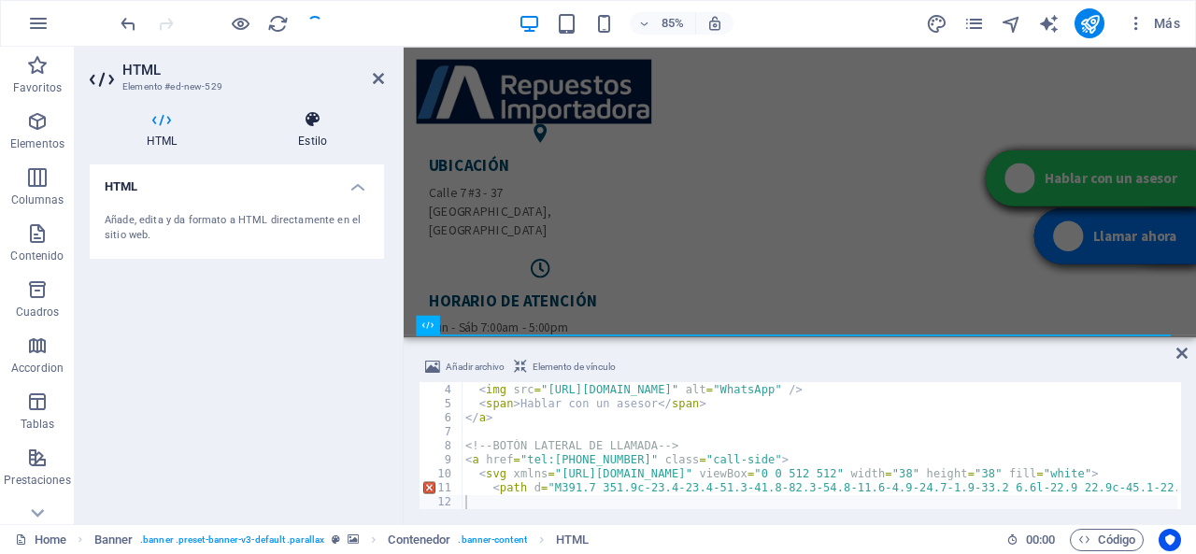
click at [314, 119] on icon at bounding box center [312, 119] width 143 height 19
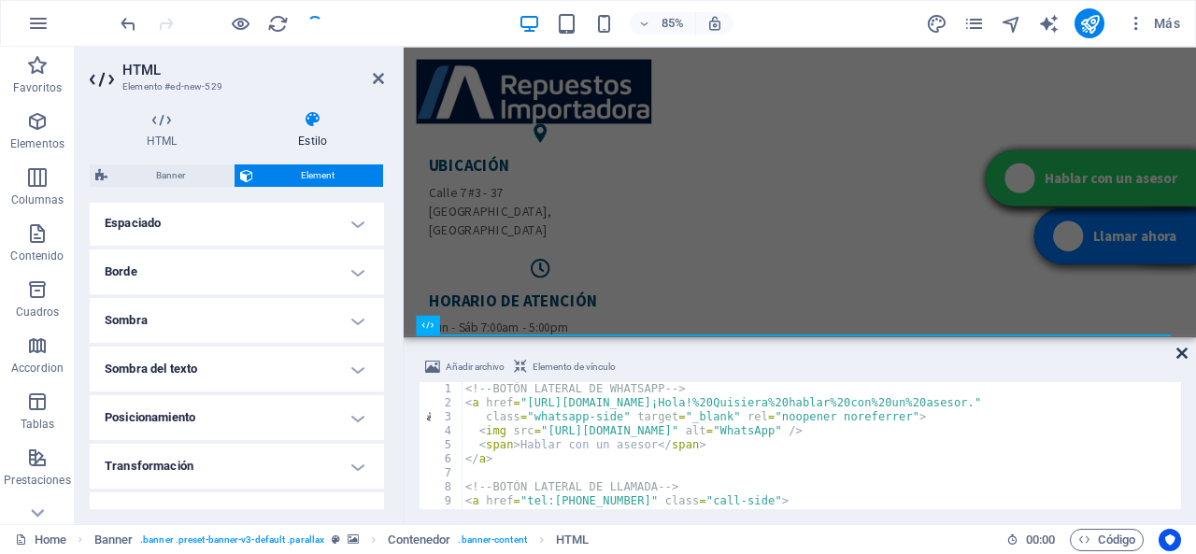
click at [1184, 357] on icon at bounding box center [1181, 353] width 11 height 15
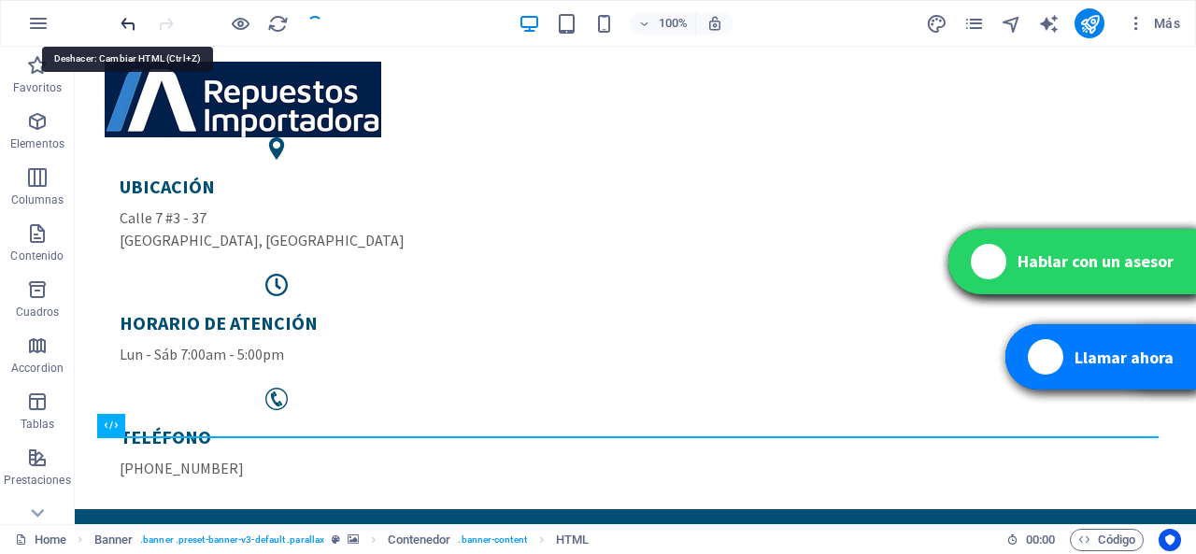
click at [128, 18] on icon "undo" at bounding box center [128, 23] width 21 height 21
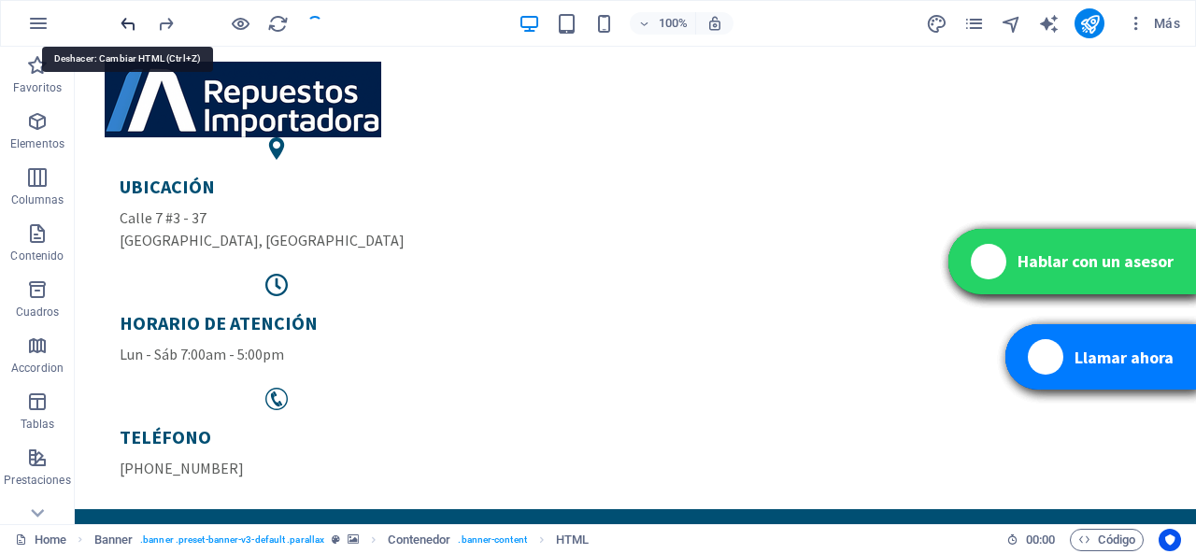
click at [128, 18] on icon "undo" at bounding box center [128, 23] width 21 height 21
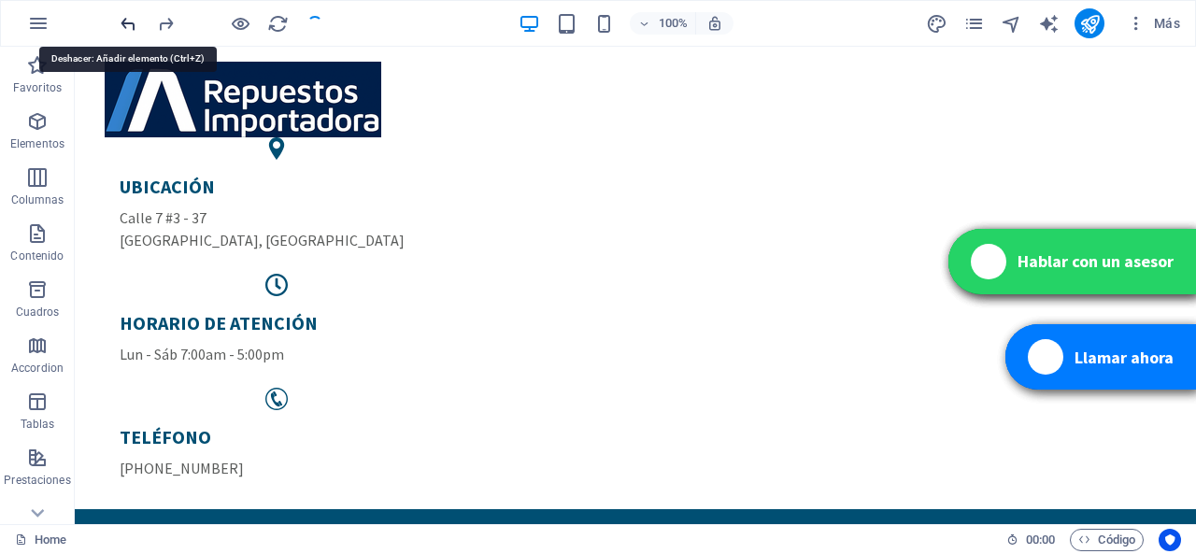
click at [128, 18] on icon "undo" at bounding box center [128, 23] width 21 height 21
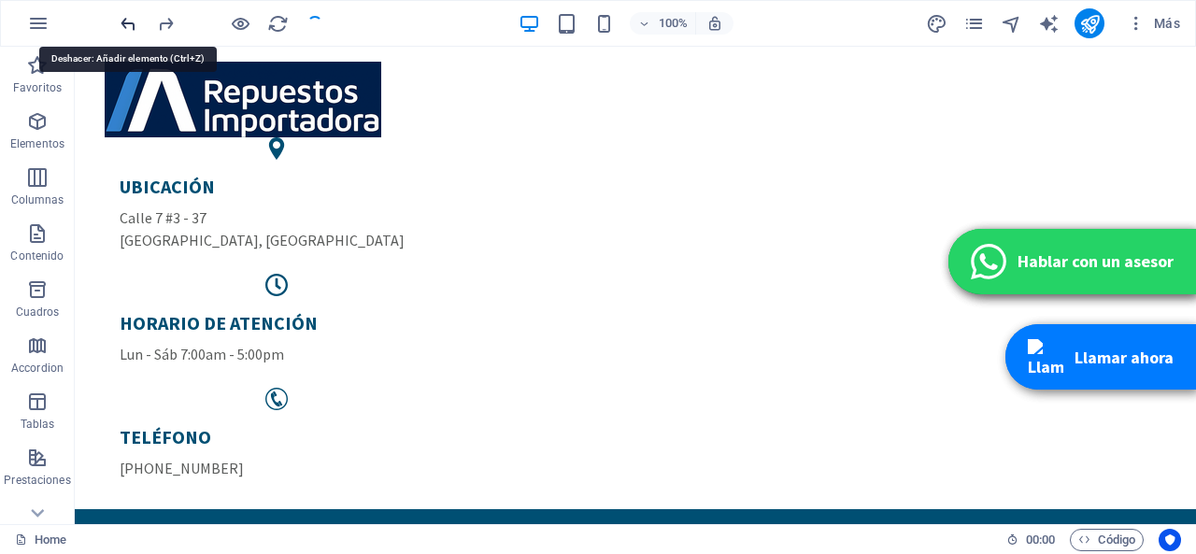
click at [128, 18] on icon "undo" at bounding box center [128, 23] width 21 height 21
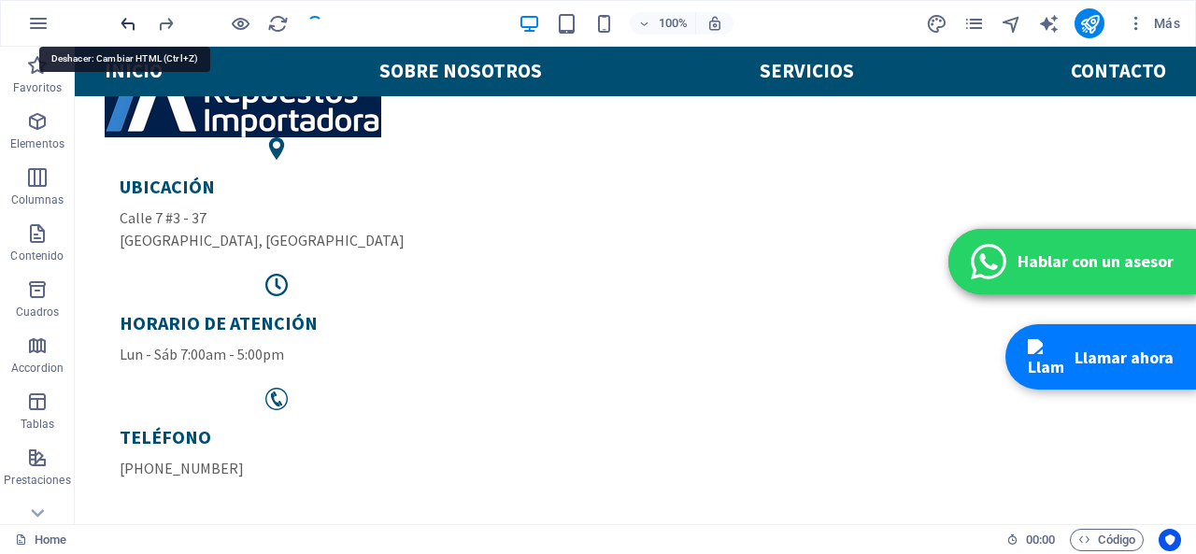
scroll to position [404, 0]
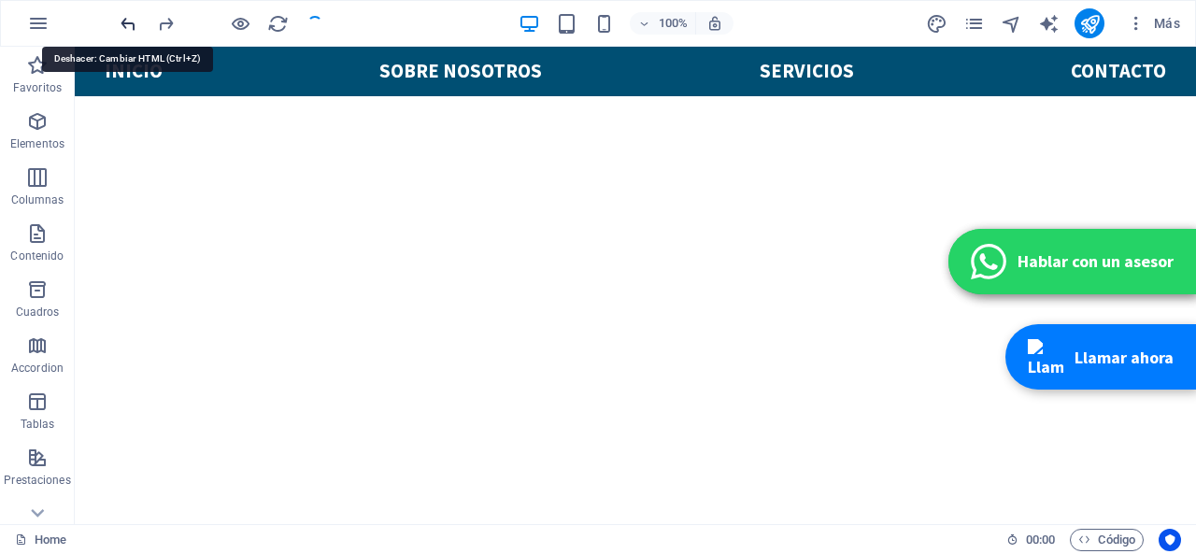
click at [128, 18] on icon "undo" at bounding box center [128, 23] width 21 height 21
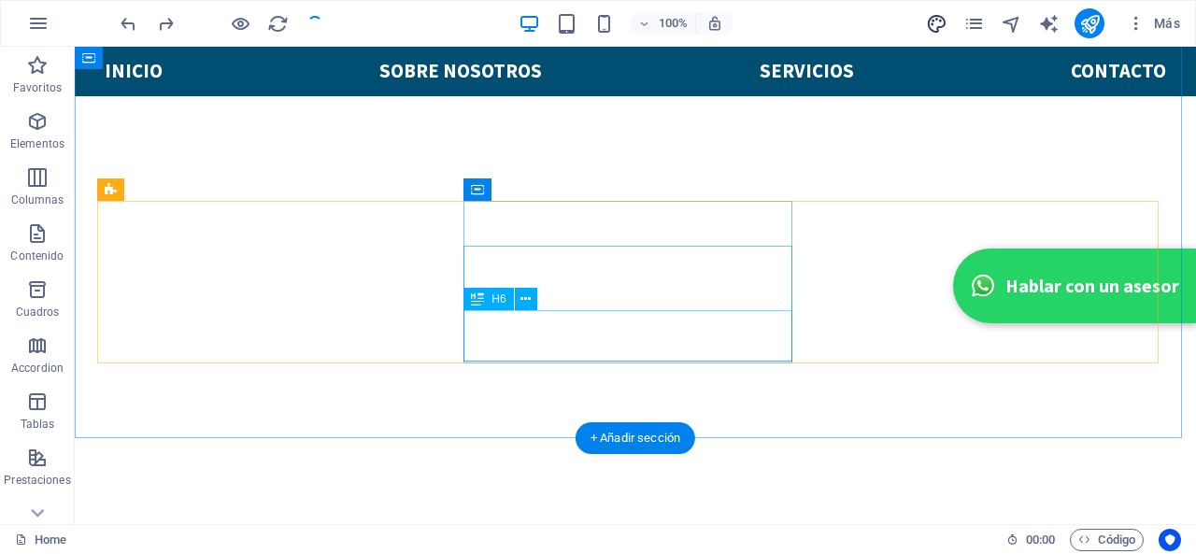
scroll to position [871, 0]
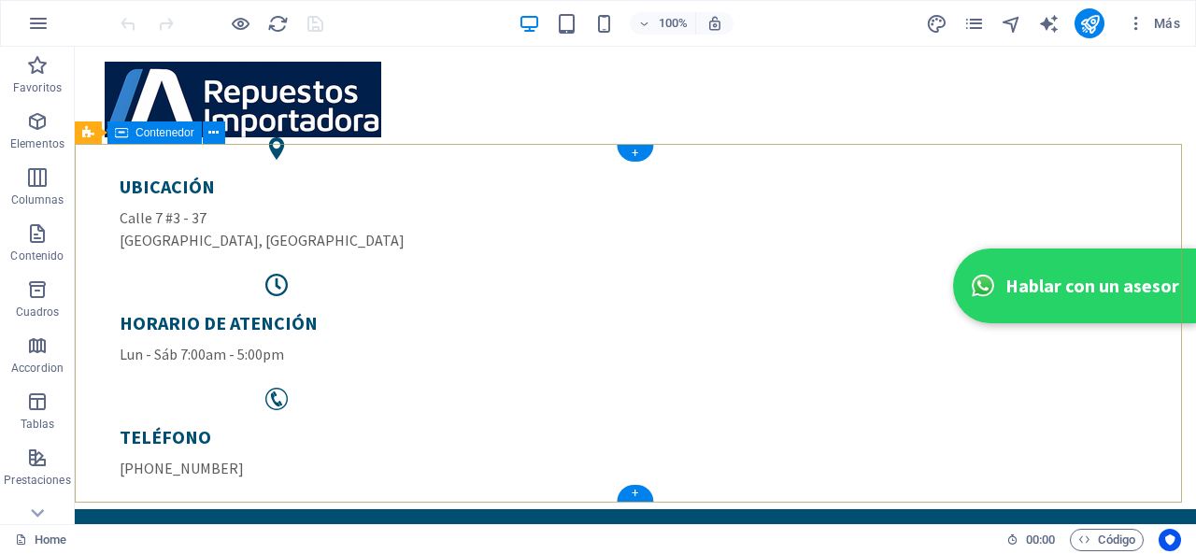
scroll to position [280, 0]
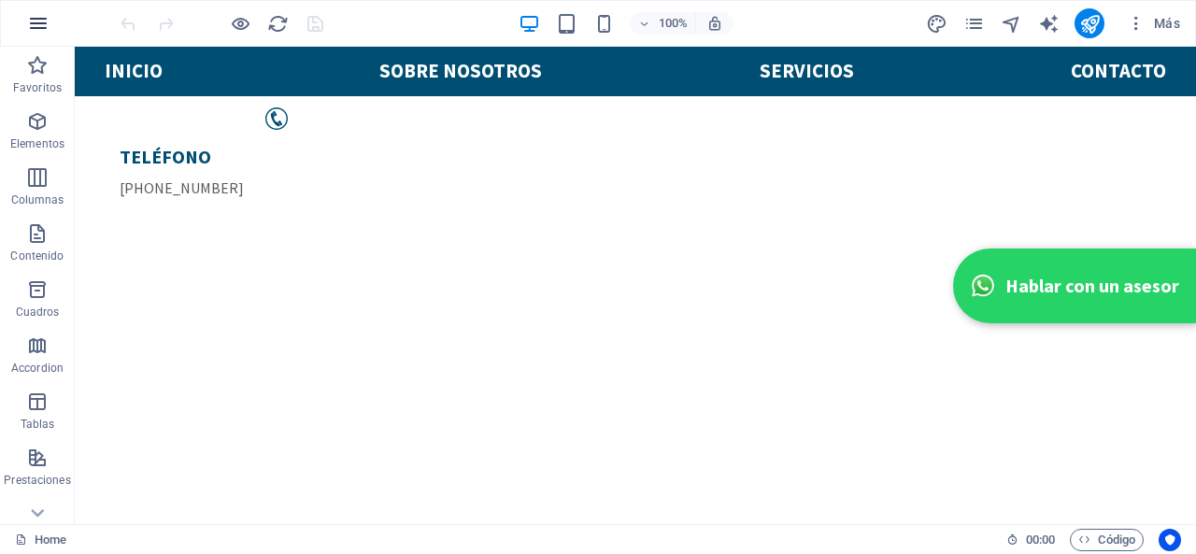
click at [50, 21] on button "button" at bounding box center [38, 23] width 45 height 45
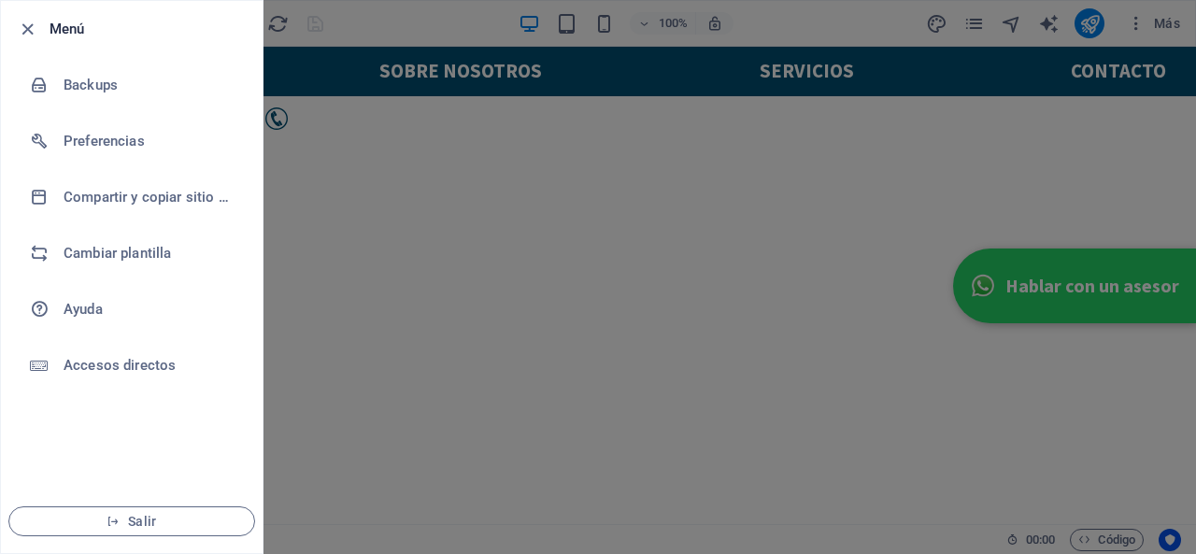
click at [262, 287] on div at bounding box center [598, 277] width 1196 height 554
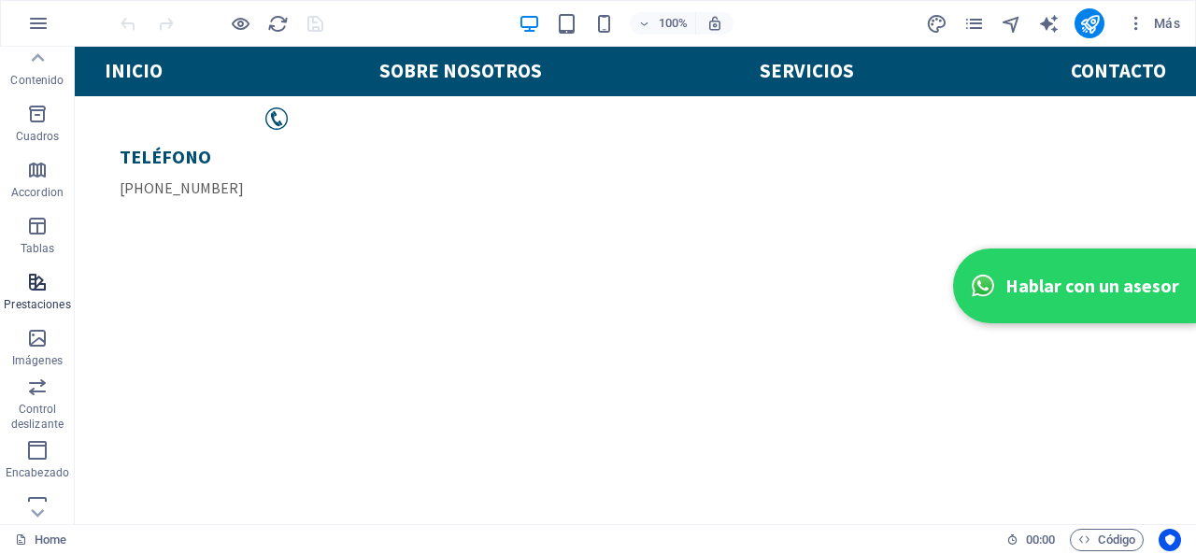
scroll to position [0, 0]
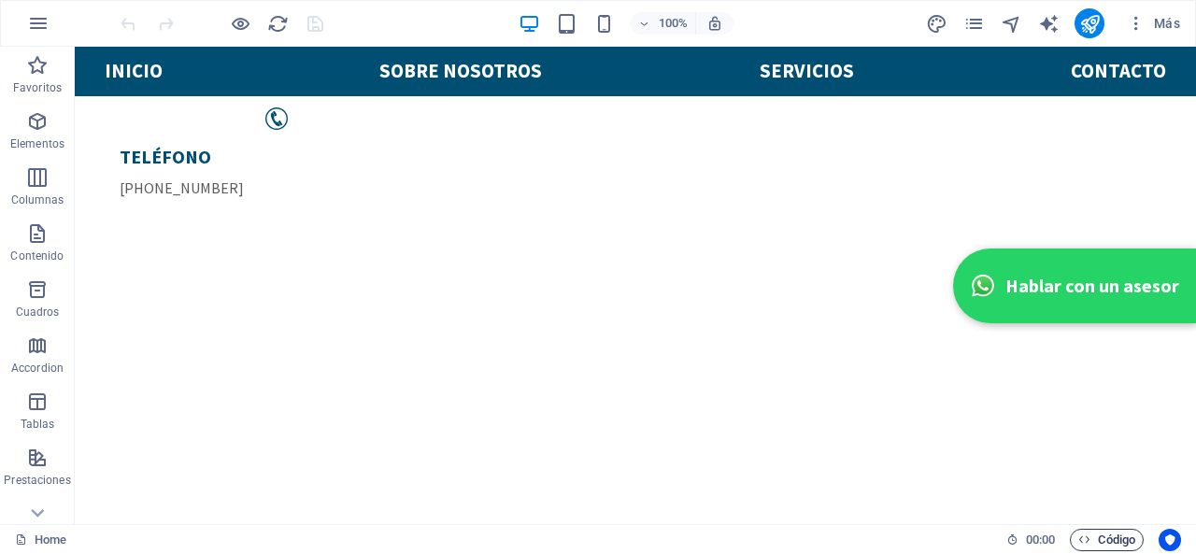
click at [1094, 550] on span "Código" at bounding box center [1106, 540] width 57 height 22
click at [1095, 537] on span "Código" at bounding box center [1106, 540] width 57 height 22
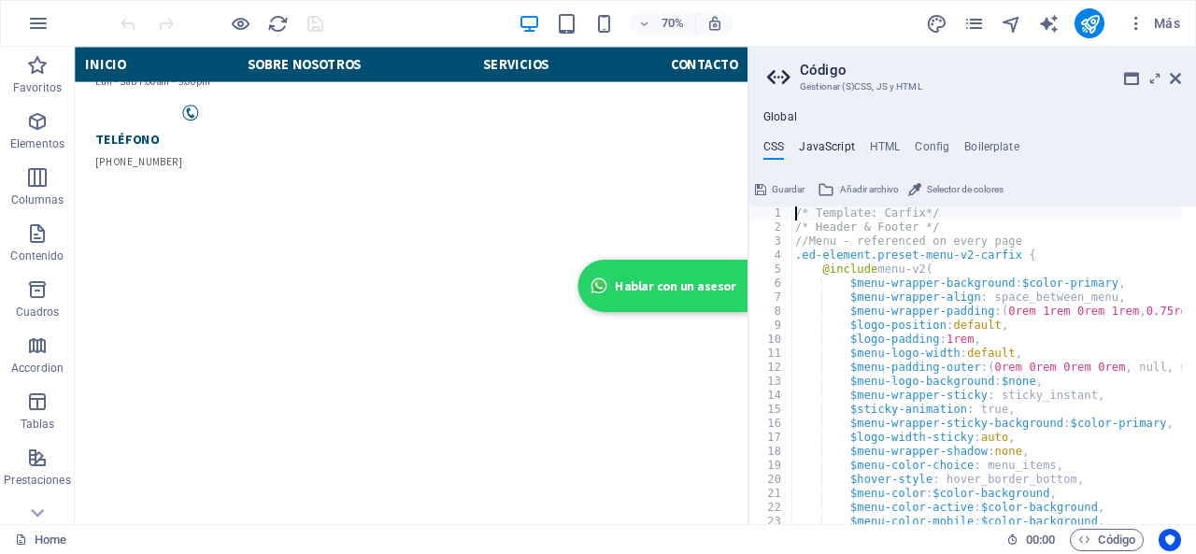
click at [815, 143] on h4 "JavaScript" at bounding box center [826, 150] width 55 height 21
type textarea "/* JS for preset "Menu V2" */"
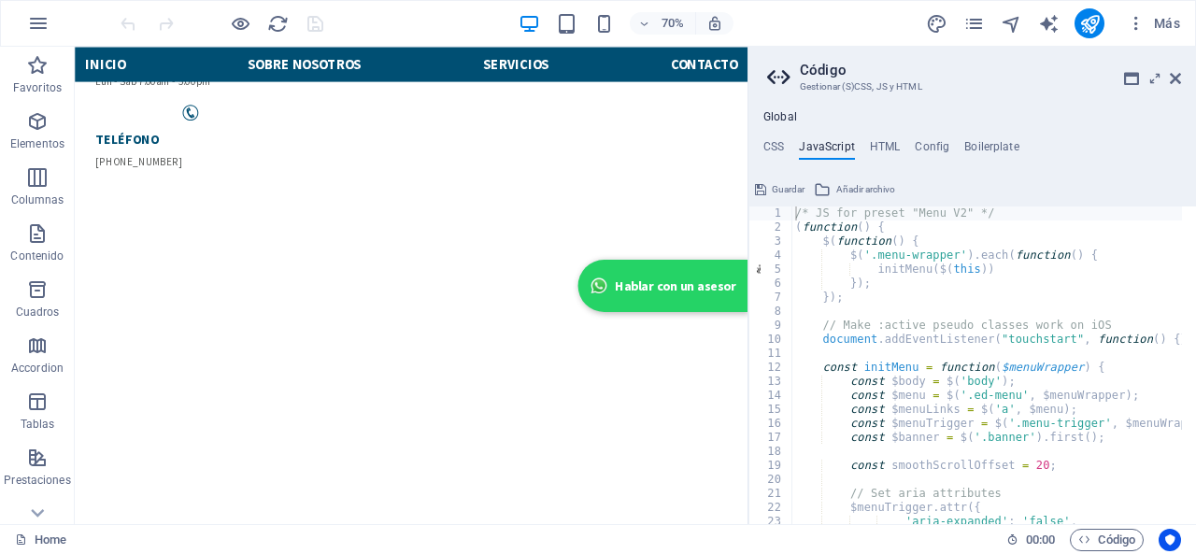
click at [910, 147] on ul "CSS JavaScript HTML Config Boilerplate" at bounding box center [971, 150] width 447 height 21
click at [896, 140] on h4 "HTML" at bounding box center [885, 150] width 31 height 21
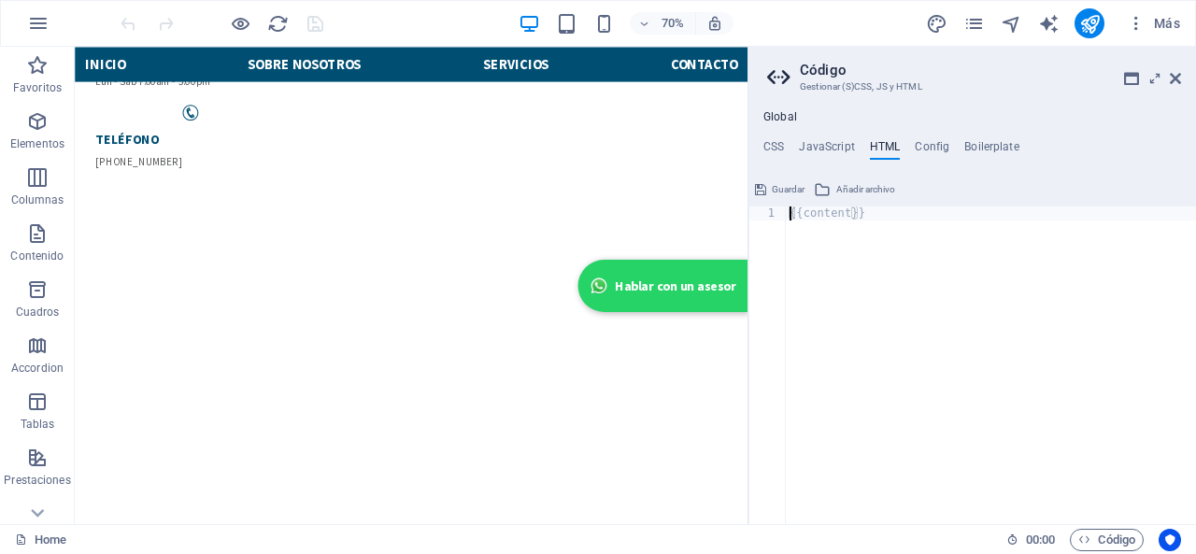
type textarea "{{content}}"
click at [841, 154] on h4 "JavaScript" at bounding box center [826, 150] width 55 height 21
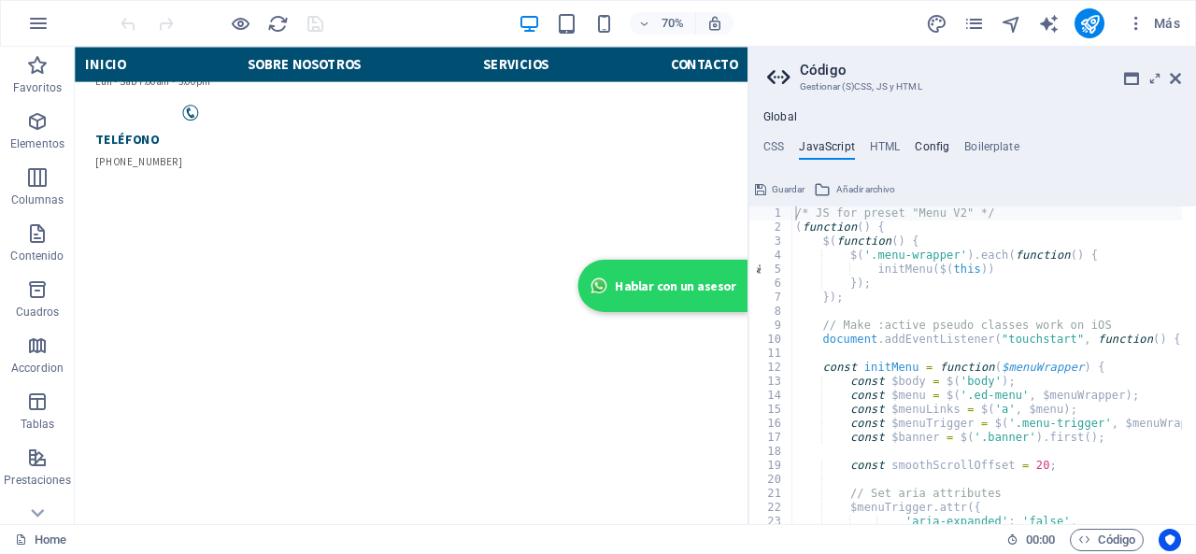
click at [936, 153] on h4 "Config" at bounding box center [931, 150] width 35 height 21
type textarea "$color-background: #ffffff;$color-primary: #004f73;"
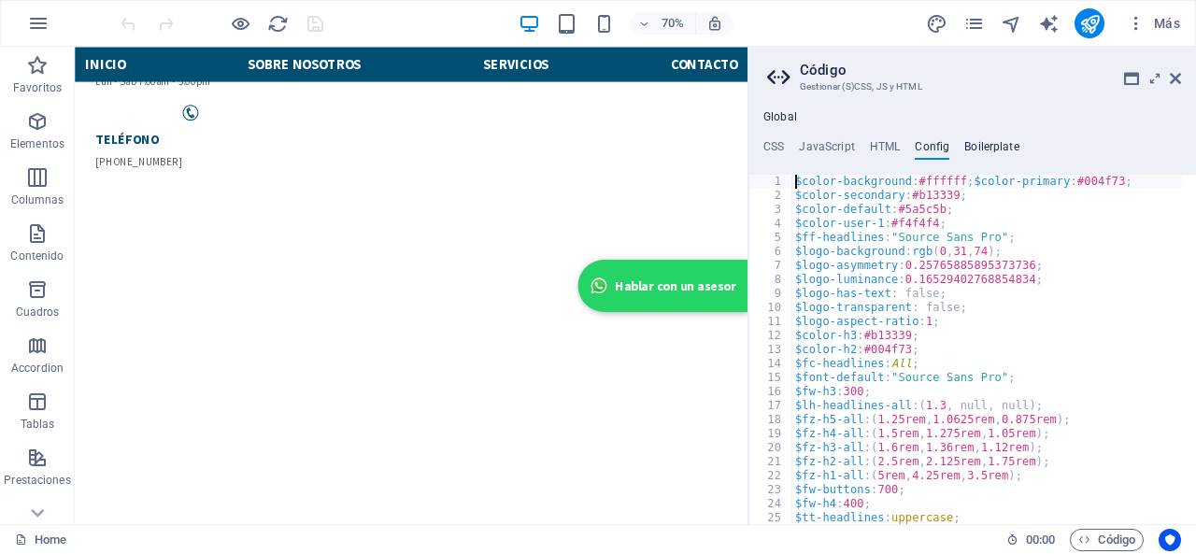
click at [974, 148] on h4 "Boilerplate" at bounding box center [991, 150] width 55 height 21
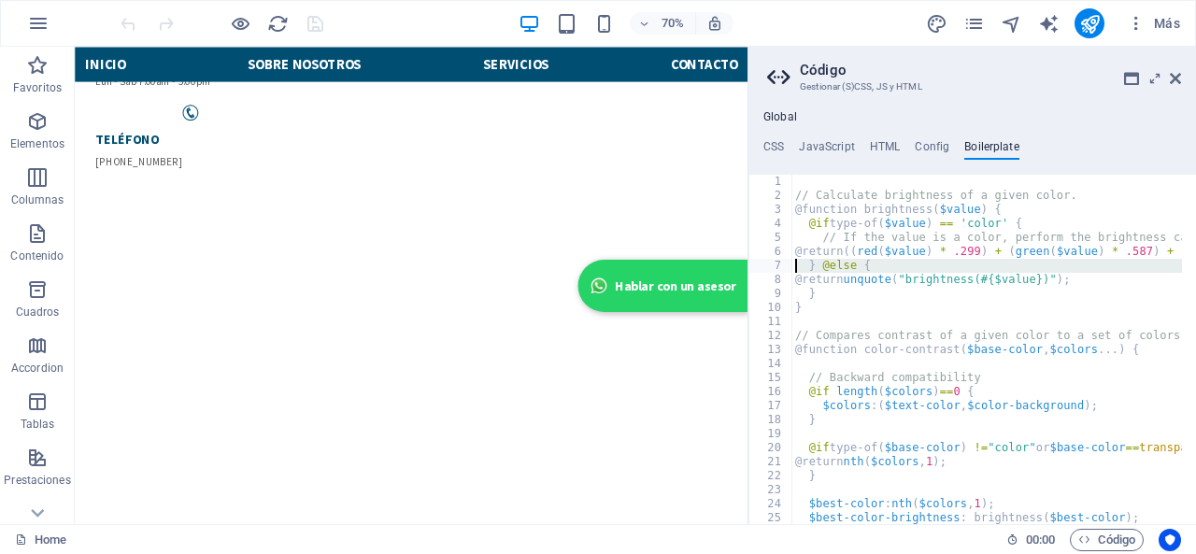
click at [755, 263] on div "7" at bounding box center [771, 266] width 44 height 14
click at [819, 264] on div "// Calculate brightness of a given color. @function brightness ( $value ) { @if…" at bounding box center [986, 349] width 390 height 349
type textarea "} @else {"
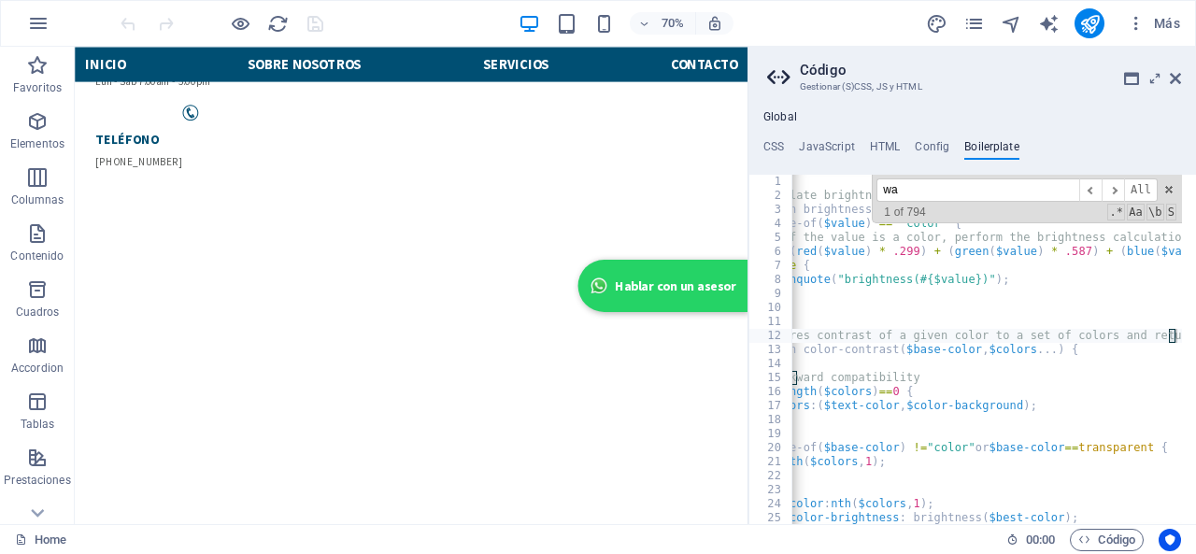
scroll to position [0, 60]
type input "w"
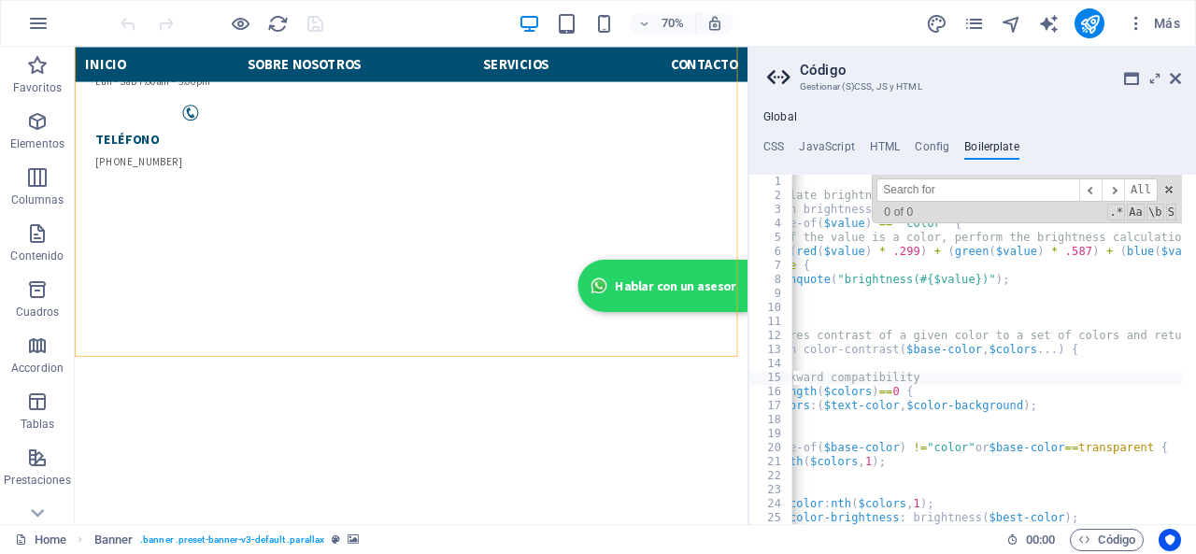
click at [1186, 67] on aside "Código Gestionar (S)CSS, JS y HTML Global CSS JavaScript HTML Config Boilerplat…" at bounding box center [971, 285] width 448 height 477
click at [1183, 74] on aside "Código Gestionar (S)CSS, JS y HTML Global CSS JavaScript HTML Config Boilerplat…" at bounding box center [971, 285] width 448 height 477
click at [1170, 85] on icon at bounding box center [1174, 78] width 11 height 15
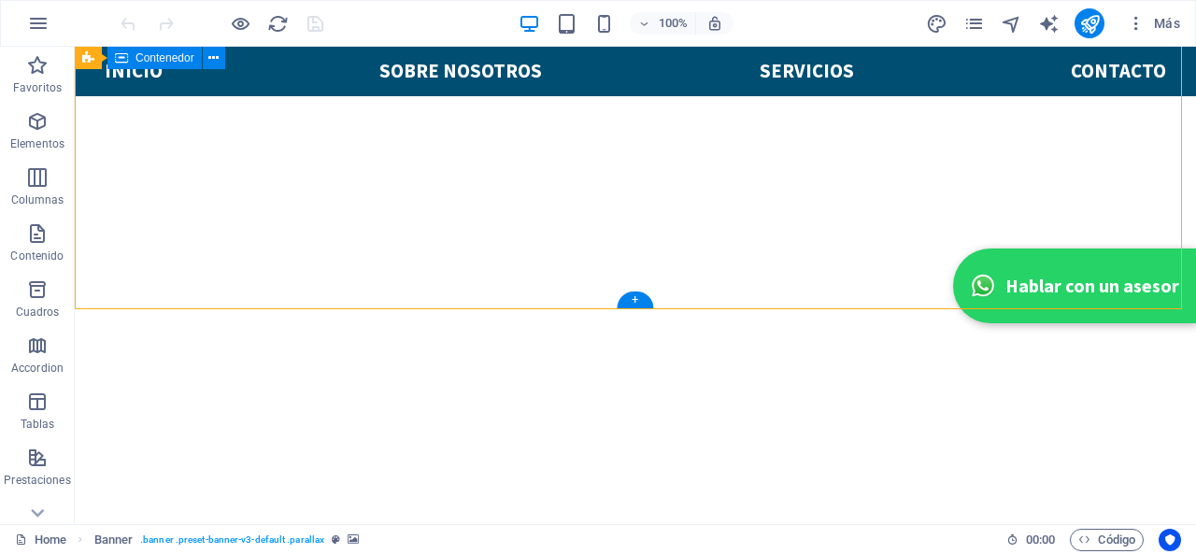
scroll to position [280, 0]
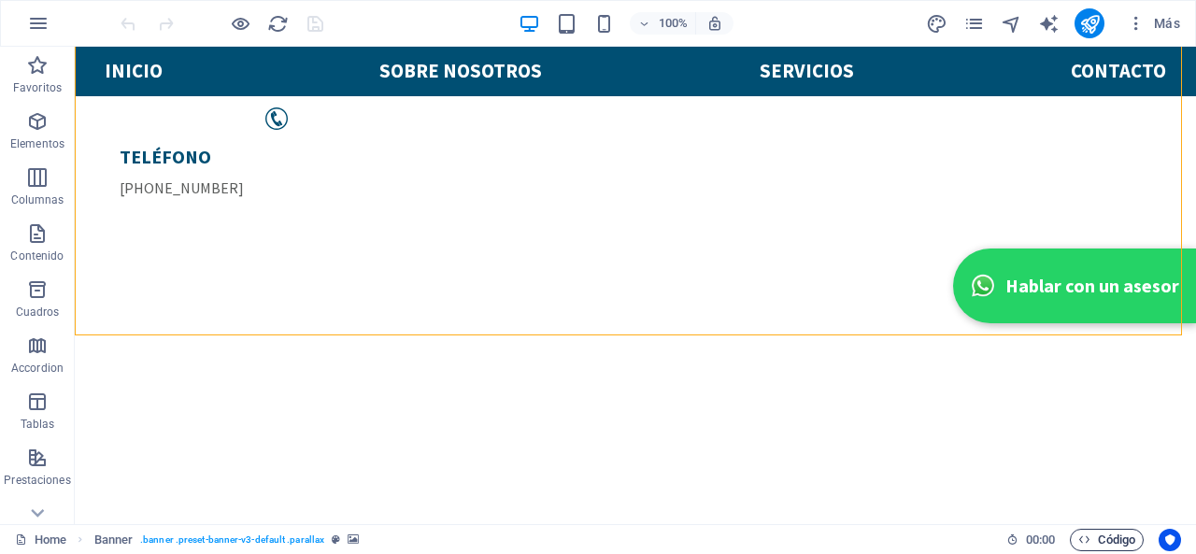
click at [1093, 531] on span "Código" at bounding box center [1106, 540] width 57 height 22
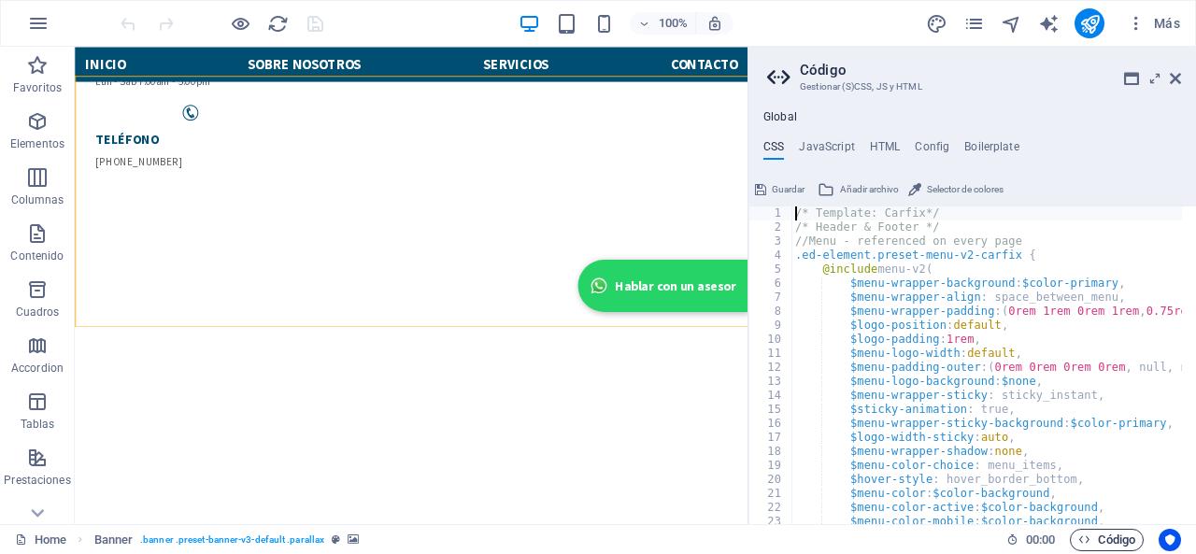
scroll to position [168, 0]
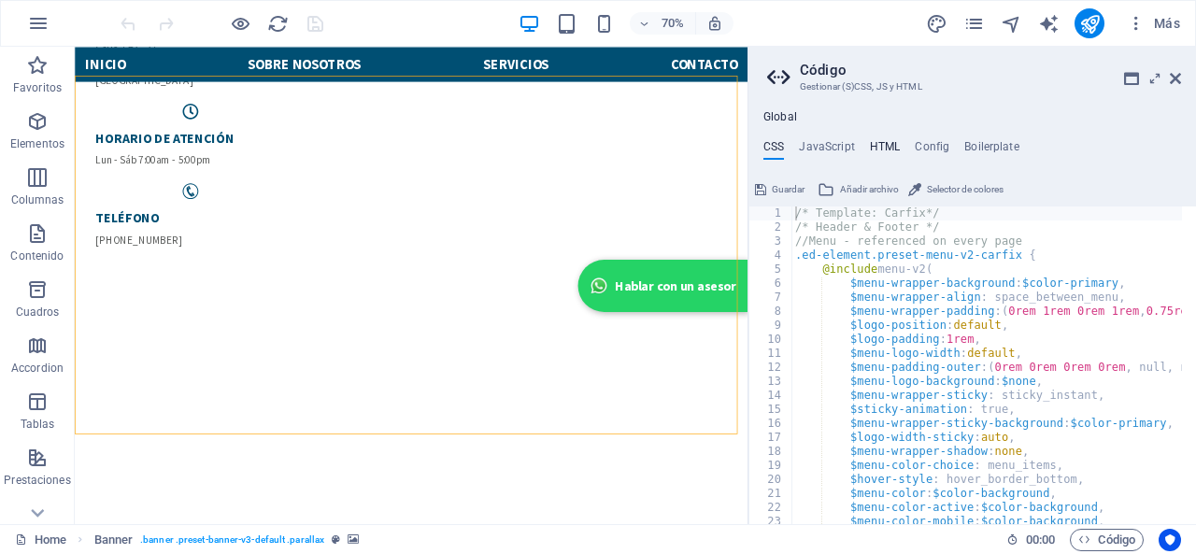
click at [896, 150] on h4 "HTML" at bounding box center [885, 150] width 31 height 21
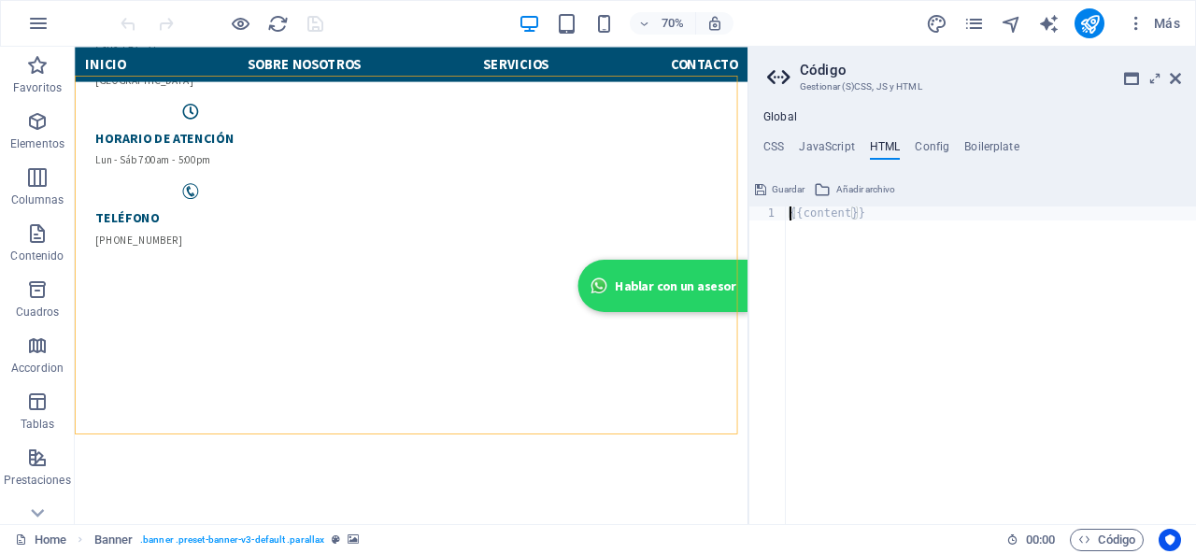
click at [880, 205] on div "{{content}} 1 {{content}} ההההההההההההההההההההההההההההההההההההההההההההההההההההה…" at bounding box center [971, 349] width 447 height 349
click at [872, 215] on div "{{content}}" at bounding box center [991, 379] width 410 height 346
drag, startPoint x: 872, startPoint y: 215, endPoint x: 762, endPoint y: 219, distance: 110.3
click at [762, 219] on div "{{content}} 1 {{content}} ההההההההההההההההההההההההההההההההההההההההההההההההההההה…" at bounding box center [971, 365] width 447 height 318
click at [857, 206] on div "{{content}}" at bounding box center [991, 365] width 410 height 318
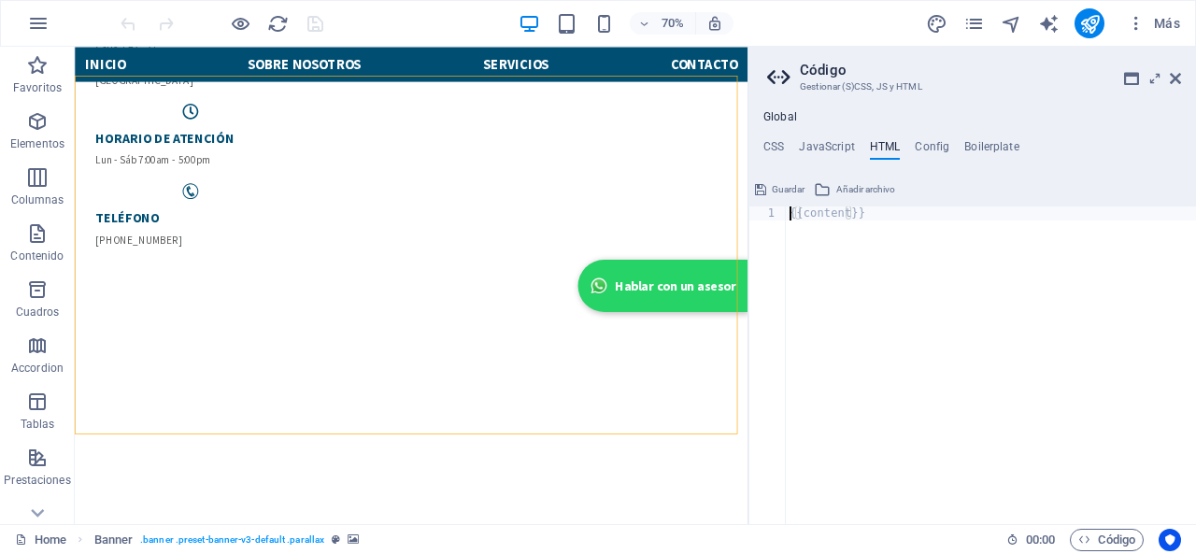
click at [842, 210] on div "{{content}}" at bounding box center [991, 379] width 410 height 346
click at [852, 208] on div "{{content}}" at bounding box center [991, 379] width 410 height 346
click at [837, 212] on div "{{content}}" at bounding box center [991, 379] width 410 height 346
drag, startPoint x: 867, startPoint y: 215, endPoint x: 794, endPoint y: 215, distance: 72.9
click at [794, 215] on div "{{content}}" at bounding box center [991, 379] width 410 height 346
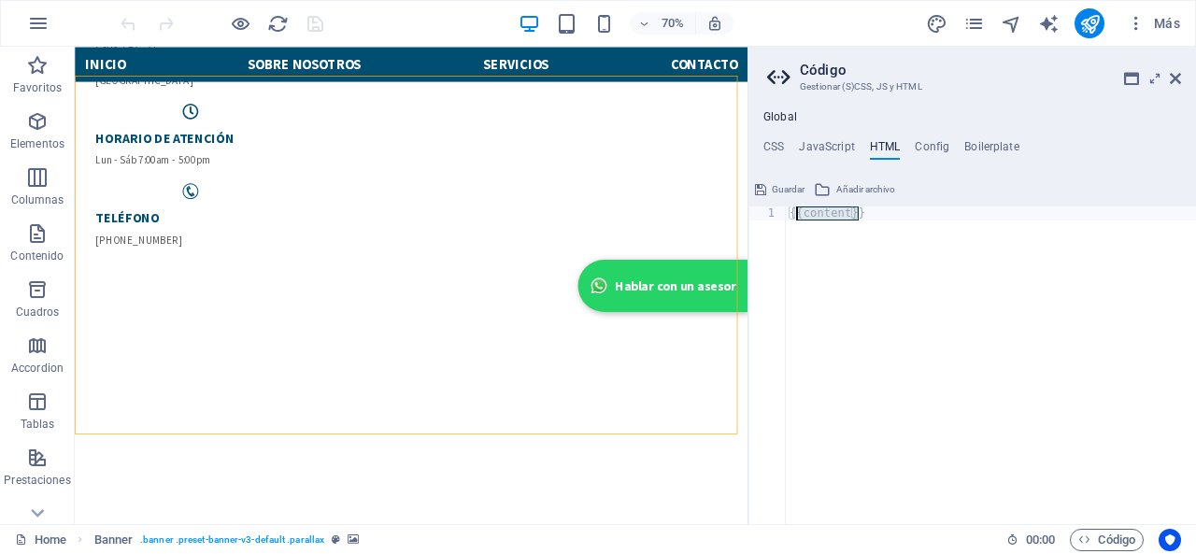
click at [807, 241] on div "{{content}}" at bounding box center [991, 365] width 410 height 318
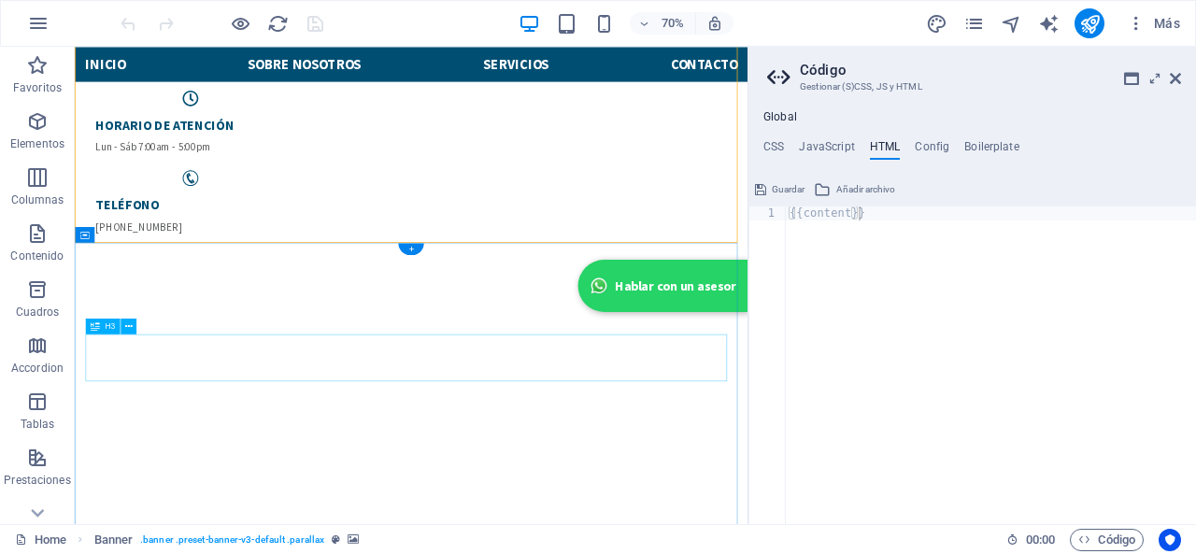
scroll to position [467, 0]
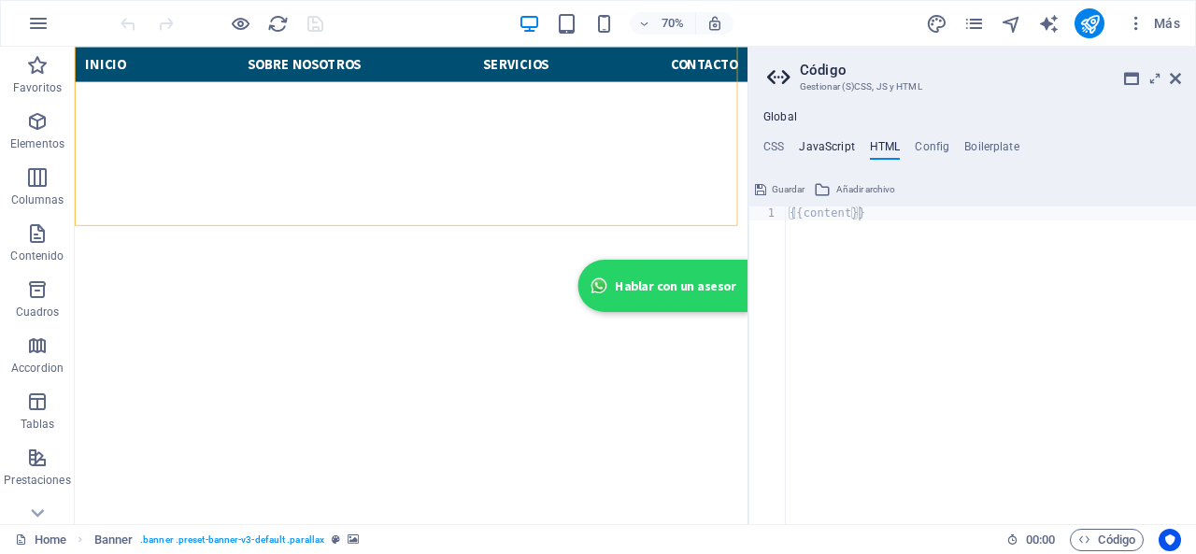
click at [845, 148] on h4 "JavaScript" at bounding box center [826, 150] width 55 height 21
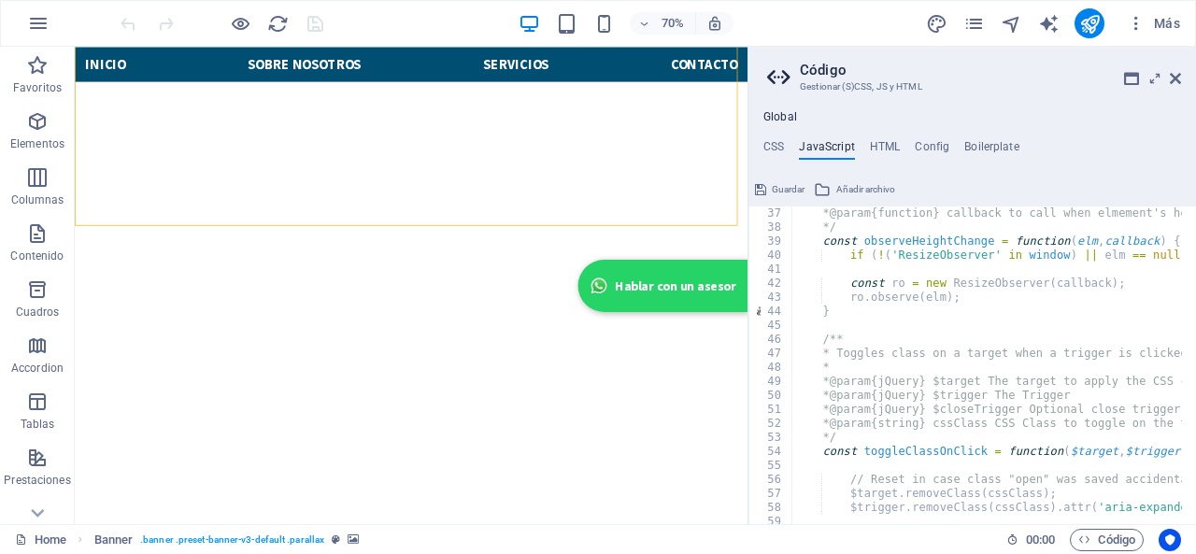
scroll to position [504, 0]
type textarea "})(); /* End JS for preset "Menu V2" */"
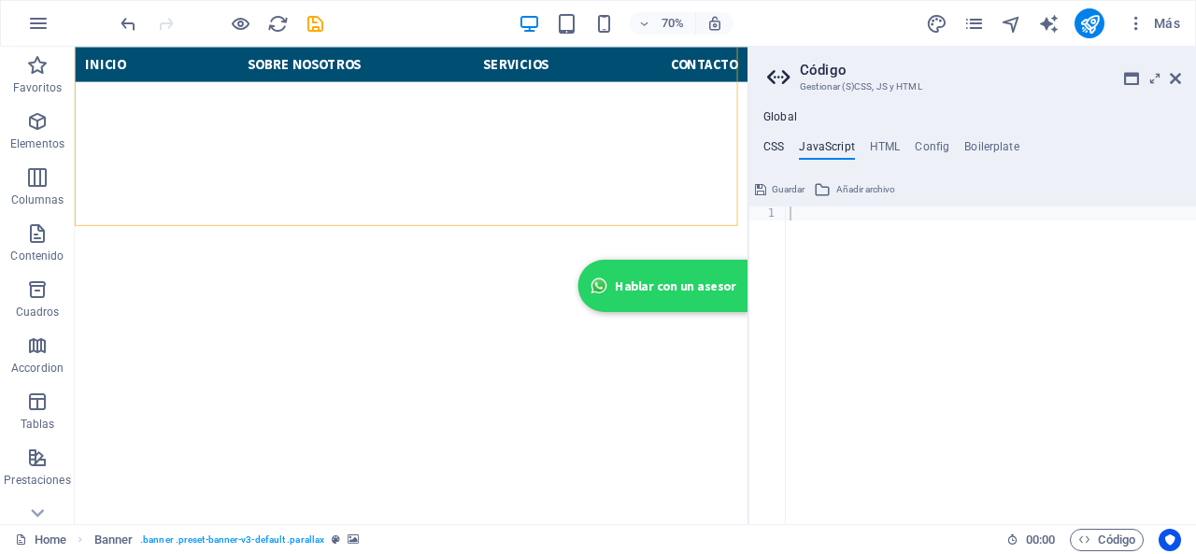
click at [783, 151] on h4 "CSS" at bounding box center [773, 150] width 21 height 21
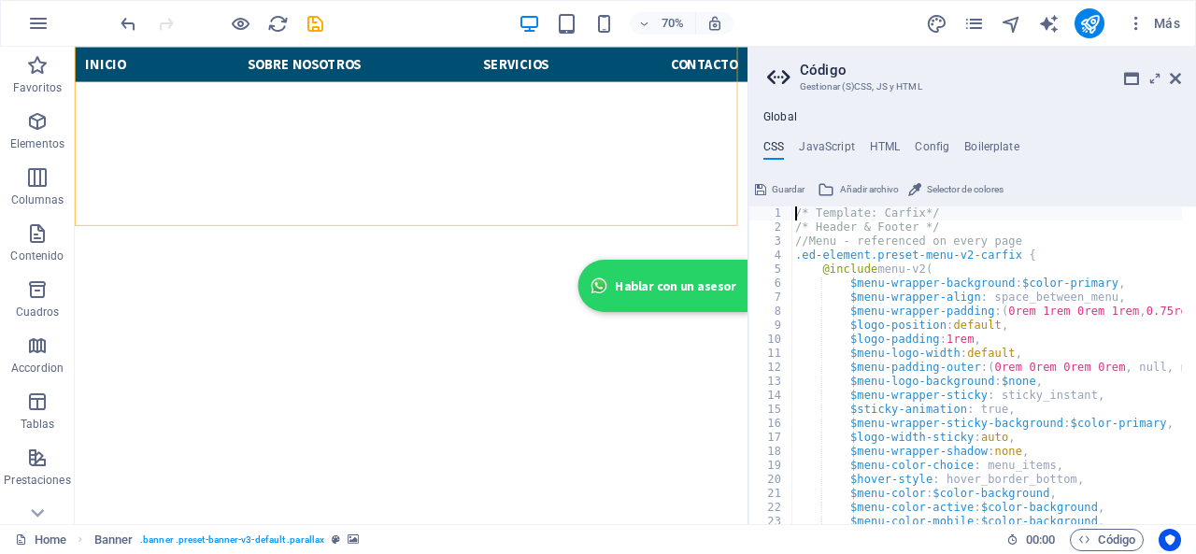
click at [1052, 283] on div "/* Template: Carfix*/ /* Header & Footer */ //Menu - referenced on every page .…" at bounding box center [1068, 372] width 555 height 332
type textarea "/* LEGAL NOTICE - Back button */"
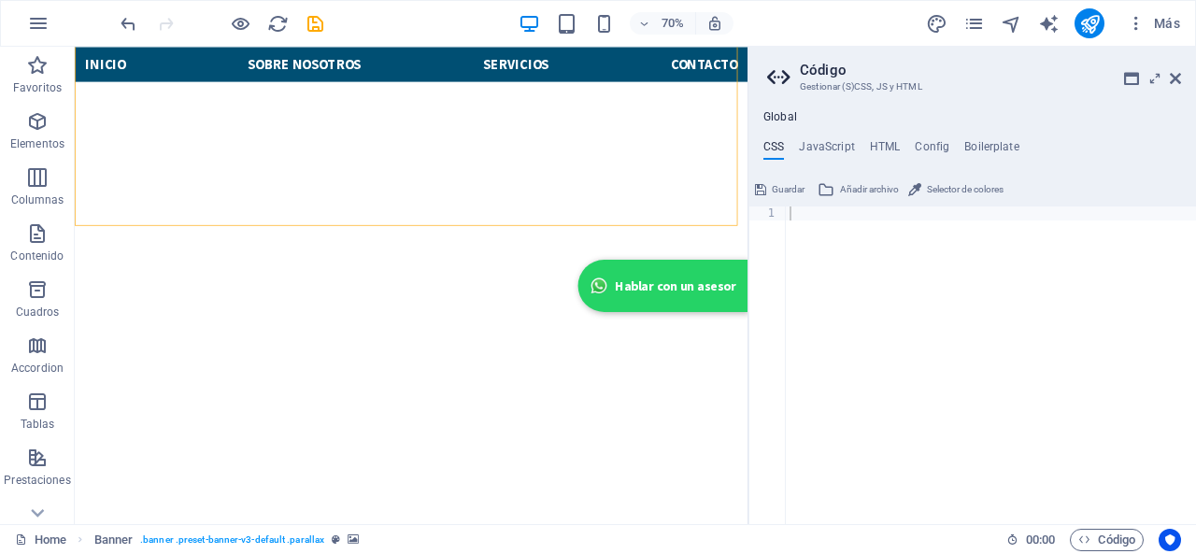
click at [874, 137] on div "Global CSS JavaScript HTML Config Boilerplate 1 ההההההההההההההההההההההההההההההה…" at bounding box center [971, 317] width 447 height 414
click at [895, 146] on h4 "HTML" at bounding box center [885, 150] width 31 height 21
click at [906, 151] on ul "CSS JavaScript HTML Config Boilerplate" at bounding box center [971, 150] width 447 height 21
click at [955, 143] on ul "CSS JavaScript HTML Config Boilerplate" at bounding box center [971, 150] width 447 height 21
click at [931, 134] on div "Global CSS JavaScript HTML Config Boilerplate 1 ההההההההההההההההההההההההההההההה…" at bounding box center [971, 317] width 447 height 414
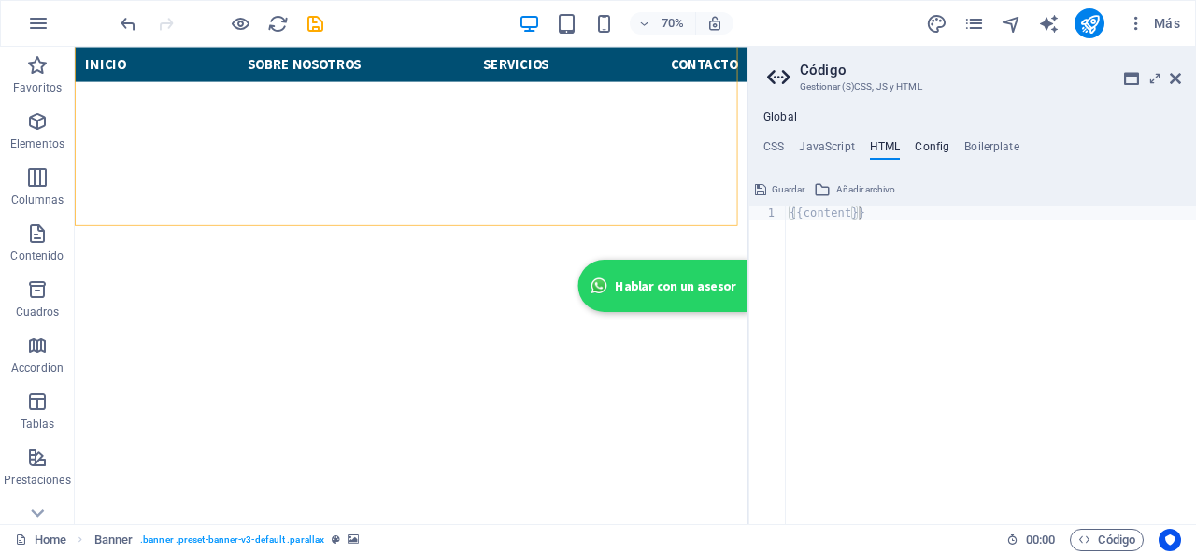
click at [940, 154] on h4 "Config" at bounding box center [931, 150] width 35 height 21
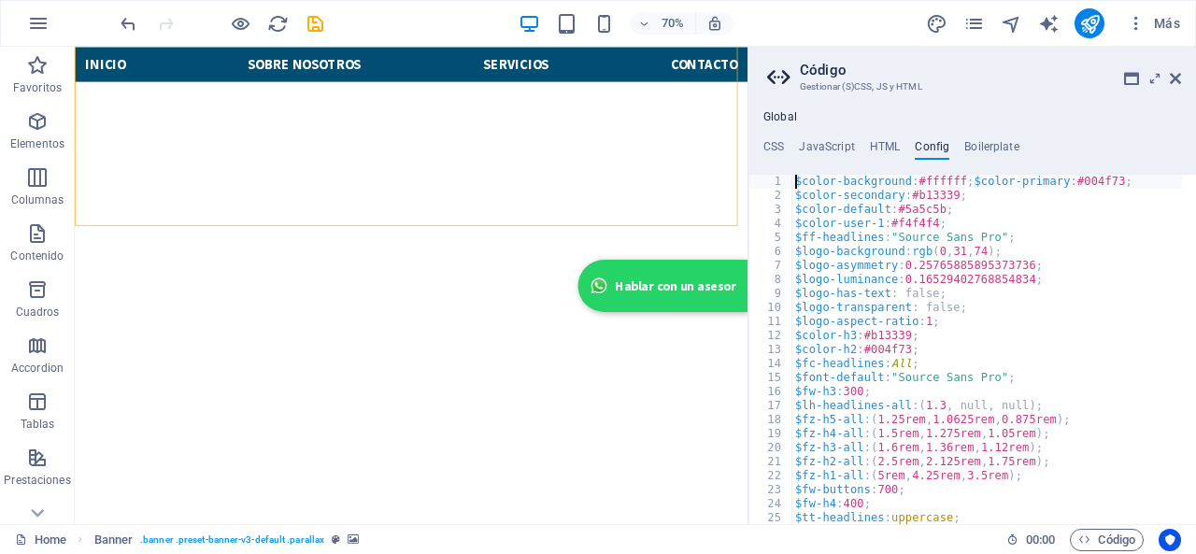
type textarea "} }"
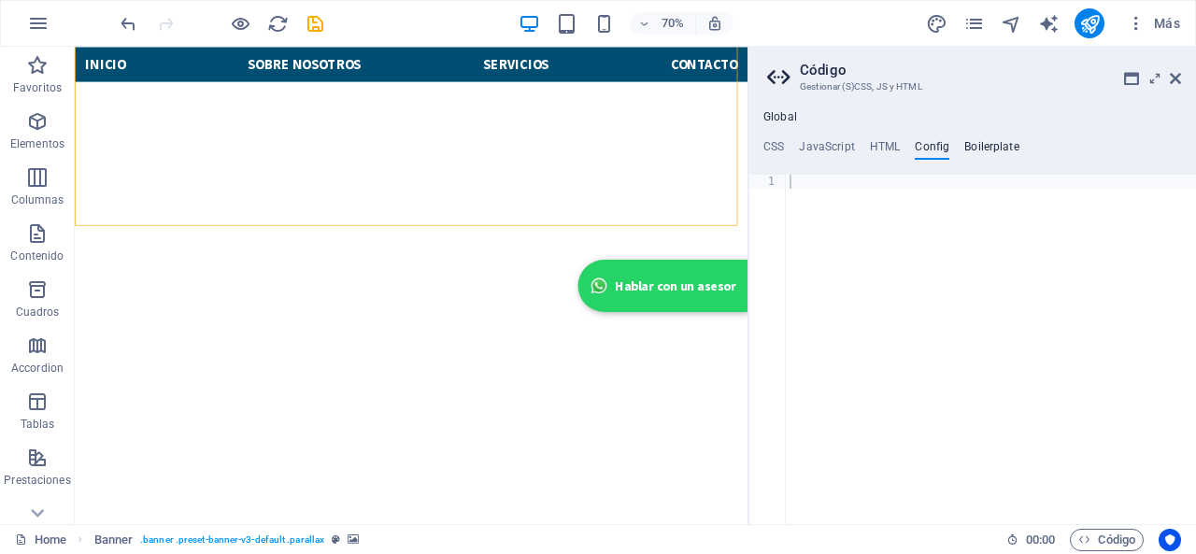
click at [971, 149] on h4 "Boilerplate" at bounding box center [991, 150] width 55 height 21
type textarea "// Backward compatibility"
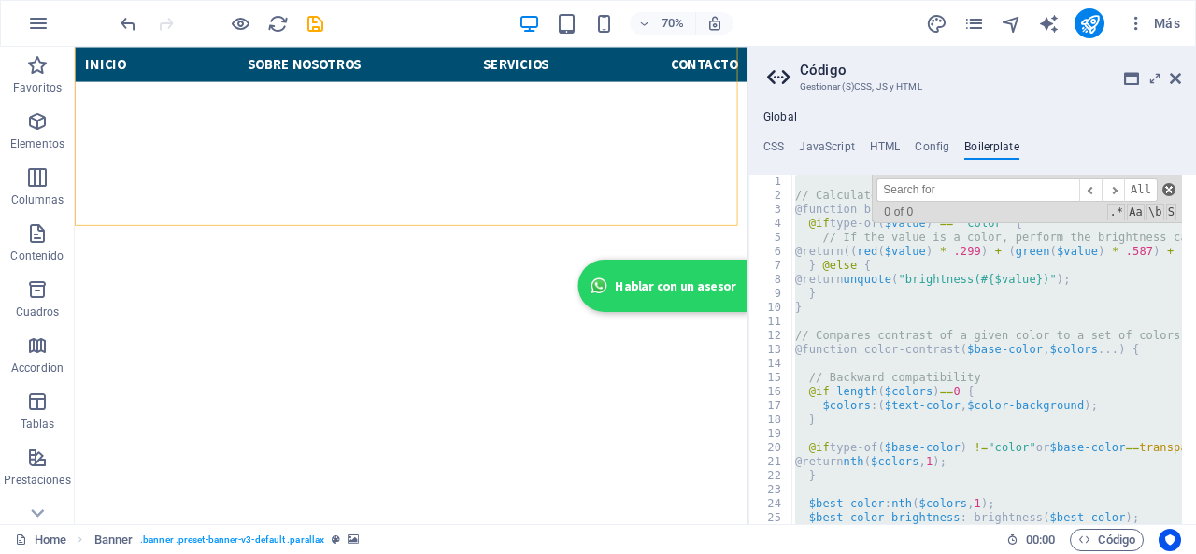
click at [1166, 193] on span at bounding box center [1168, 189] width 13 height 13
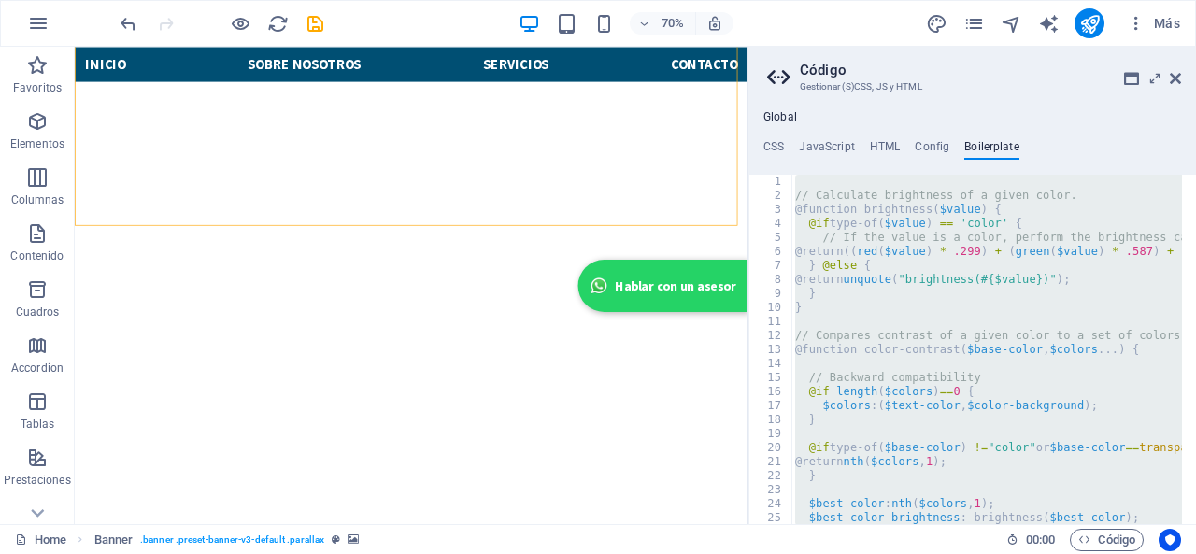
click at [989, 343] on div "// Calculate brightness of a given color. @function brightness ( $value ) { @if…" at bounding box center [986, 349] width 390 height 349
click at [955, 339] on div "// Calculate brightness of a given color. @function brightness ( $value ) { @if…" at bounding box center [986, 349] width 390 height 349
type textarea "// Compares contrast of a given color to a set of colors and returns whichever …"
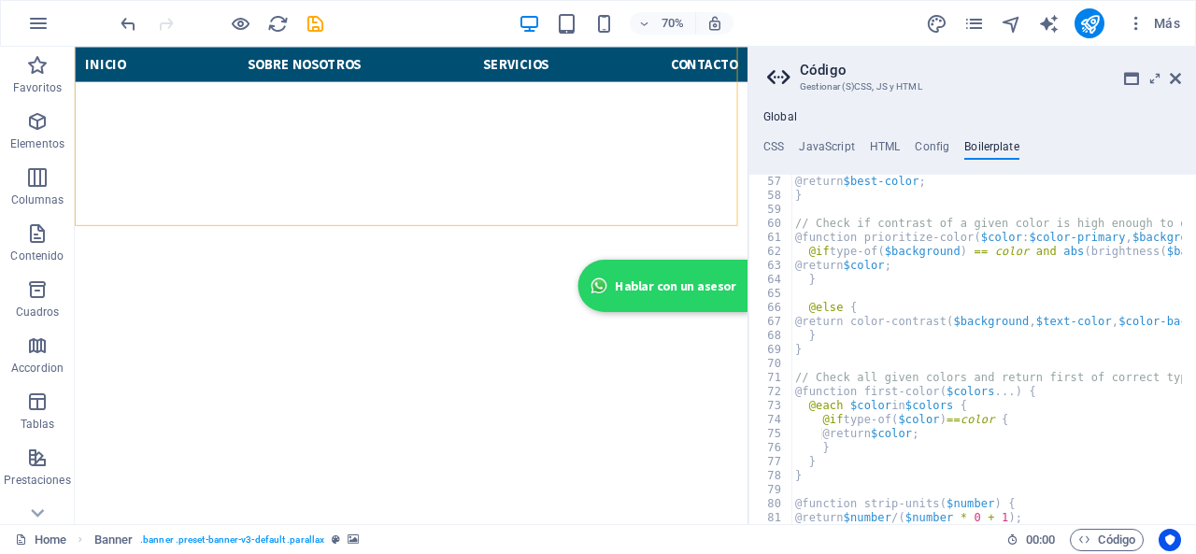
scroll to position [412, 0]
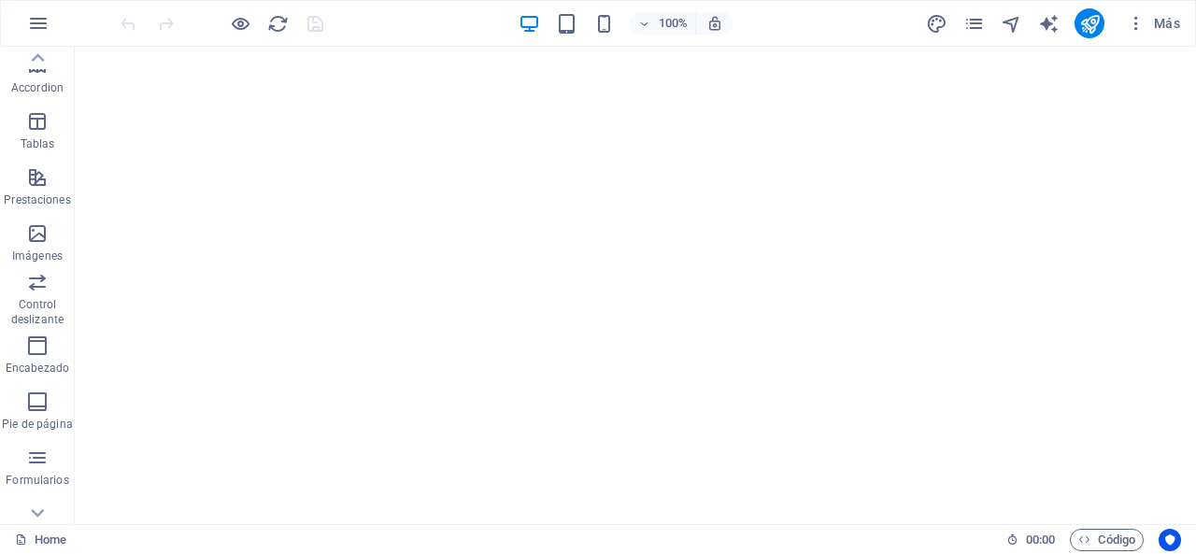
scroll to position [362, 0]
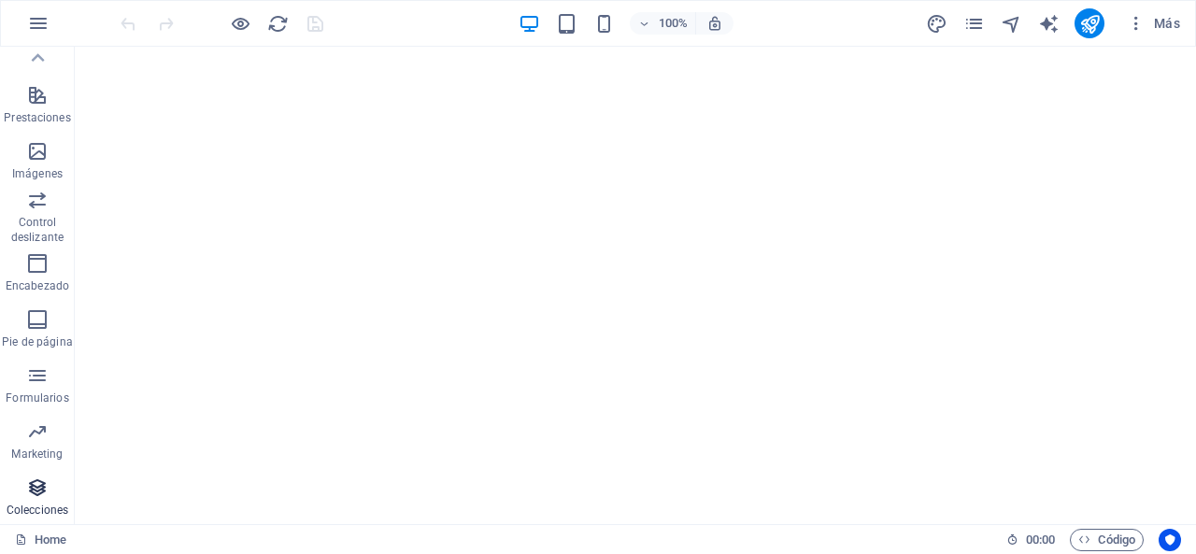
click at [50, 496] on span "Colecciones" at bounding box center [37, 498] width 75 height 45
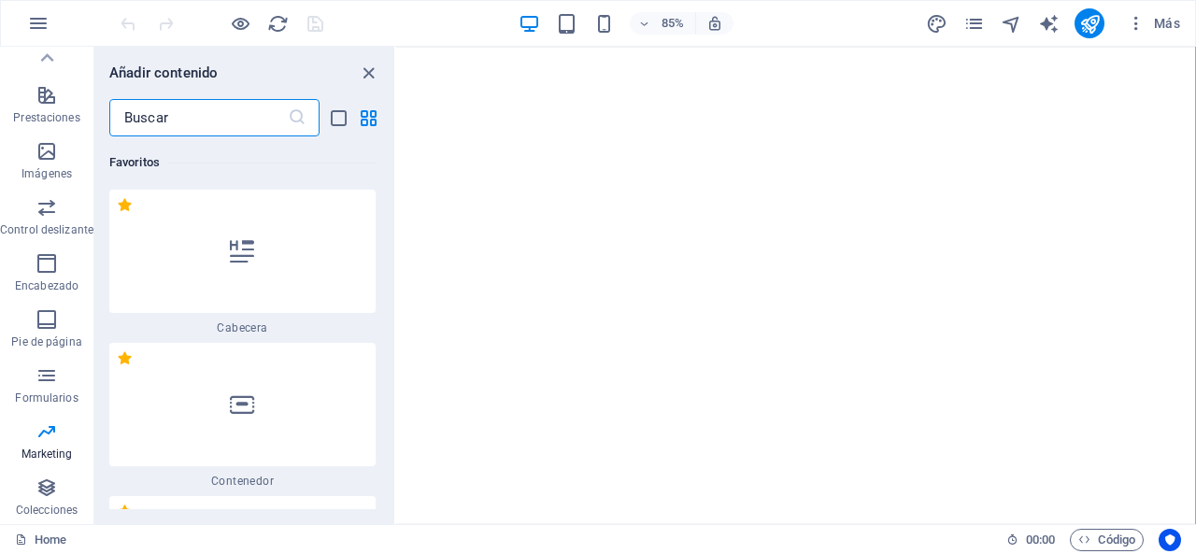
scroll to position [35022, 0]
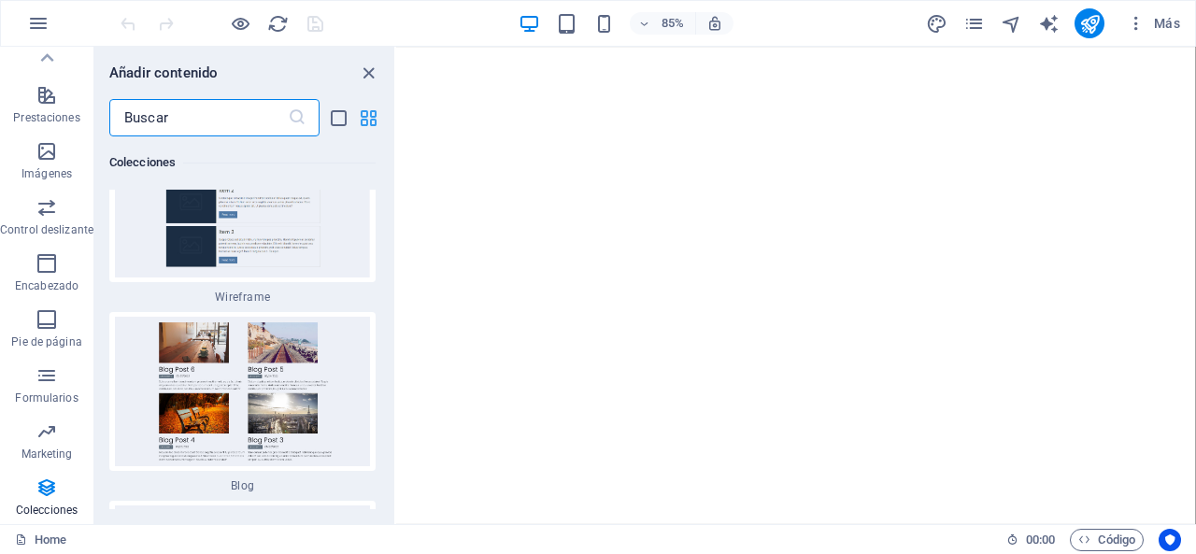
click at [362, 120] on icon "grid-view" at bounding box center [368, 117] width 21 height 21
drag, startPoint x: 333, startPoint y: 115, endPoint x: 348, endPoint y: 114, distance: 15.9
click at [335, 116] on icon "list-view" at bounding box center [338, 117] width 21 height 21
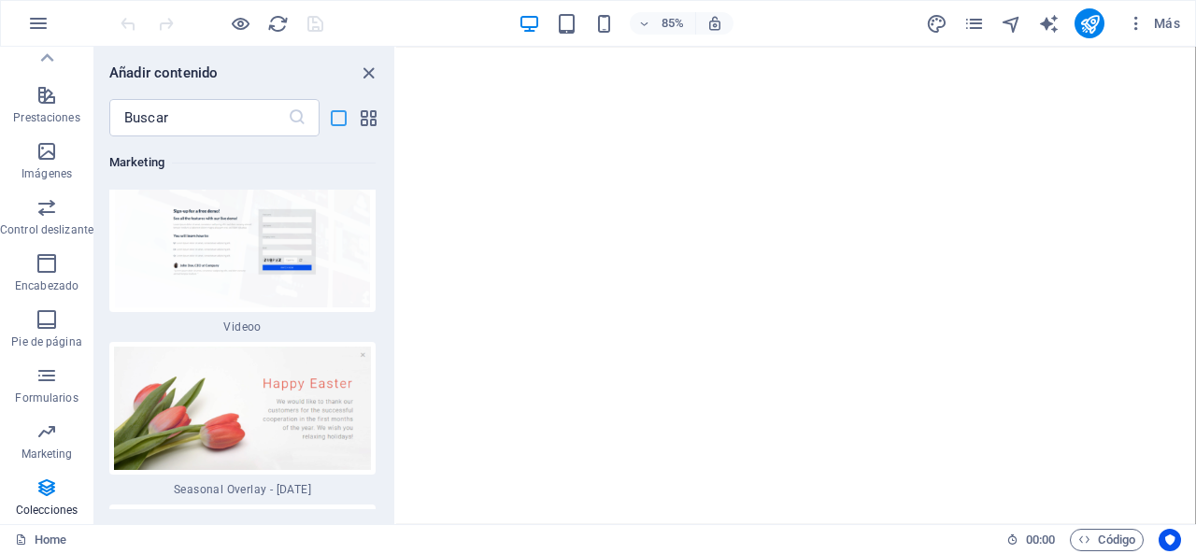
scroll to position [38172, 0]
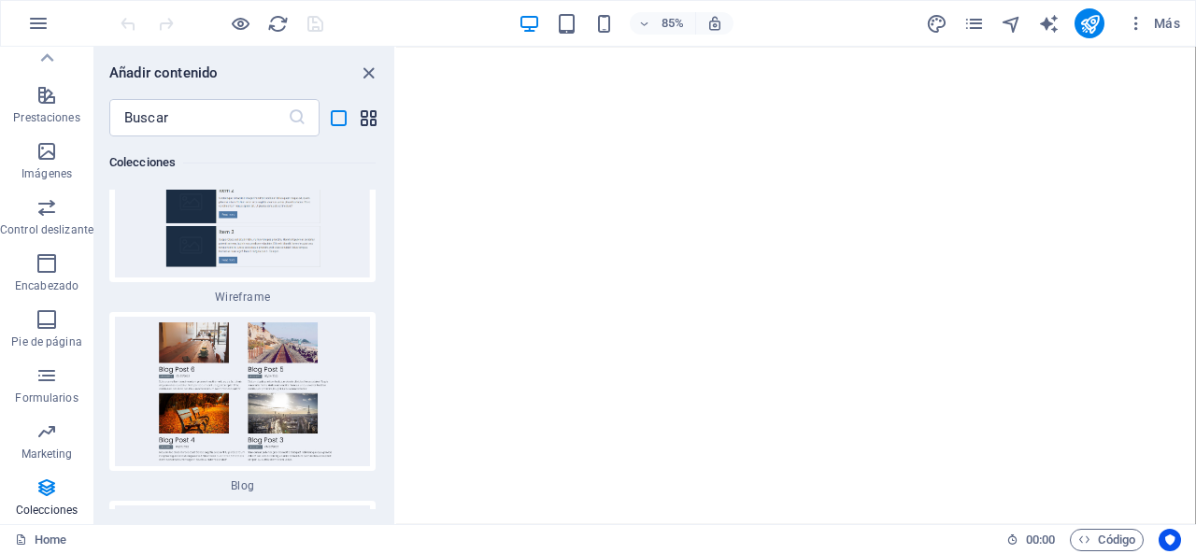
click at [366, 113] on icon "grid-view" at bounding box center [368, 117] width 21 height 21
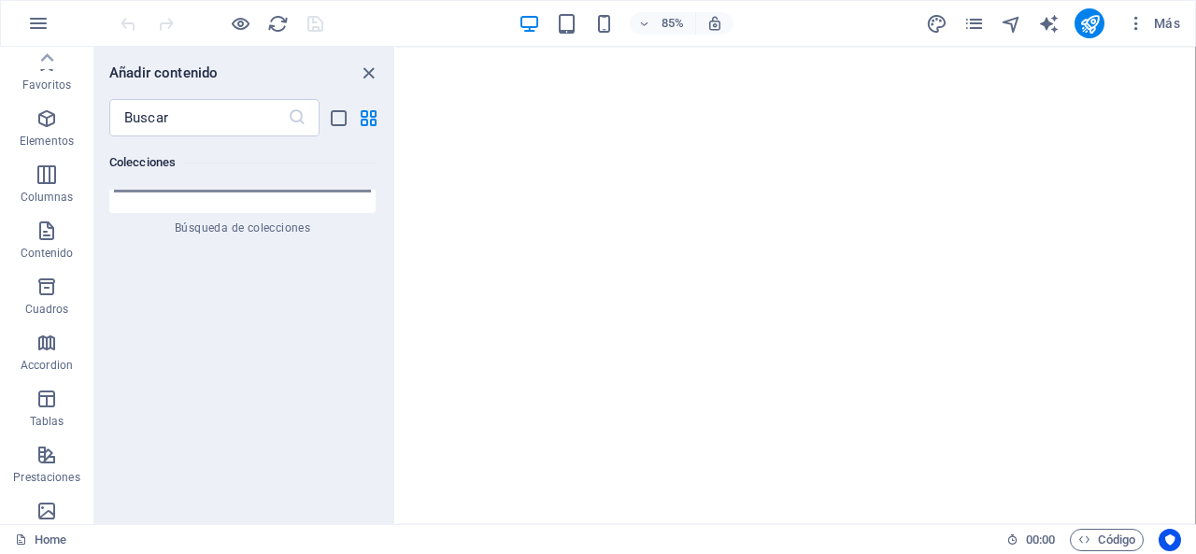
scroll to position [0, 0]
click at [54, 122] on icon "button" at bounding box center [46, 121] width 22 height 22
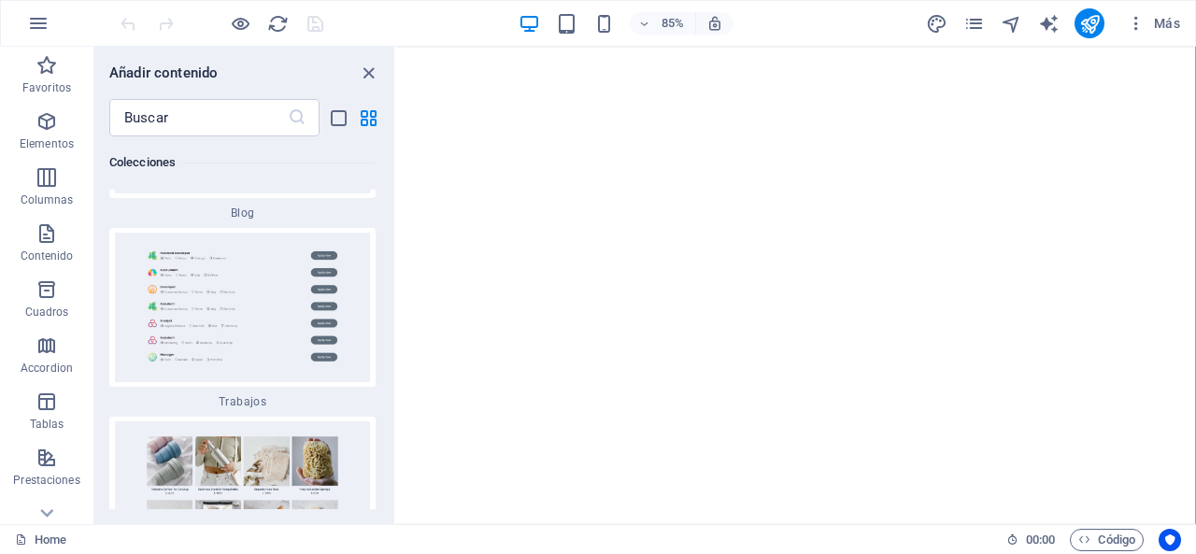
scroll to position [504, 0]
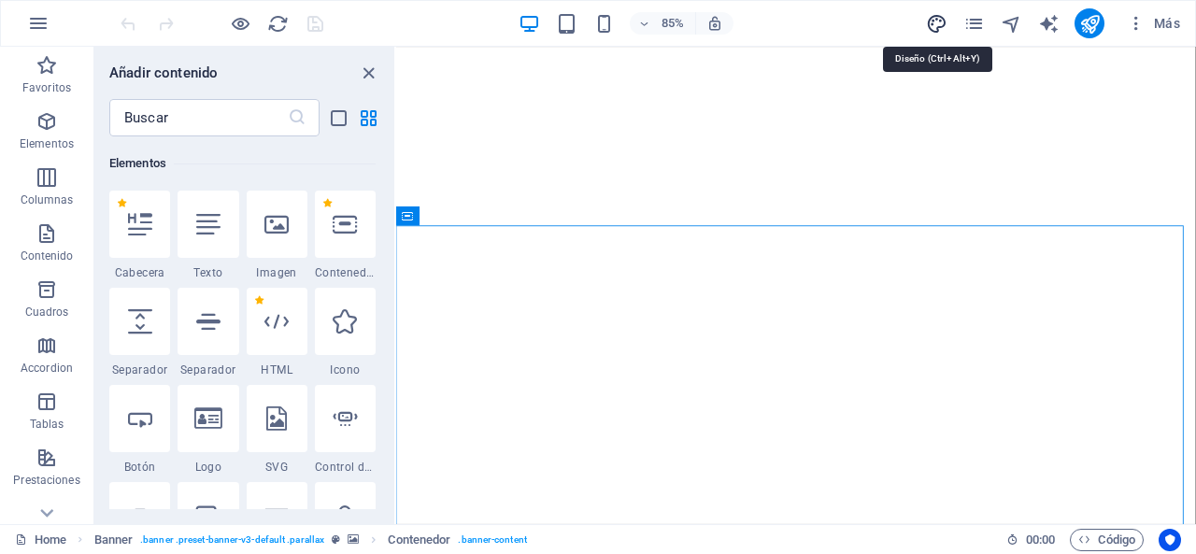
click at [942, 13] on icon "design" at bounding box center [936, 23] width 21 height 21
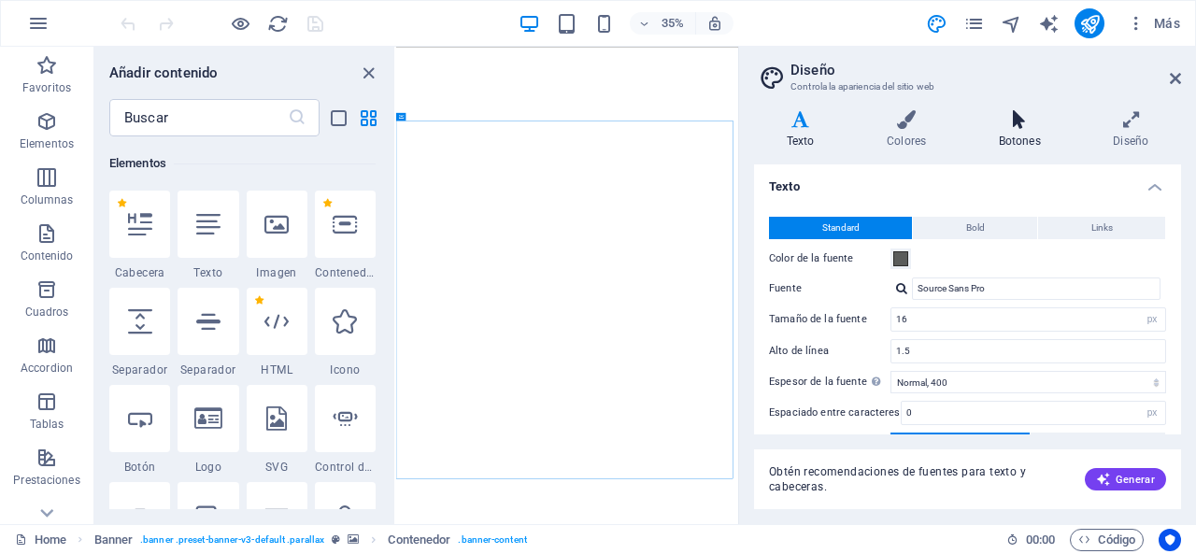
click at [1009, 121] on icon at bounding box center [1019, 119] width 107 height 19
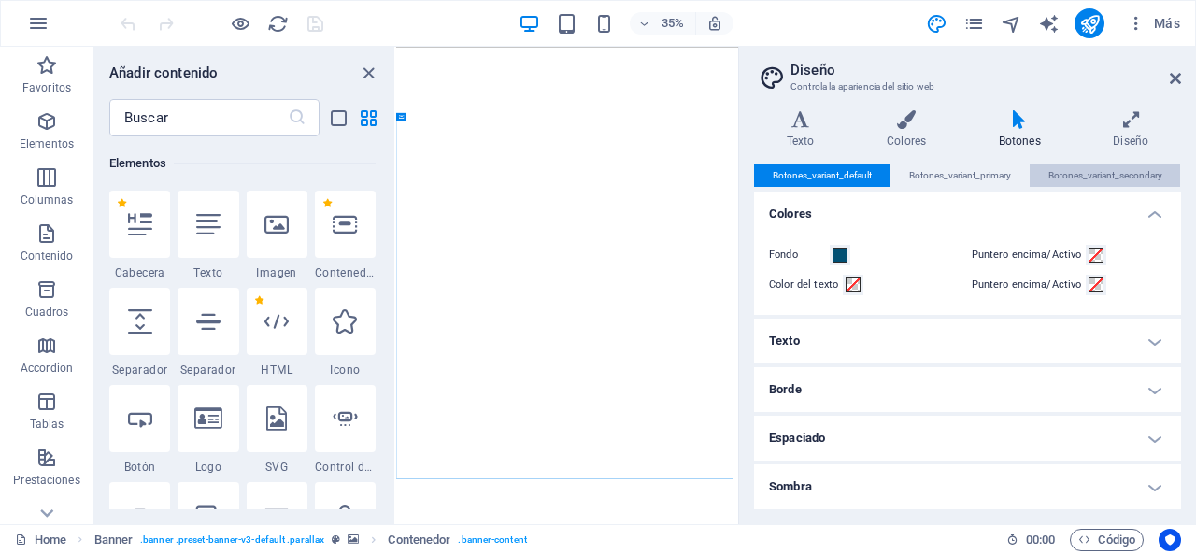
click at [1095, 173] on span "Botones_variant_secondary" at bounding box center [1105, 175] width 114 height 22
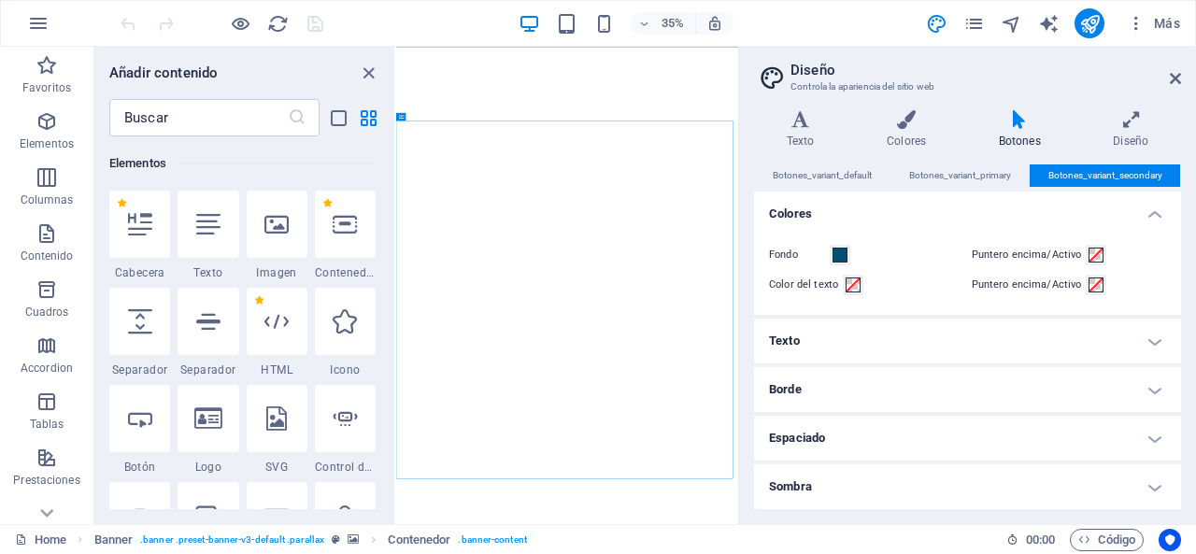
click at [1029, 178] on button "Botones_variant_secondary" at bounding box center [1104, 175] width 150 height 22
click at [1137, 141] on h4 "Diseño" at bounding box center [1131, 129] width 100 height 39
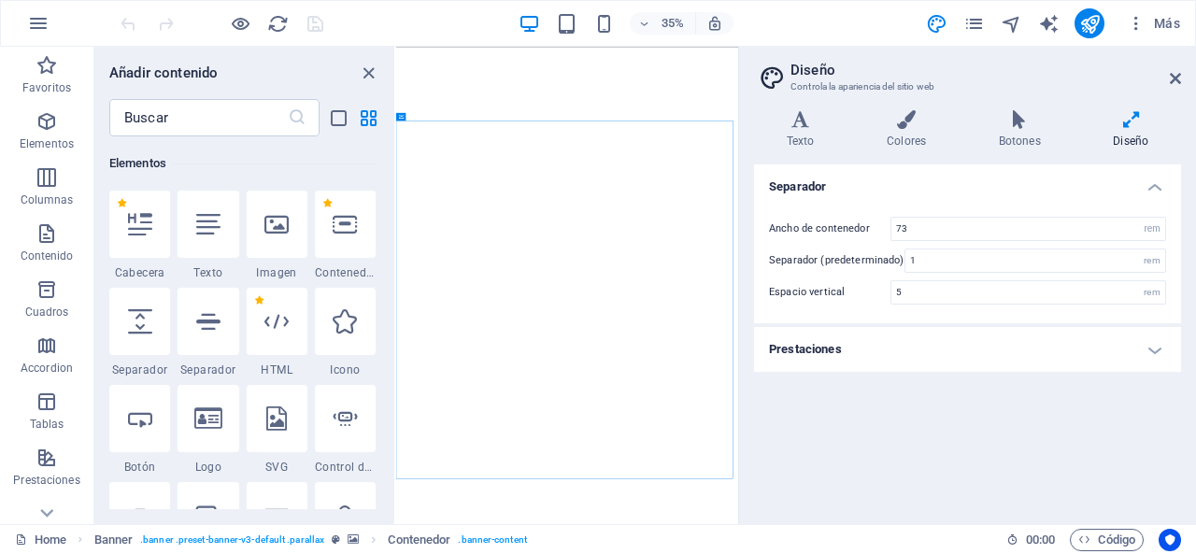
click at [803, 345] on h4 "Prestaciones" at bounding box center [967, 349] width 427 height 45
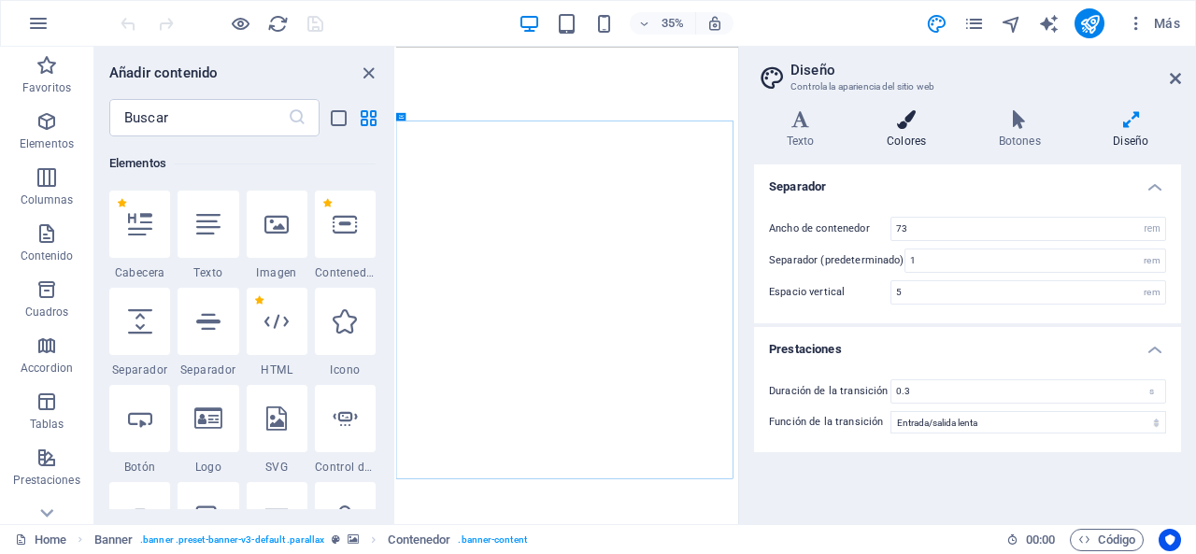
click at [872, 139] on h4 "Colores" at bounding box center [910, 129] width 112 height 39
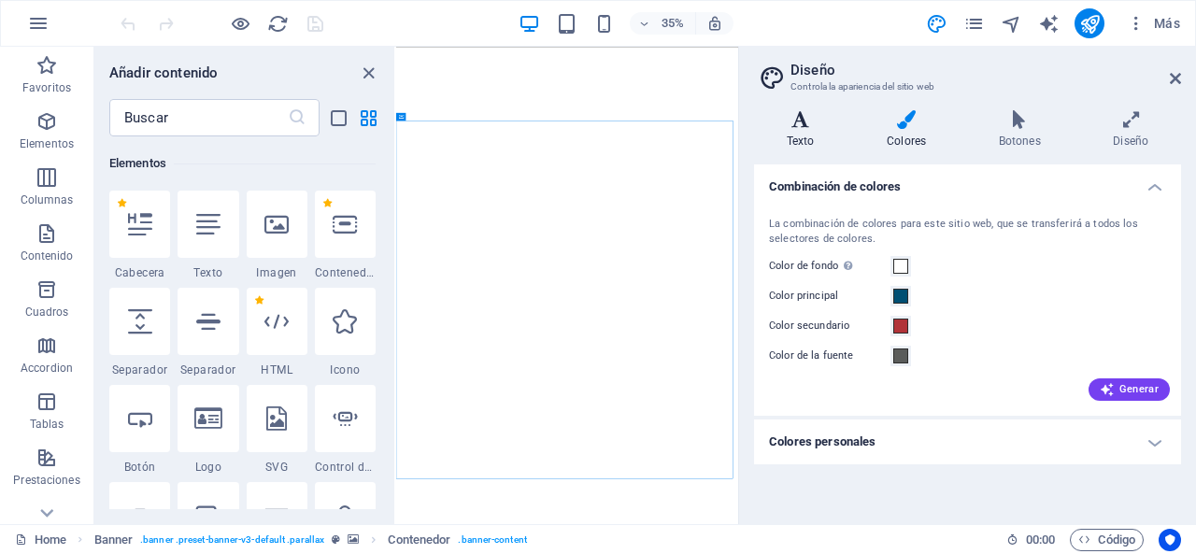
click at [818, 130] on h4 "Texto" at bounding box center [804, 129] width 100 height 39
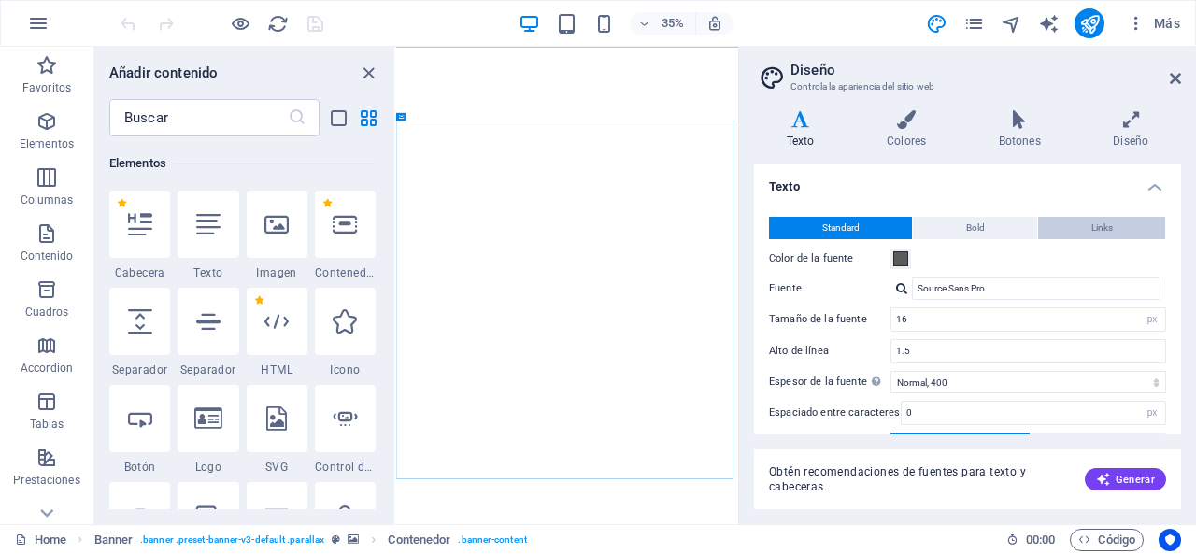
click at [1133, 236] on button "Links" at bounding box center [1101, 228] width 127 height 22
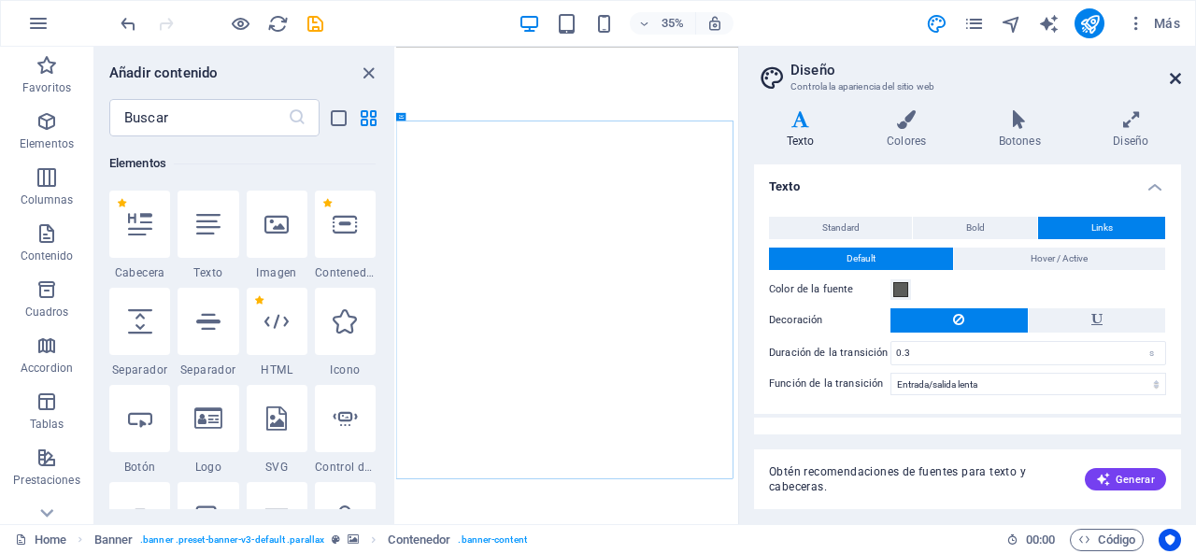
click at [1173, 79] on icon at bounding box center [1174, 78] width 11 height 15
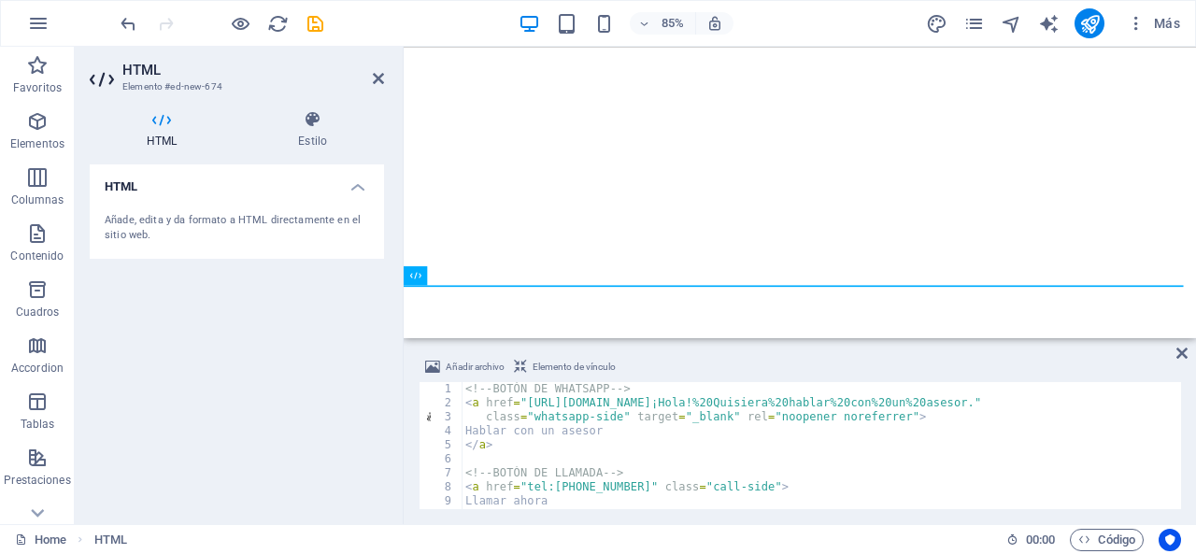
click at [539, 480] on div "<!-- BOTÓN DE WHATSAPP --> < a href = "[URL][DOMAIN_NAME]¡Hola!%20Quisiera%20ha…" at bounding box center [818, 459] width 715 height 155
type textarea "</style>"
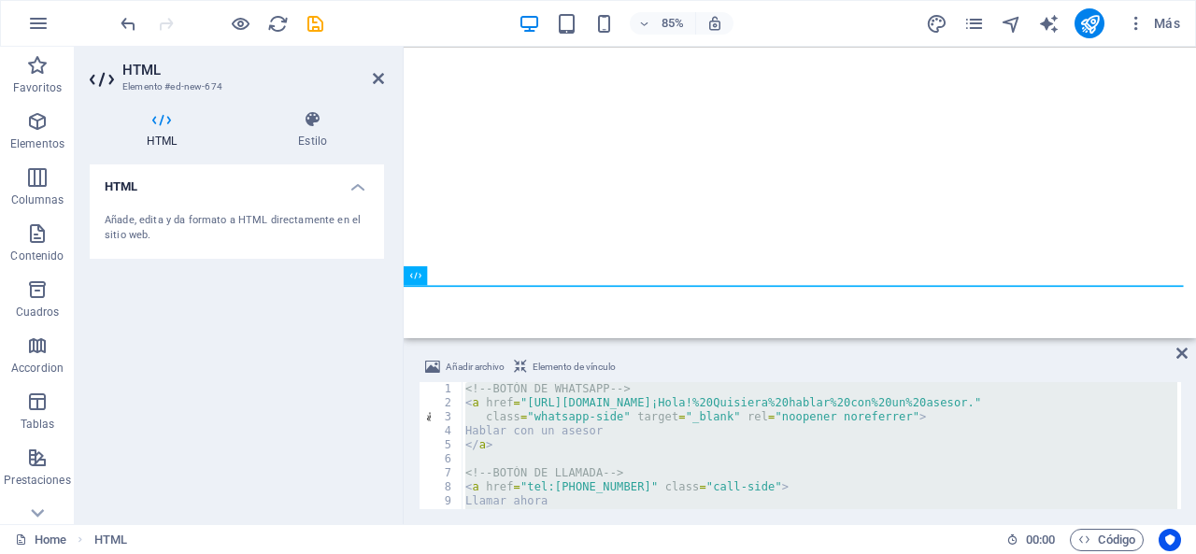
paste textarea
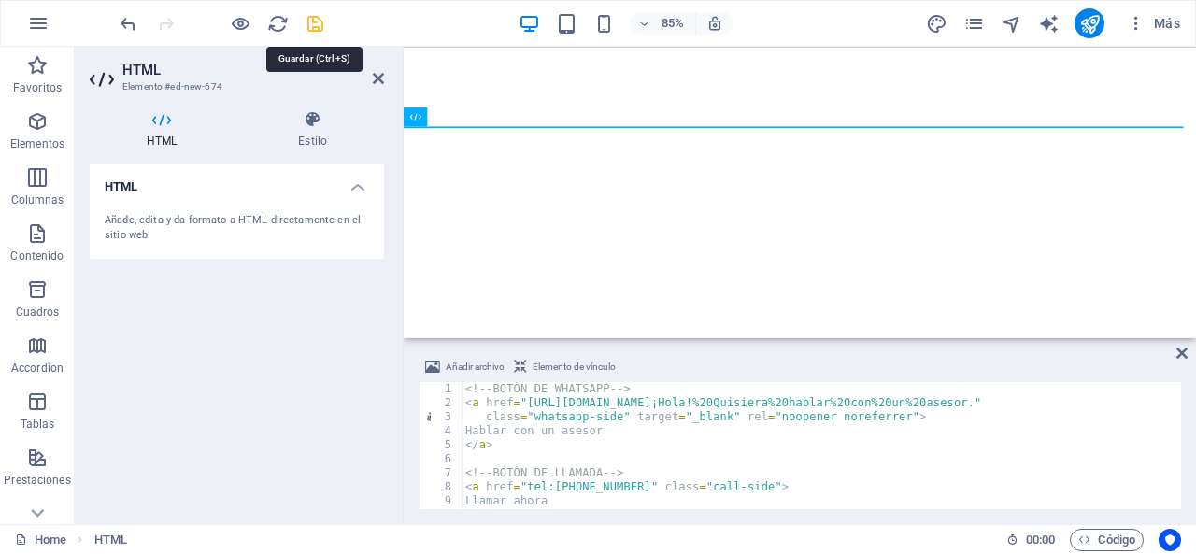
click at [312, 29] on icon "save" at bounding box center [314, 23] width 21 height 21
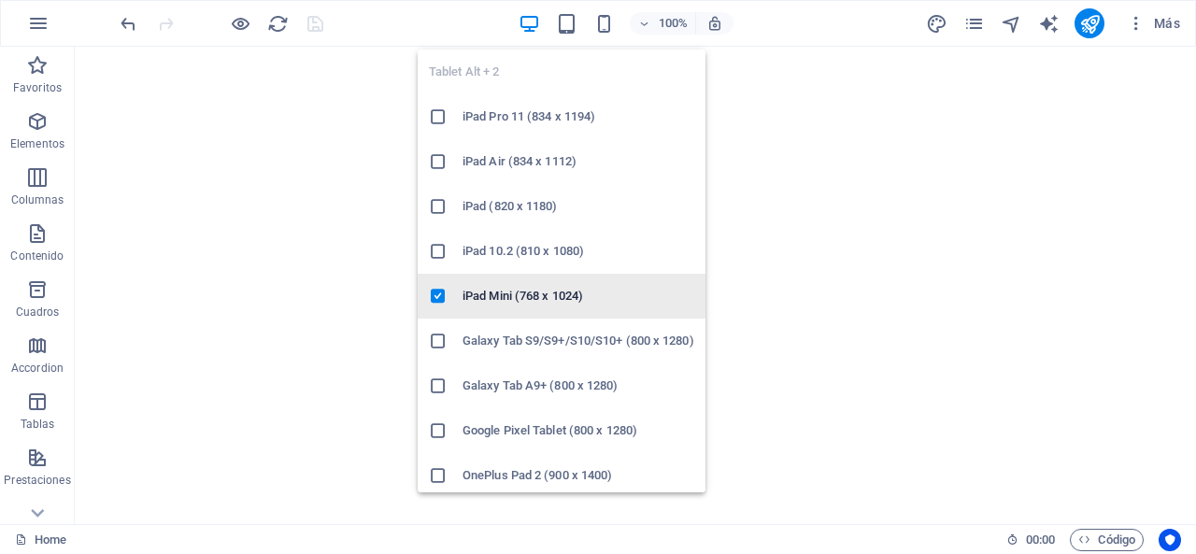
click at [474, 296] on h6 "iPad Mini (768 x 1024)" at bounding box center [578, 296] width 232 height 22
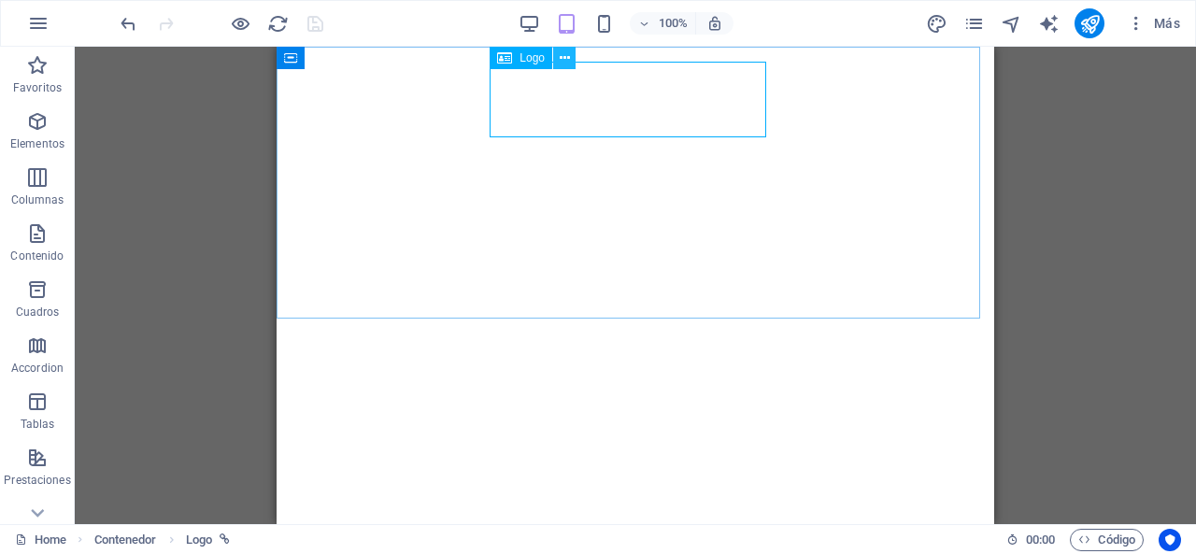
click at [558, 65] on button at bounding box center [564, 58] width 22 height 22
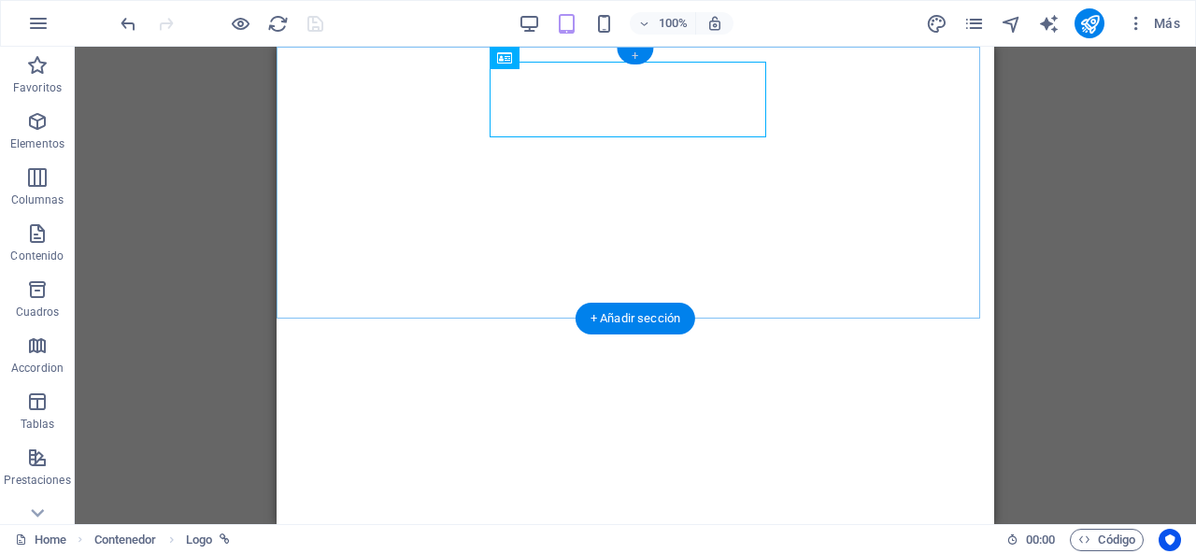
click at [639, 58] on div "+" at bounding box center [634, 56] width 36 height 17
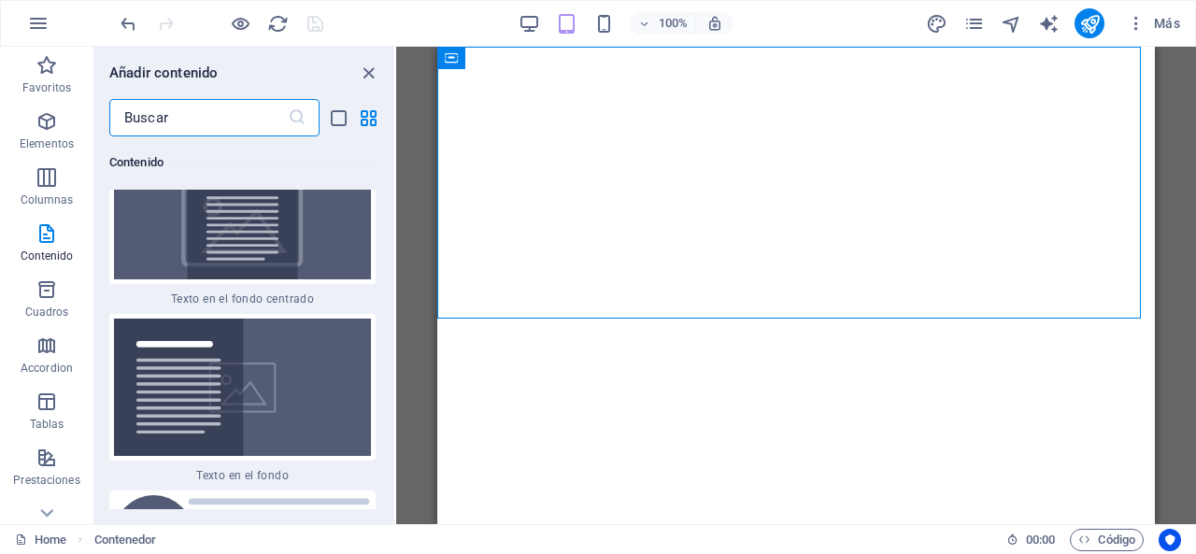
scroll to position [7811, 0]
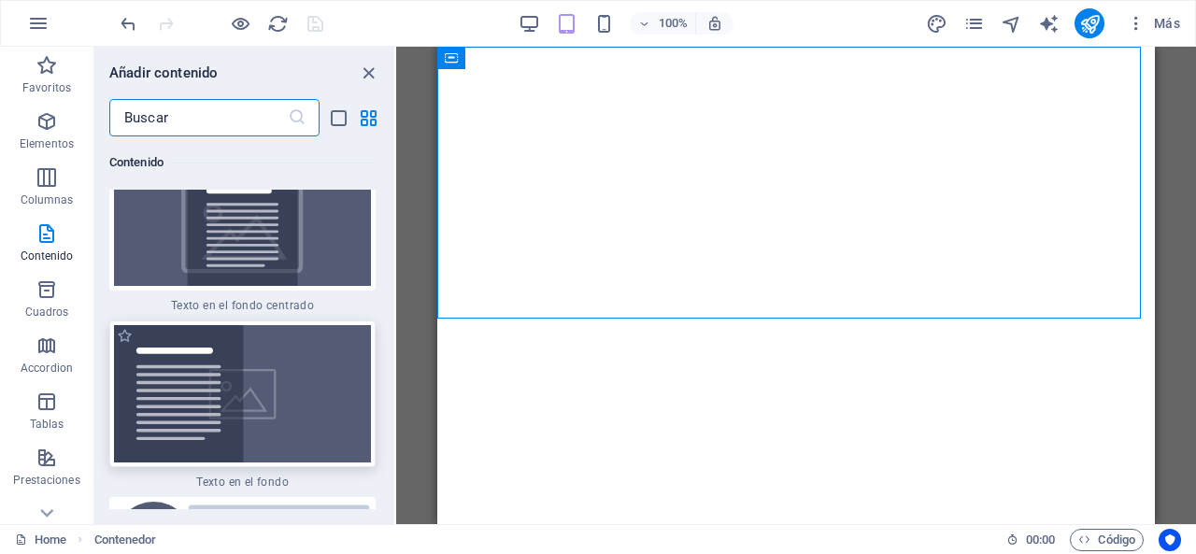
click at [220, 391] on img at bounding box center [242, 393] width 257 height 137
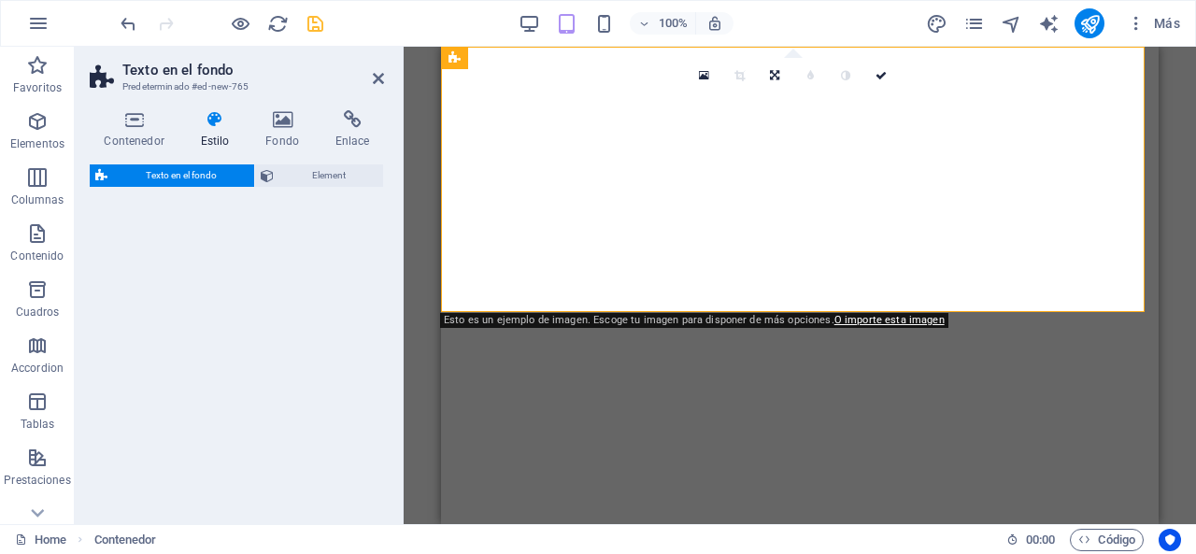
select select "%"
select select "rem"
select select "px"
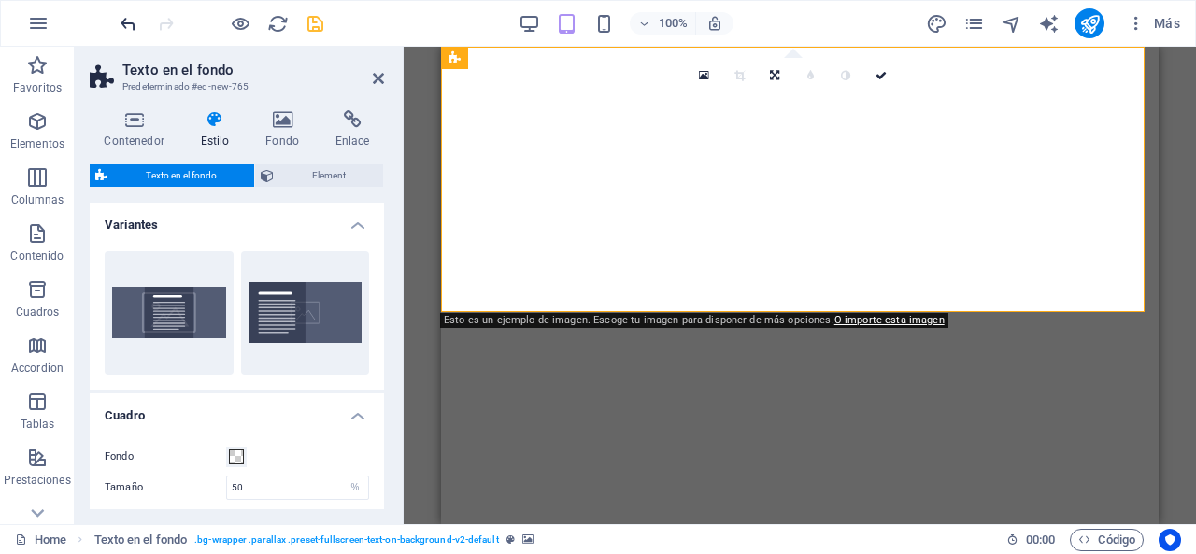
click at [125, 21] on icon "undo" at bounding box center [128, 23] width 21 height 21
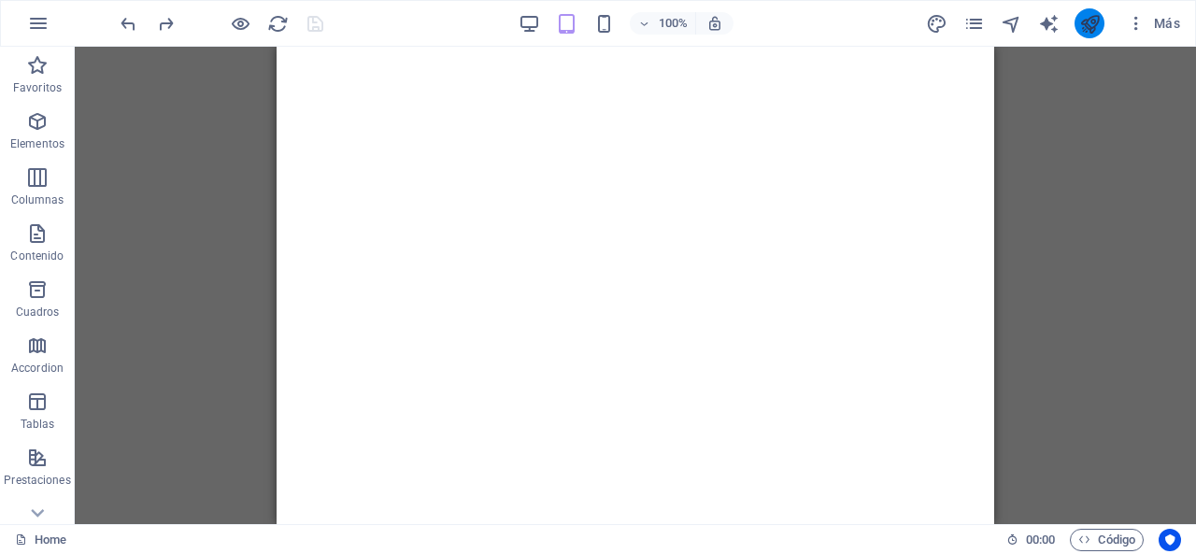
click at [1095, 24] on icon "publish" at bounding box center [1089, 23] width 21 height 21
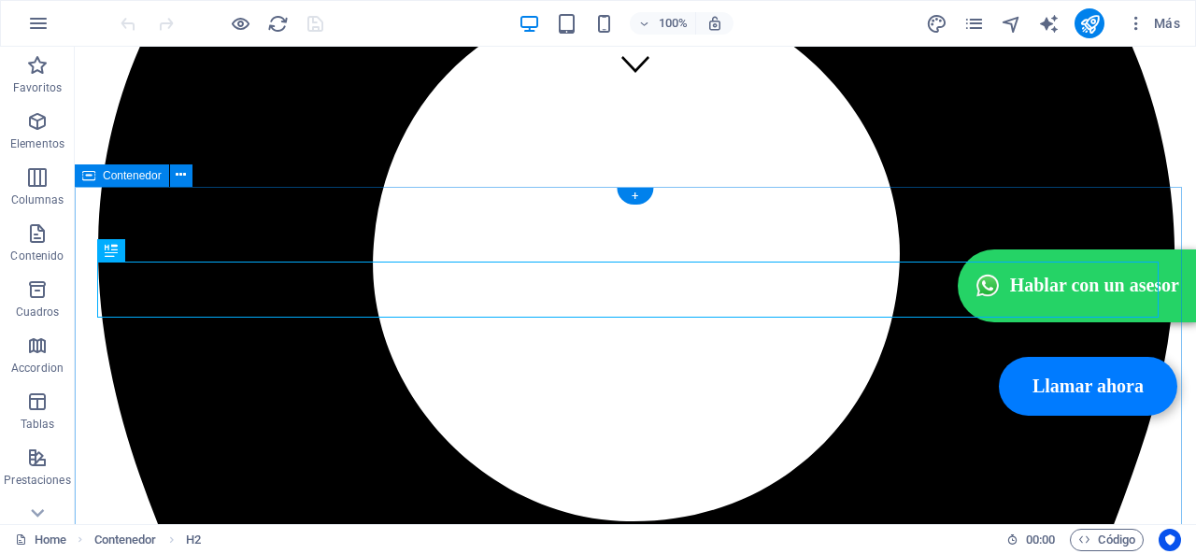
scroll to position [428, 0]
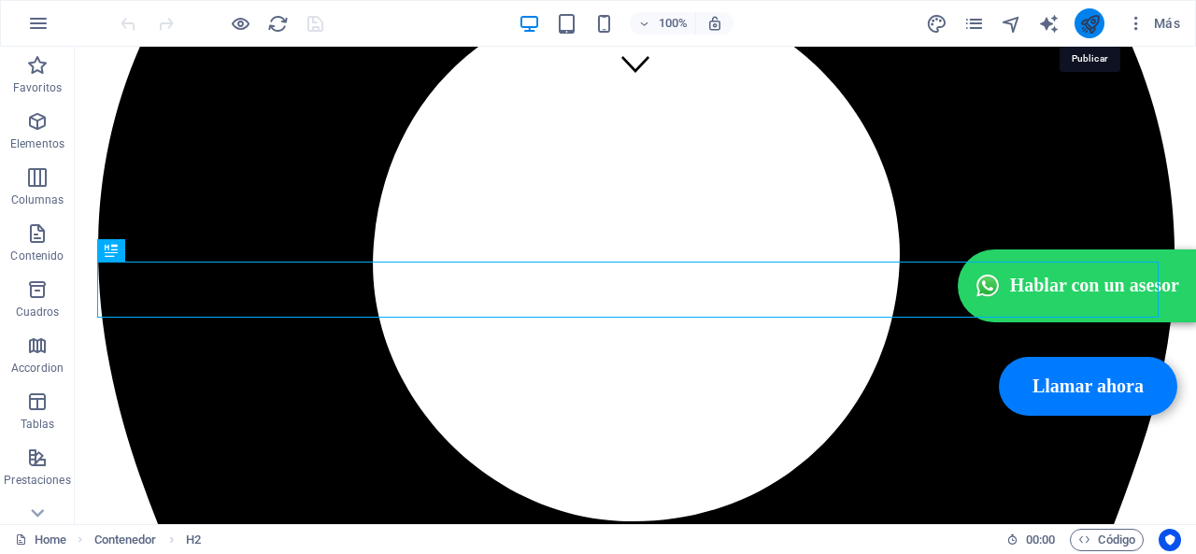
drag, startPoint x: 1083, startPoint y: 22, endPoint x: 991, endPoint y: 53, distance: 96.6
click at [1083, 22] on icon "publish" at bounding box center [1089, 23] width 21 height 21
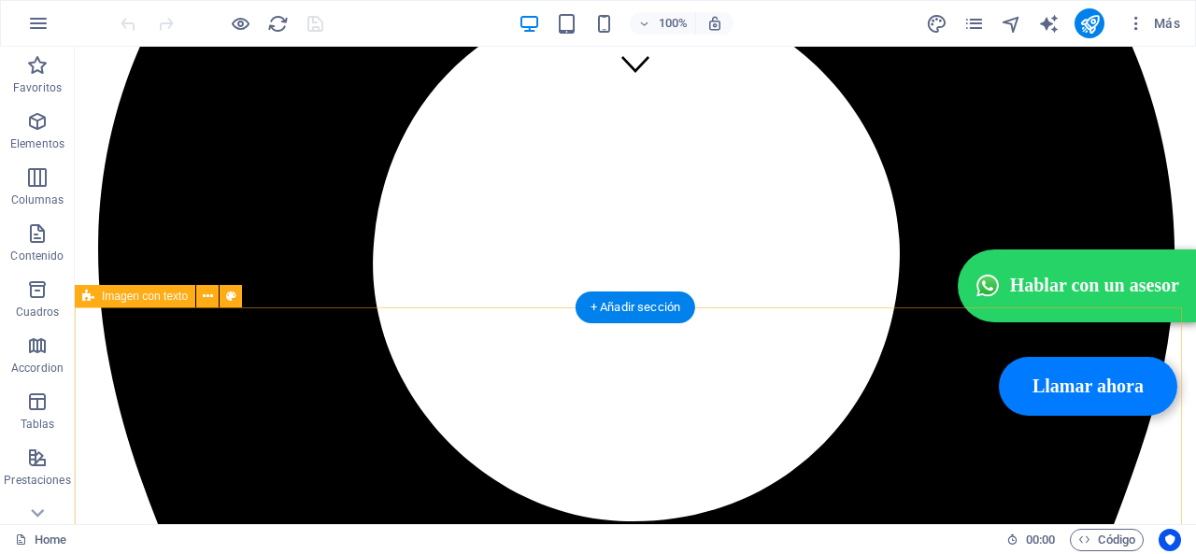
scroll to position [895, 0]
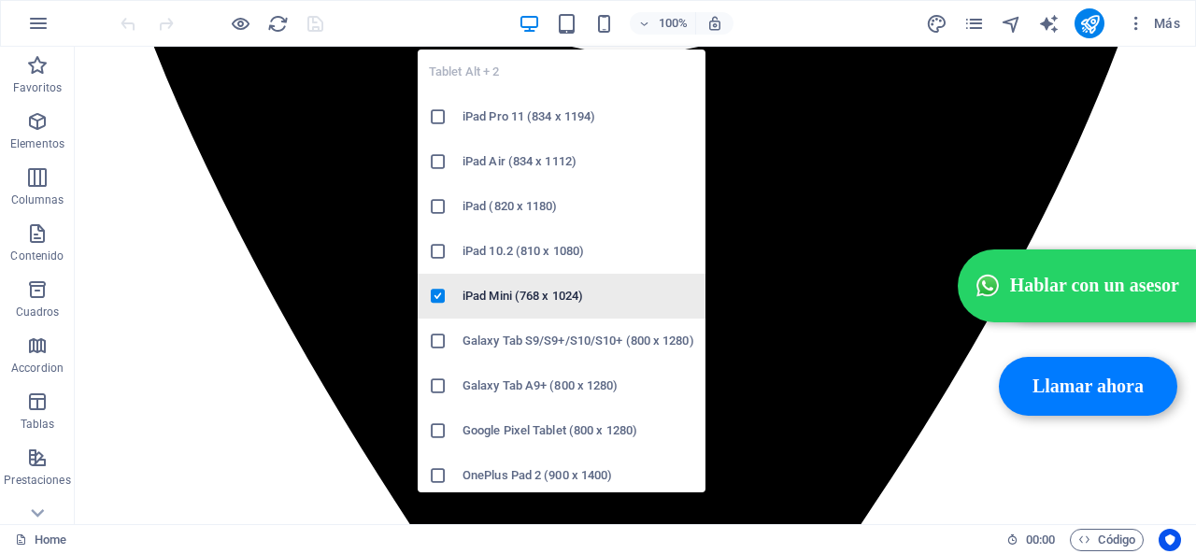
click at [538, 294] on h6 "iPad Mini (768 x 1024)" at bounding box center [578, 296] width 232 height 22
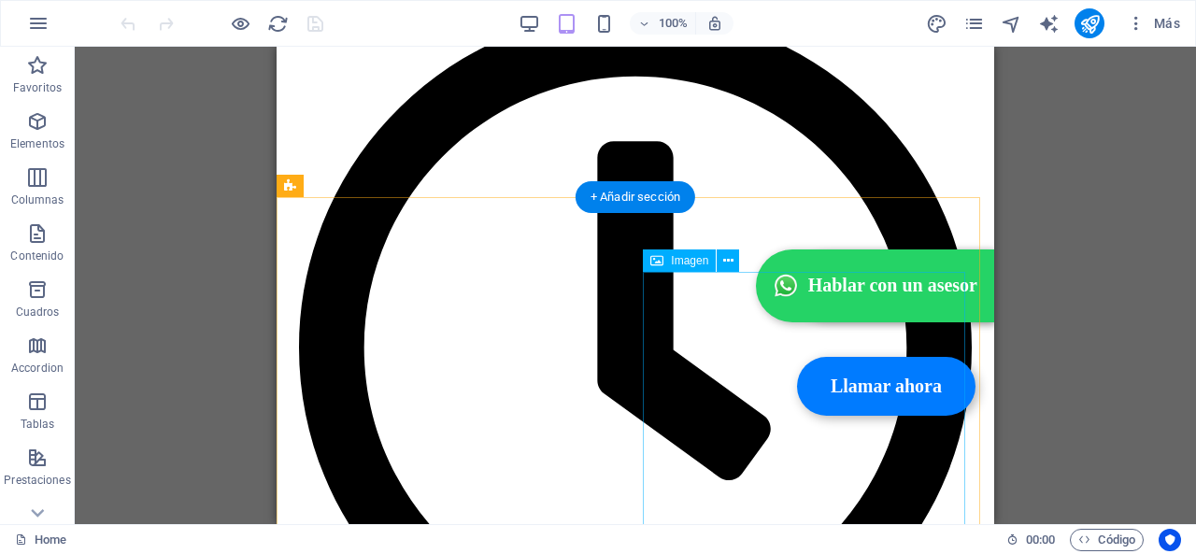
scroll to position [1360, 0]
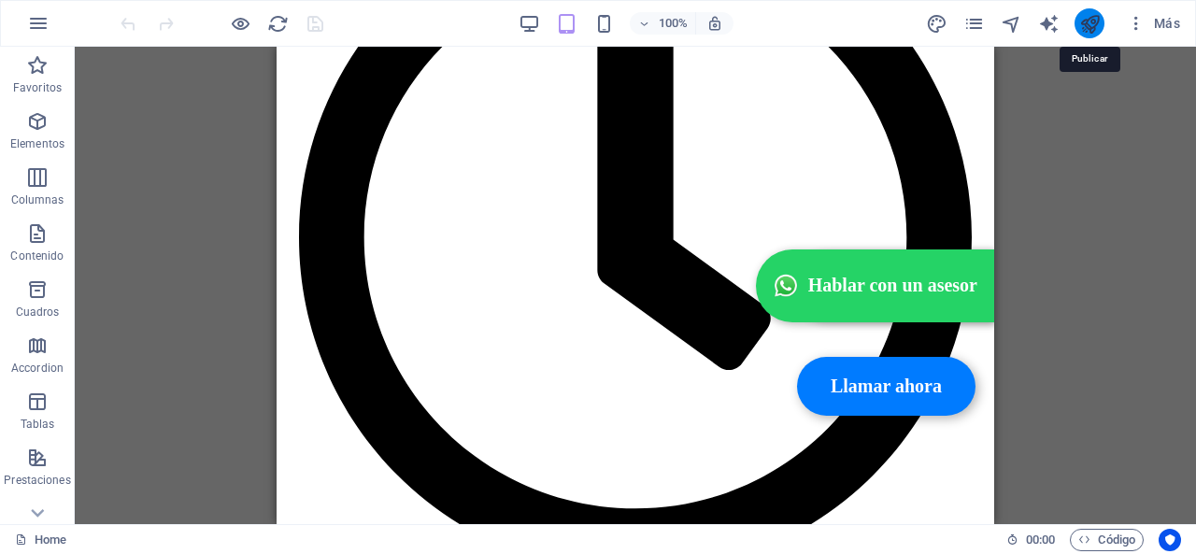
click at [1092, 27] on icon "publish" at bounding box center [1089, 23] width 21 height 21
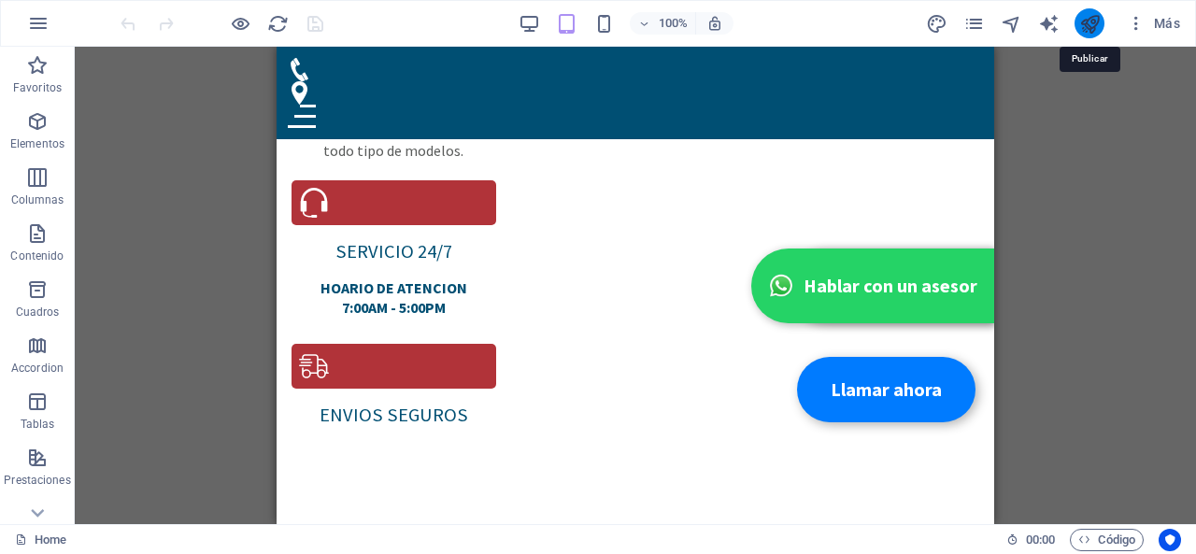
click at [1097, 24] on icon "publish" at bounding box center [1089, 23] width 21 height 21
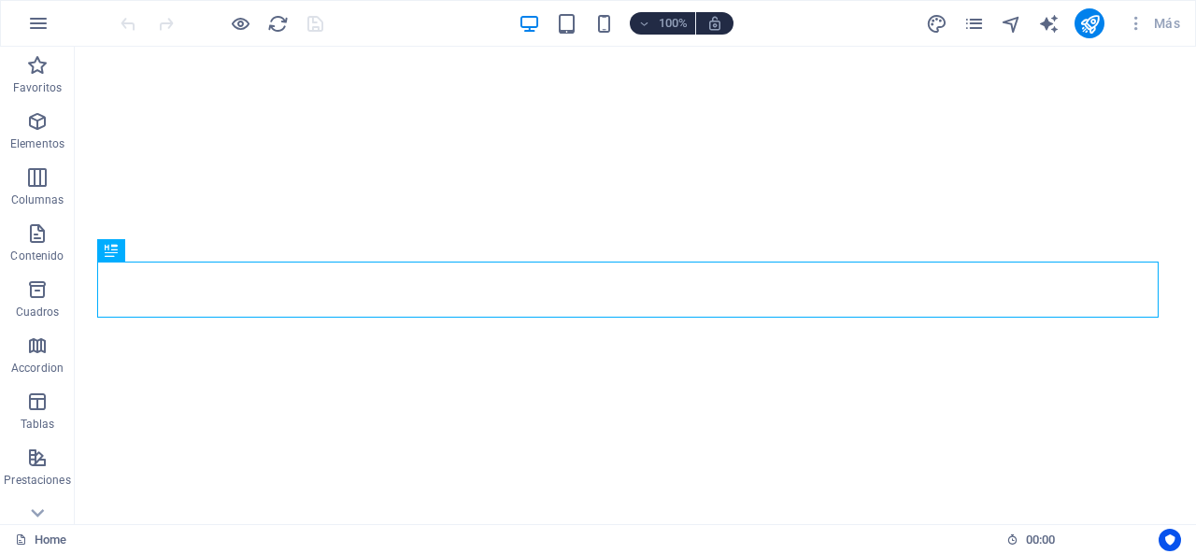
click at [1106, 545] on span "Código" at bounding box center [1106, 540] width 57 height 22
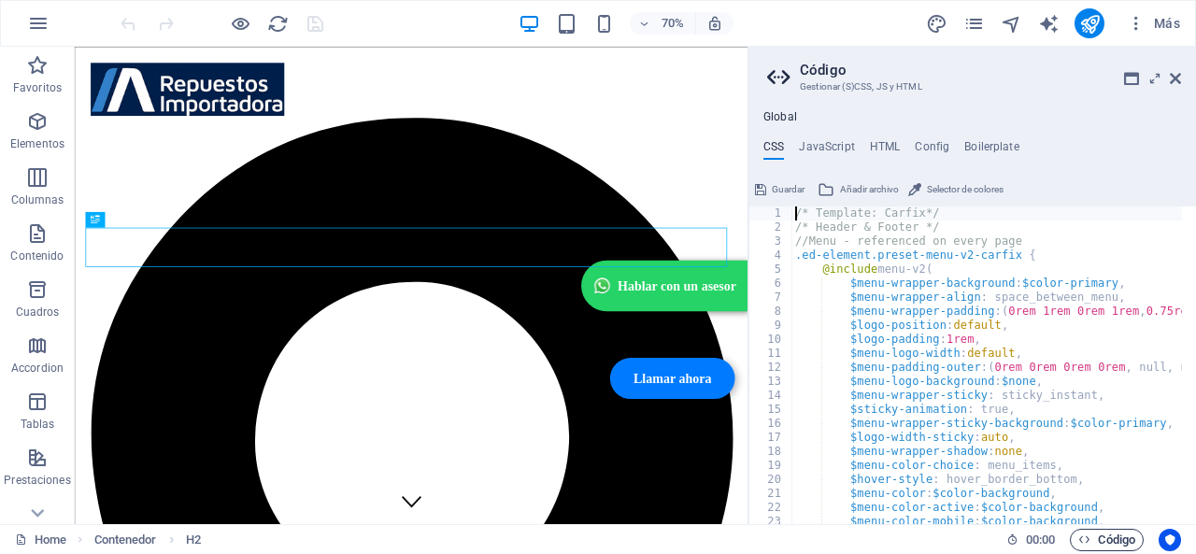
scroll to position [539, 0]
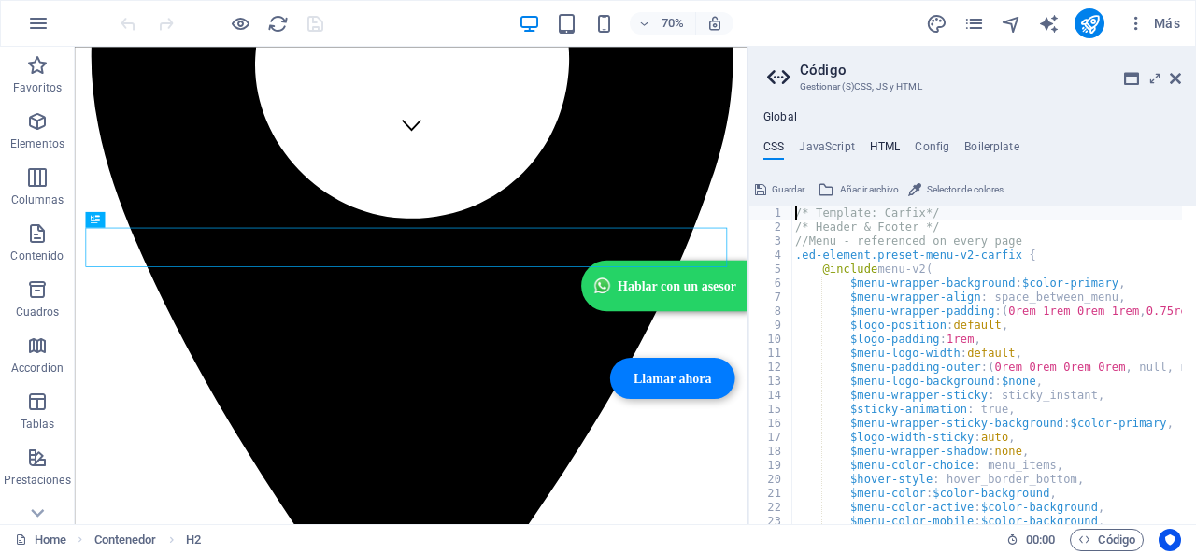
click at [885, 148] on h4 "HTML" at bounding box center [885, 150] width 31 height 21
type textarea "{{content}}"
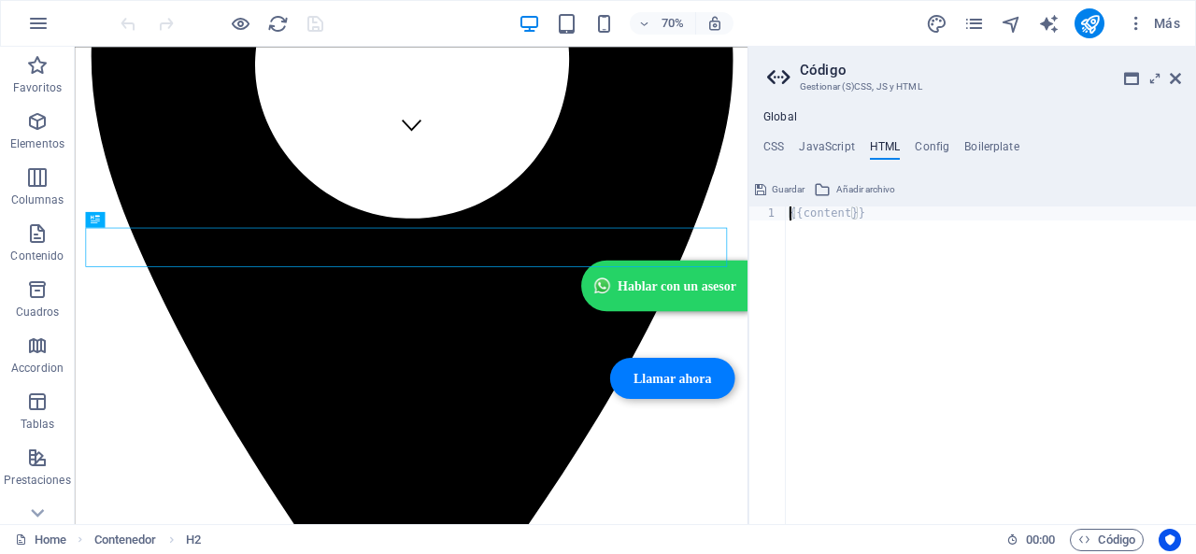
click at [895, 145] on h4 "HTML" at bounding box center [885, 150] width 31 height 21
click at [942, 151] on h4 "Config" at bounding box center [931, 150] width 35 height 21
type textarea "$color-background: #ffffff;"
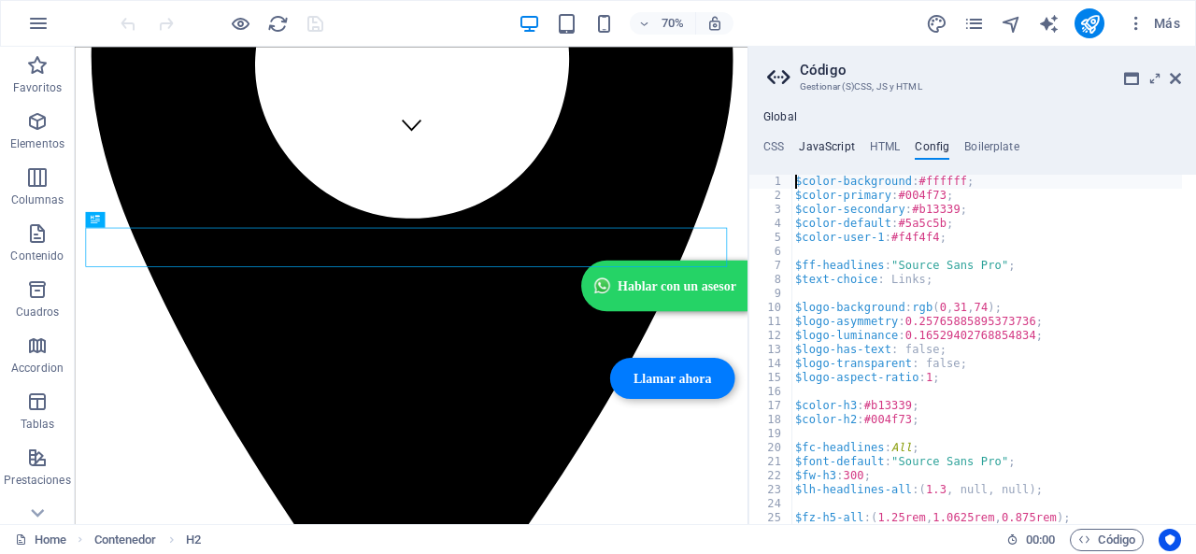
click at [844, 144] on h4 "JavaScript" at bounding box center [826, 150] width 55 height 21
type textarea "/* JS for preset "Menu V2" */"
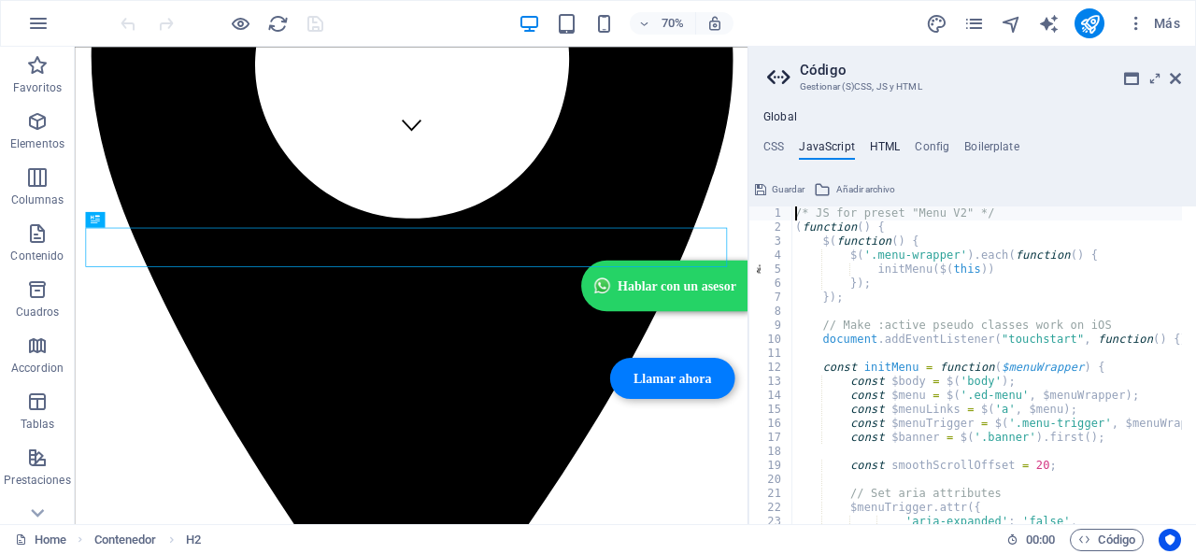
click at [873, 141] on h4 "HTML" at bounding box center [885, 150] width 31 height 21
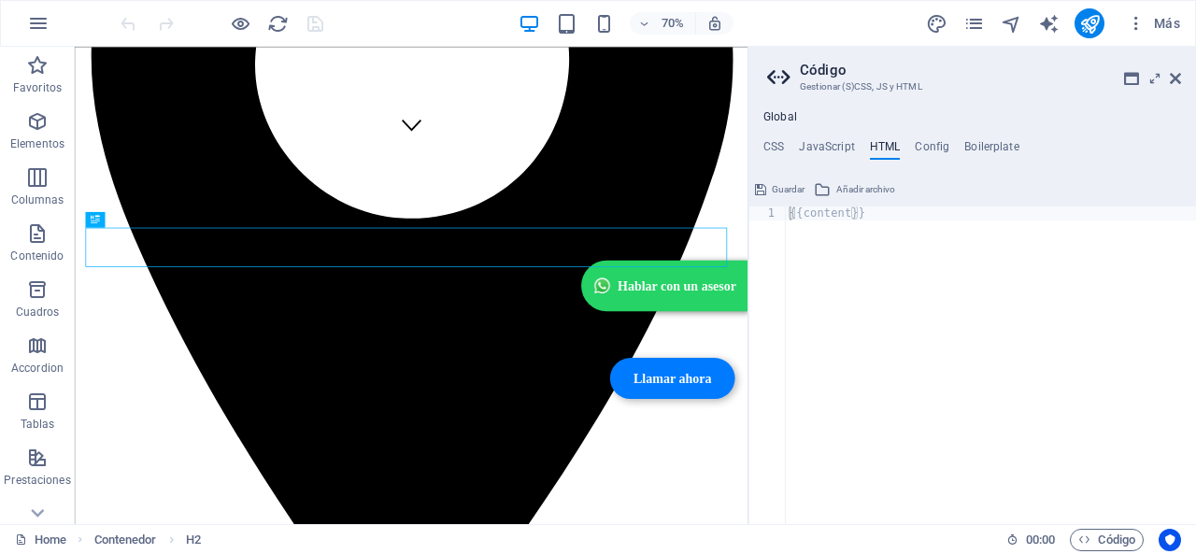
click at [780, 137] on div "Global CSS JavaScript HTML Config Boilerplate /* Template: Carfix*/ 1 2 3 4 5 6…" at bounding box center [971, 317] width 447 height 414
click at [776, 146] on h4 "CSS" at bounding box center [773, 150] width 21 height 21
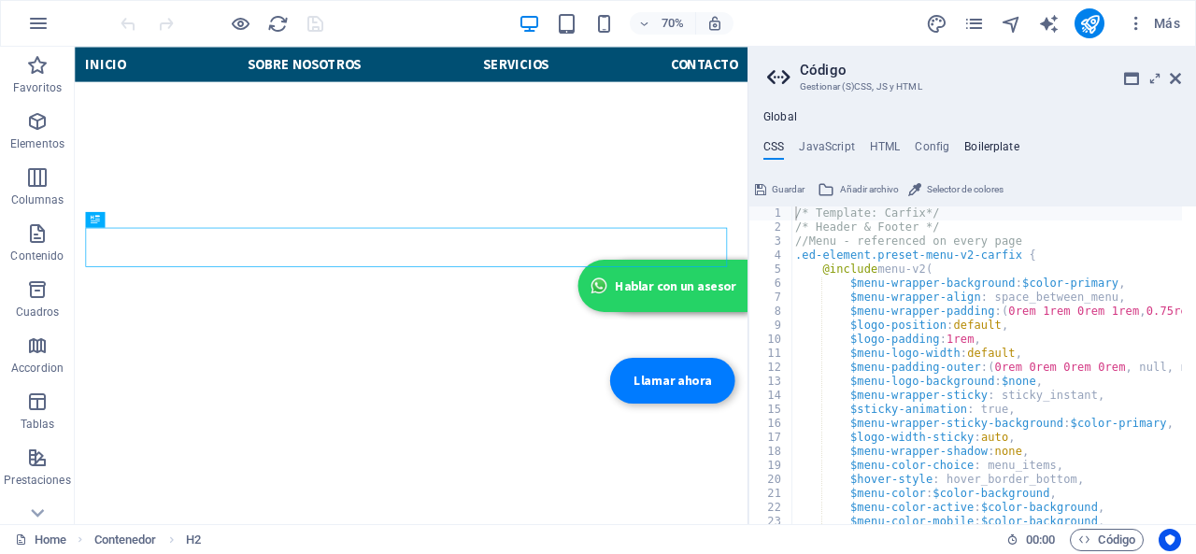
click at [988, 150] on h4 "Boilerplate" at bounding box center [991, 150] width 55 height 21
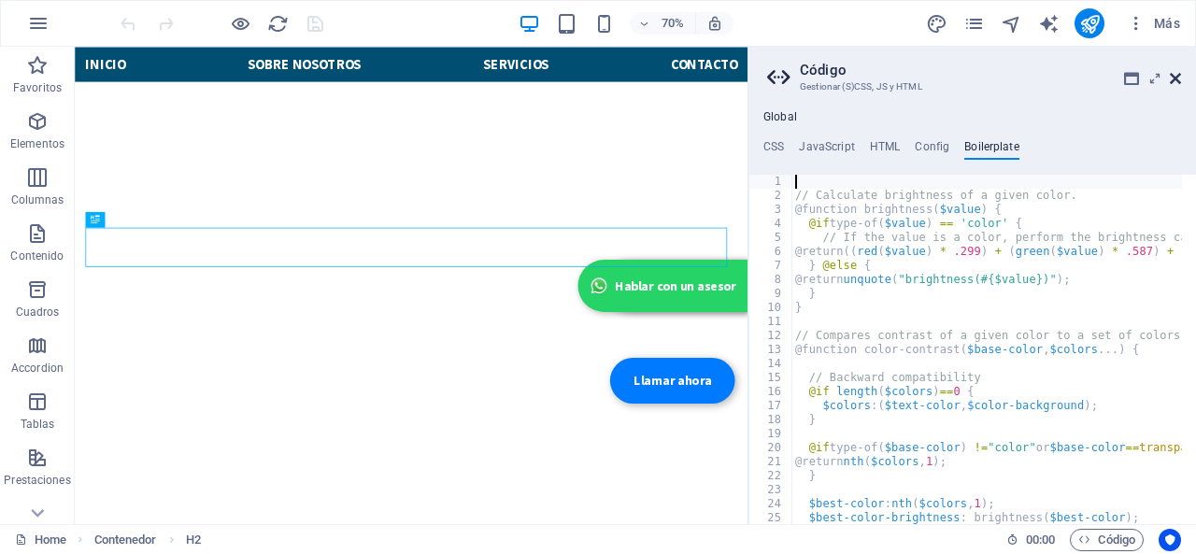
click at [1171, 75] on icon at bounding box center [1174, 78] width 11 height 15
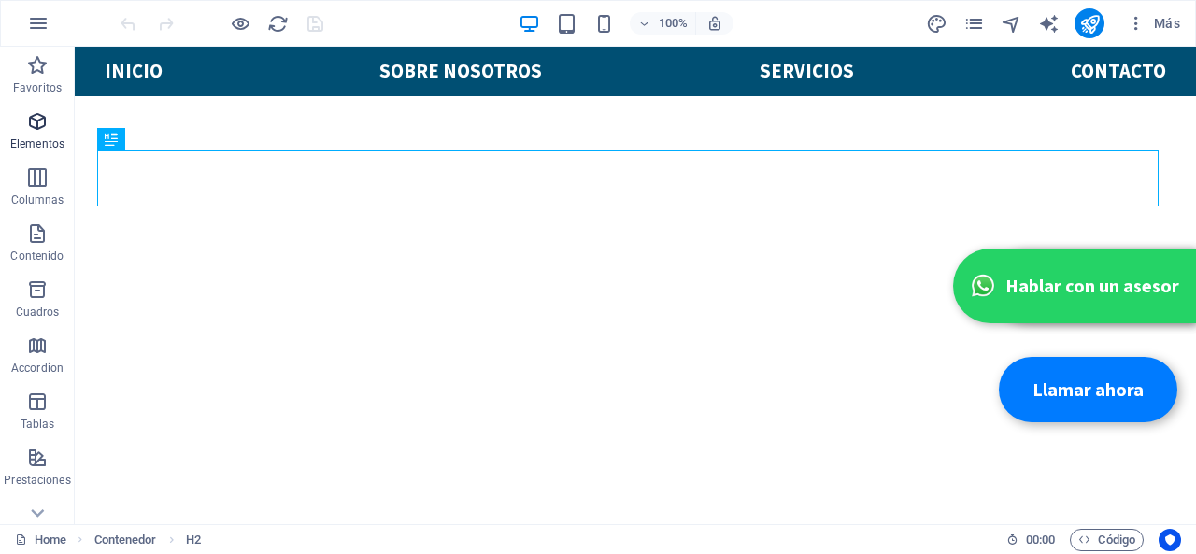
click at [30, 149] on p "Elementos" at bounding box center [37, 143] width 54 height 15
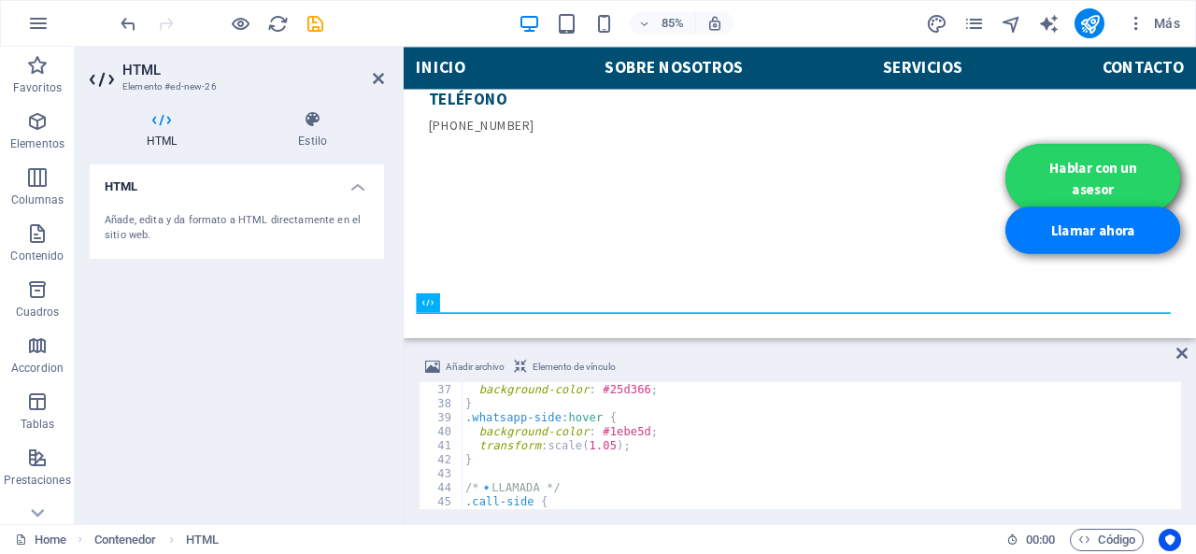
scroll to position [335, 0]
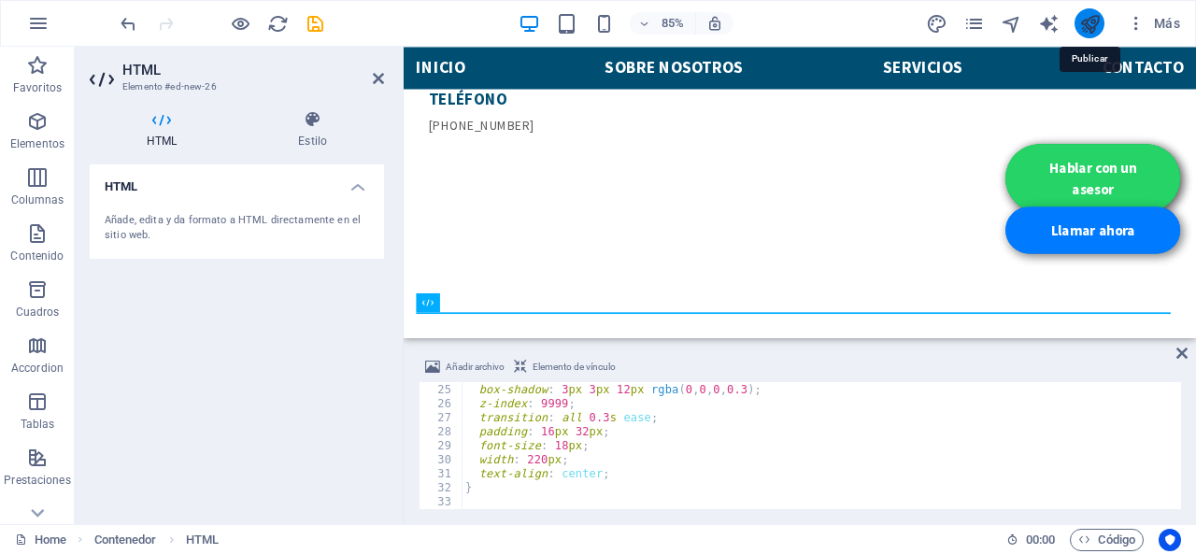
click at [1085, 25] on icon "publish" at bounding box center [1089, 23] width 21 height 21
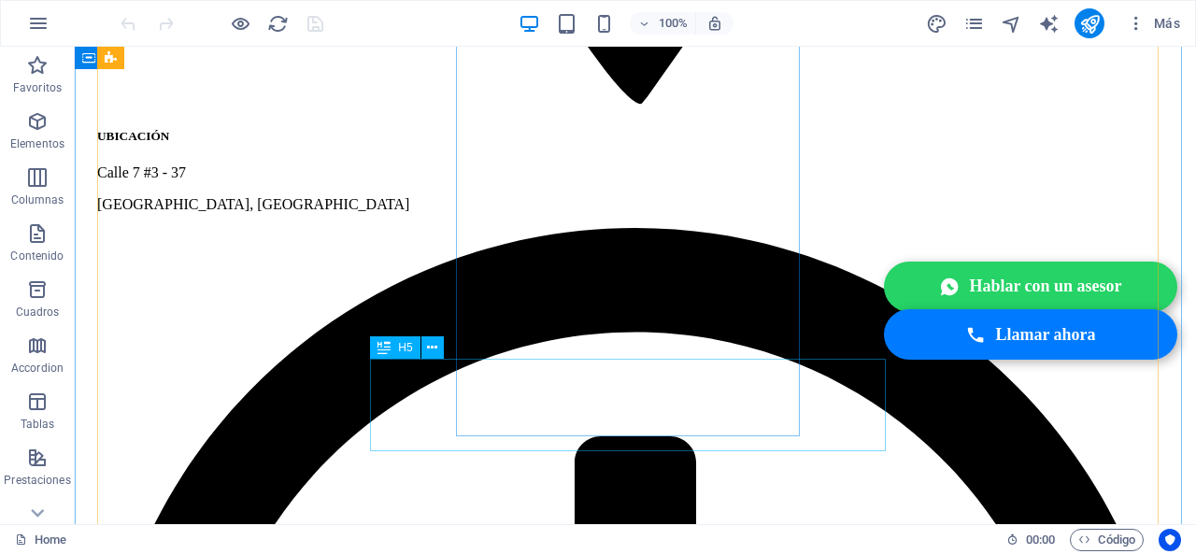
scroll to position [1922, 0]
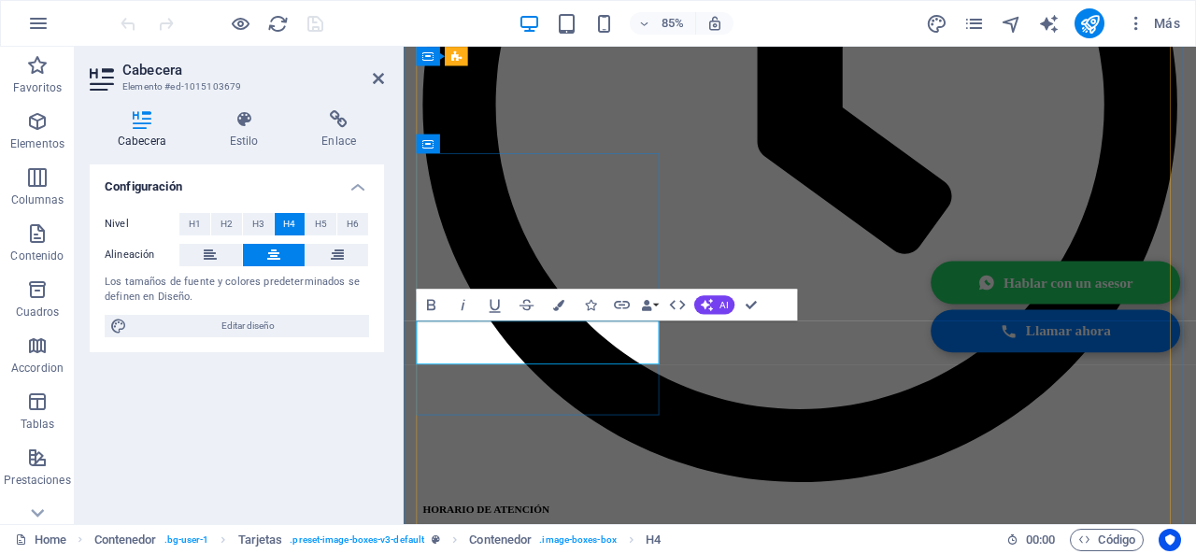
scroll to position [2014, 0]
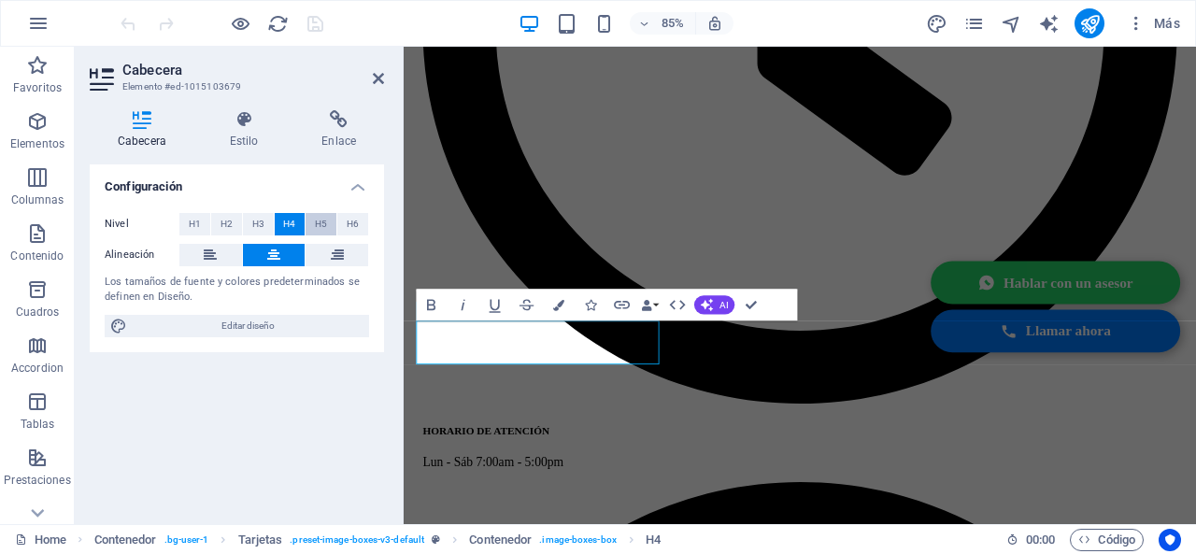
click at [321, 223] on span "H5" at bounding box center [321, 224] width 12 height 22
click at [305, 213] on button "H5" at bounding box center [320, 224] width 31 height 22
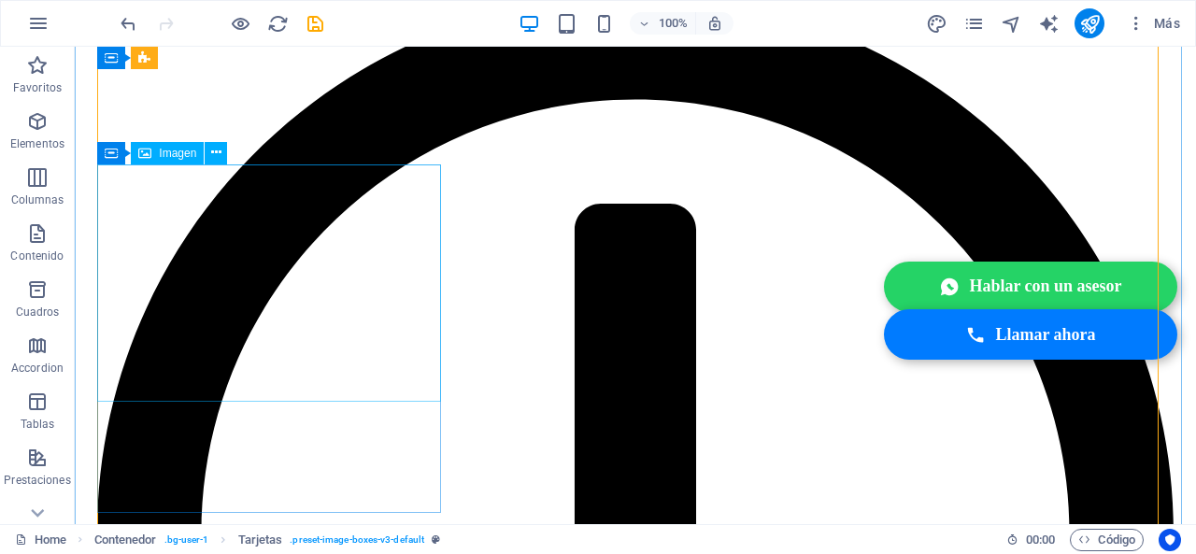
scroll to position [1869, 0]
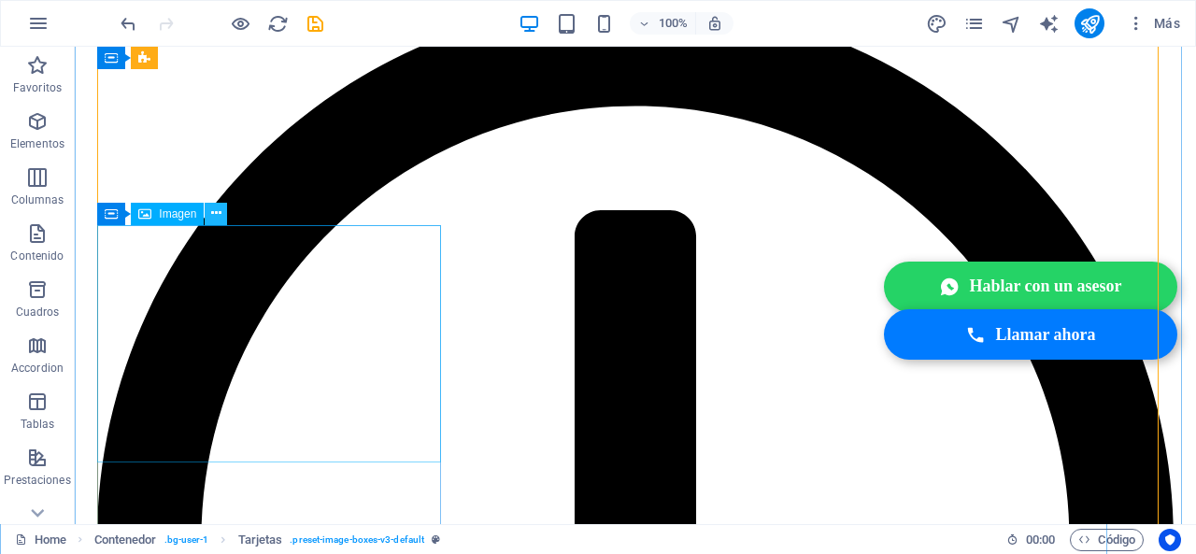
click at [207, 215] on button at bounding box center [216, 214] width 22 height 22
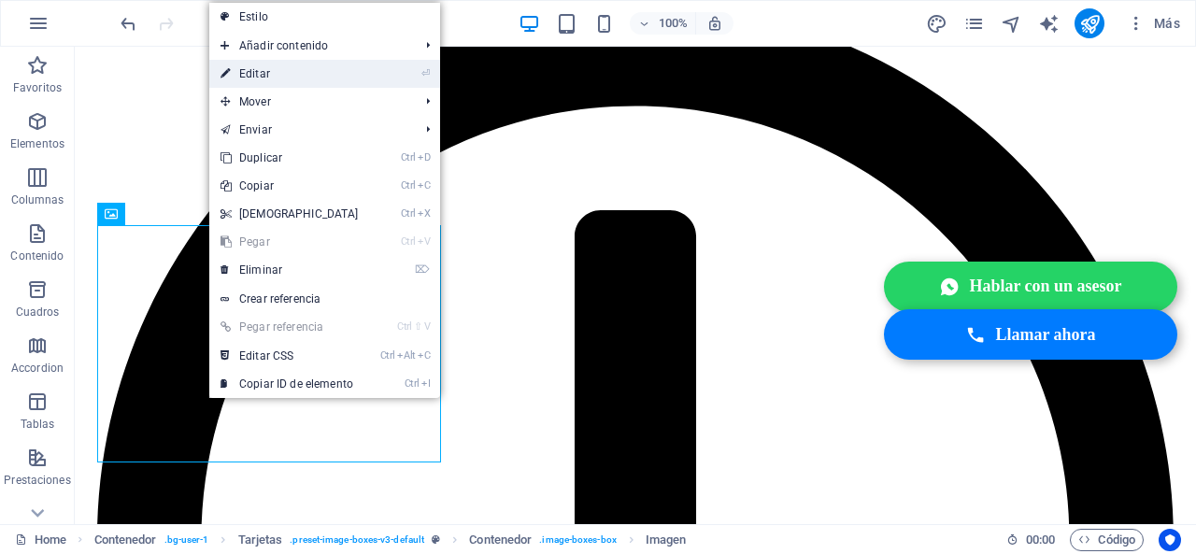
click at [285, 63] on link "⏎ Editar" at bounding box center [289, 74] width 161 height 28
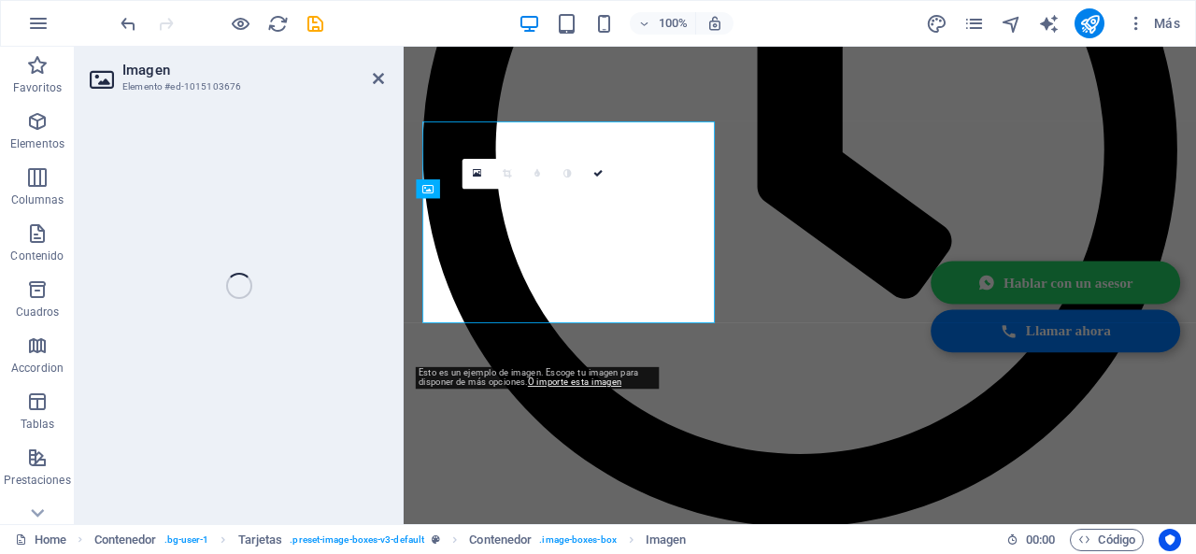
select select "%"
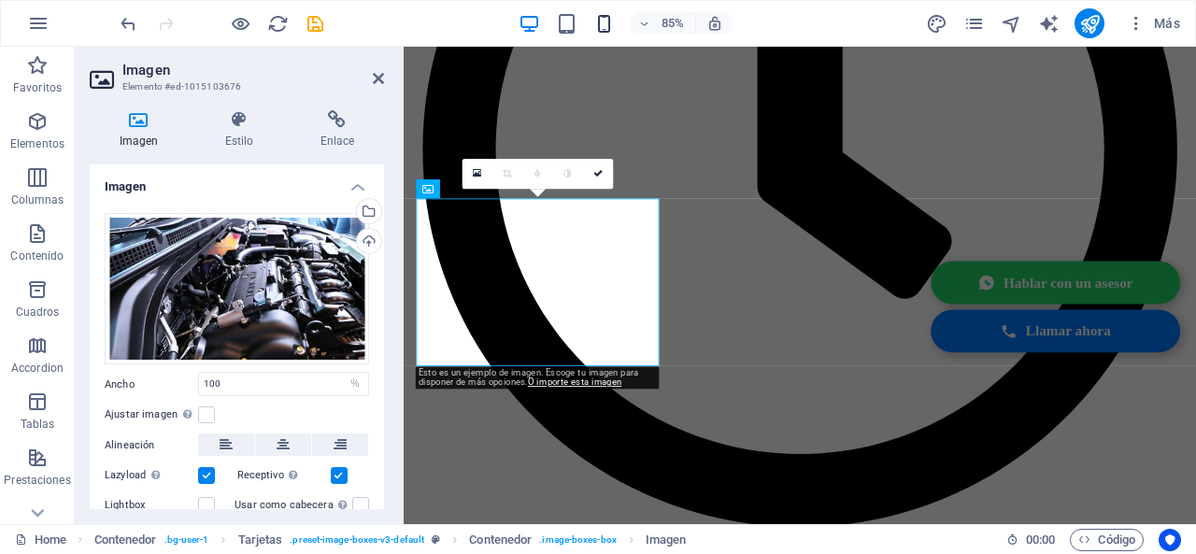
scroll to position [1960, 0]
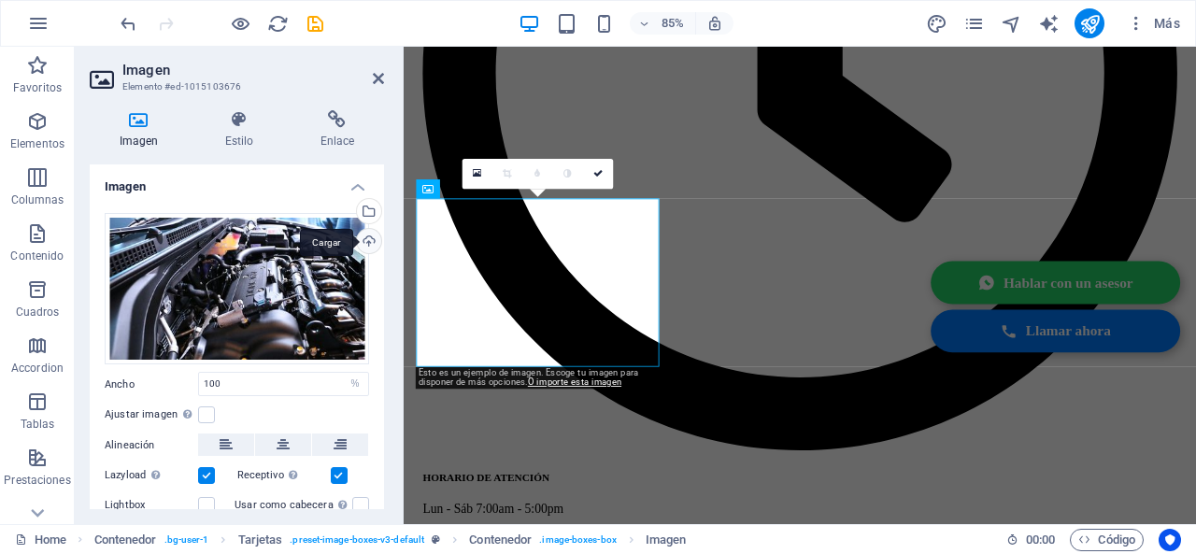
click at [364, 234] on div "Cargar" at bounding box center [367, 243] width 28 height 28
click at [359, 253] on div "Cargar" at bounding box center [367, 243] width 28 height 28
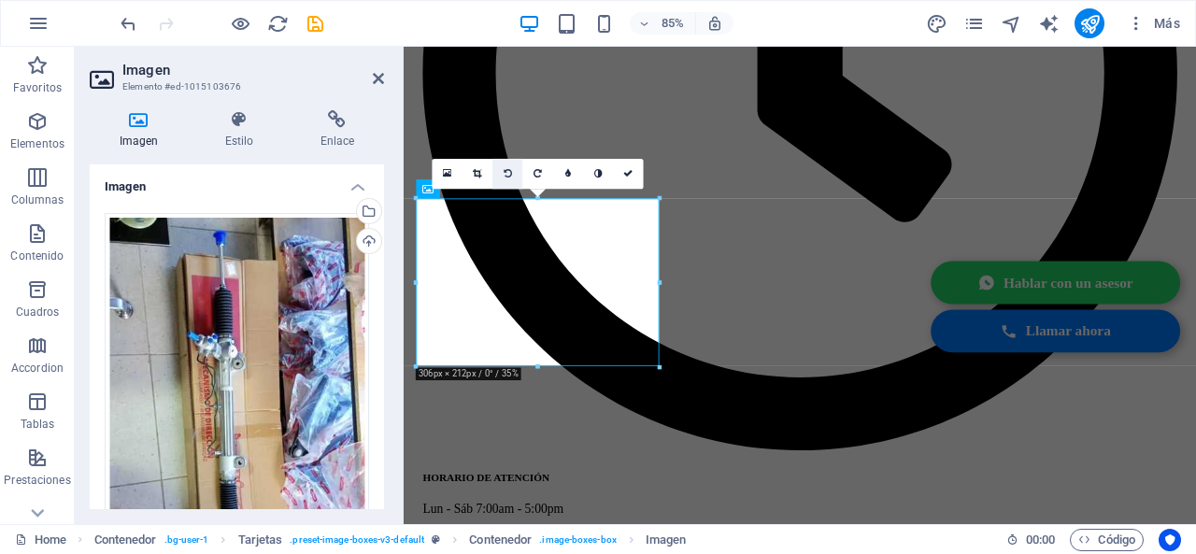
click at [504, 181] on link at bounding box center [507, 174] width 30 height 30
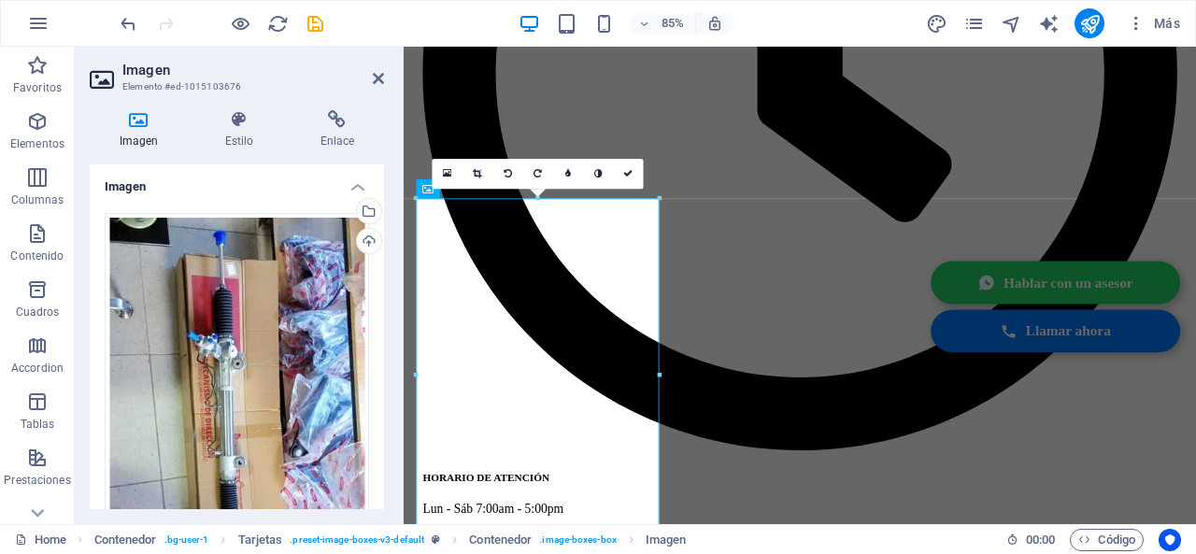
click at [504, 181] on link at bounding box center [507, 174] width 30 height 30
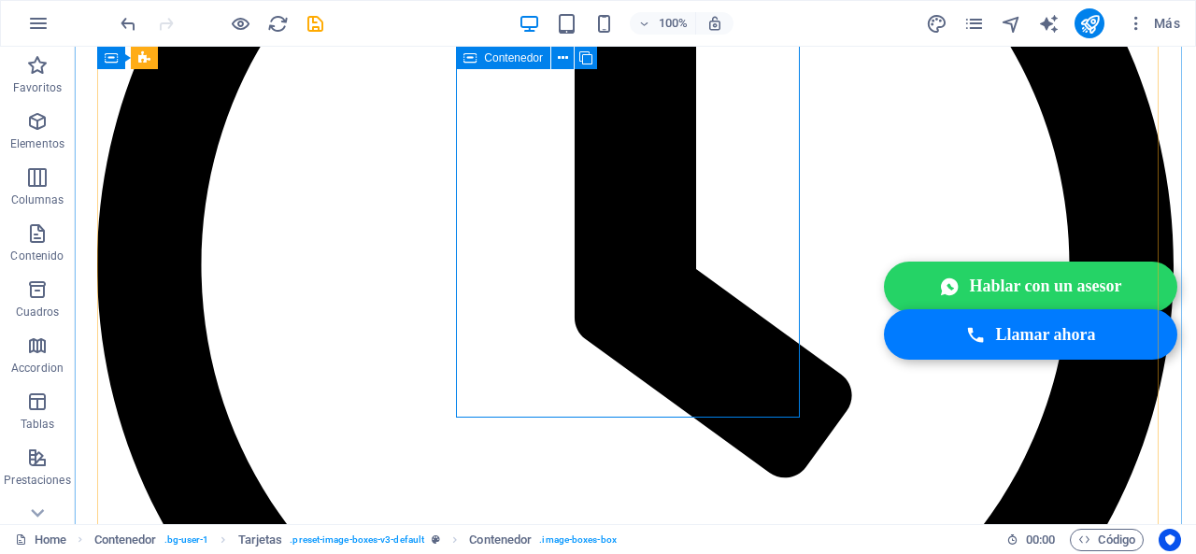
scroll to position [2056, 0]
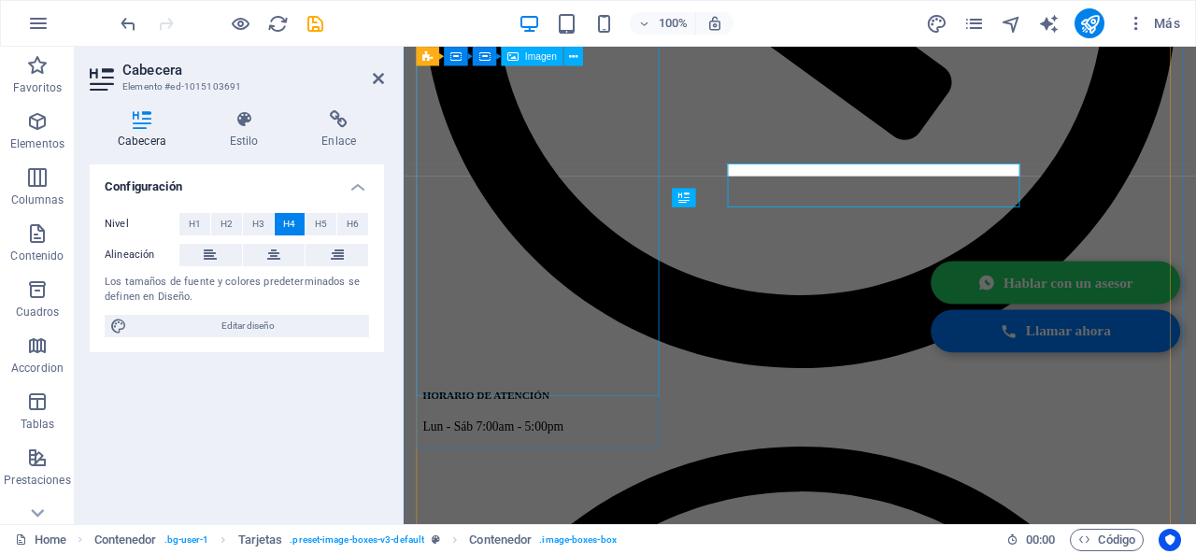
scroll to position [2147, 0]
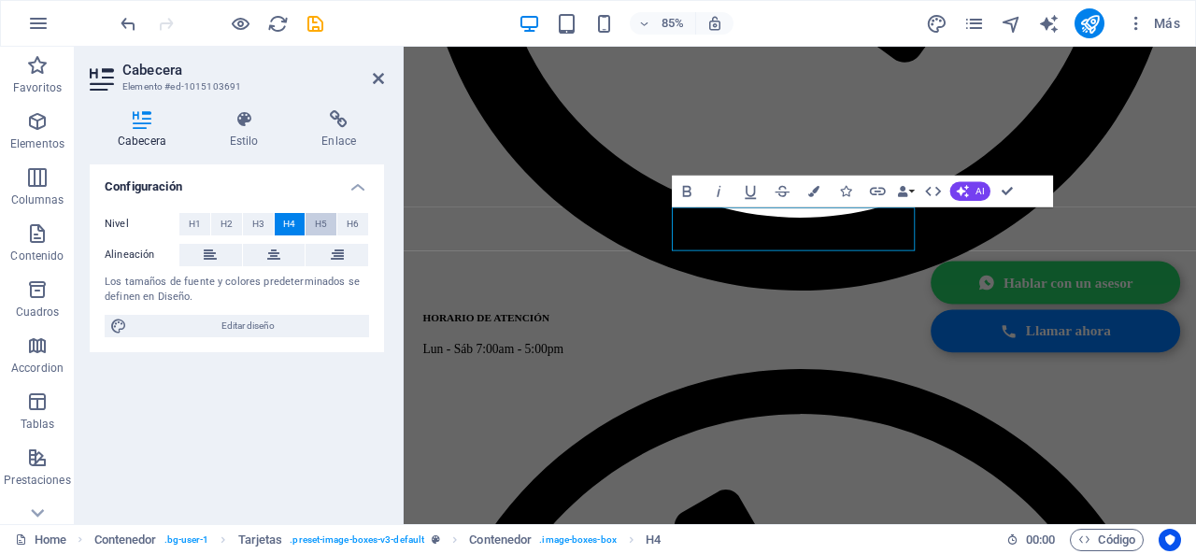
click at [311, 218] on button "H5" at bounding box center [320, 224] width 31 height 22
click at [269, 246] on icon at bounding box center [273, 255] width 13 height 22
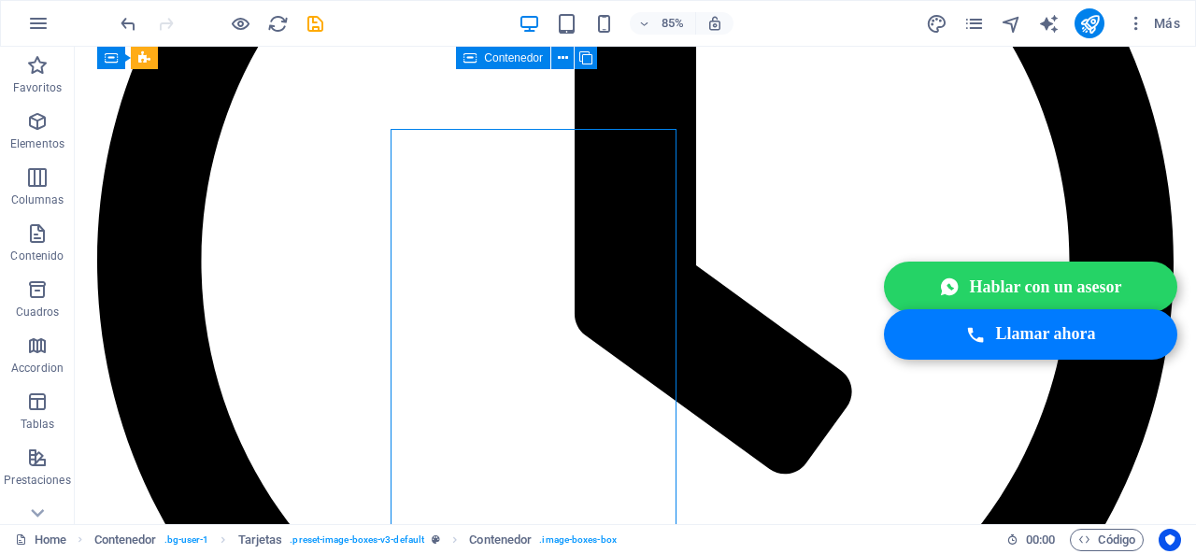
scroll to position [2056, 0]
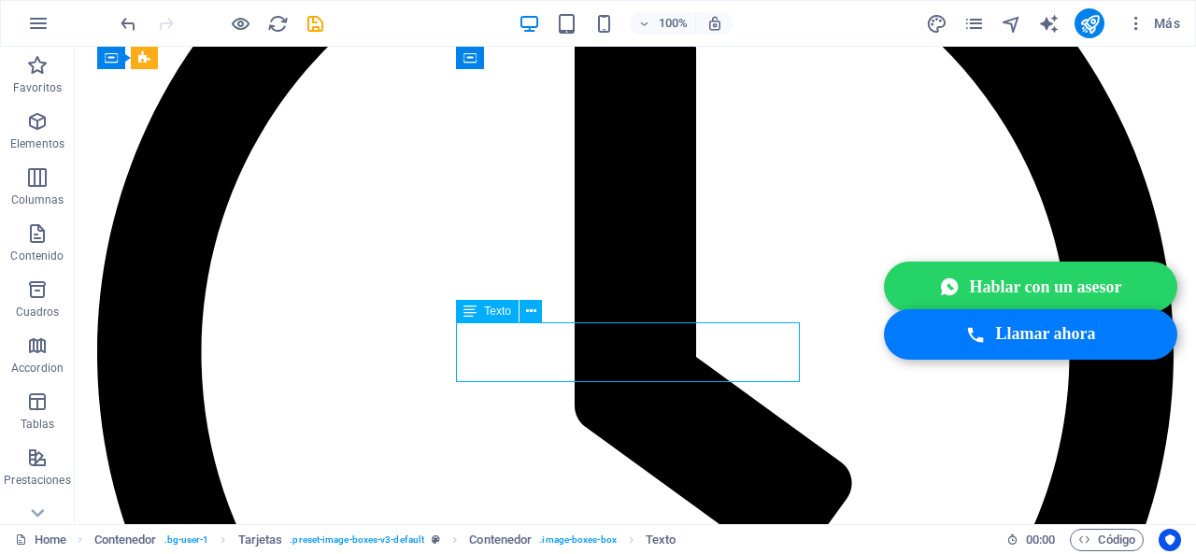
drag, startPoint x: 573, startPoint y: 331, endPoint x: 275, endPoint y: 381, distance: 303.1
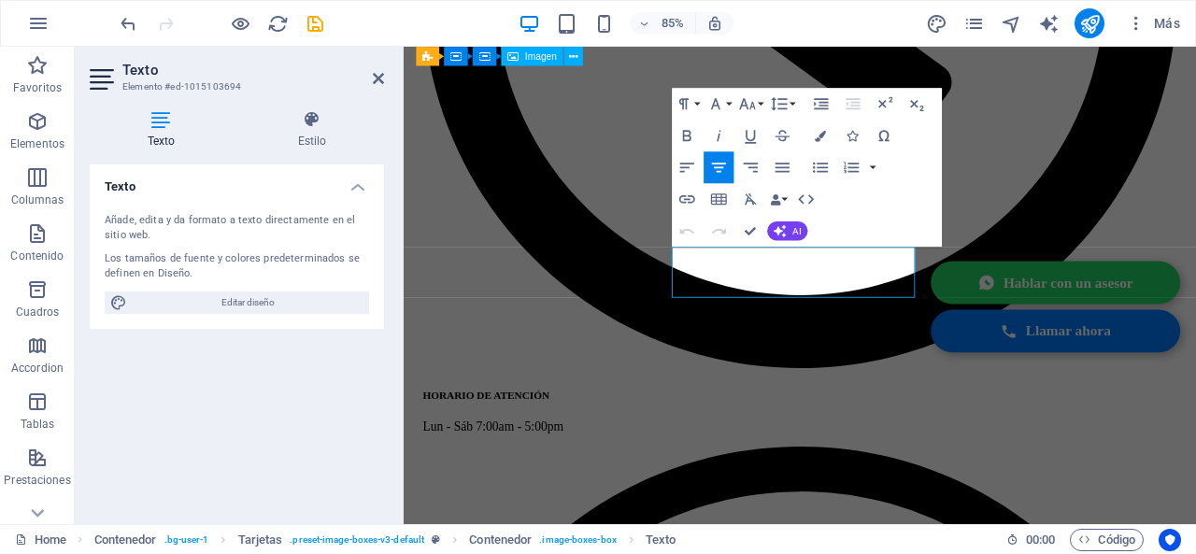
scroll to position [2147, 0]
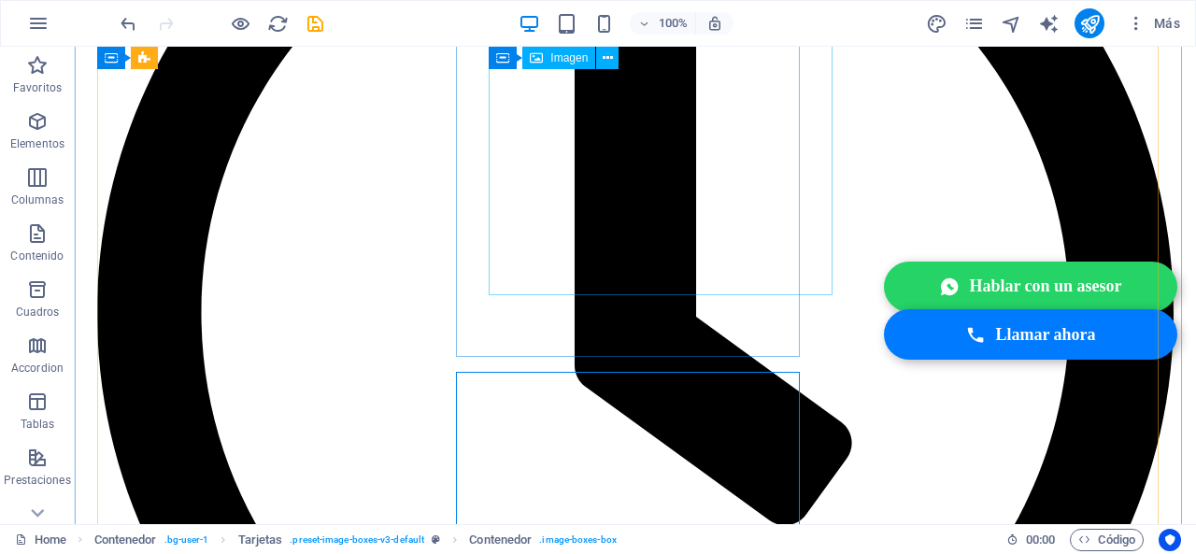
scroll to position [1722, 0]
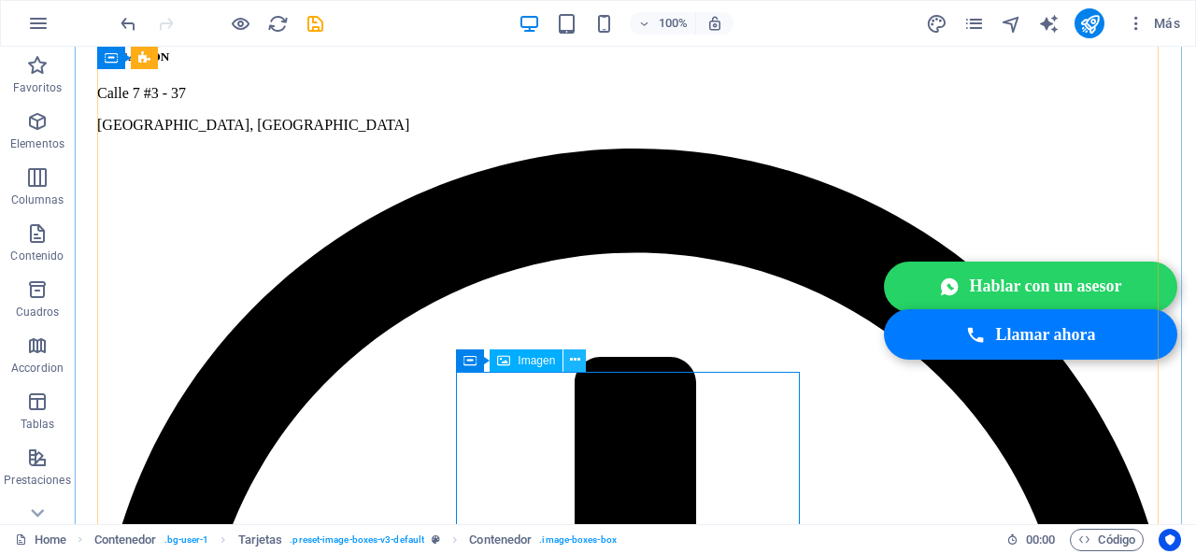
click at [568, 366] on button at bounding box center [574, 360] width 22 height 22
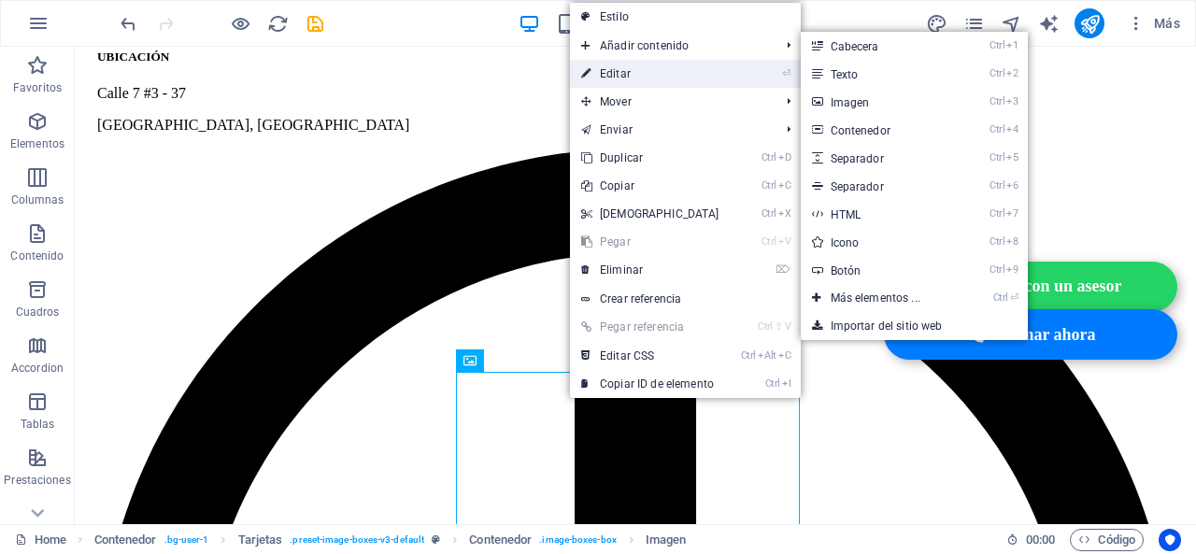
click at [652, 75] on link "⏎ Editar" at bounding box center [650, 74] width 161 height 28
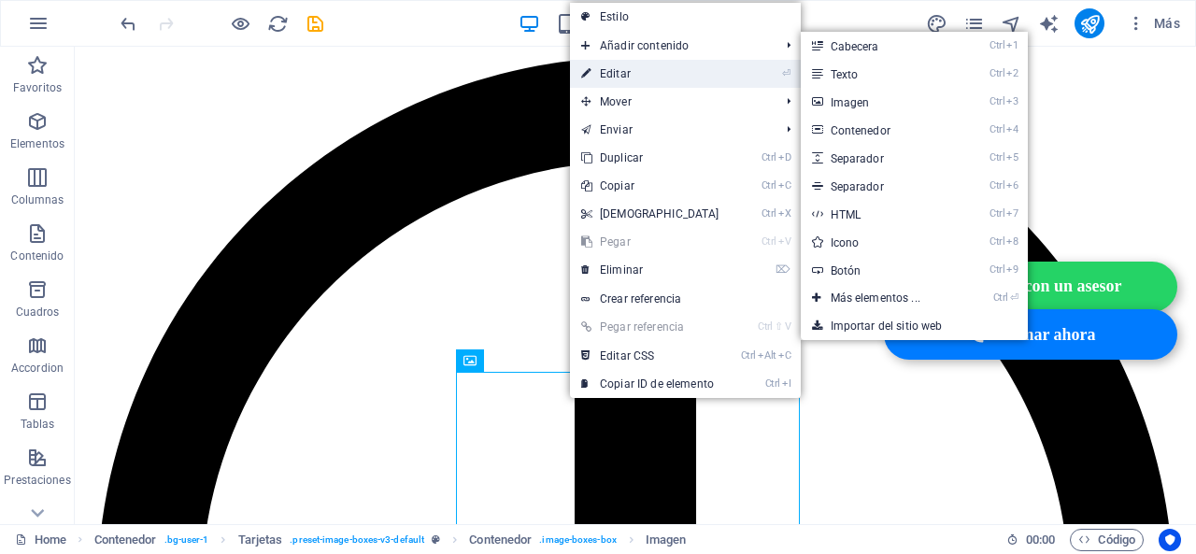
select select "%"
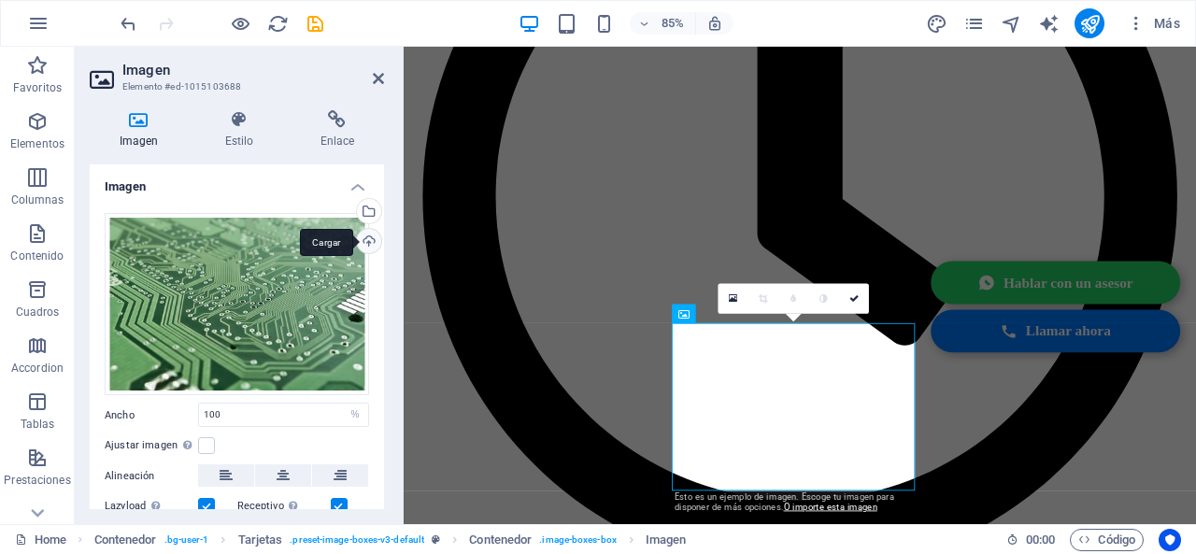
click at [369, 238] on div "Cargar" at bounding box center [367, 243] width 28 height 28
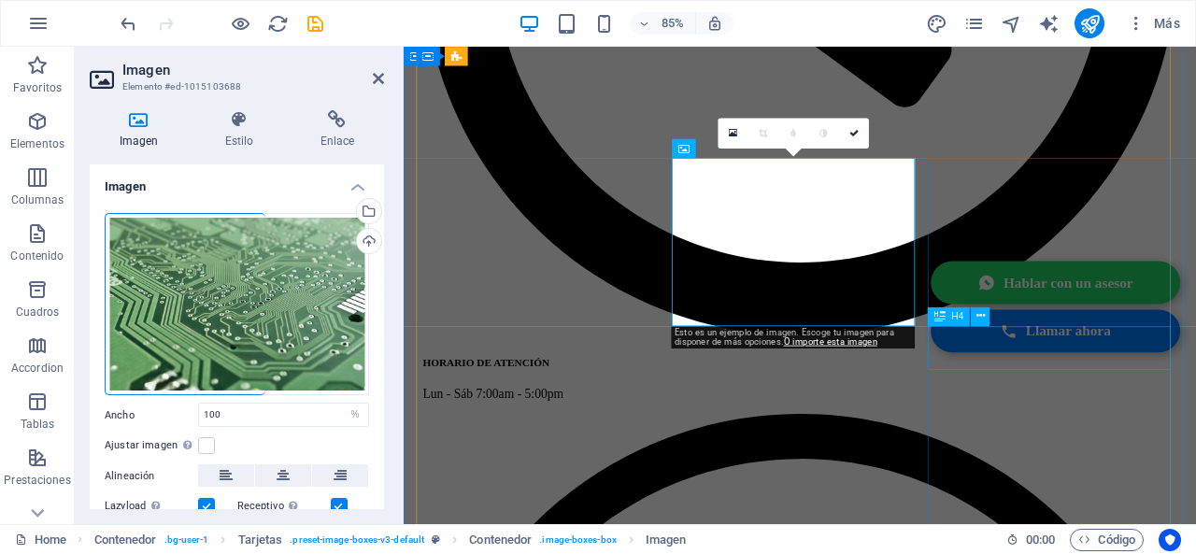
scroll to position [2001, 0]
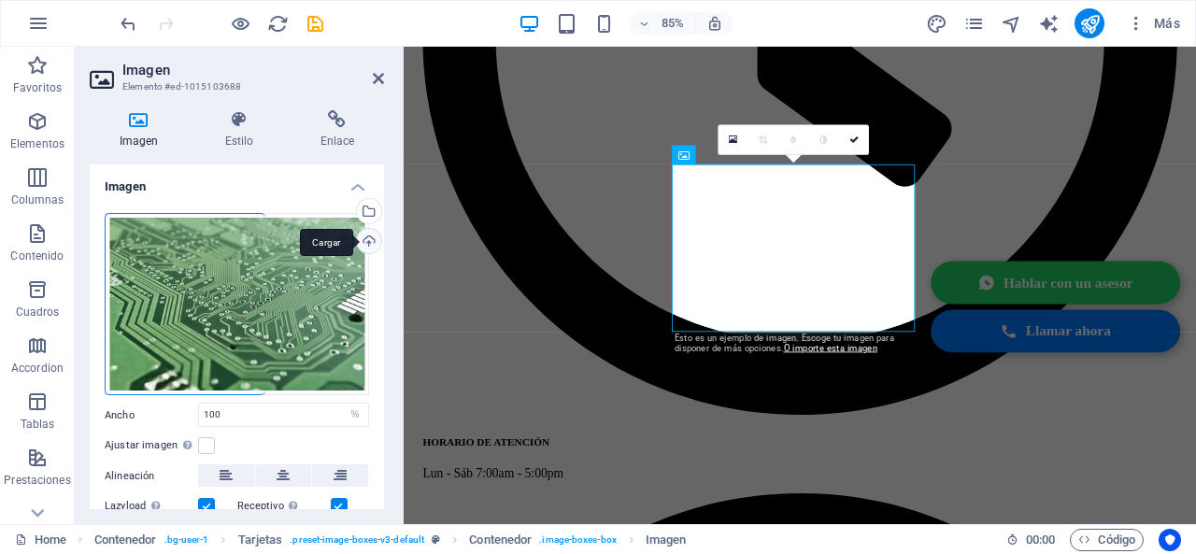
click at [375, 236] on div "Cargar" at bounding box center [367, 243] width 28 height 28
click at [357, 234] on div "Cargar" at bounding box center [367, 243] width 28 height 28
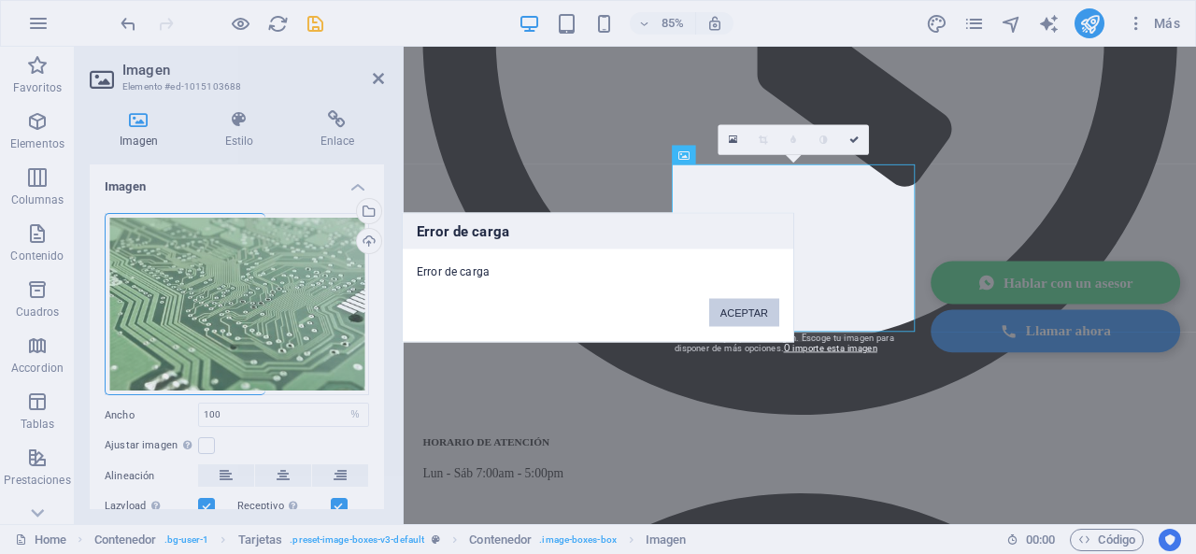
click at [776, 304] on button "ACEPTAR" at bounding box center [744, 312] width 70 height 28
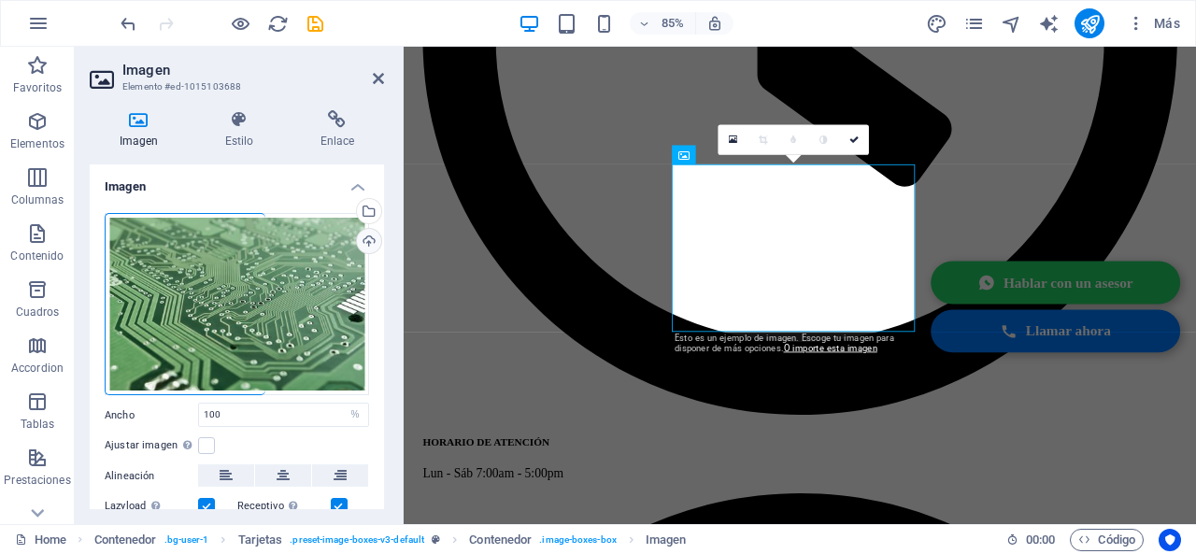
click at [377, 238] on link "Cargar" at bounding box center [369, 241] width 26 height 26
click at [364, 246] on div "Cargar" at bounding box center [367, 243] width 28 height 28
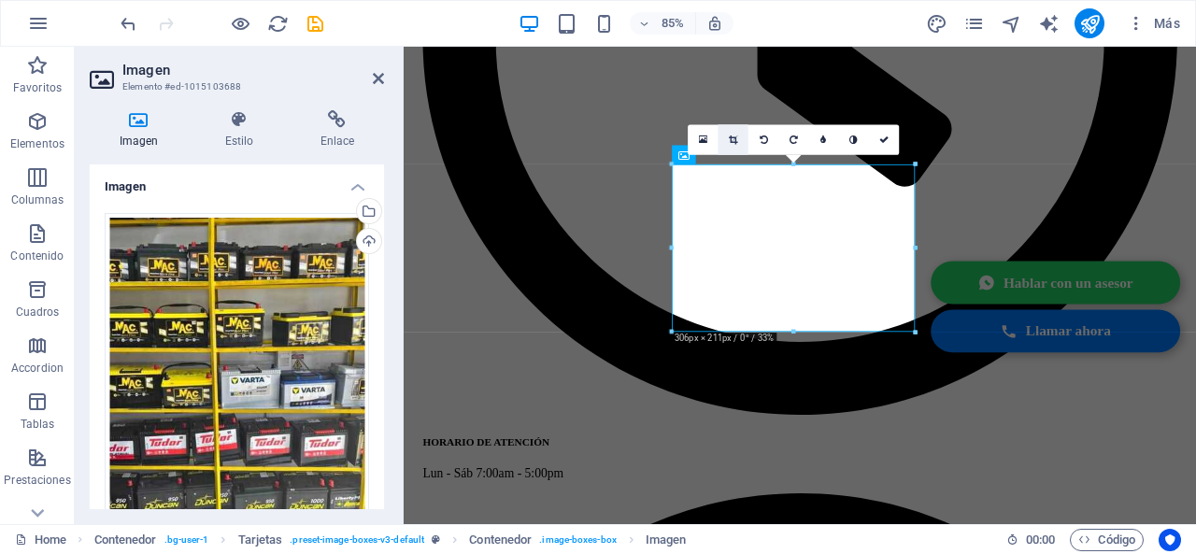
click at [741, 135] on link at bounding box center [733, 139] width 30 height 30
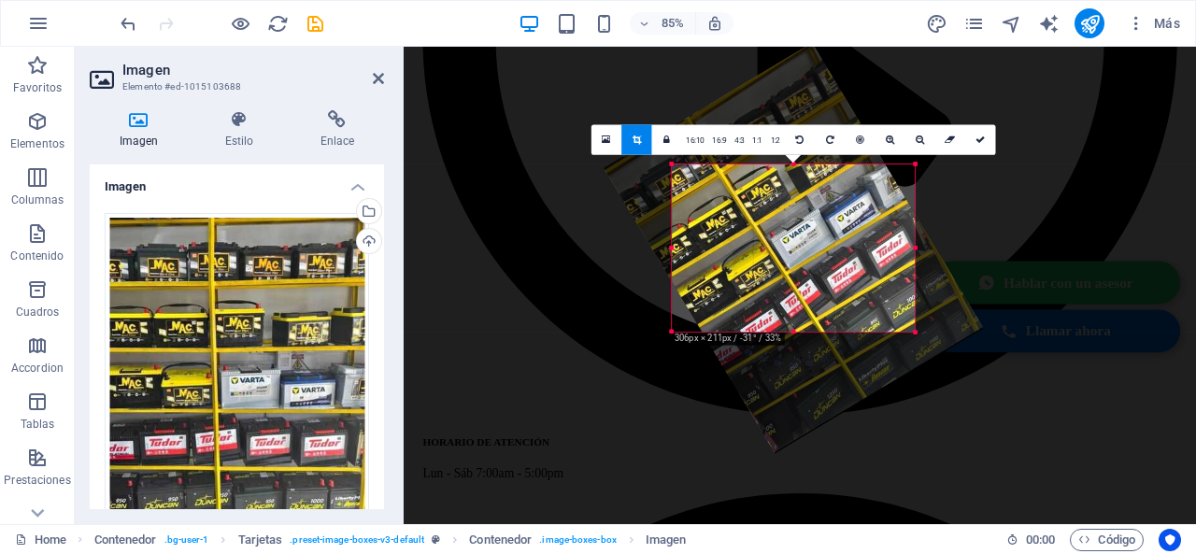
drag, startPoint x: 753, startPoint y: 250, endPoint x: 749, endPoint y: 286, distance: 35.7
click at [749, 286] on div "180 170 160 150 140 130 120 110 100 90 80 70 60 50 40 30 20 10 0 -10 -20 -30 -4…" at bounding box center [793, 247] width 243 height 167
click at [805, 141] on link at bounding box center [800, 139] width 30 height 30
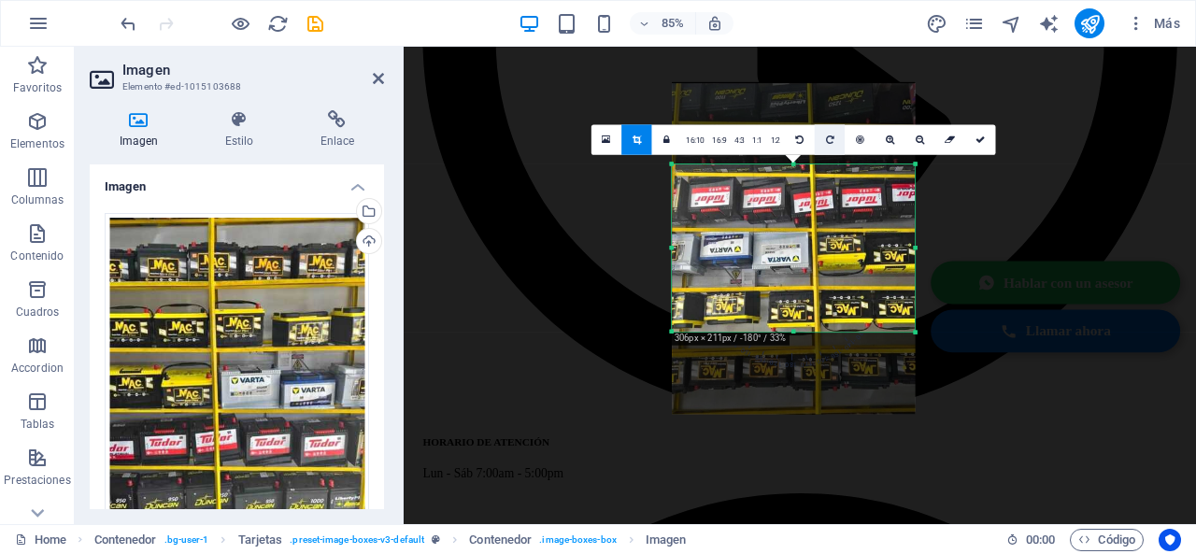
click at [831, 138] on icon at bounding box center [830, 139] width 8 height 9
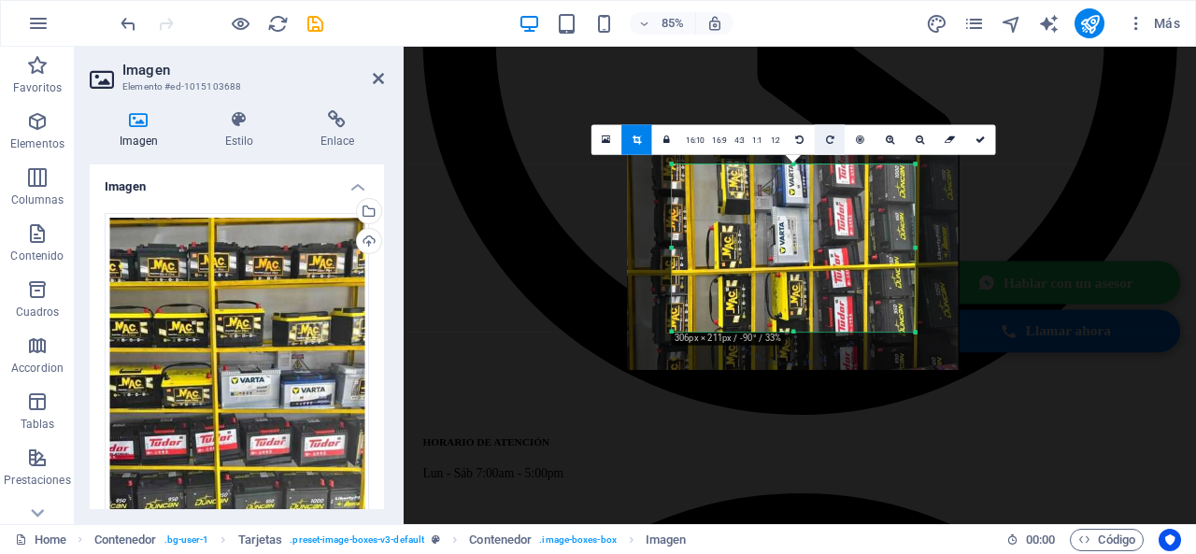
click at [832, 138] on icon at bounding box center [830, 139] width 8 height 9
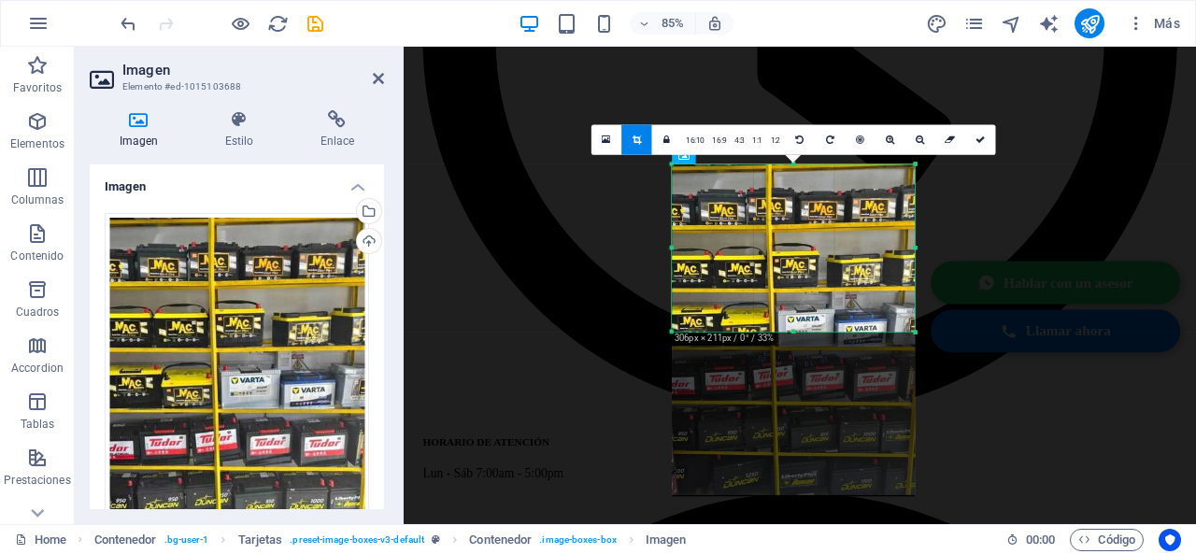
drag, startPoint x: 839, startPoint y: 235, endPoint x: 833, endPoint y: 312, distance: 76.8
click at [833, 312] on div at bounding box center [793, 330] width 243 height 333
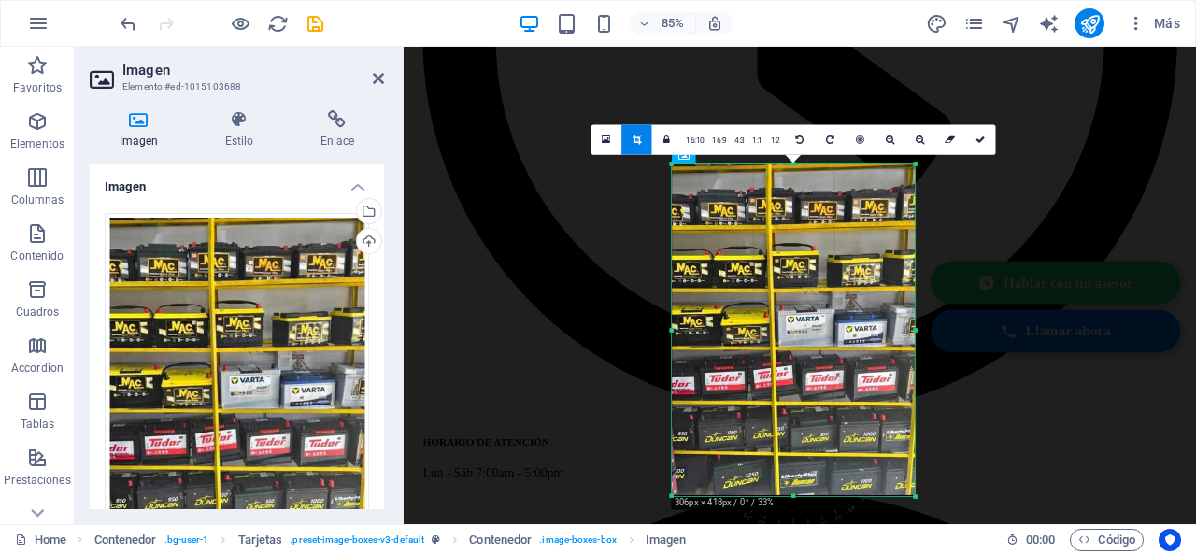
drag, startPoint x: 794, startPoint y: 330, endPoint x: 784, endPoint y: 528, distance: 198.3
click at [784, 524] on section "Favoritos Elementos Columnas Contenido Cuadros Accordion Tablas Prestaciones Im…" at bounding box center [598, 285] width 1196 height 477
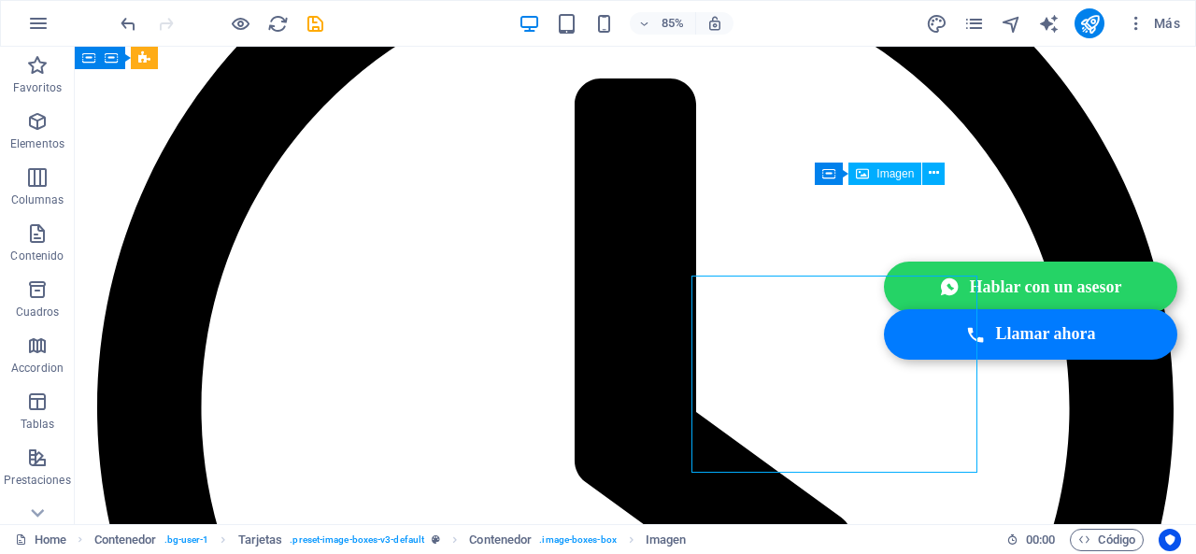
scroll to position [1909, 0]
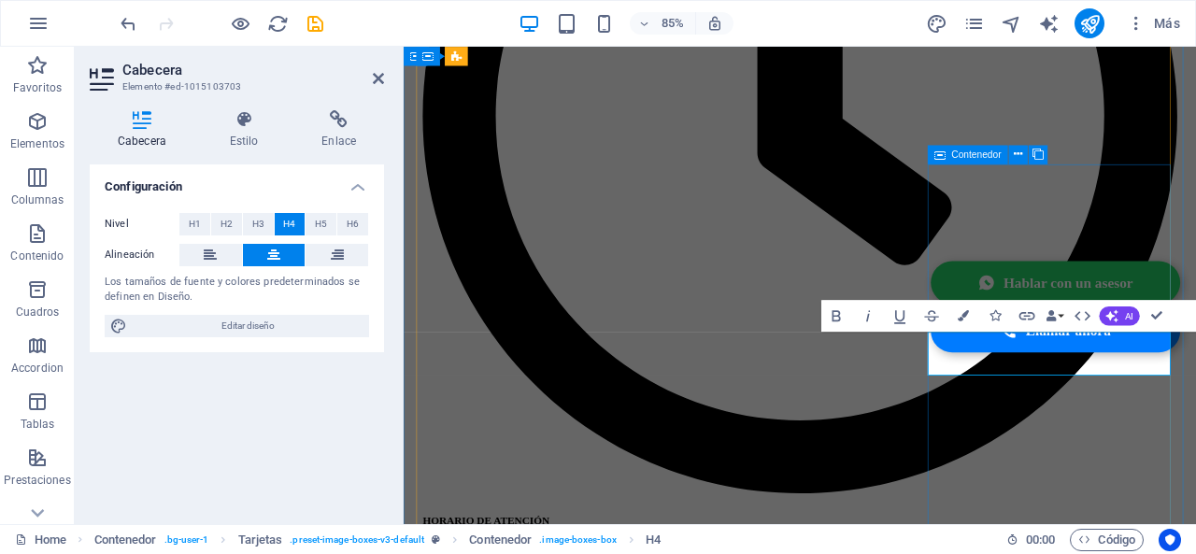
scroll to position [2001, 0]
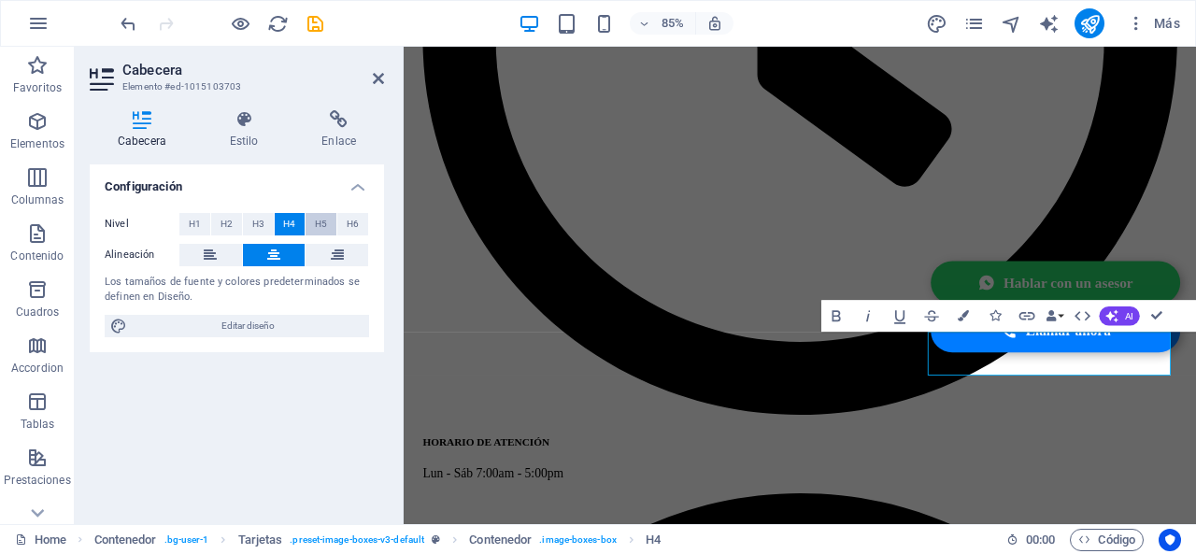
drag, startPoint x: 333, startPoint y: 225, endPoint x: 560, endPoint y: 348, distance: 258.3
click at [333, 225] on button "H5" at bounding box center [320, 224] width 31 height 22
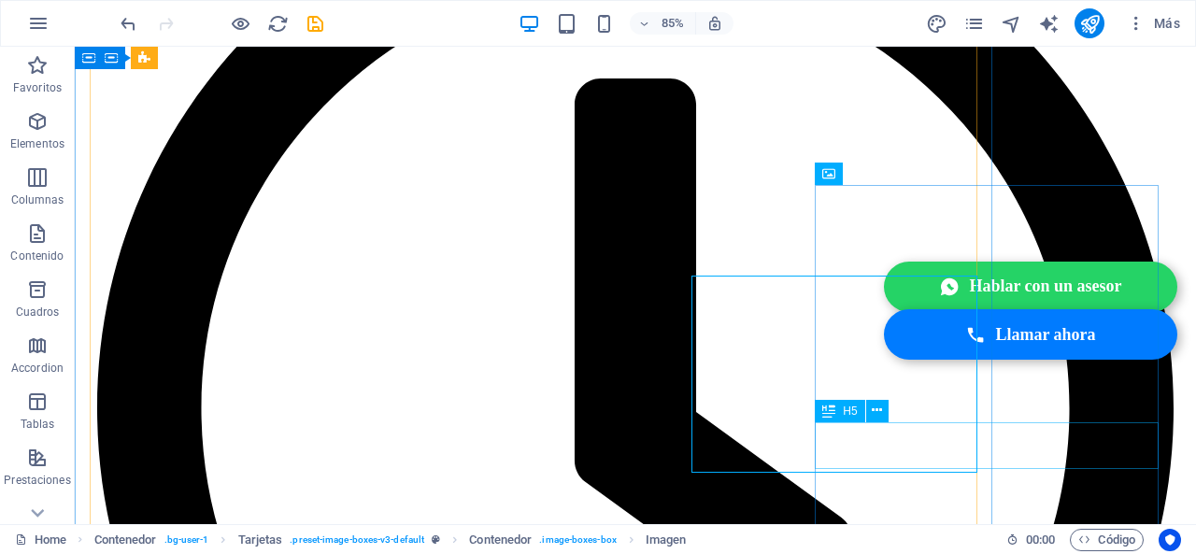
scroll to position [1909, 0]
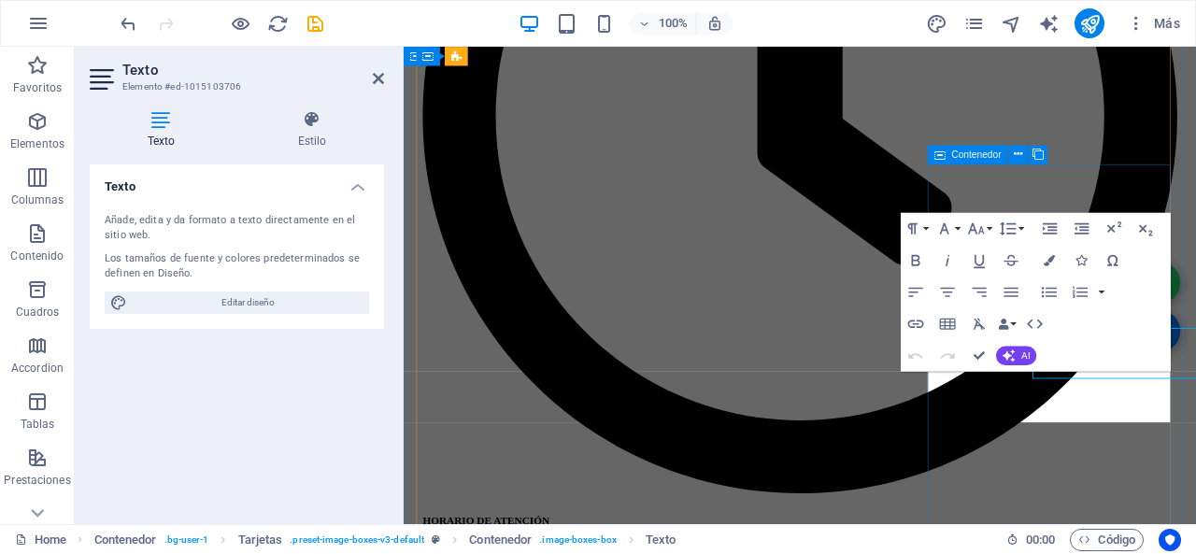
scroll to position [2001, 0]
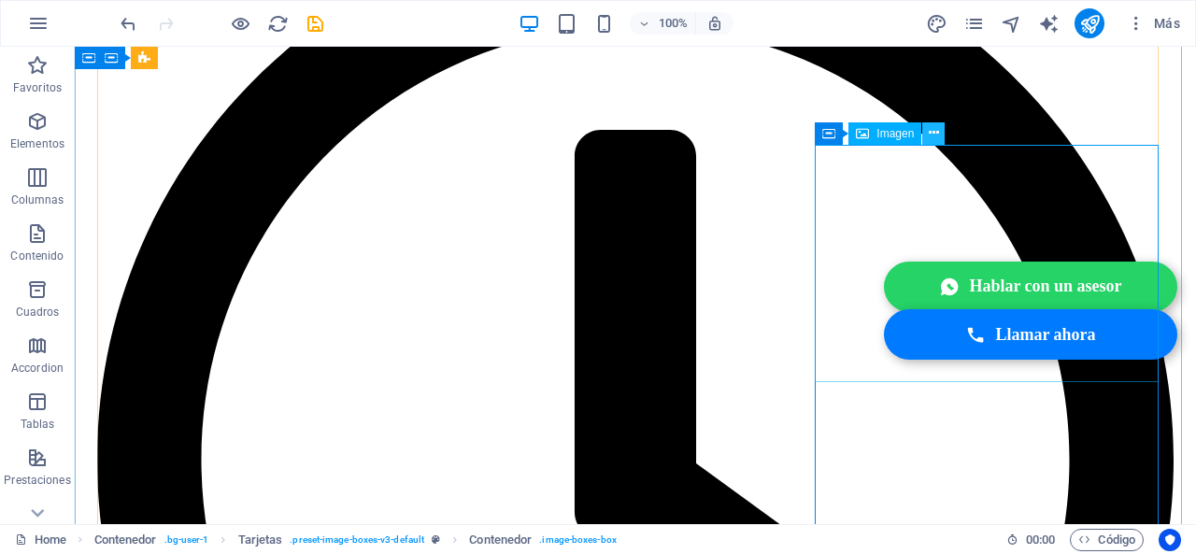
click at [934, 140] on icon at bounding box center [933, 133] width 10 height 20
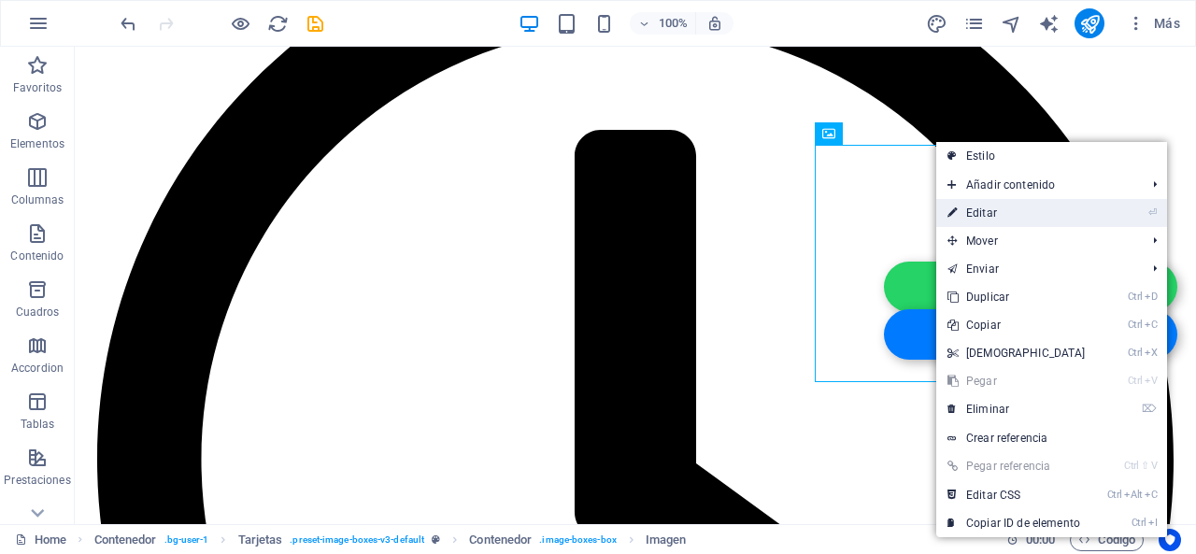
click at [993, 214] on link "⏎ Editar" at bounding box center [1016, 213] width 161 height 28
select select "%"
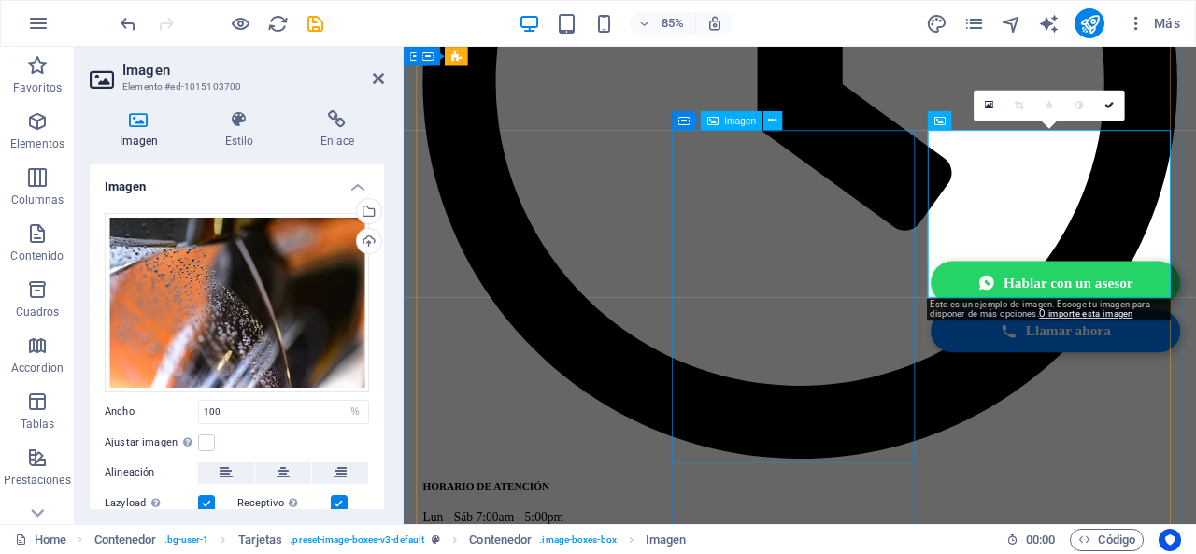
scroll to position [2040, 0]
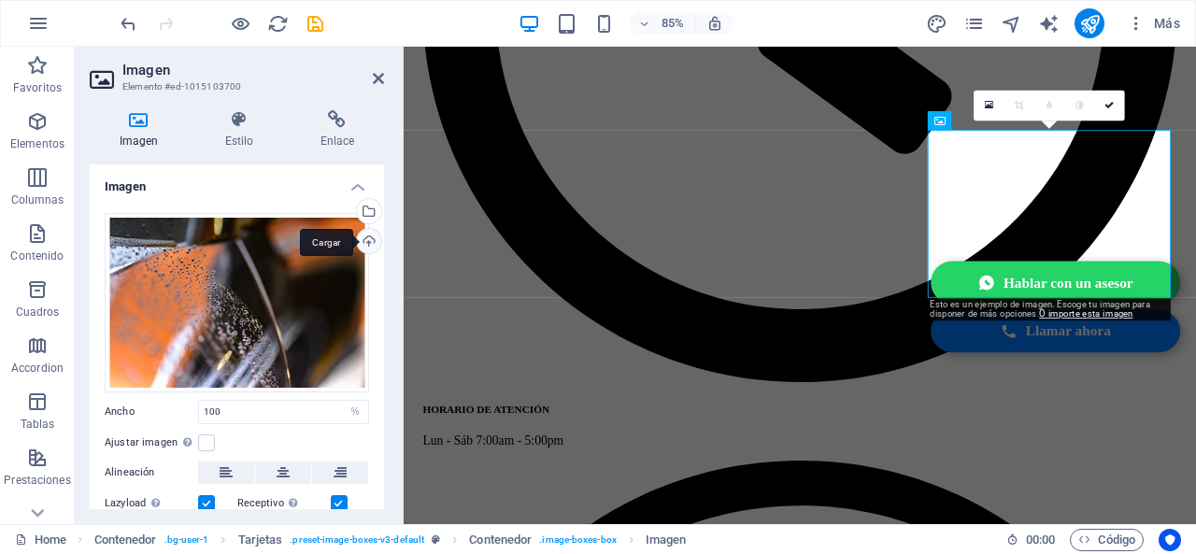
click at [360, 236] on div "Cargar" at bounding box center [367, 243] width 28 height 28
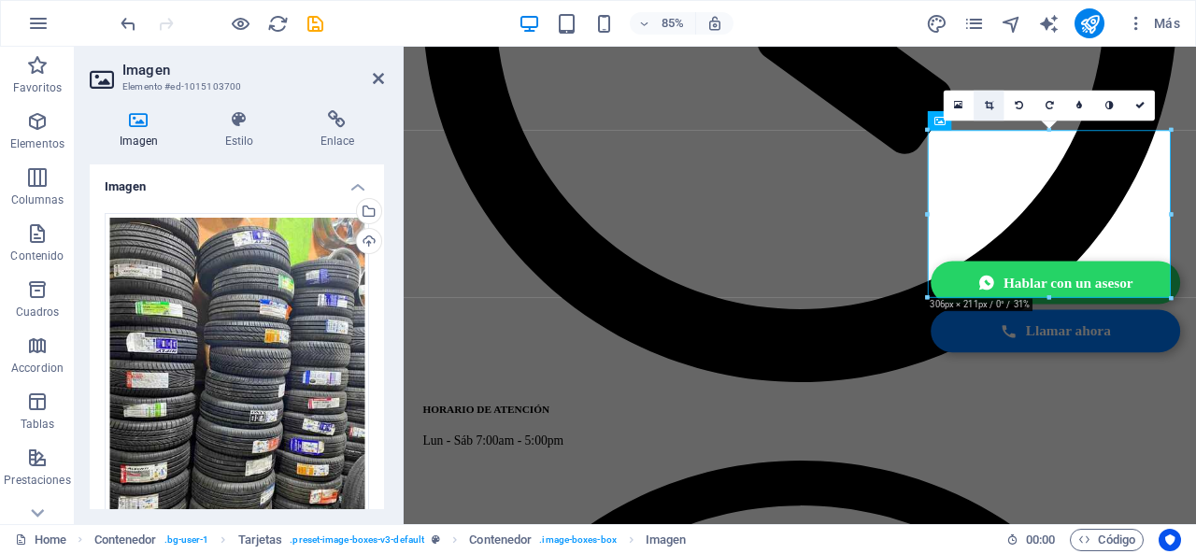
click at [988, 101] on icon at bounding box center [988, 105] width 8 height 9
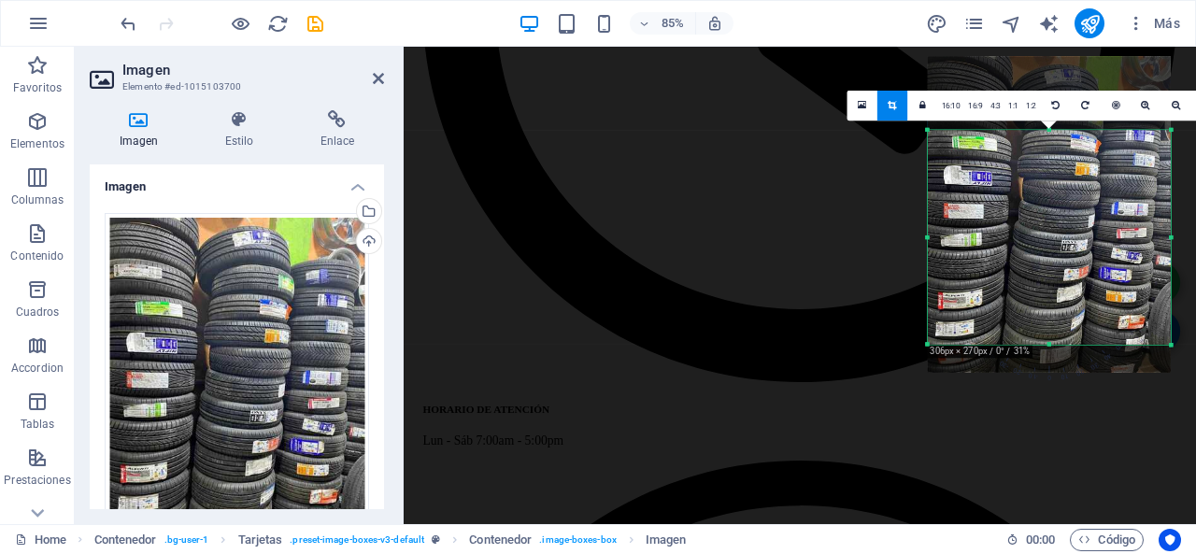
drag, startPoint x: 1051, startPoint y: 299, endPoint x: 1050, endPoint y: 354, distance: 55.1
click at [1050, 345] on div "180 170 160 150 140 130 120 110 100 90 80 70 60 50 40 30 20 10 0 -10 -20 -30 -4…" at bounding box center [1048, 237] width 243 height 215
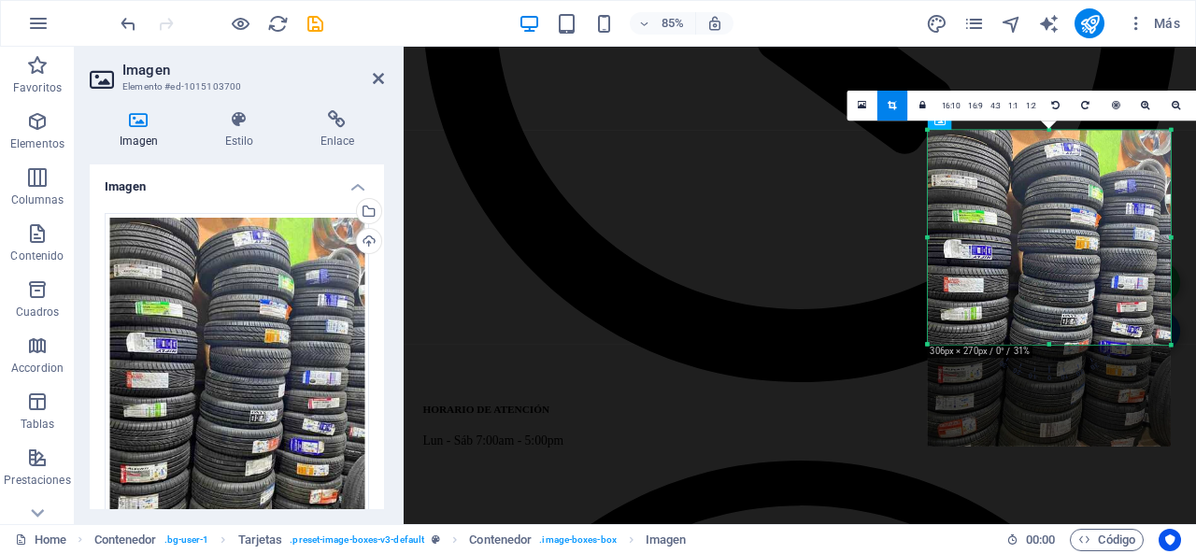
drag, startPoint x: 1052, startPoint y: 183, endPoint x: 1055, endPoint y: 254, distance: 71.1
click at [1055, 254] on div at bounding box center [1048, 288] width 243 height 317
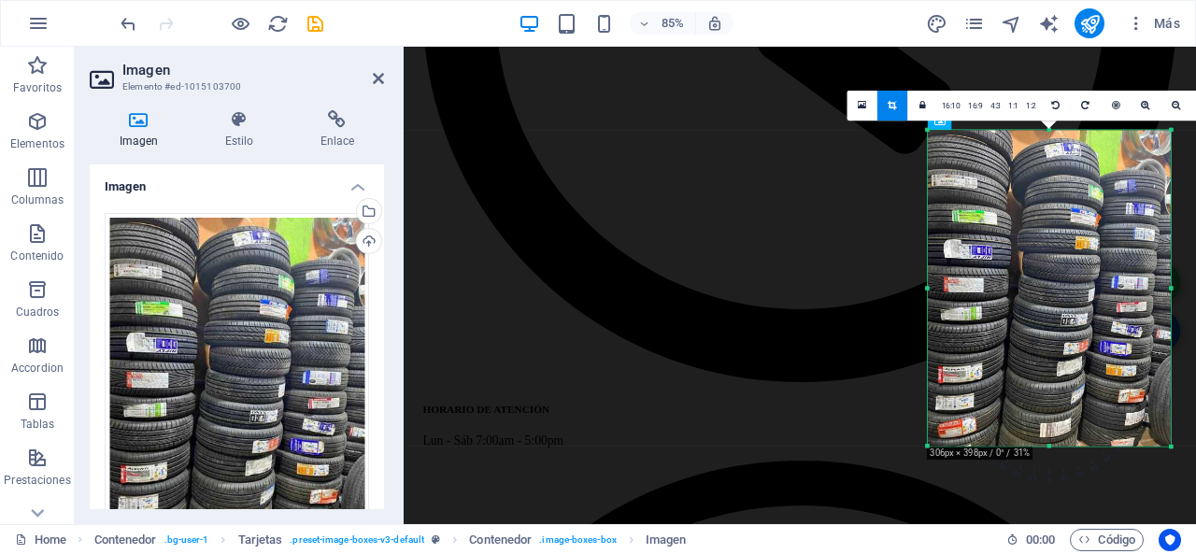
drag, startPoint x: 1050, startPoint y: 342, endPoint x: 1059, endPoint y: 462, distance: 120.9
click at [1059, 446] on div "180 170 160 150 140 130 120 110 100 90 80 70 60 50 40 30 20 10 0 -10 -20 -30 -4…" at bounding box center [1048, 288] width 243 height 316
click at [913, 262] on div at bounding box center [1049, 287] width 275 height 347
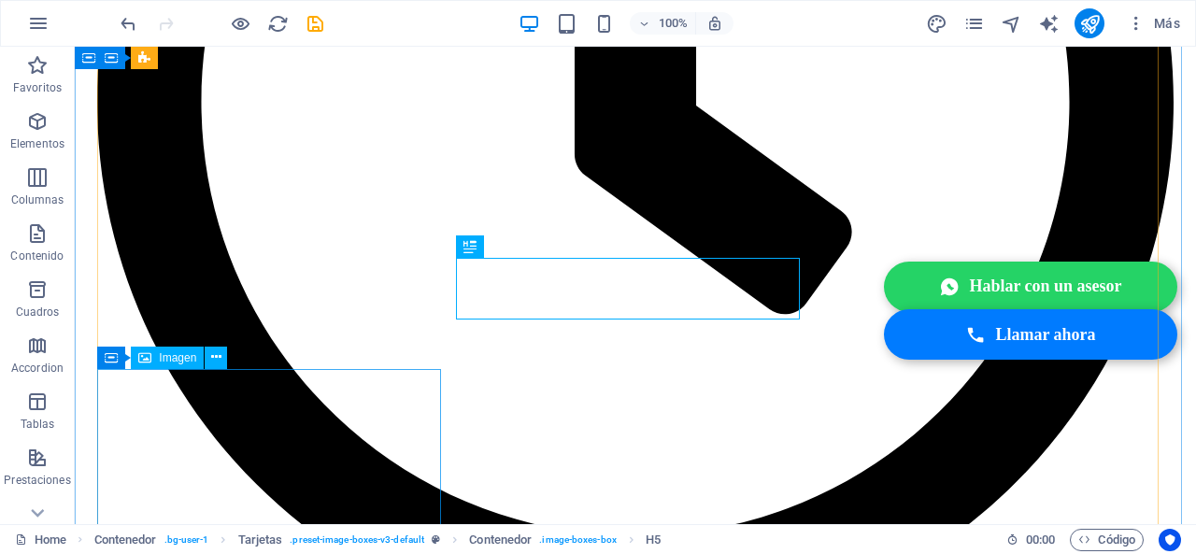
scroll to position [2494, 0]
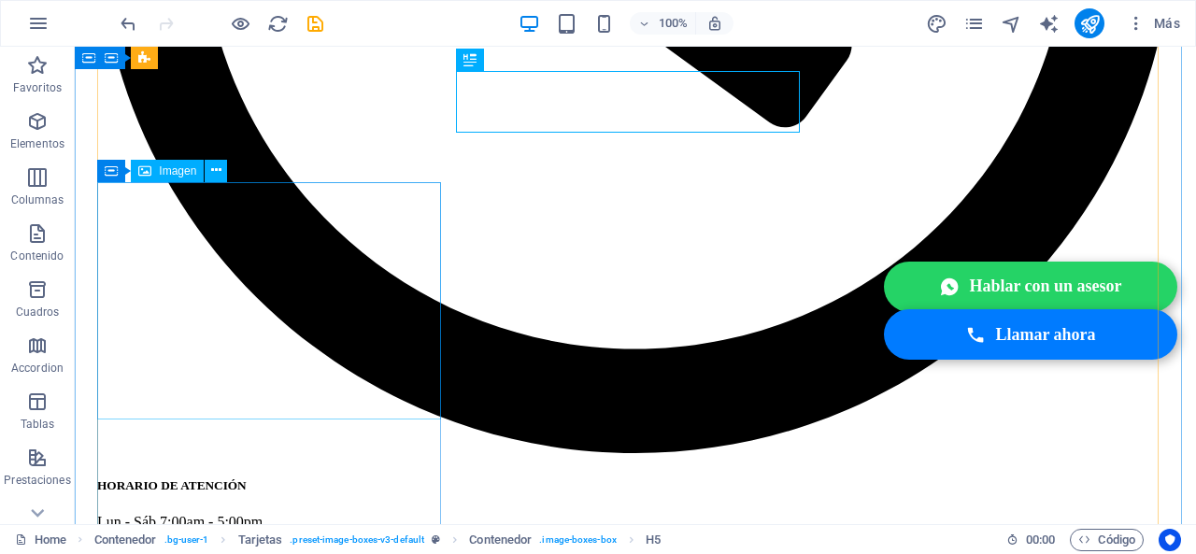
click at [204, 166] on div "Imagen" at bounding box center [167, 171] width 73 height 22
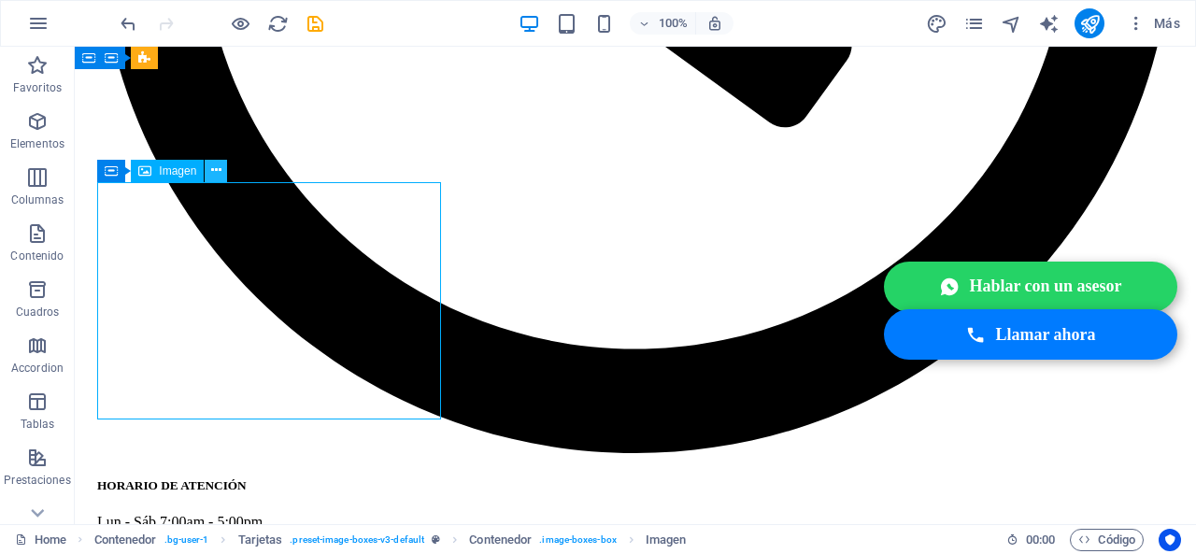
click at [213, 170] on icon at bounding box center [216, 171] width 10 height 20
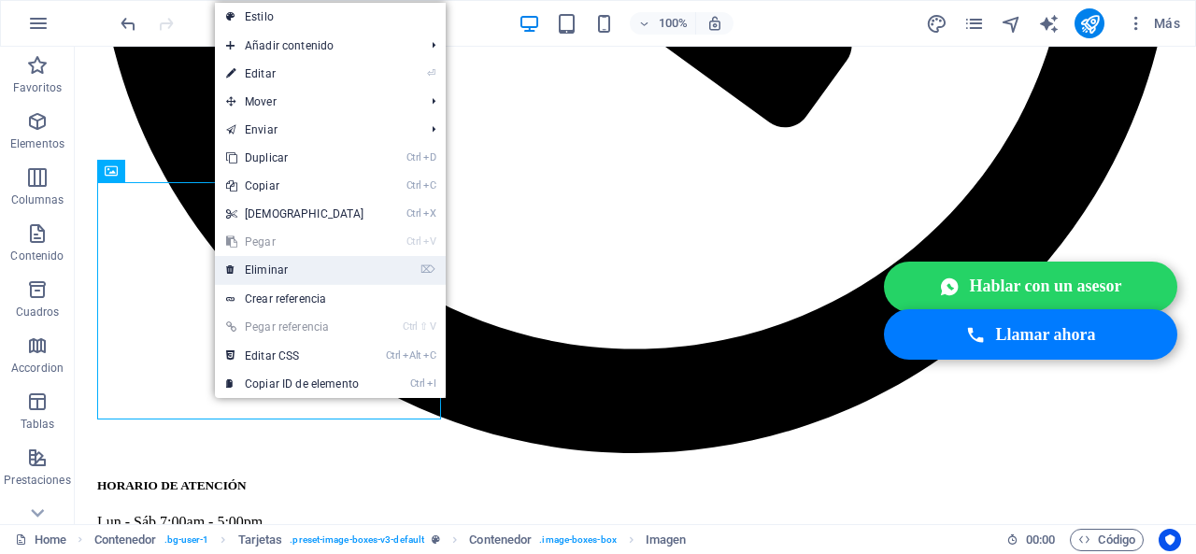
click at [261, 272] on link "⌦ Eliminar" at bounding box center [295, 270] width 161 height 28
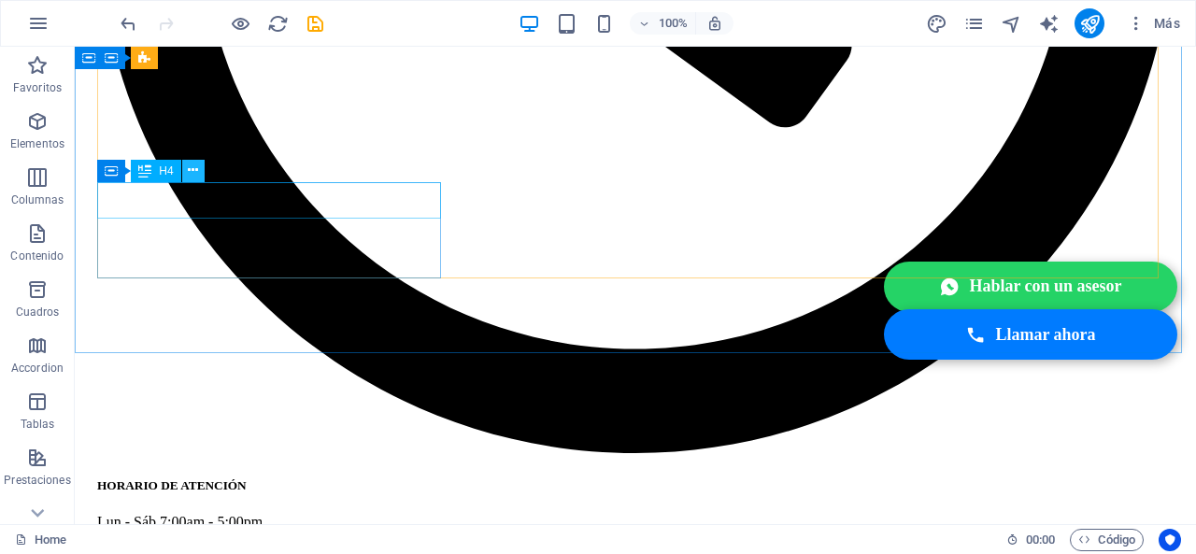
click at [196, 177] on icon at bounding box center [193, 171] width 10 height 20
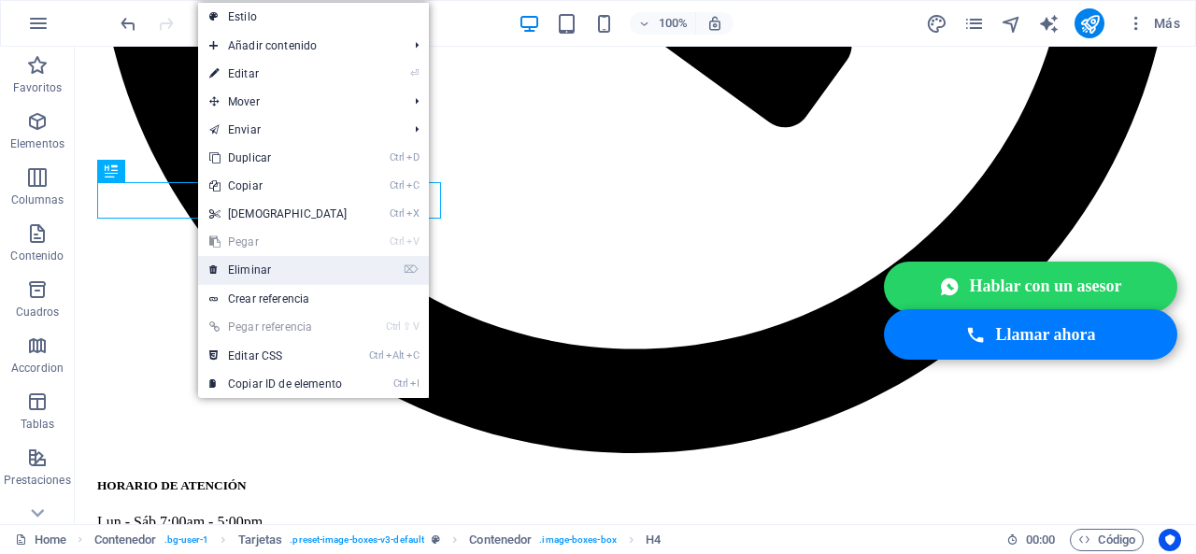
click at [258, 271] on link "⌦ Eliminar" at bounding box center [278, 270] width 161 height 28
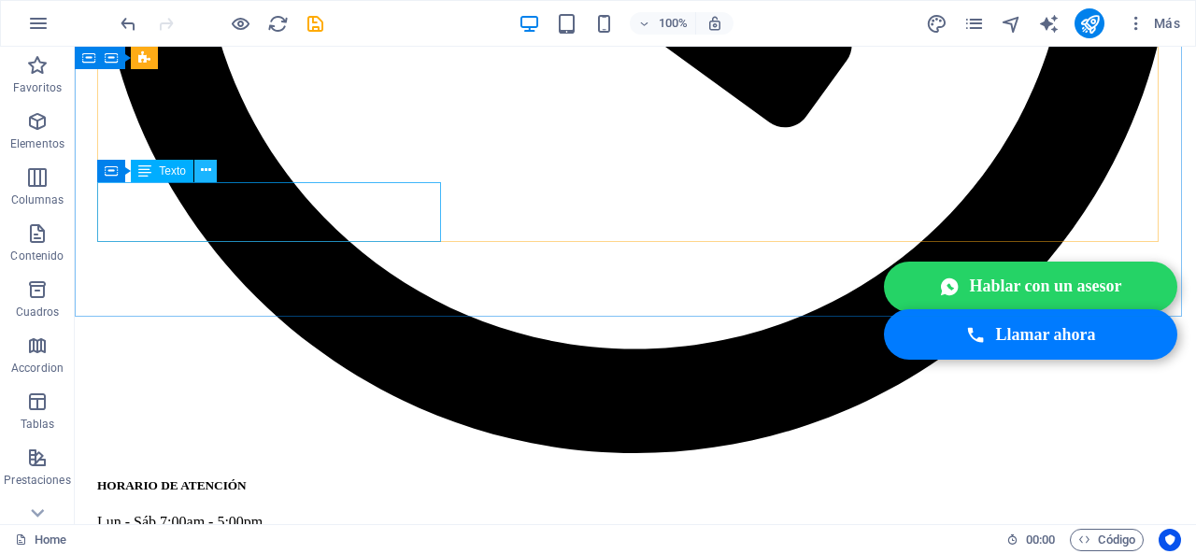
click at [211, 179] on button at bounding box center [205, 171] width 22 height 22
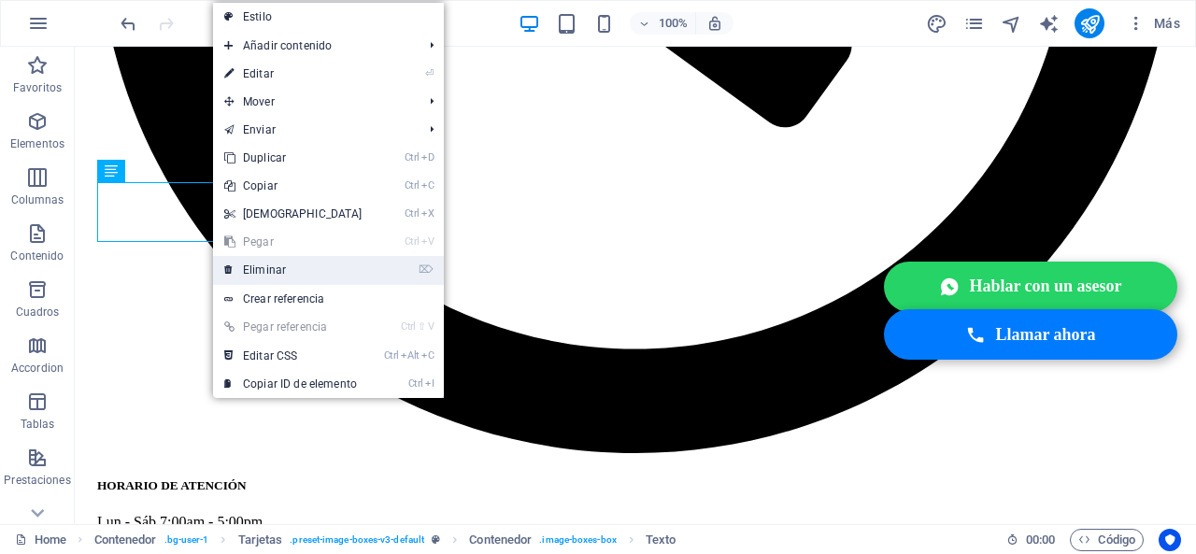
drag, startPoint x: 258, startPoint y: 262, endPoint x: 375, endPoint y: 277, distance: 118.6
click at [258, 262] on link "⌦ Eliminar" at bounding box center [293, 270] width 161 height 28
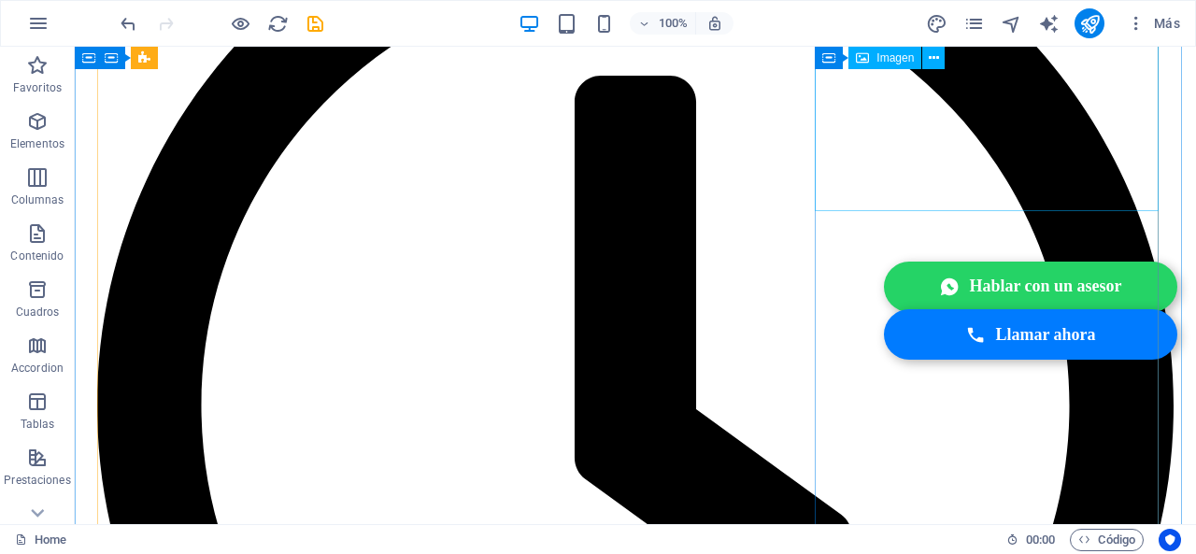
scroll to position [1933, 0]
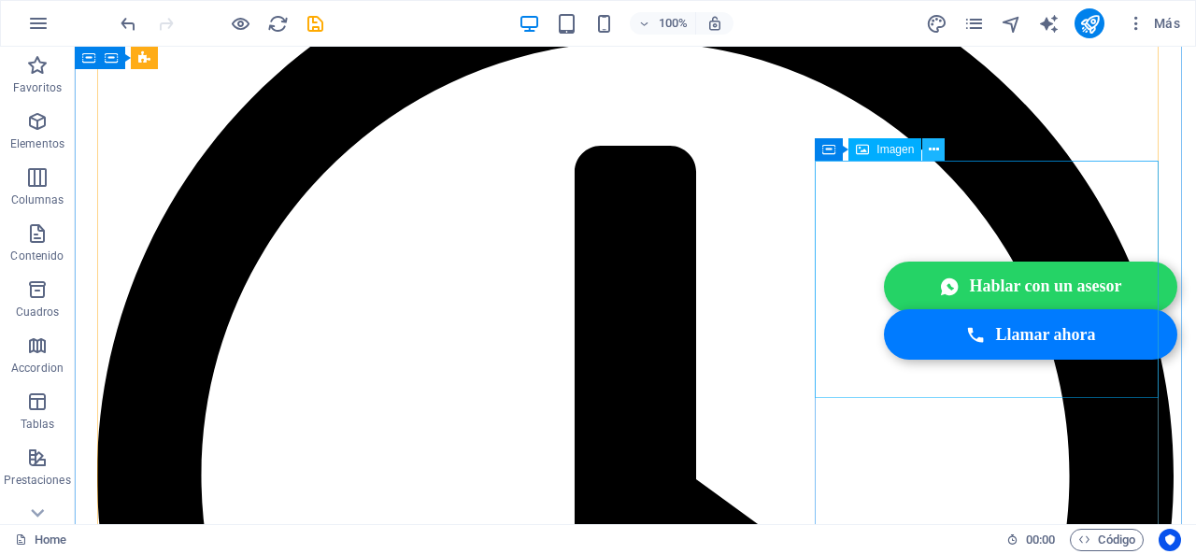
click at [934, 156] on icon at bounding box center [933, 150] width 10 height 20
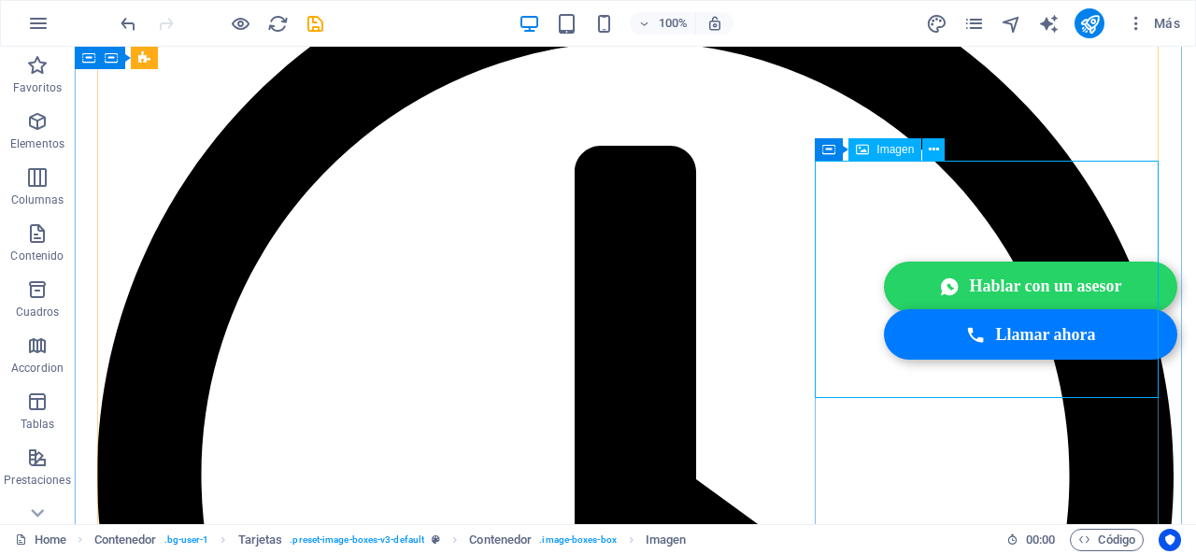
select select "%"
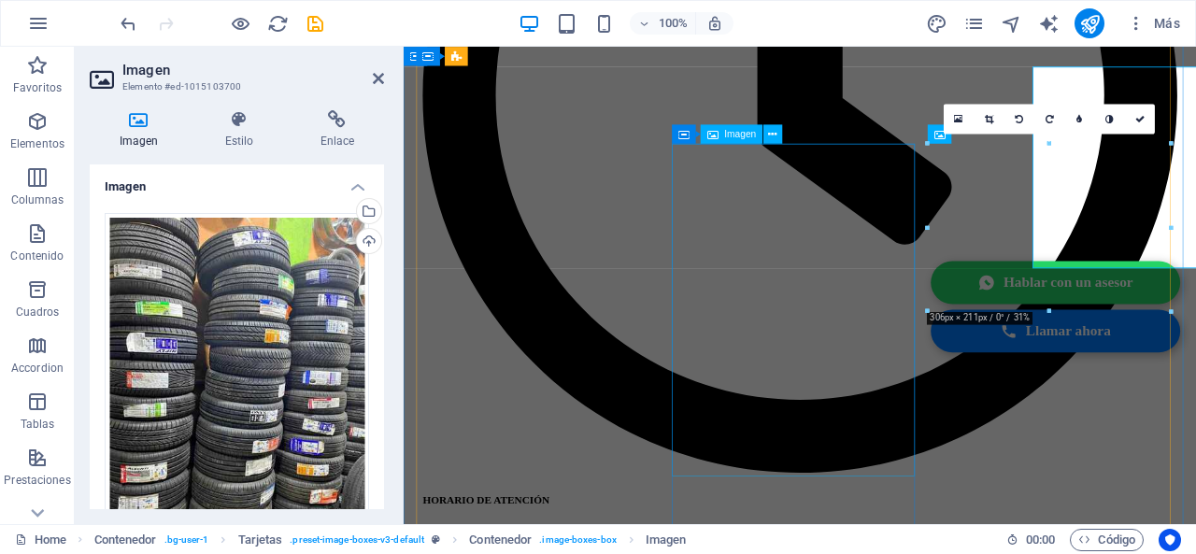
scroll to position [2024, 0]
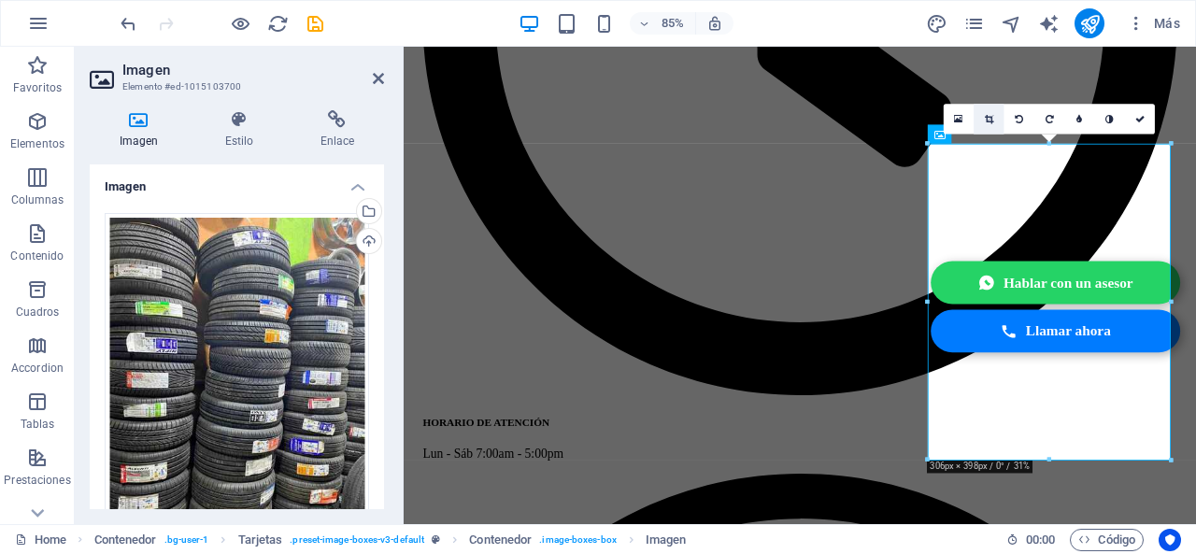
click at [986, 124] on link at bounding box center [988, 120] width 30 height 30
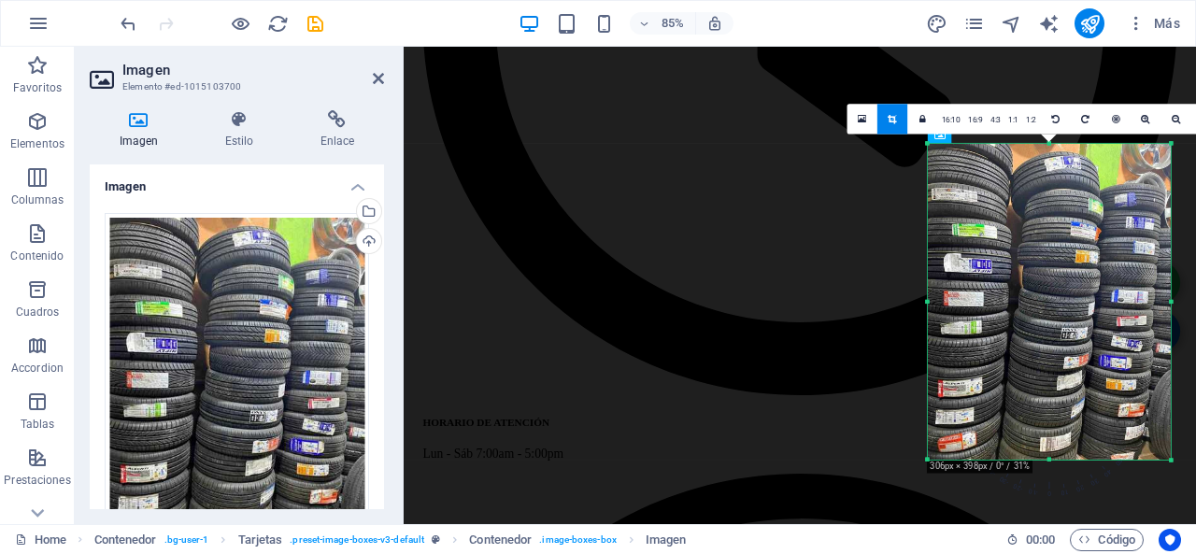
click at [1061, 460] on div at bounding box center [1048, 461] width 243 height 6
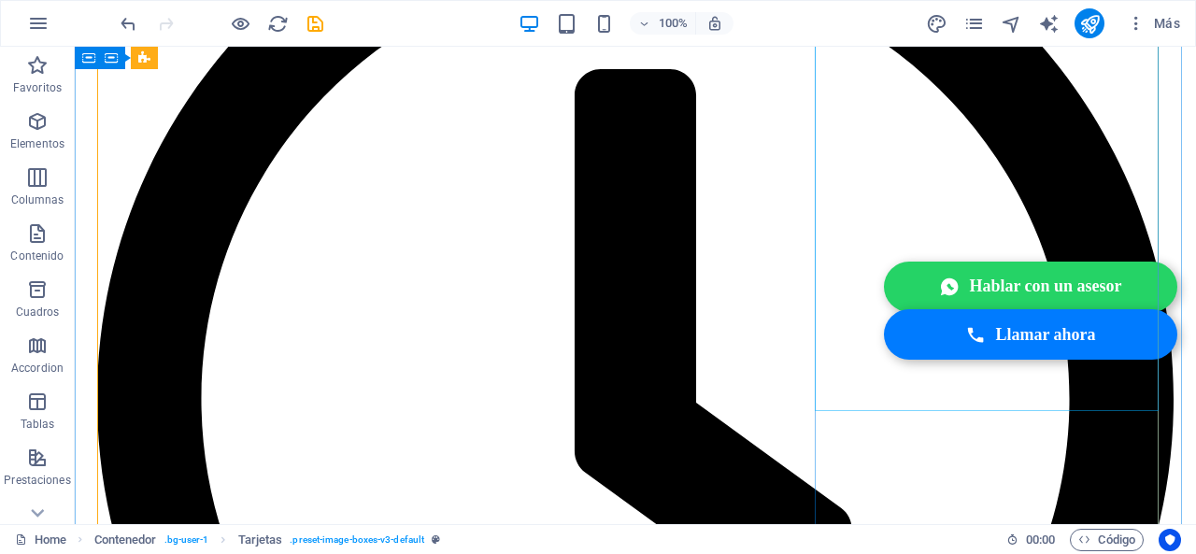
scroll to position [2120, 0]
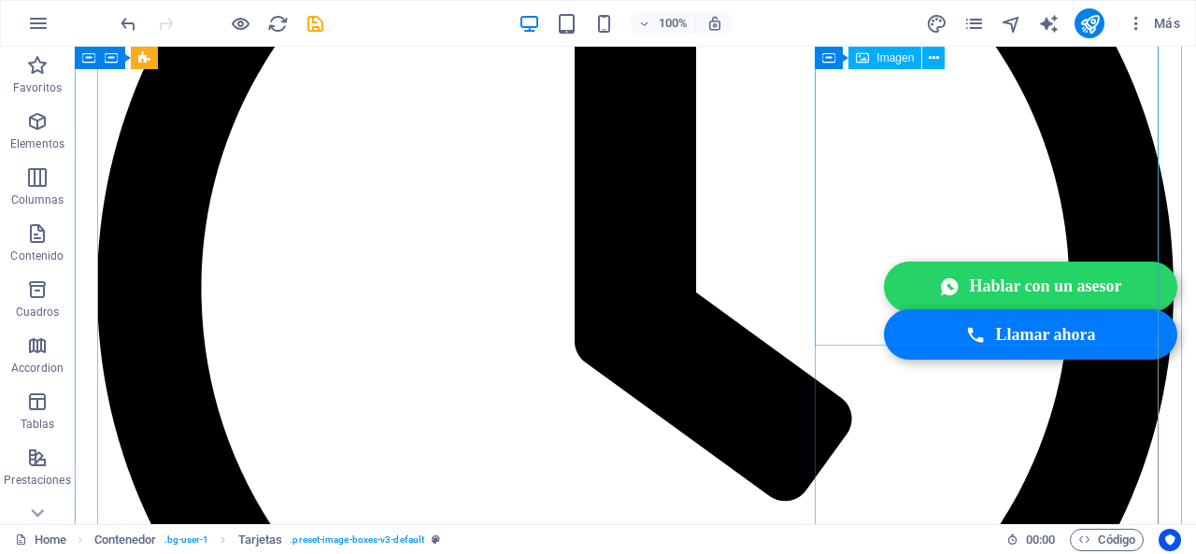
select select "%"
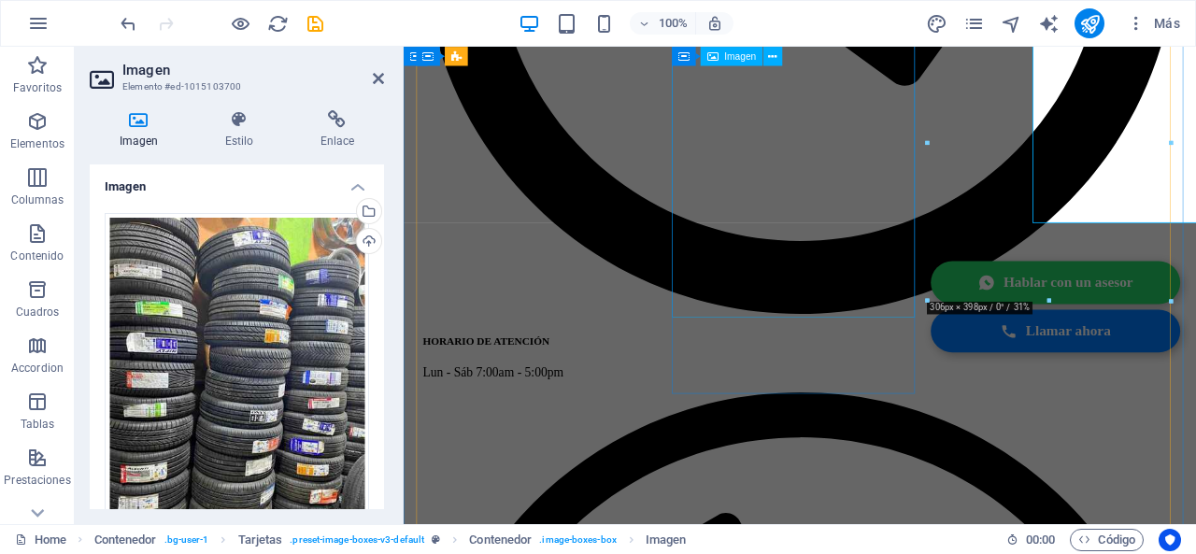
scroll to position [2212, 0]
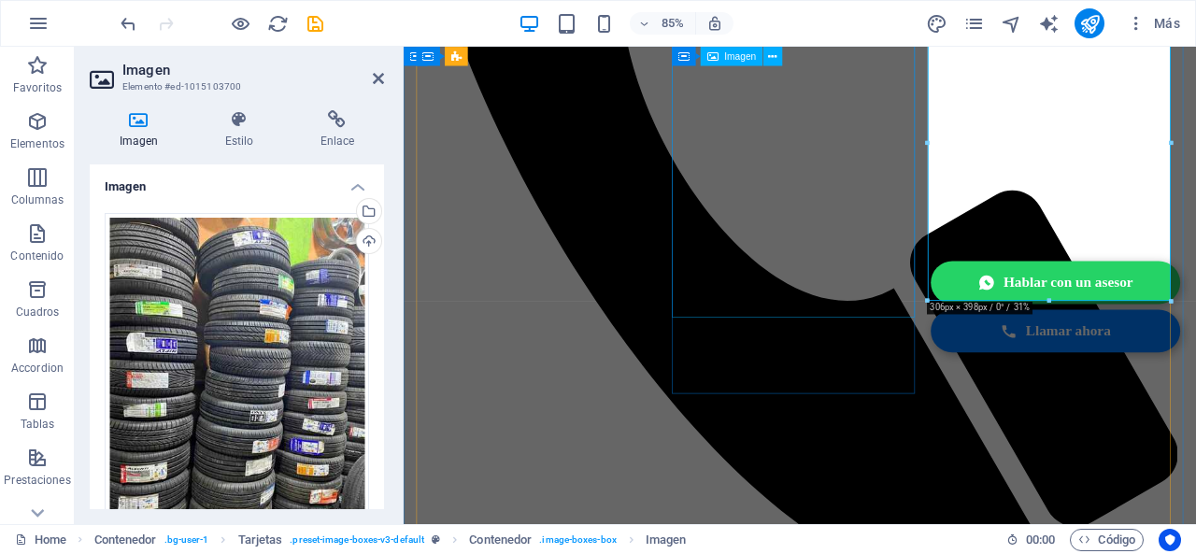
click at [252, 131] on h4 "Estilo" at bounding box center [242, 129] width 95 height 39
click at [0, 0] on h4 "Posicionamiento" at bounding box center [0, 0] width 0 height 0
click at [0, 0] on h4 "Transformación" at bounding box center [0, 0] width 0 height 0
click at [0, 0] on span "Mover" at bounding box center [0, 0] width 0 height 0
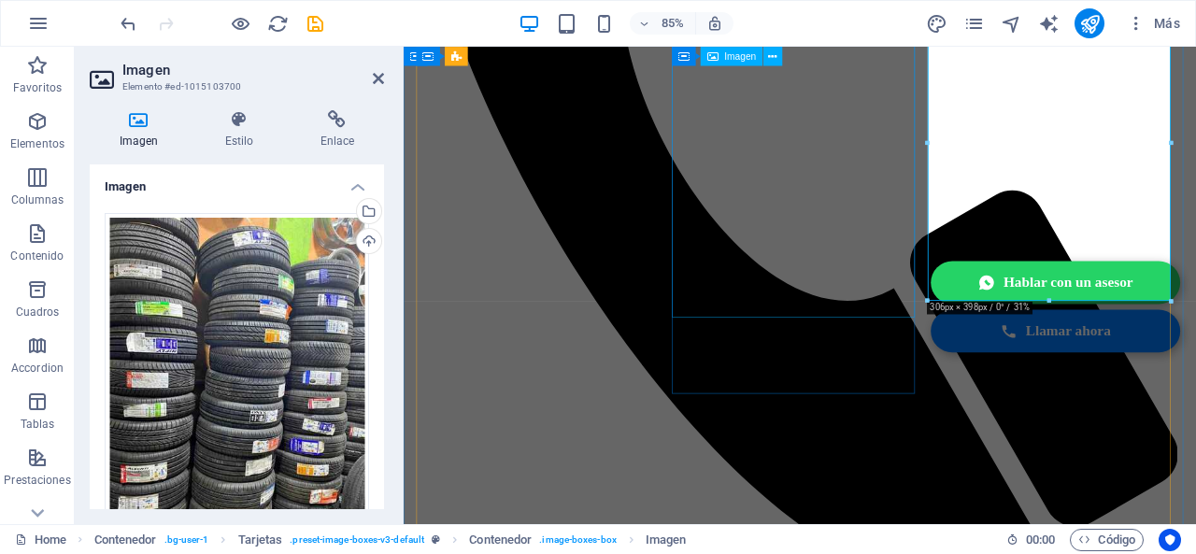
drag, startPoint x: 192, startPoint y: 287, endPoint x: 146, endPoint y: 292, distance: 47.0
click at [0, 0] on div "X offset 0 px rem % em vh vw" at bounding box center [0, 0] width 0 height 0
type input "20"
drag, startPoint x: 337, startPoint y: 285, endPoint x: 308, endPoint y: 281, distance: 29.2
click at [0, 0] on input "0" at bounding box center [0, 0] width 0 height 0
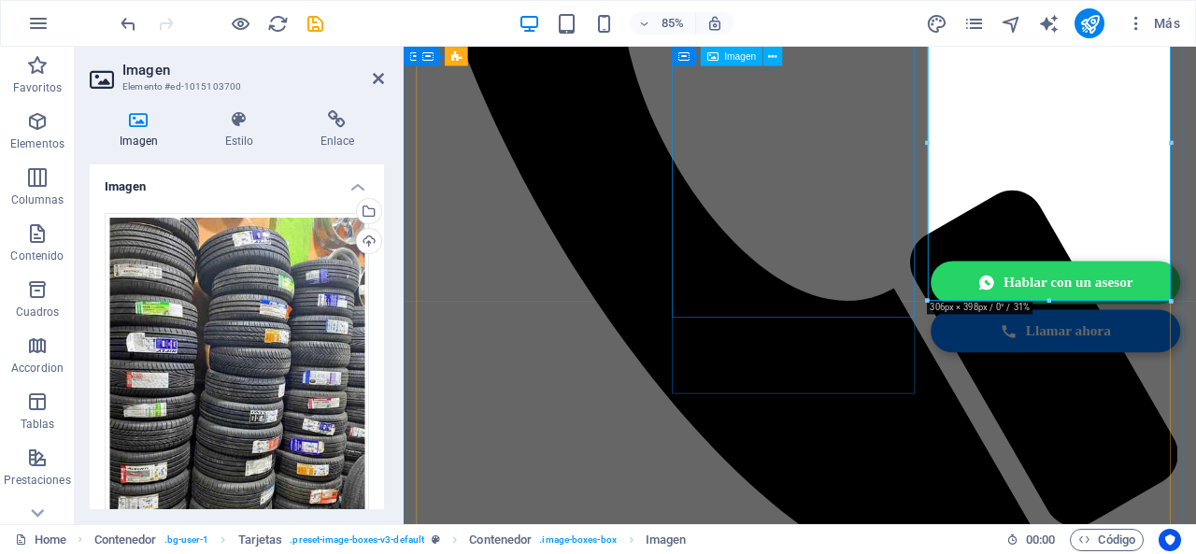
type input "-1"
click at [0, 0] on icon at bounding box center [0, 0] width 0 height 0
drag, startPoint x: 996, startPoint y: 77, endPoint x: 630, endPoint y: 212, distance: 389.5
click link "⏎ Editar"
select select "px"
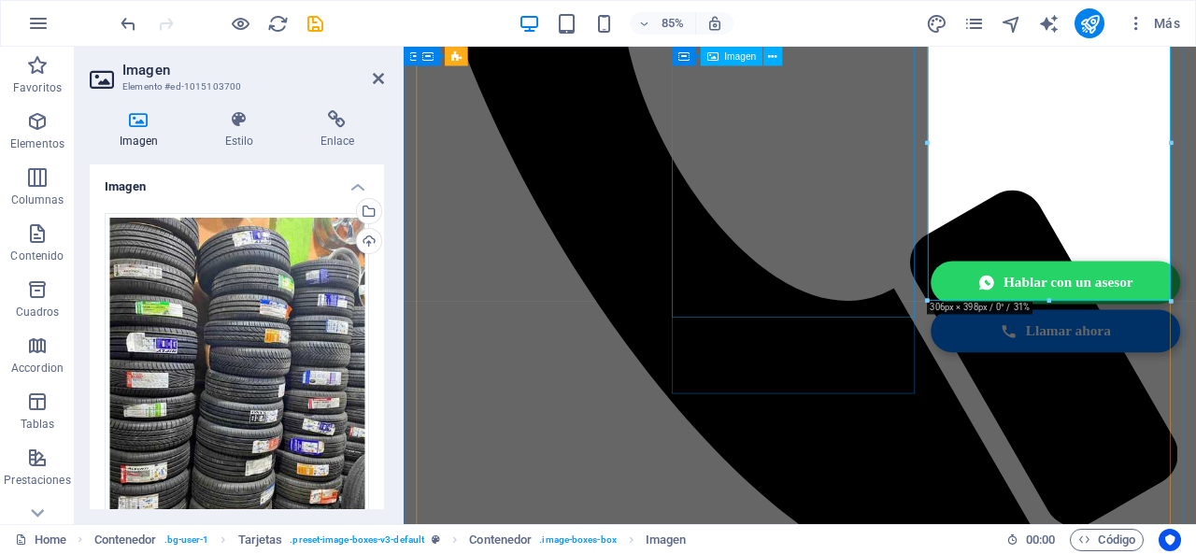
select select "px"
drag, startPoint x: 316, startPoint y: 246, endPoint x: 20, endPoint y: 249, distance: 296.1
click input "-1"
type input "20"
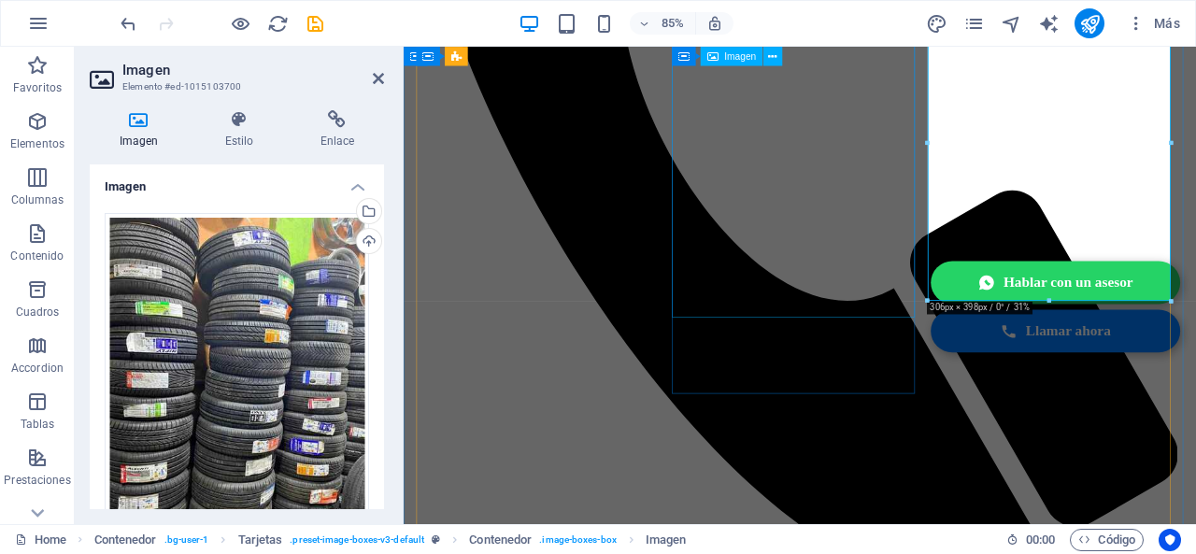
click at [1085, 30] on icon "publish" at bounding box center [1089, 23] width 21 height 21
click at [1093, 35] on button "publish" at bounding box center [1089, 23] width 30 height 30
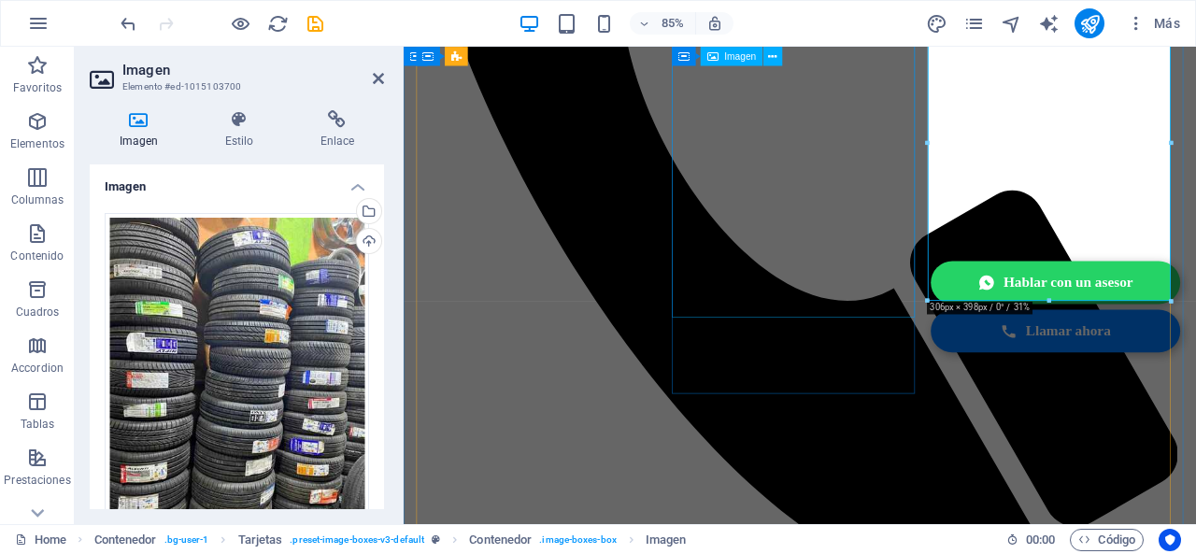
click at [1093, 35] on button "publish" at bounding box center [1089, 23] width 30 height 30
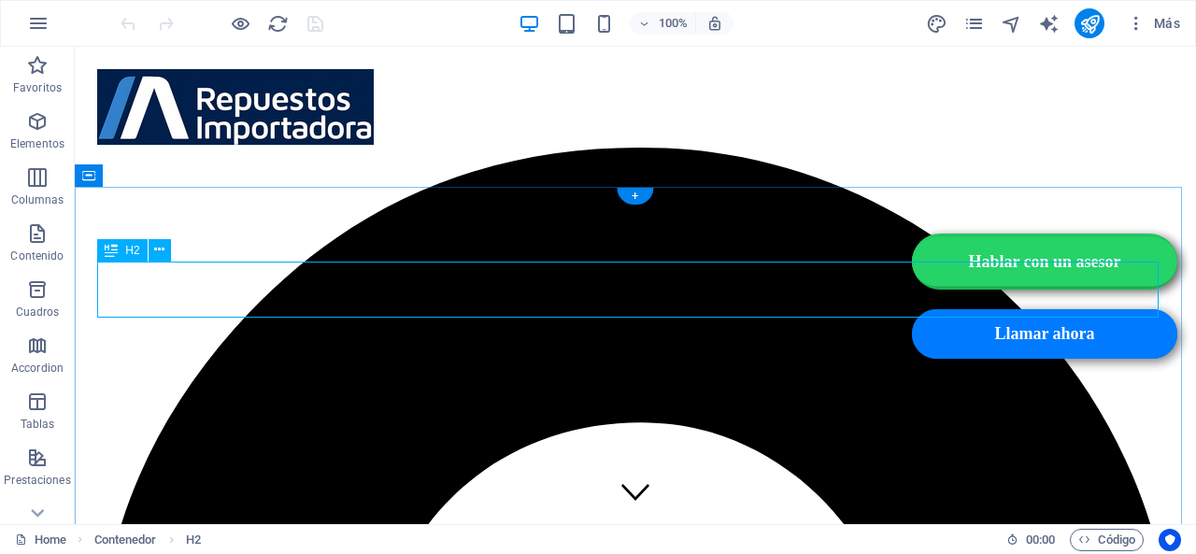
scroll to position [428, 0]
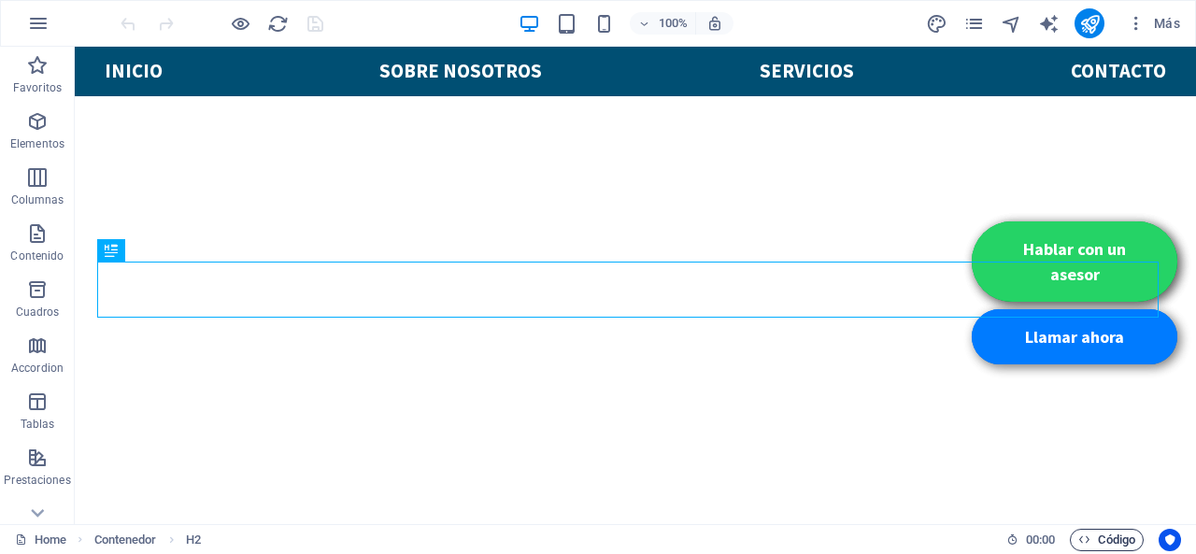
click at [1100, 531] on span "Código" at bounding box center [1106, 540] width 57 height 22
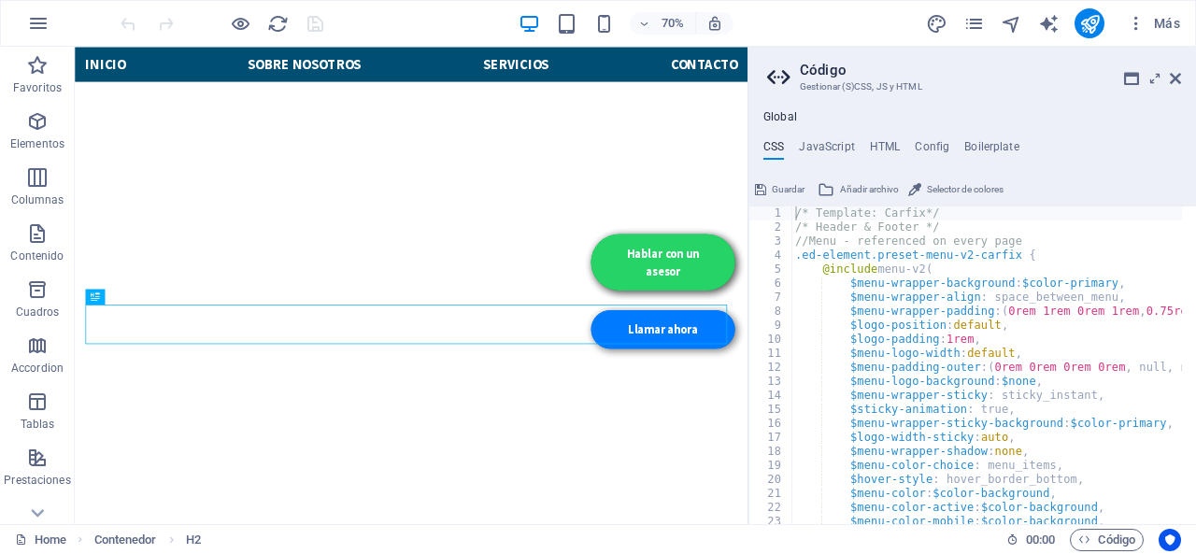
click at [870, 136] on div "Global CSS JavaScript HTML Config Boilerplate /* Template: Carfix*/ 1 2 3 4 5 6…" at bounding box center [971, 317] width 447 height 414
click at [874, 144] on h4 "HTML" at bounding box center [885, 150] width 31 height 21
type textarea "{{content}}"
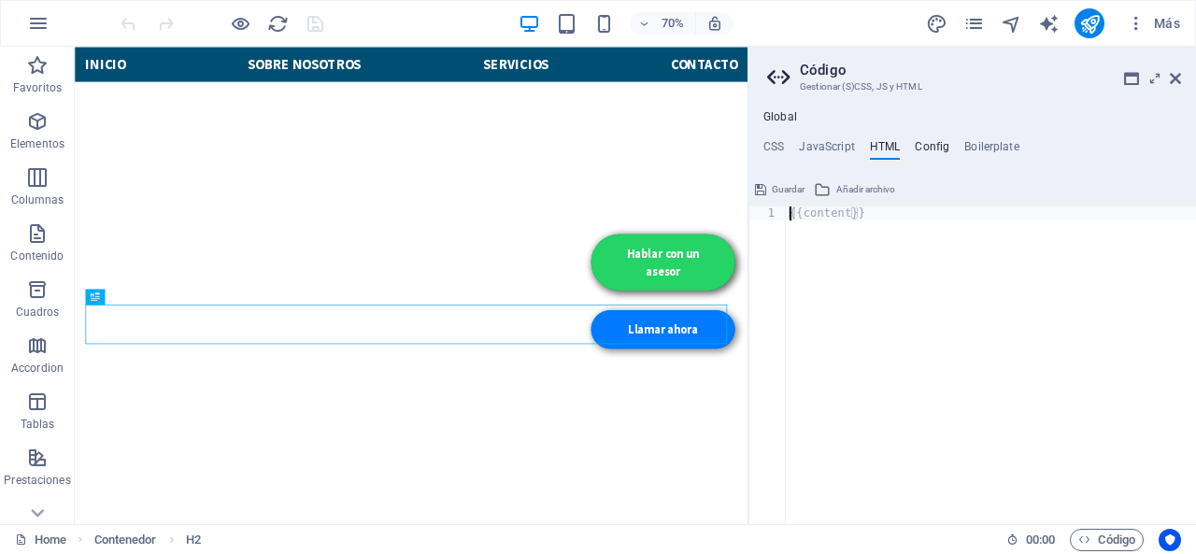
click at [921, 145] on h4 "Config" at bounding box center [931, 150] width 35 height 21
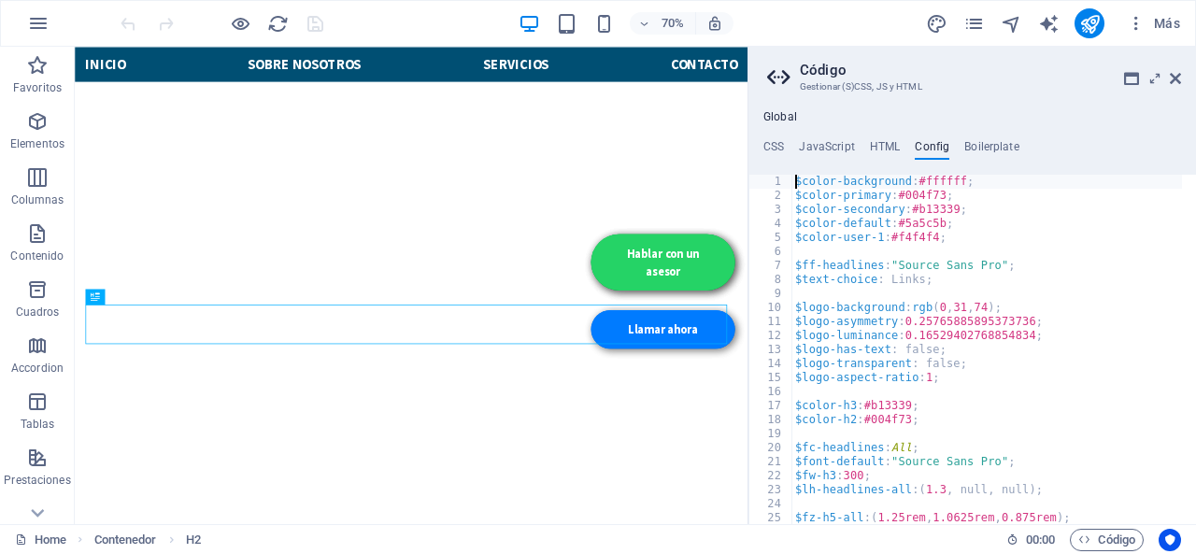
type textarea "$color-background: #ffffff;"
click at [998, 153] on h4 "Boilerplate" at bounding box center [991, 150] width 55 height 21
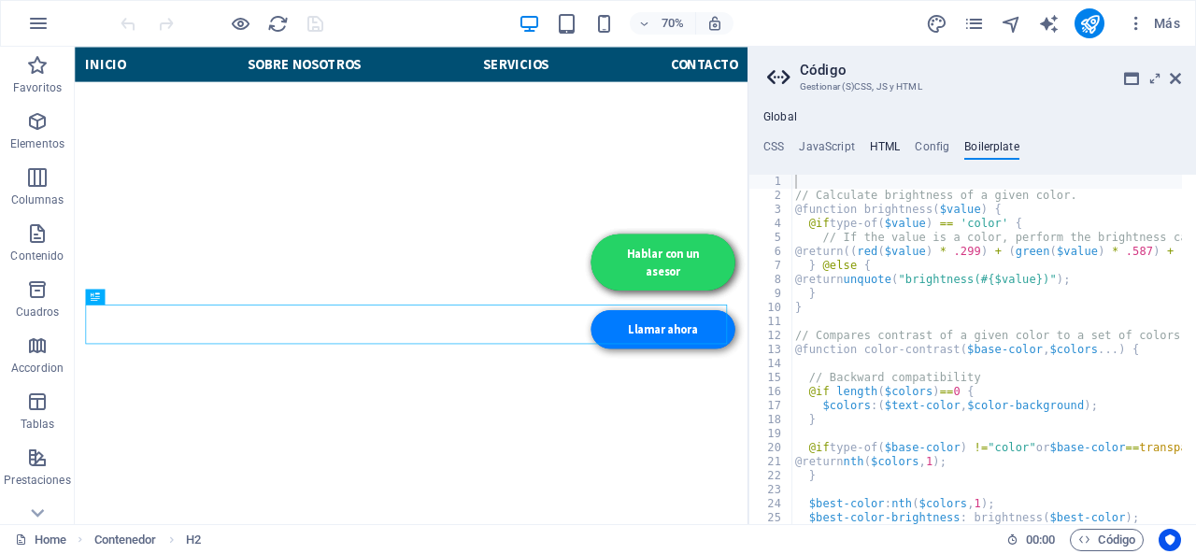
click at [891, 144] on h4 "HTML" at bounding box center [885, 150] width 31 height 21
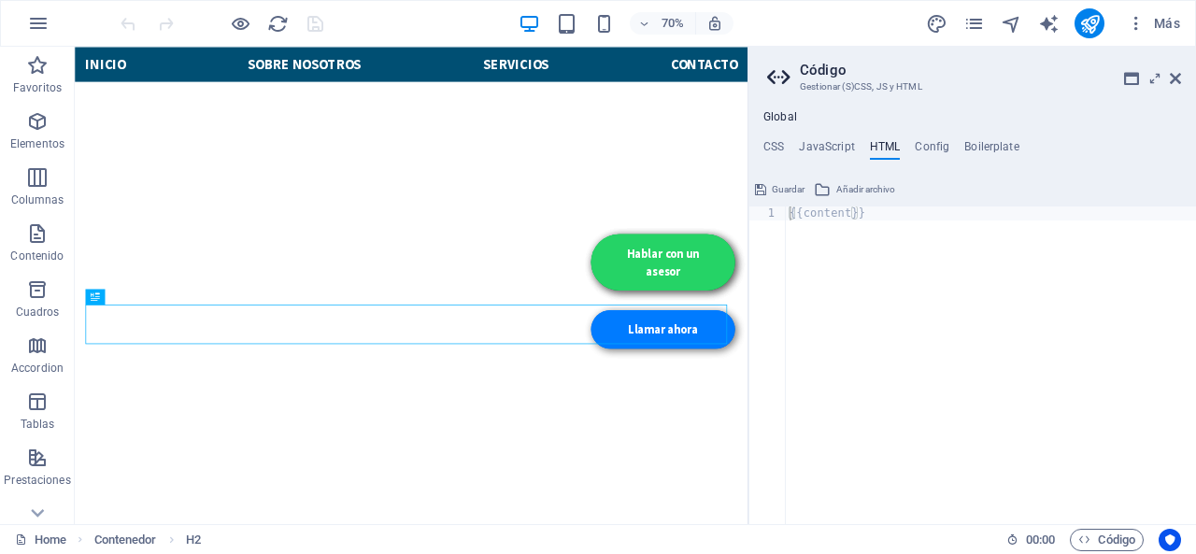
click at [772, 76] on icon at bounding box center [781, 77] width 28 height 26
click at [1100, 533] on span "Código" at bounding box center [1106, 540] width 57 height 22
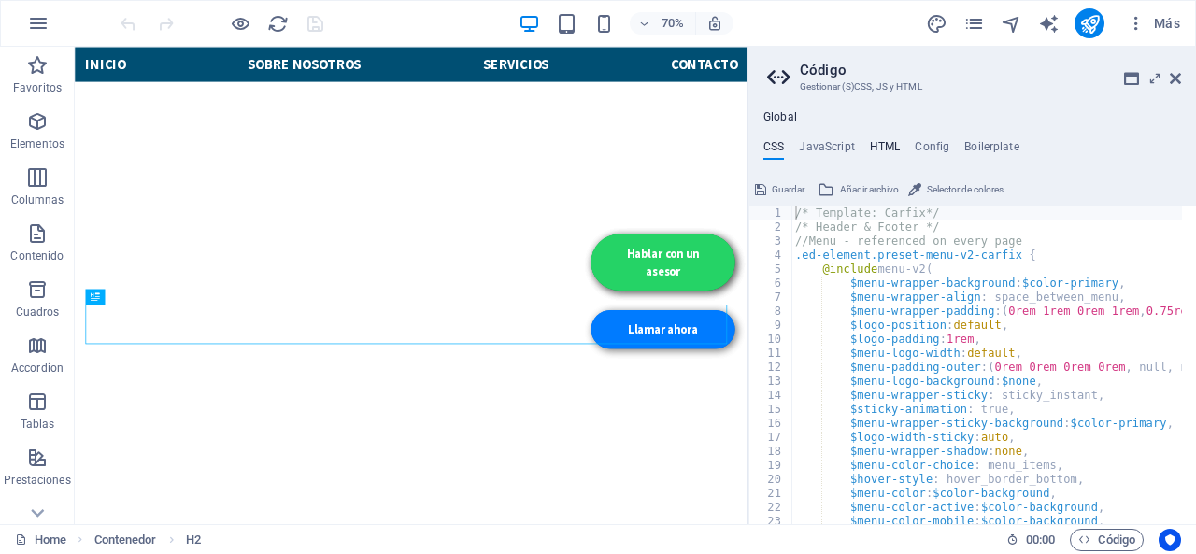
click at [885, 154] on h4 "HTML" at bounding box center [885, 150] width 31 height 21
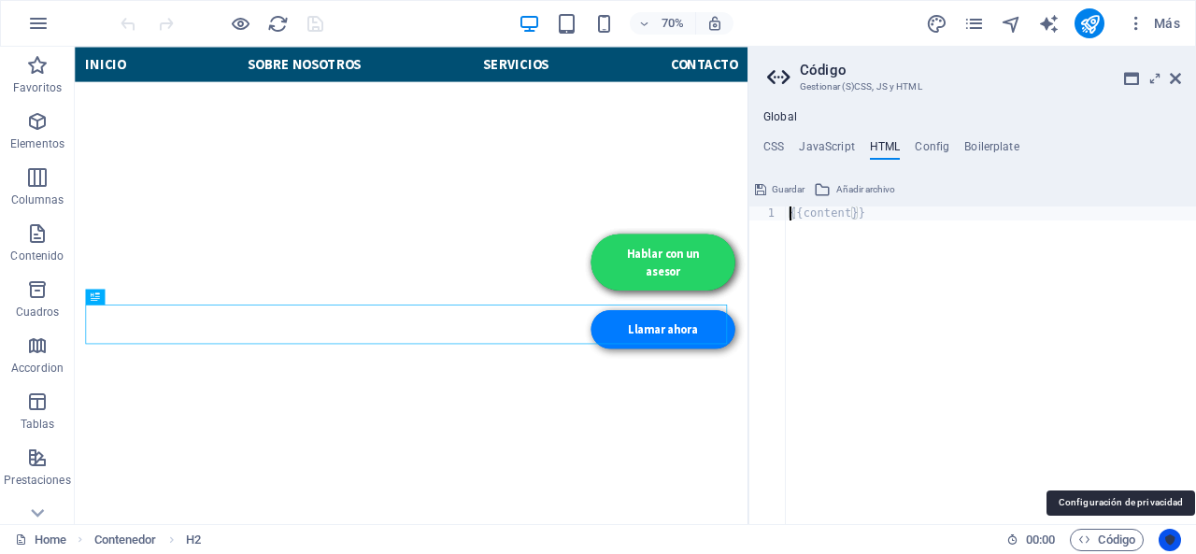
click at [1172, 537] on icon "Usercentrics" at bounding box center [1169, 539] width 13 height 13
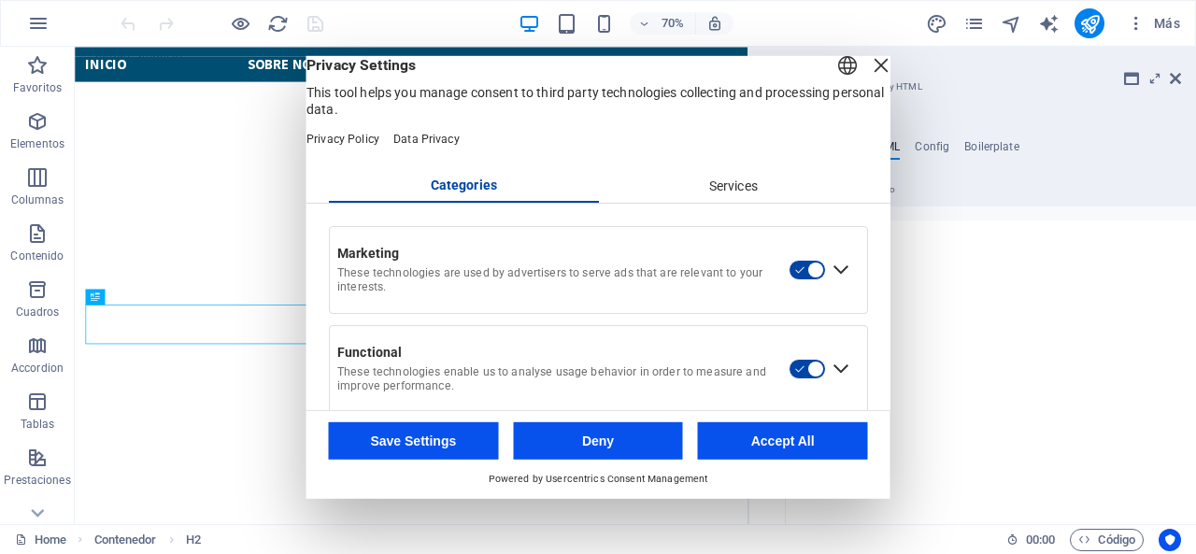
click at [765, 202] on div "Services" at bounding box center [733, 186] width 270 height 32
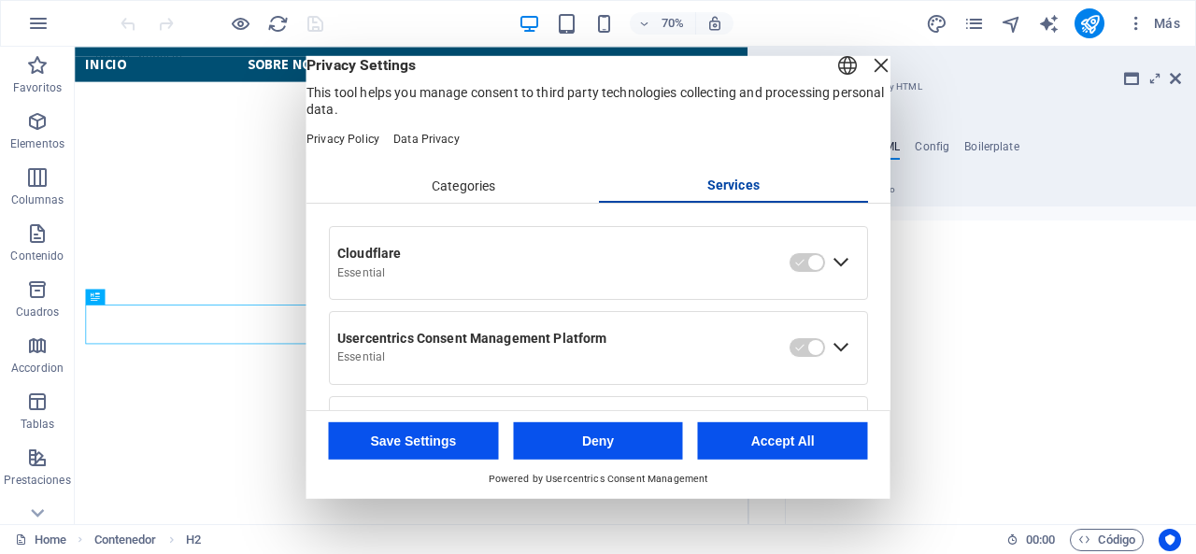
click at [868, 78] on div "Close Layer" at bounding box center [881, 64] width 26 height 26
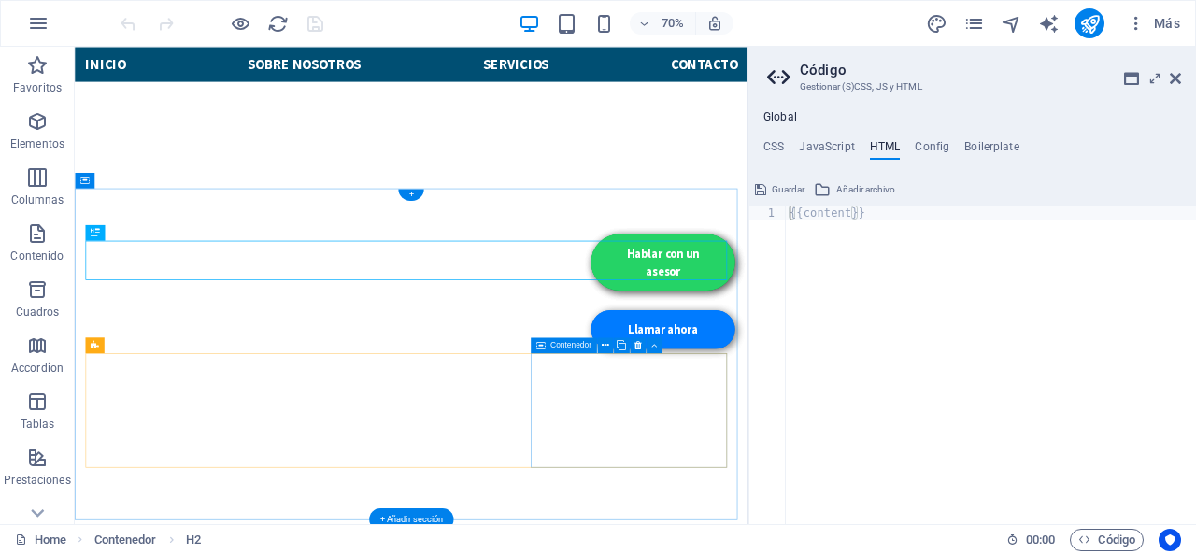
scroll to position [521, 0]
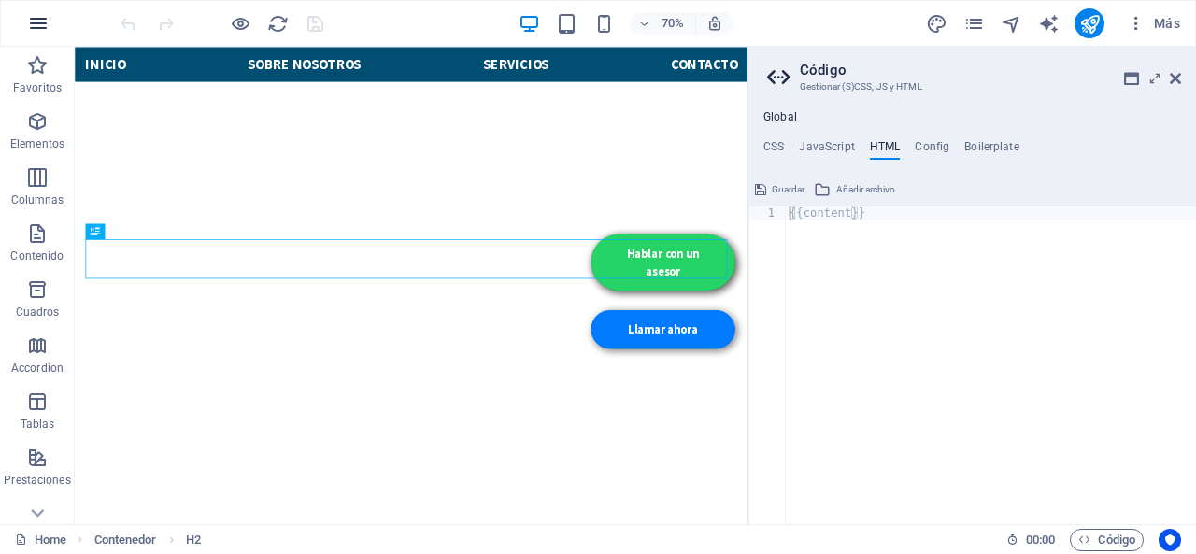
click at [38, 22] on icon "button" at bounding box center [38, 23] width 22 height 22
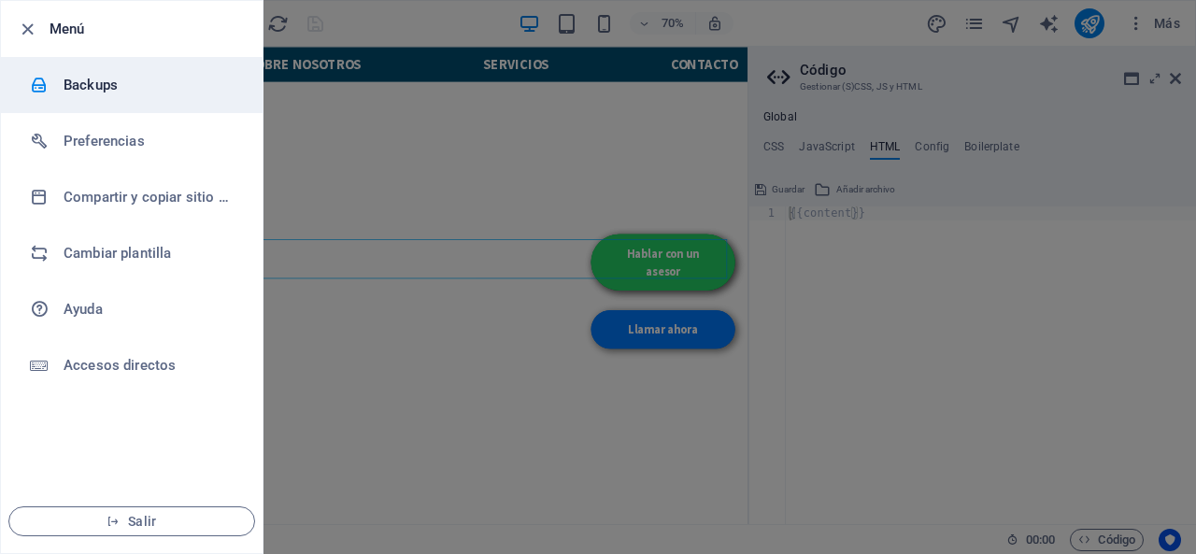
click at [118, 82] on h6 "Backups" at bounding box center [150, 85] width 173 height 22
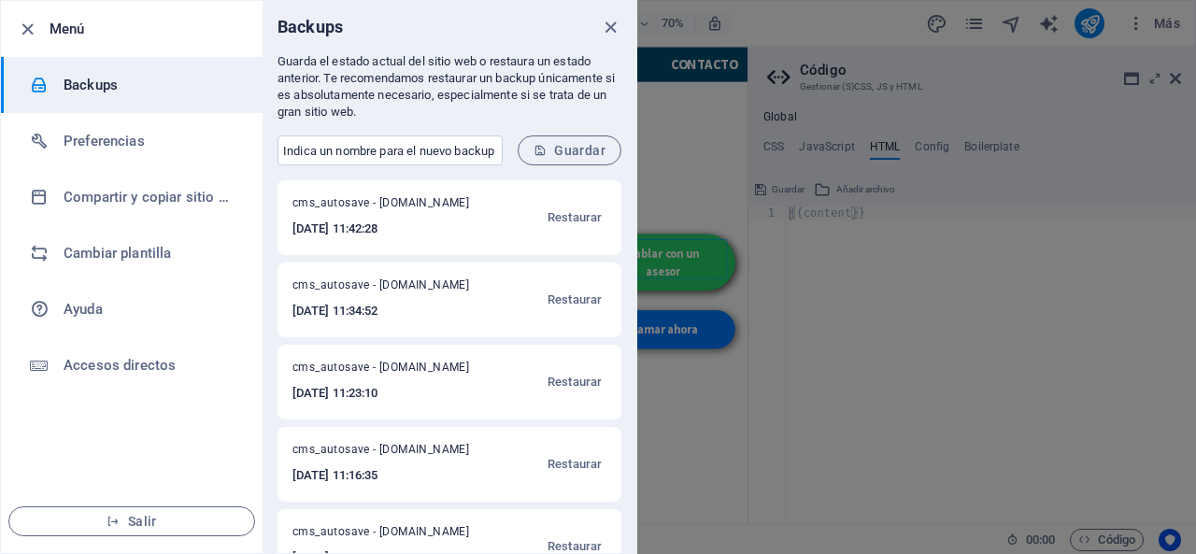
scroll to position [374, 0]
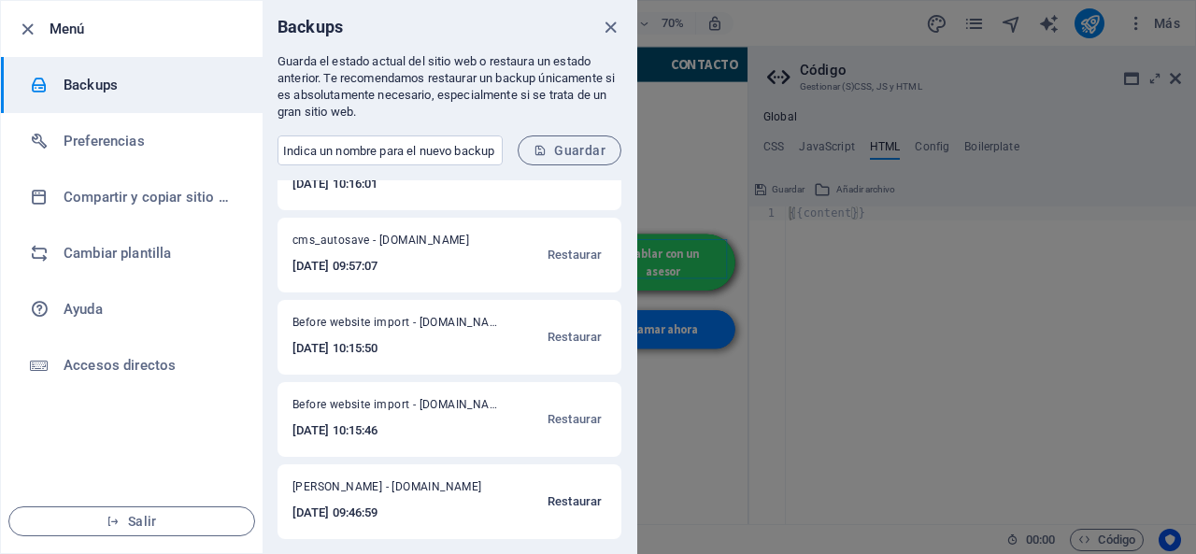
click at [566, 498] on span "Restaurar" at bounding box center [574, 501] width 54 height 22
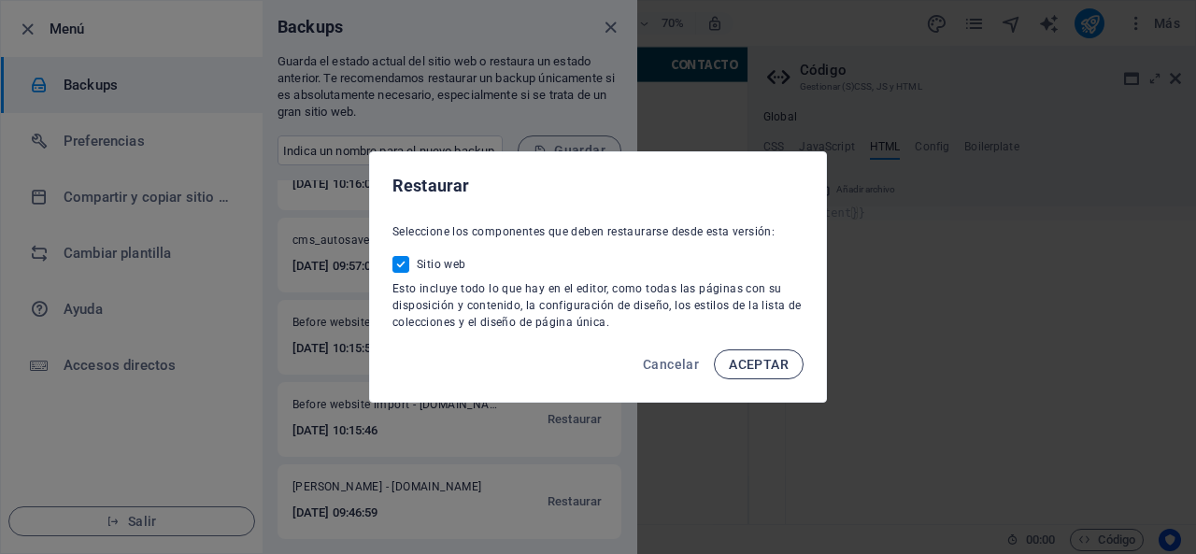
click at [777, 358] on span "ACEPTAR" at bounding box center [759, 364] width 60 height 15
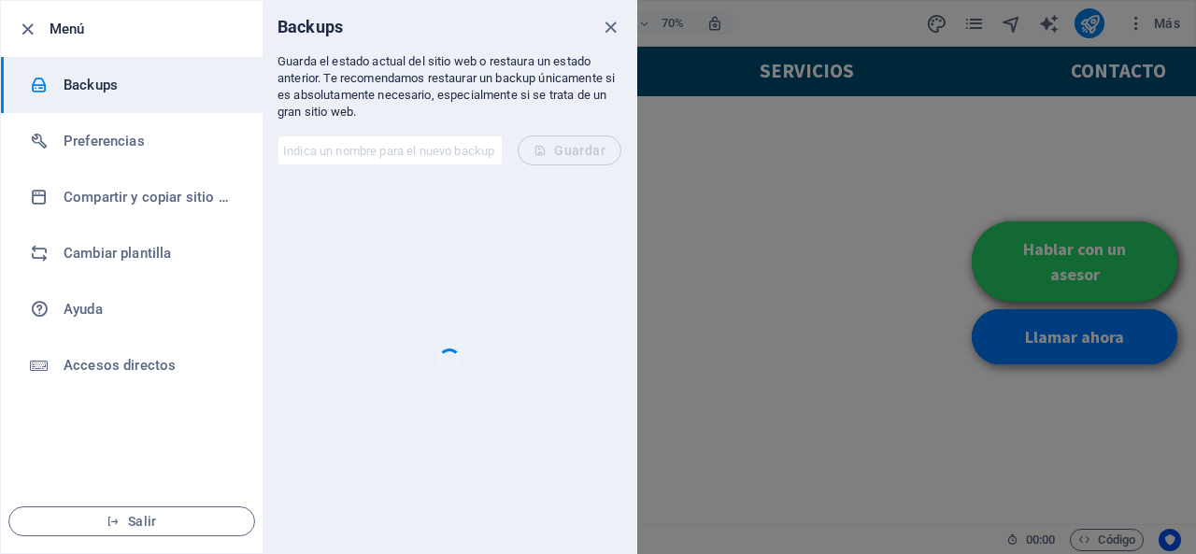
scroll to position [0, 0]
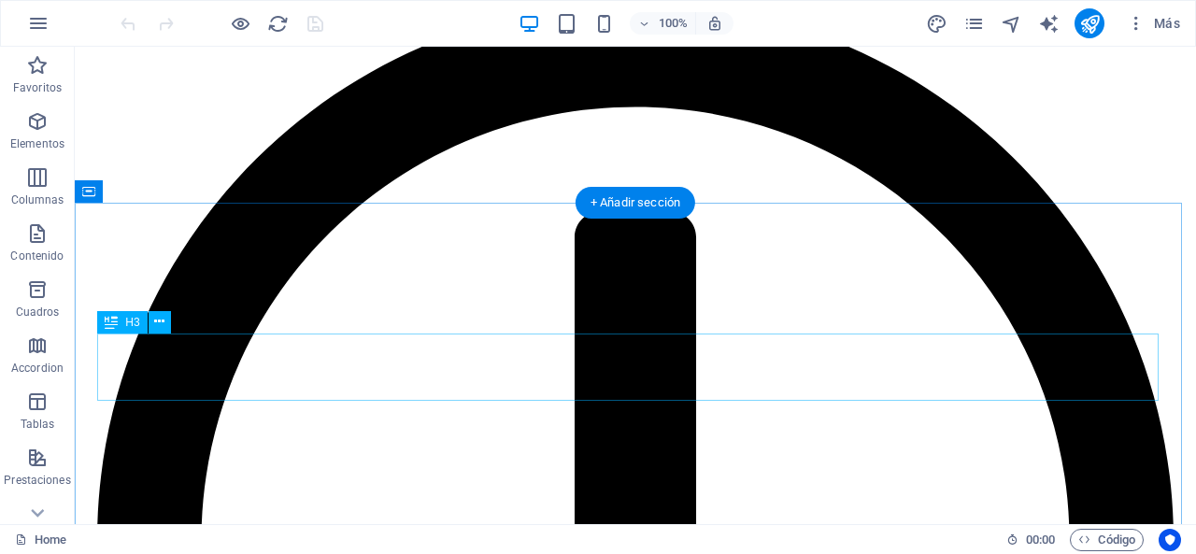
scroll to position [2335, 0]
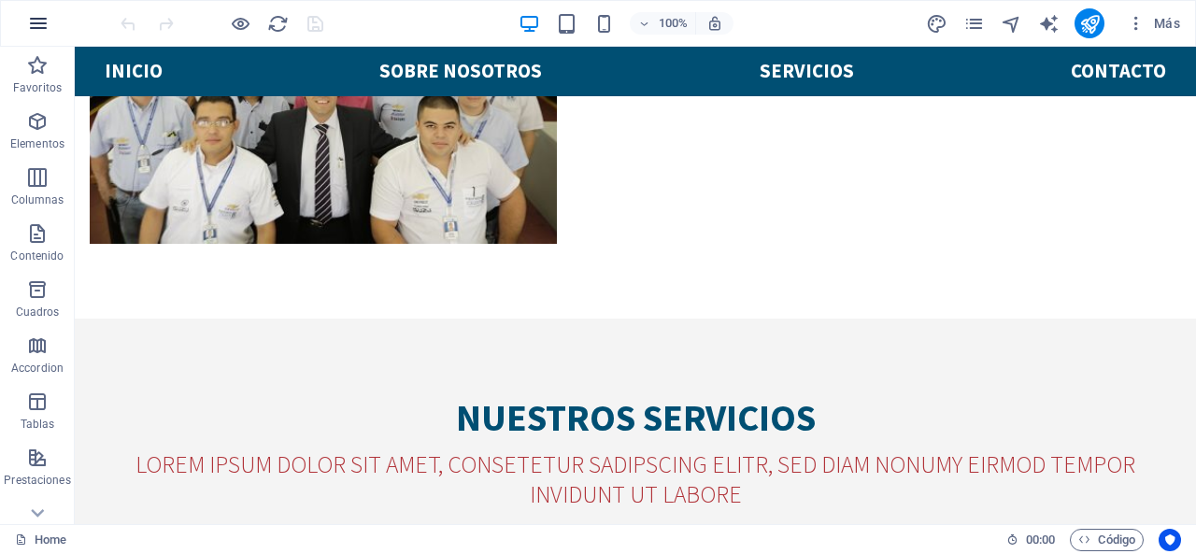
click at [45, 27] on icon "button" at bounding box center [38, 23] width 22 height 22
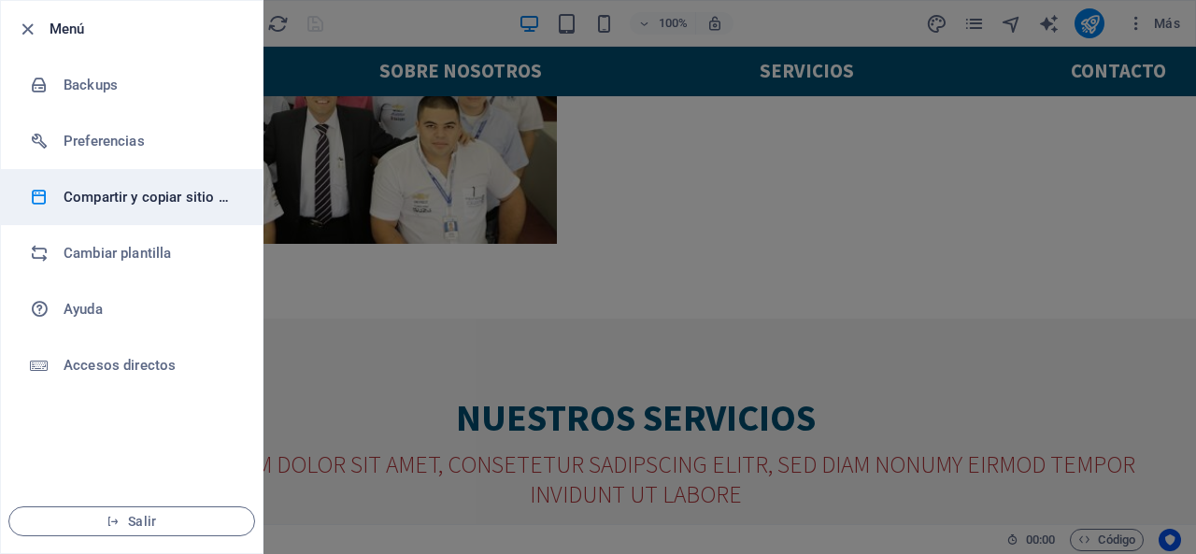
click at [246, 180] on li "Compartir y copiar sitio web" at bounding box center [132, 197] width 262 height 56
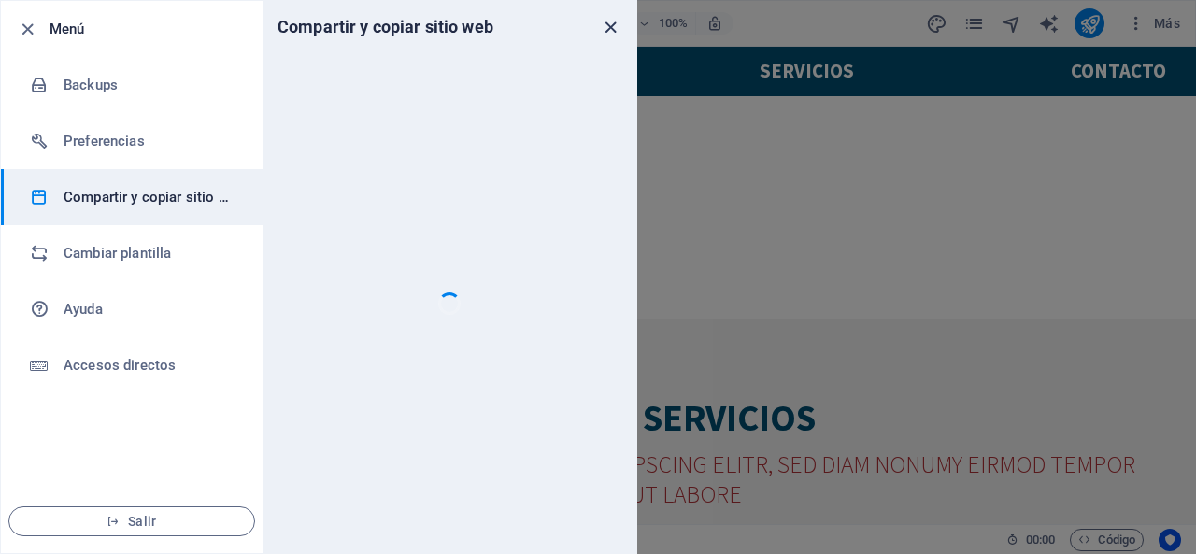
click at [618, 27] on icon "close" at bounding box center [610, 27] width 21 height 21
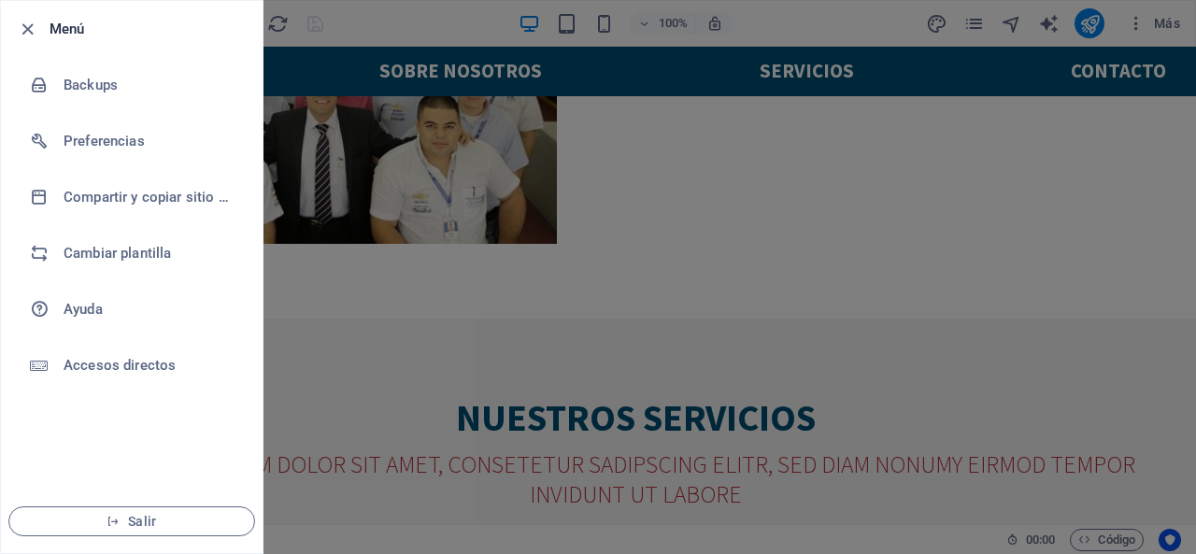
click at [699, 164] on div at bounding box center [598, 277] width 1196 height 554
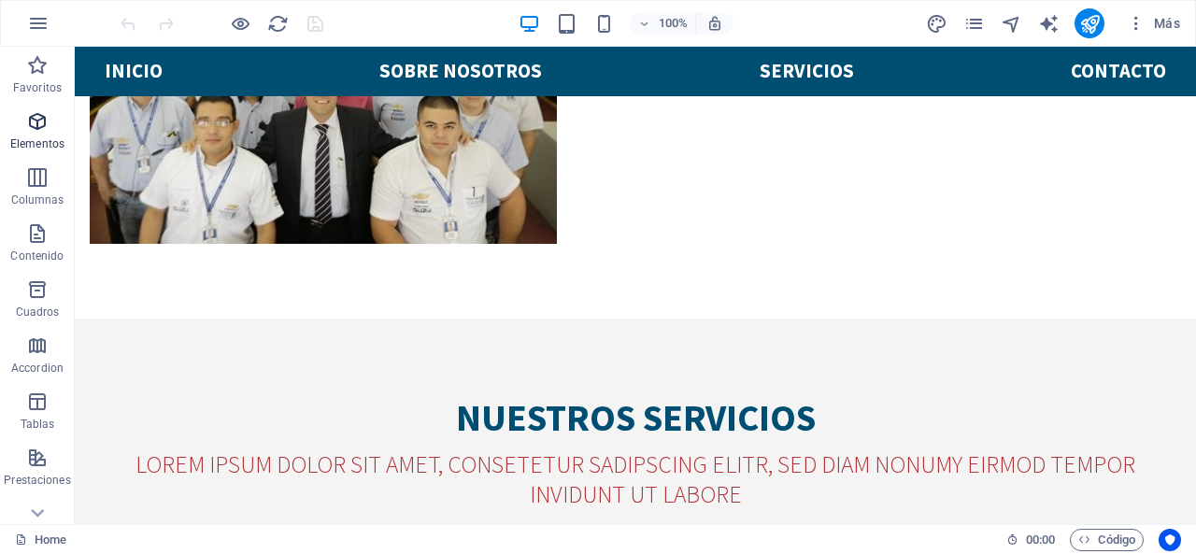
click at [41, 130] on icon "button" at bounding box center [37, 121] width 22 height 22
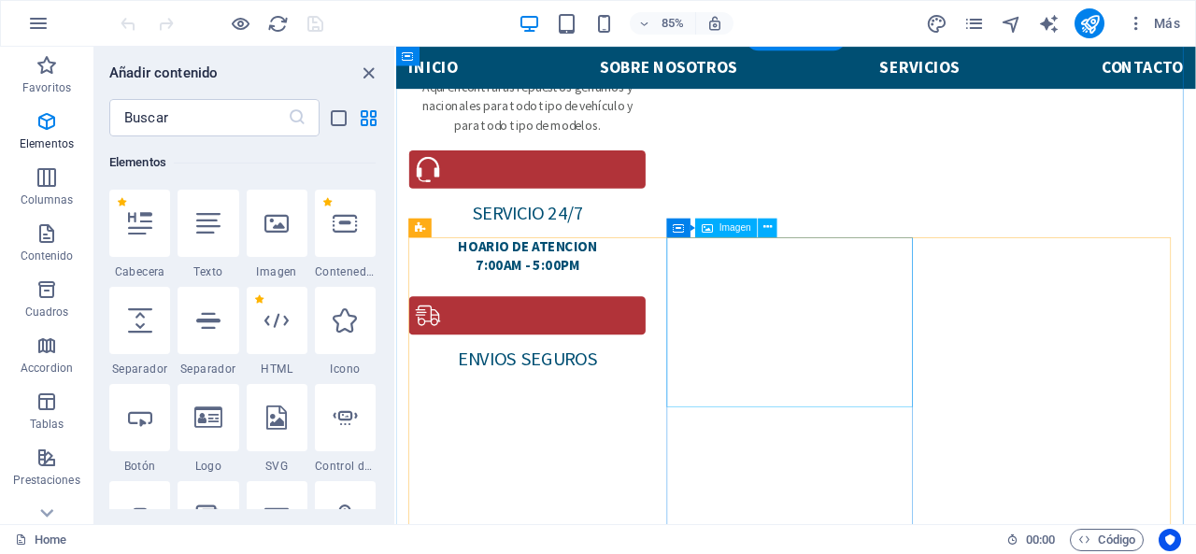
scroll to position [1588, 0]
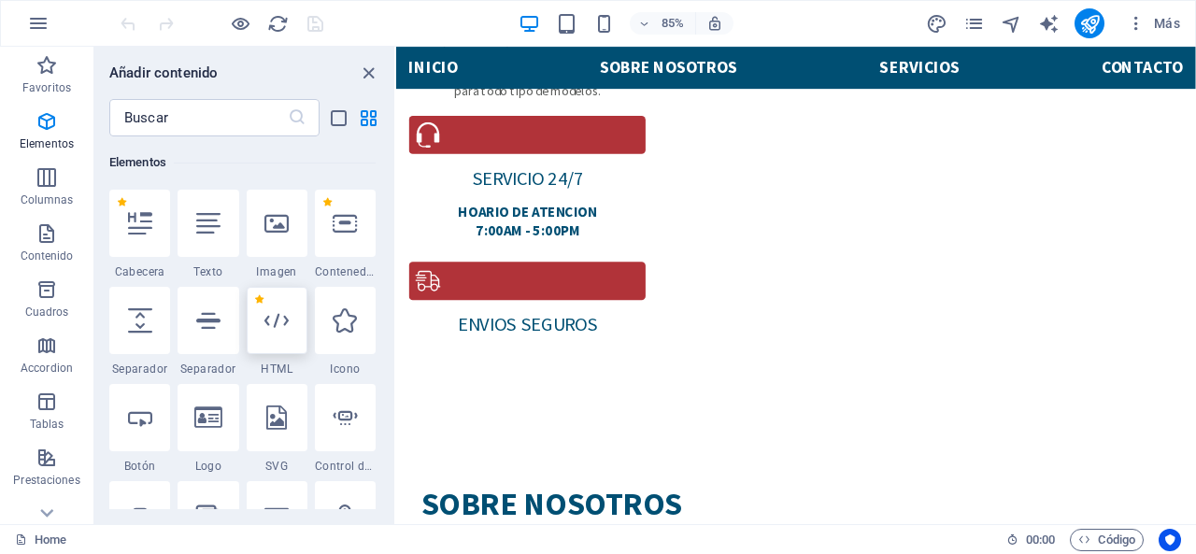
click at [264, 320] on icon at bounding box center [276, 320] width 24 height 24
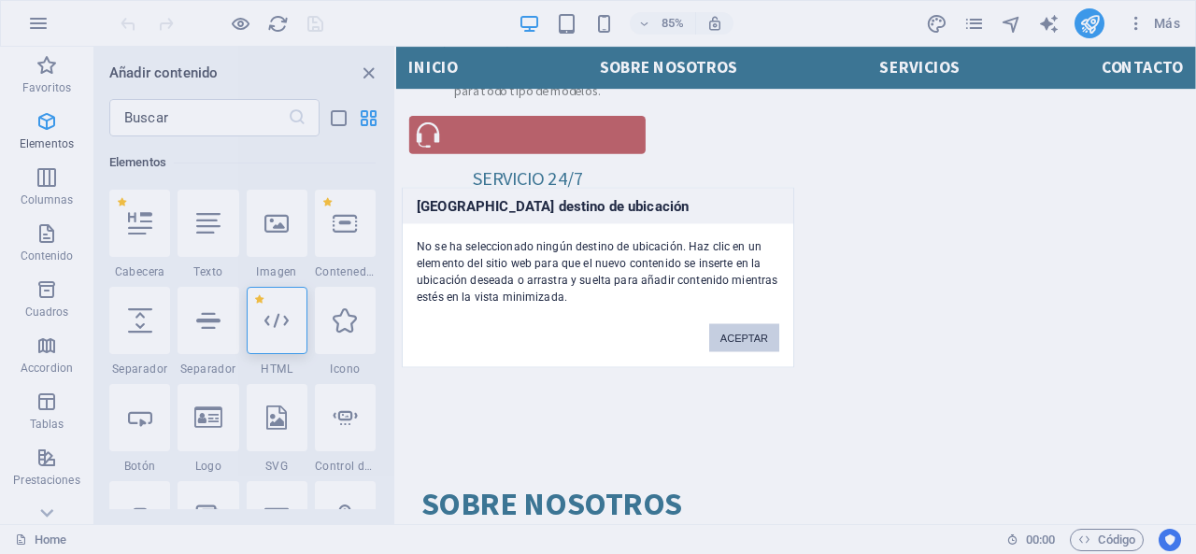
click at [730, 330] on button "ACEPTAR" at bounding box center [744, 337] width 70 height 28
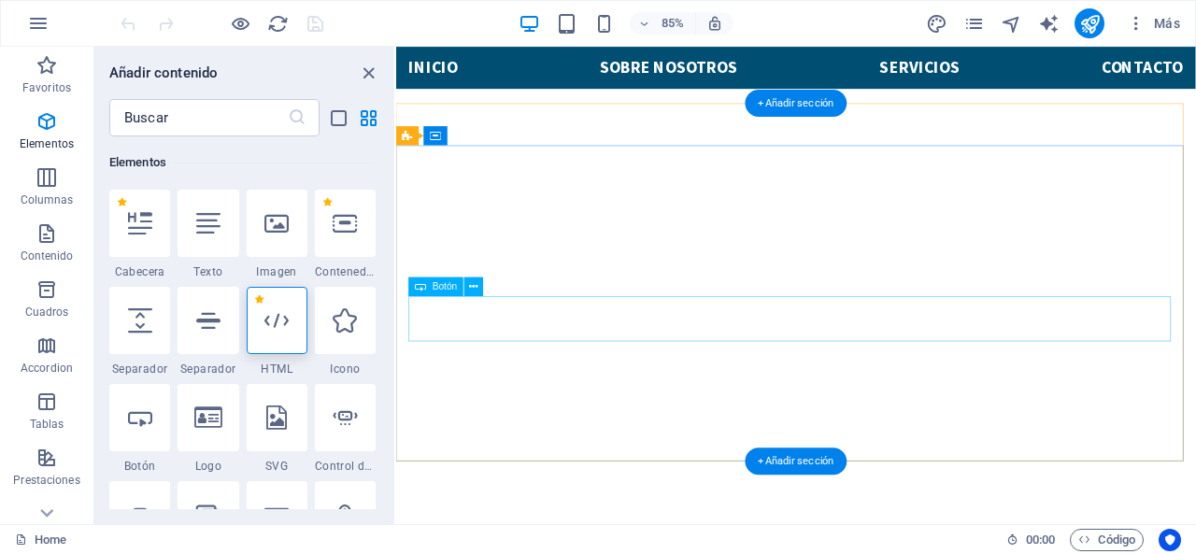
scroll to position [93, 0]
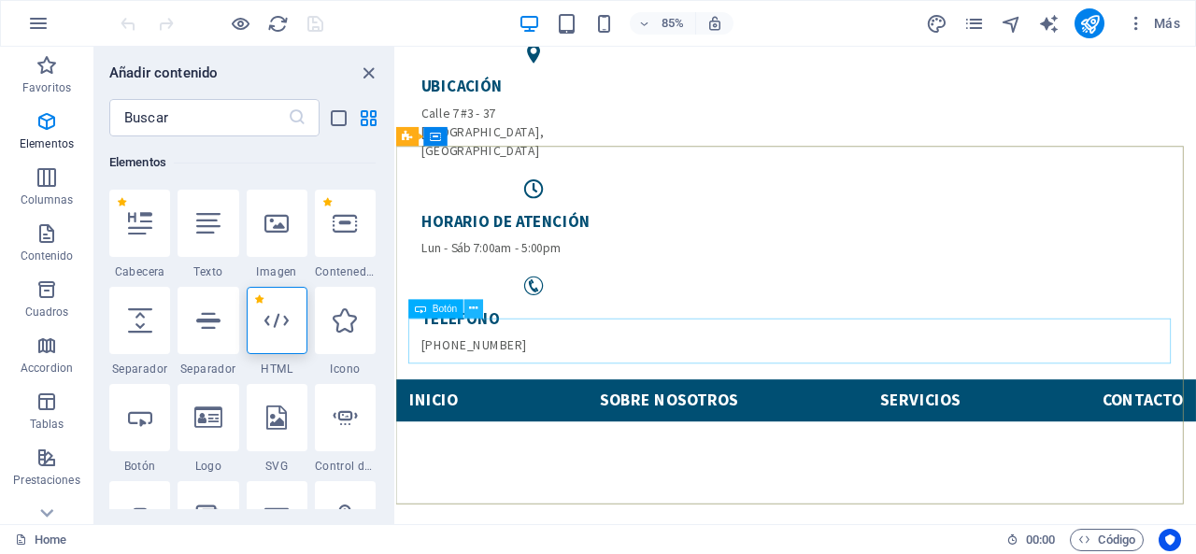
click at [480, 309] on button at bounding box center [473, 308] width 19 height 19
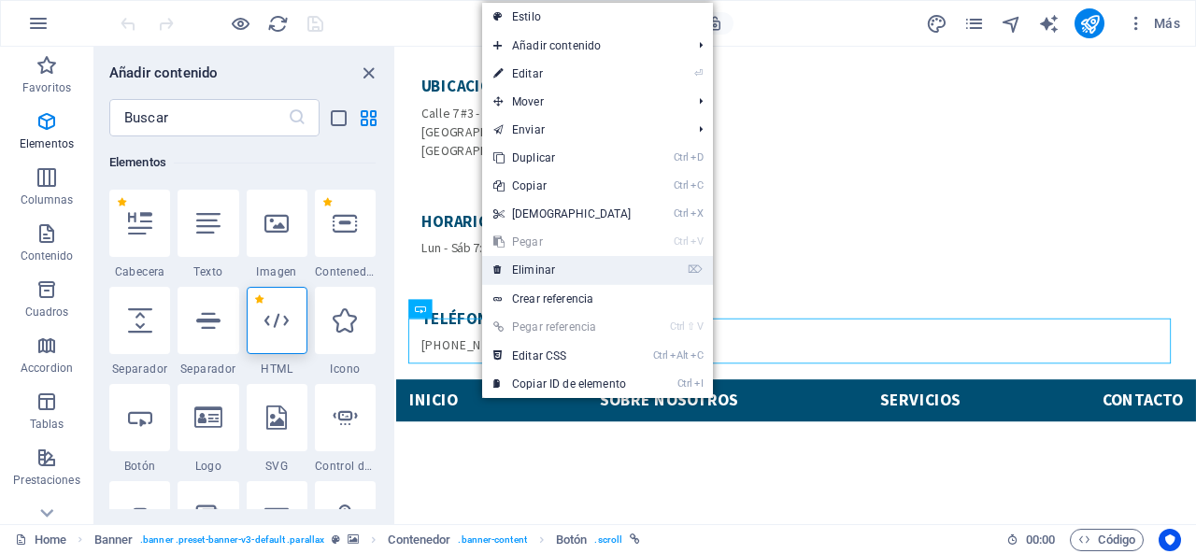
drag, startPoint x: 509, startPoint y: 278, endPoint x: 404, endPoint y: 280, distance: 104.6
click at [509, 278] on link "⌦ Eliminar" at bounding box center [562, 270] width 161 height 28
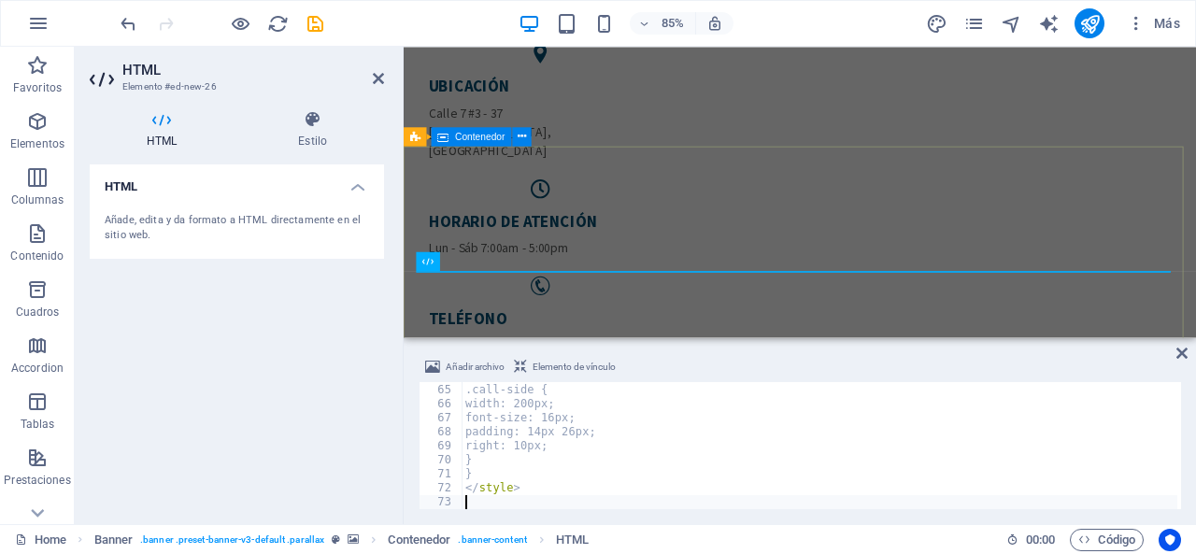
scroll to position [896, 0]
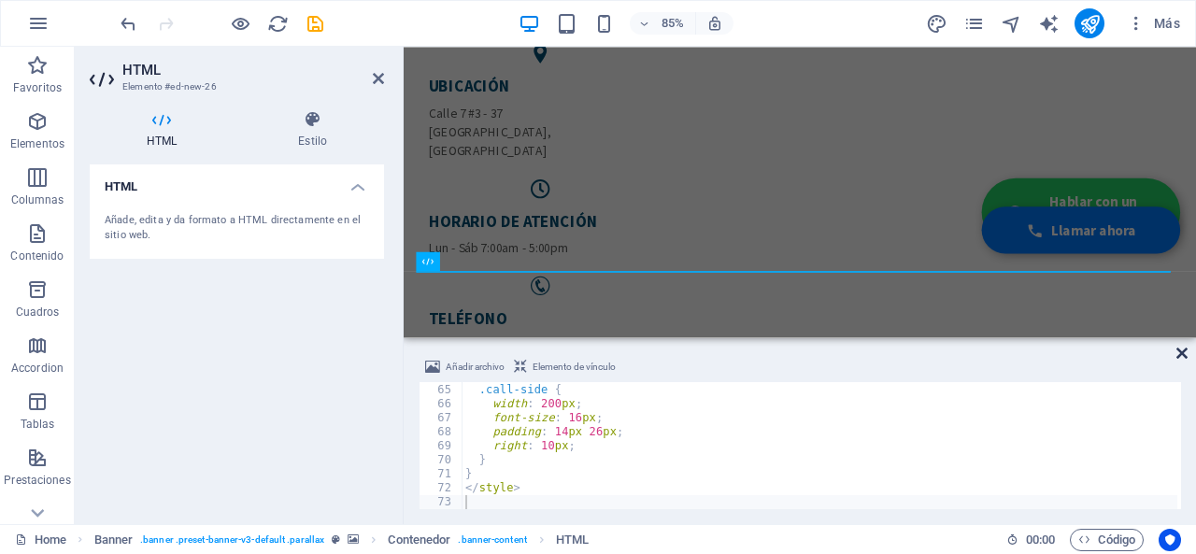
click at [1184, 348] on icon at bounding box center [1181, 353] width 11 height 15
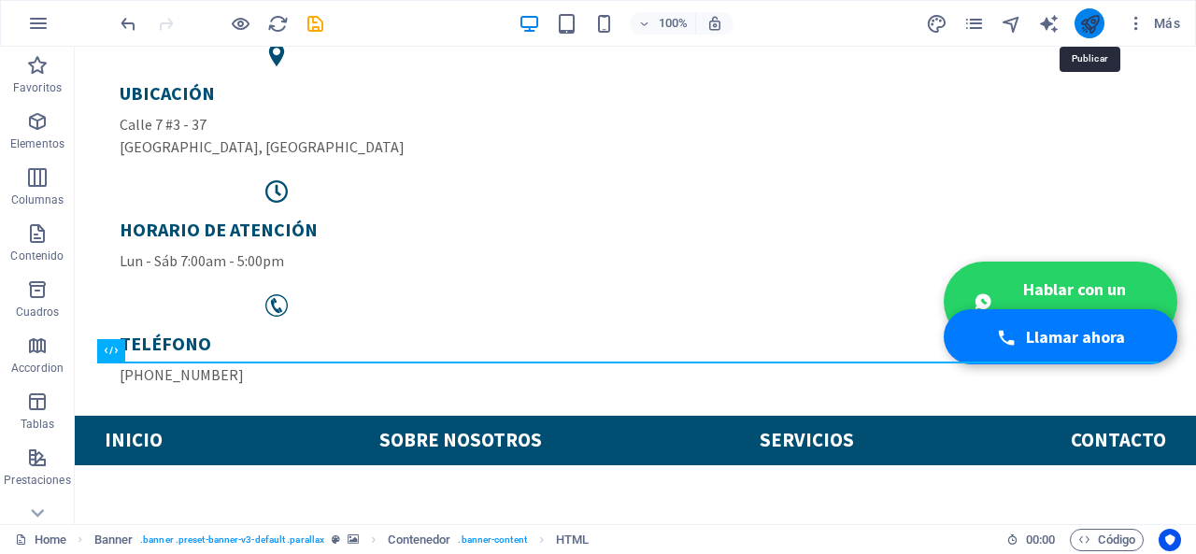
click at [1096, 27] on icon "publish" at bounding box center [1089, 23] width 21 height 21
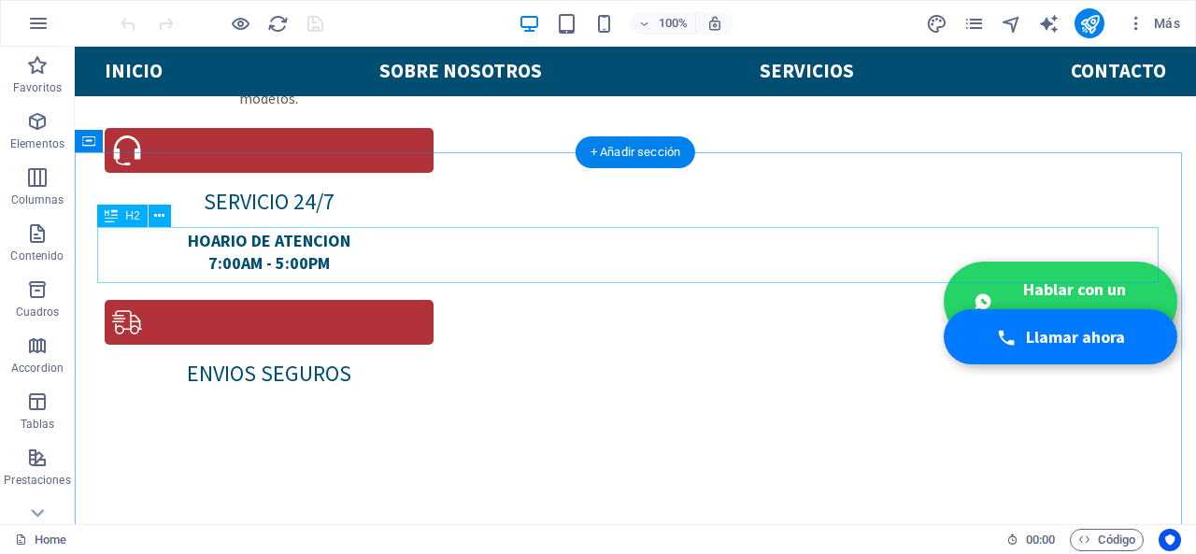
scroll to position [1362, 0]
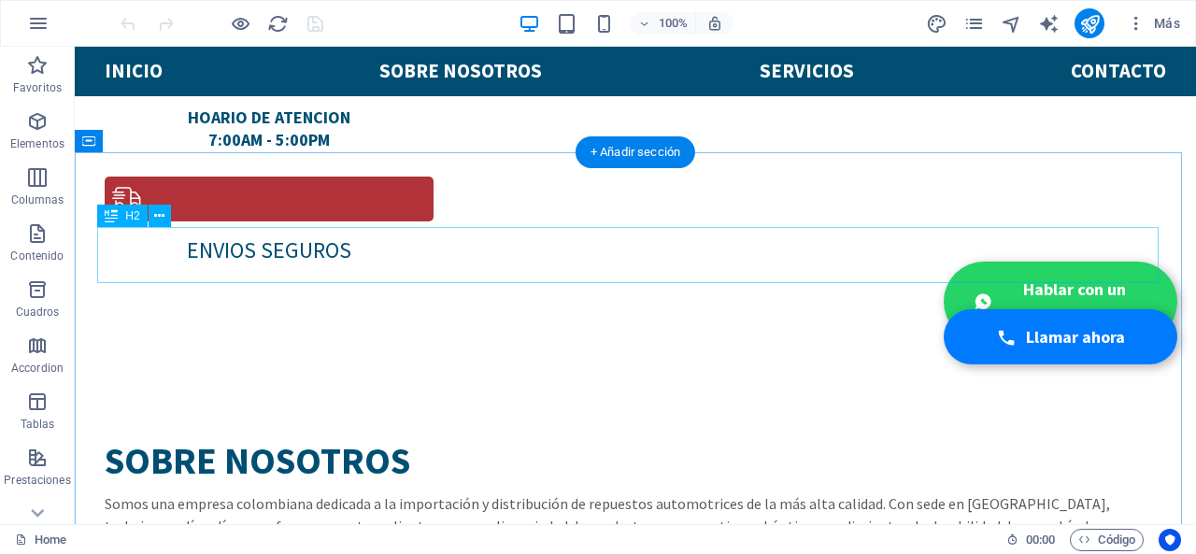
click at [0, 0] on icon at bounding box center [0, 0] width 0 height 0
click link "⌦ Eliminar"
click icon
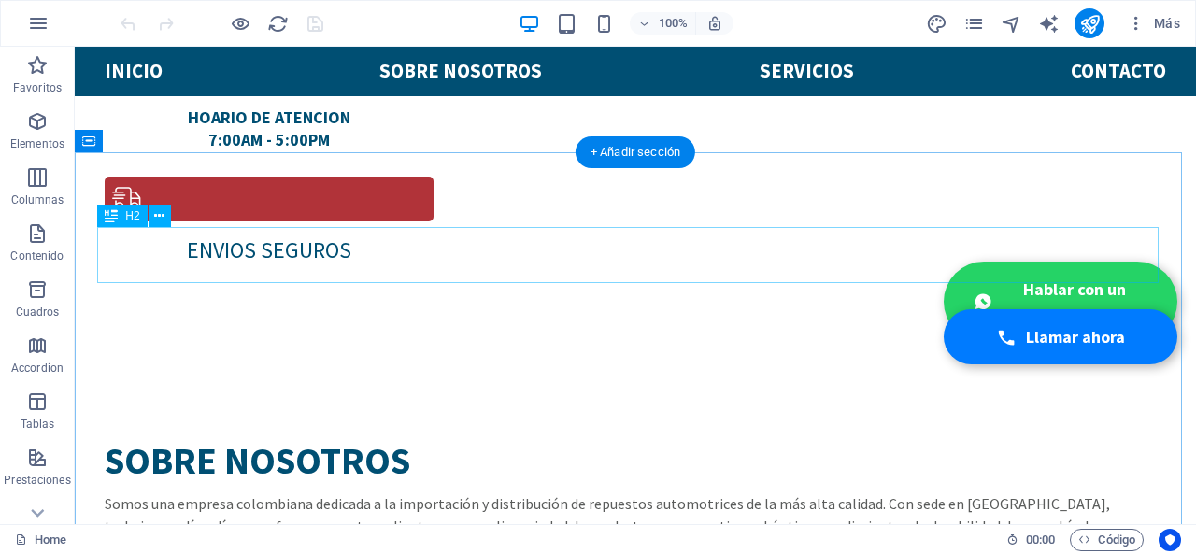
click button
click icon
select select "%"
click div "Cargar"
